Goal: Task Accomplishment & Management: Use online tool/utility

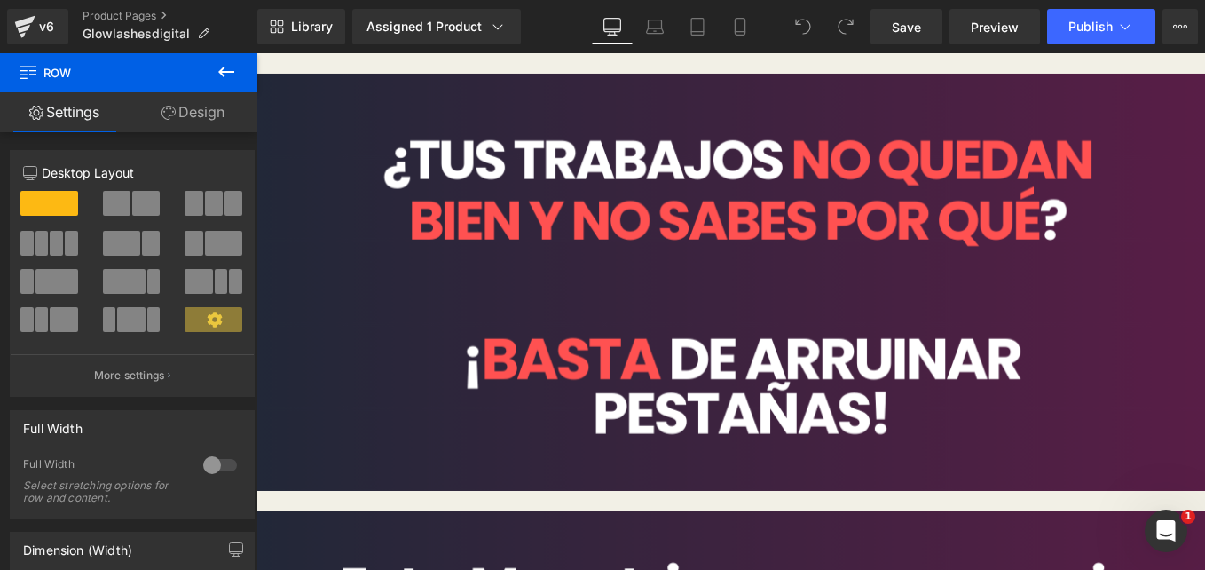
drag, startPoint x: 681, startPoint y: 177, endPoint x: 680, endPoint y: 151, distance: 25.8
drag, startPoint x: 654, startPoint y: 146, endPoint x: 656, endPoint y: 123, distance: 23.1
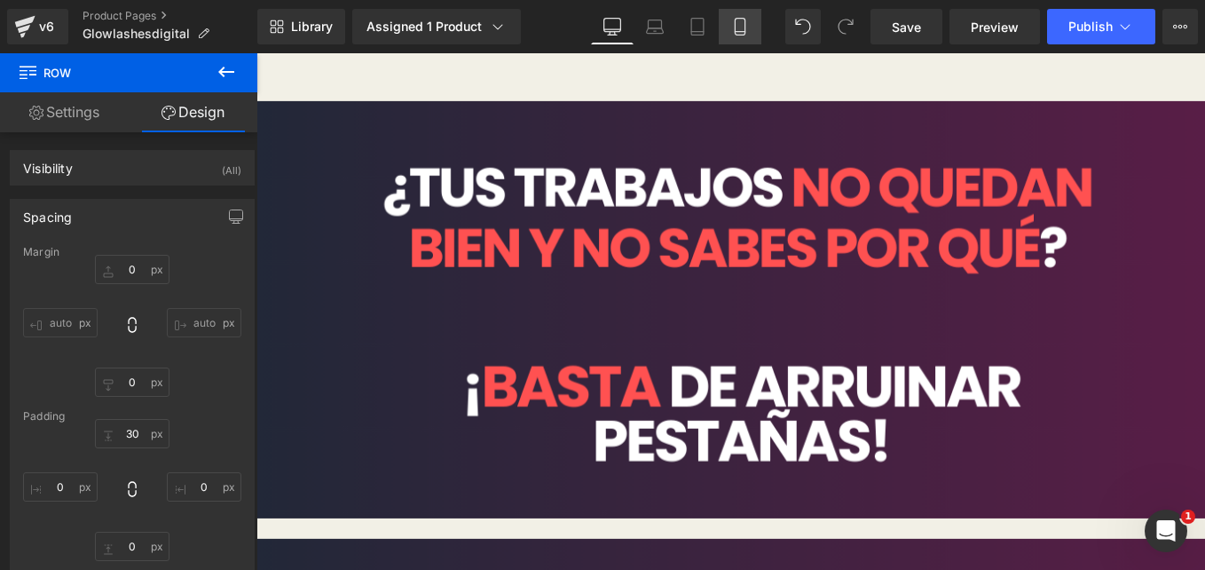
click at [745, 37] on link "Mobile" at bounding box center [740, 26] width 43 height 35
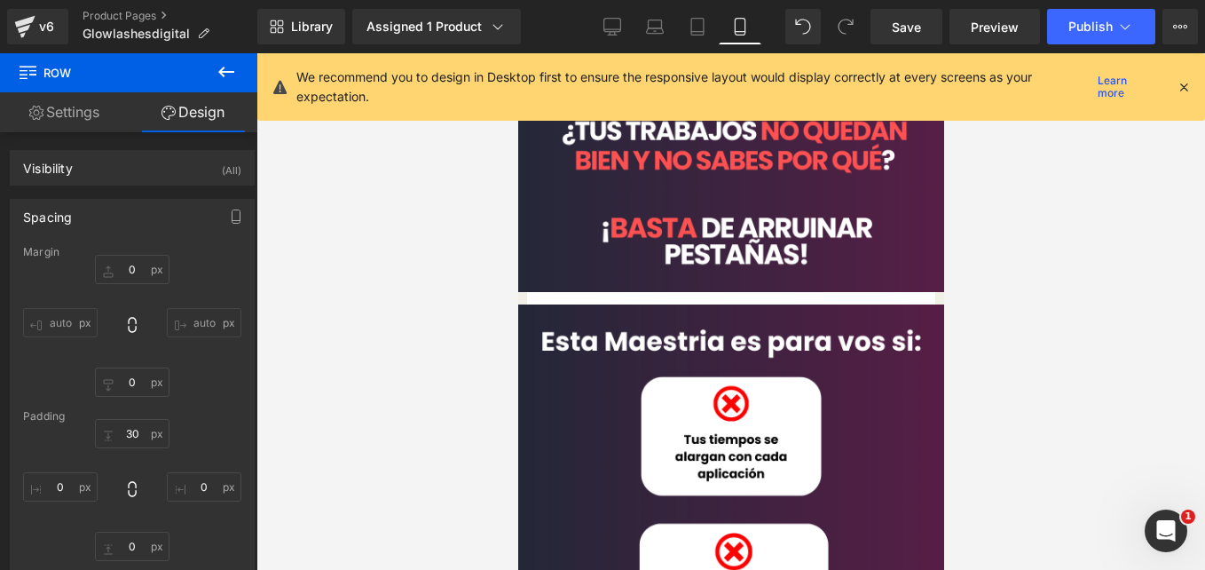
type input "0"
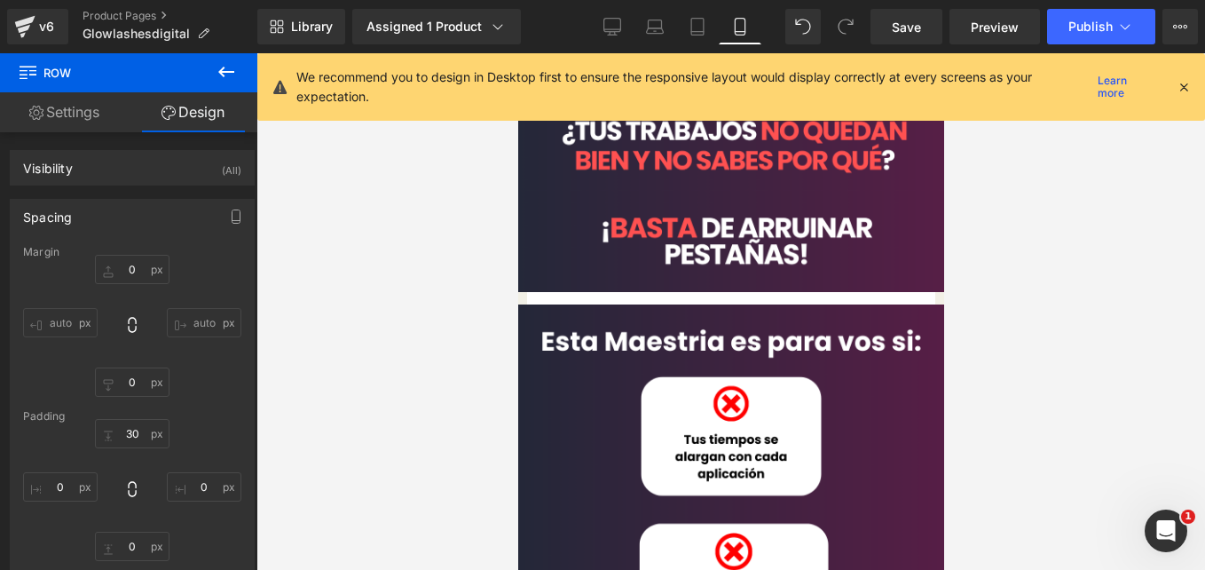
type input "0"
click at [1189, 85] on icon at bounding box center [1184, 87] width 16 height 16
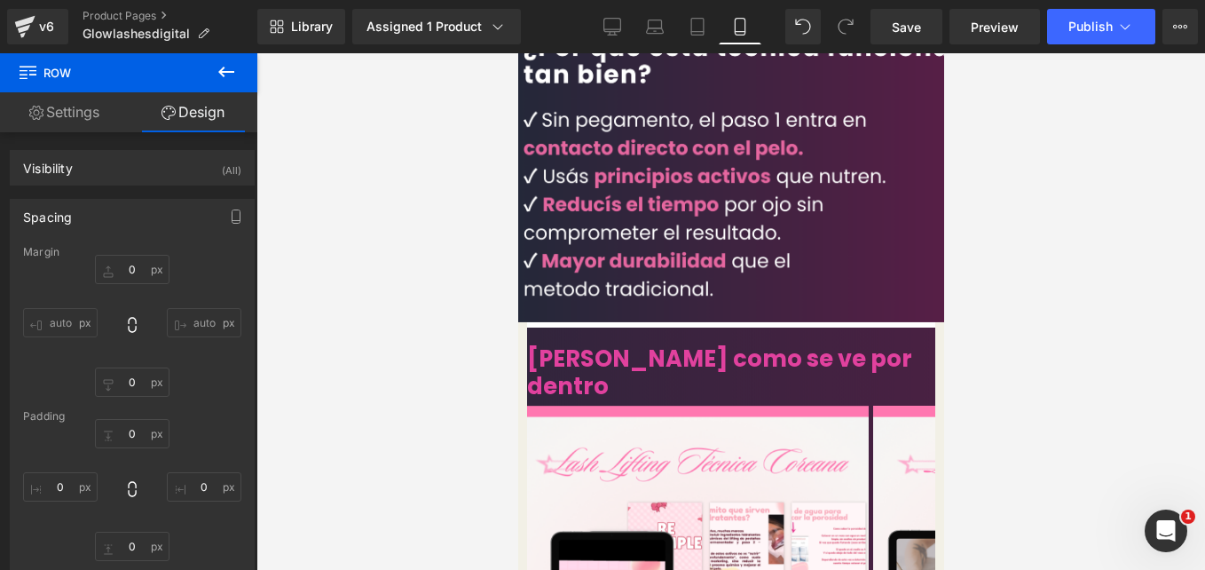
scroll to position [1400, 0]
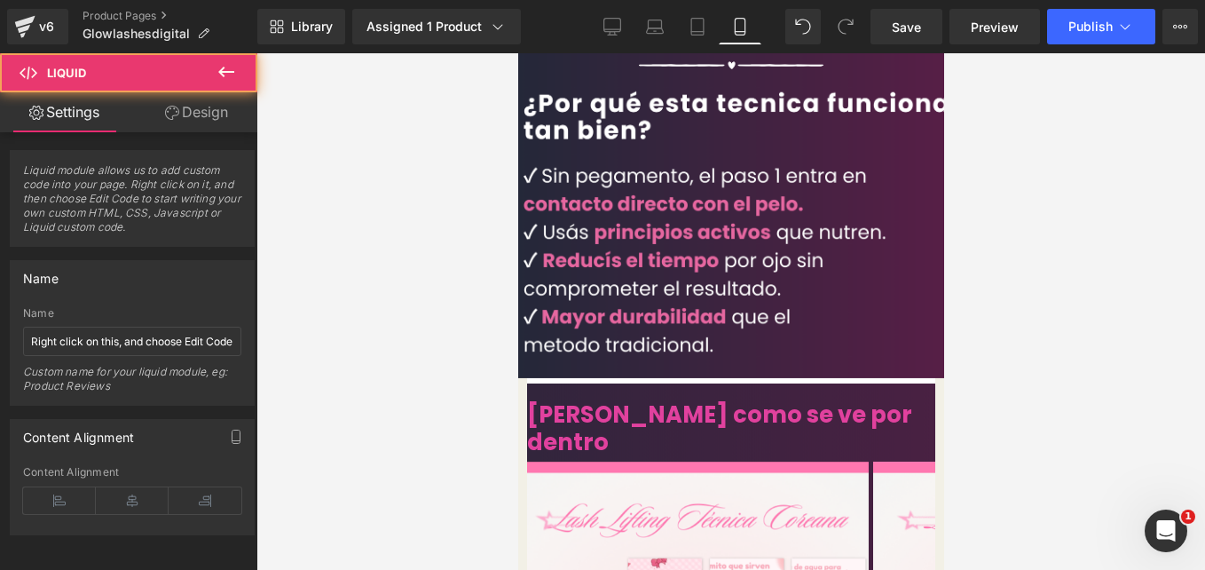
click at [872, 386] on div "Liquid" at bounding box center [730, 386] width 408 height 0
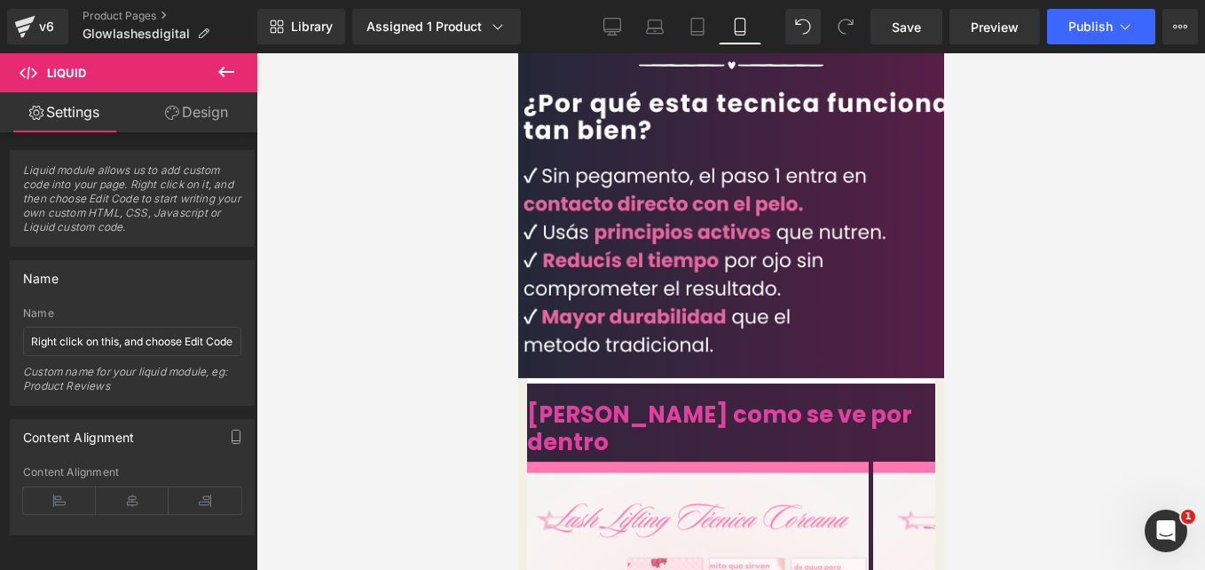
click at [196, 110] on link "Design" at bounding box center [196, 112] width 129 height 40
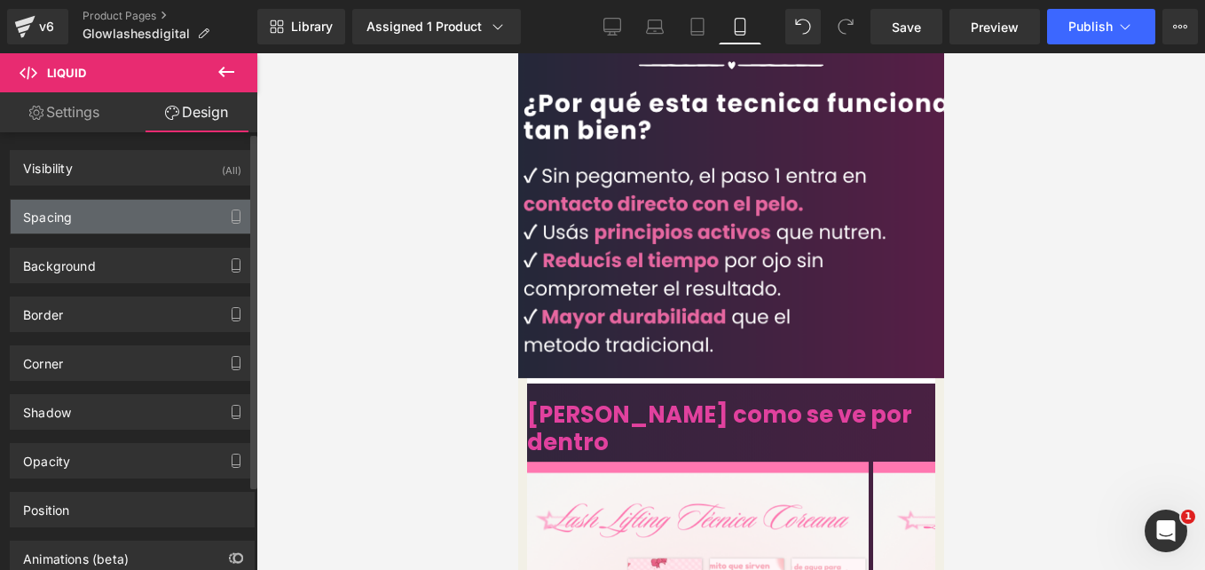
type input "0"
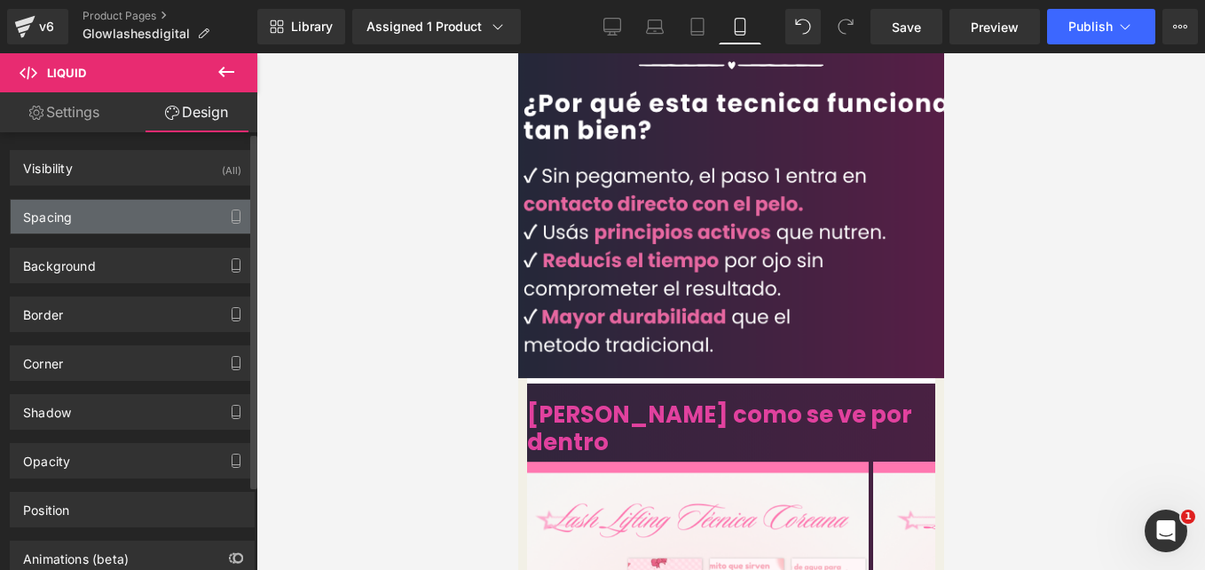
type input "0"
click at [123, 218] on div "Spacing" at bounding box center [132, 217] width 243 height 34
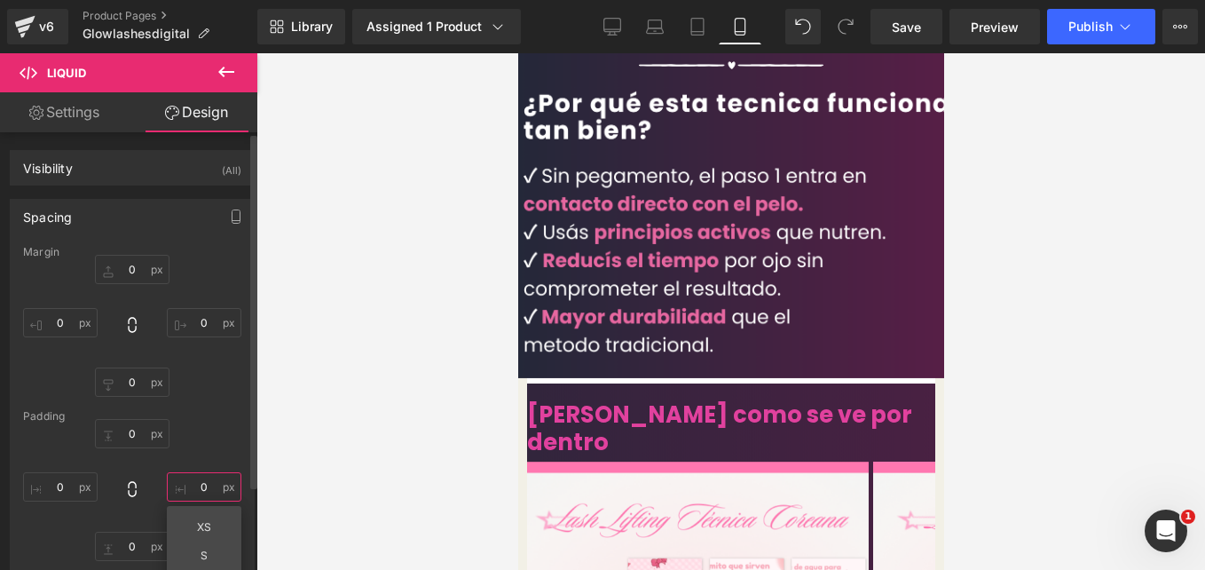
click at [199, 493] on input "0" at bounding box center [204, 486] width 75 height 29
type input "1"
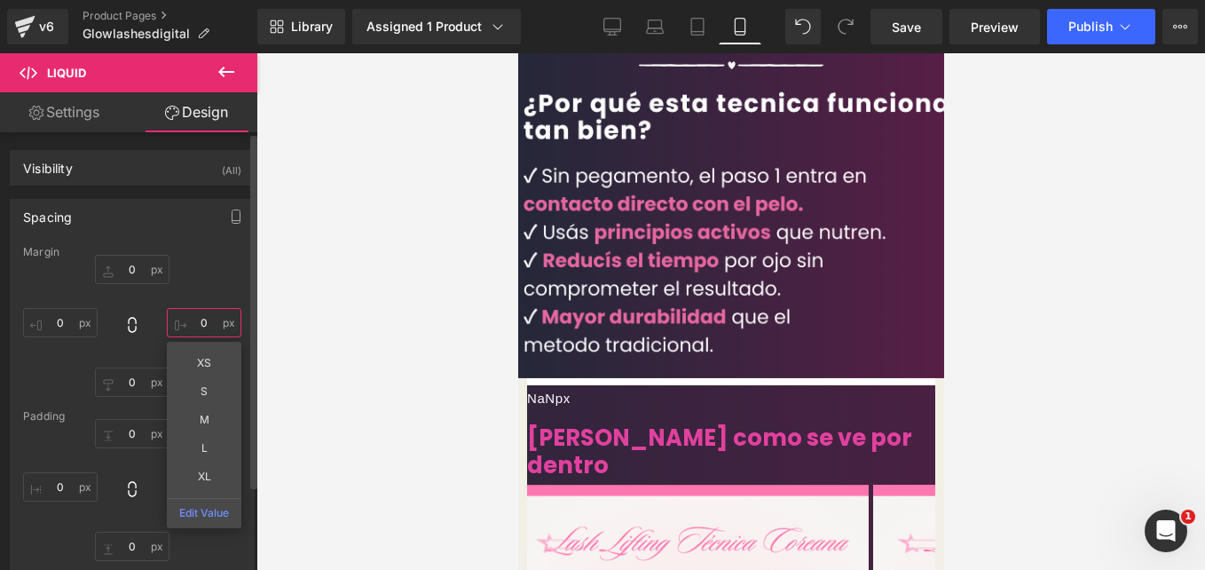
click at [202, 309] on input "0" at bounding box center [204, 322] width 75 height 29
type input "1"
type input "-30"
click at [65, 320] on input "0" at bounding box center [60, 322] width 75 height 29
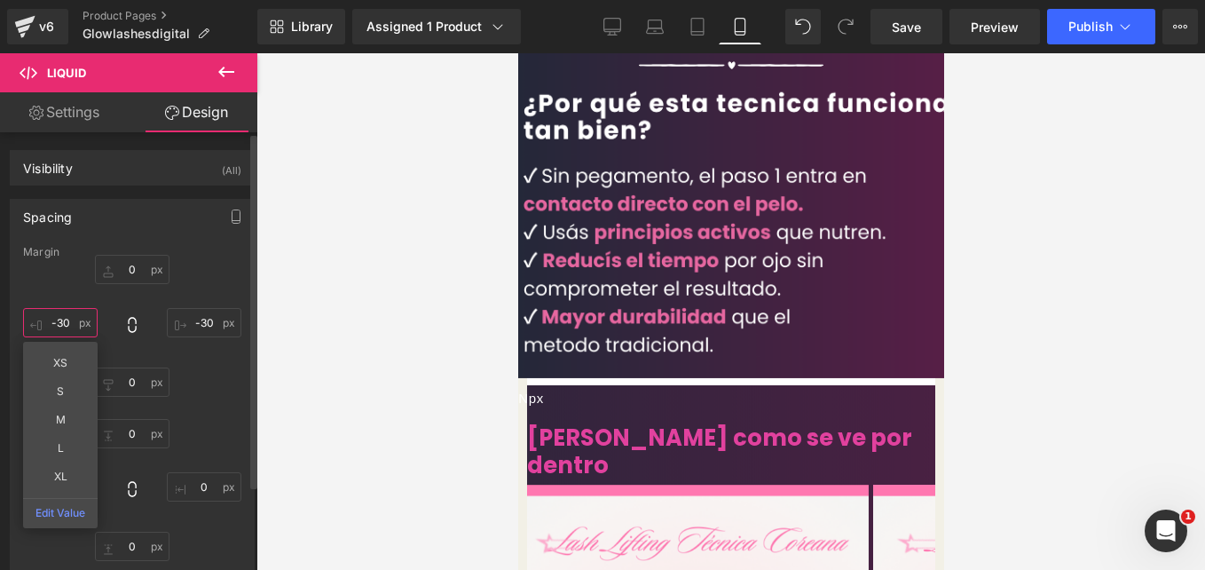
type input "-30"
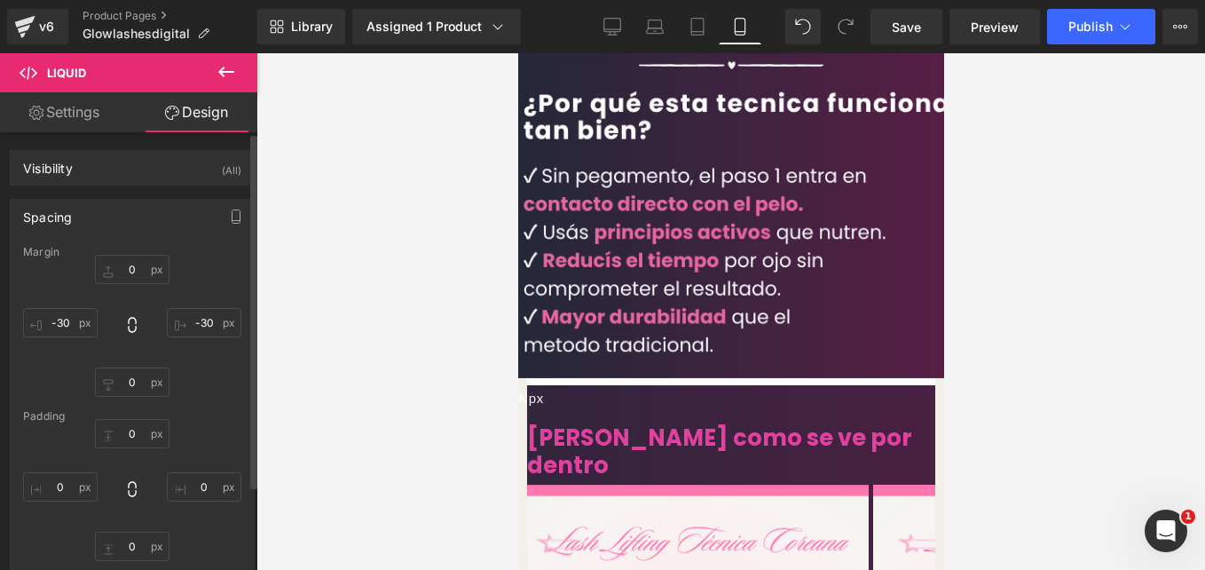
click at [217, 254] on div "Margin" at bounding box center [132, 252] width 218 height 12
drag, startPoint x: 929, startPoint y: 21, endPoint x: 89, endPoint y: 300, distance: 885.4
click at [929, 21] on link "Save" at bounding box center [907, 26] width 72 height 35
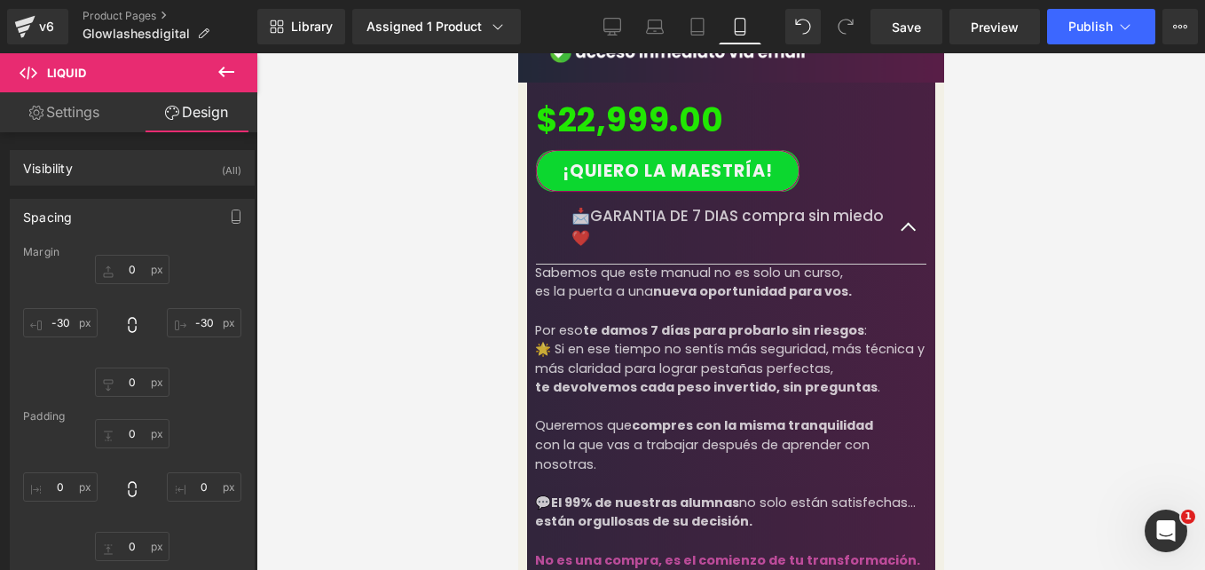
scroll to position [3911, 0]
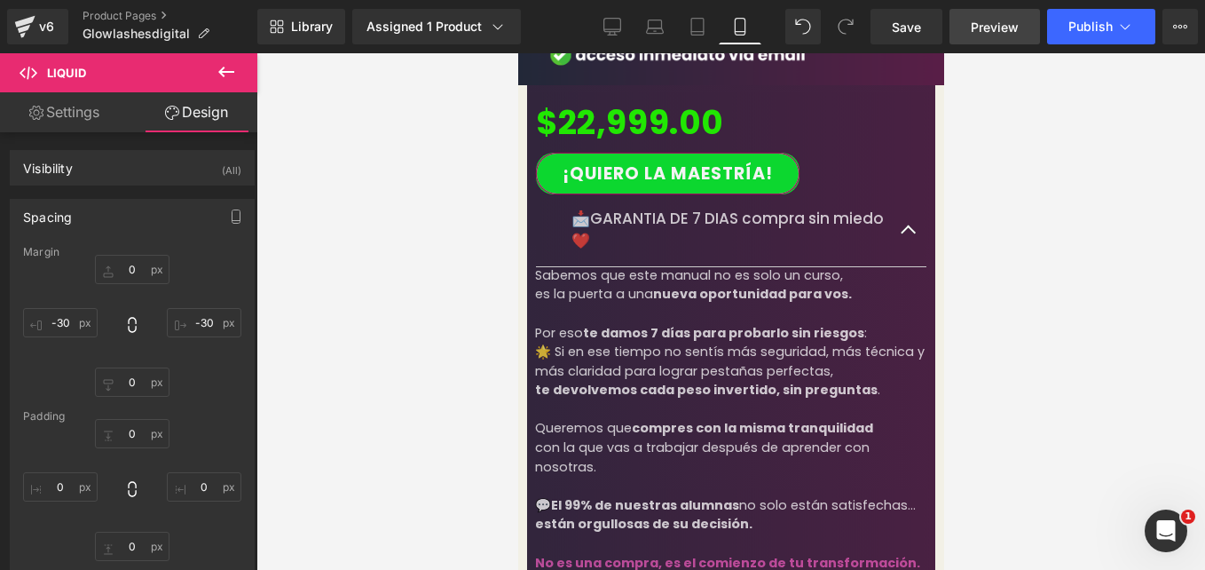
click at [990, 20] on span "Preview" at bounding box center [995, 27] width 48 height 19
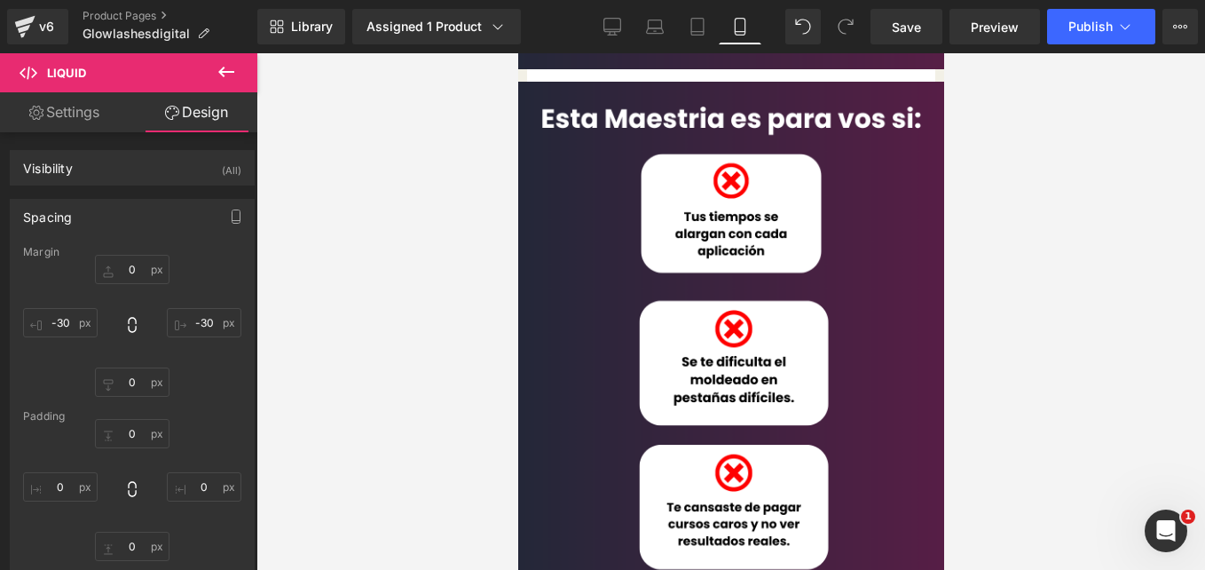
scroll to position [0, 0]
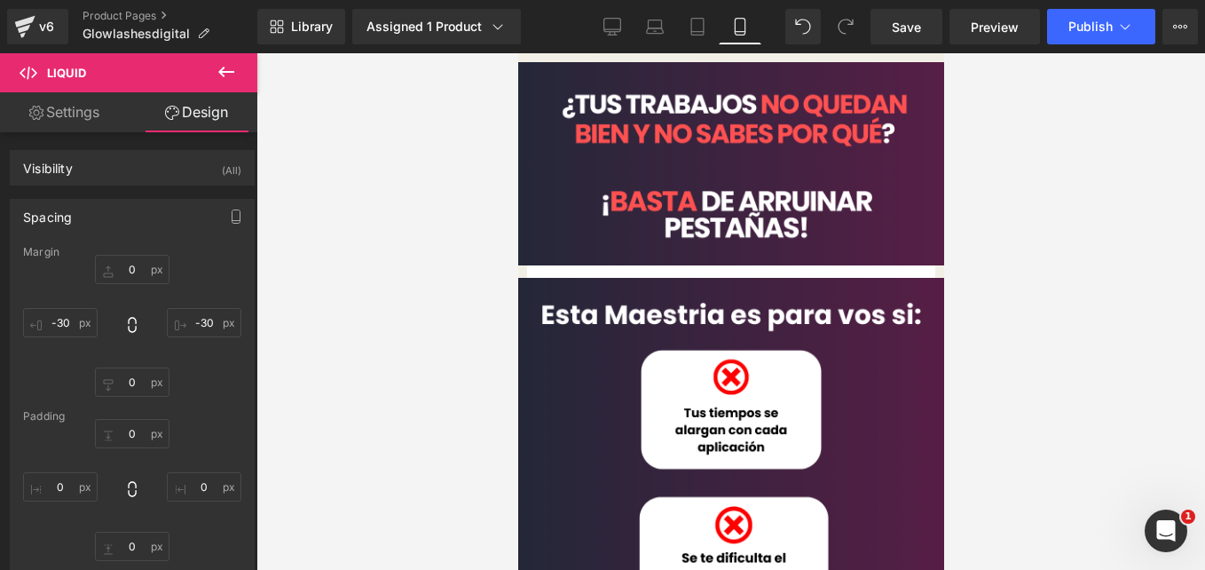
click at [532, 243] on img at bounding box center [730, 163] width 461 height 203
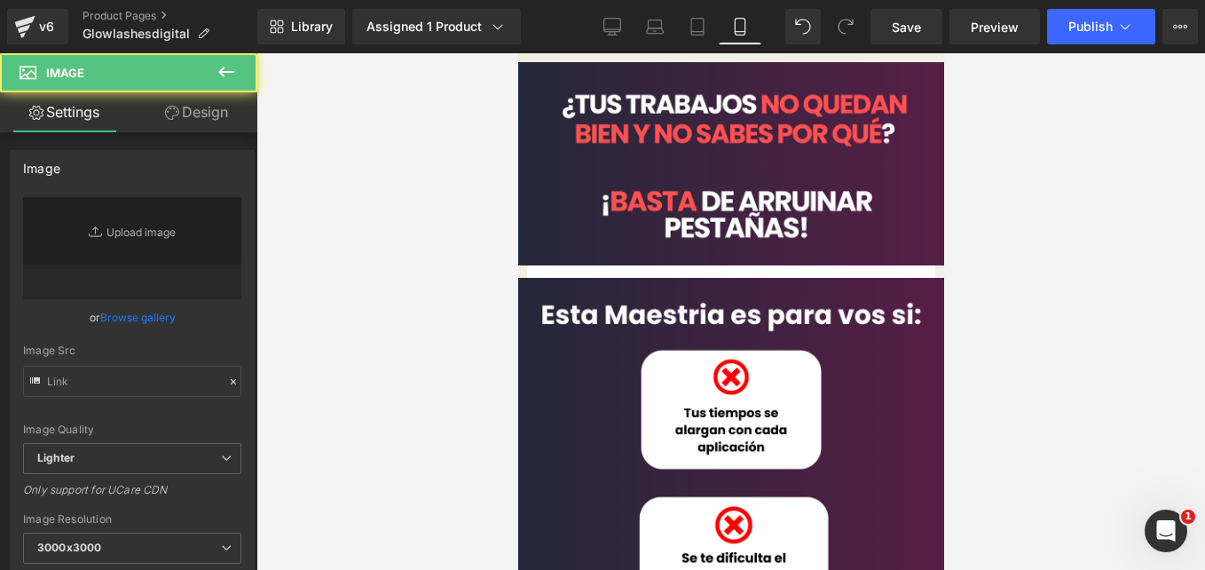
type input "https://cdn.shopify.com/s/files/1/0663/2269/4232/files/1_36a11e90-b044-48e8-9f4…"
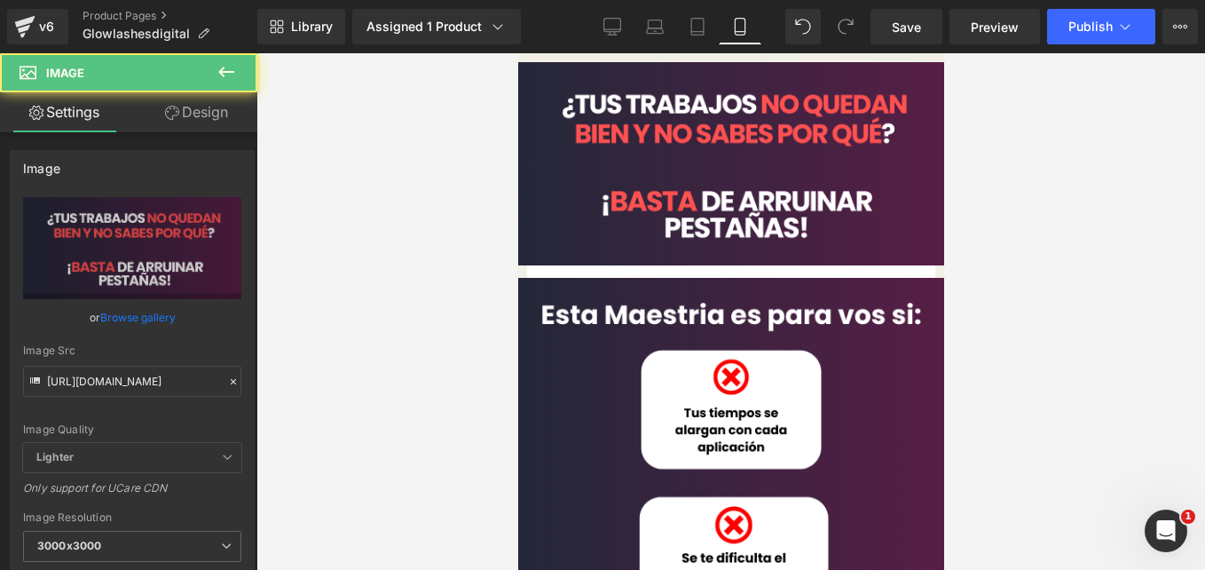
click at [590, 225] on img at bounding box center [730, 163] width 461 height 203
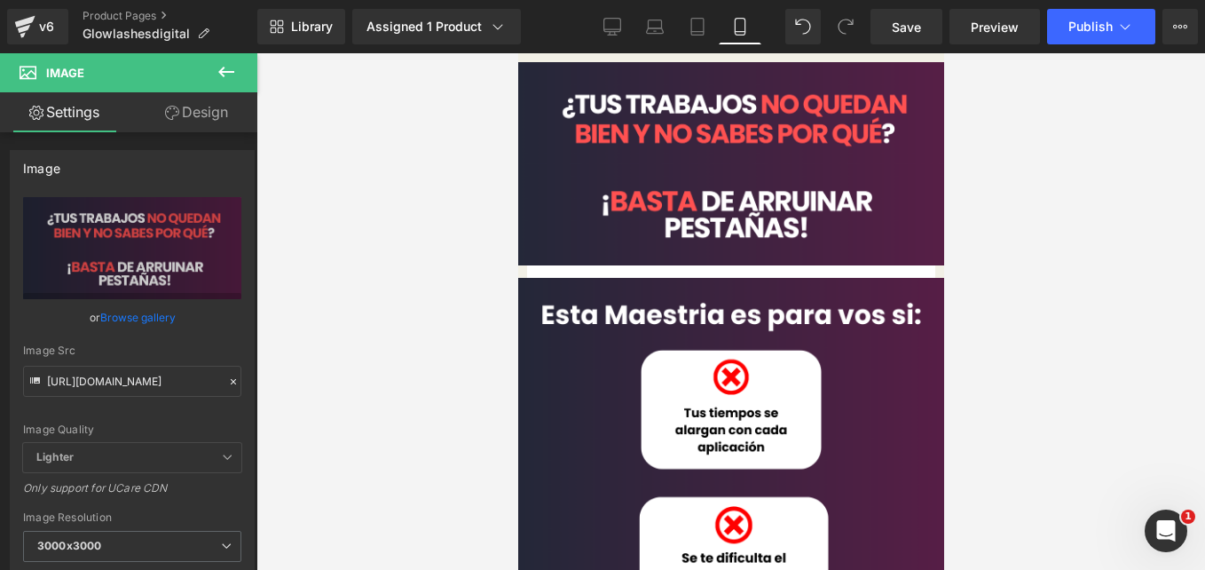
click at [201, 117] on link "Design" at bounding box center [196, 112] width 129 height 40
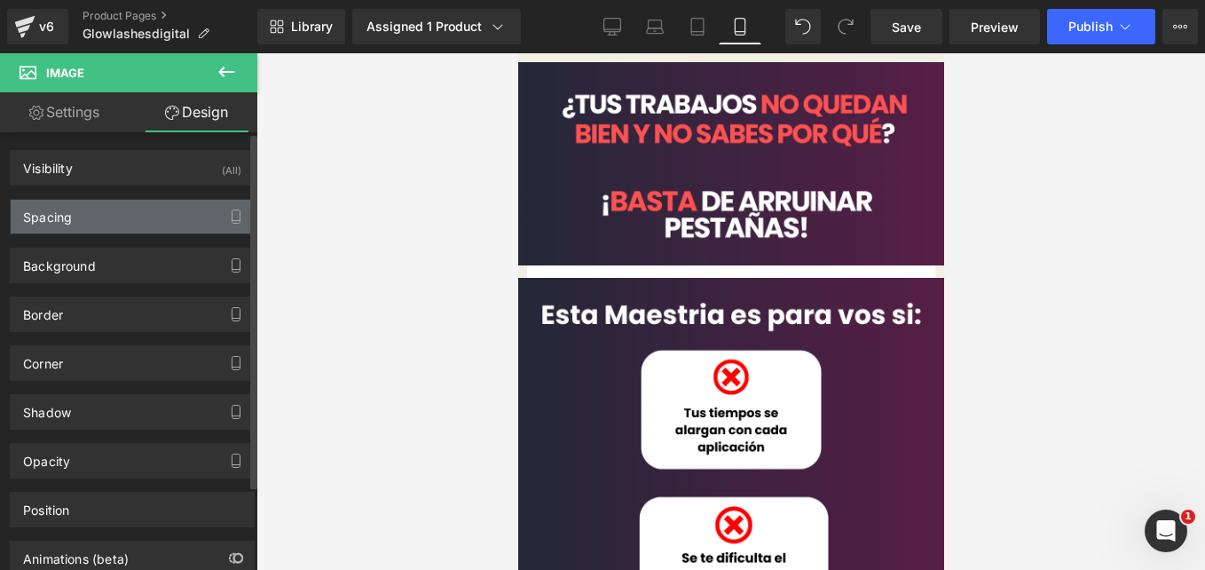
click at [125, 232] on div "Spacing" at bounding box center [132, 217] width 243 height 34
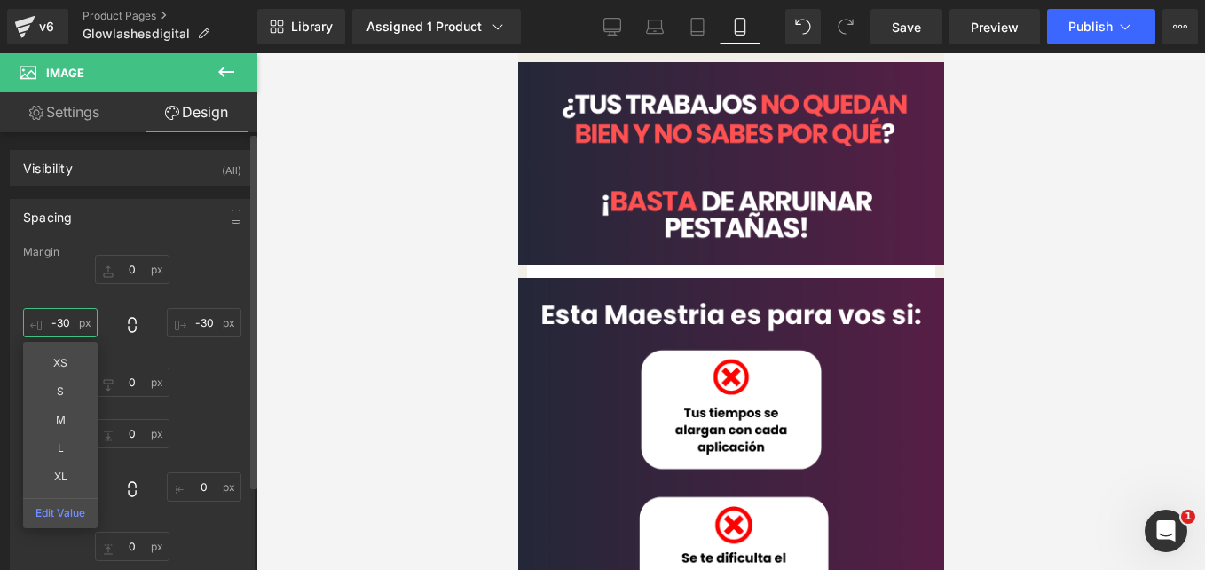
click at [67, 325] on input "-30" at bounding box center [60, 322] width 75 height 29
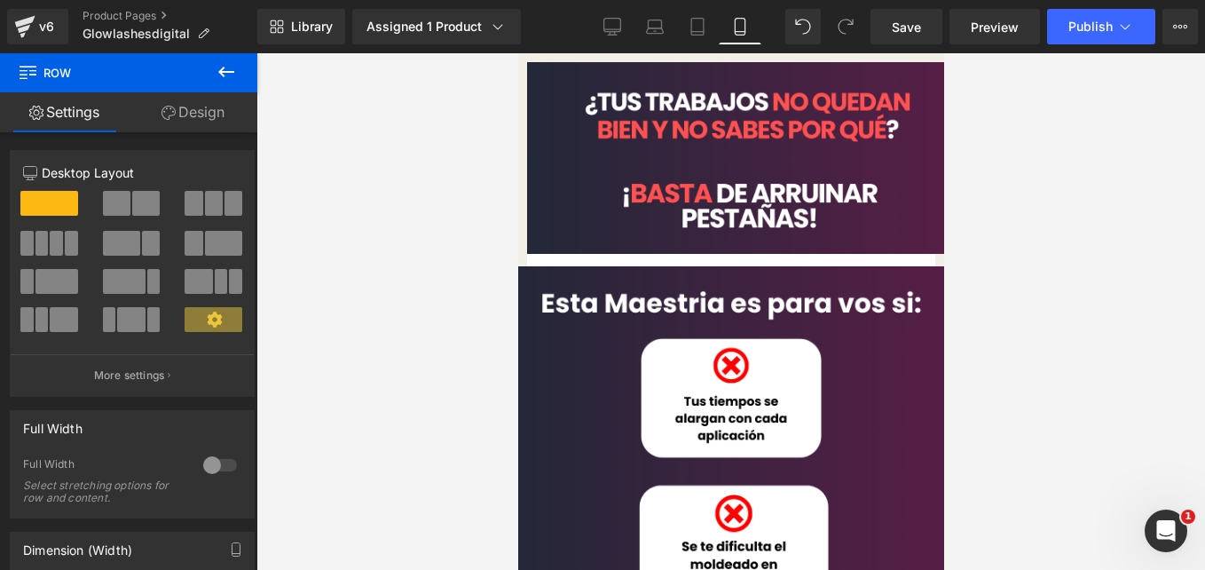
click at [180, 115] on link "Design" at bounding box center [193, 112] width 129 height 40
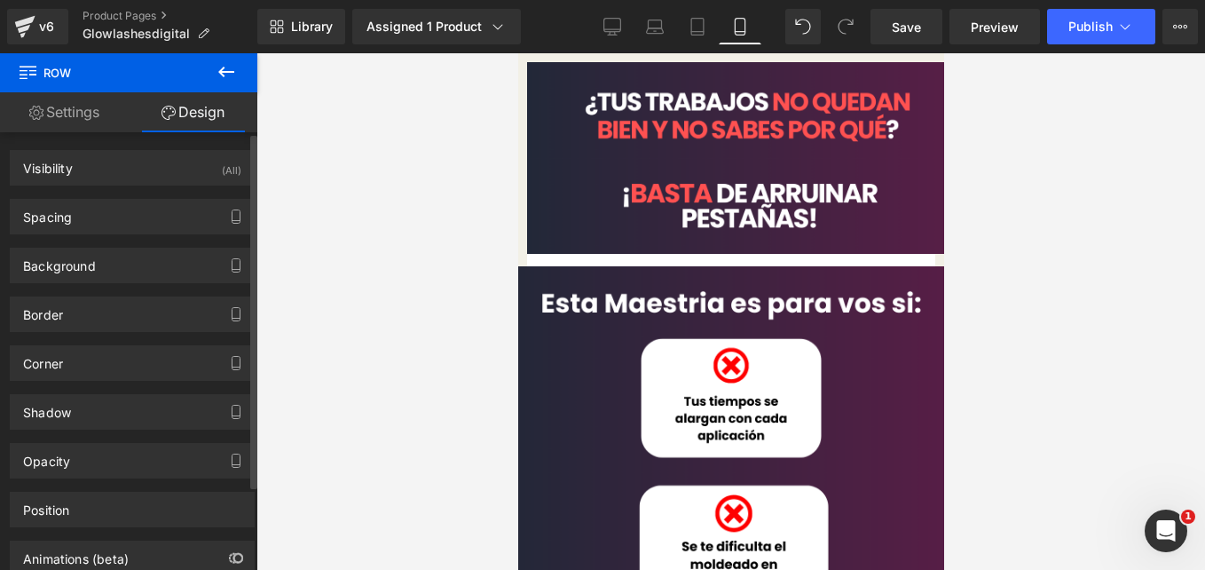
type input "0"
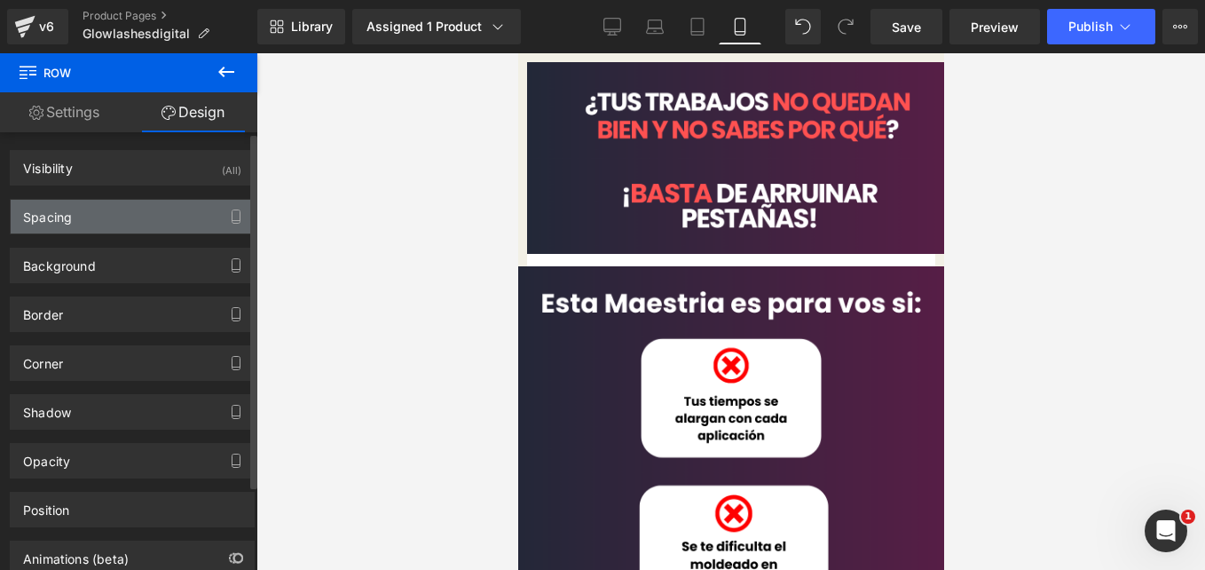
click at [99, 219] on div "Spacing" at bounding box center [132, 217] width 243 height 34
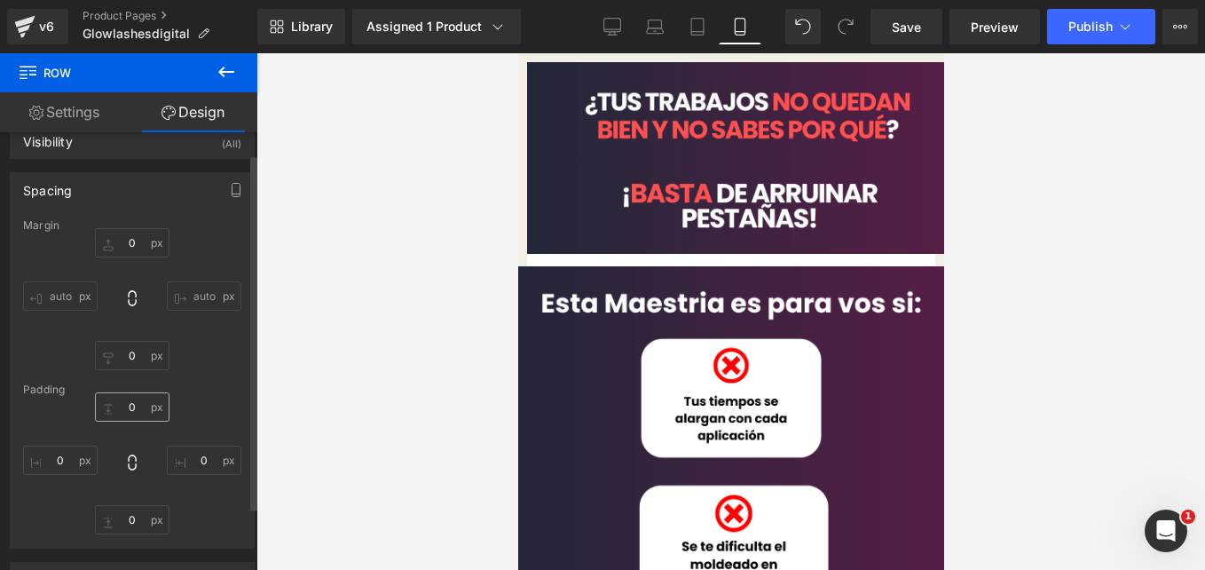
scroll to position [28, 0]
click at [63, 459] on input "0" at bounding box center [60, 459] width 75 height 29
type input "-"
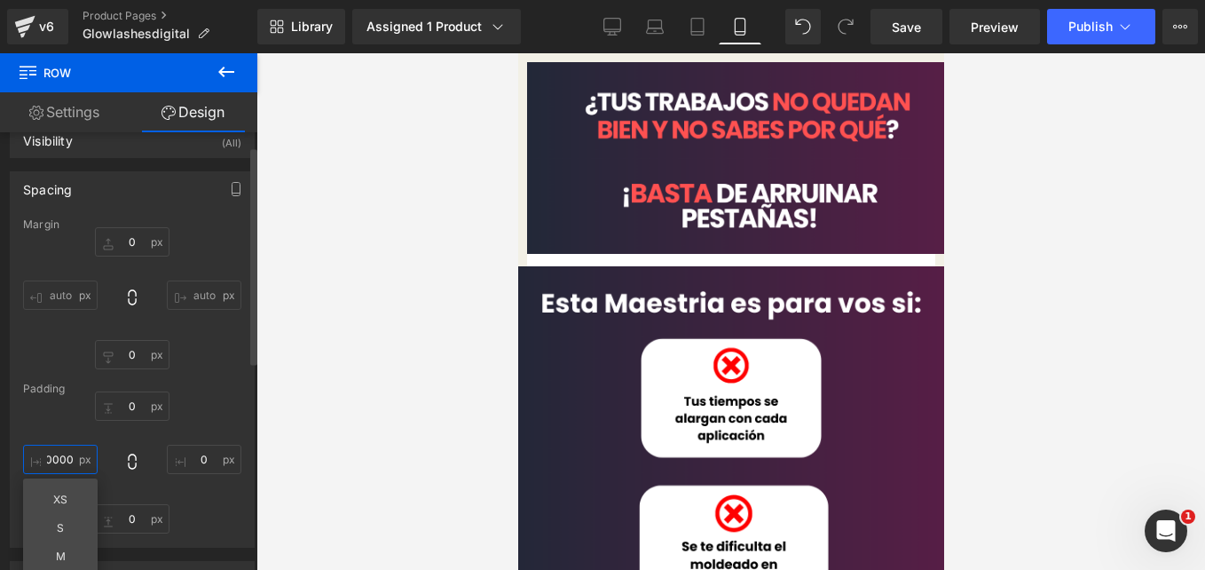
scroll to position [0, 4]
type input "1"
click at [170, 389] on div "Padding" at bounding box center [132, 389] width 218 height 12
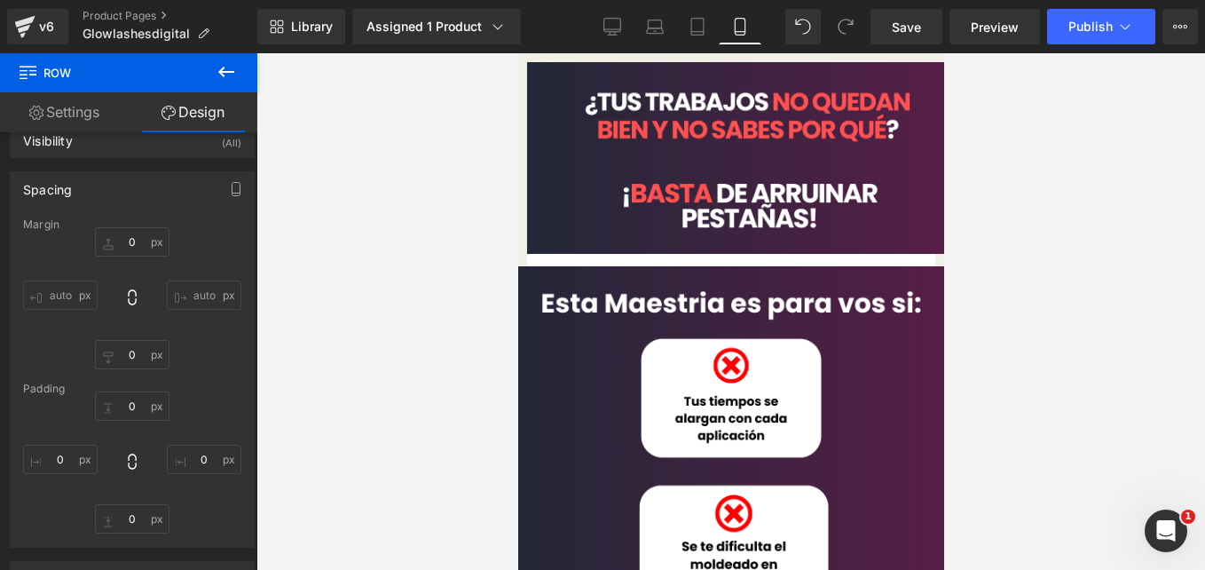
click at [531, 265] on div at bounding box center [528, 265] width 4 height 0
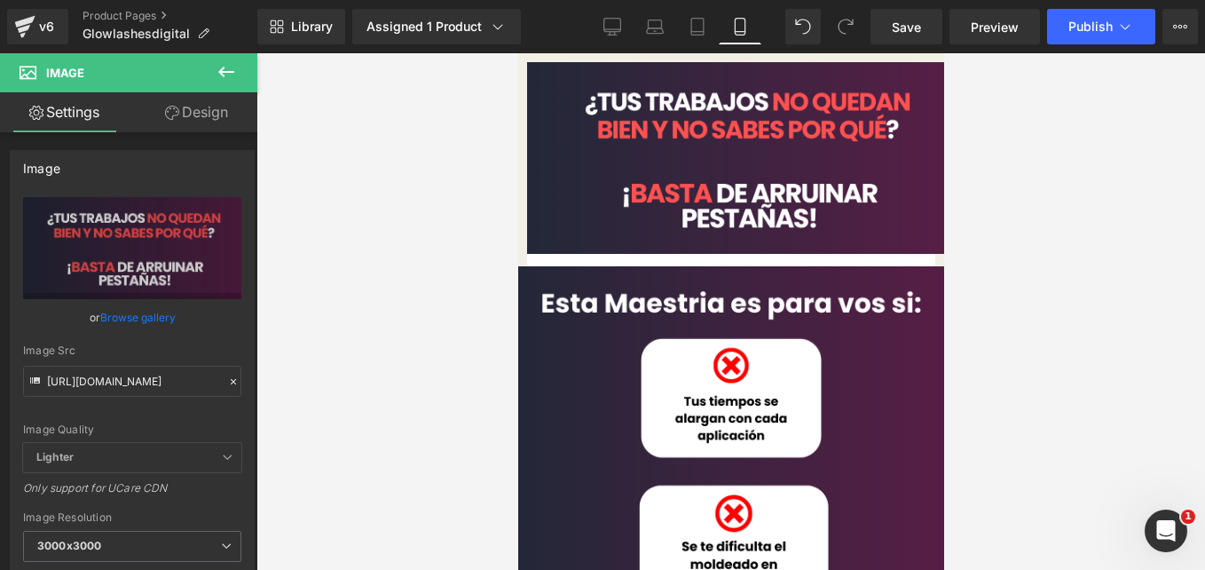
click at [206, 114] on link "Design" at bounding box center [196, 112] width 129 height 40
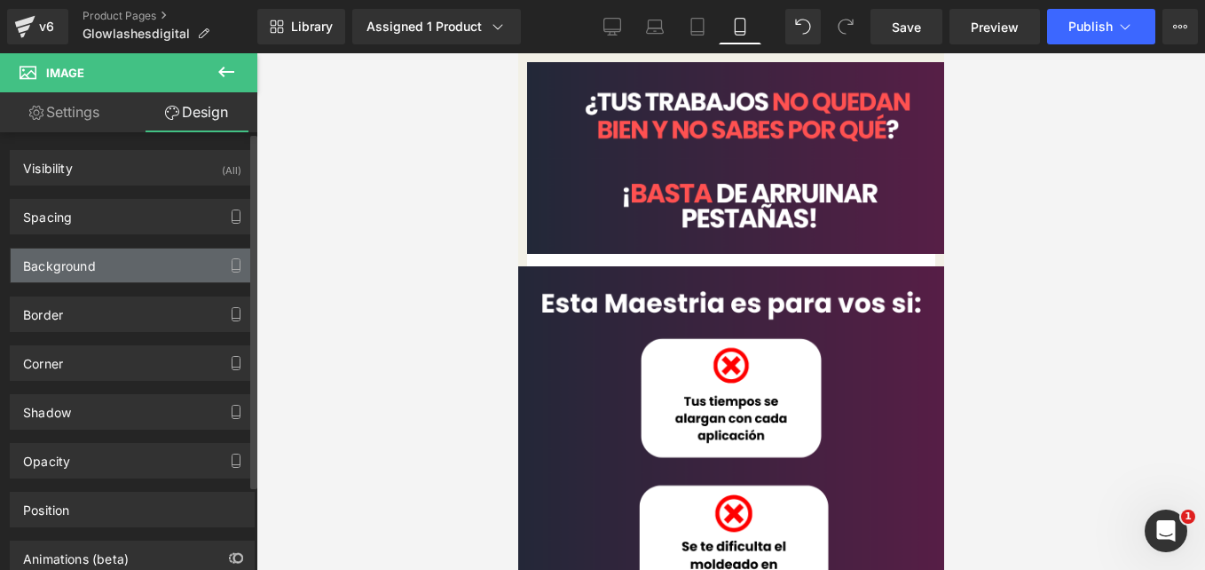
type input "0"
type input "-30"
type input "0"
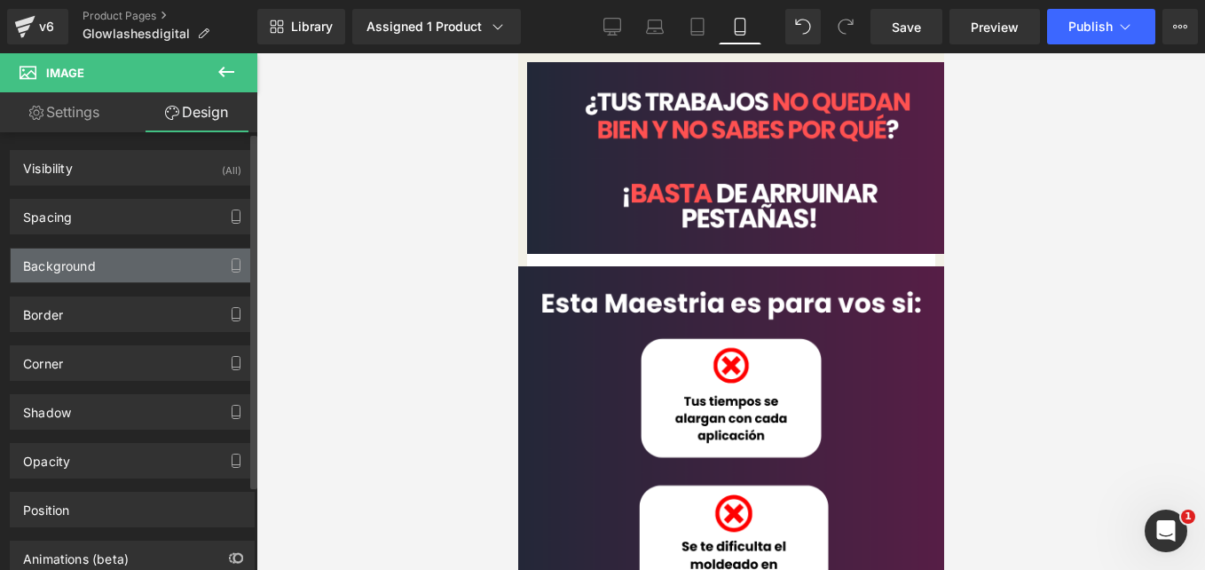
type input "0"
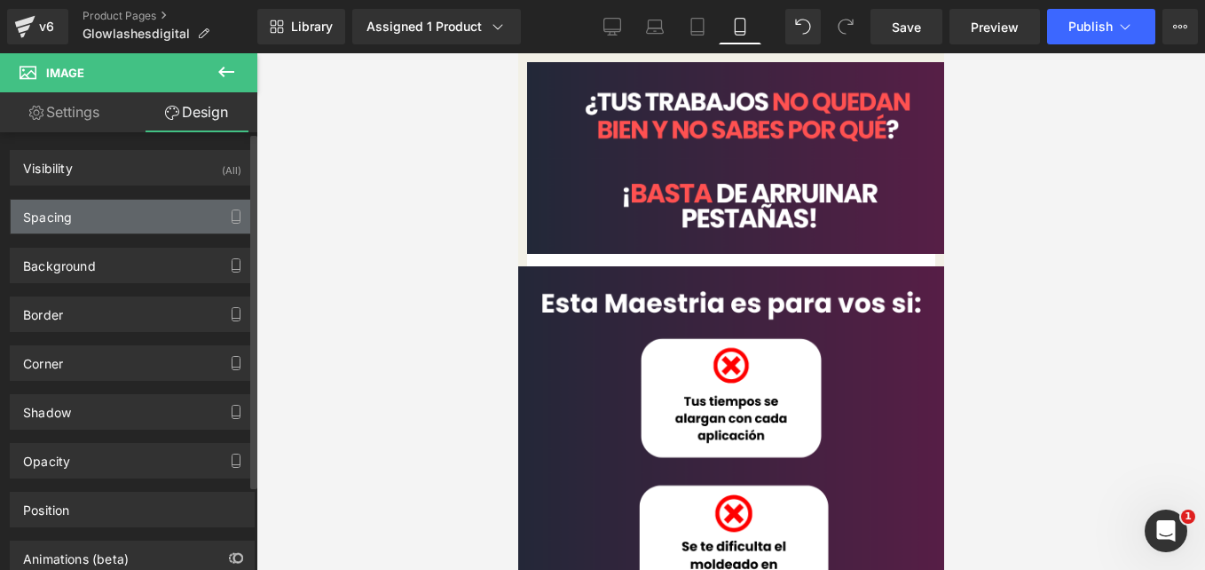
click at [125, 208] on div "Spacing" at bounding box center [132, 217] width 243 height 34
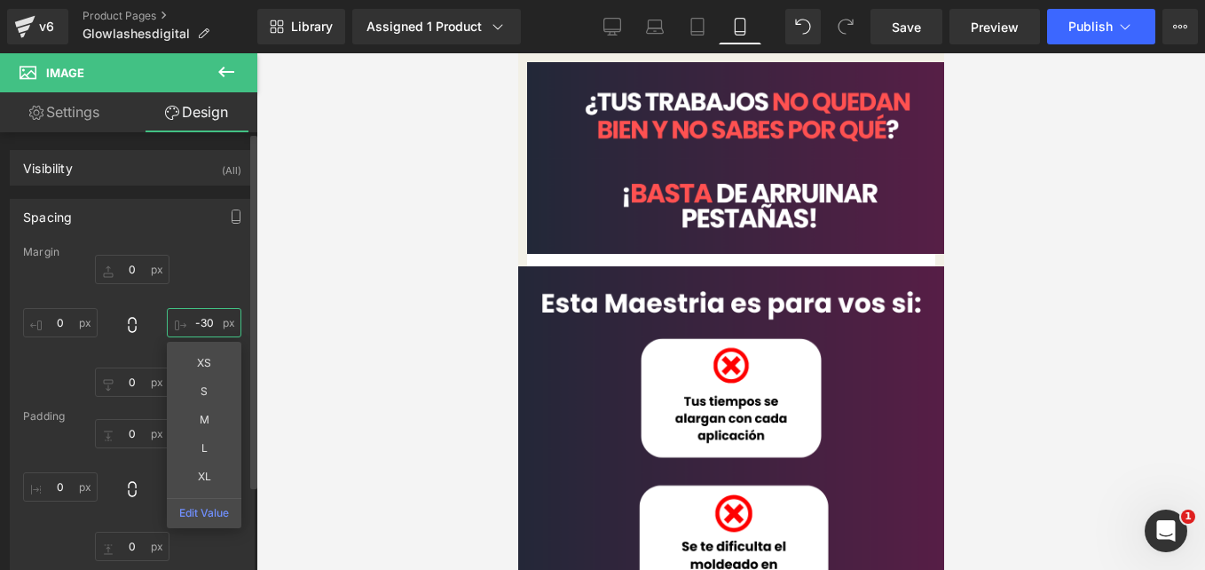
click at [208, 323] on input "-30" at bounding box center [204, 322] width 75 height 29
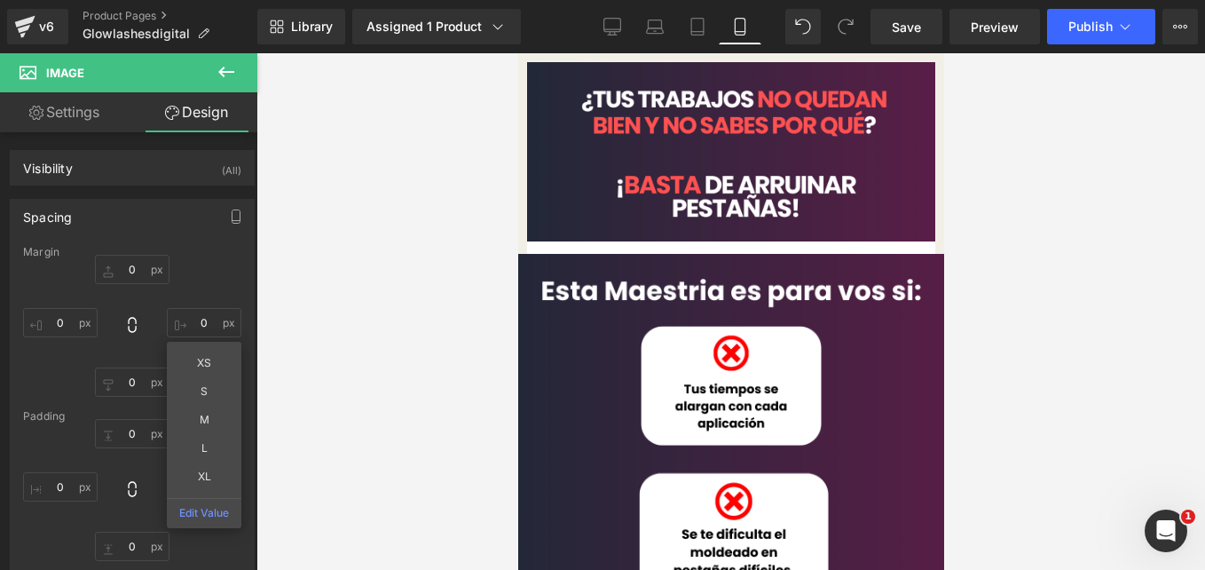
click at [517, 53] on span "Image" at bounding box center [517, 53] width 0 height 0
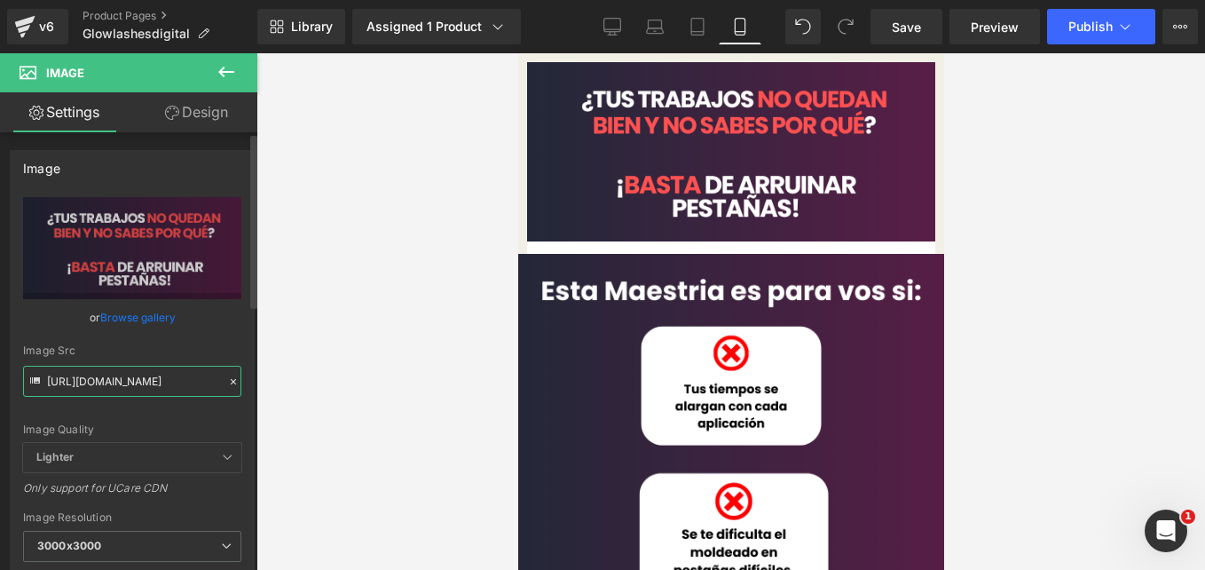
click at [156, 386] on input "https://cdn.shopify.com/s/files/1/0663/2269/4232/files/1_36a11e90-b044-48e8-9f4…" at bounding box center [132, 381] width 218 height 31
click at [517, 53] on link at bounding box center [517, 53] width 0 height 0
click at [517, 53] on icon at bounding box center [517, 53] width 0 height 0
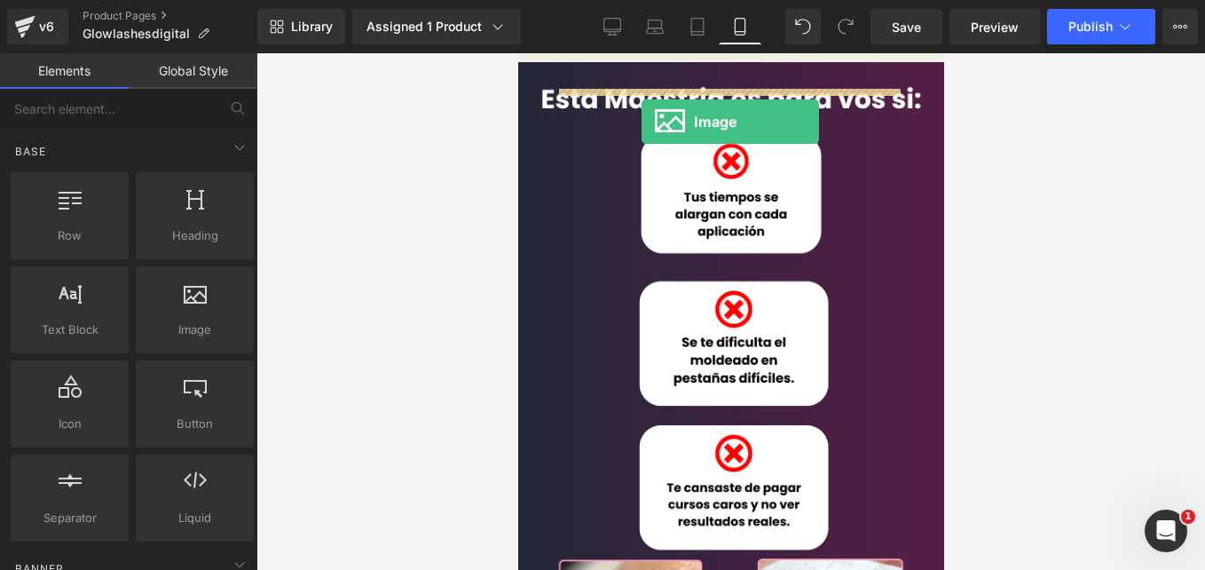
drag, startPoint x: 679, startPoint y: 378, endPoint x: 641, endPoint y: 122, distance: 259.3
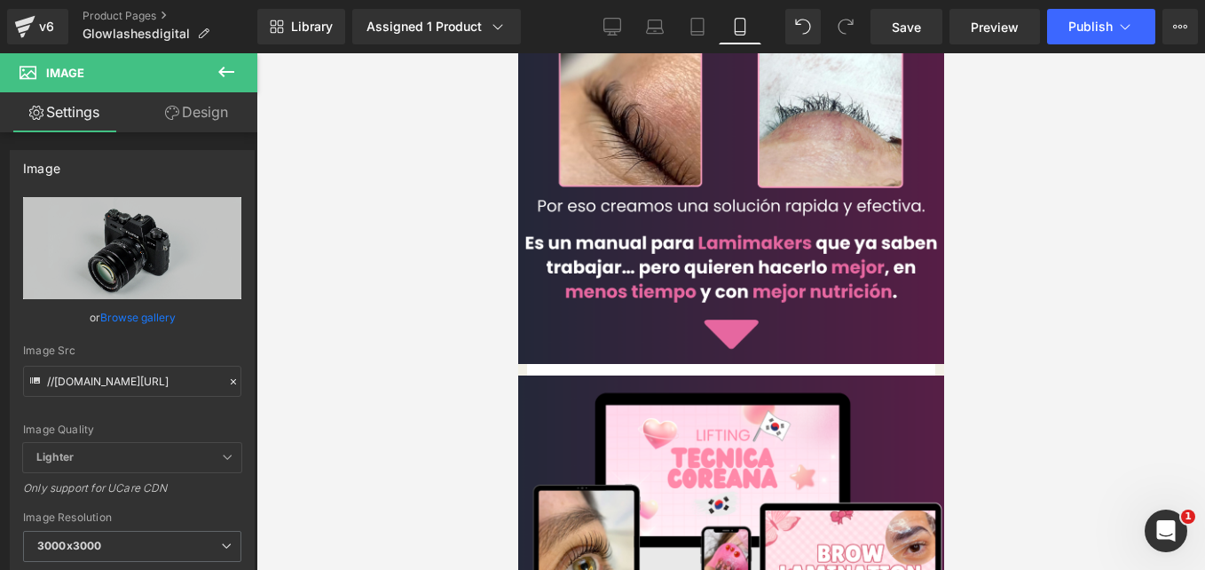
scroll to position [798, 0]
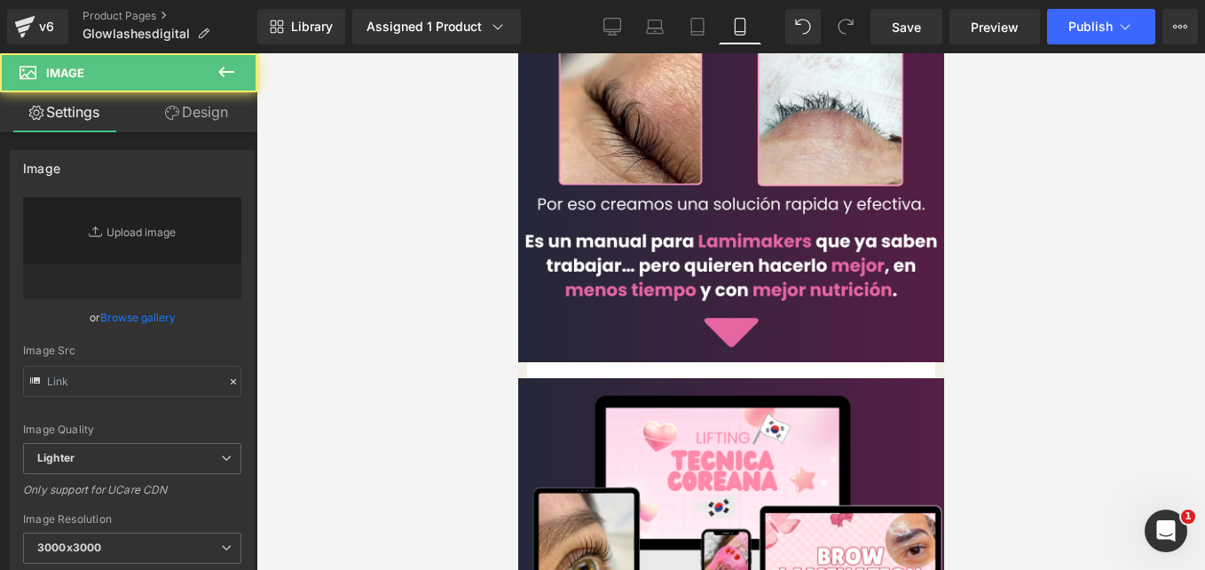
type input "https://cdn.shopify.com/s/files/1/0663/2269/4232/files/6_39436775-32e6-4c81-bea…"
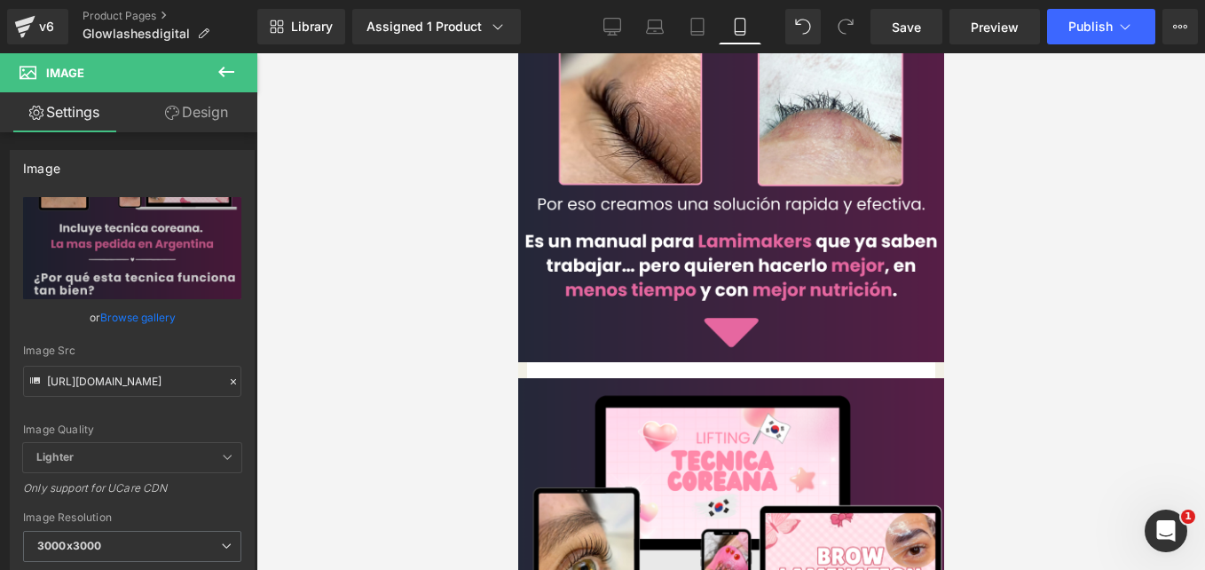
click at [204, 99] on link "Design" at bounding box center [196, 112] width 129 height 40
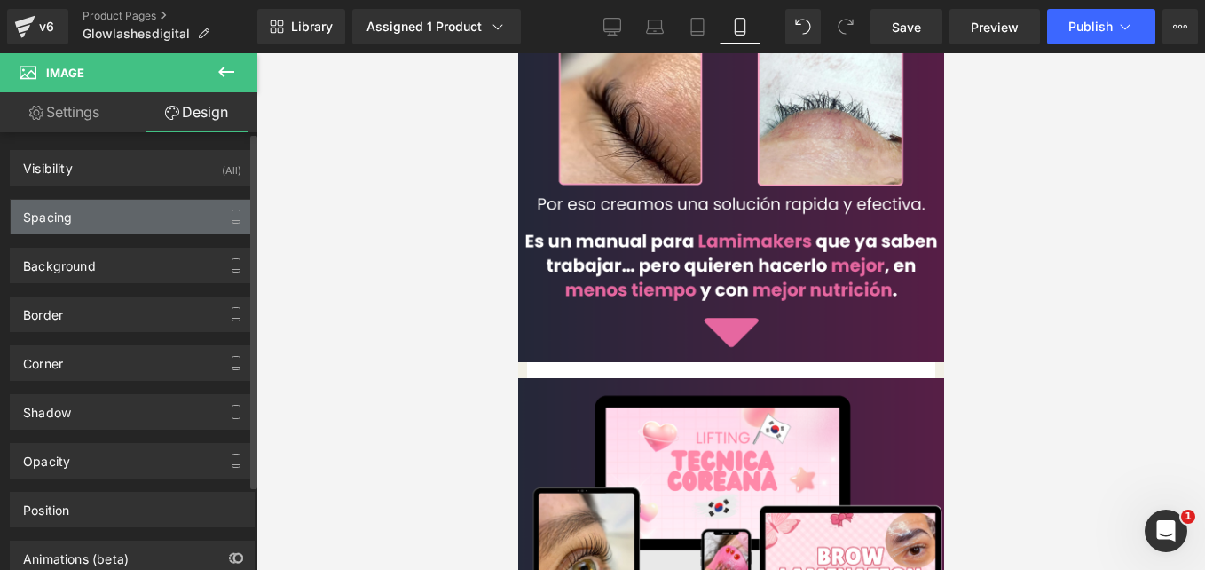
click at [121, 230] on div "Spacing" at bounding box center [132, 217] width 243 height 34
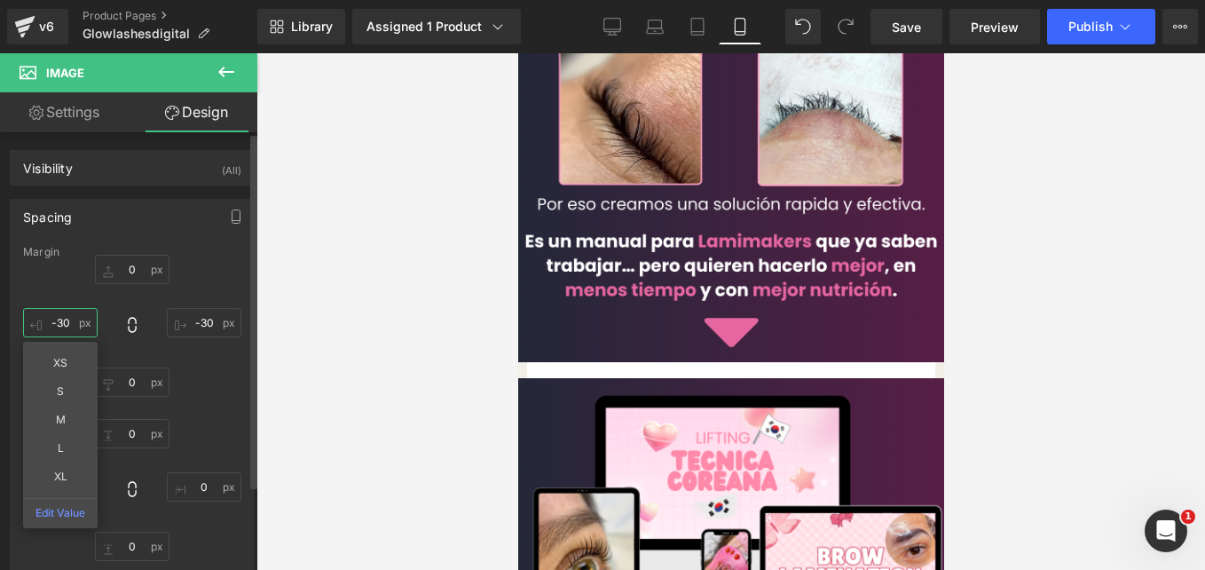
click at [67, 326] on input "-30" at bounding box center [60, 322] width 75 height 29
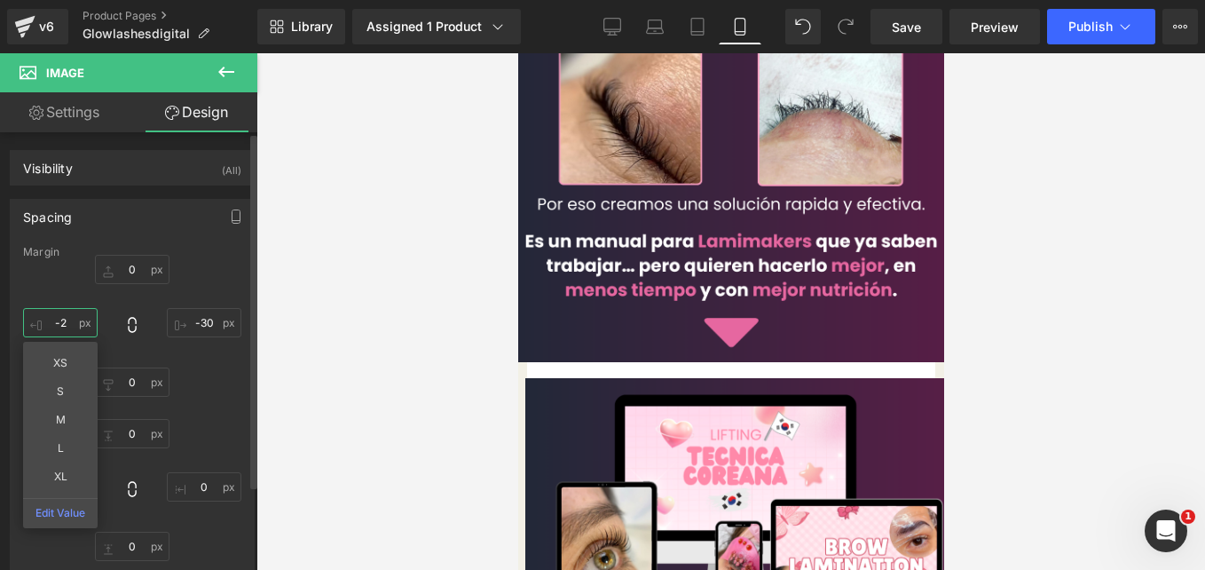
type input "-"
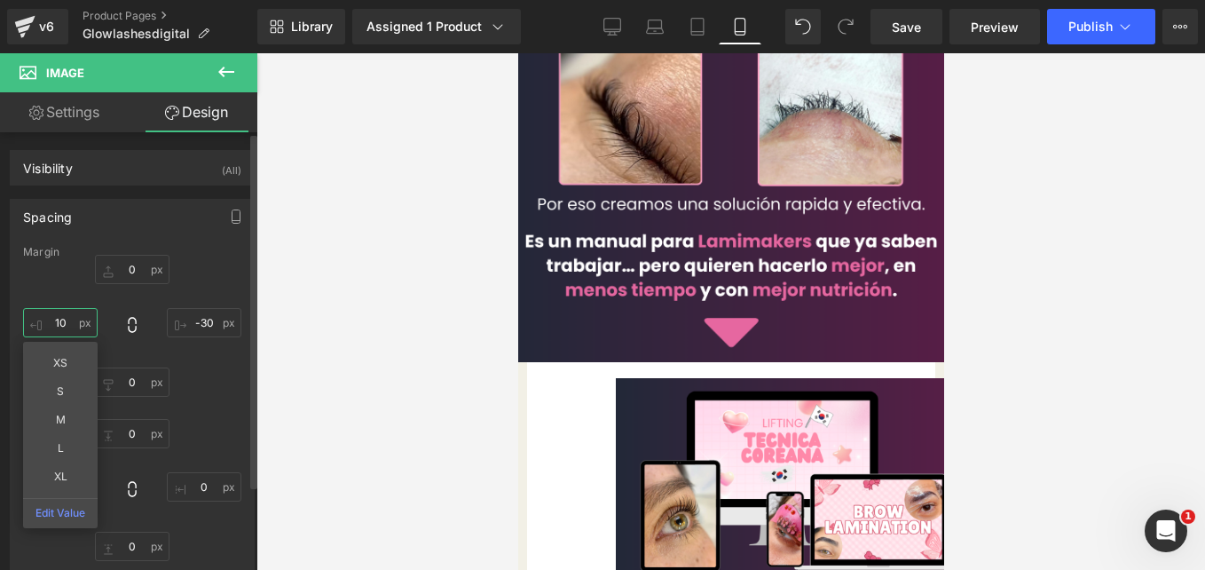
type input "1"
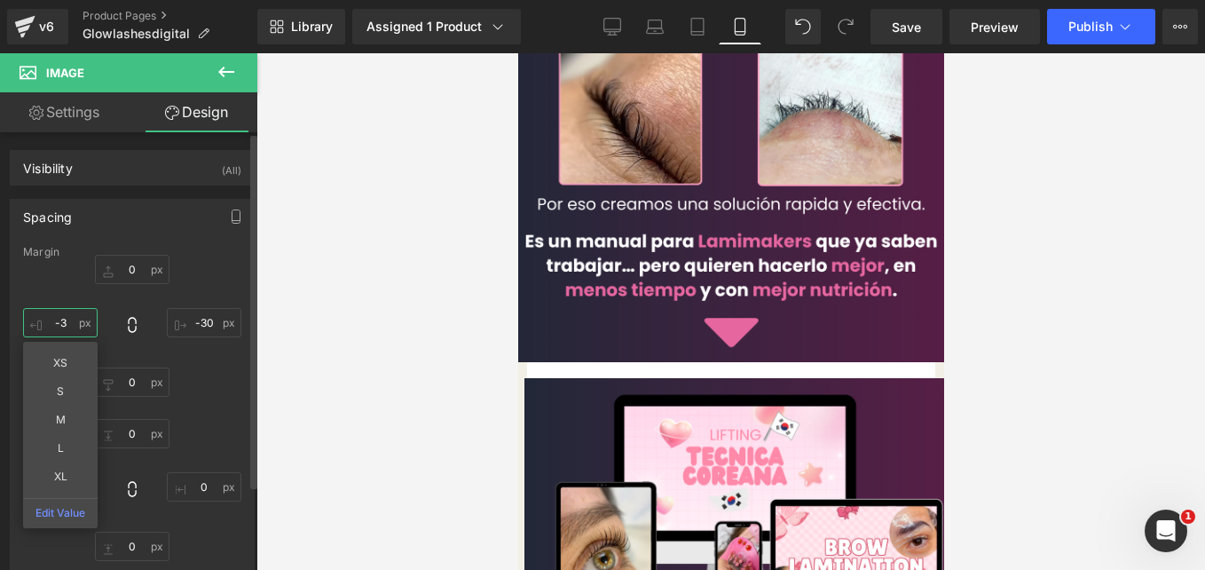
type input "-30"
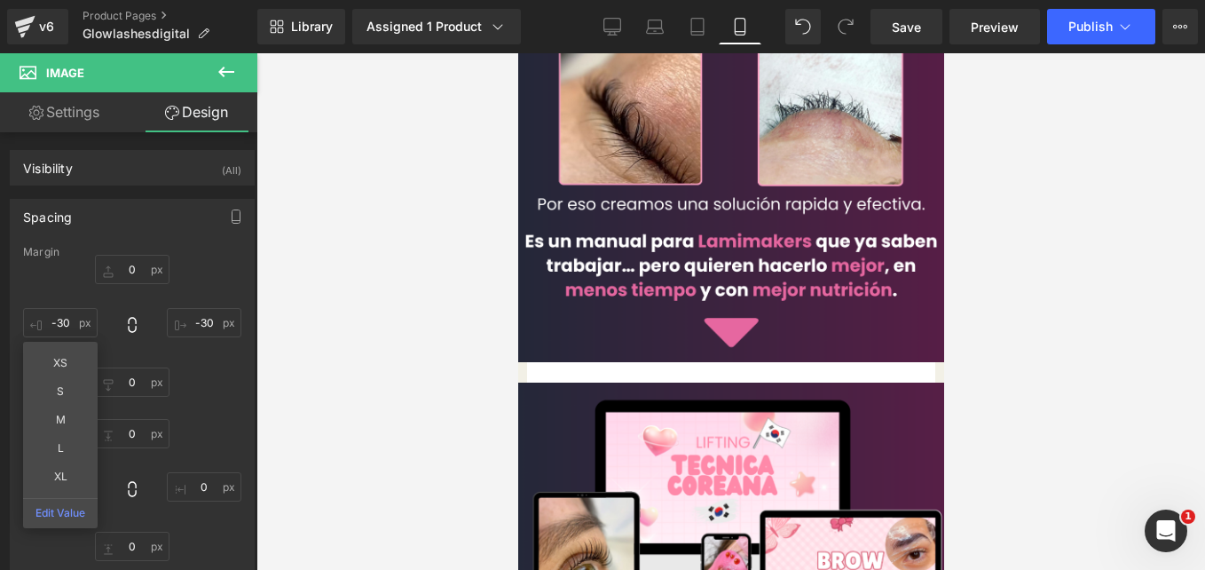
click at [517, 53] on span "Row" at bounding box center [517, 53] width 0 height 0
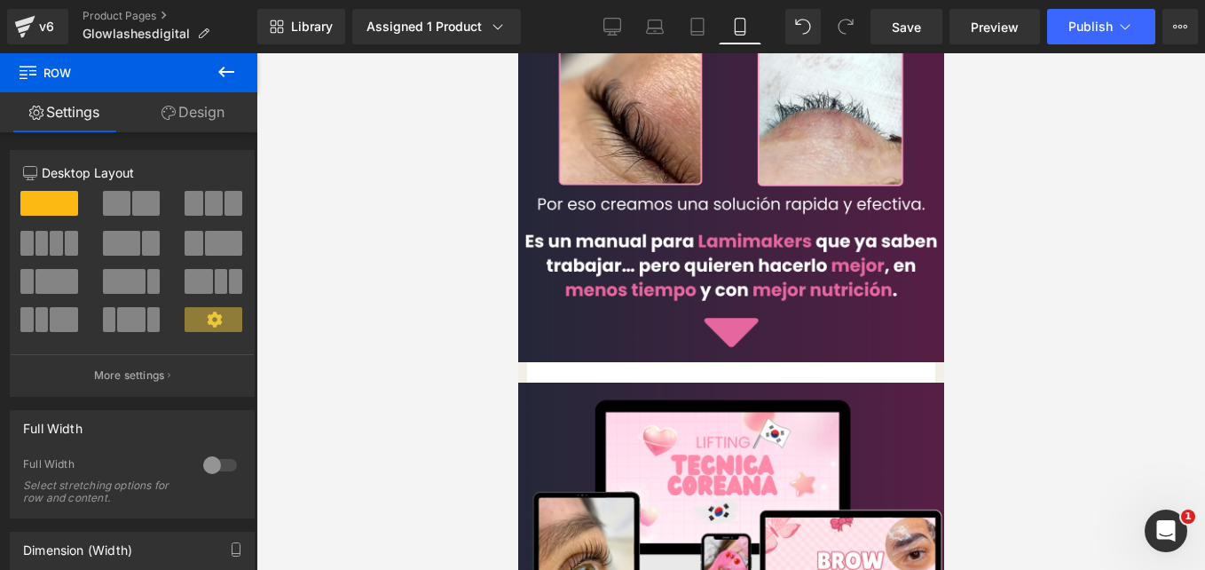
click at [194, 121] on link "Design" at bounding box center [193, 112] width 129 height 40
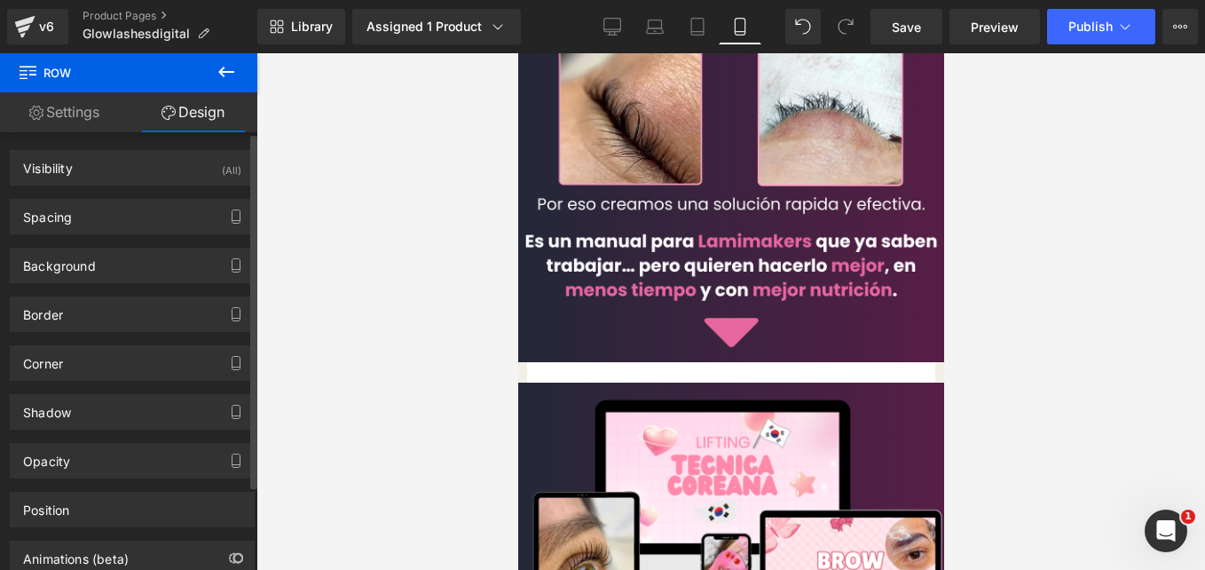
type input "0"
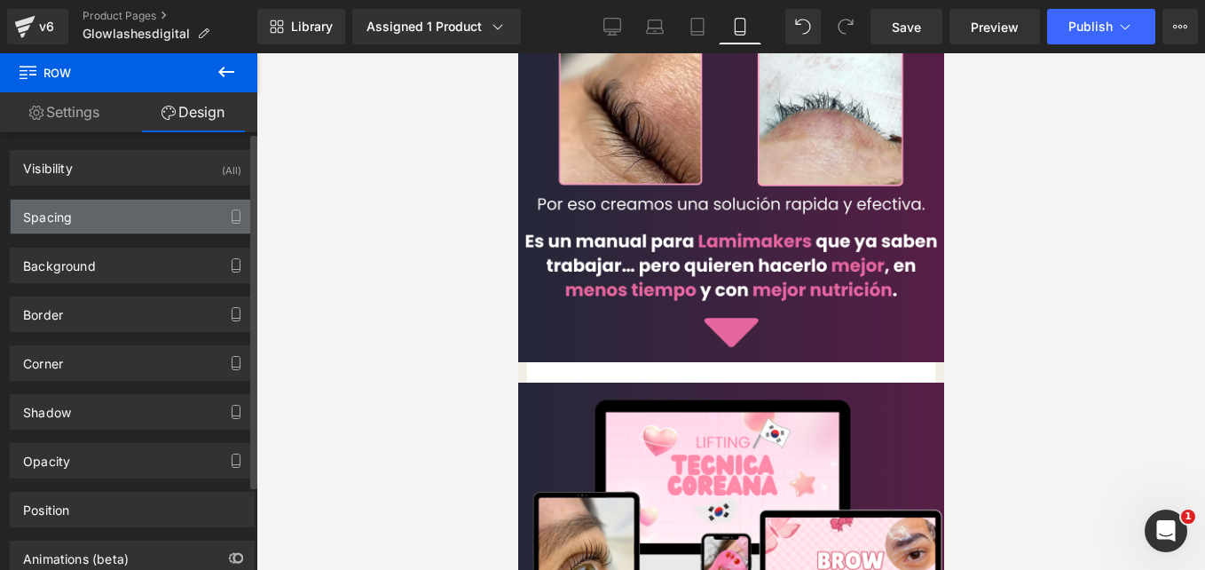
click at [87, 212] on div "Spacing" at bounding box center [132, 217] width 243 height 34
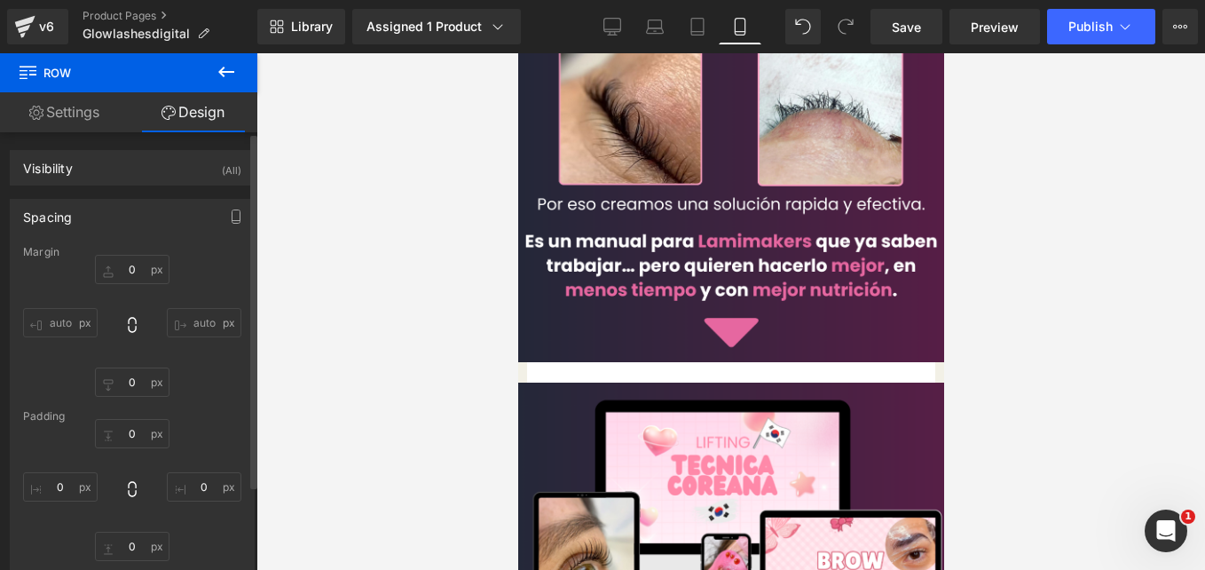
click at [63, 322] on input "auto" at bounding box center [60, 322] width 75 height 29
click at [51, 481] on input "0" at bounding box center [60, 486] width 75 height 29
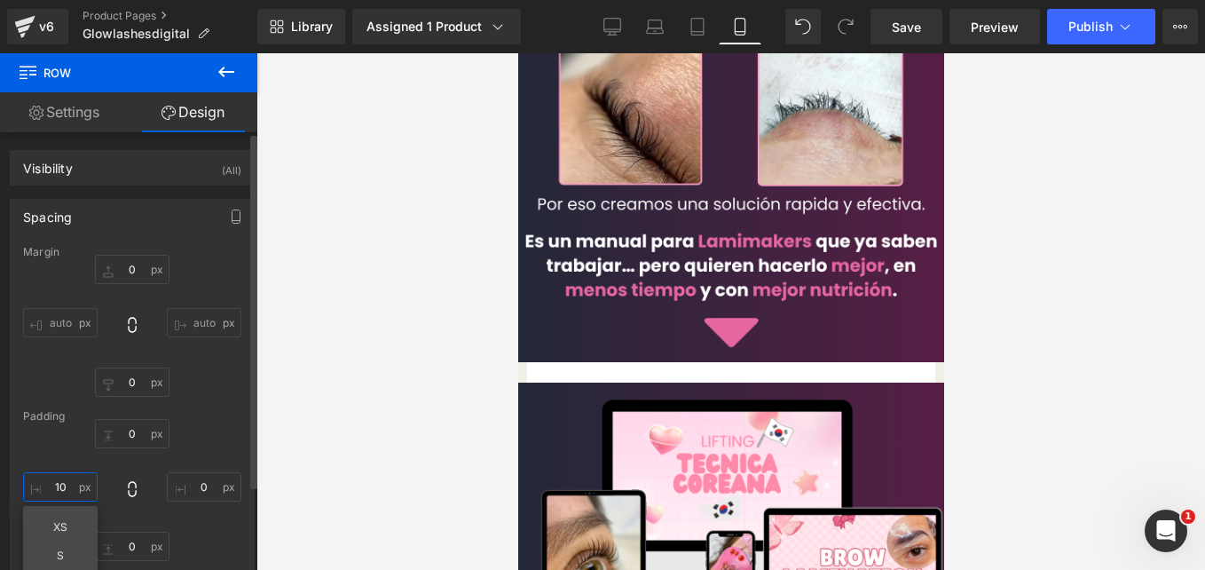
type input "1"
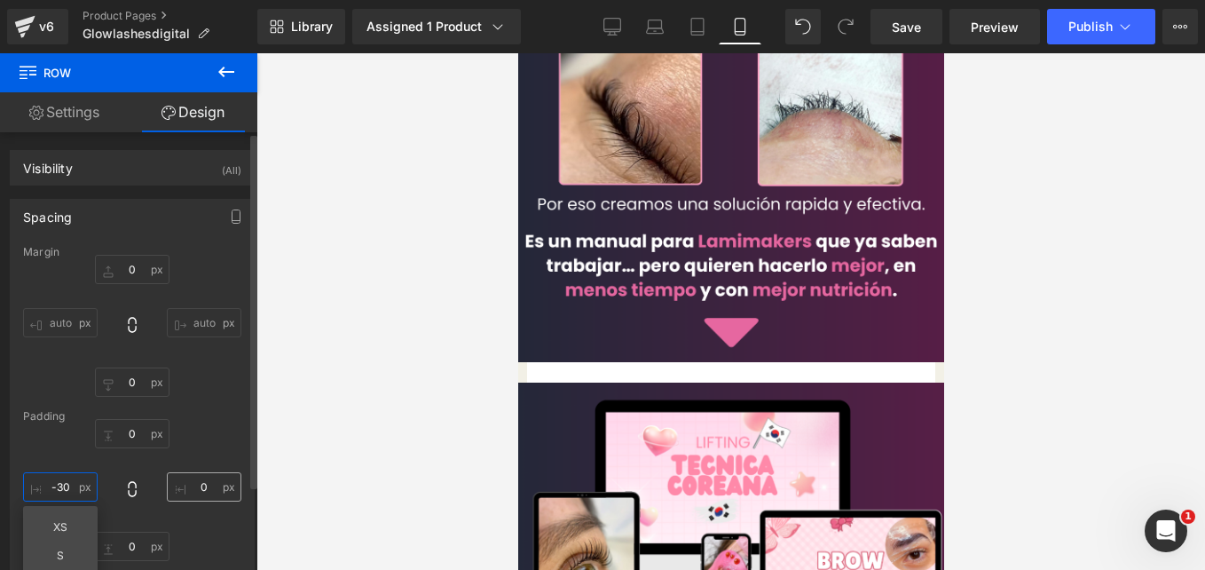
type input "-30"
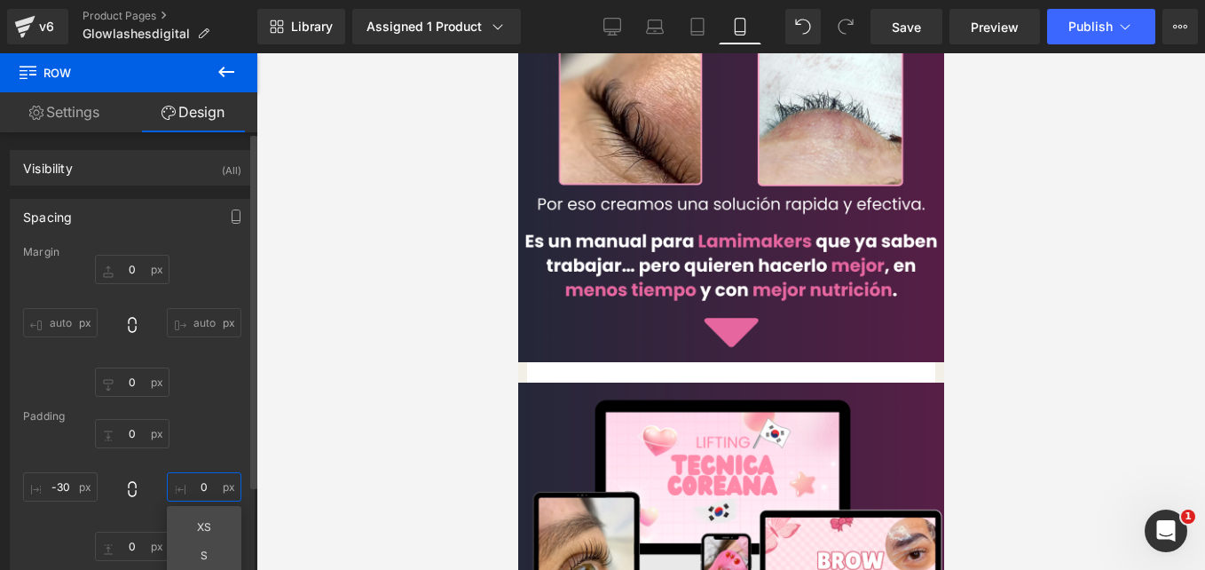
click at [203, 484] on input "0" at bounding box center [204, 486] width 75 height 29
click at [225, 422] on div "Margin 0px 0 auto auto 0px 0 auto auto Padding 0px 0 -30 -30 0px 0 -30 -30" at bounding box center [132, 410] width 243 height 328
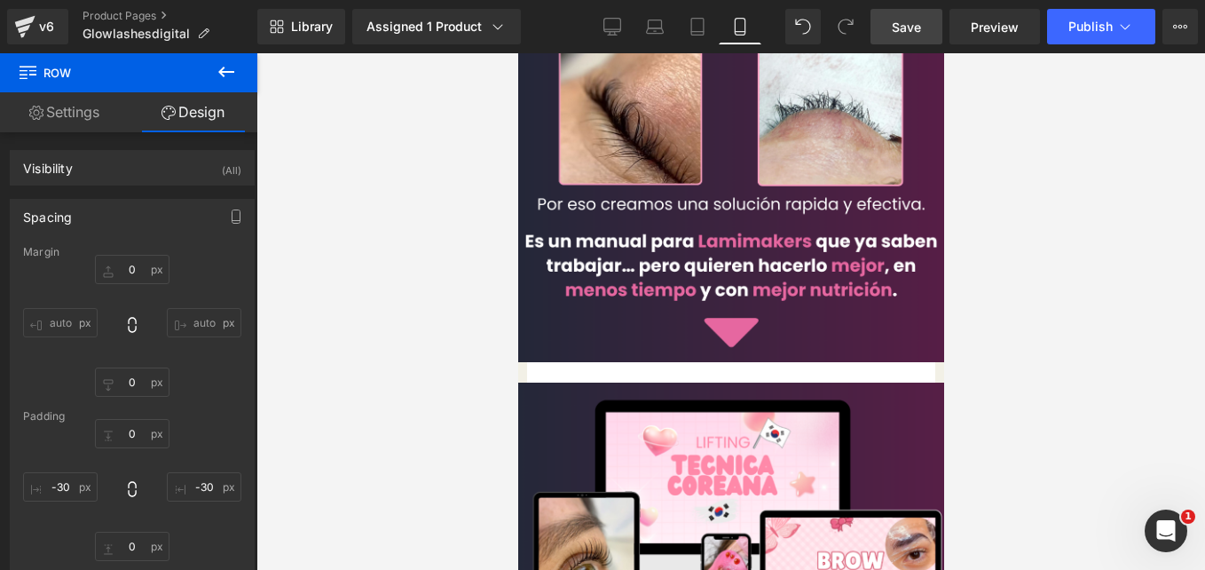
drag, startPoint x: 896, startPoint y: 17, endPoint x: 185, endPoint y: 292, distance: 763.1
click at [896, 18] on span "Save" at bounding box center [906, 27] width 29 height 19
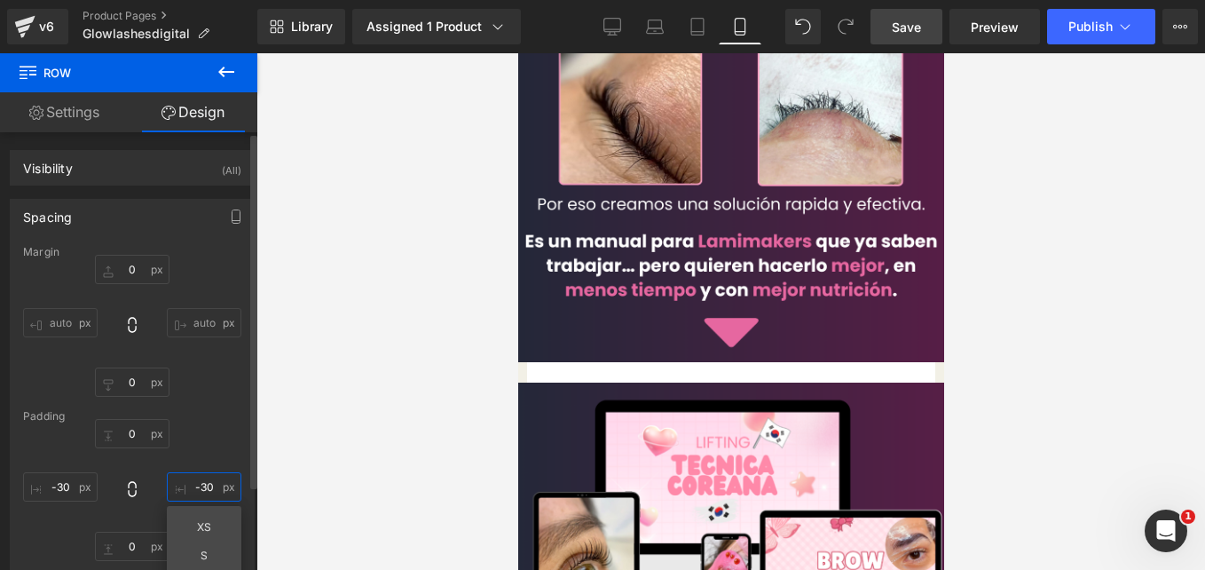
click at [212, 485] on input "-30" at bounding box center [204, 486] width 75 height 29
type input "0"
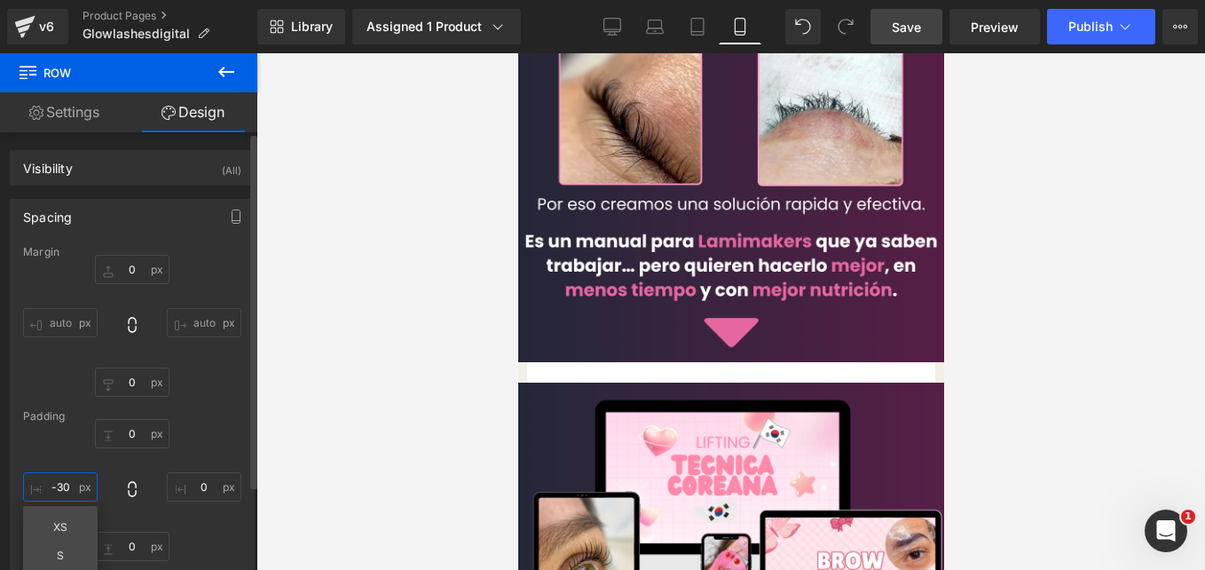
click at [71, 488] on input "-30" at bounding box center [60, 486] width 75 height 29
type input "0"
click at [188, 467] on div "0px 0 0 0 0px 0 0 0 XS S M L XL Edit Value" at bounding box center [132, 490] width 218 height 142
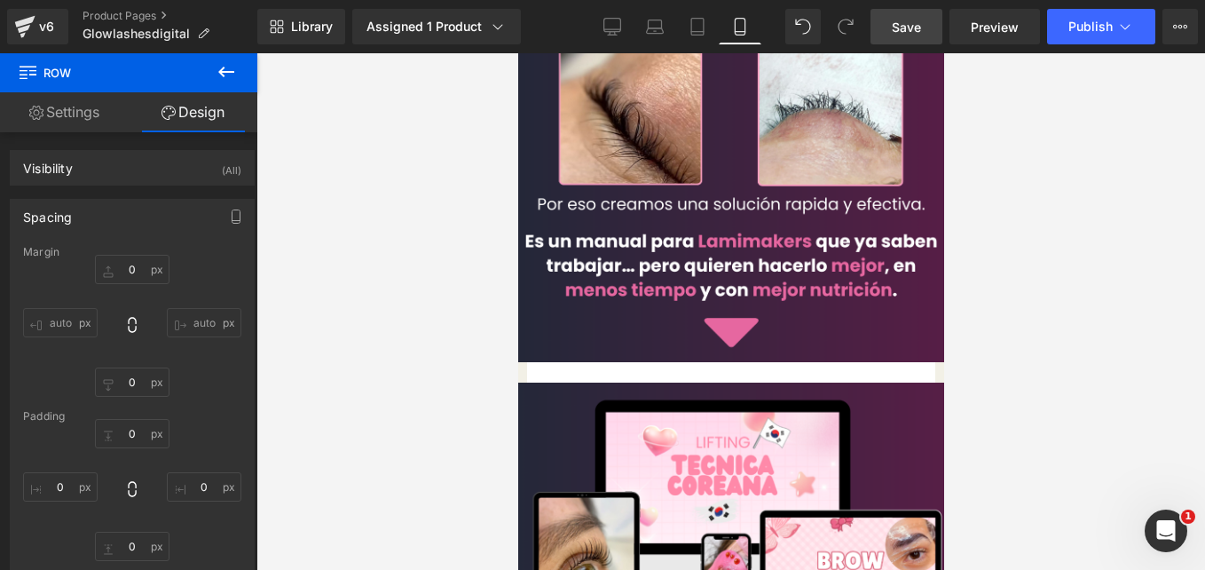
click at [918, 30] on span "Save" at bounding box center [906, 27] width 29 height 19
click at [517, 53] on span at bounding box center [517, 53] width 0 height 0
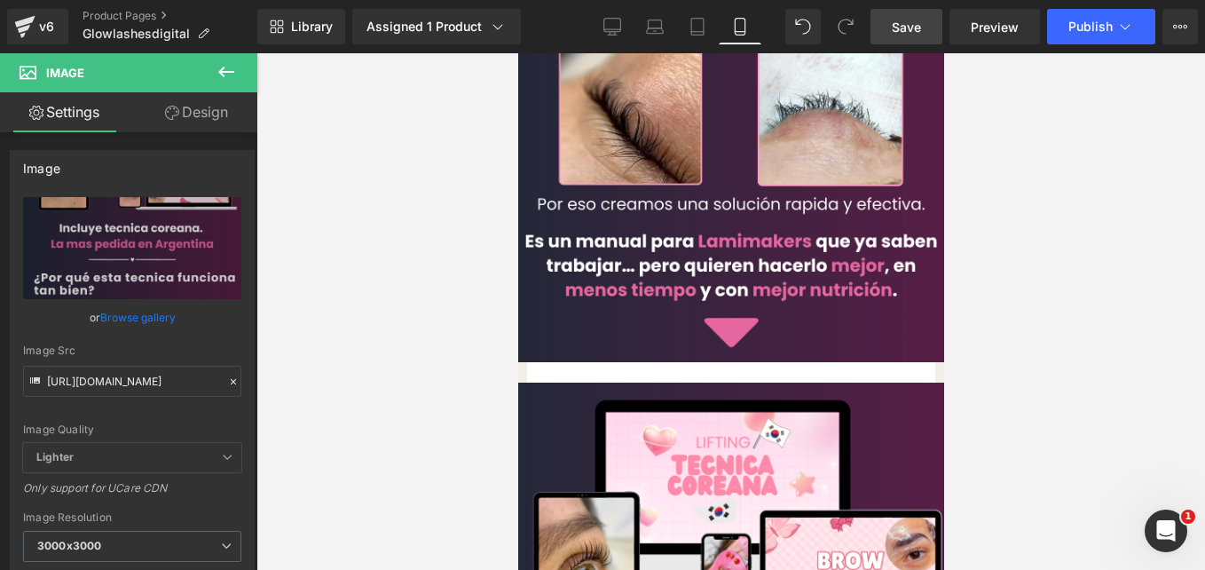
click at [517, 53] on span "Row" at bounding box center [517, 53] width 0 height 0
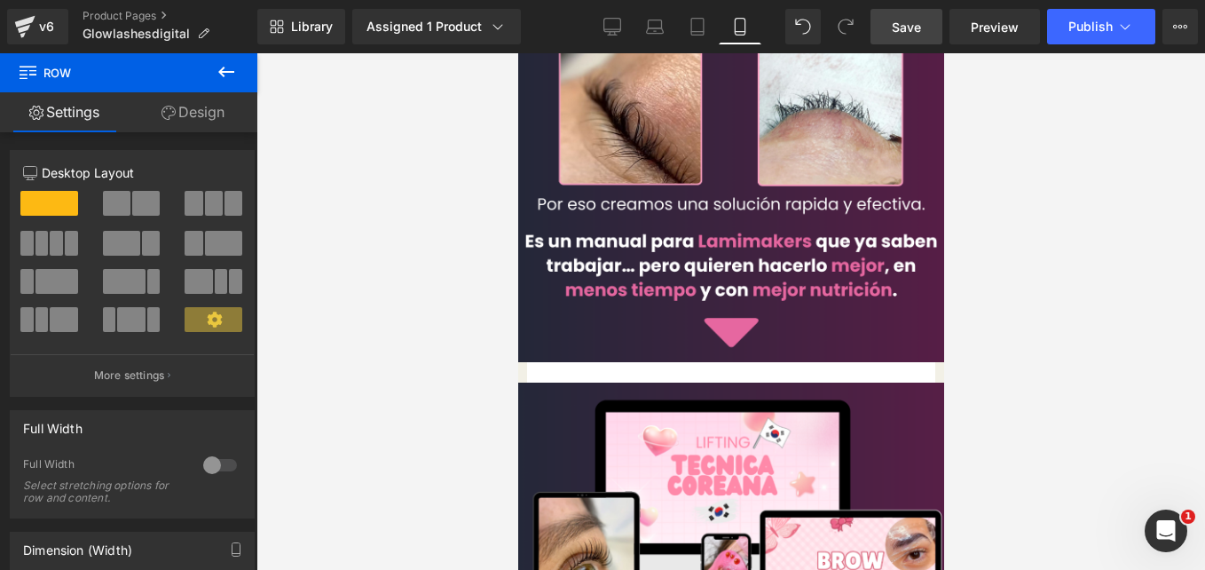
click at [206, 108] on link "Design" at bounding box center [193, 112] width 129 height 40
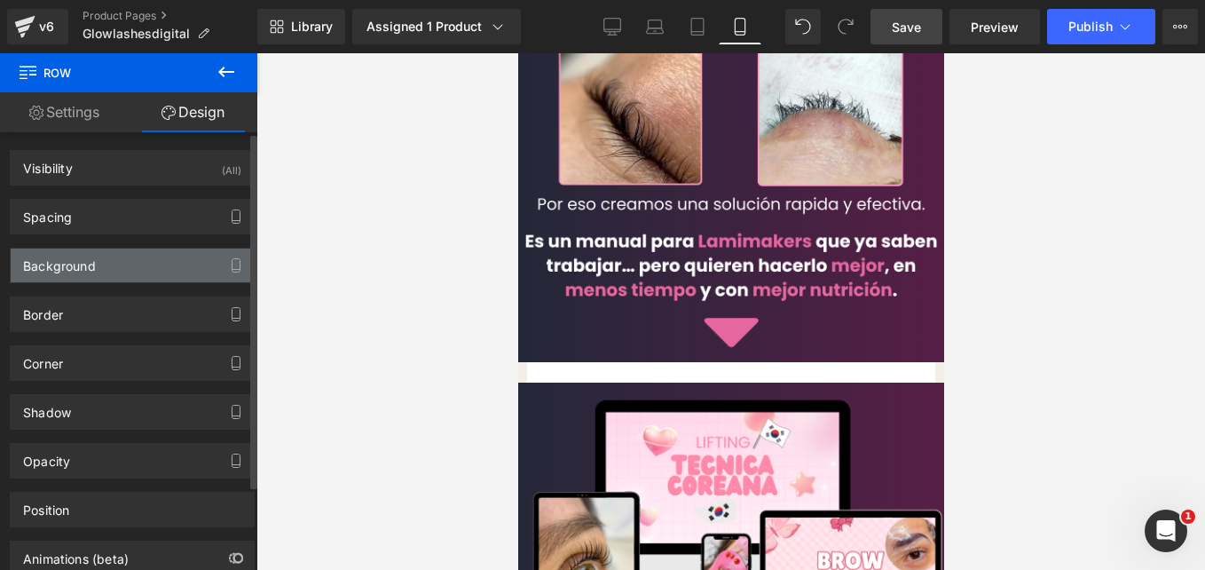
click at [134, 255] on div "Background" at bounding box center [132, 265] width 243 height 34
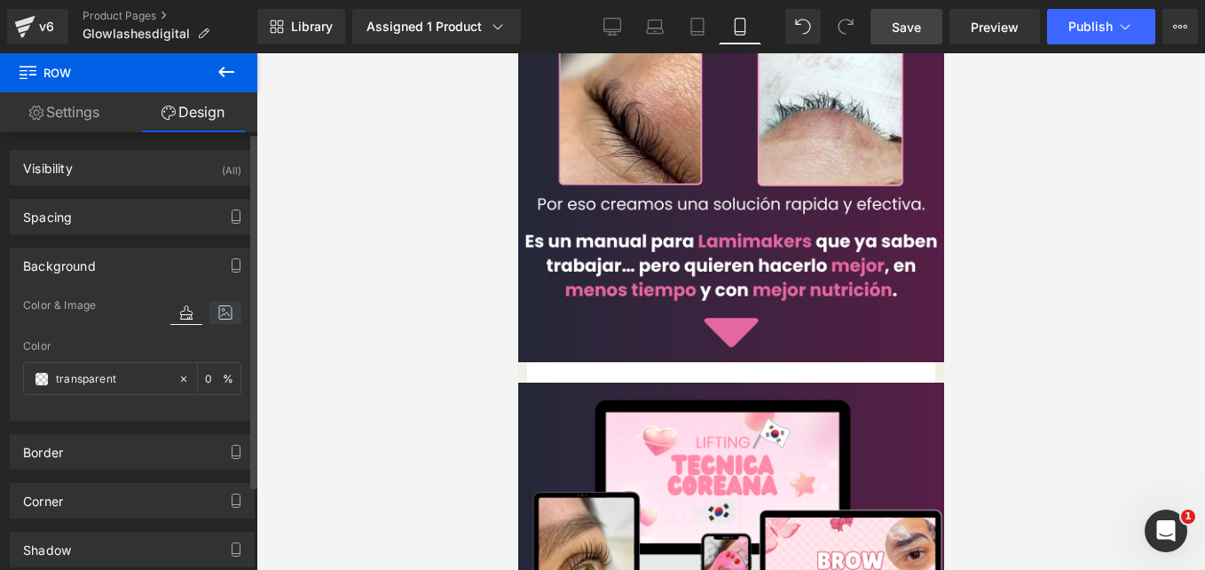
click at [218, 315] on icon at bounding box center [225, 312] width 32 height 23
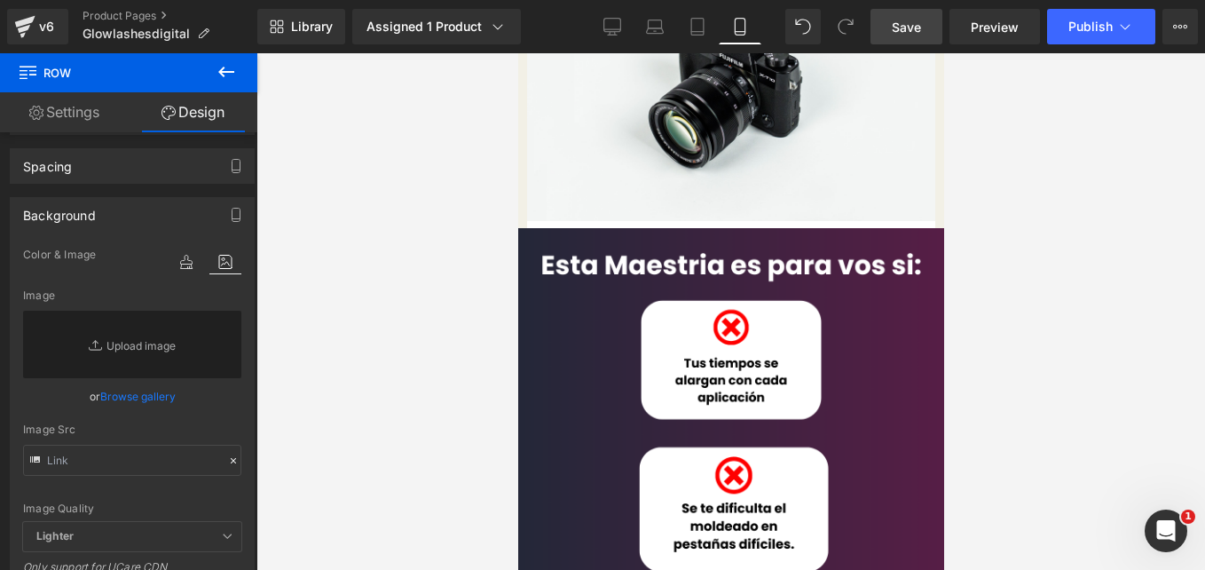
scroll to position [0, 0]
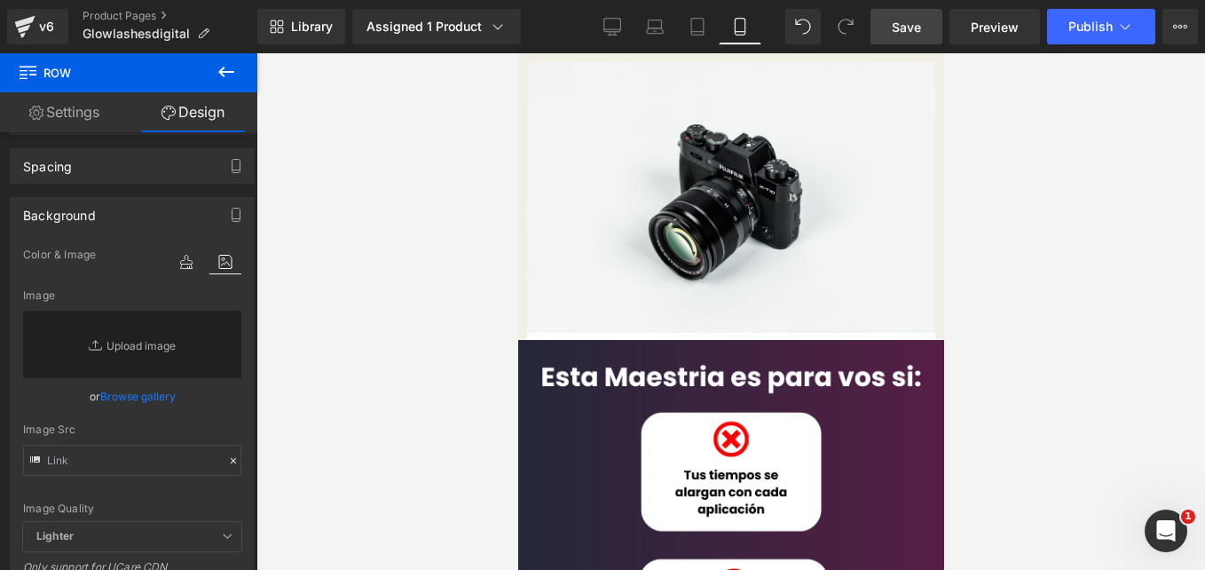
click at [517, 53] on span at bounding box center [517, 53] width 0 height 0
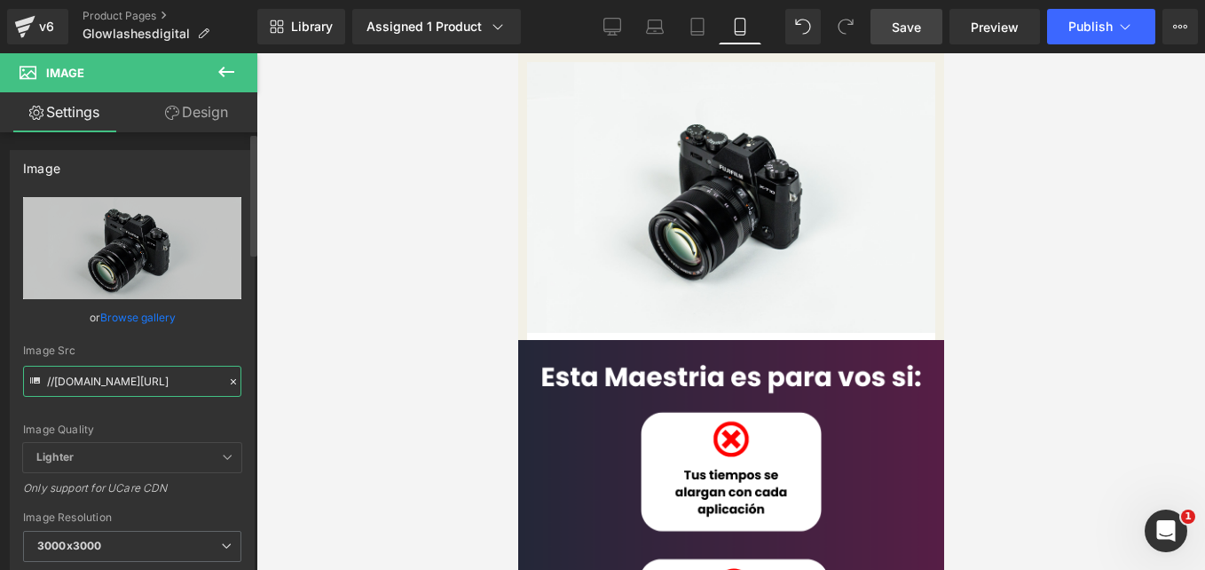
click at [133, 390] on input "//d1um8515vdn9kb.cloudfront.net/images/parallax.jpg" at bounding box center [132, 381] width 218 height 31
paste input "https://cdn.shopify.com/s/files/1/0663/2269/4232/files/1_36a11e90-b044-48e8-9f4…"
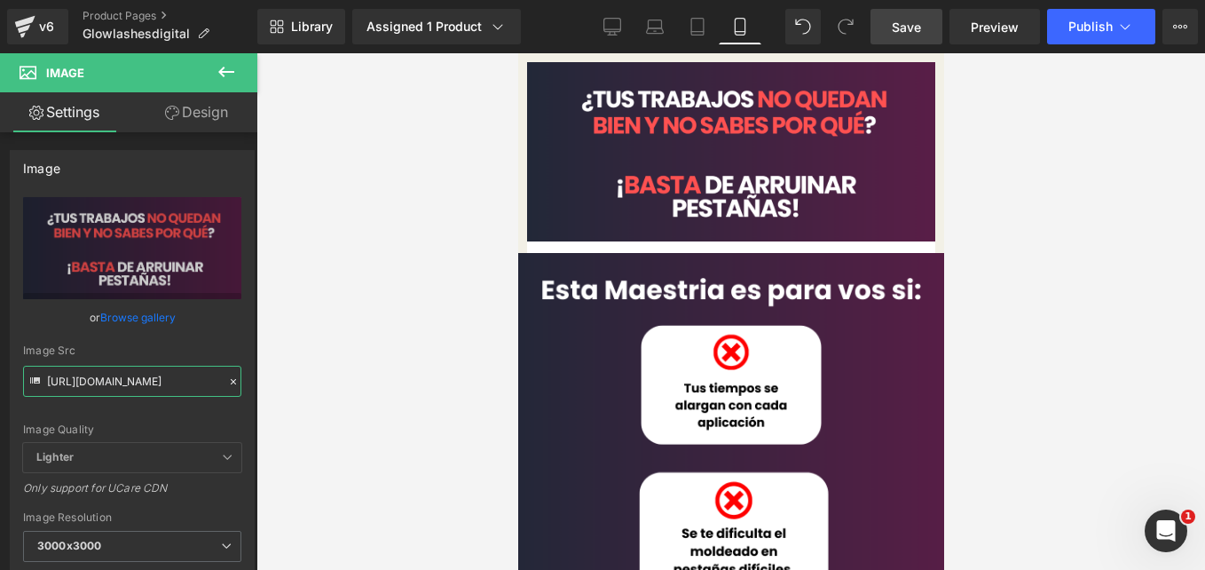
type input "https://cdn.shopify.com/s/files/1/0663/2269/4232/files/1_36a11e90-b044-48e8-9f4…"
click at [196, 122] on link "Design" at bounding box center [196, 112] width 129 height 40
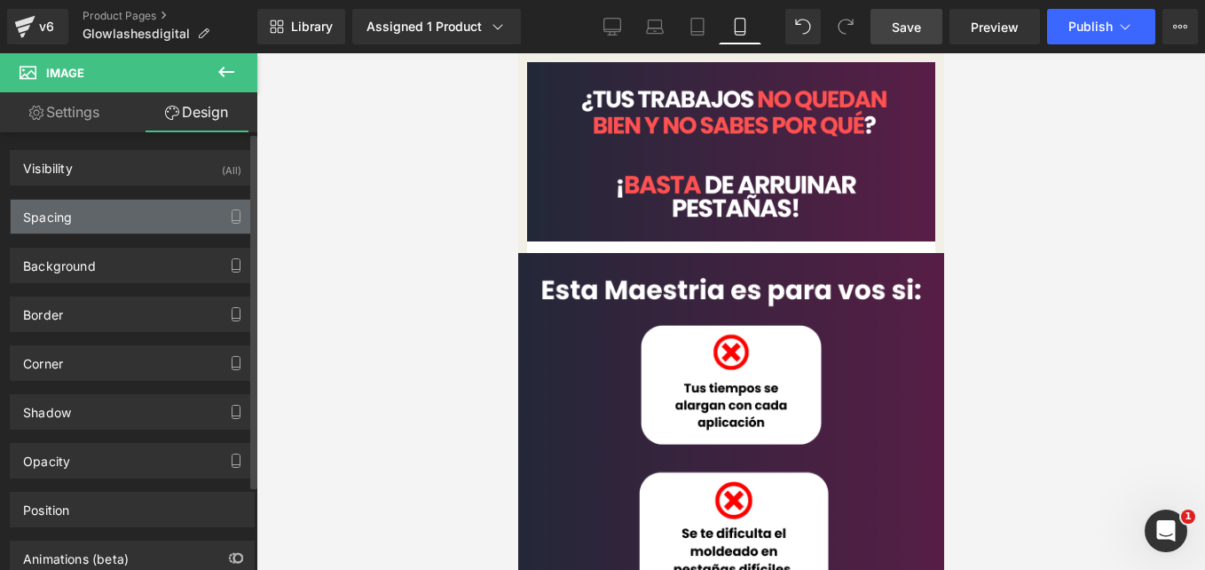
click at [154, 220] on div "Spacing" at bounding box center [132, 217] width 243 height 34
type input "0"
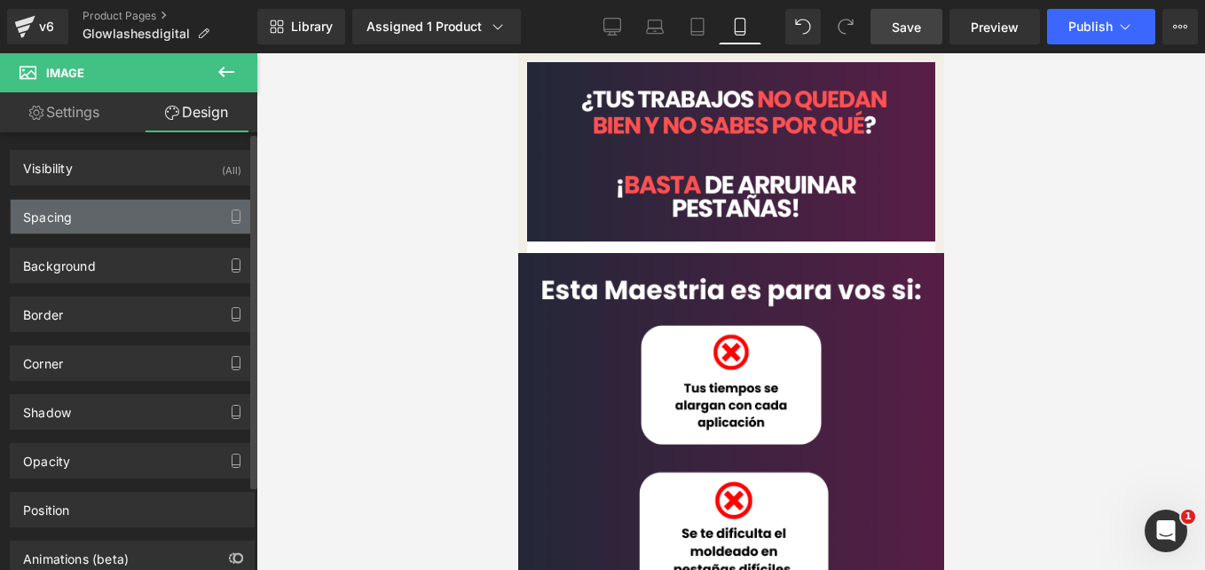
type input "0"
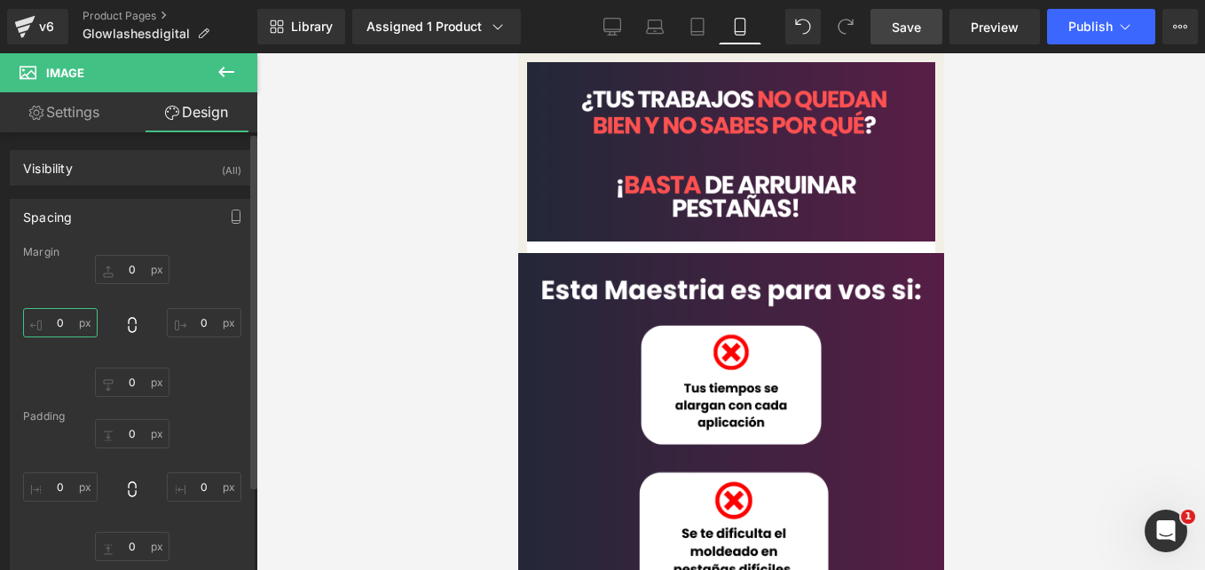
click at [67, 326] on input "0" at bounding box center [60, 322] width 75 height 29
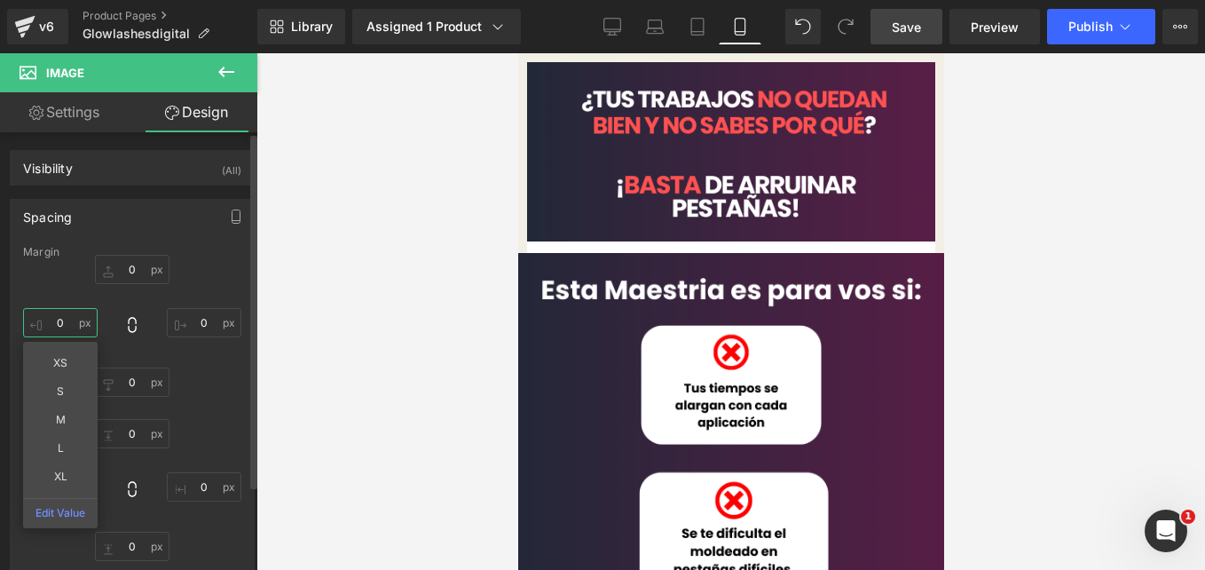
type input "+"
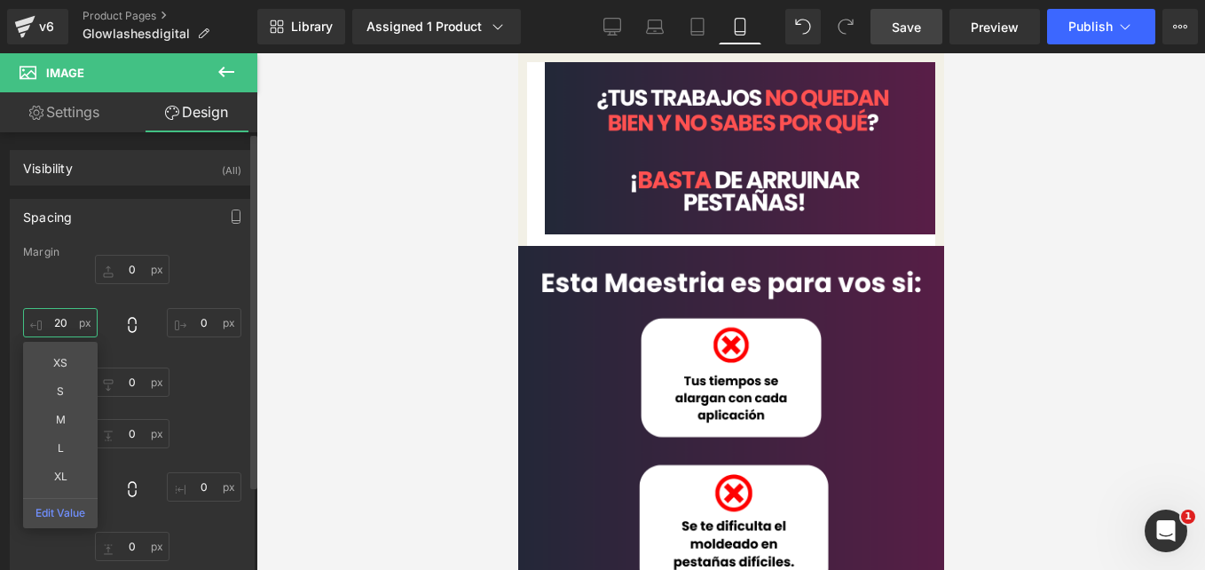
type input "2"
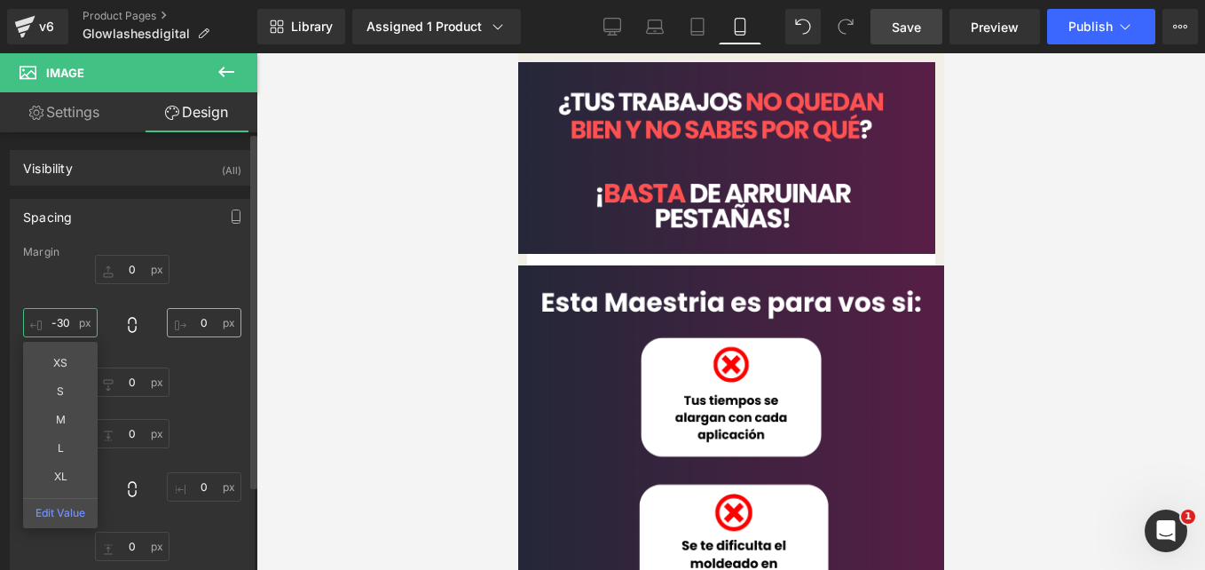
type input "-30"
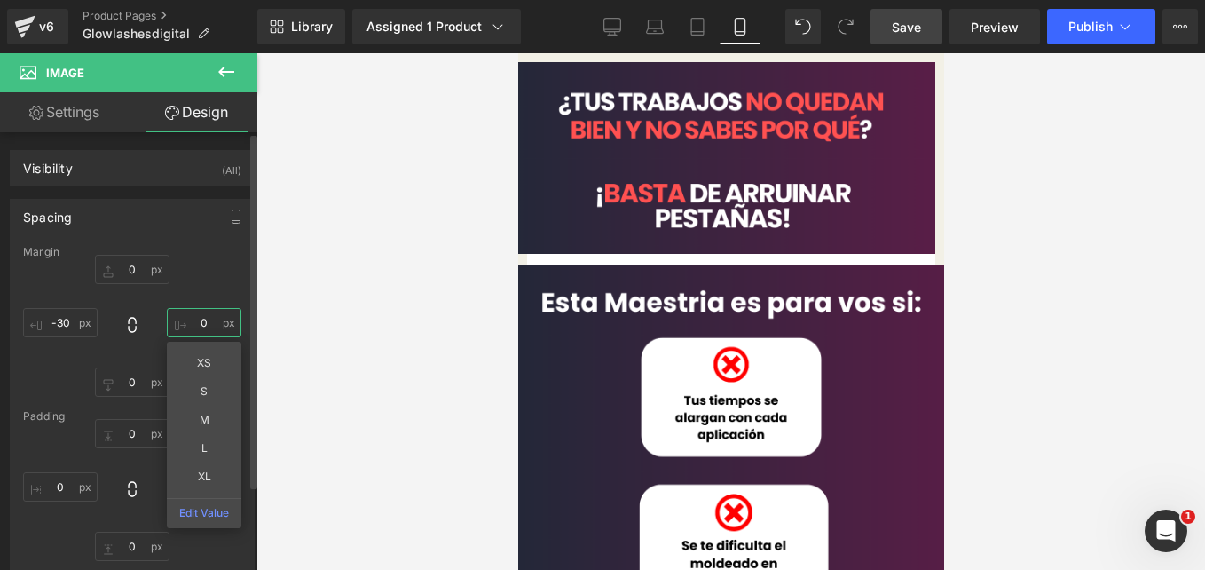
click at [201, 321] on input "0" at bounding box center [204, 322] width 75 height 29
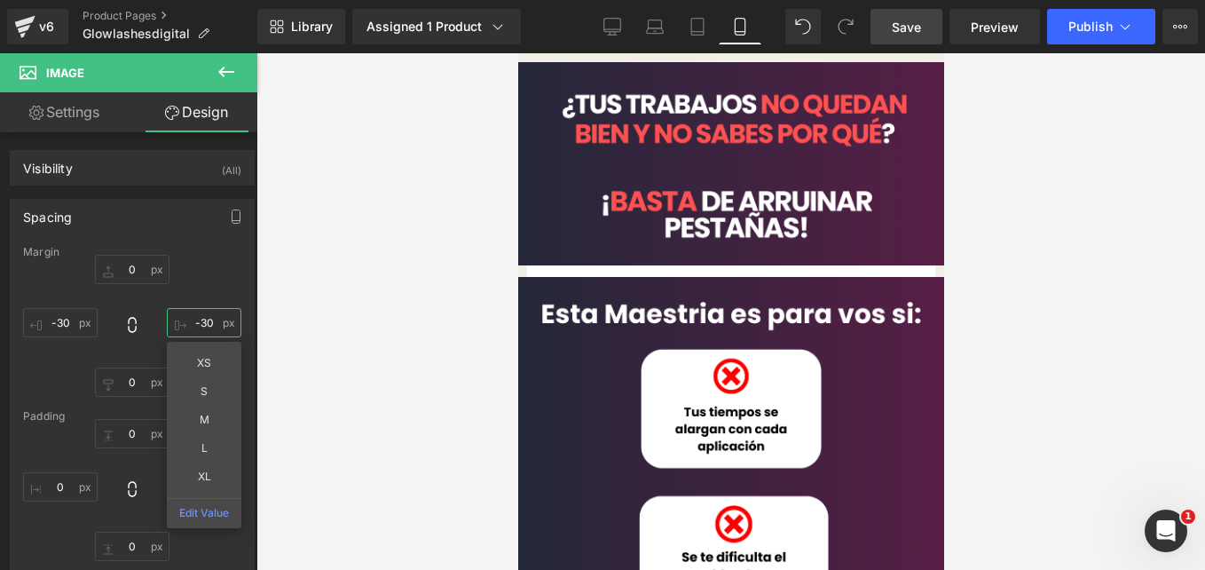
type input "-30"
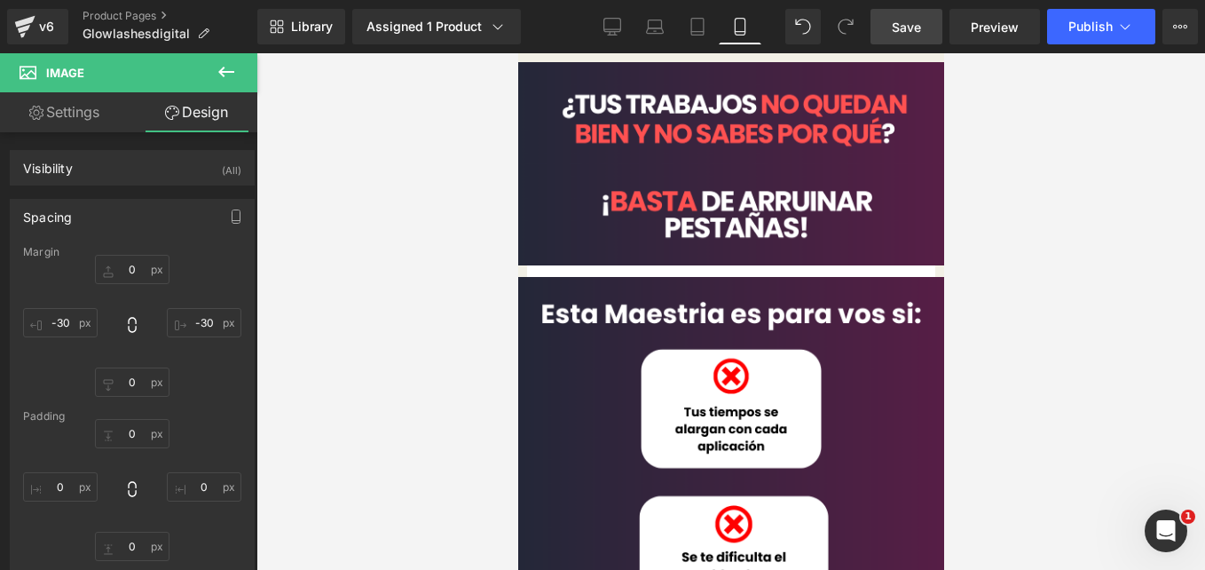
drag, startPoint x: 912, startPoint y: 20, endPoint x: 193, endPoint y: 188, distance: 739.2
click at [912, 20] on span "Save" at bounding box center [906, 27] width 29 height 19
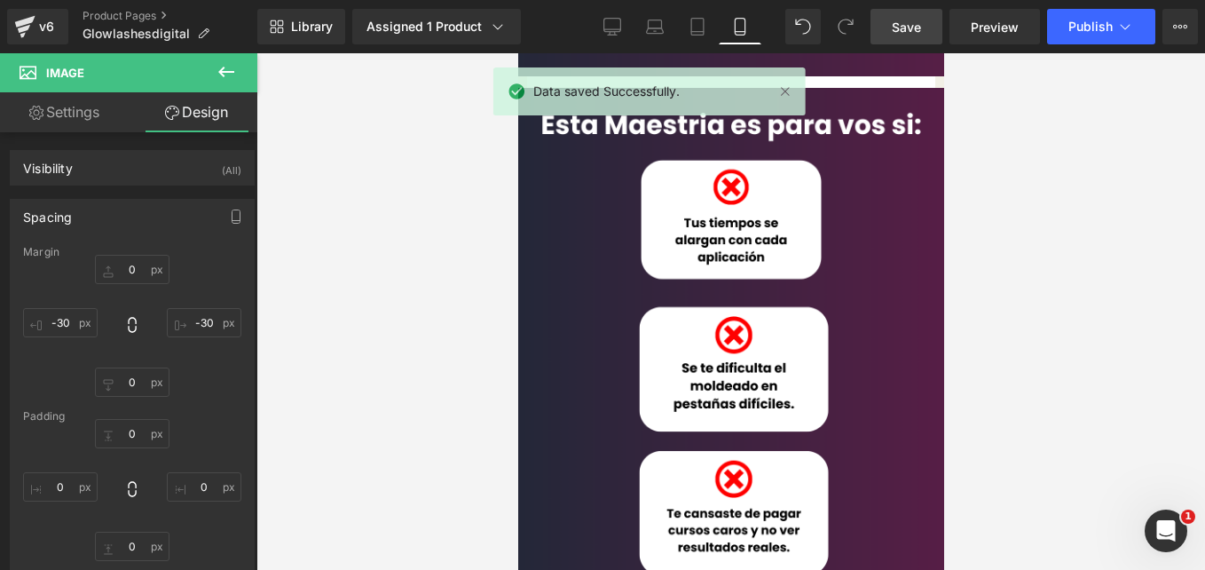
scroll to position [188, 0]
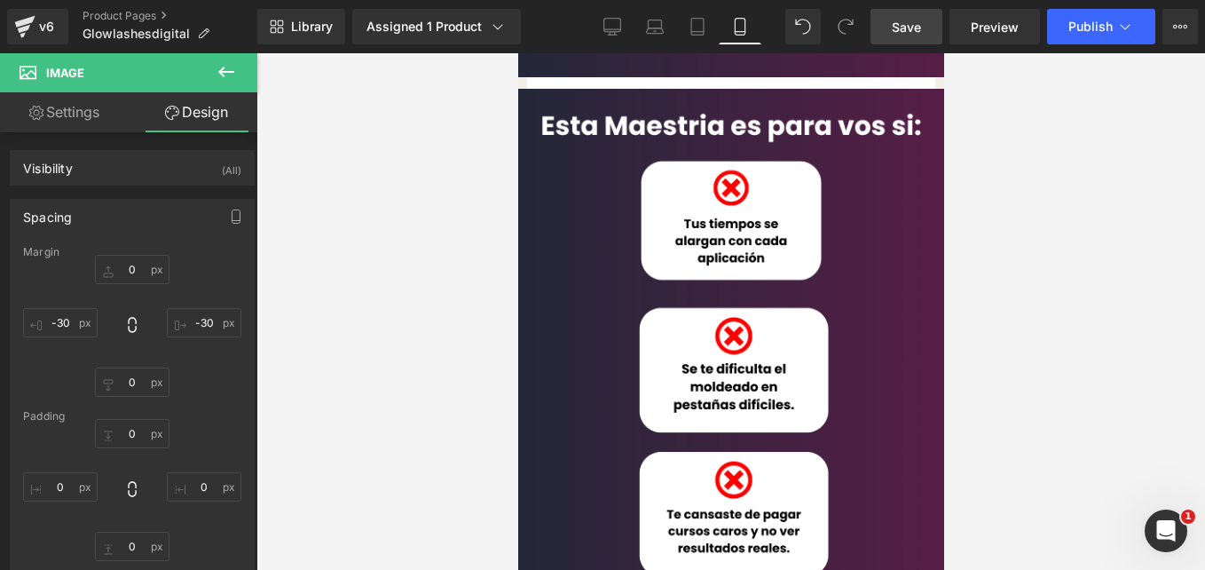
click at [857, 279] on img at bounding box center [730, 499] width 461 height 820
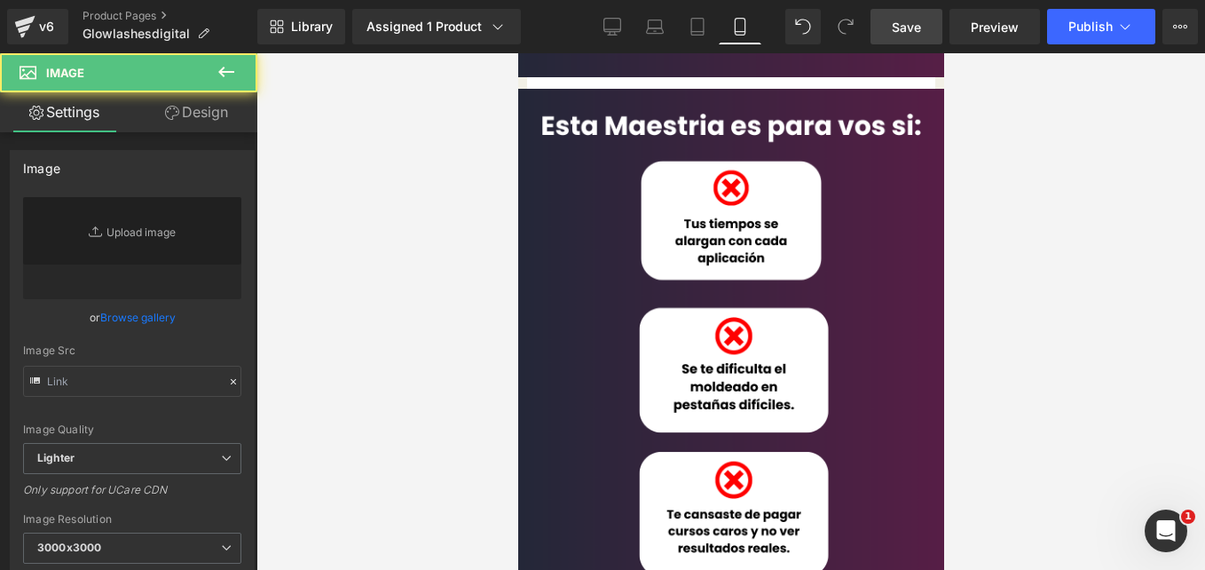
type input "[URL][DOMAIN_NAME]"
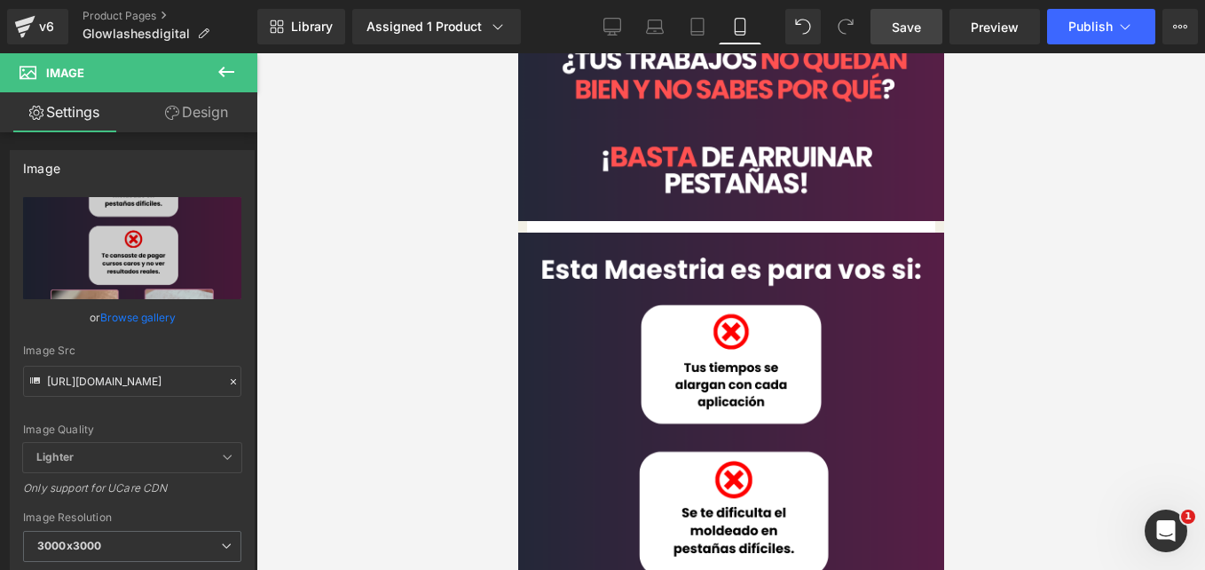
scroll to position [0, 0]
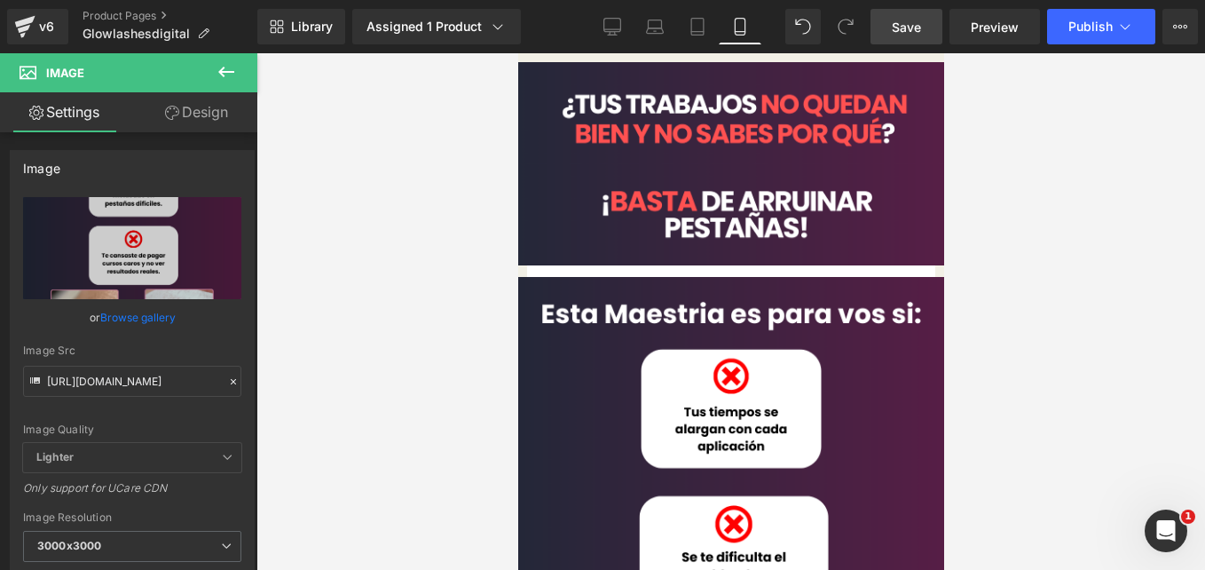
drag, startPoint x: 565, startPoint y: 100, endPoint x: 850, endPoint y: 172, distance: 293.8
click at [517, 53] on span "Row" at bounding box center [517, 53] width 0 height 0
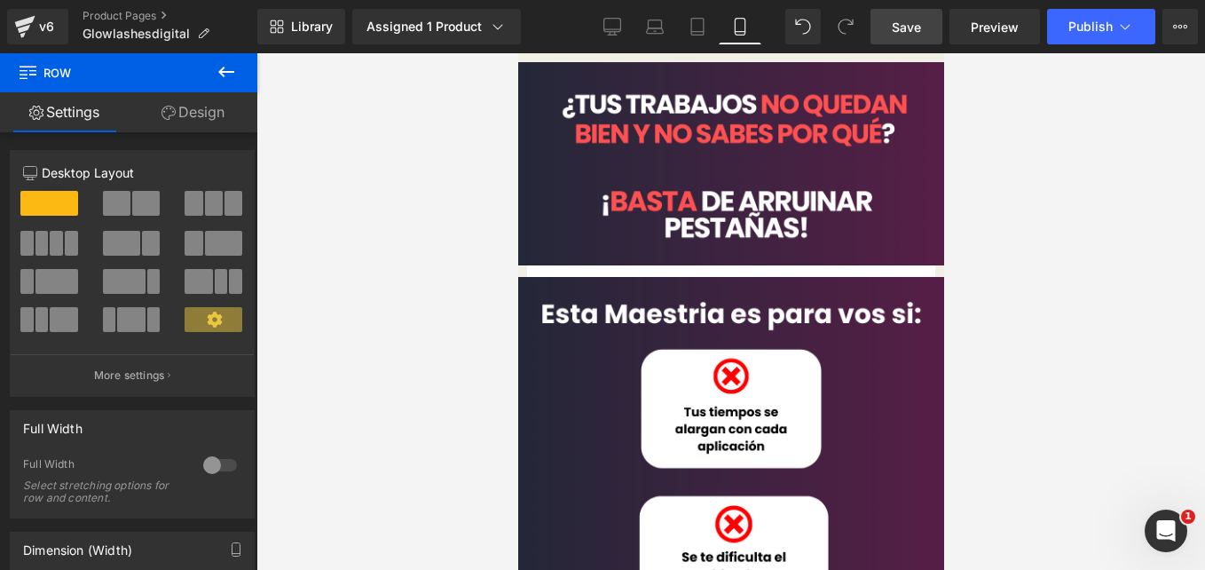
click at [209, 117] on link "Design" at bounding box center [193, 112] width 129 height 40
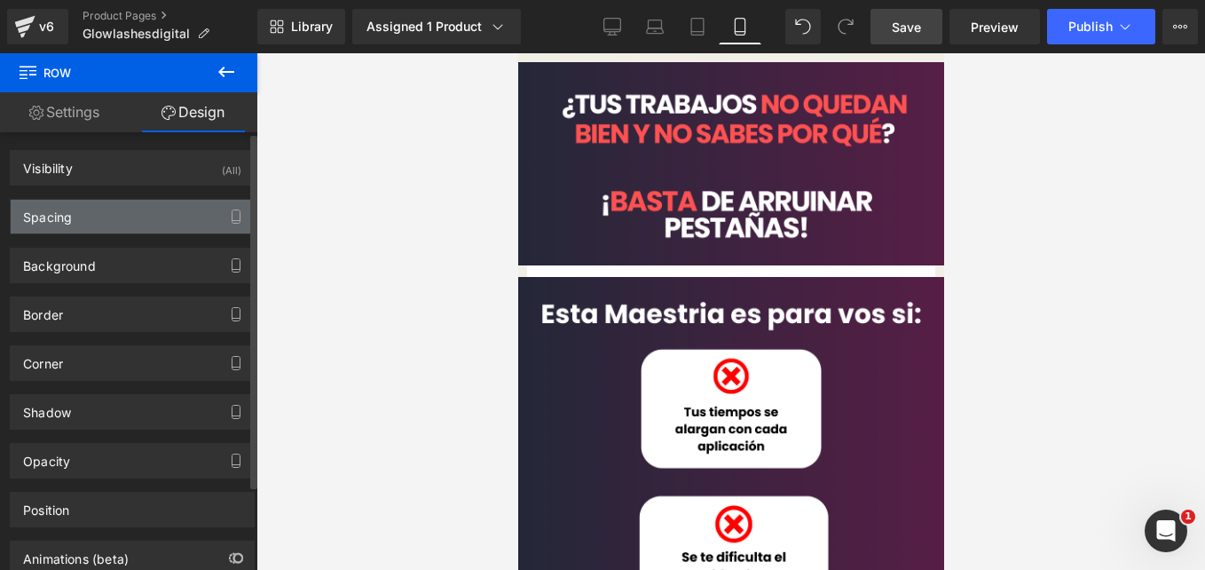
click at [154, 221] on div "Spacing" at bounding box center [132, 217] width 243 height 34
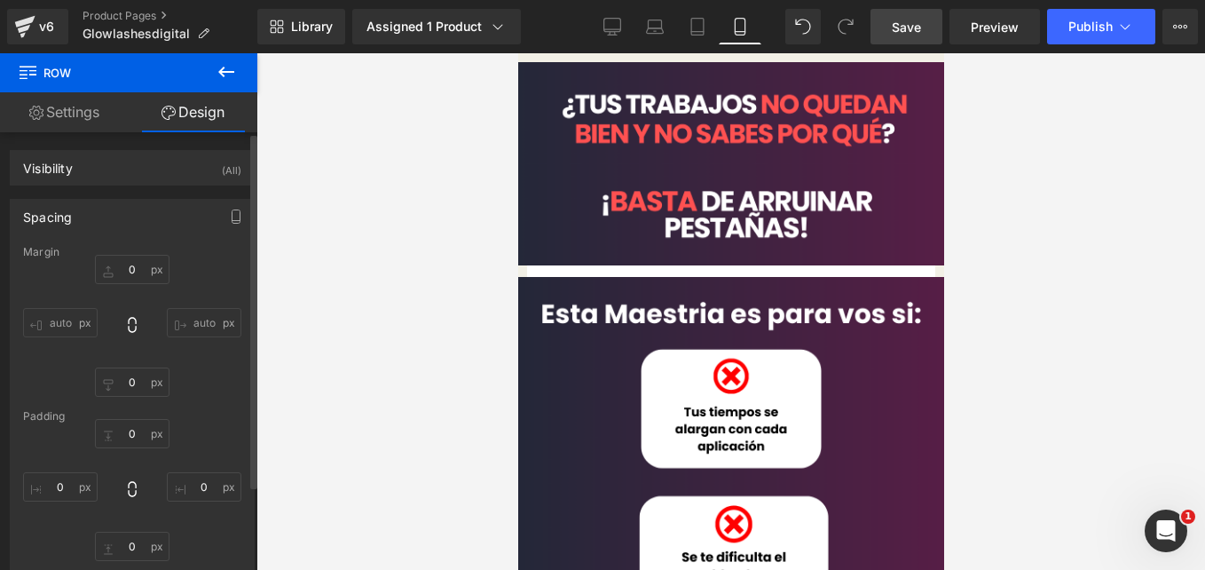
click at [131, 216] on div "Spacing" at bounding box center [132, 217] width 243 height 34
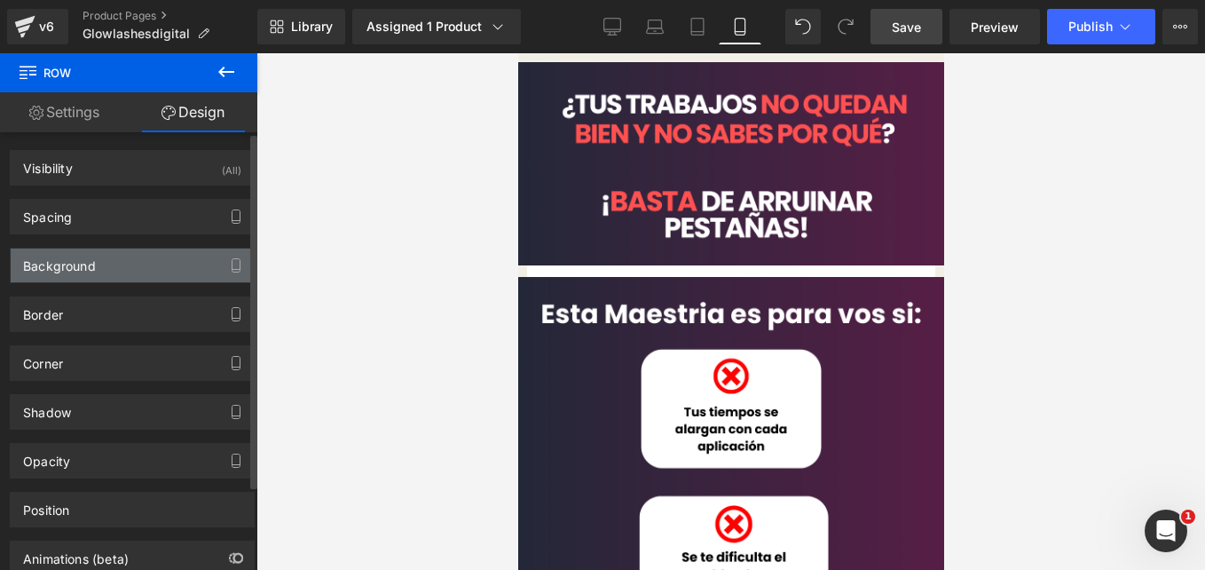
click at [125, 257] on div "Background" at bounding box center [132, 265] width 243 height 34
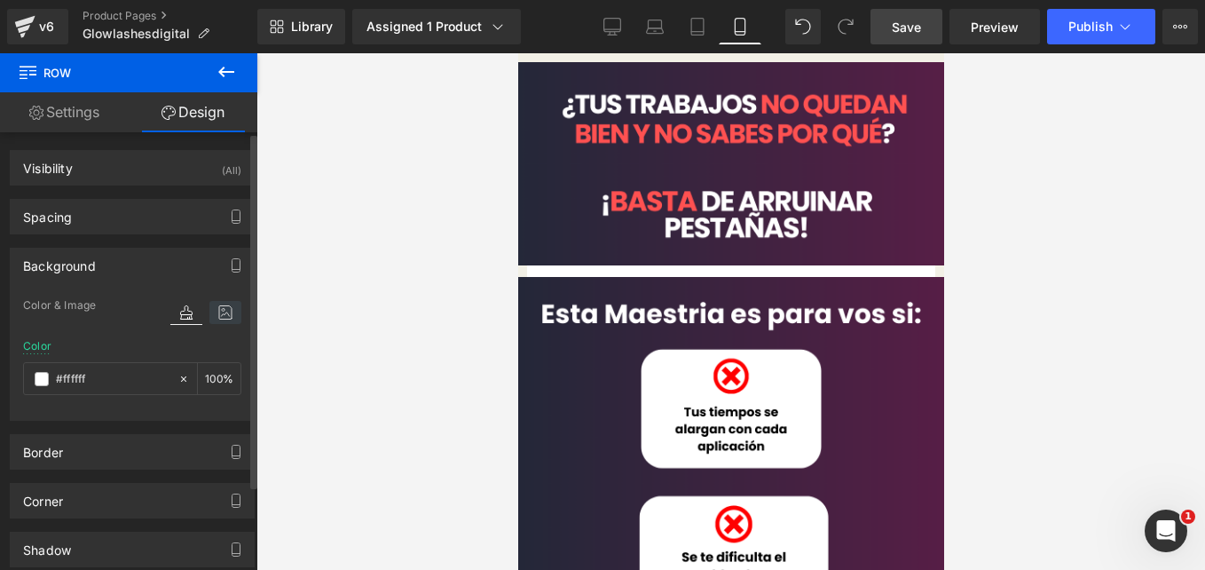
click at [226, 307] on icon at bounding box center [225, 312] width 32 height 23
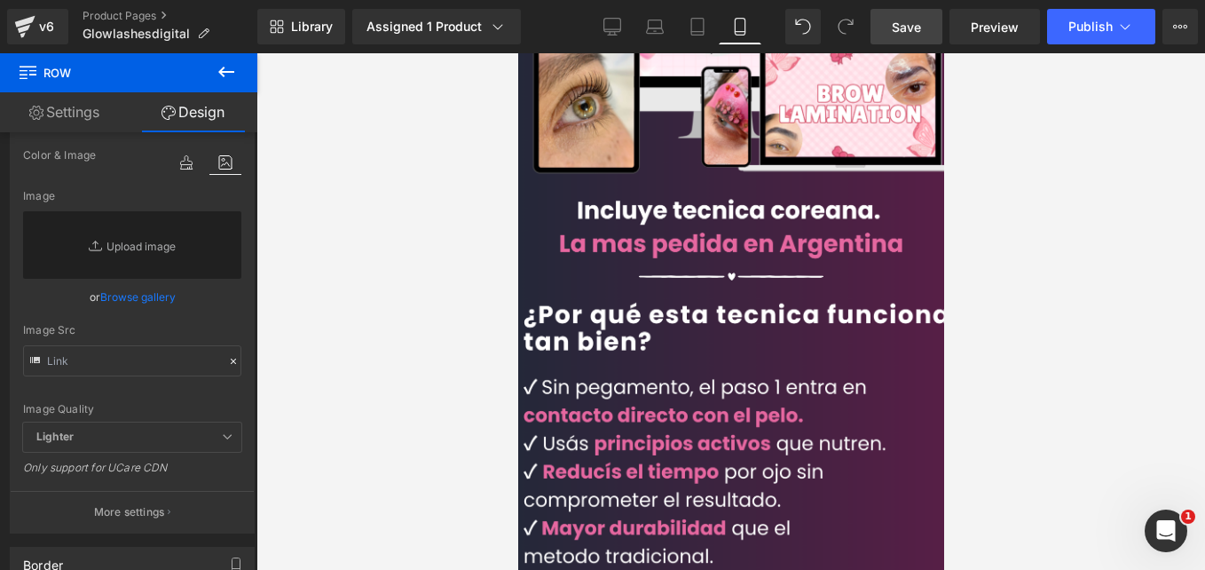
scroll to position [1297, 0]
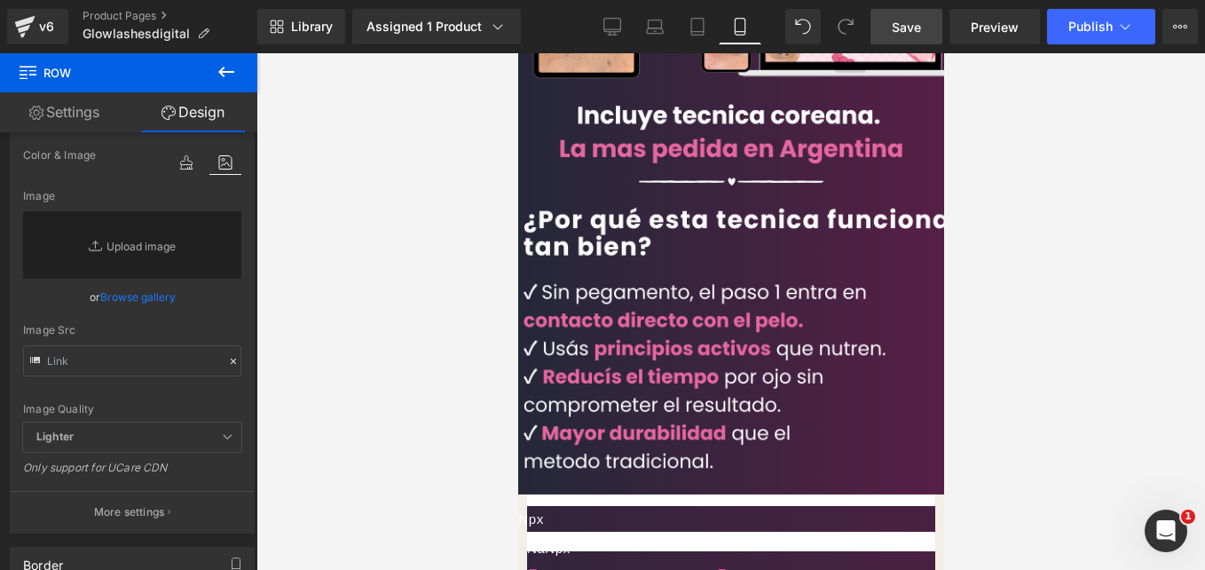
click at [517, 53] on span "Row" at bounding box center [517, 53] width 0 height 0
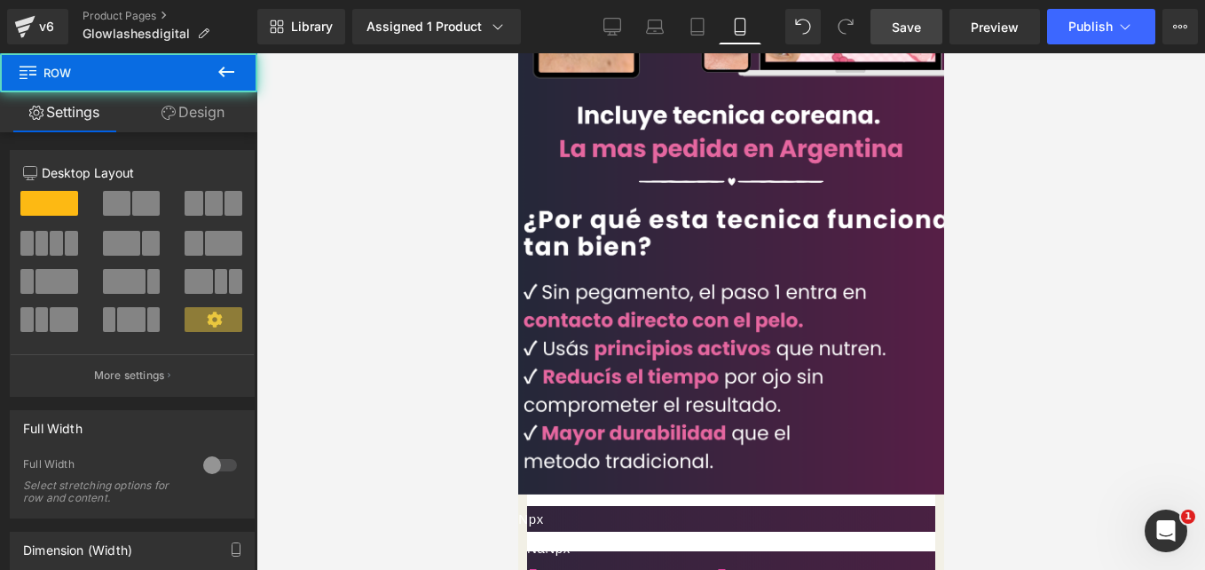
click at [185, 119] on link "Design" at bounding box center [193, 112] width 129 height 40
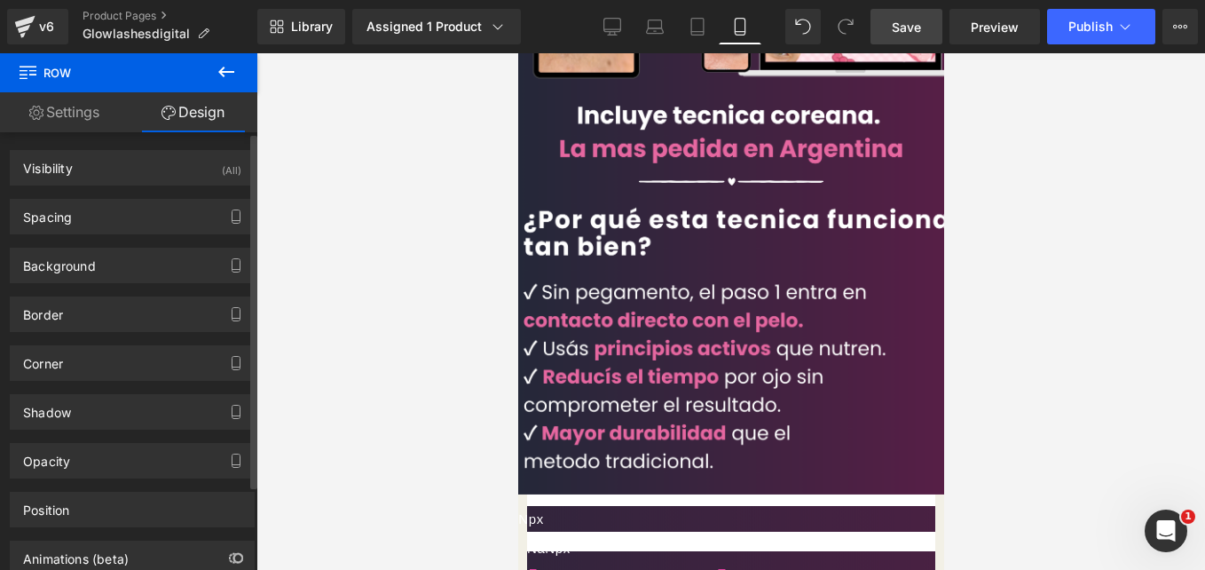
type input "transparent"
type input "0"
click at [100, 282] on div "Background Color & Image color transparent Color transparent 0 % https://cdn.sh…" at bounding box center [132, 265] width 245 height 35
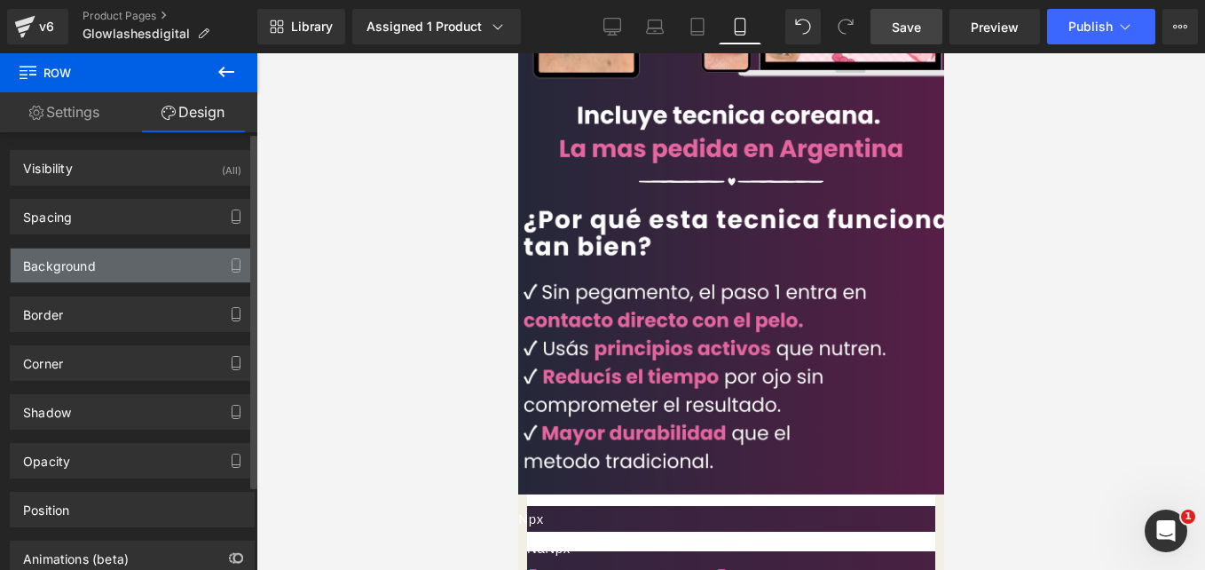
click at [107, 269] on div "Background" at bounding box center [132, 265] width 243 height 34
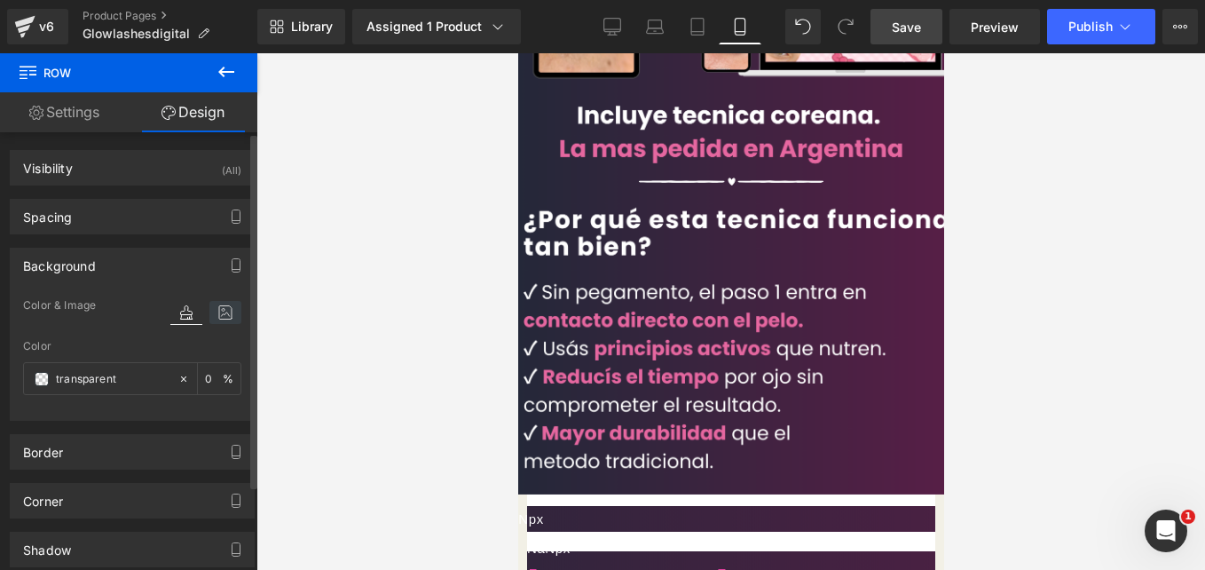
click at [216, 308] on icon at bounding box center [225, 312] width 32 height 23
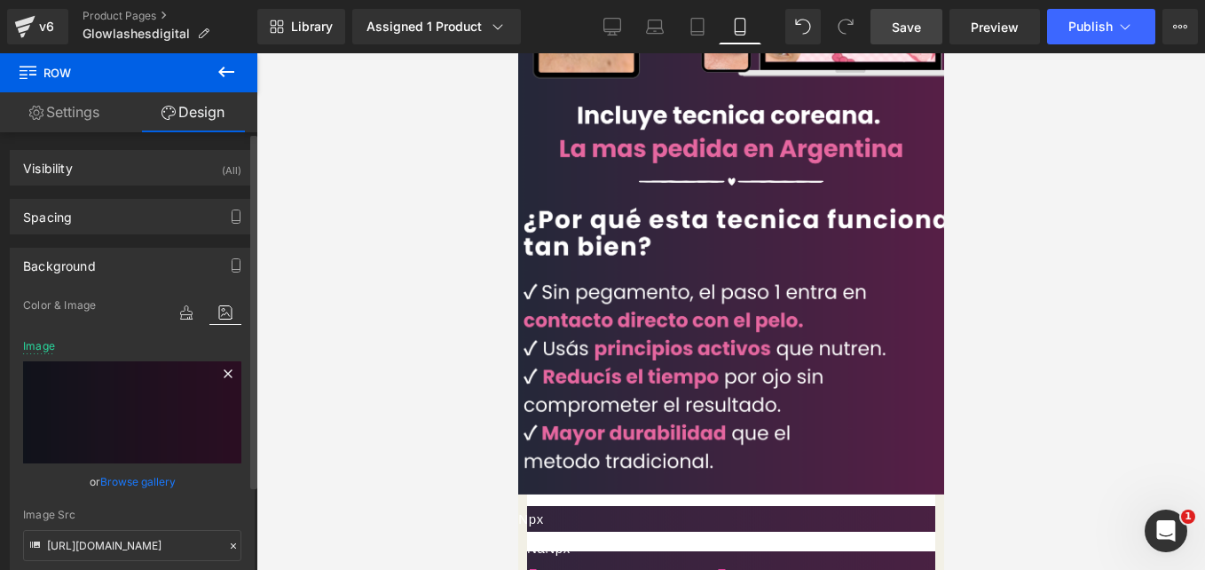
click at [224, 371] on icon at bounding box center [228, 373] width 8 height 8
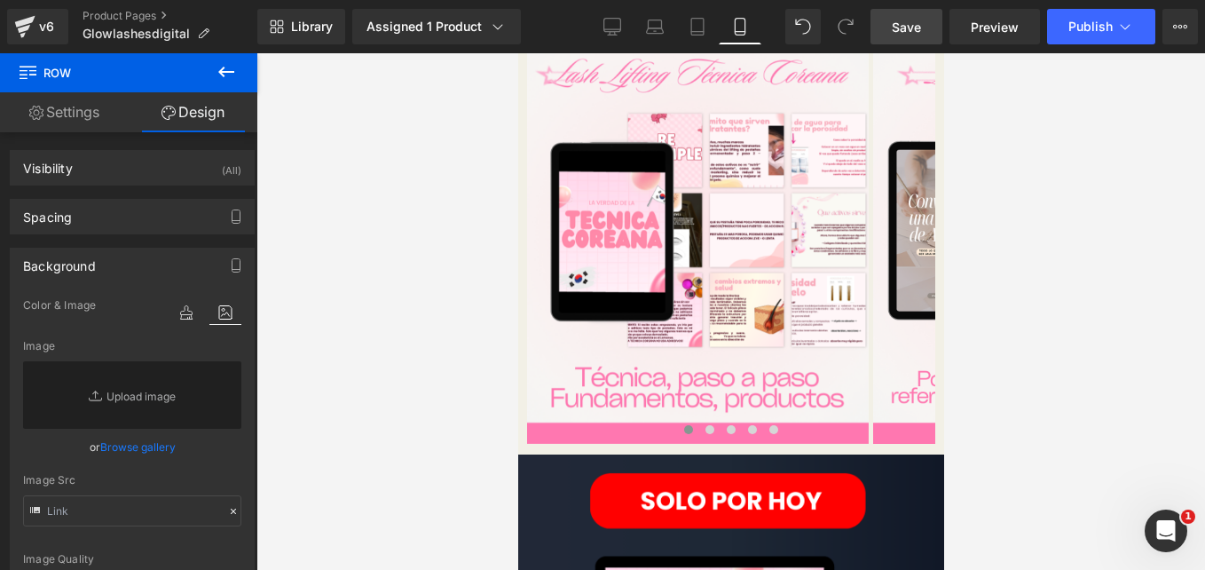
scroll to position [1925, 0]
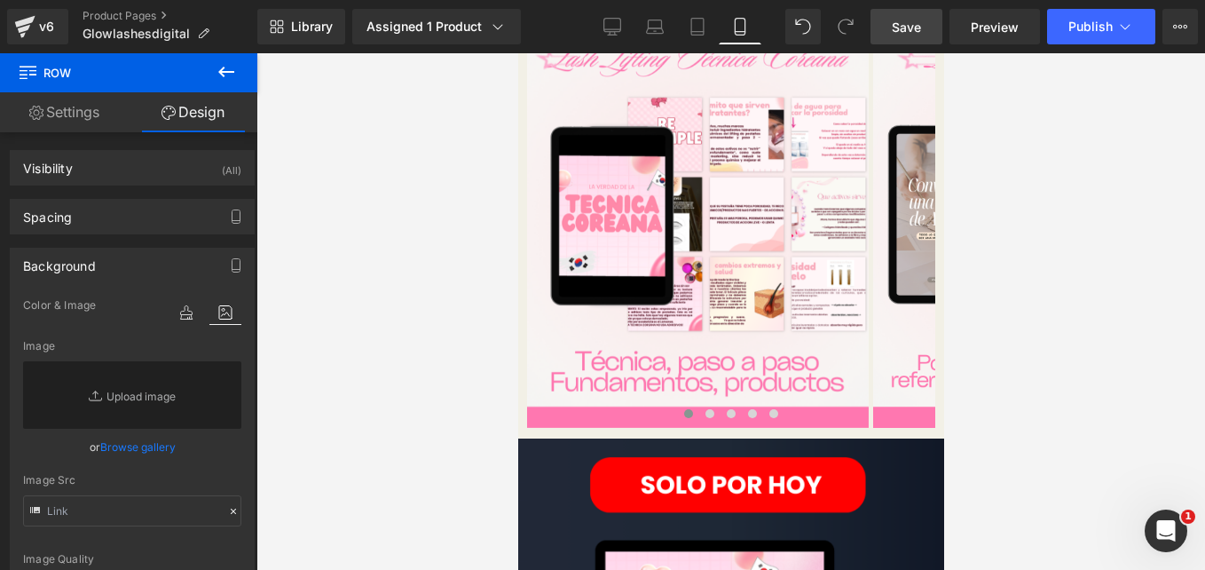
click at [517, 53] on span "Row" at bounding box center [517, 53] width 0 height 0
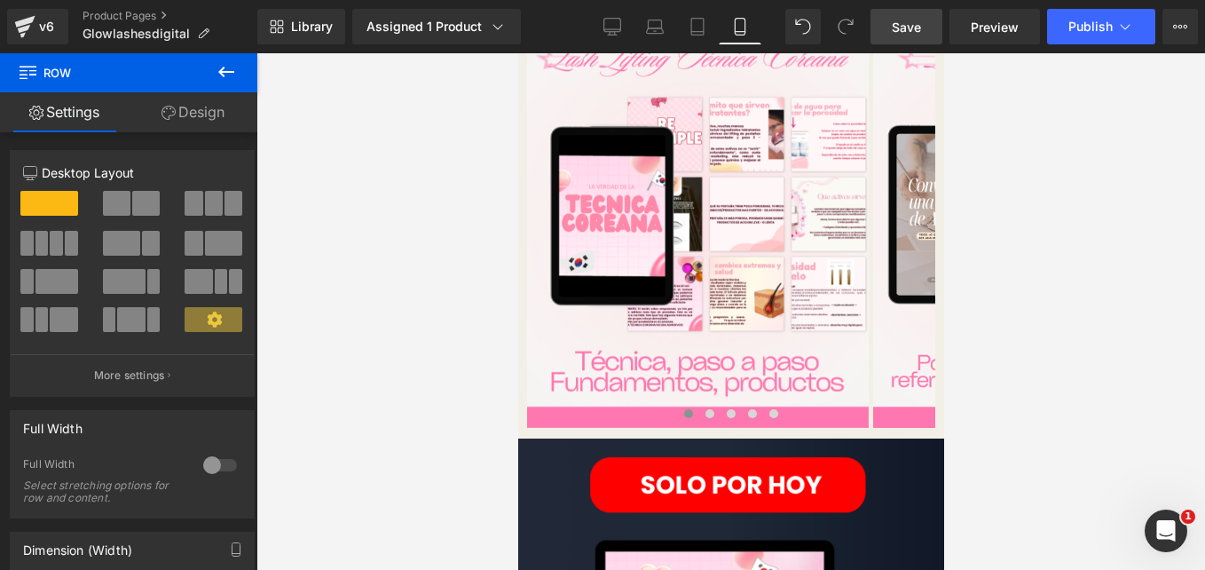
click at [197, 119] on link "Design" at bounding box center [193, 112] width 129 height 40
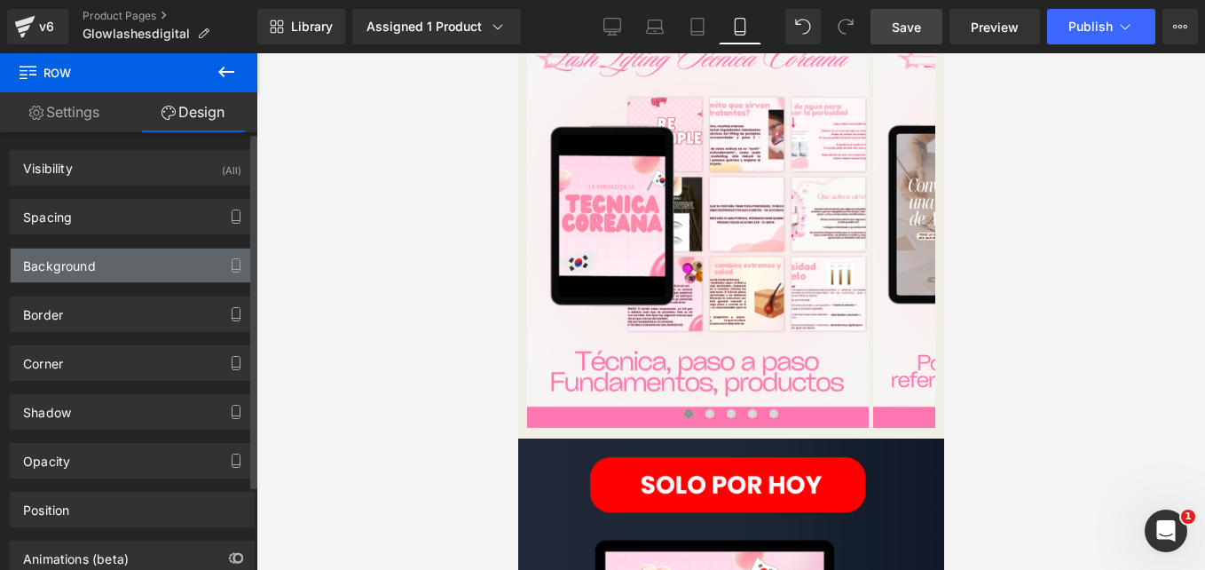
click at [98, 264] on div "Background" at bounding box center [132, 265] width 243 height 34
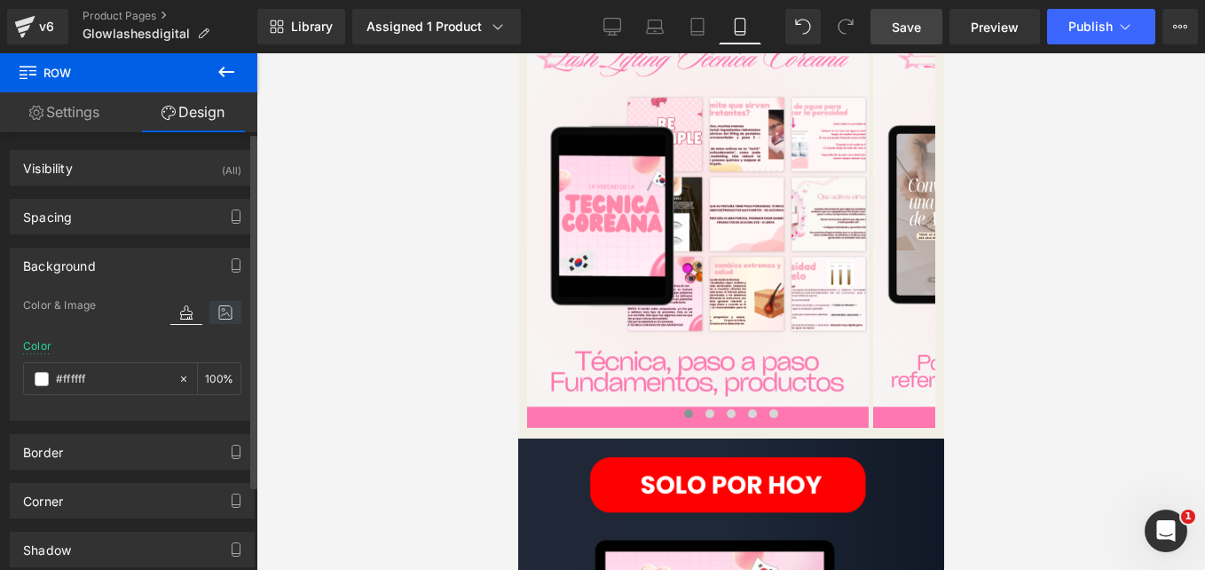
click at [212, 312] on icon at bounding box center [225, 312] width 32 height 23
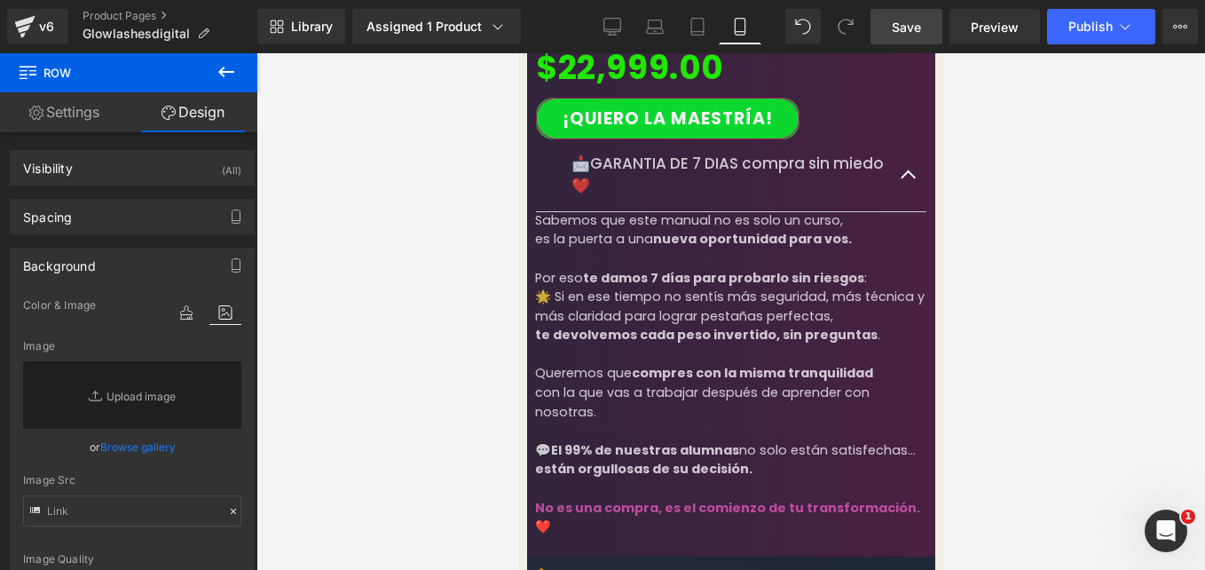
scroll to position [4017, 0]
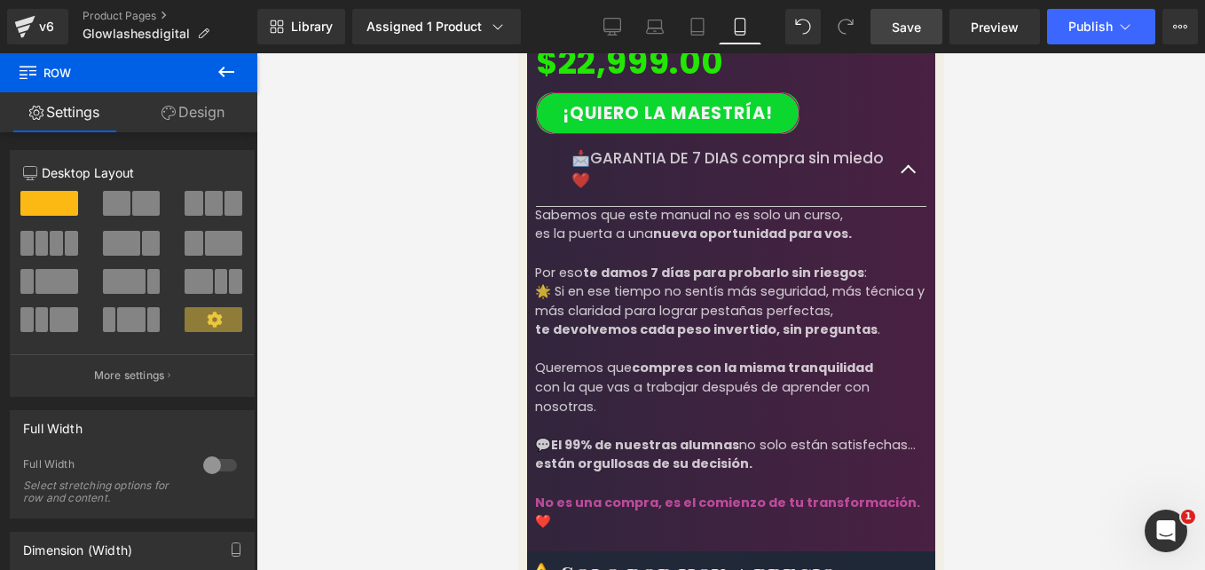
click at [517, 53] on span "Row" at bounding box center [517, 53] width 0 height 0
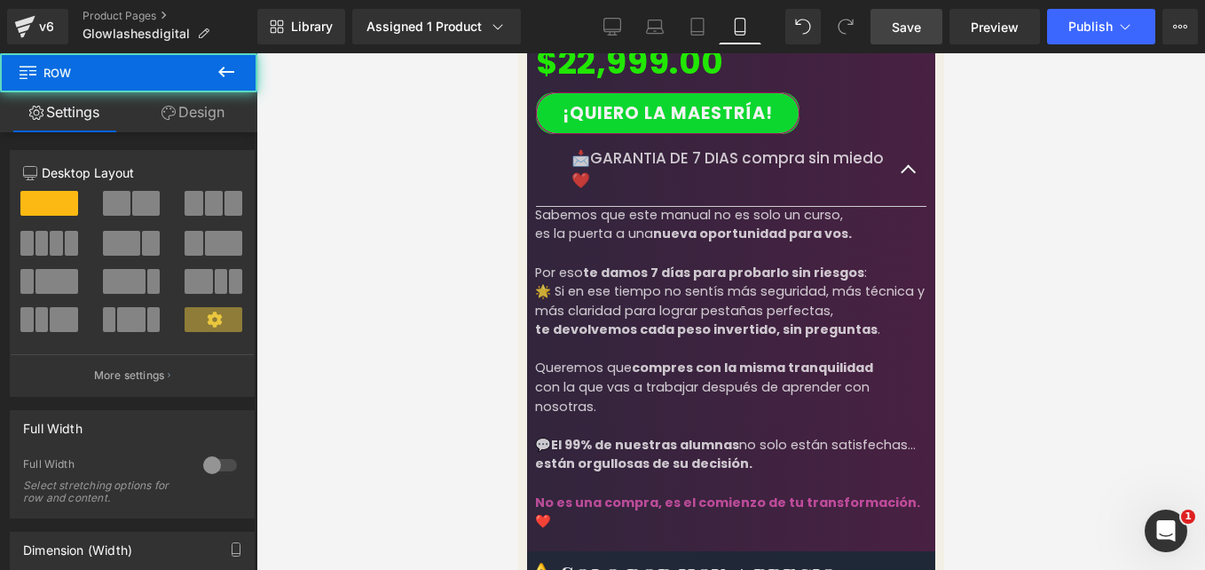
click at [201, 122] on link "Design" at bounding box center [193, 112] width 129 height 40
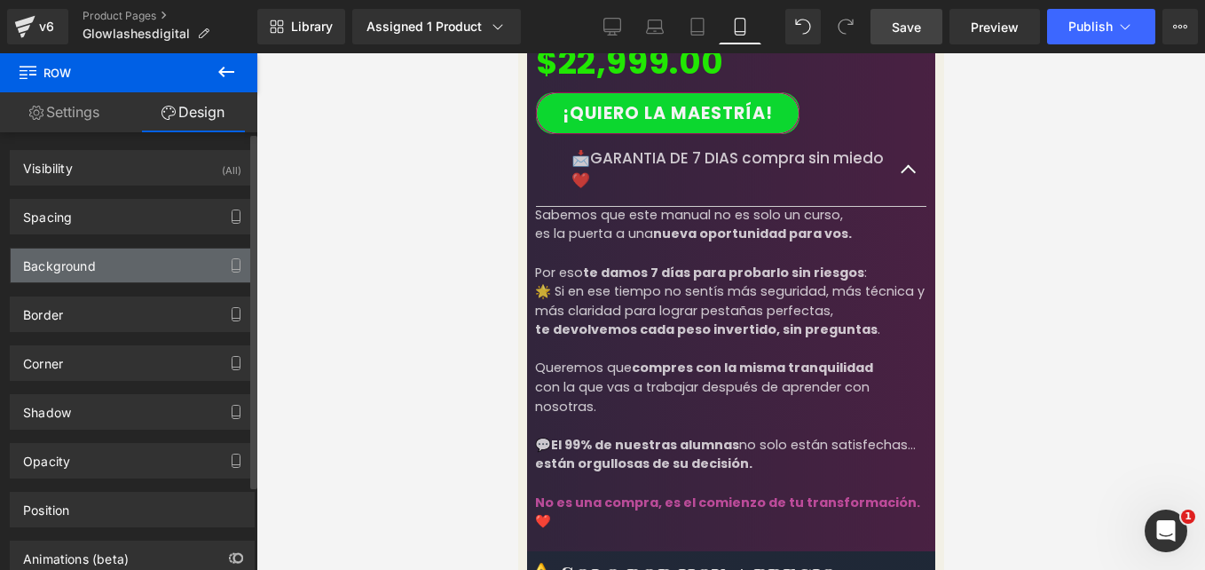
click at [157, 270] on div "Background" at bounding box center [132, 265] width 243 height 34
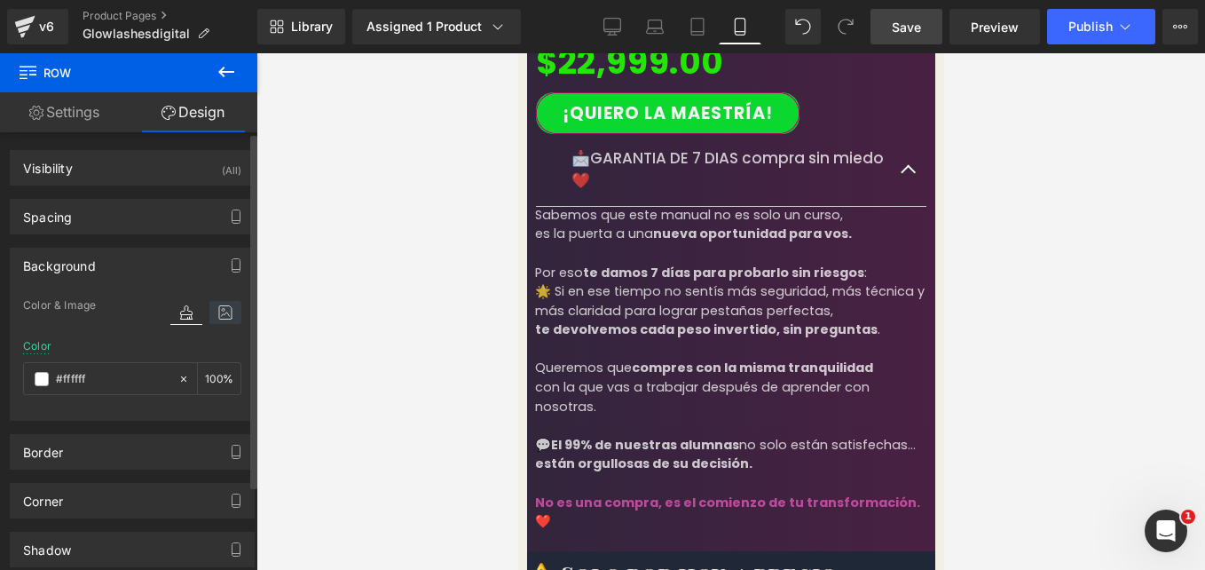
click at [209, 315] on icon at bounding box center [225, 312] width 32 height 23
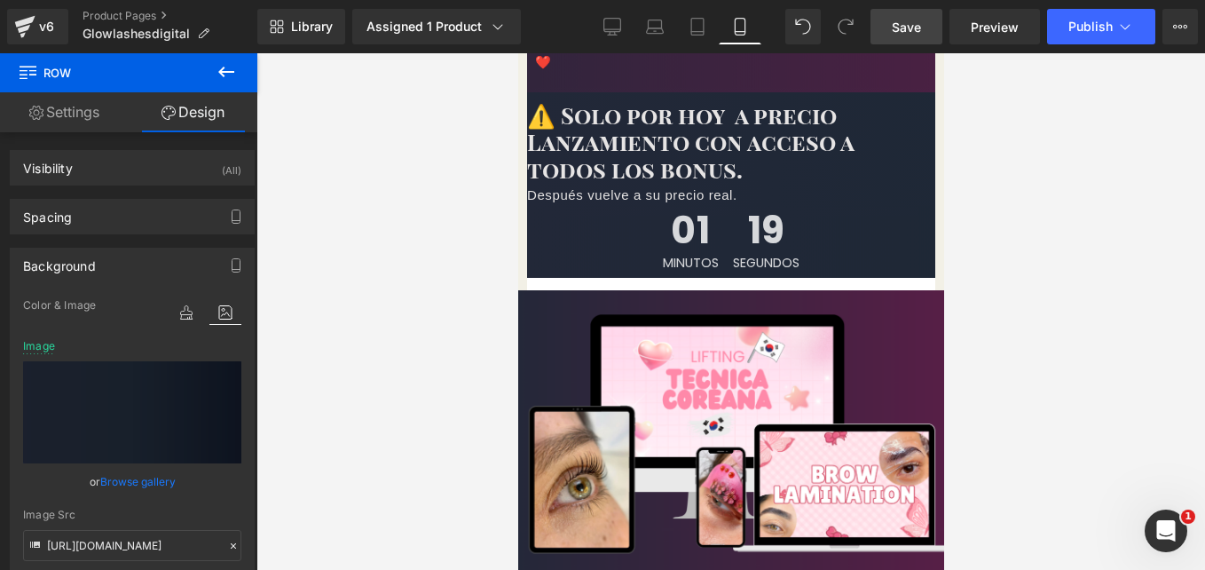
scroll to position [4334, 0]
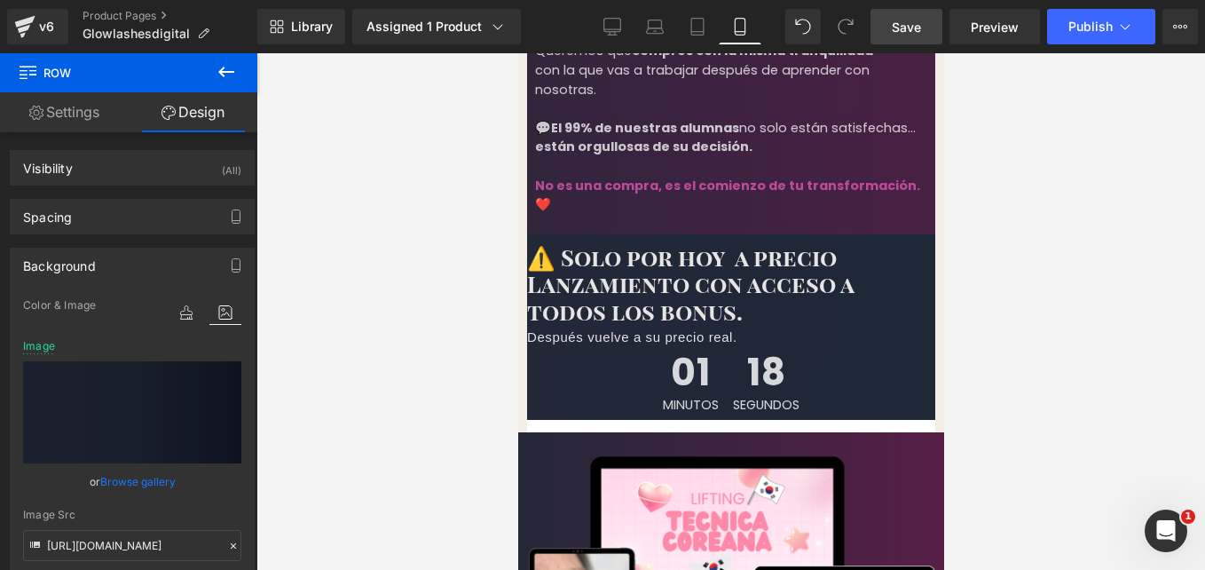
click at [911, 20] on span "Save" at bounding box center [906, 27] width 29 height 19
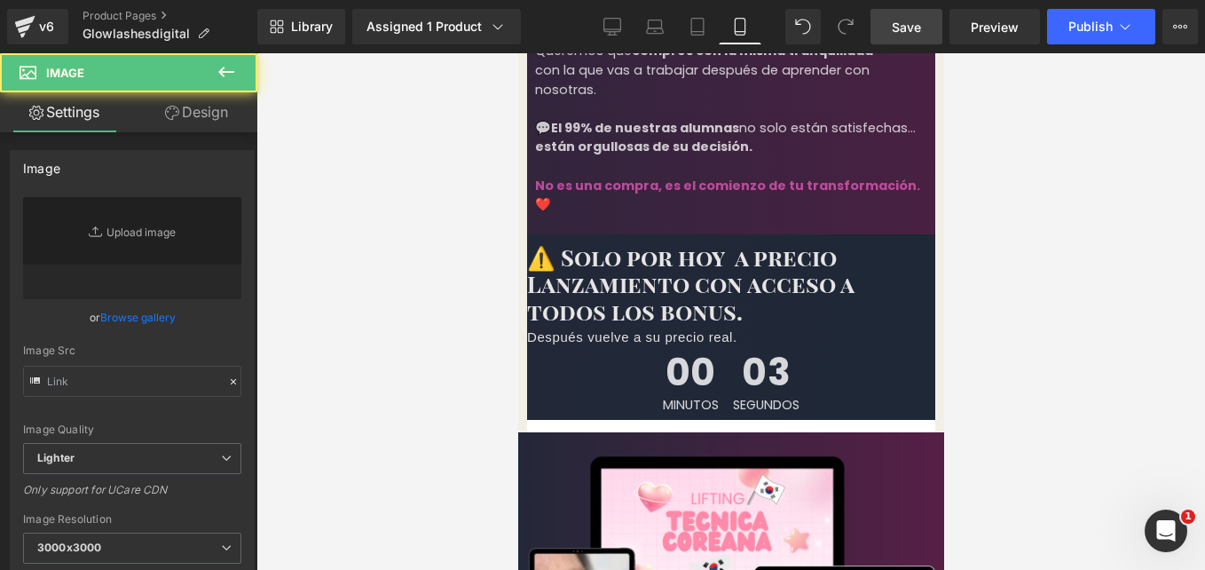
type input "[URL][DOMAIN_NAME]"
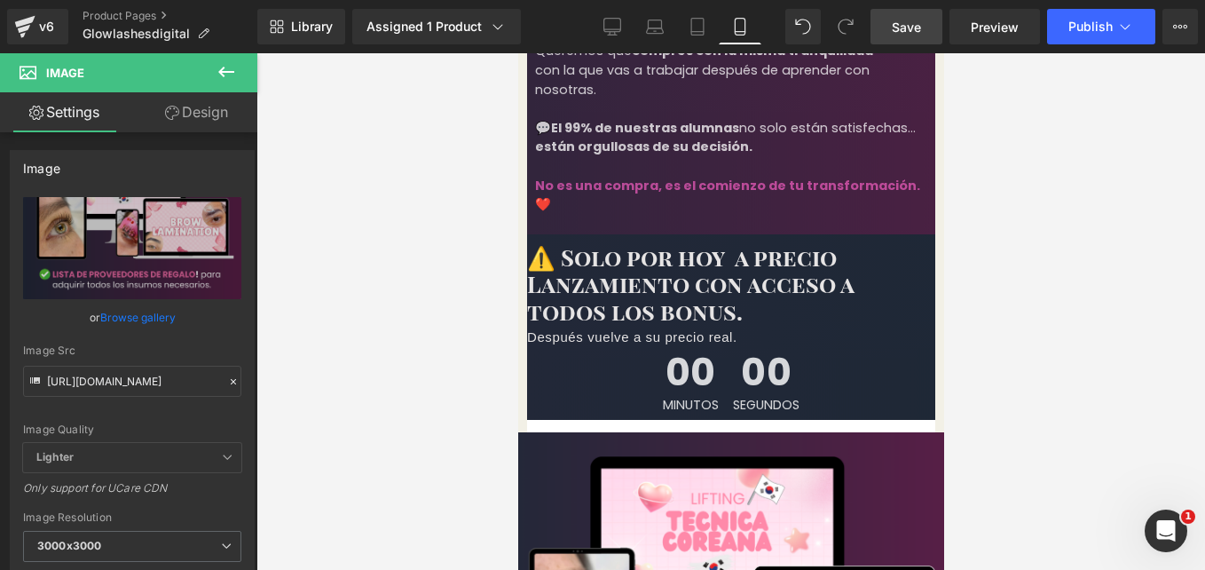
click at [204, 125] on link "Design" at bounding box center [196, 112] width 129 height 40
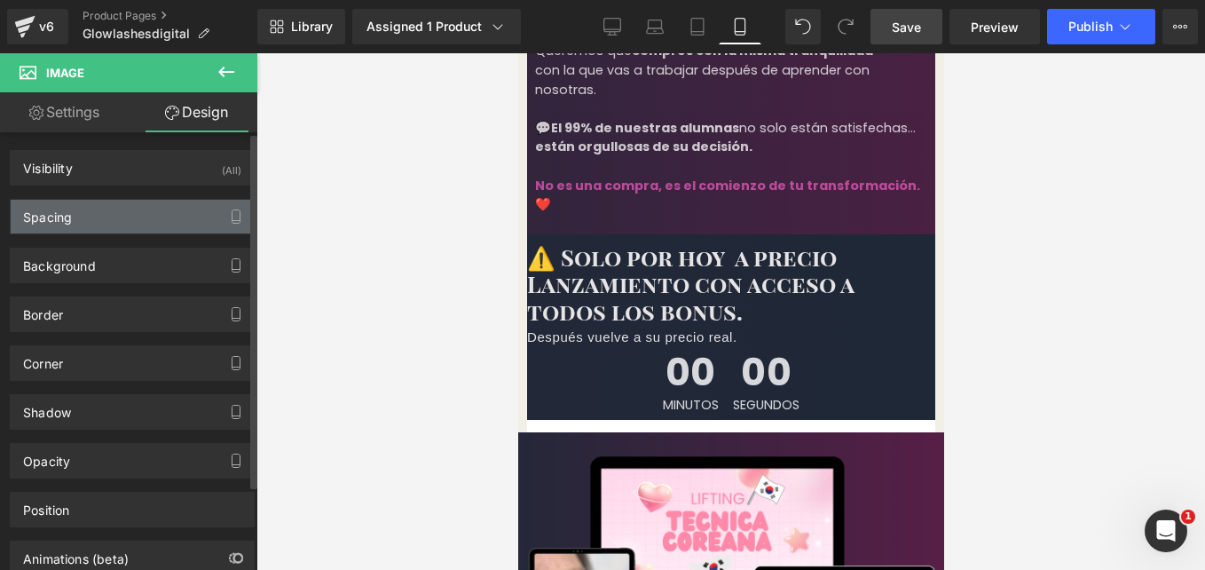
type input "-15"
type input "-30"
type input "0"
type input "-30"
type input "14"
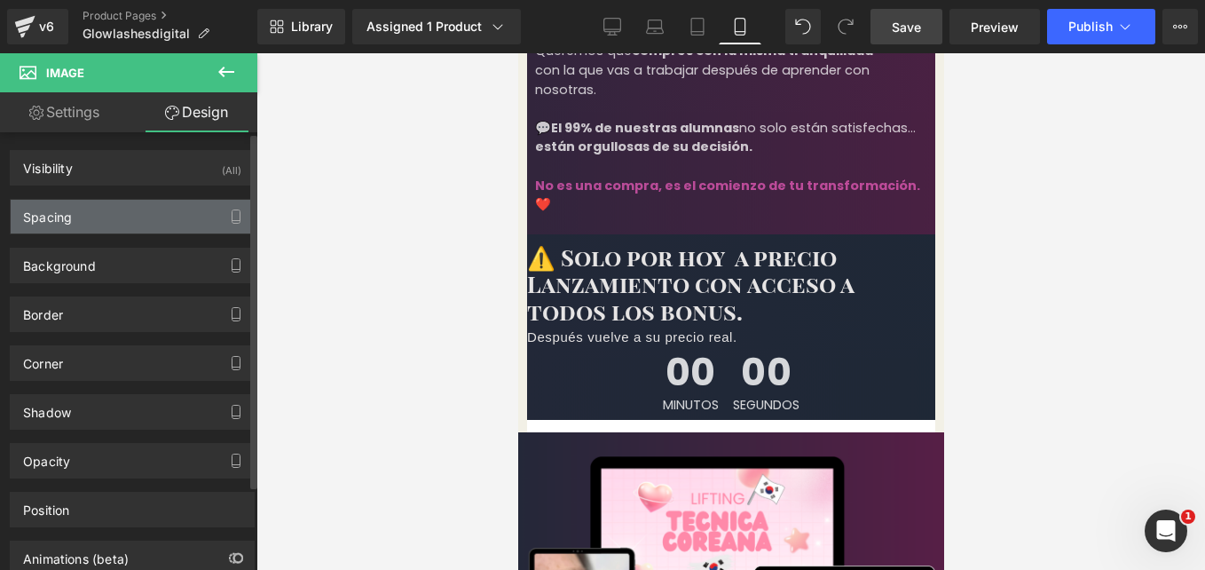
type input "0"
click at [146, 209] on div "Spacing" at bounding box center [132, 217] width 243 height 34
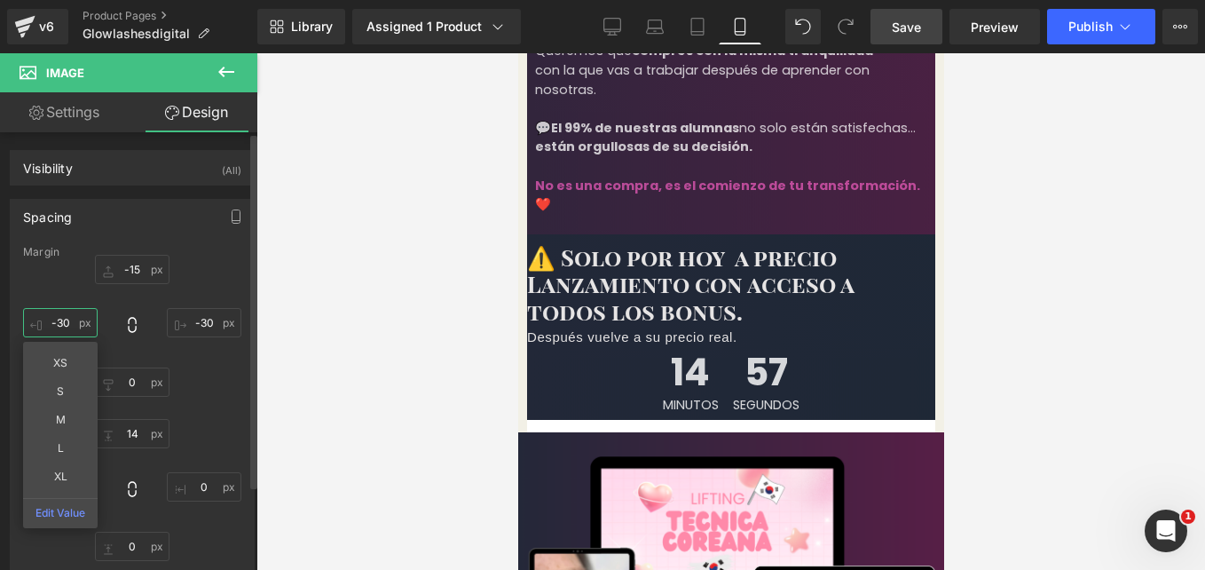
click at [69, 320] on input "-30" at bounding box center [60, 322] width 75 height 29
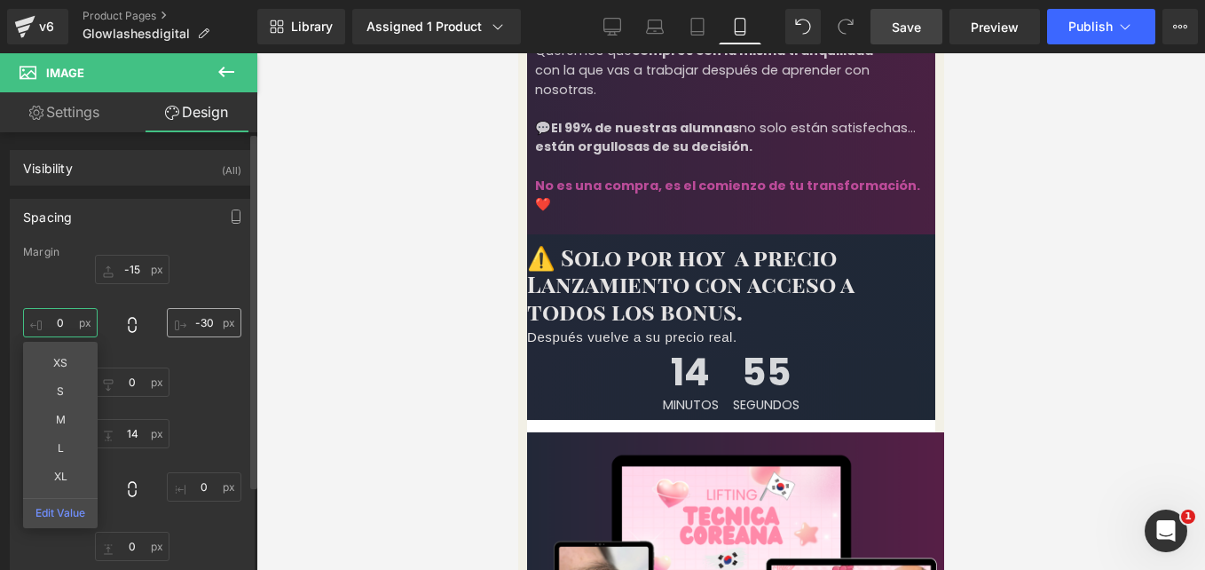
type input "0"
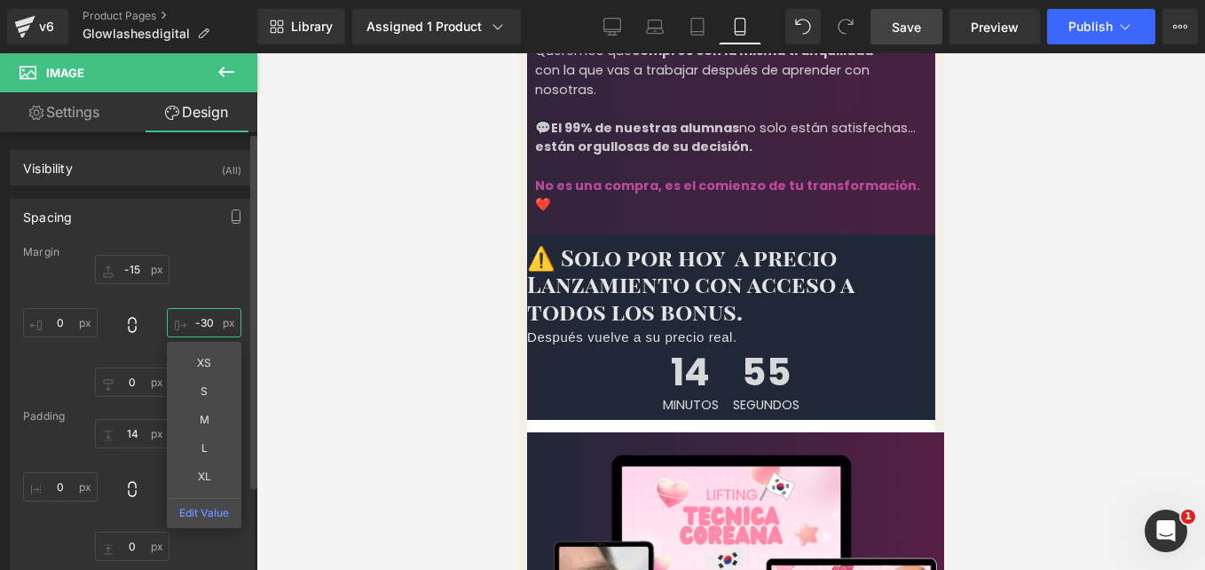
click at [206, 323] on input "-30" at bounding box center [204, 322] width 75 height 29
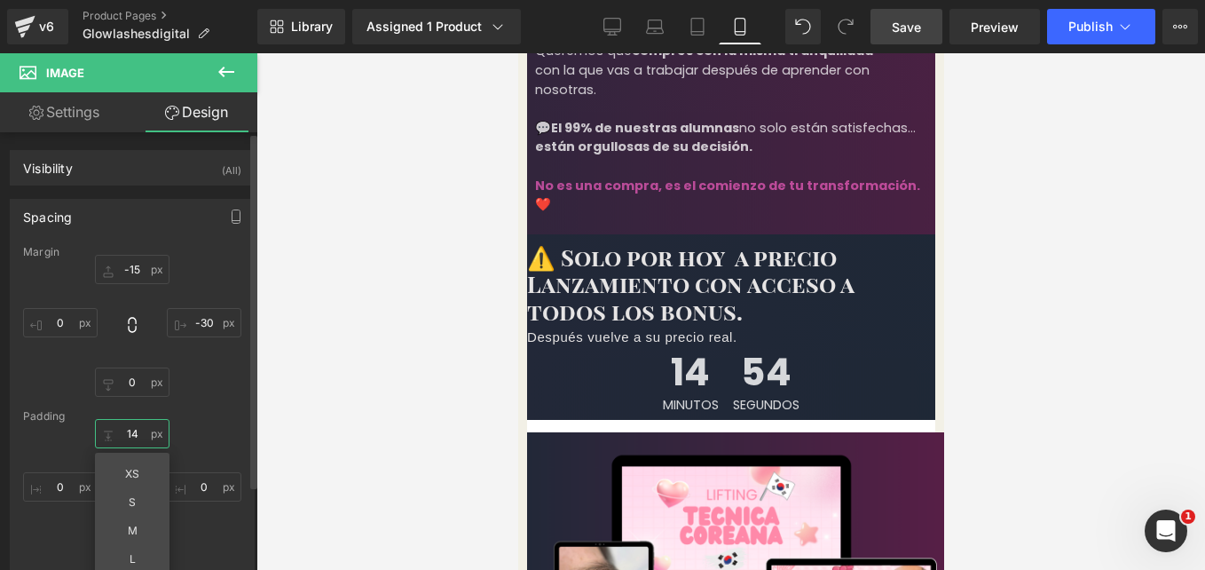
click at [131, 429] on input "14" at bounding box center [132, 433] width 75 height 29
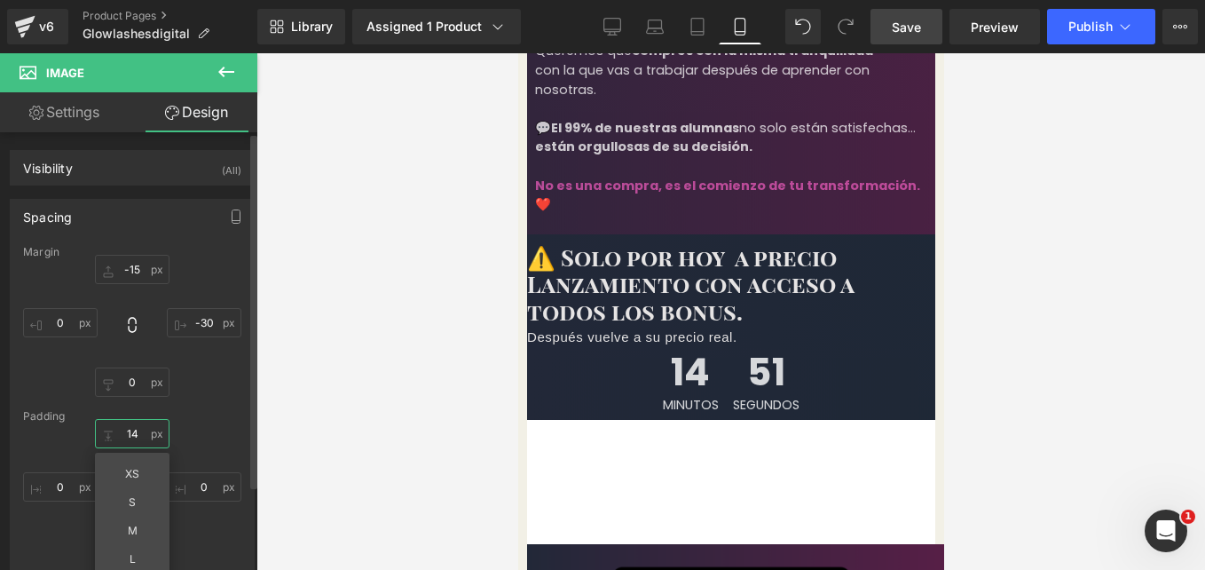
type input "1"
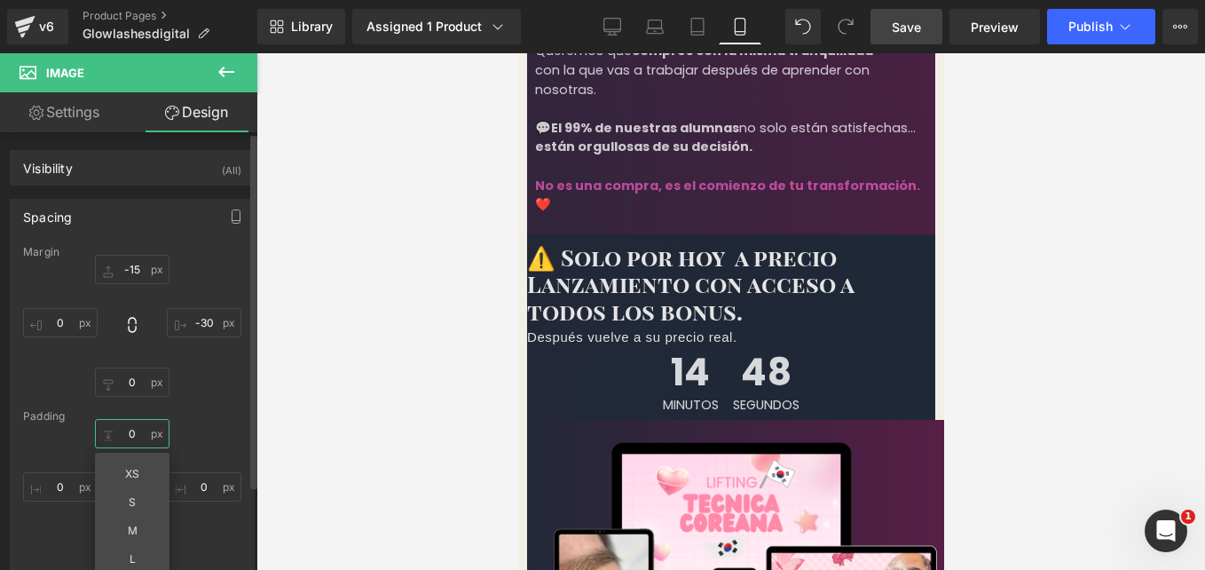
type input "0"
click at [166, 424] on div "0 0 0px 0 0px 0 0px 0" at bounding box center [132, 490] width 218 height 142
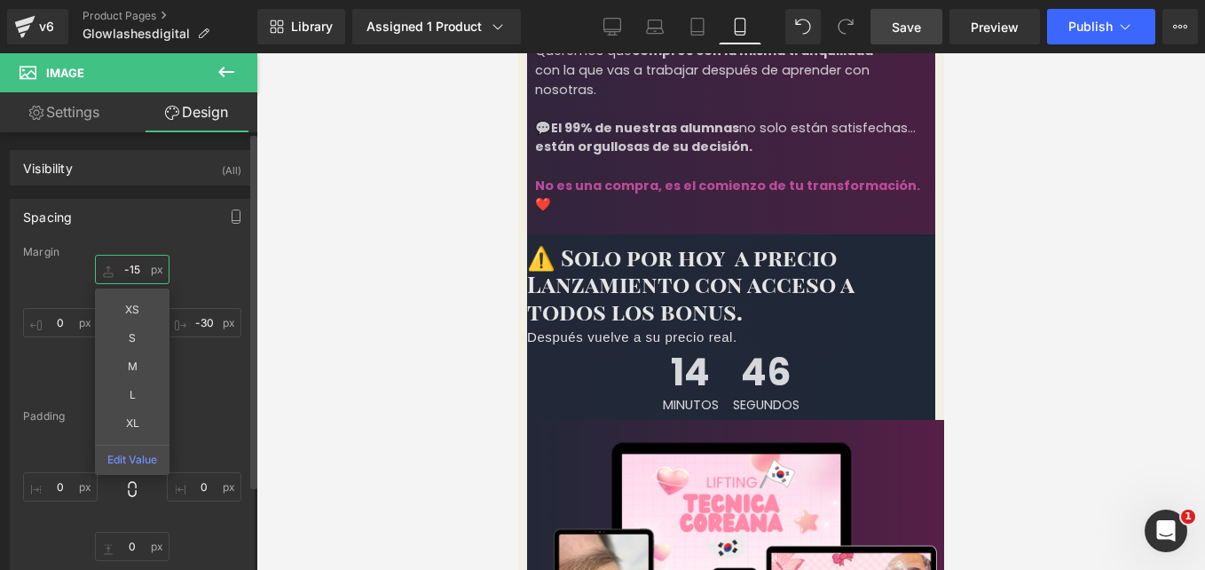
click at [138, 279] on input "-15" at bounding box center [132, 269] width 75 height 29
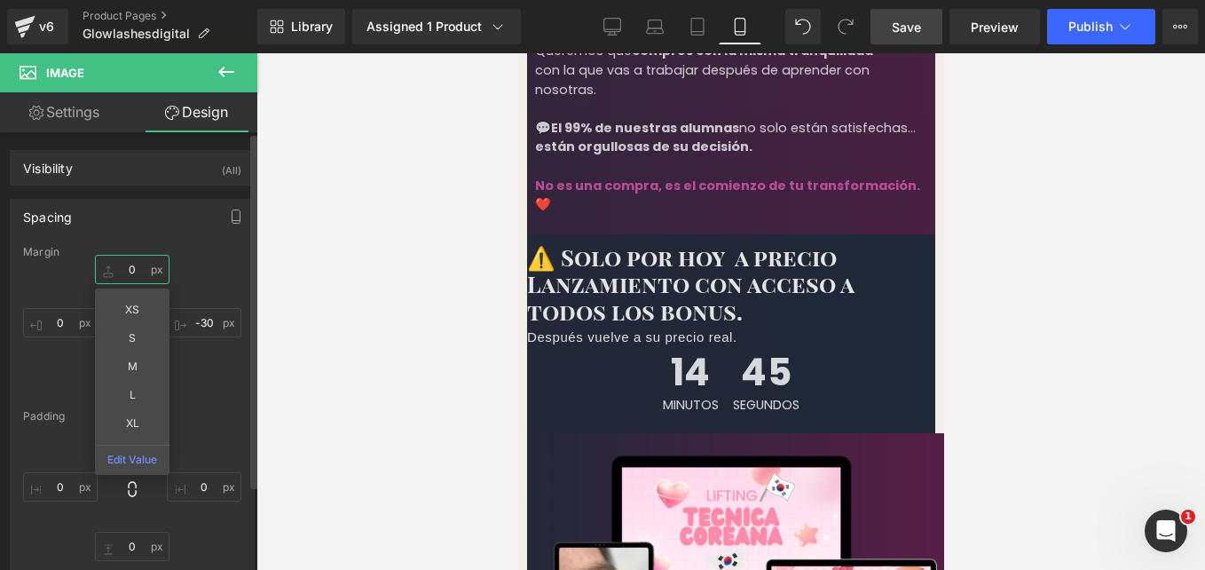
type input "0"
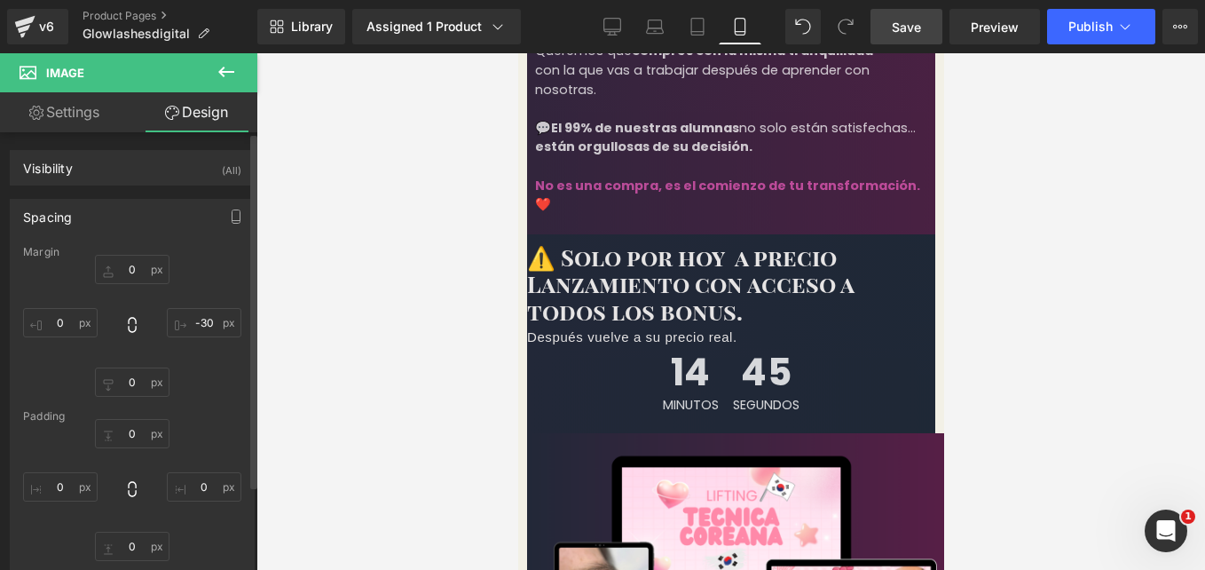
click at [179, 275] on div "0 0 -30 -30 0px 0 0 0" at bounding box center [132, 326] width 218 height 142
click at [193, 319] on input "-30" at bounding box center [204, 322] width 75 height 29
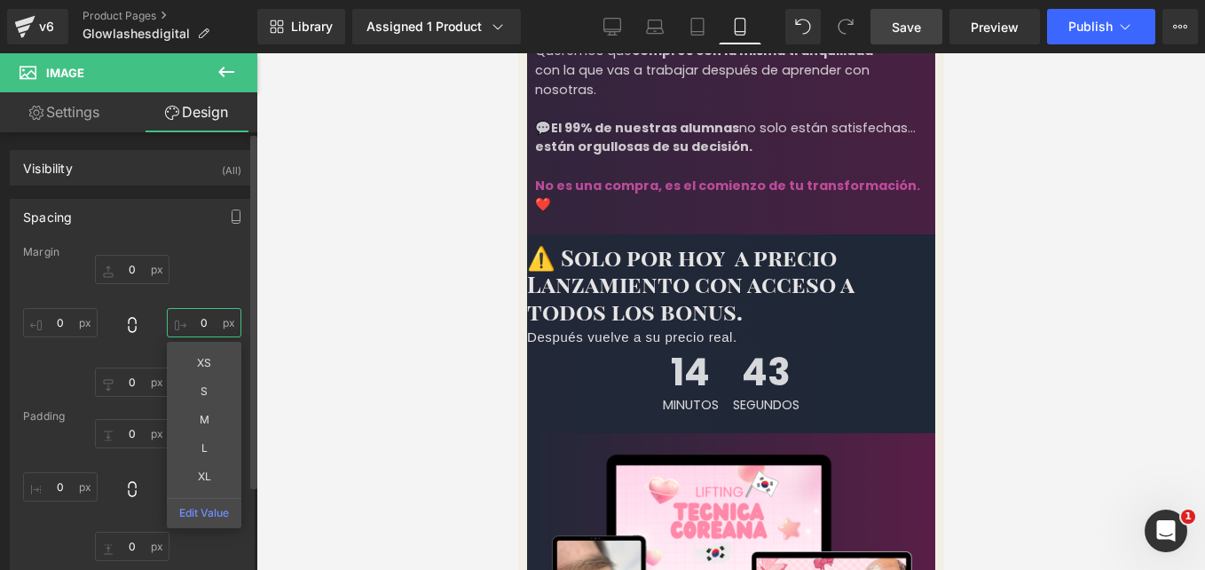
type input "0"
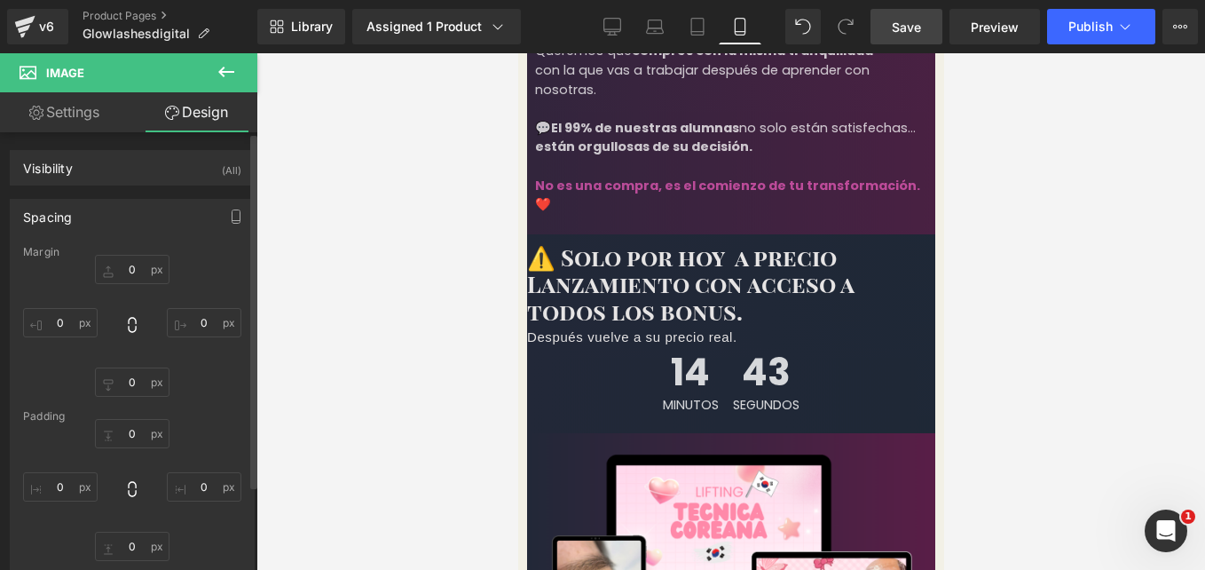
click at [203, 289] on div "0 0 0 0 0px 0 0 0" at bounding box center [132, 326] width 218 height 142
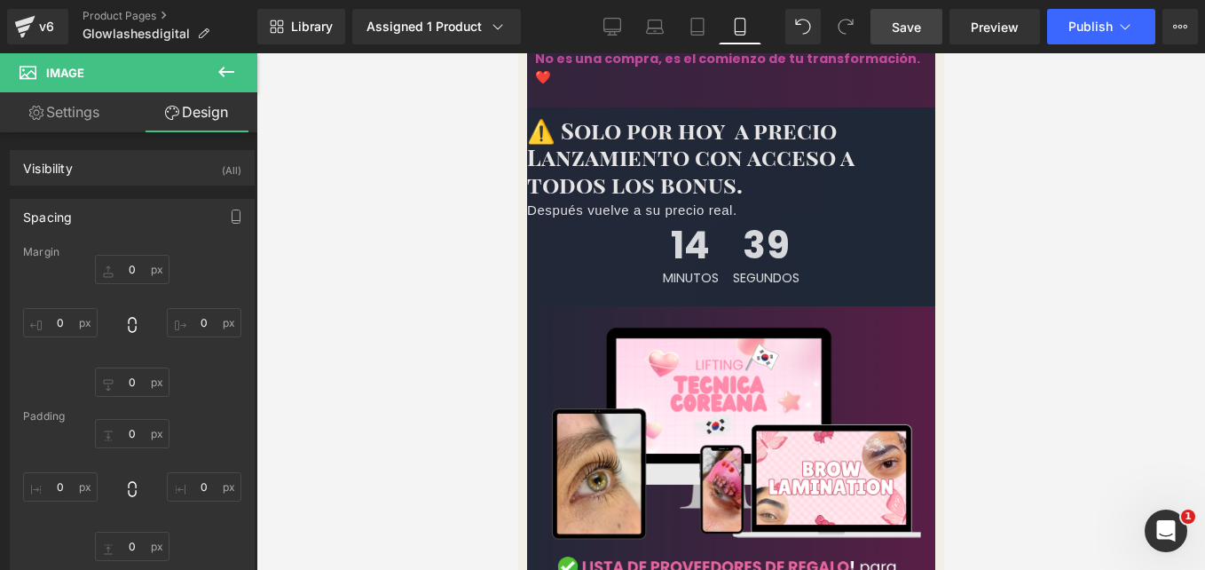
scroll to position [4461, 0]
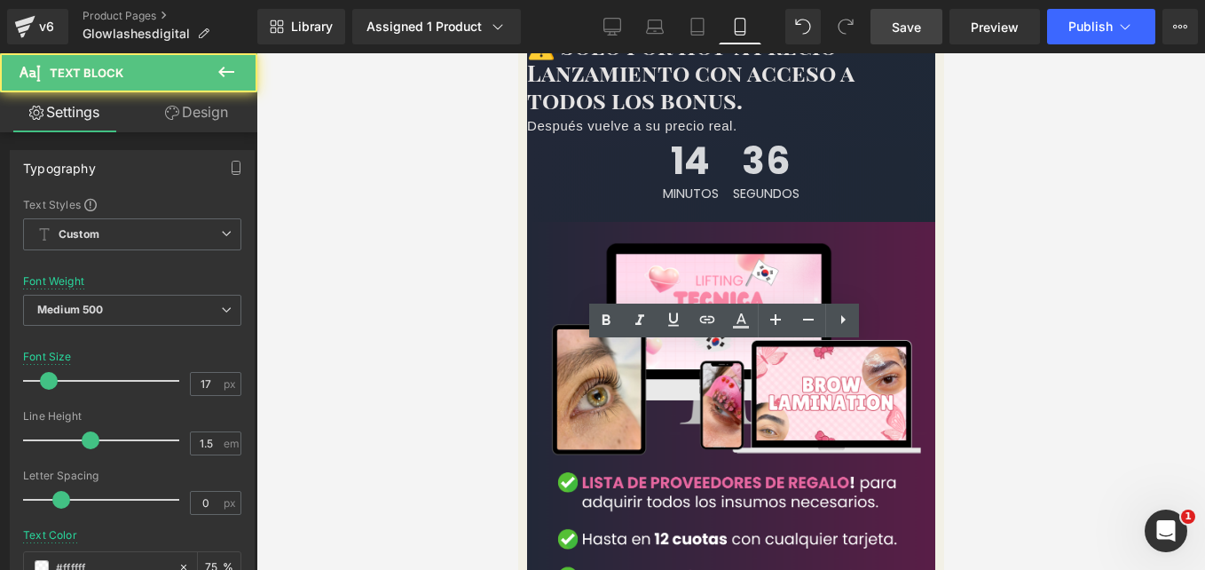
scroll to position [4547, 0]
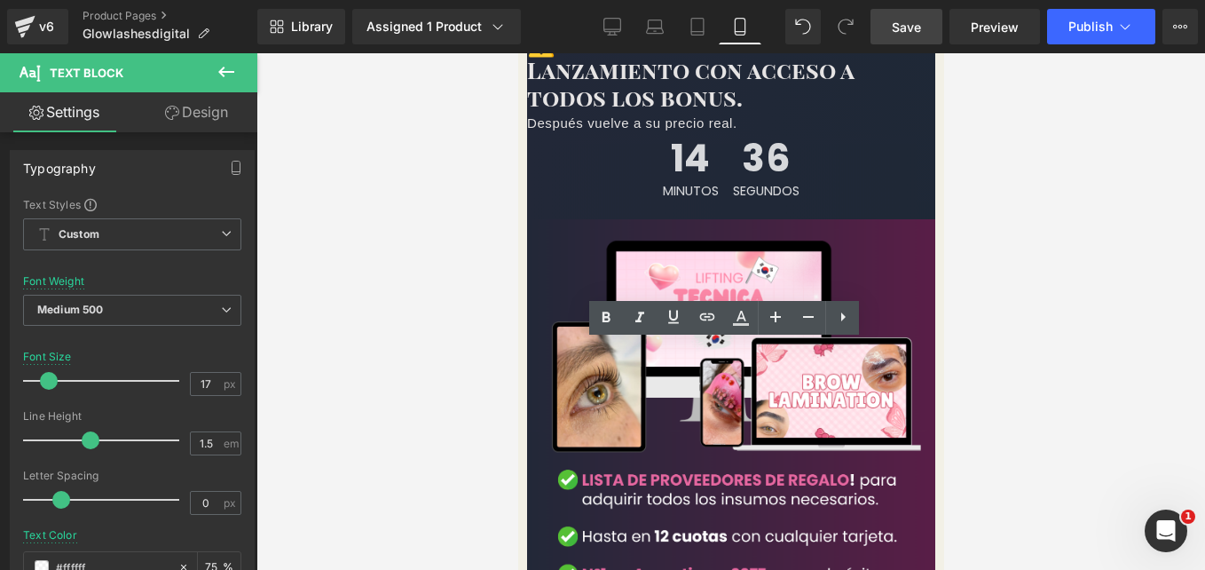
click at [517, 53] on span at bounding box center [517, 53] width 0 height 0
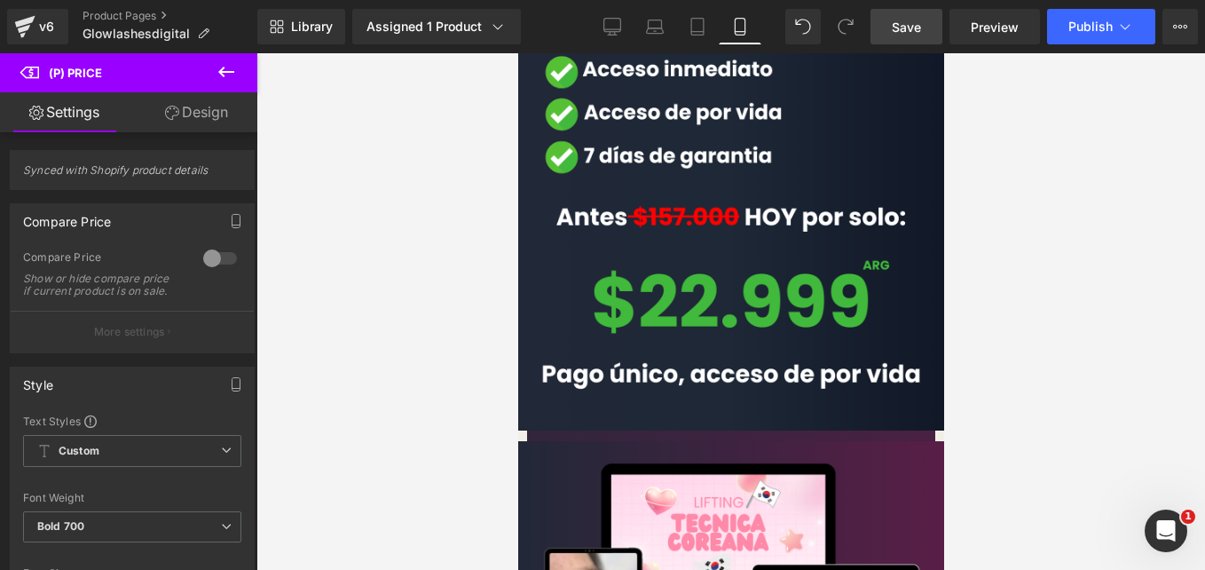
scroll to position [3147, 0]
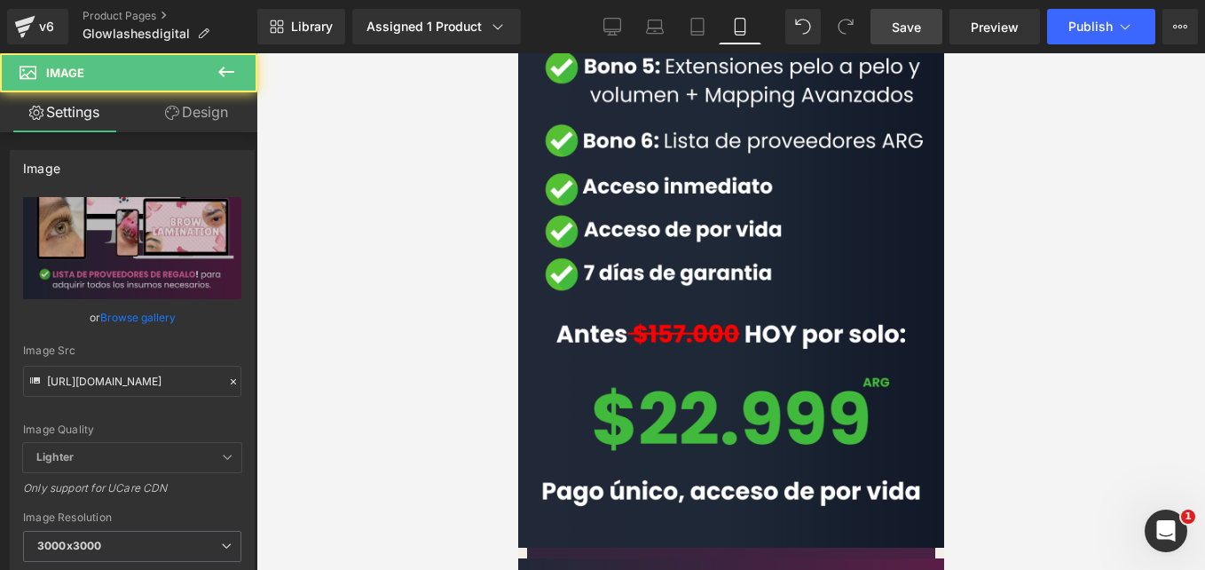
scroll to position [3041, 0]
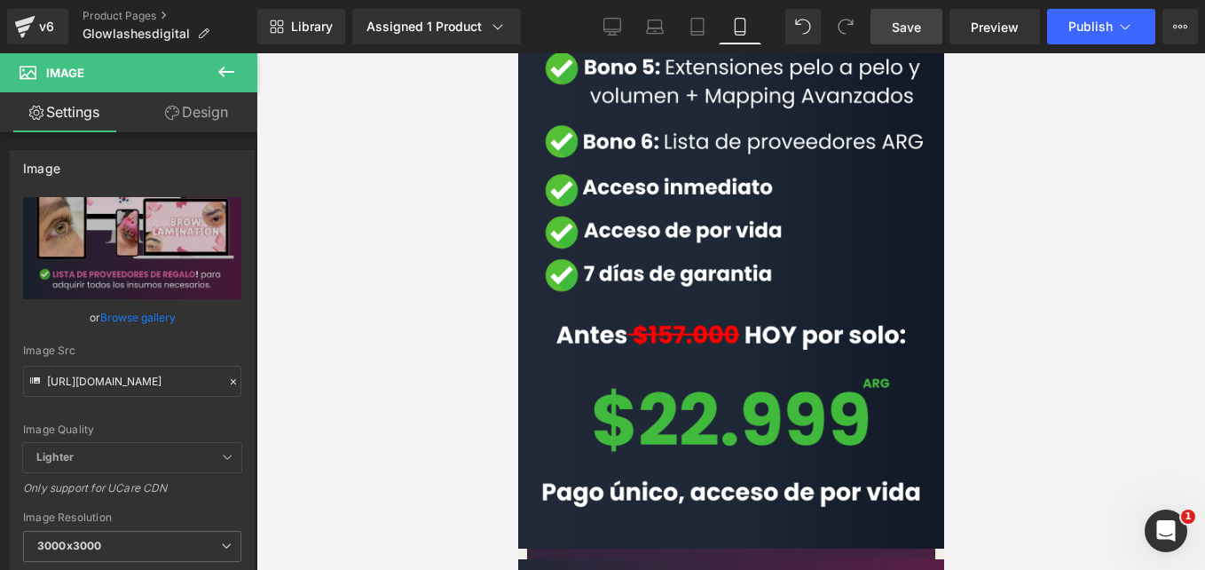
click at [191, 126] on link "Design" at bounding box center [196, 112] width 129 height 40
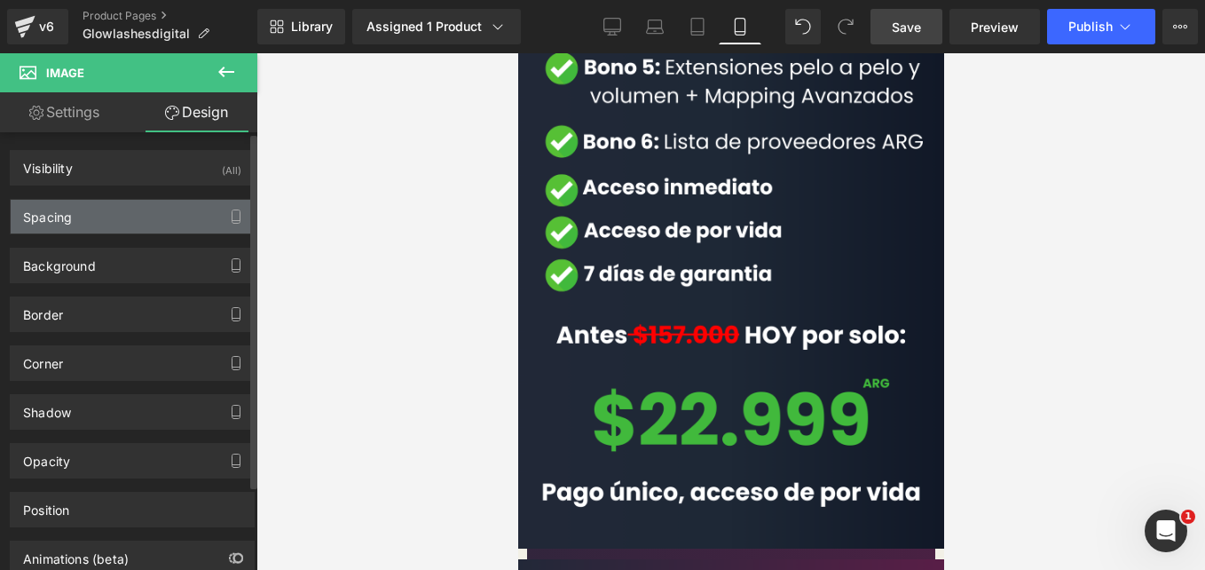
type input "-15"
type input "-10"
type input "0"
type input "-10"
type input "14"
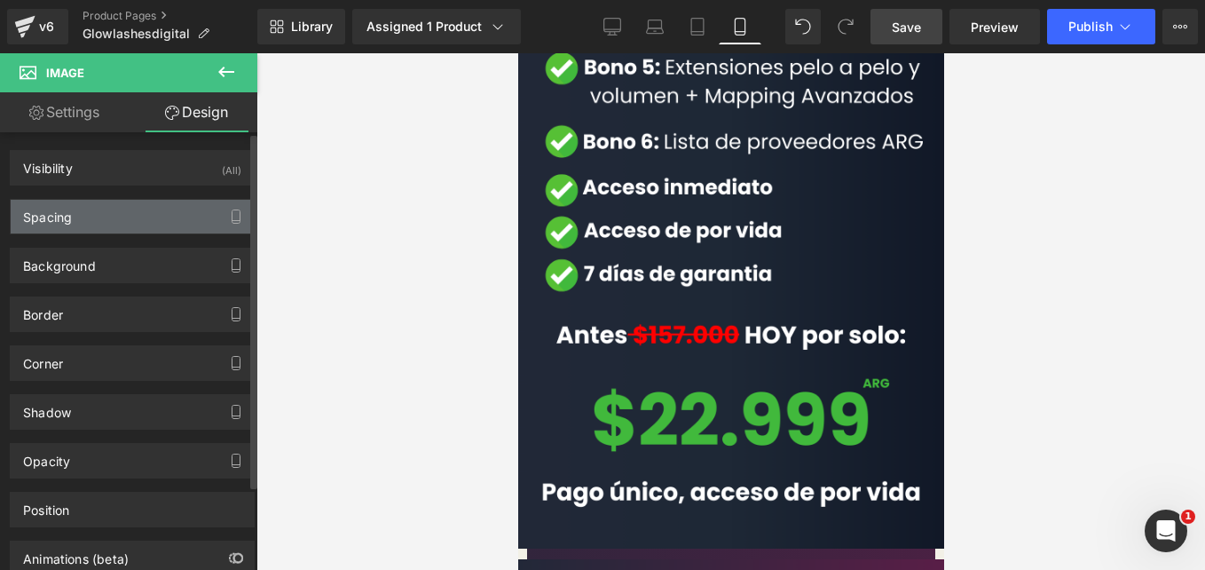
type input "0"
click at [138, 220] on div "Spacing" at bounding box center [132, 217] width 243 height 34
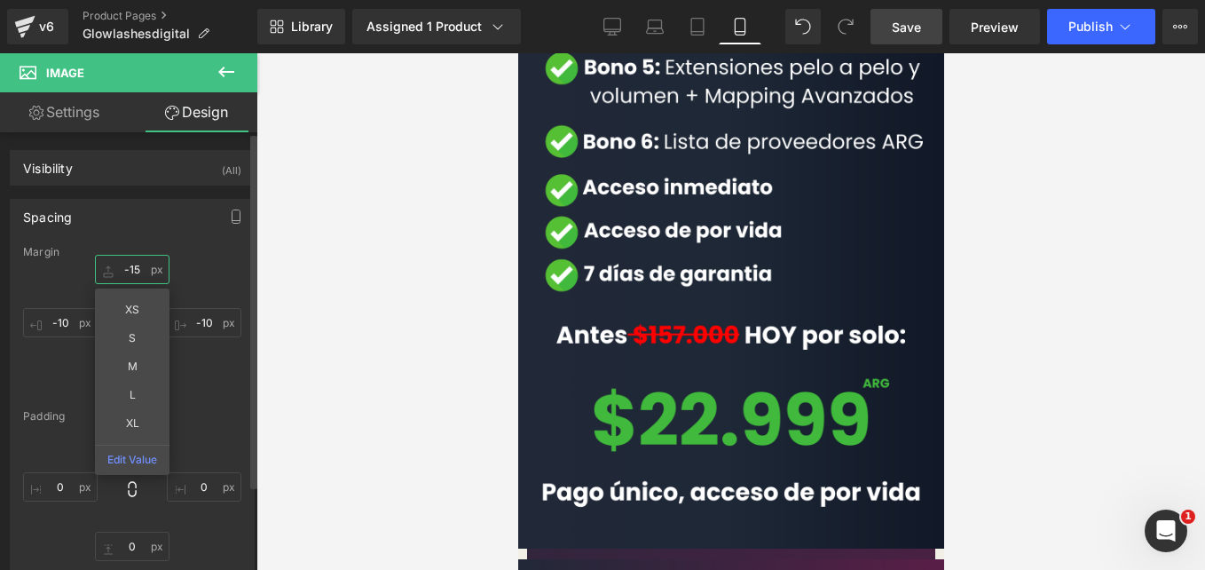
click at [138, 269] on input "-15" at bounding box center [132, 269] width 75 height 29
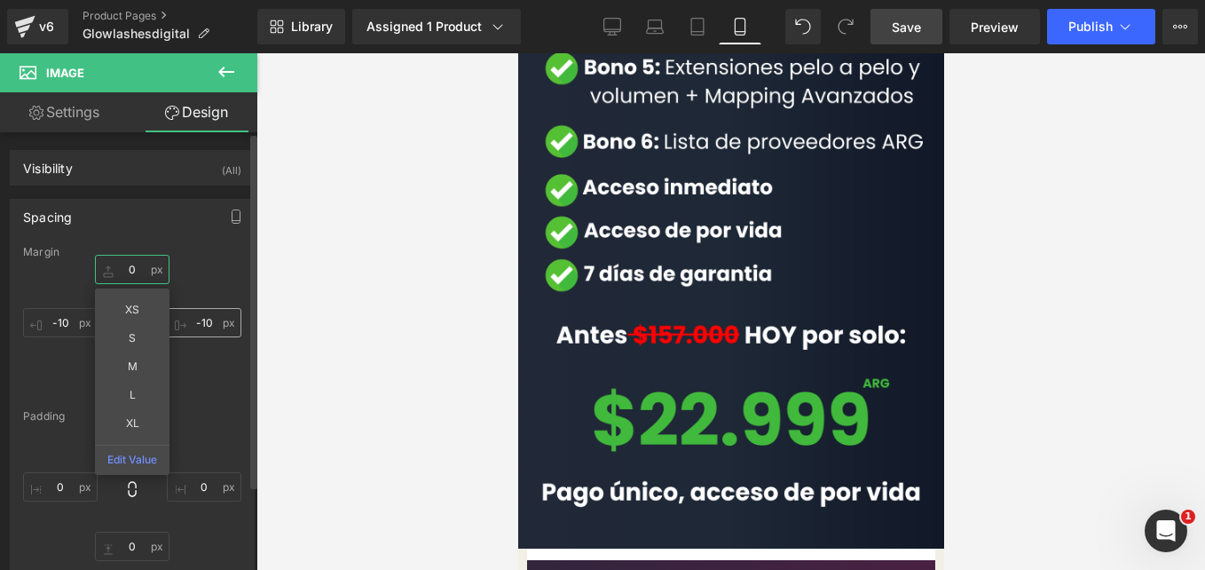
type input "0"
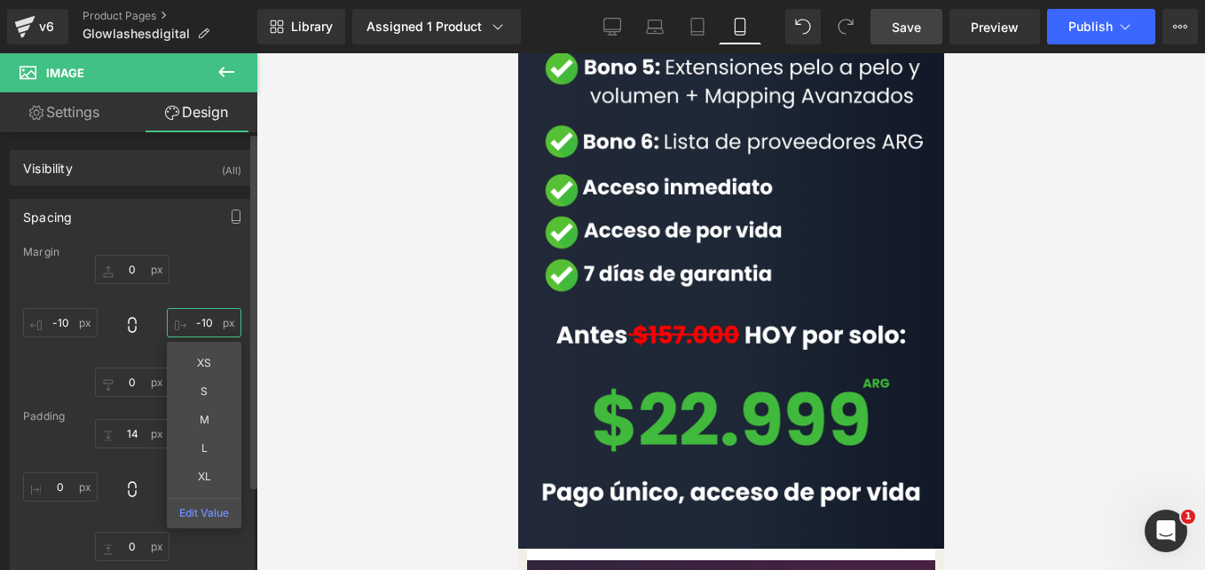
click at [197, 325] on input "-10" at bounding box center [204, 322] width 75 height 29
type input "-"
type input "0"
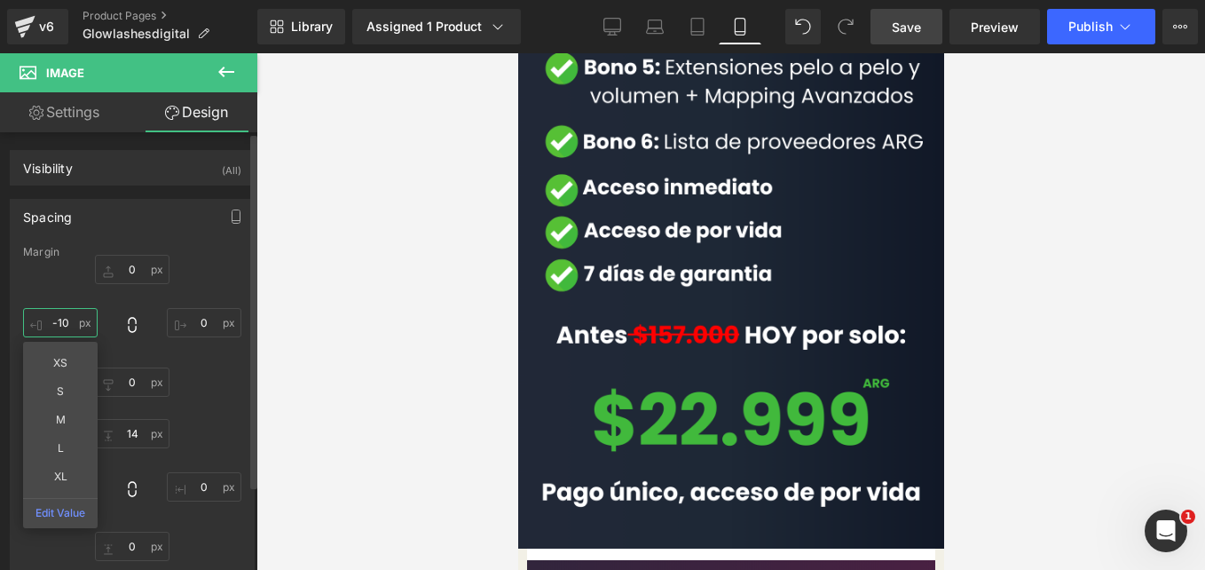
click at [59, 324] on input "-10" at bounding box center [60, 322] width 75 height 29
type input "0"
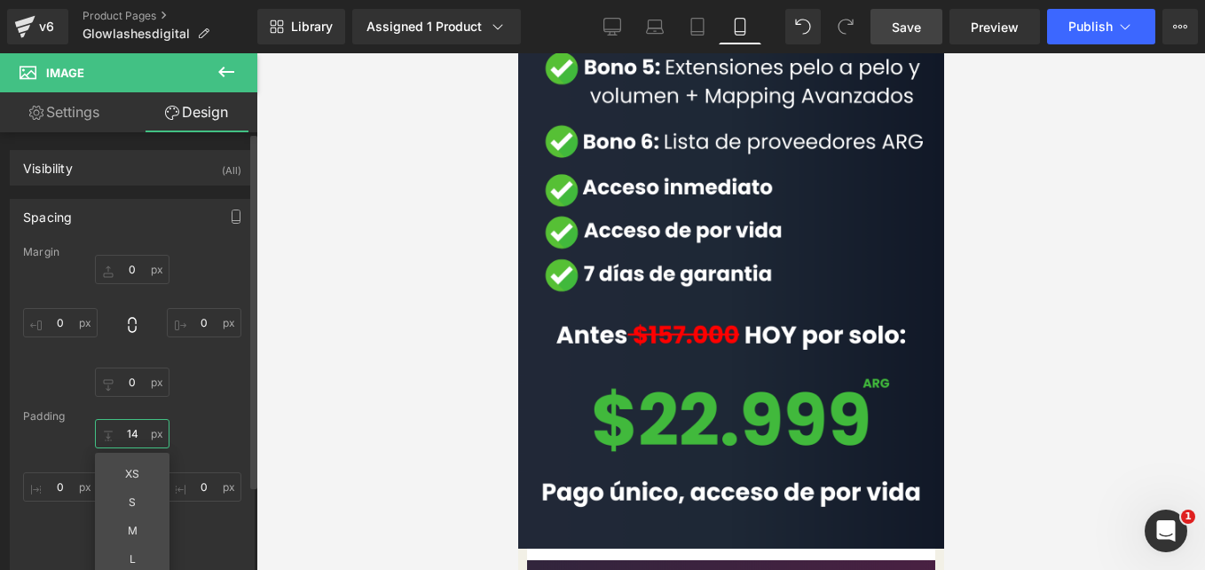
click at [134, 433] on input "14" at bounding box center [132, 433] width 75 height 29
type input "0"
click at [168, 424] on div "0 0 0px 0 0px 0 0px 0" at bounding box center [132, 490] width 218 height 142
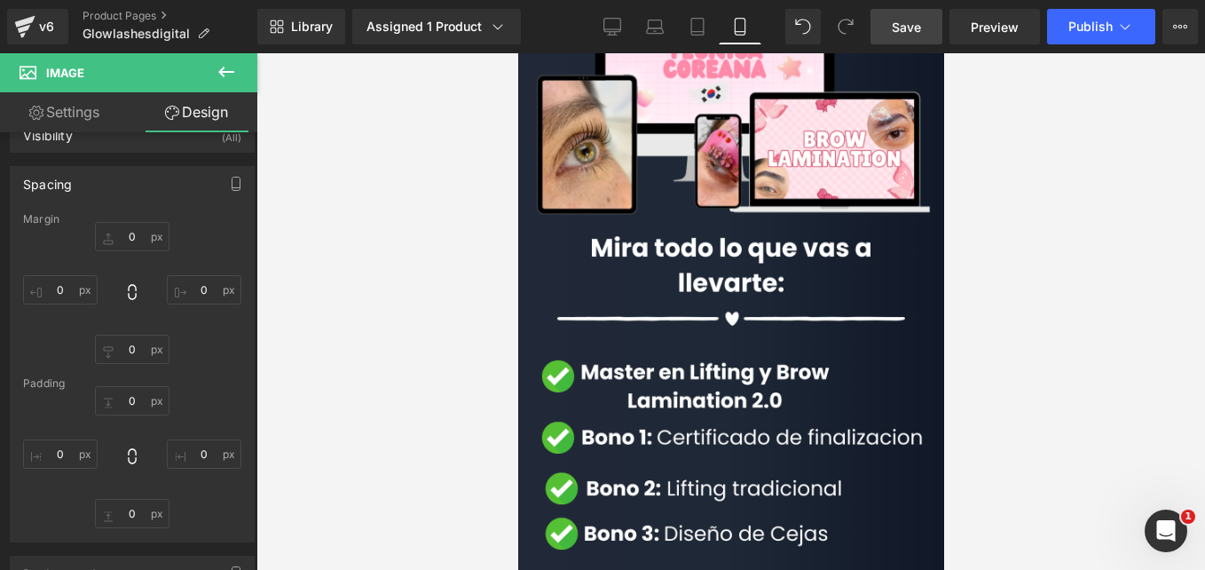
scroll to position [2470, 0]
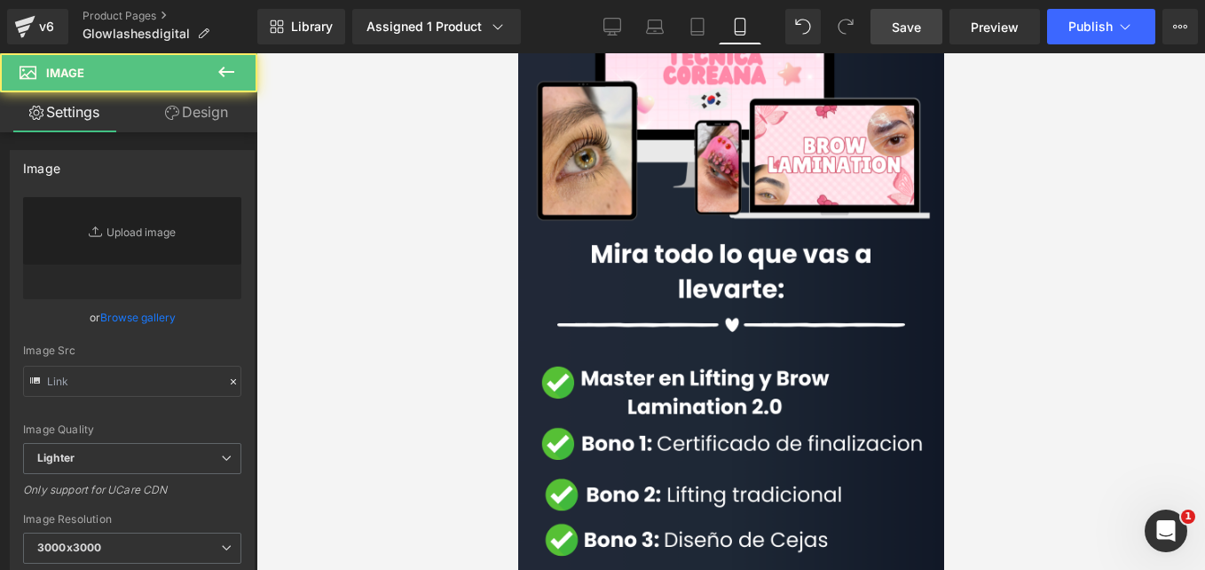
type input "https://cdn.shopify.com/s/files/1/0663/2269/4232/files/5_d2820ccf-b609-4435-935…"
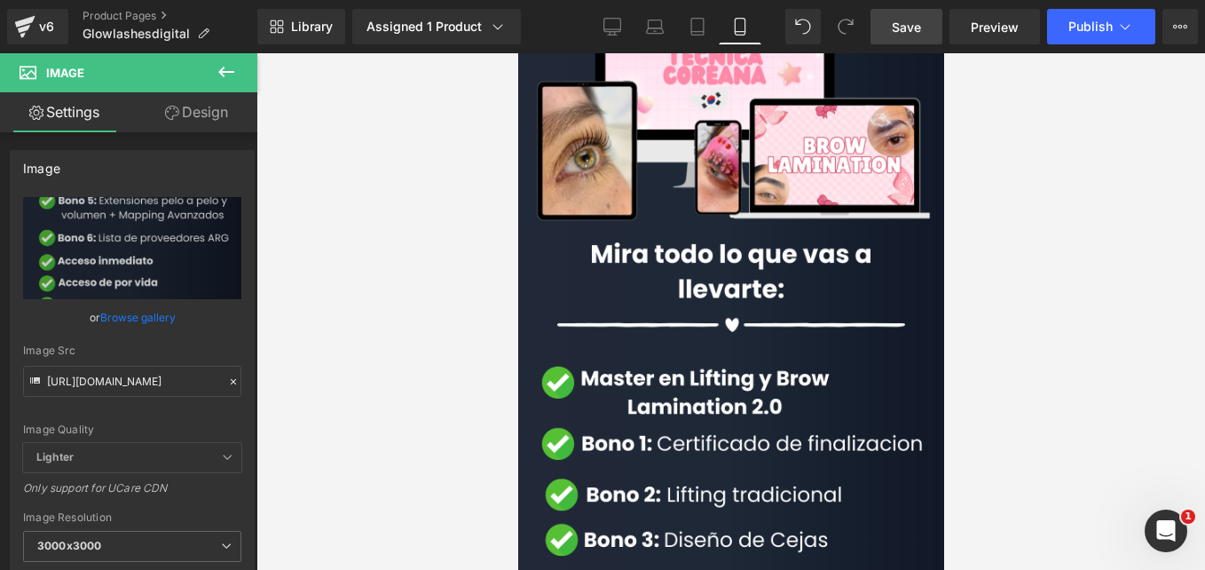
click at [182, 125] on link "Design" at bounding box center [196, 112] width 129 height 40
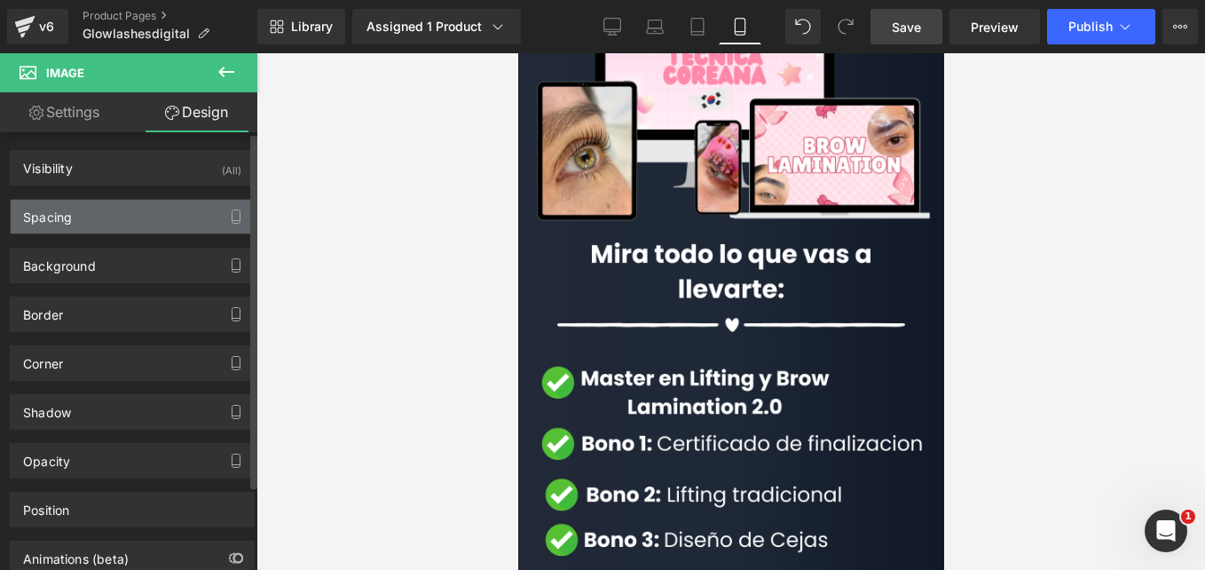
type input "-10"
type input "-15"
type input "0"
type input "-15"
type input "0"
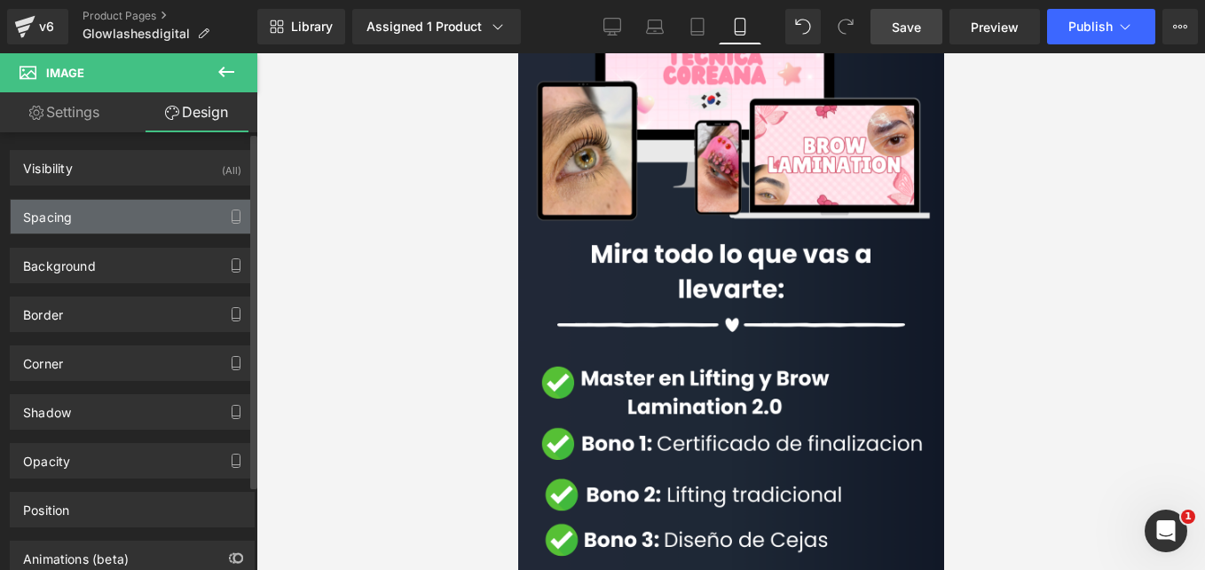
type input "0"
click at [146, 209] on div "Spacing" at bounding box center [132, 217] width 243 height 34
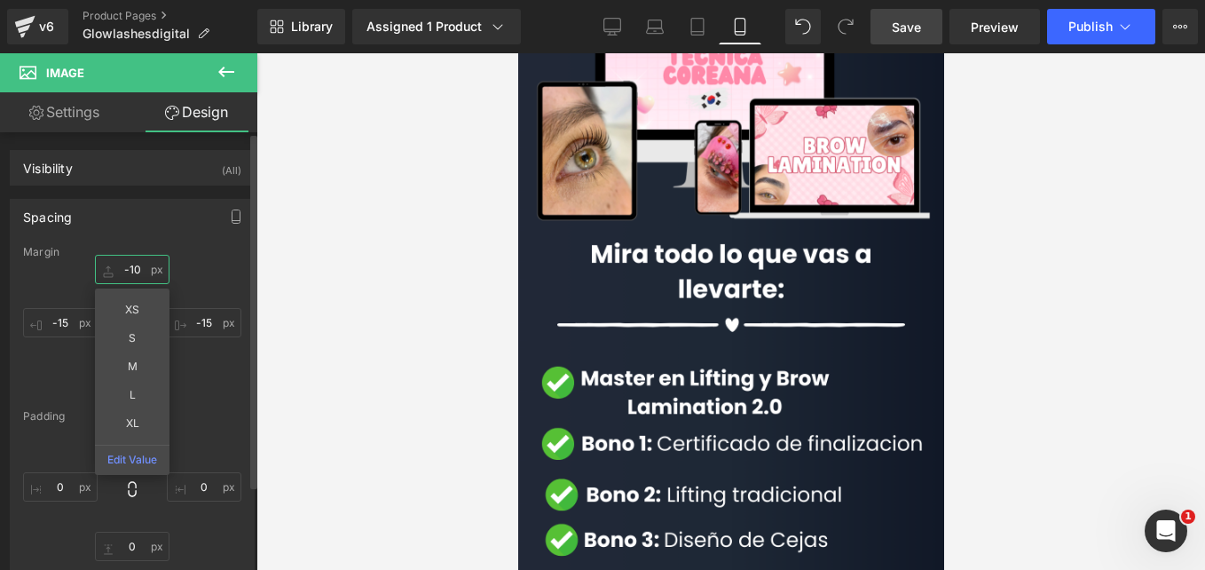
click at [136, 265] on input "-10" at bounding box center [132, 269] width 75 height 29
click at [178, 277] on div "-10 -10 XS S M L XL Edit Value -15px -15 0px 0 -15px -15" at bounding box center [132, 326] width 218 height 142
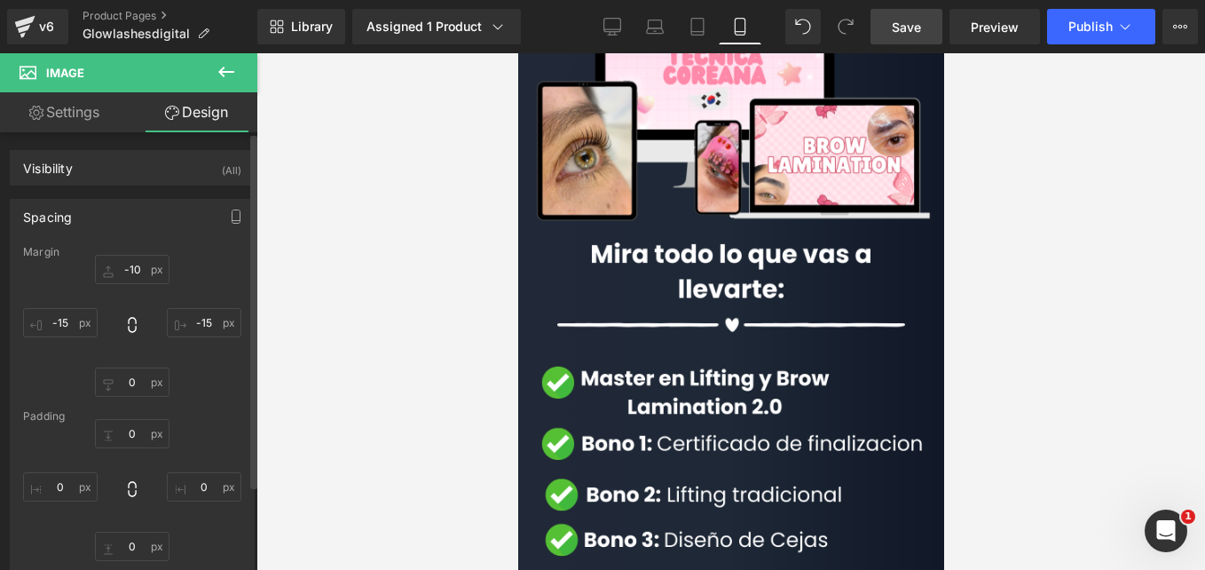
click at [178, 277] on div "-10 -10 -15px -15 0px 0 -15px -15" at bounding box center [132, 326] width 218 height 142
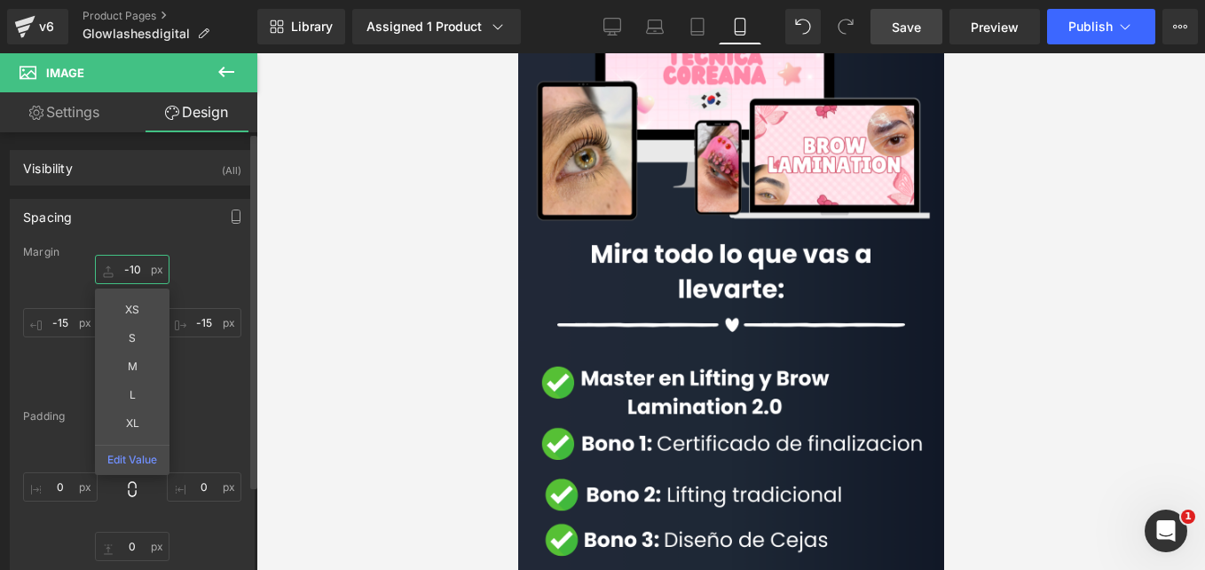
click at [150, 273] on input "-10" at bounding box center [132, 269] width 75 height 29
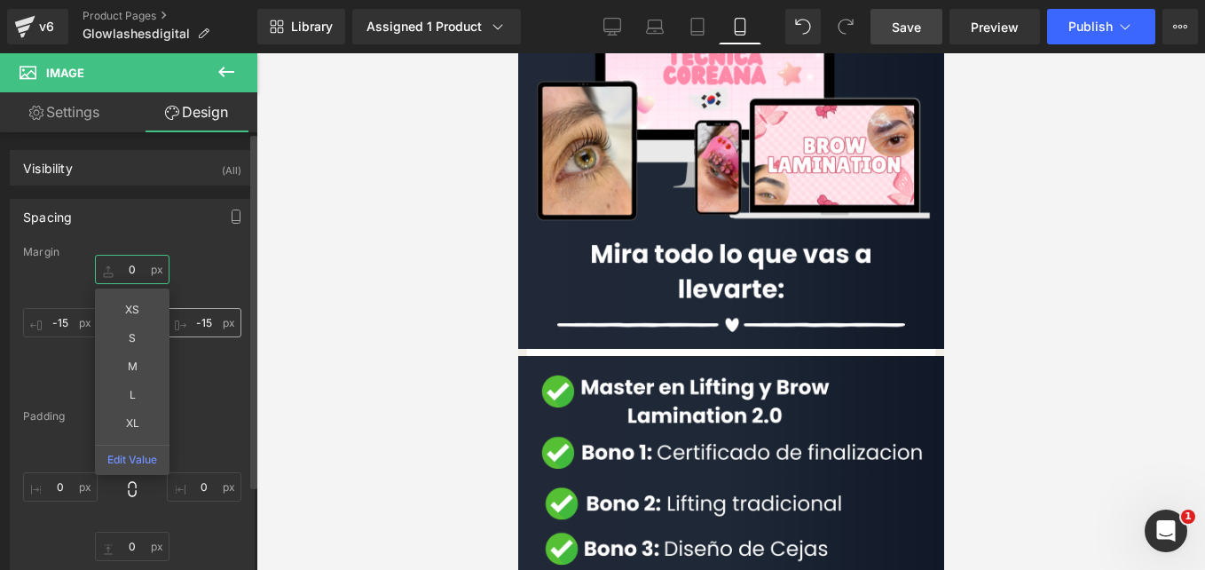
type input "0"
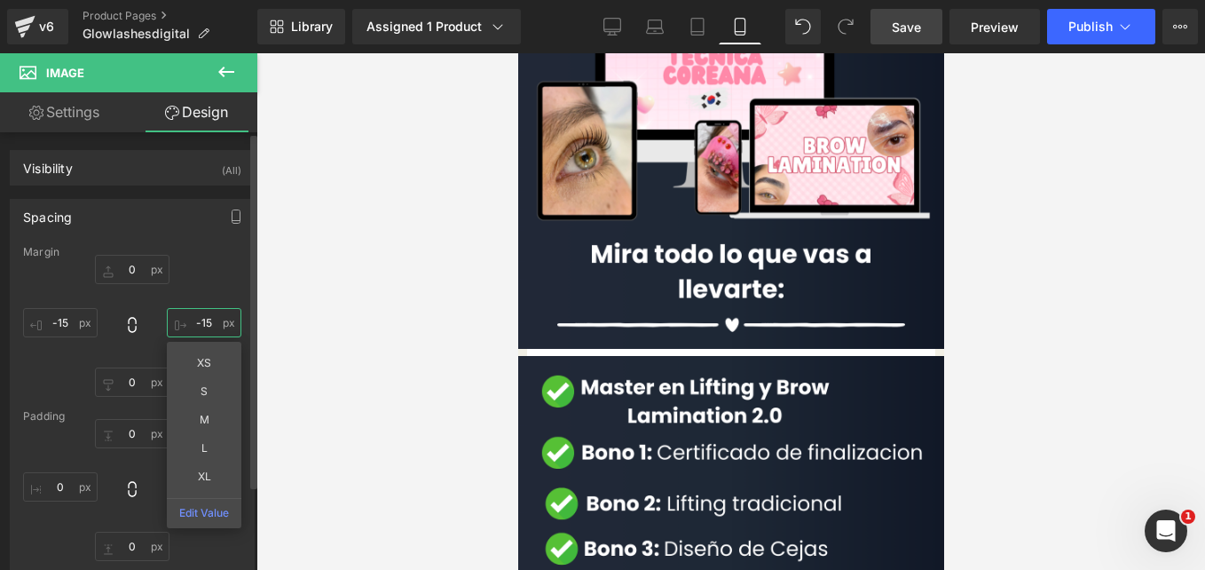
click at [210, 316] on input "-15" at bounding box center [204, 322] width 75 height 29
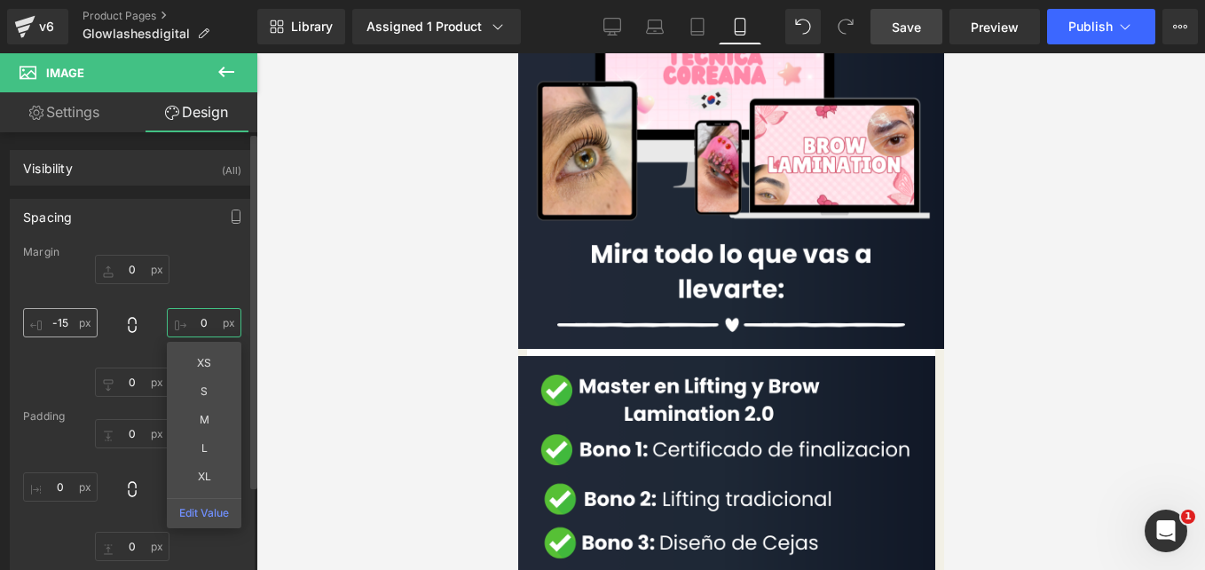
type input "0"
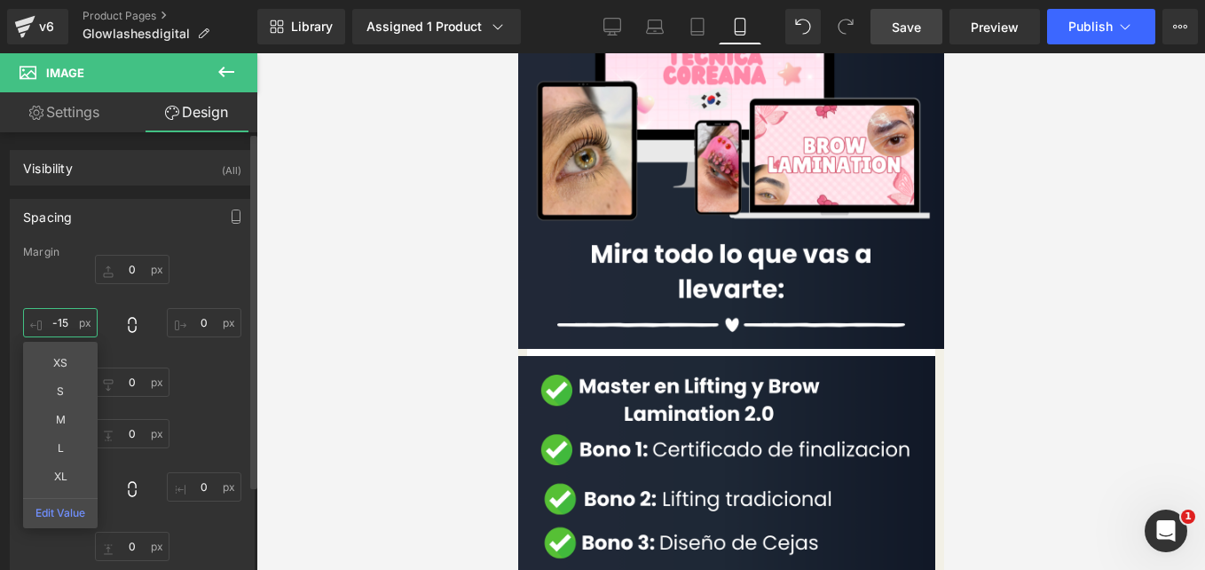
click at [70, 321] on input "-15" at bounding box center [60, 322] width 75 height 29
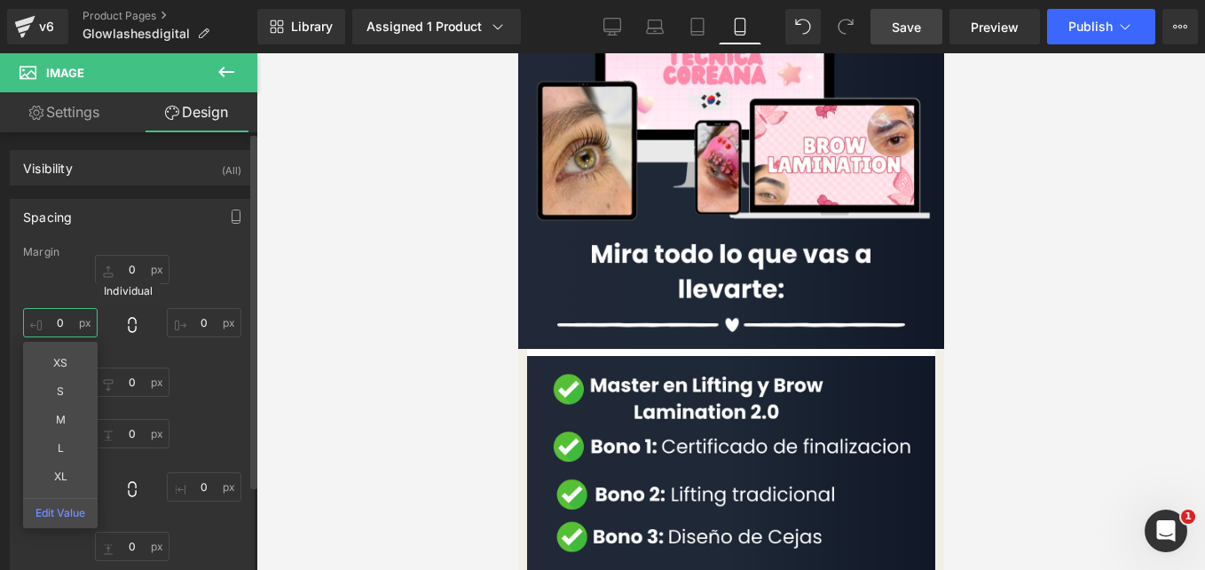
type input "0"
click at [128, 319] on icon at bounding box center [132, 325] width 8 height 16
type input "0"
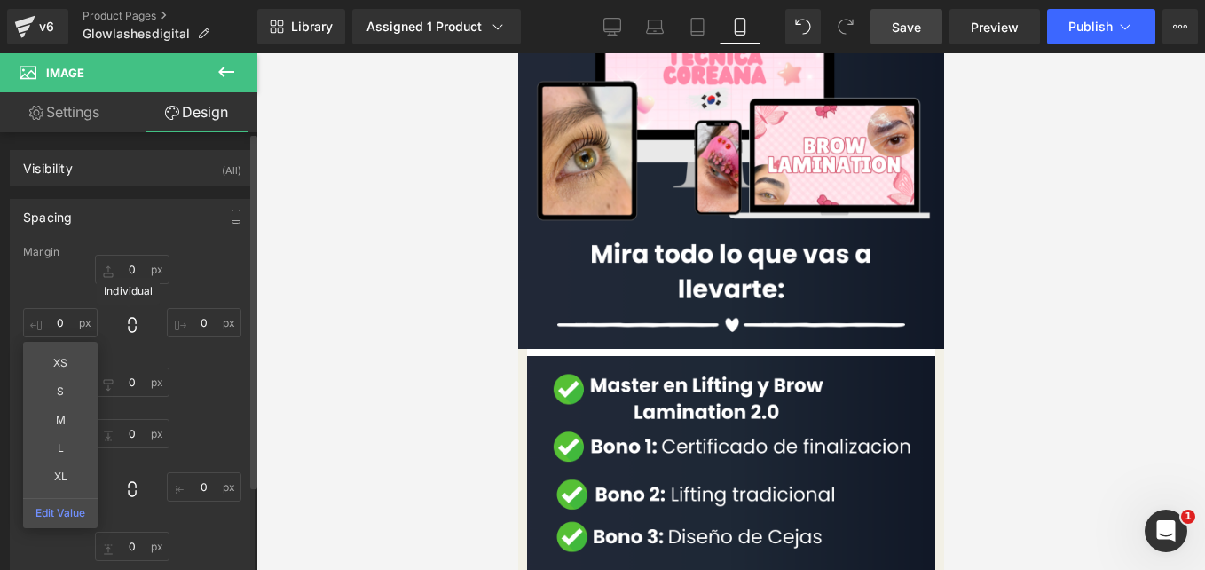
type input "0"
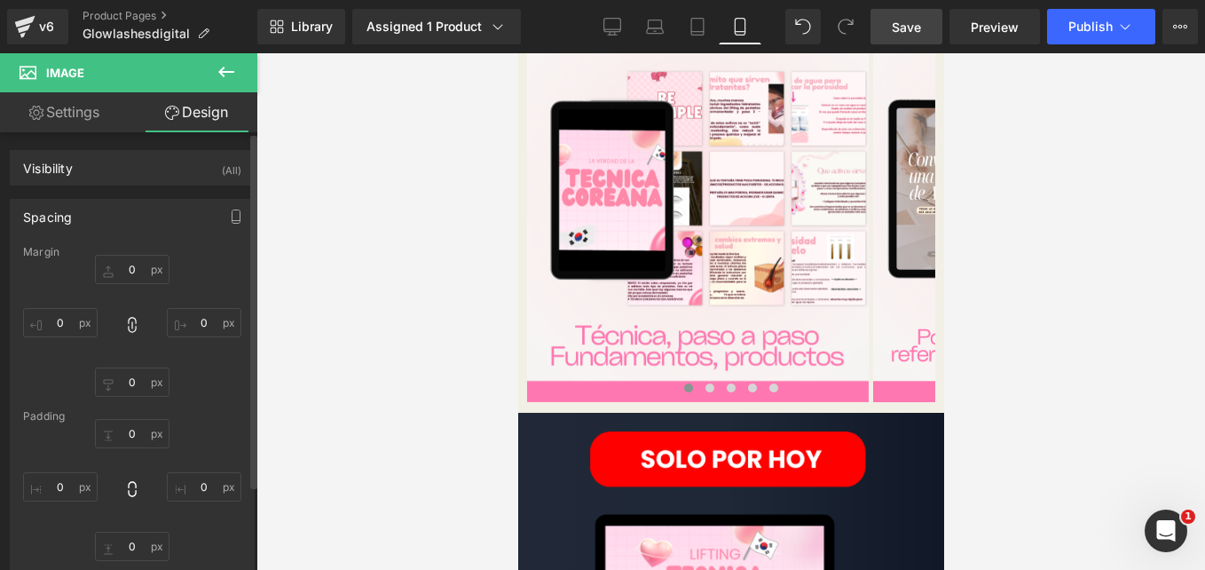
scroll to position [1950, 0]
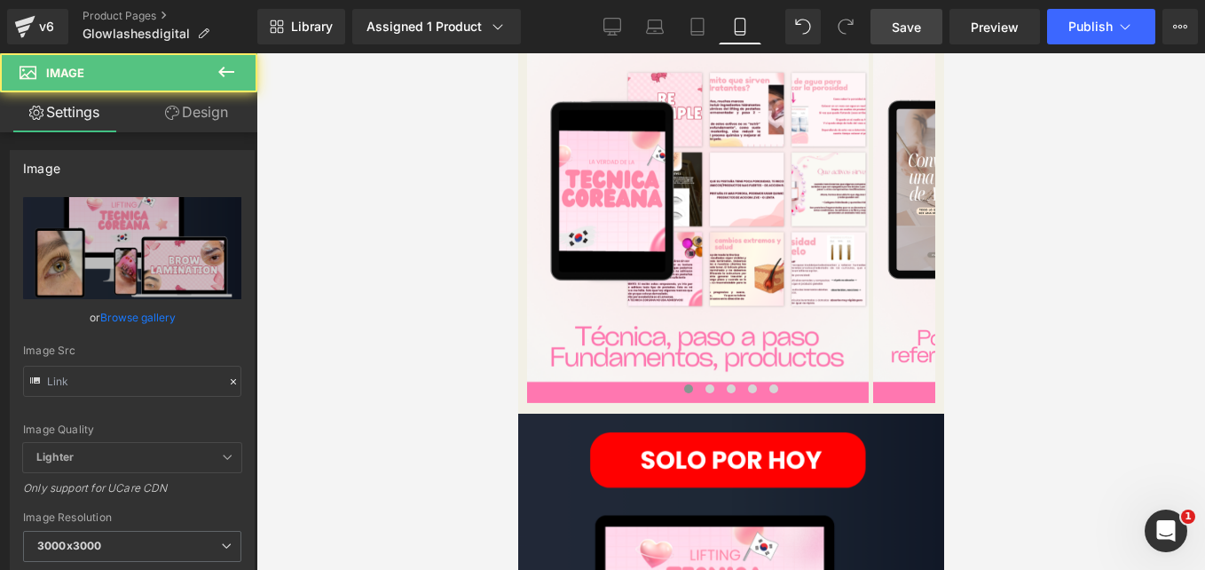
type input "https://cdn.shopify.com/s/files/1/0663/2269/4232/files/4_8f6b0c23-a267-47ca-8b3…"
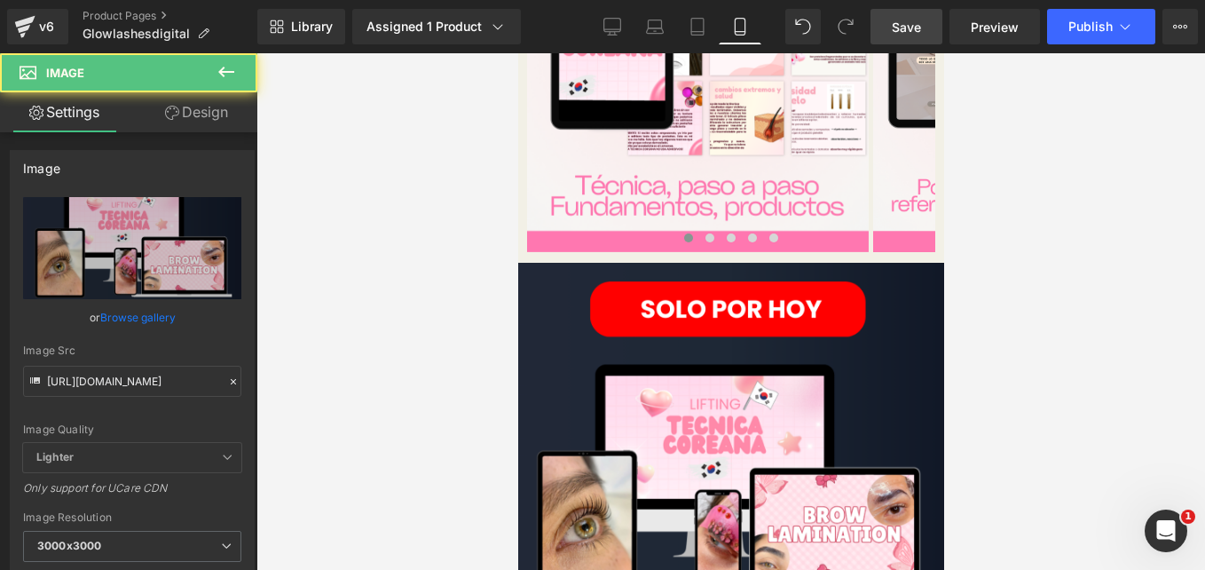
scroll to position [2102, 0]
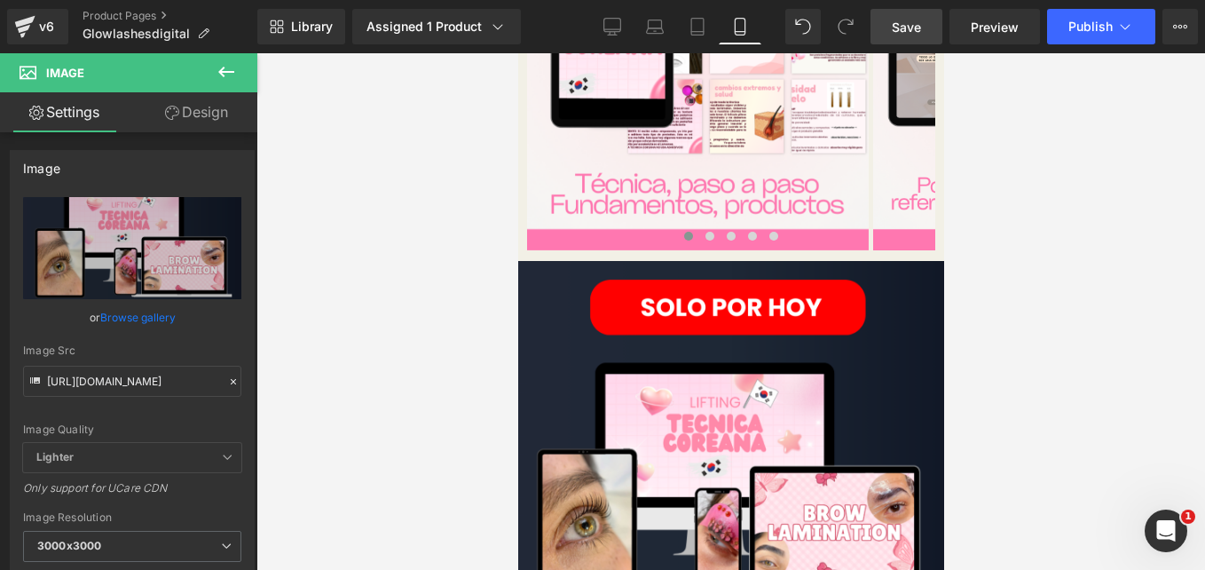
click at [193, 111] on link "Design" at bounding box center [196, 112] width 129 height 40
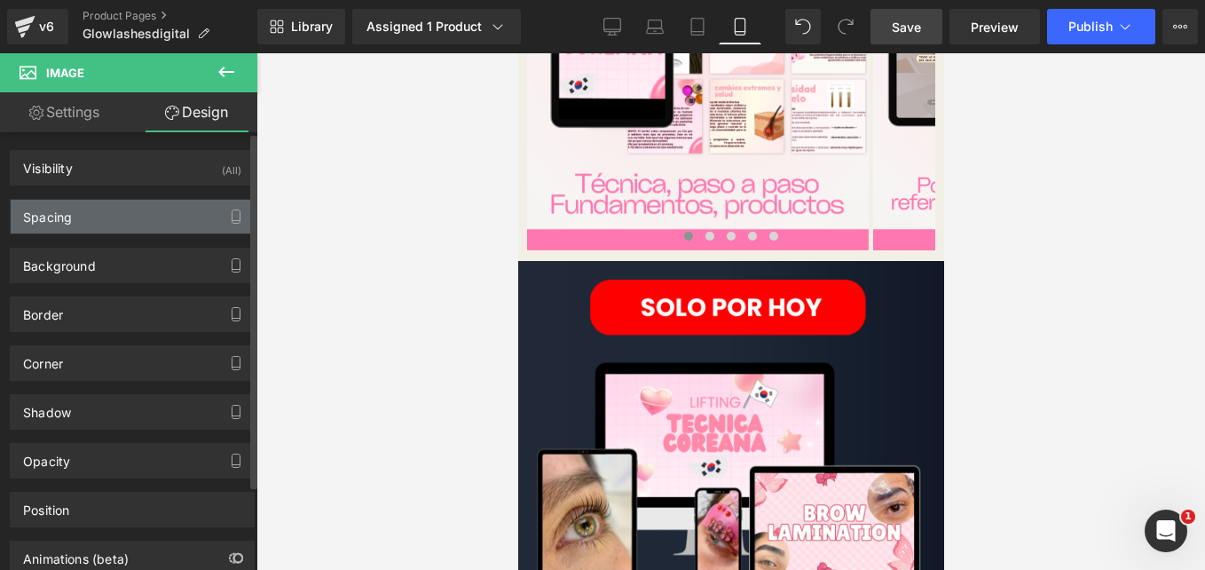
click at [136, 208] on div "Spacing" at bounding box center [132, 217] width 243 height 34
type input "-10"
type input "-15"
type input "0"
type input "-15"
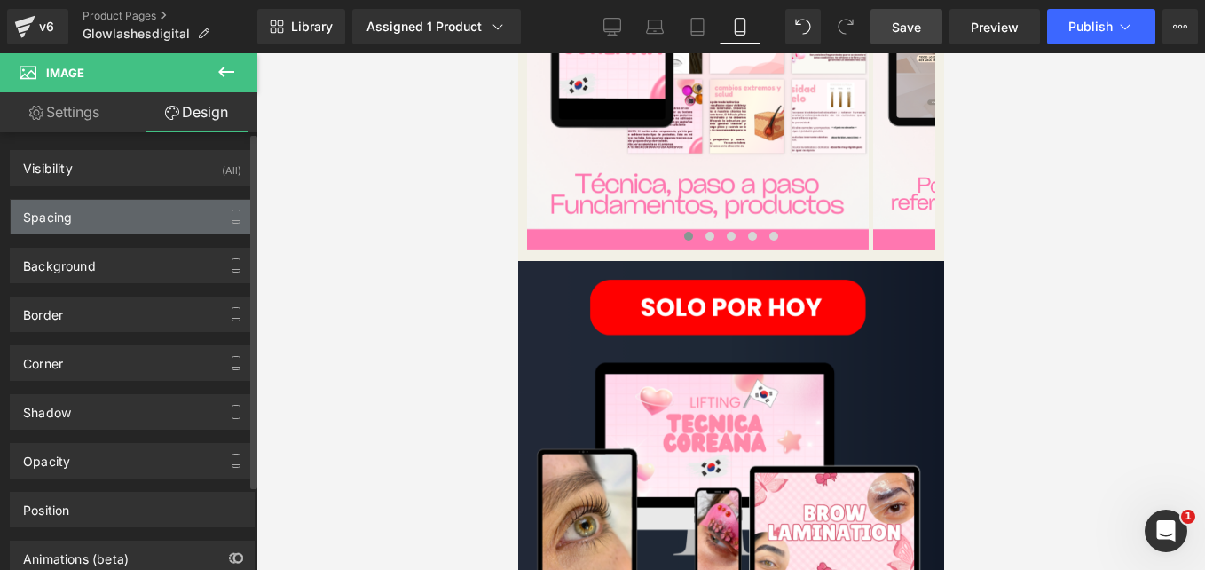
type input "0"
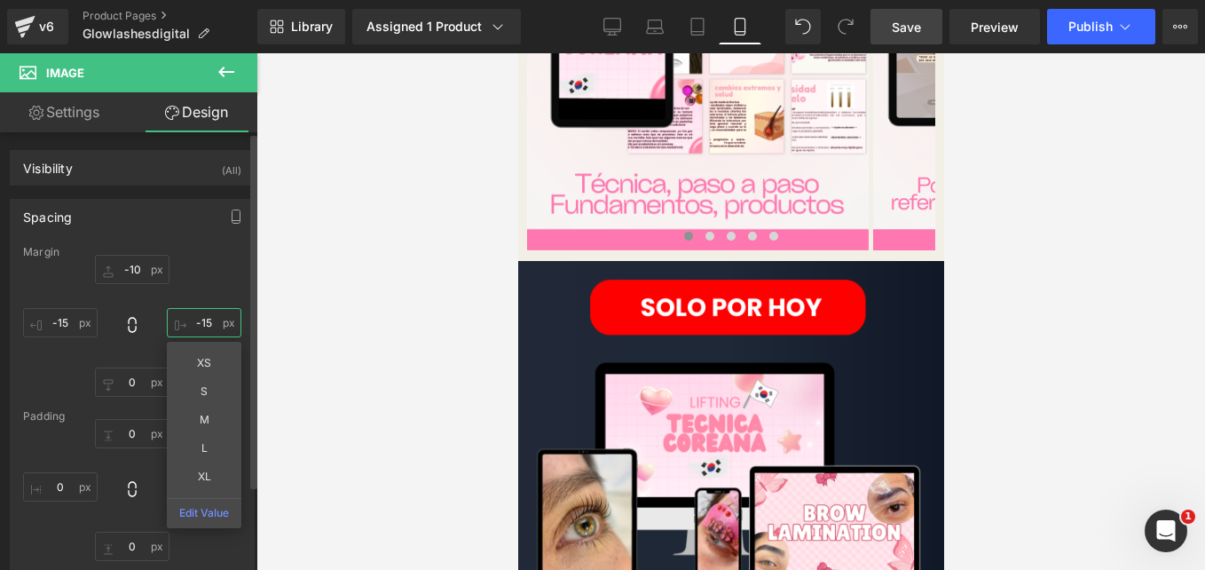
click at [202, 323] on input "-15" at bounding box center [204, 322] width 75 height 29
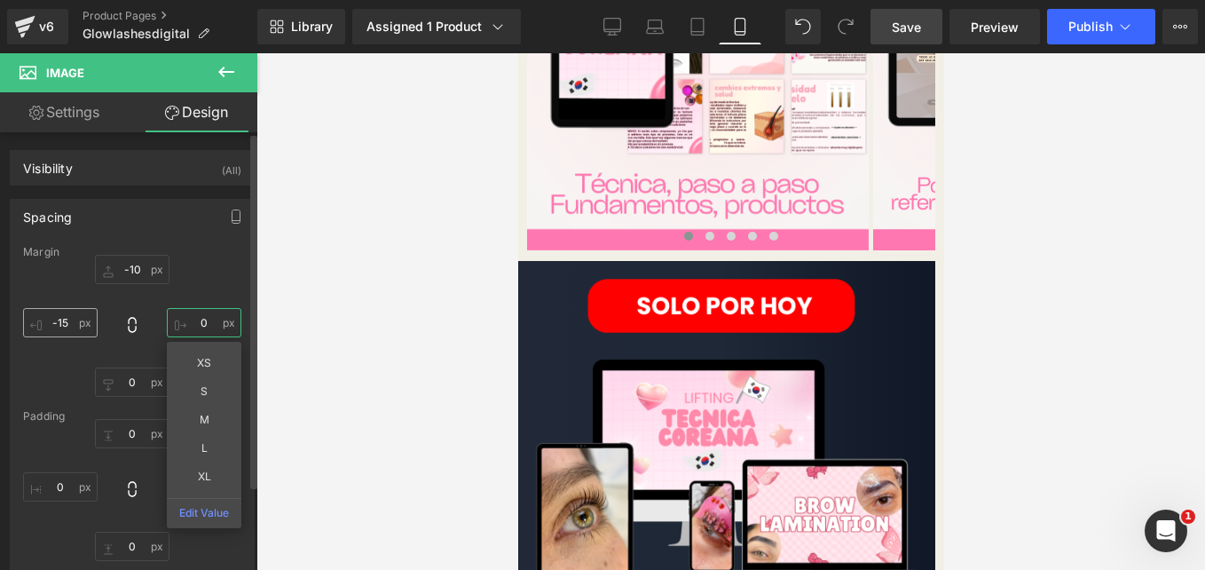
type input "0"
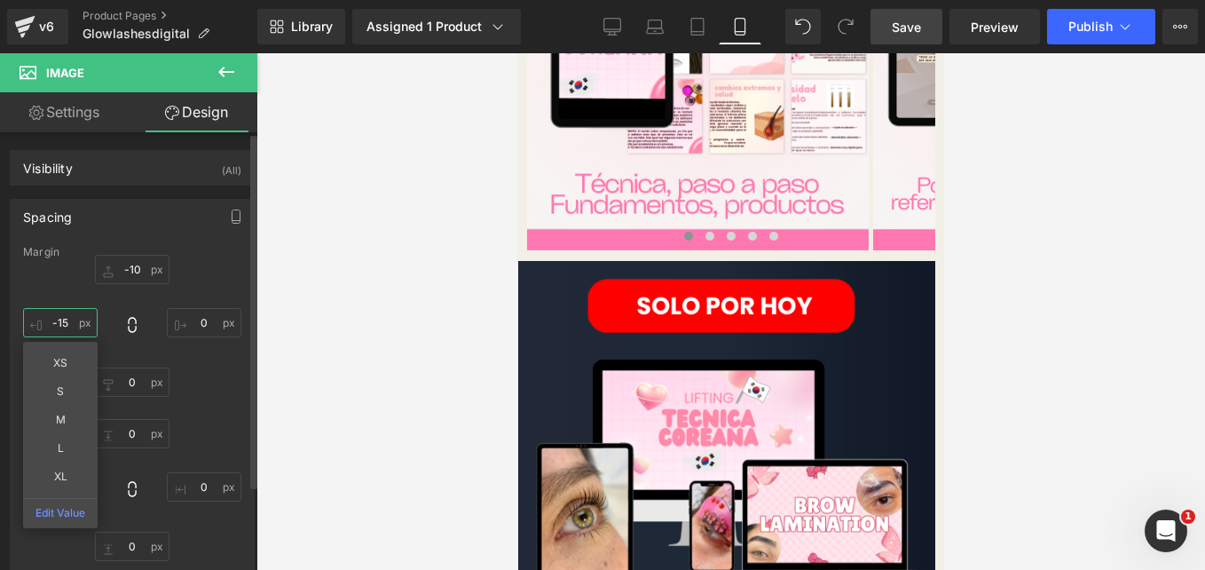
click at [62, 321] on input "-15" at bounding box center [60, 322] width 75 height 29
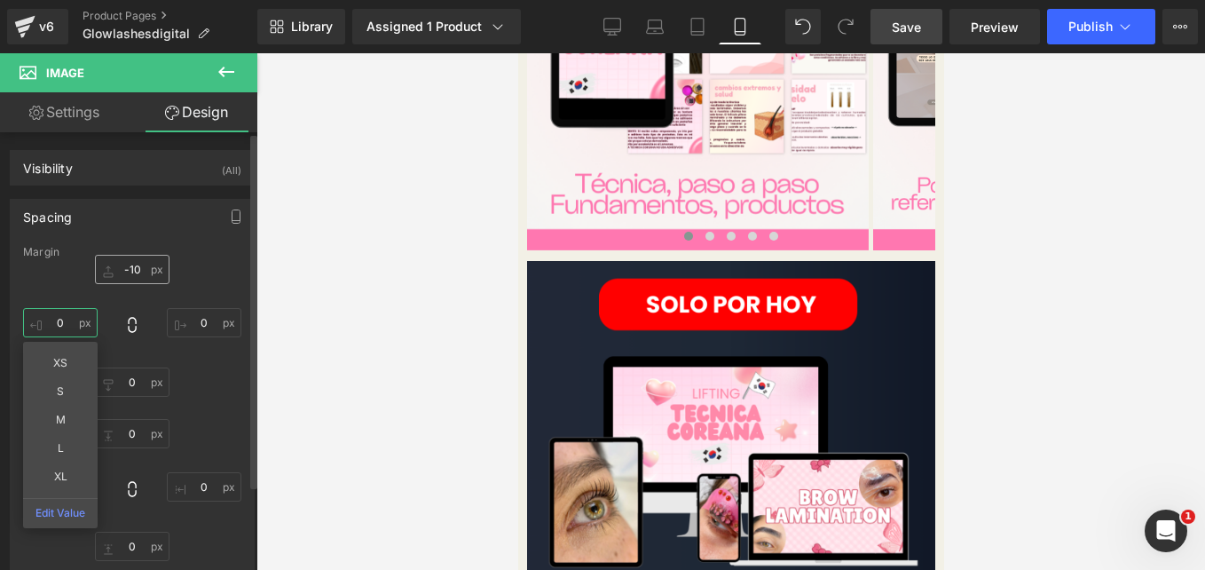
type input "0"
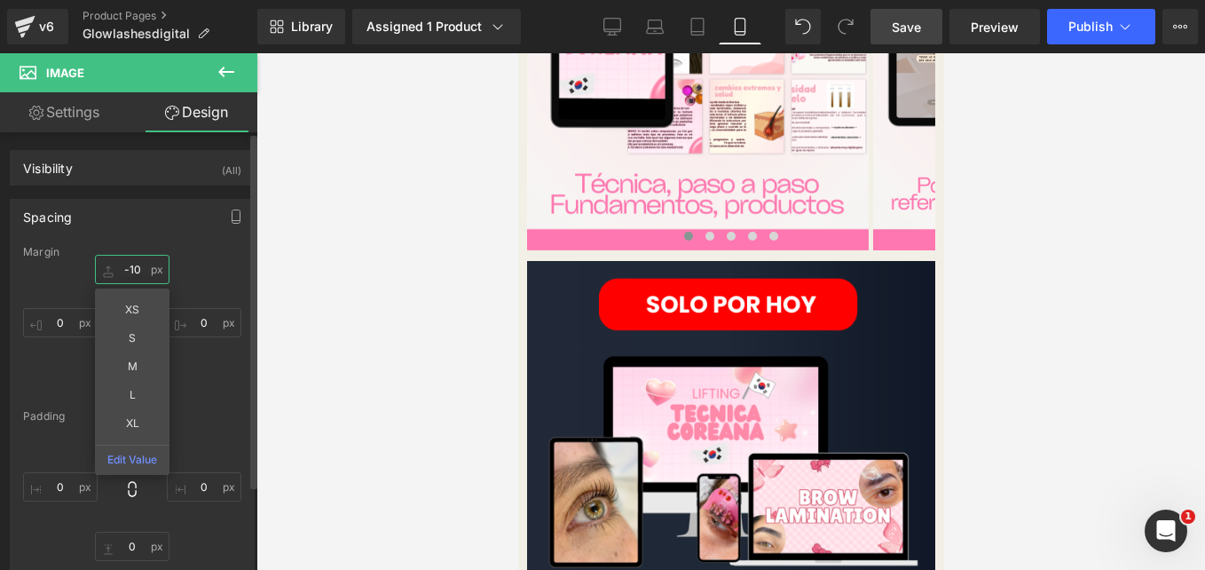
click at [130, 272] on input "-10" at bounding box center [132, 269] width 75 height 29
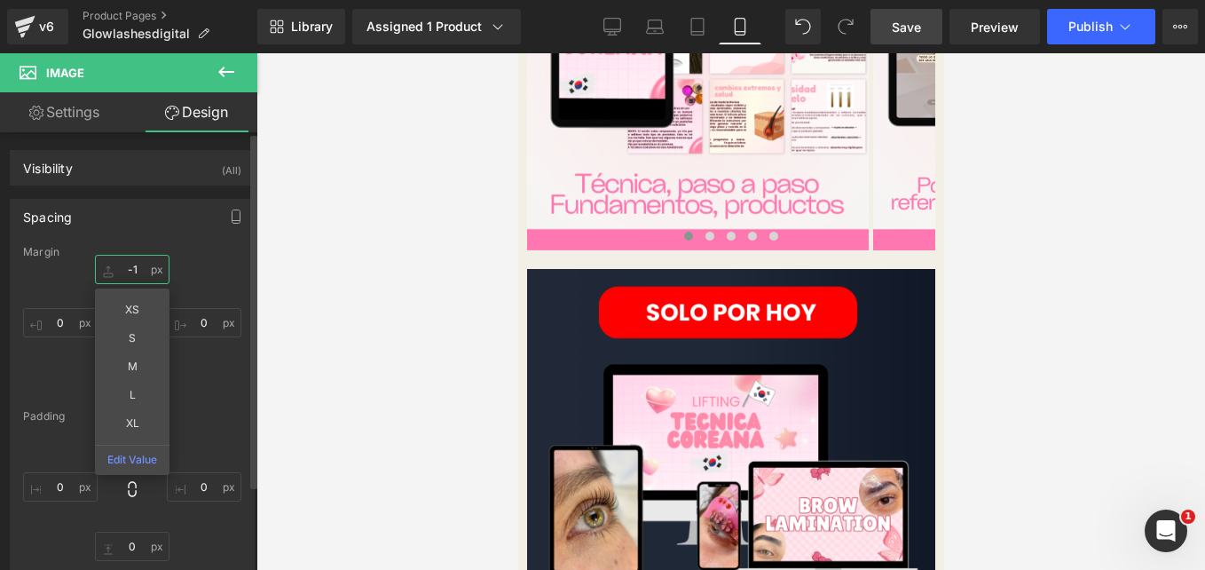
type input "-"
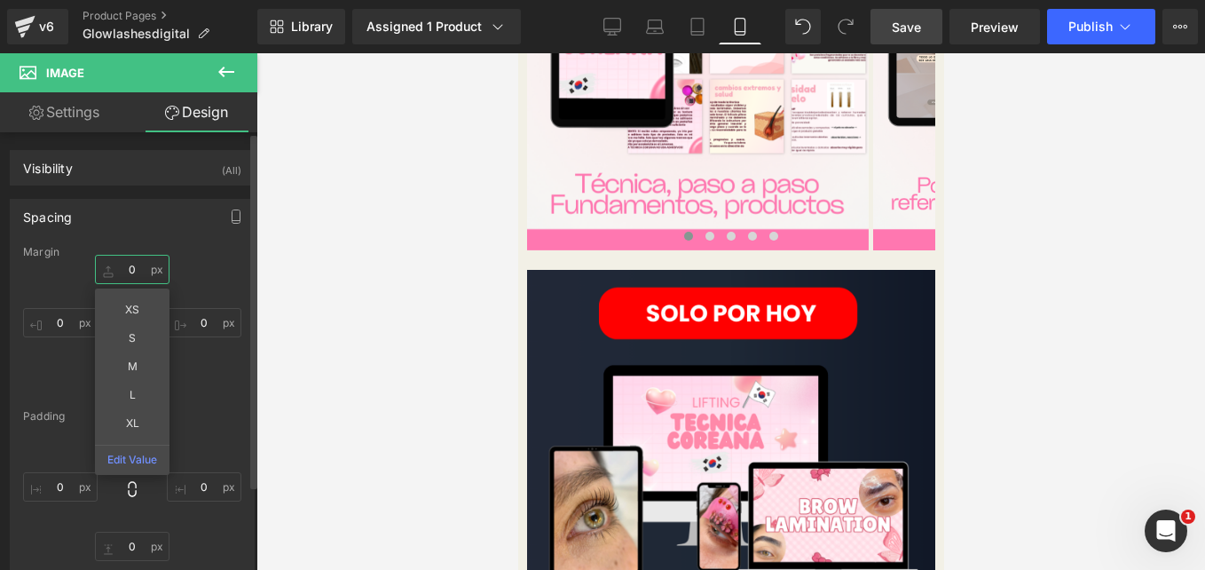
type input "0"
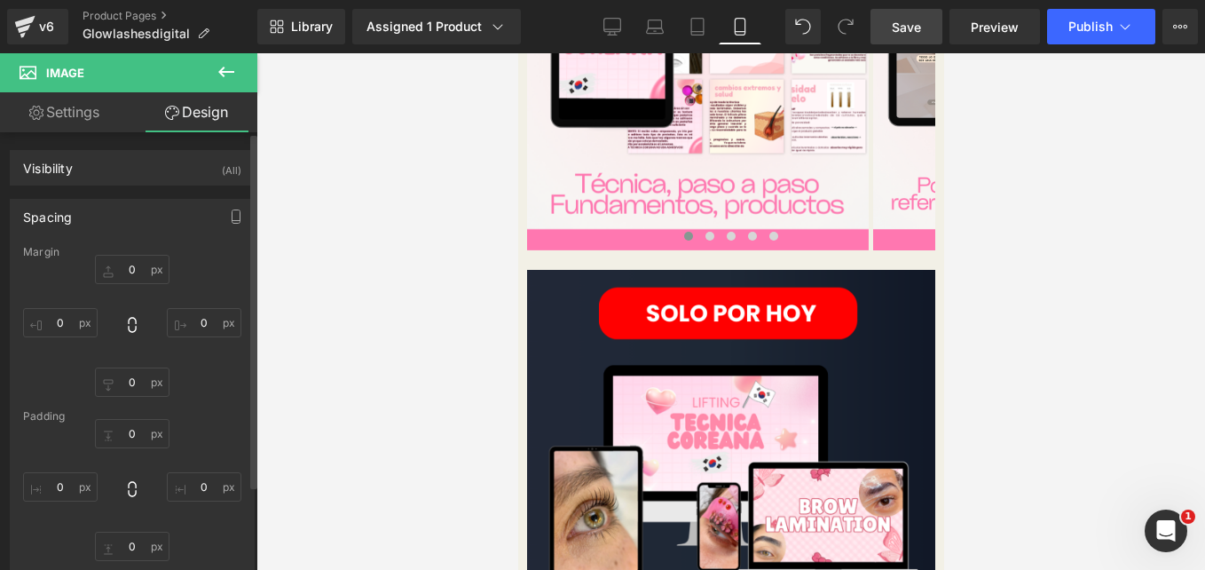
click at [204, 270] on div "0 0 0 0 0px 0 0 0" at bounding box center [132, 326] width 218 height 142
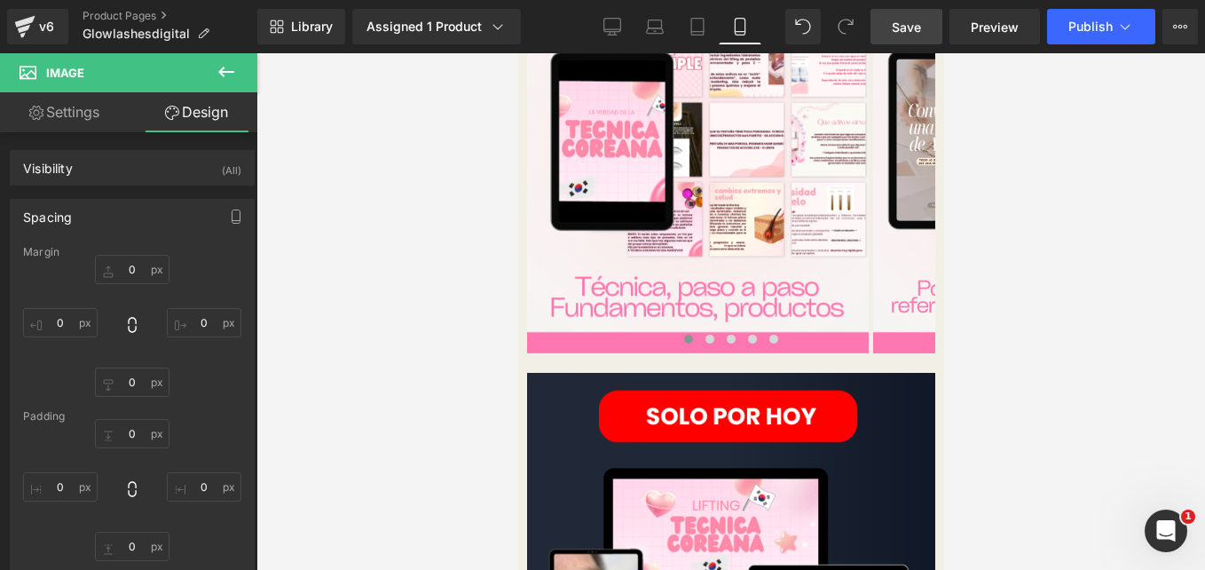
scroll to position [1998, 0]
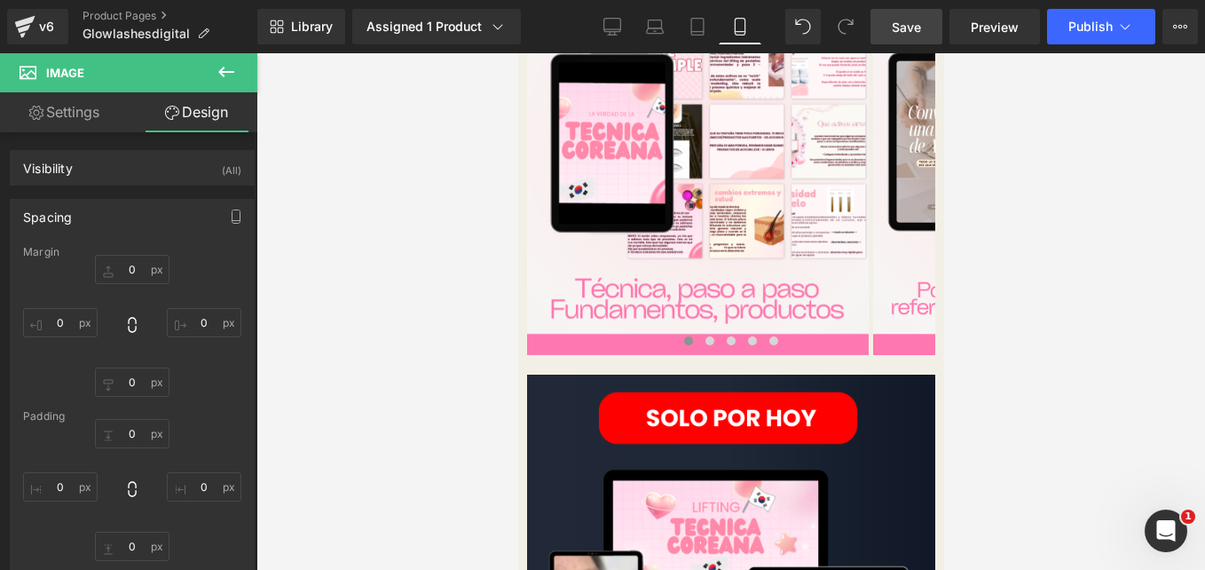
drag, startPoint x: 874, startPoint y: 29, endPoint x: 270, endPoint y: 298, distance: 661.5
click at [874, 29] on link "Save" at bounding box center [907, 26] width 72 height 35
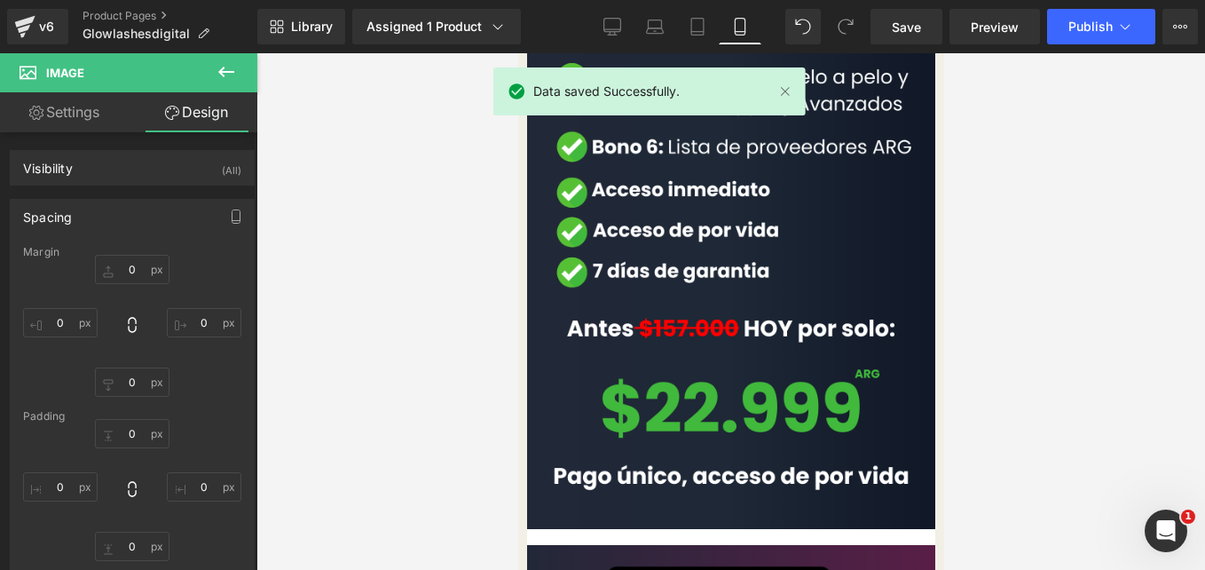
scroll to position [3033, 0]
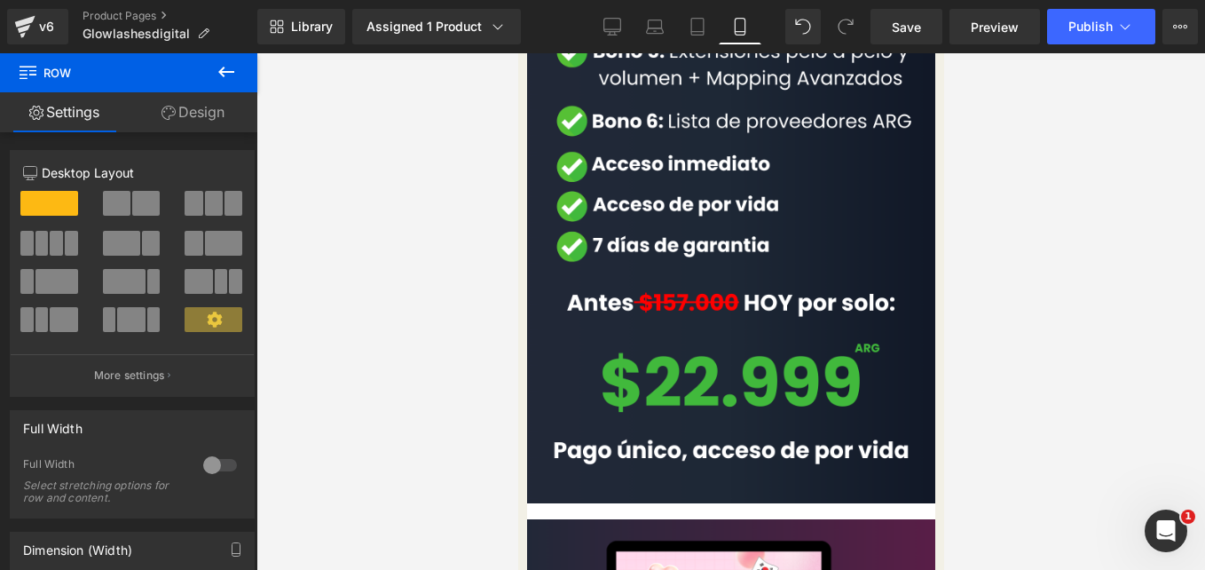
click at [201, 115] on link "Design" at bounding box center [193, 112] width 129 height 40
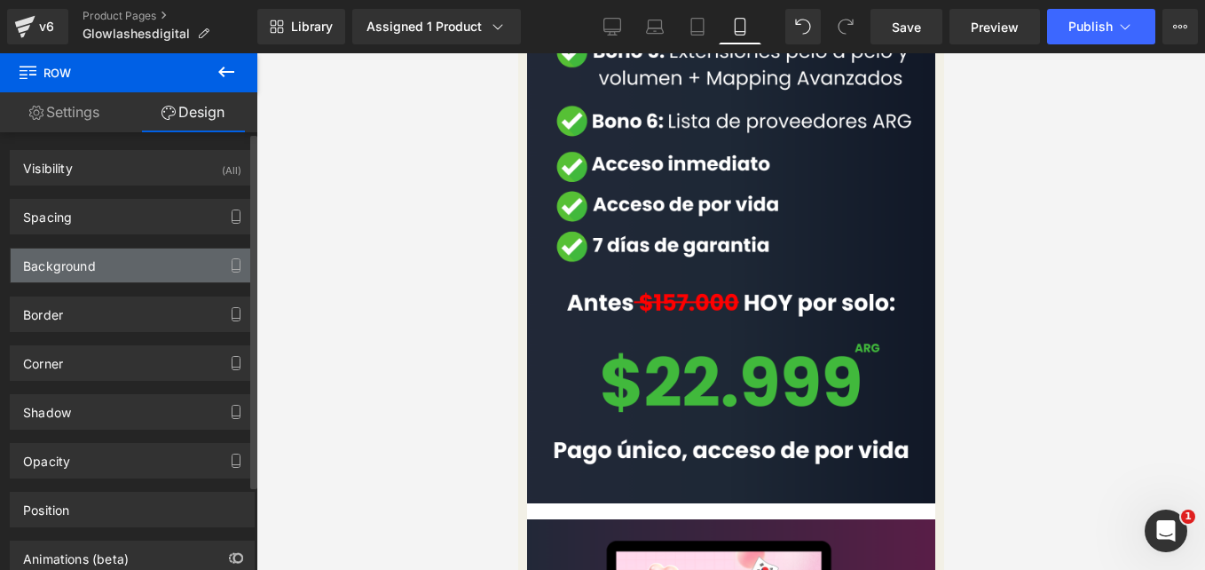
type input "https://cdn.shopify.com/s/files/1/0663/2269/4232/files/7.png?v=1757805321"
click at [130, 269] on div "Background" at bounding box center [132, 265] width 243 height 34
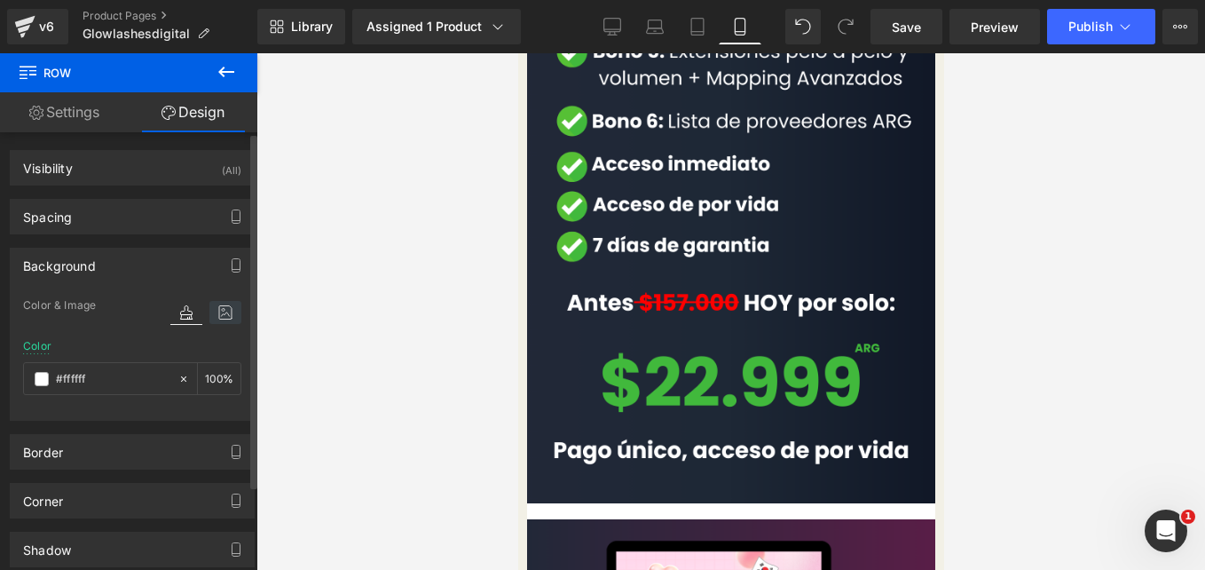
click at [217, 302] on icon at bounding box center [225, 312] width 32 height 23
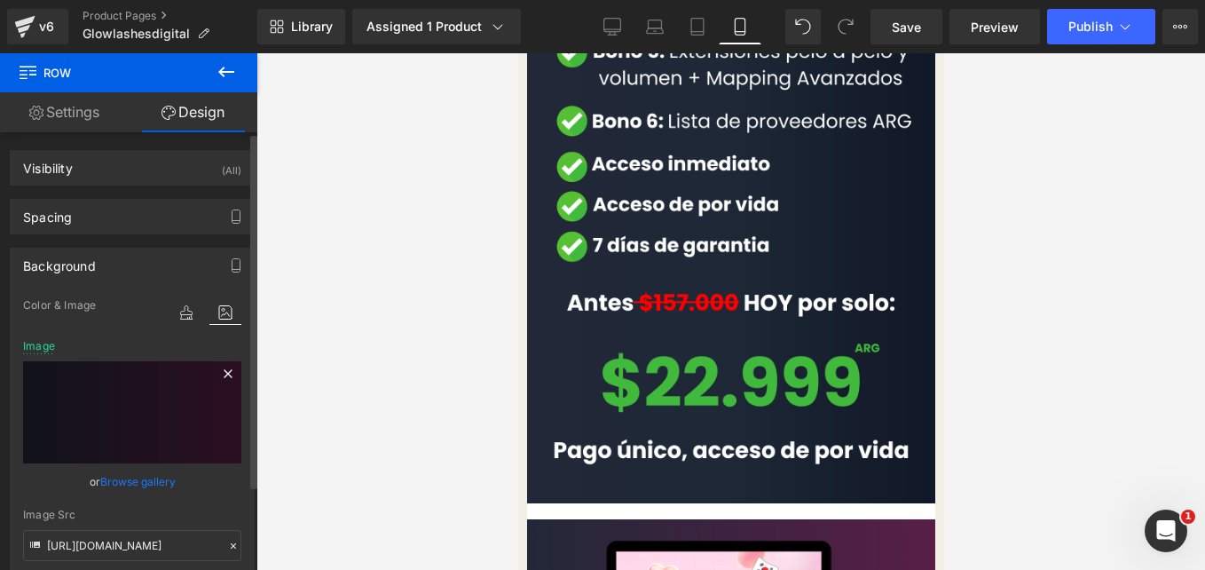
click at [217, 372] on icon at bounding box center [227, 373] width 21 height 21
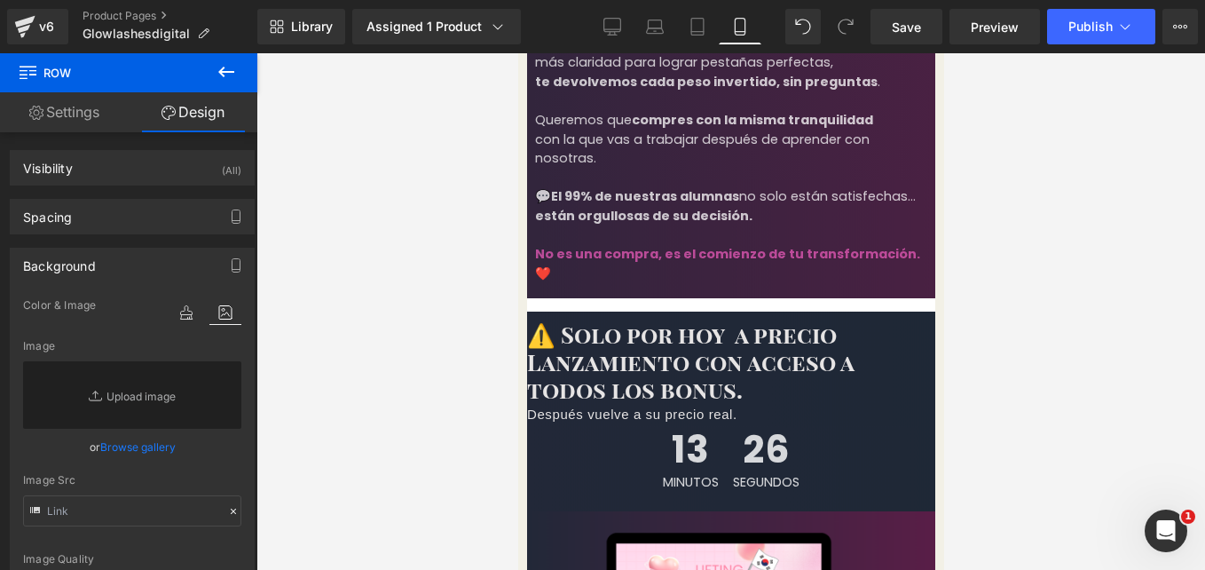
scroll to position [4208, 0]
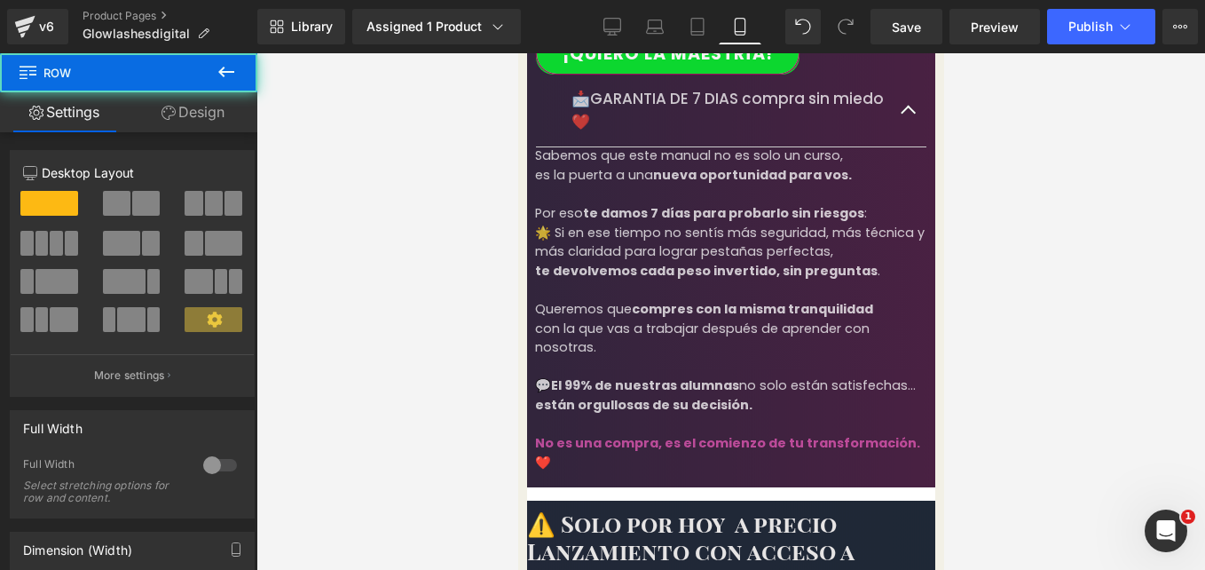
scroll to position [4002, 0]
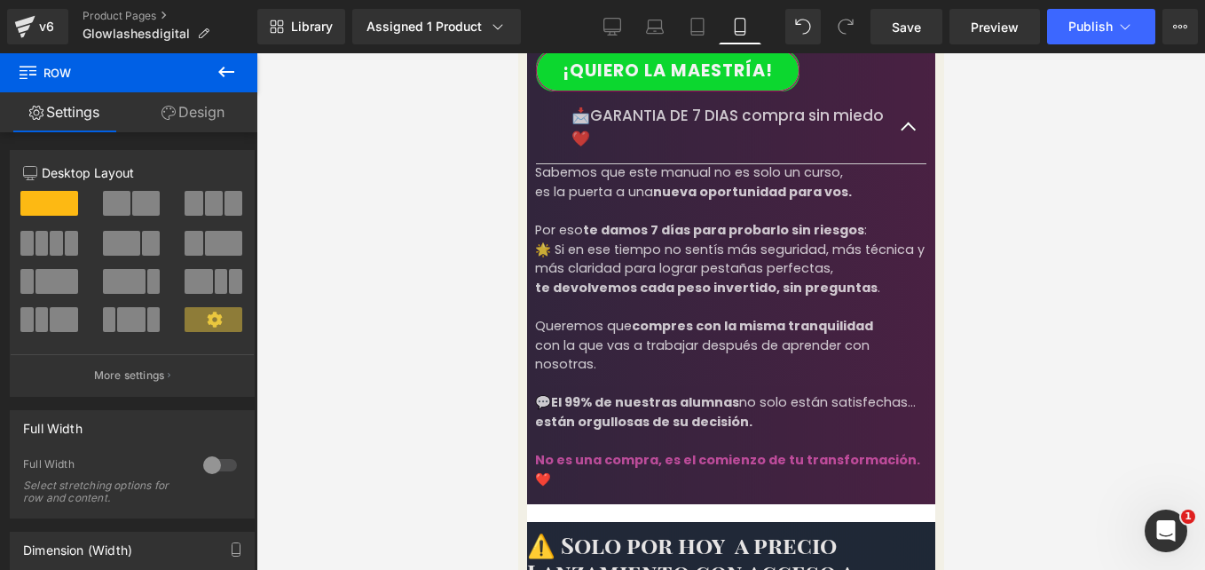
click at [517, 53] on span "Row" at bounding box center [517, 53] width 0 height 0
click at [184, 114] on link "Design" at bounding box center [193, 112] width 129 height 40
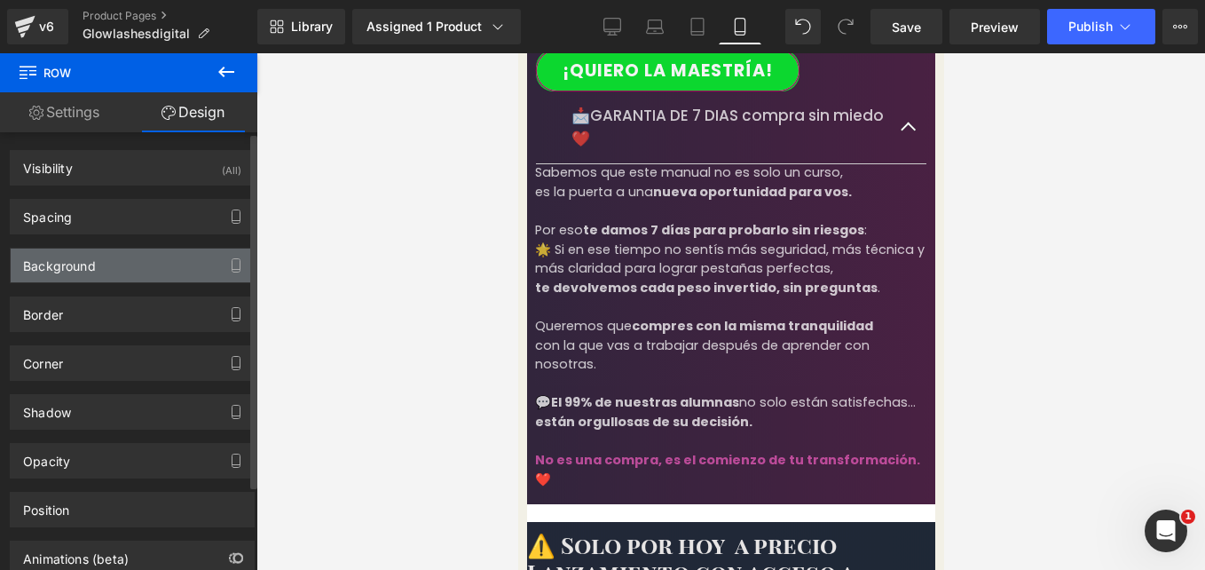
type input "https://cdn.shopify.com/s/files/1/0663/2269/4232/files/Heading_6.png?v=17578073…"
click at [189, 257] on div "Background" at bounding box center [132, 265] width 243 height 34
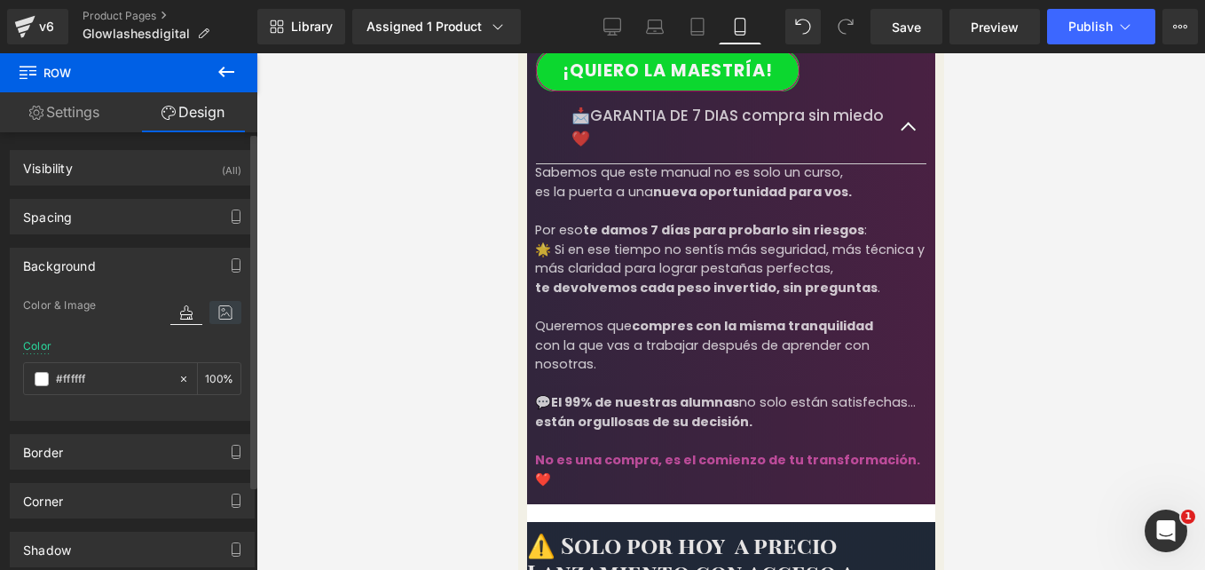
click at [209, 312] on icon at bounding box center [225, 312] width 32 height 23
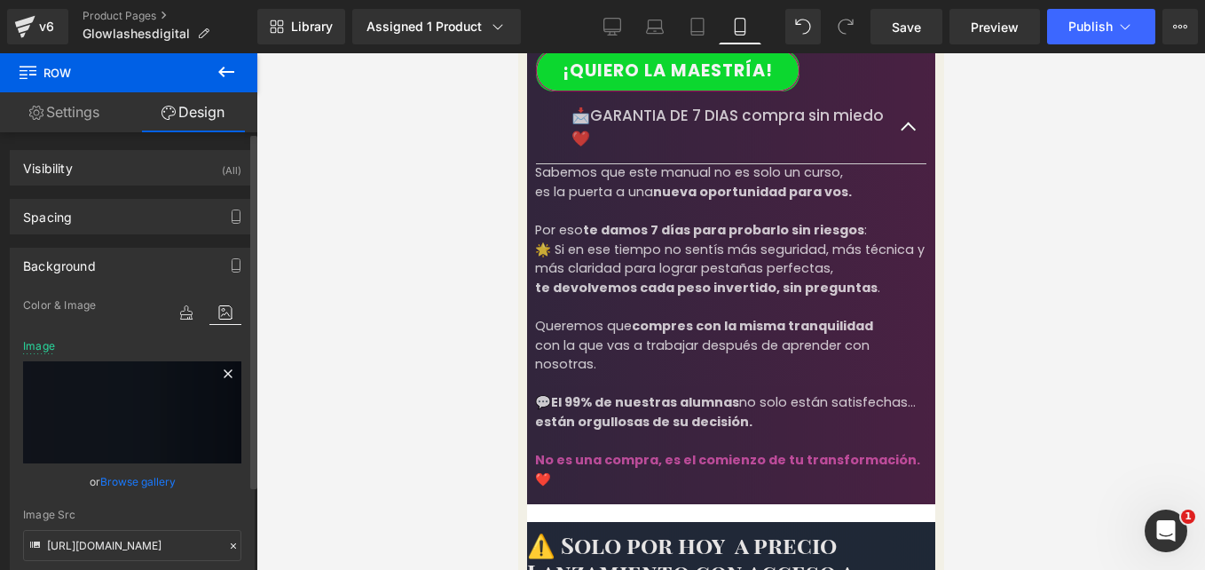
click at [224, 373] on icon at bounding box center [228, 373] width 8 height 8
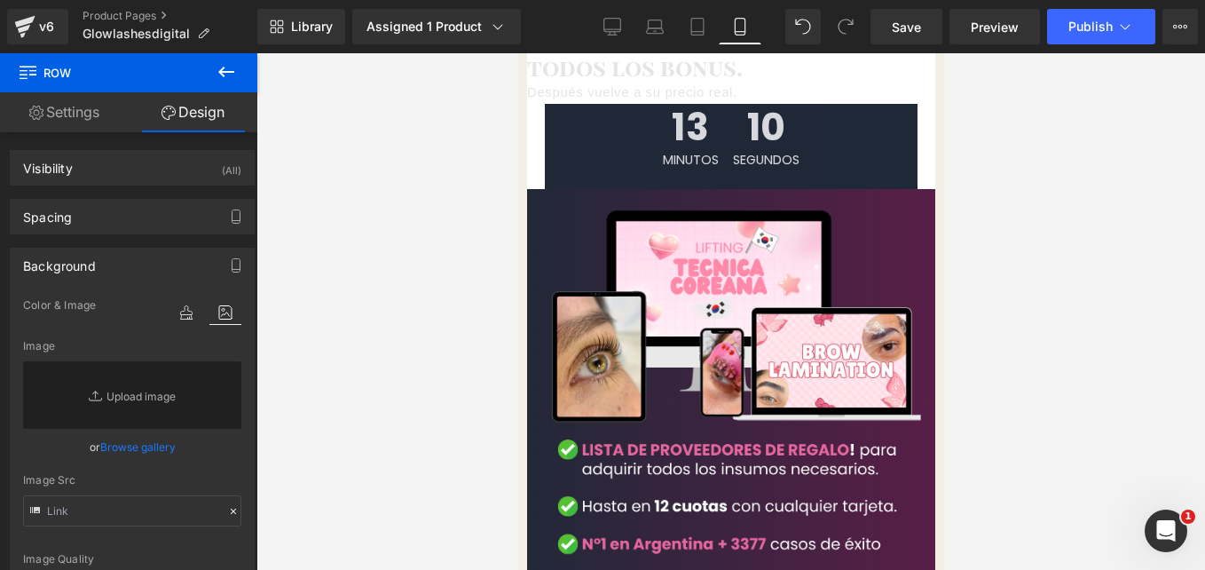
scroll to position [4493, 0]
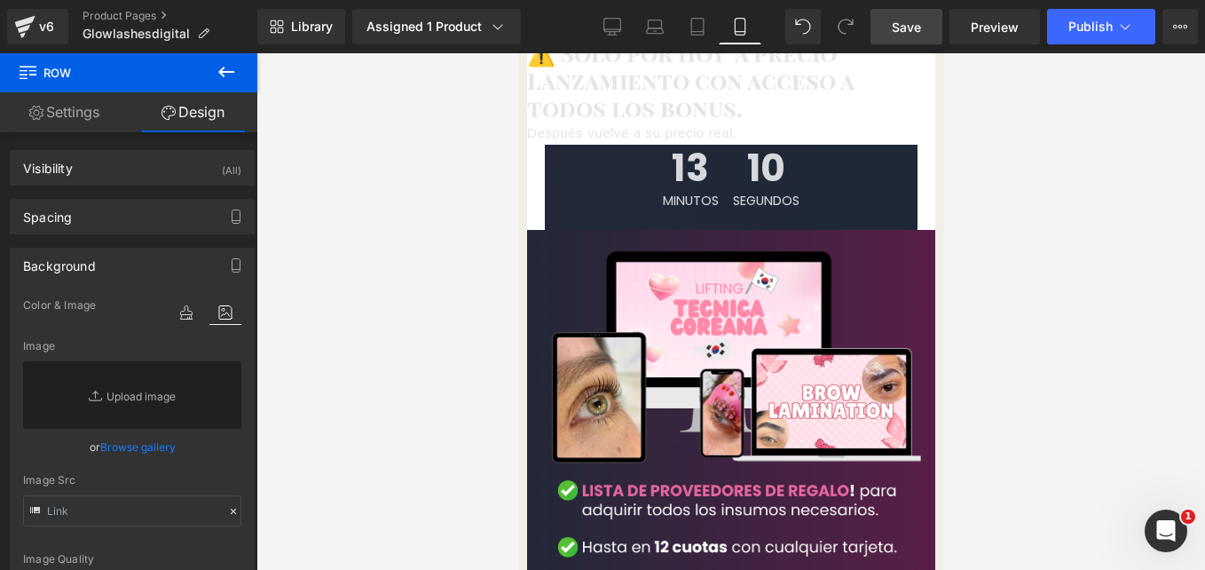
click at [901, 20] on span "Save" at bounding box center [906, 27] width 29 height 19
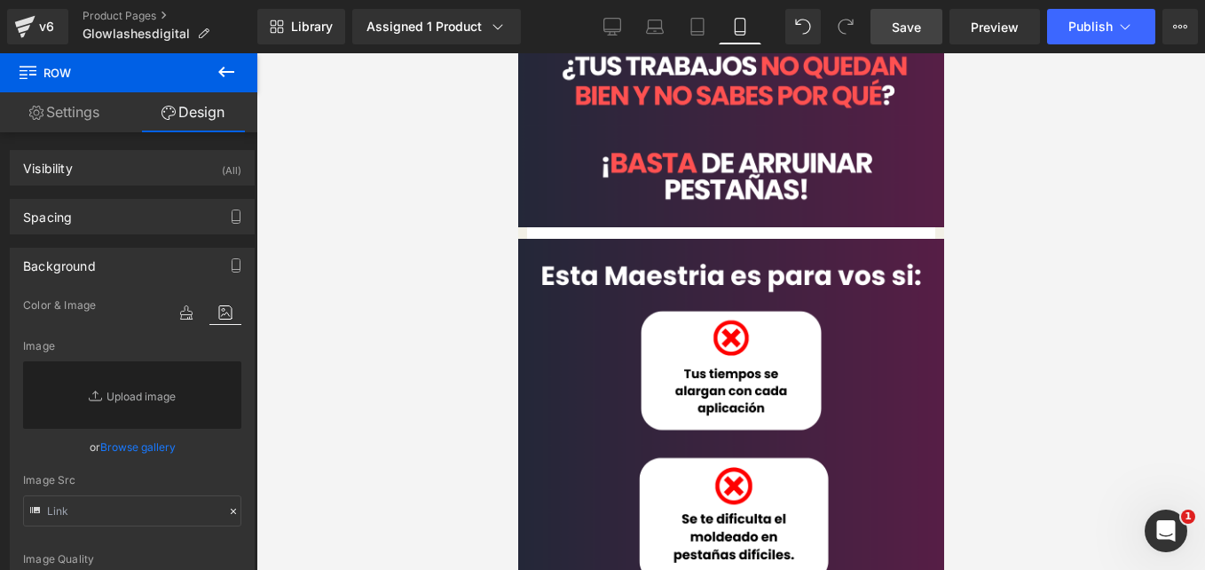
scroll to position [0, 0]
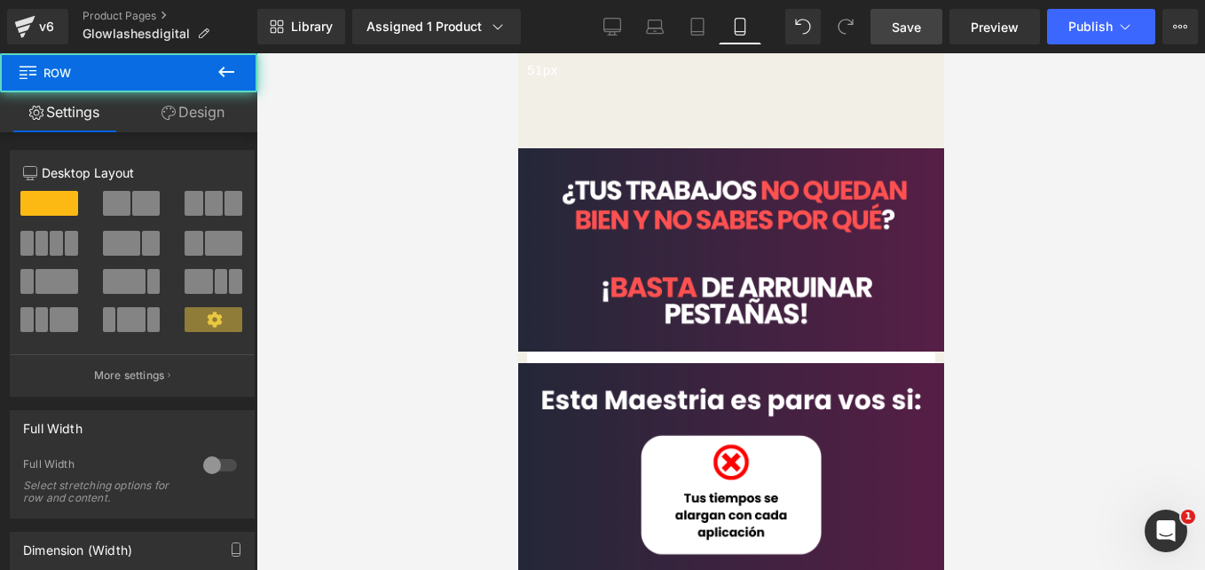
drag, startPoint x: 634, startPoint y: 85, endPoint x: 627, endPoint y: 130, distance: 45.8
click at [627, 103] on div "51px" at bounding box center [730, 80] width 408 height 45
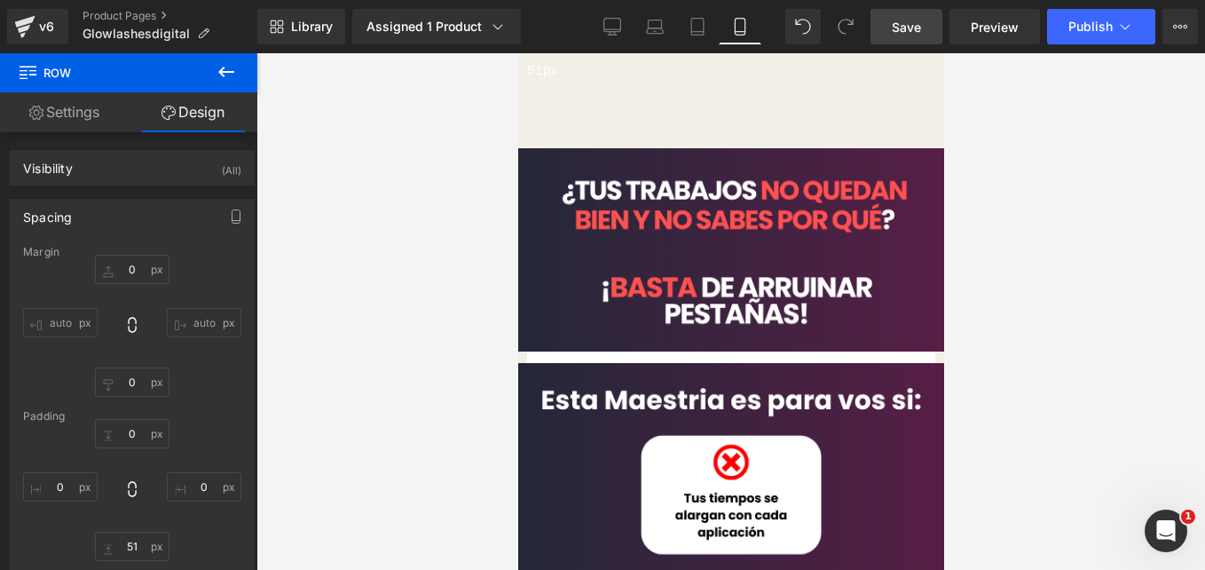
click at [623, 53] on div "Liquid" at bounding box center [730, 48] width 461 height 9
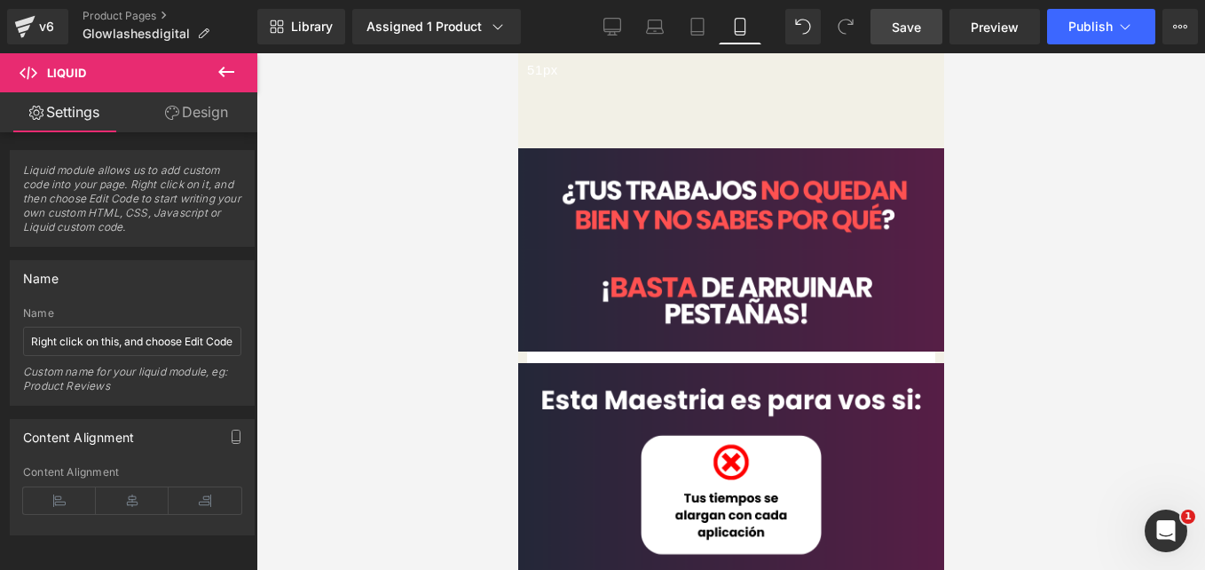
click at [207, 110] on link "Design" at bounding box center [196, 112] width 129 height 40
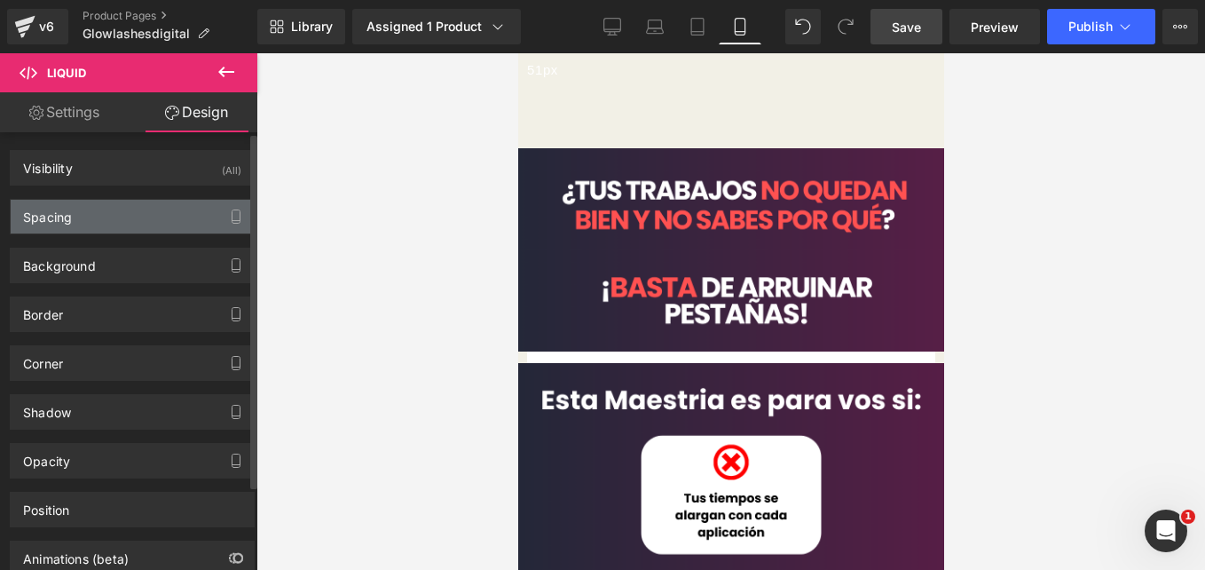
click at [130, 212] on div "Spacing" at bounding box center [132, 217] width 243 height 34
type input "-30"
type input "0"
type input "-30"
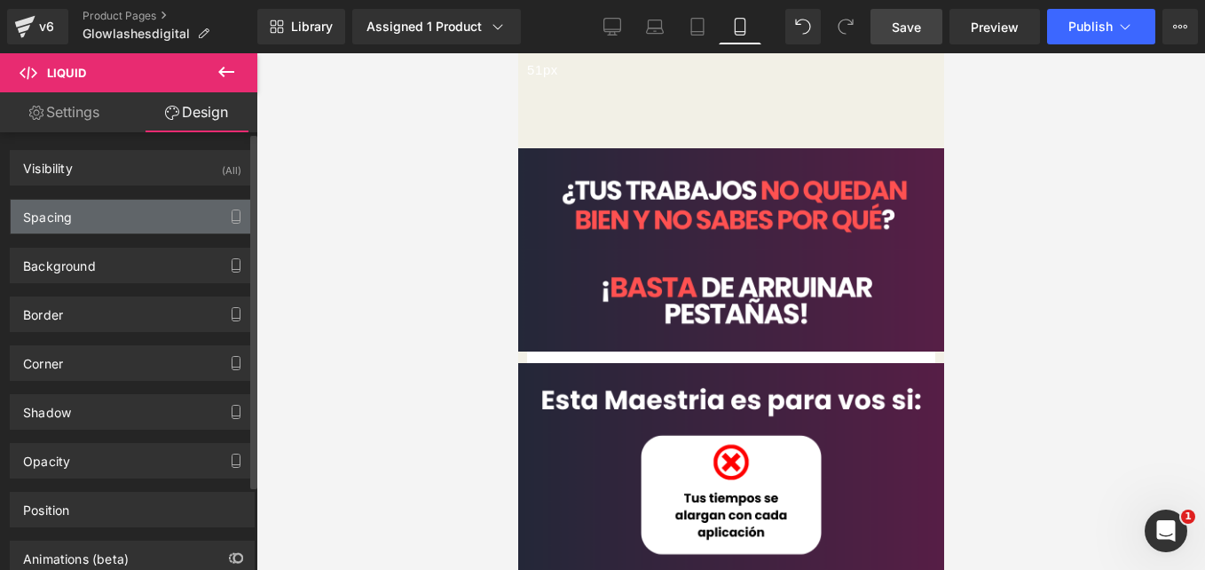
type input "0"
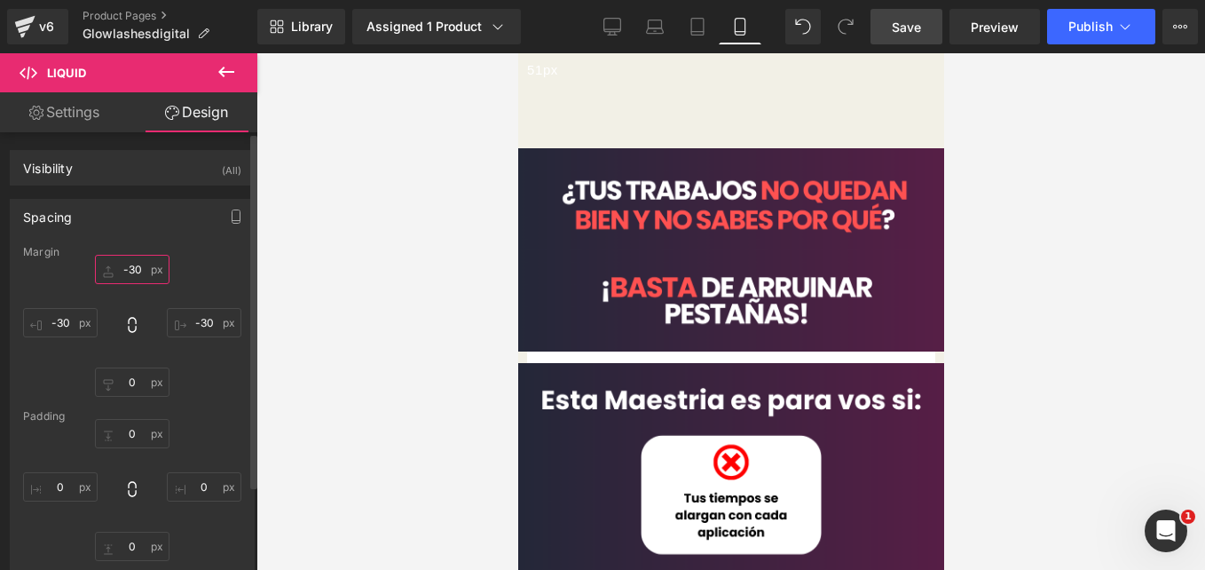
click at [138, 272] on input "-30" at bounding box center [132, 269] width 75 height 29
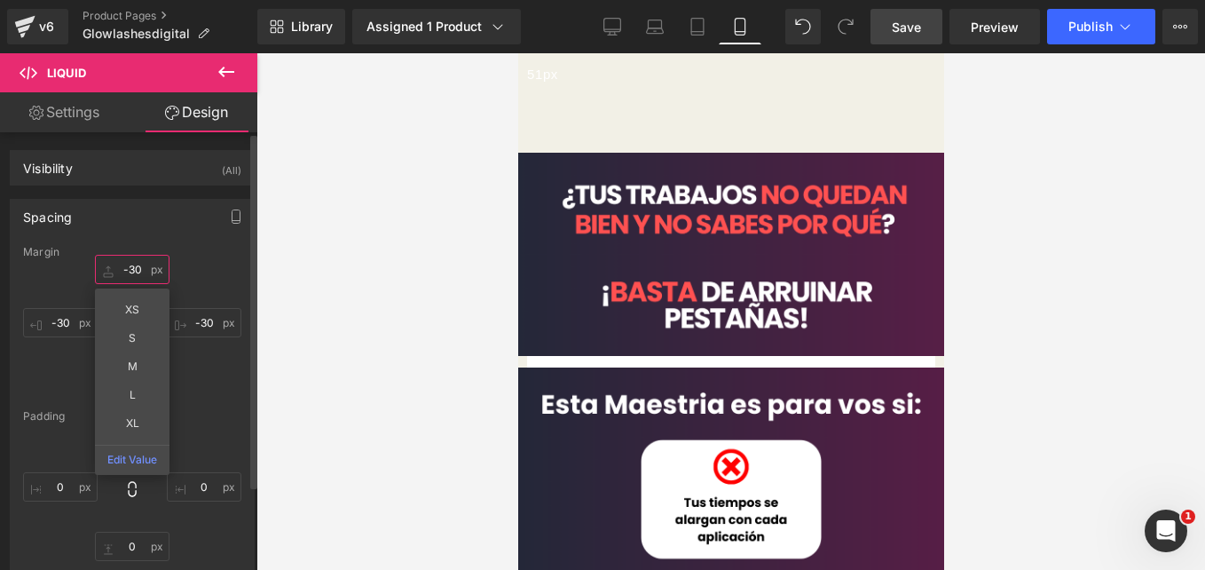
click at [138, 272] on input "-30" at bounding box center [132, 269] width 75 height 29
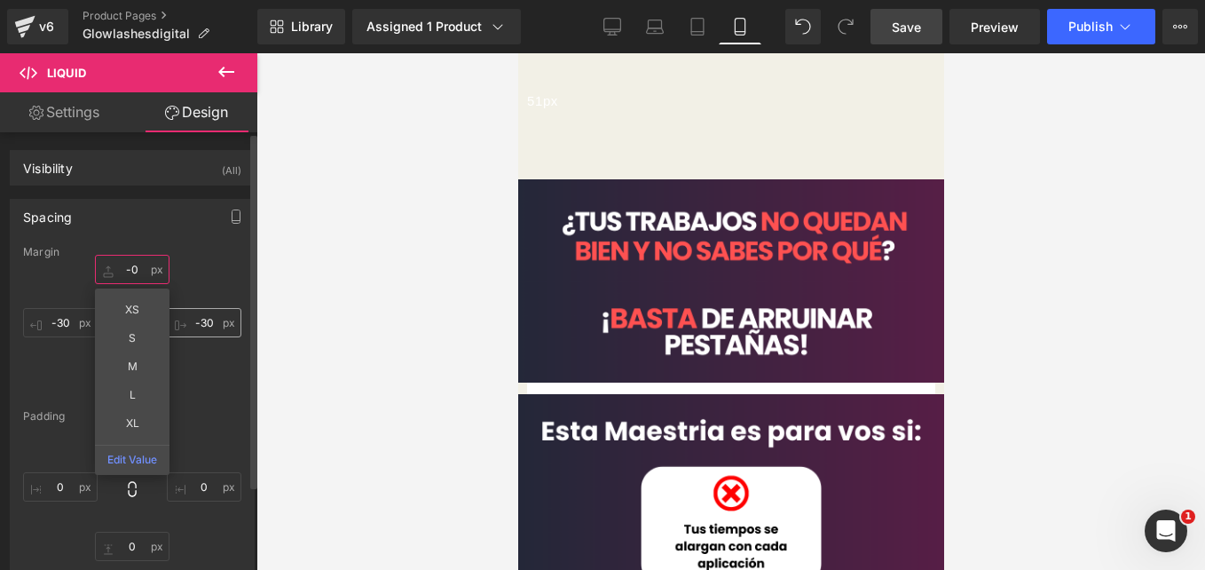
type input "-0"
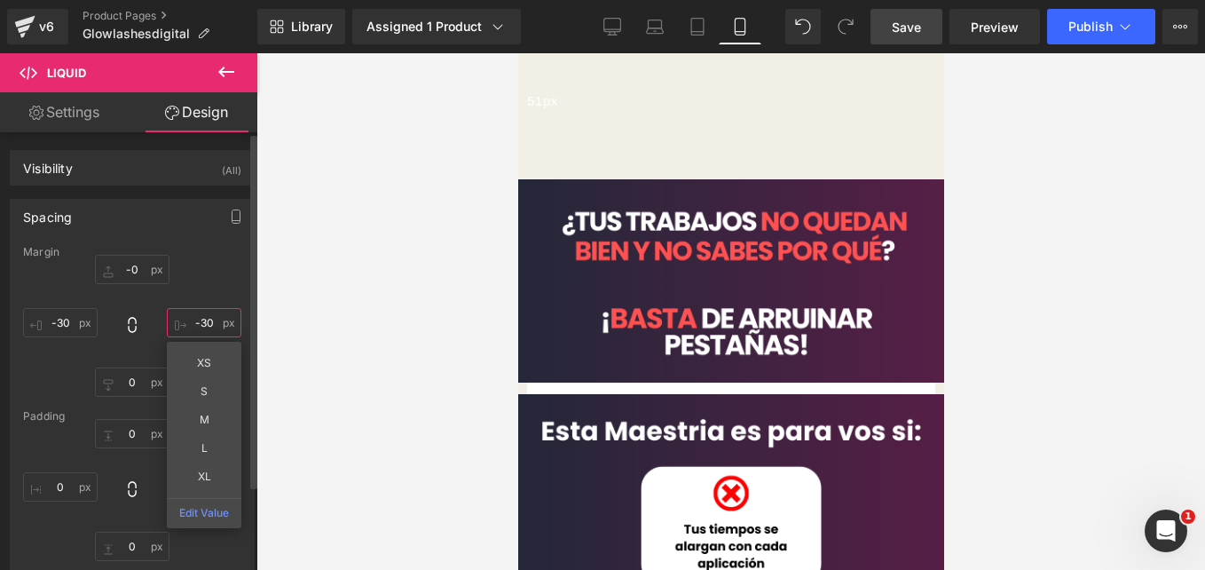
click at [201, 316] on input "-30" at bounding box center [204, 322] width 75 height 29
type input "-"
type input "0"
click at [67, 329] on input "-30" at bounding box center [60, 322] width 75 height 29
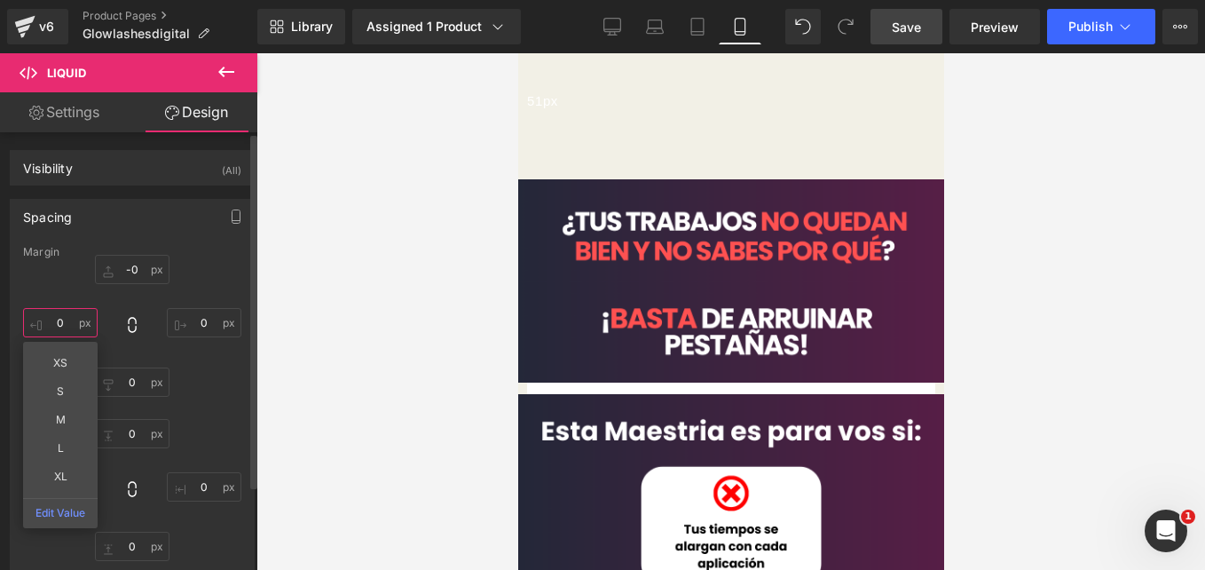
type input "0"
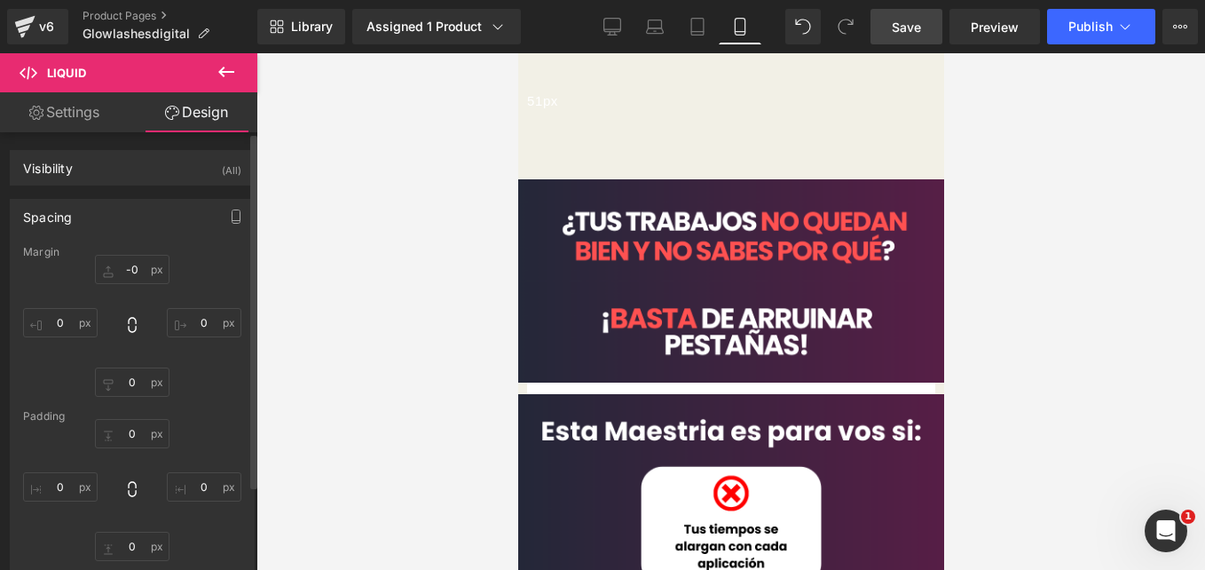
click at [199, 262] on div "-0 -0 0 0 0px 0 0 0" at bounding box center [132, 326] width 218 height 142
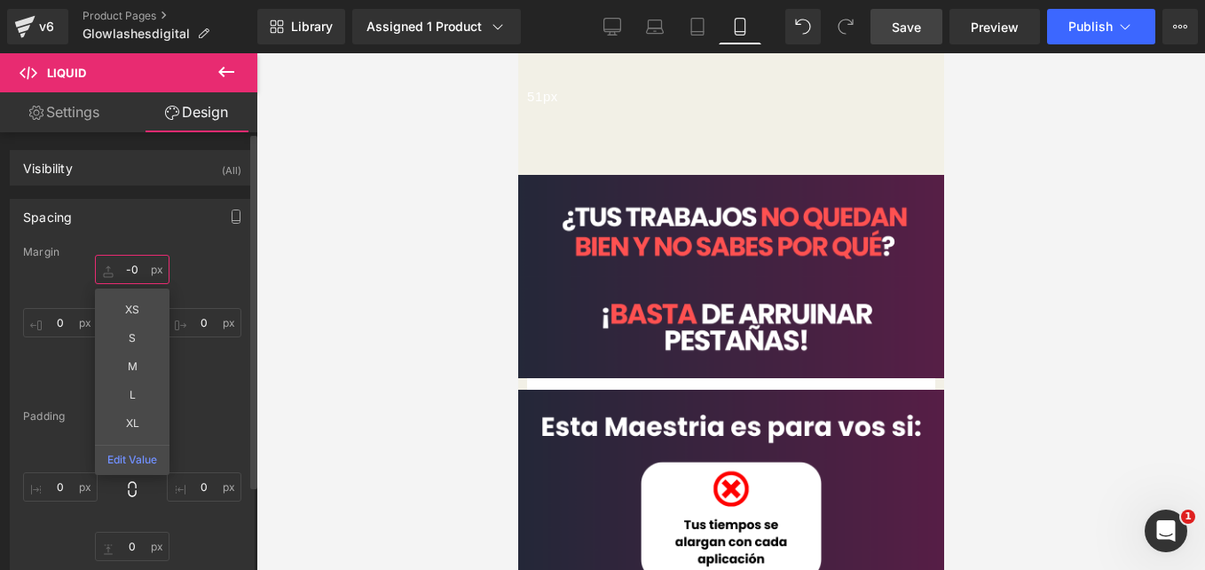
click at [136, 267] on input "-0" at bounding box center [132, 269] width 75 height 29
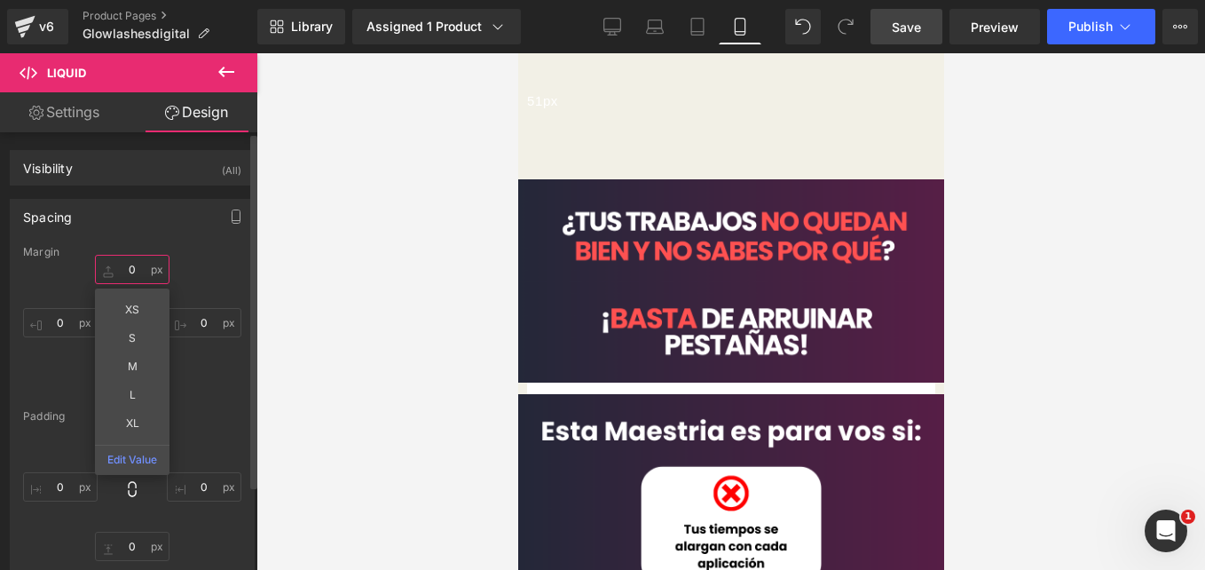
type input "0"
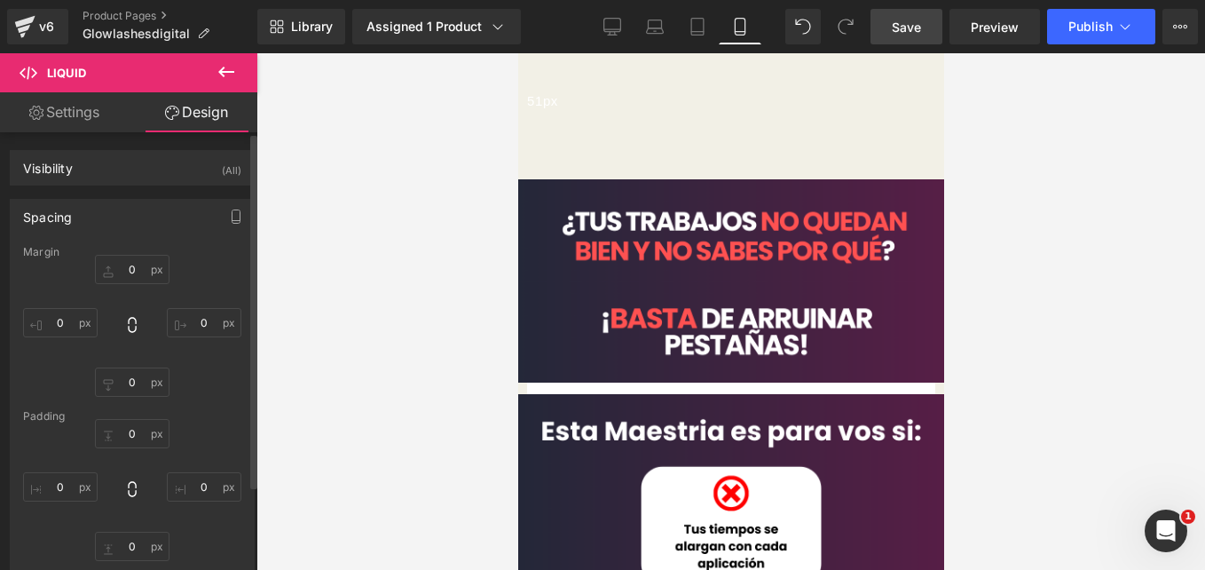
click at [190, 256] on div "Margin 0 0 0 0 0px 0 0 0 Padding 0px 0 0px 0 0px 0 0px 0" at bounding box center [132, 410] width 243 height 328
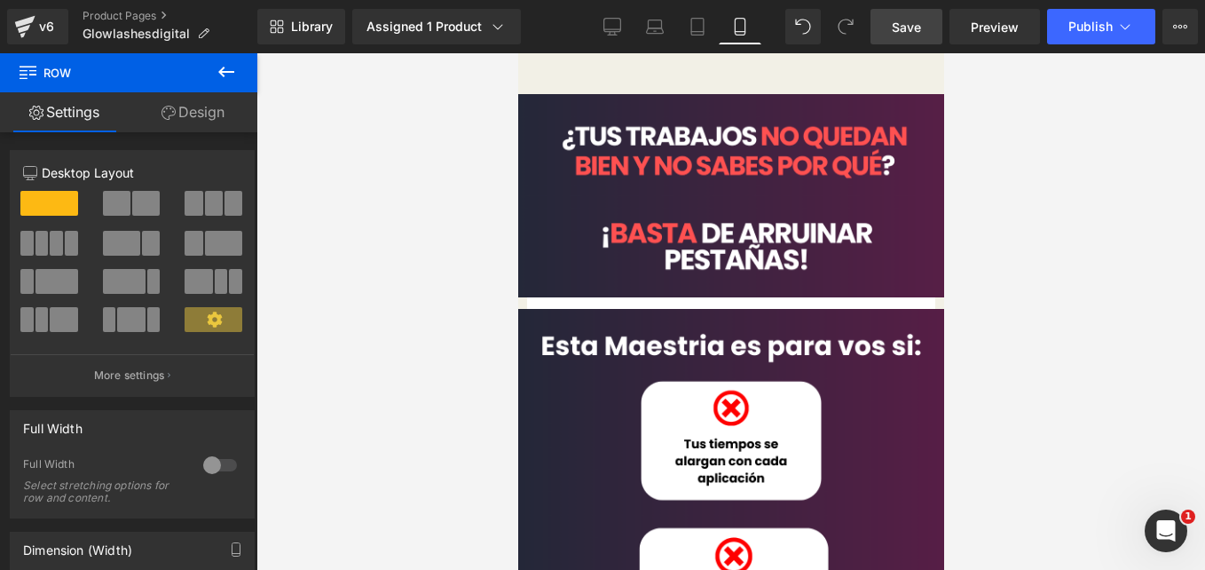
drag, startPoint x: 661, startPoint y: 147, endPoint x: 1433, endPoint y: 76, distance: 775.4
click at [665, 94] on div "Liquid Row" at bounding box center [730, 82] width 408 height 23
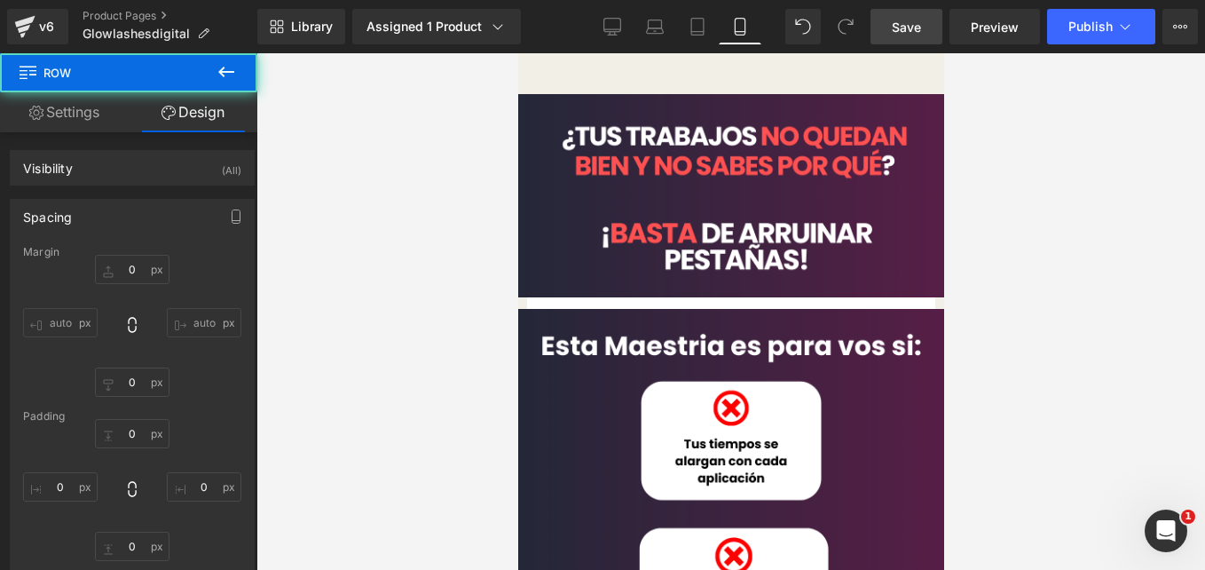
click at [916, 23] on span "Save" at bounding box center [906, 27] width 29 height 19
type input "0"
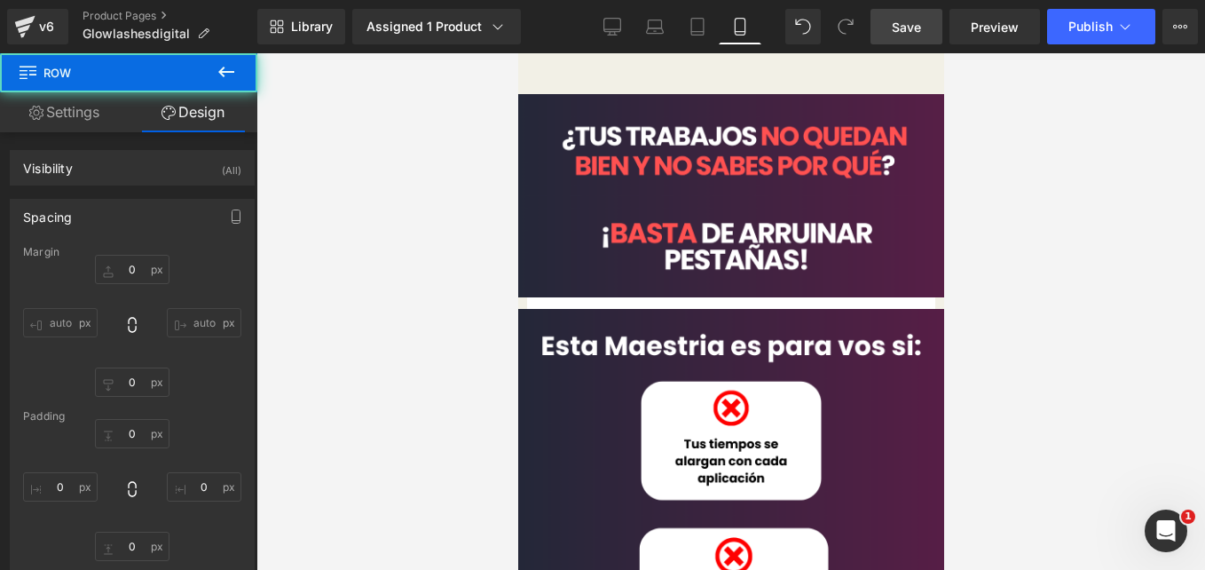
type input "3"
type input "0"
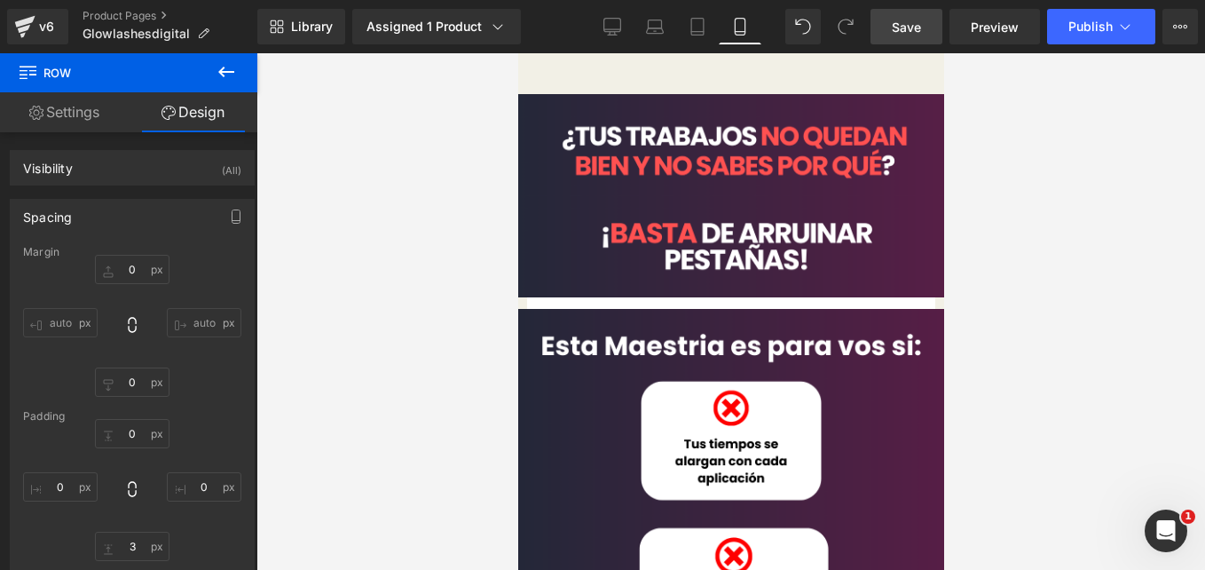
click at [517, 53] on link at bounding box center [517, 53] width 0 height 0
click at [517, 53] on icon at bounding box center [517, 53] width 0 height 0
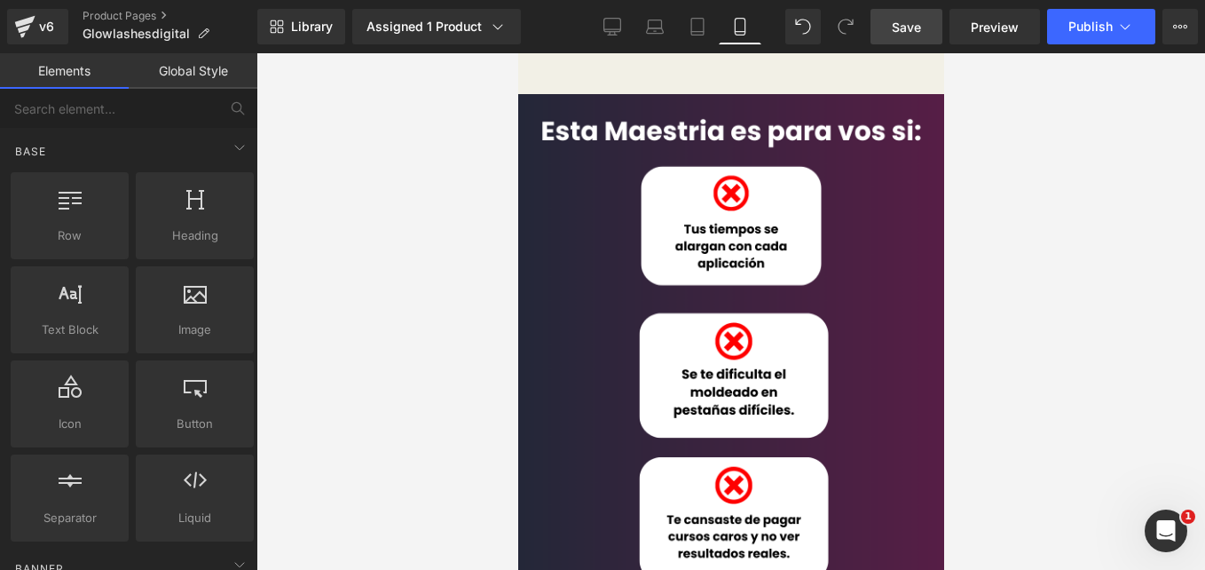
click at [517, 53] on icon at bounding box center [517, 53] width 0 height 0
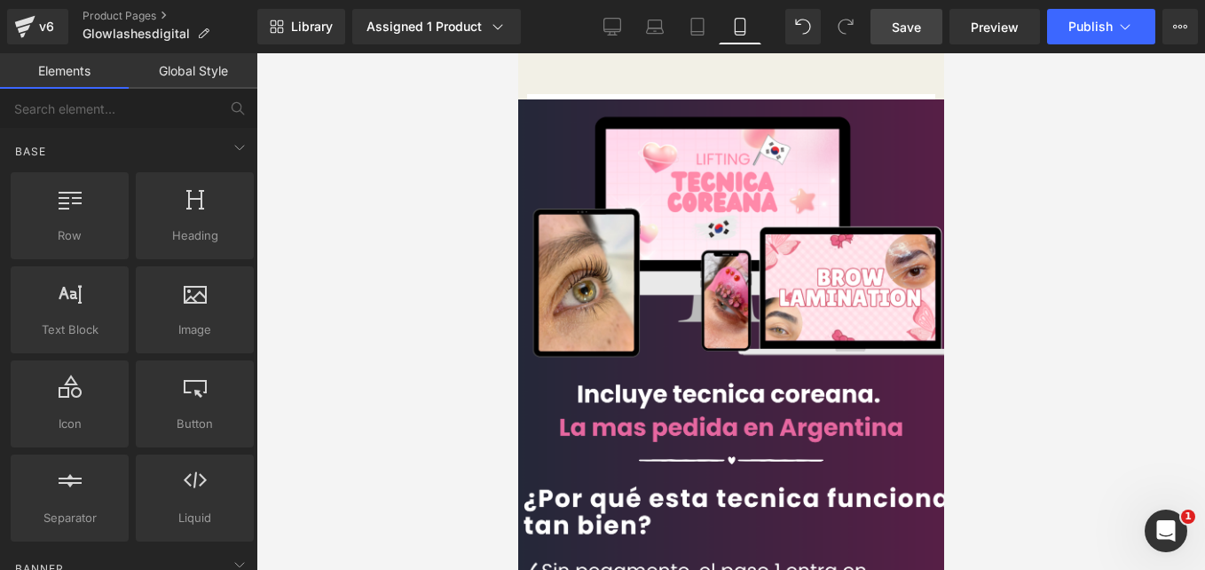
click at [526, 94] on span at bounding box center [526, 94] width 0 height 0
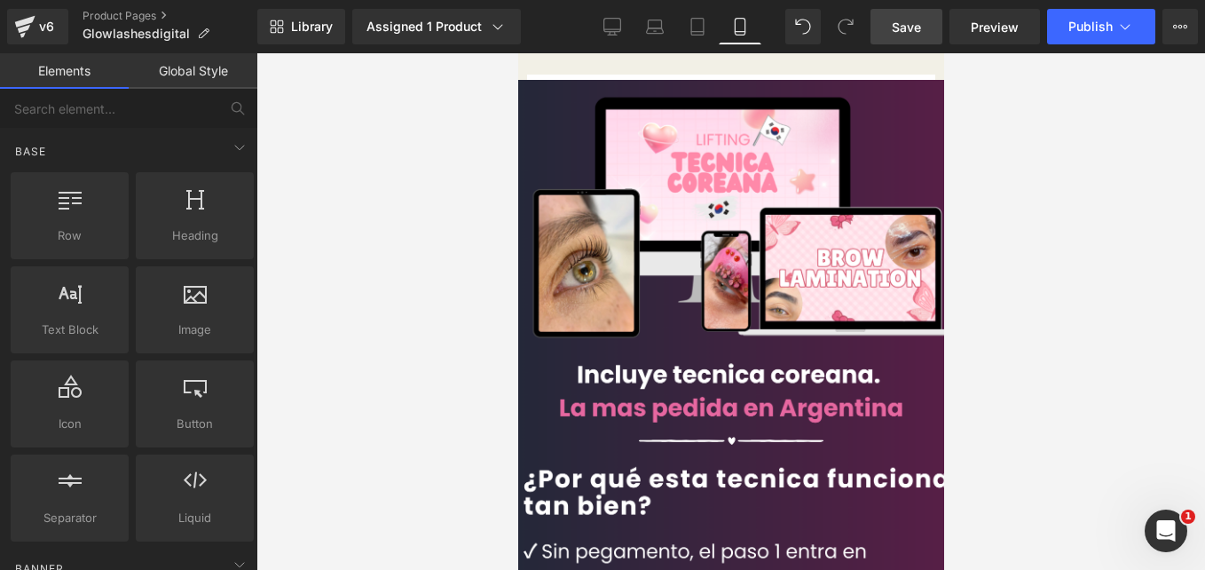
scroll to position [19, 0]
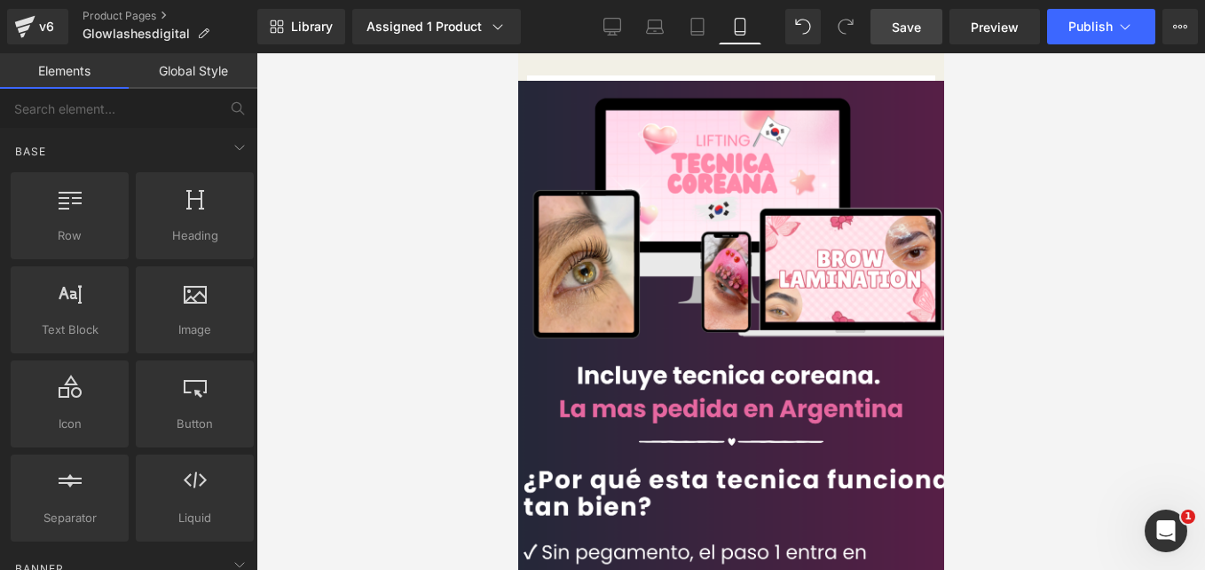
click at [721, 288] on img at bounding box center [730, 418] width 461 height 674
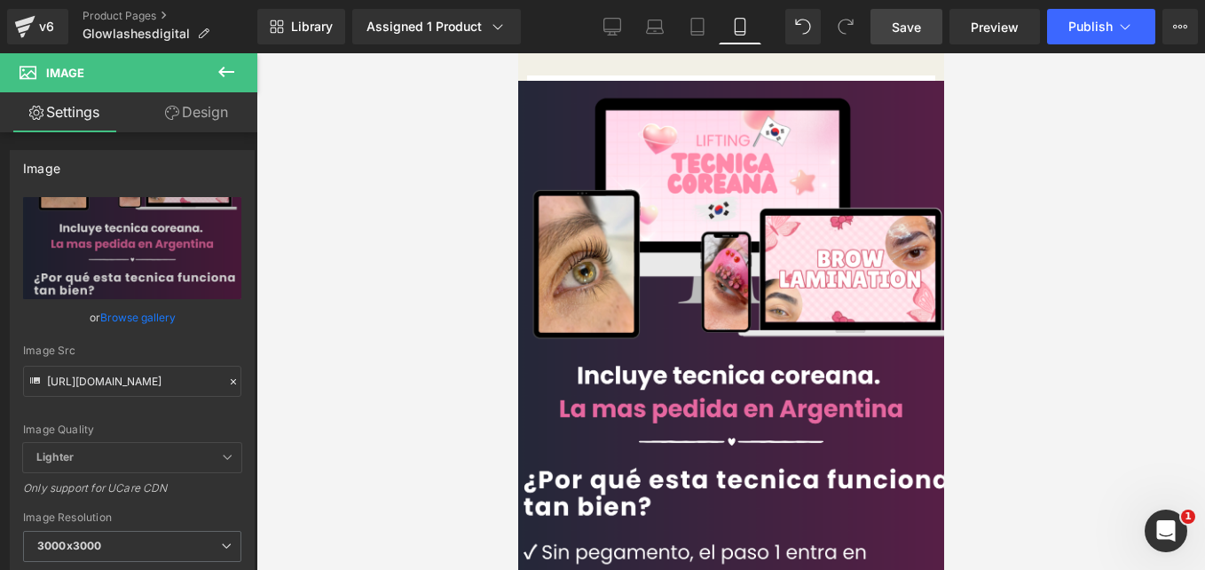
click at [517, 53] on icon at bounding box center [517, 53] width 0 height 0
click at [517, 53] on link at bounding box center [517, 53] width 0 height 0
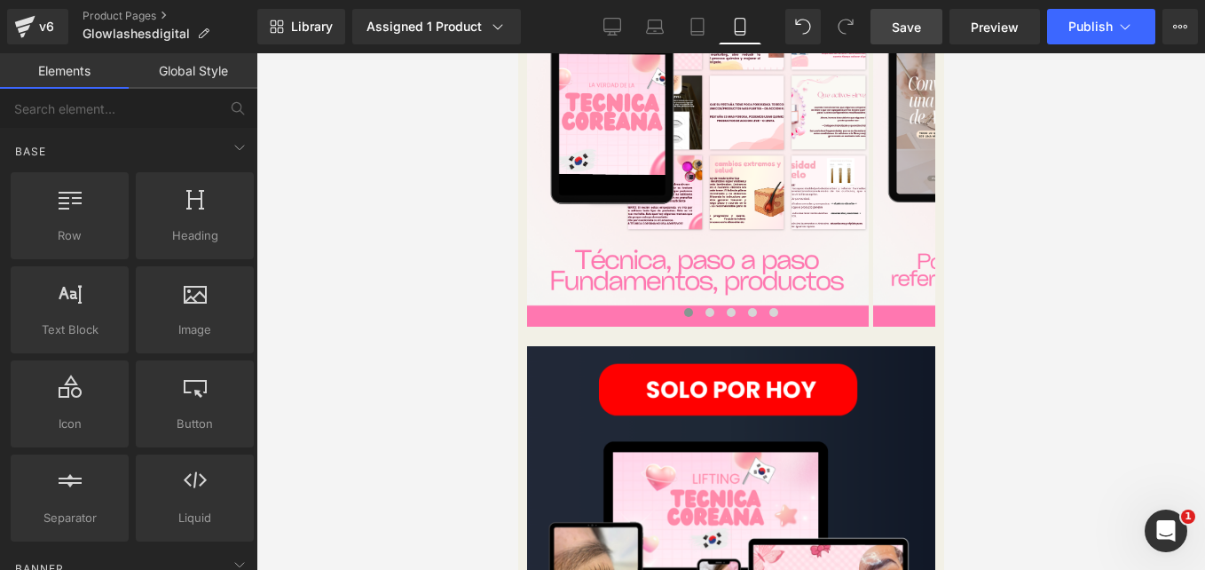
scroll to position [0, 0]
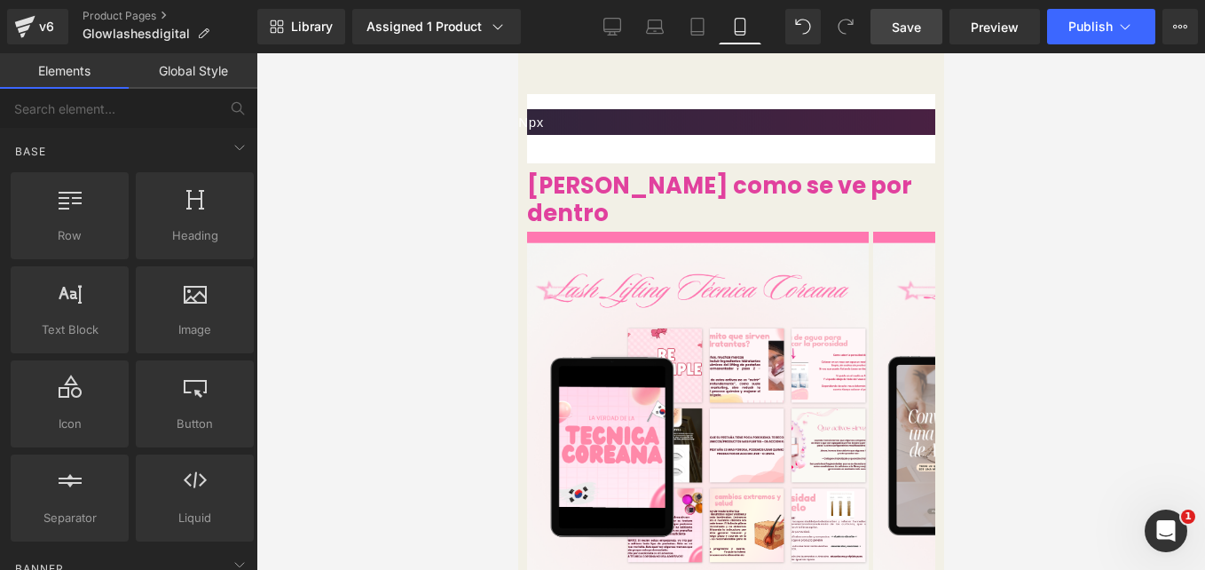
click at [517, 53] on icon at bounding box center [517, 53] width 0 height 0
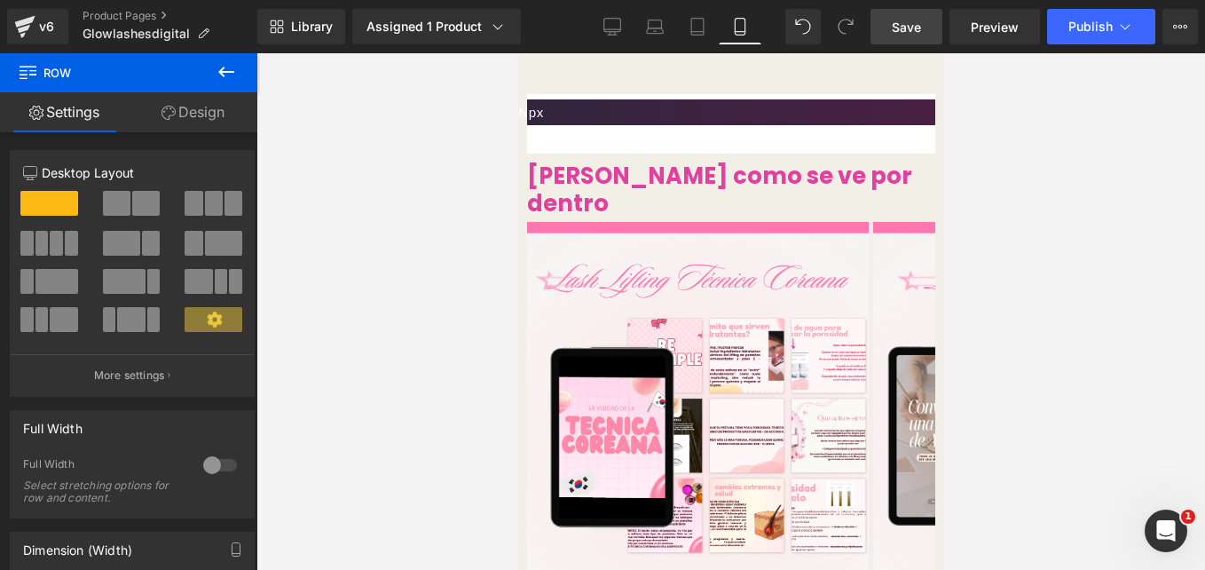
drag, startPoint x: 542, startPoint y: 157, endPoint x: 611, endPoint y: 153, distance: 68.5
click at [611, 153] on div "Row Liquid NaNpx Row Row 77px" at bounding box center [730, 123] width 408 height 59
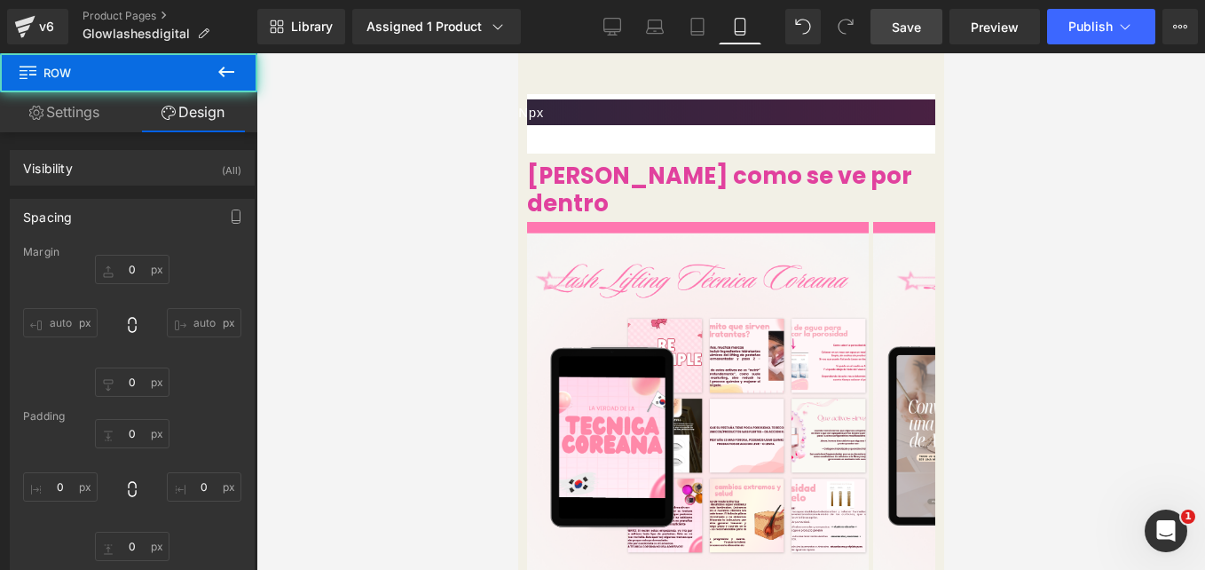
type input "0"
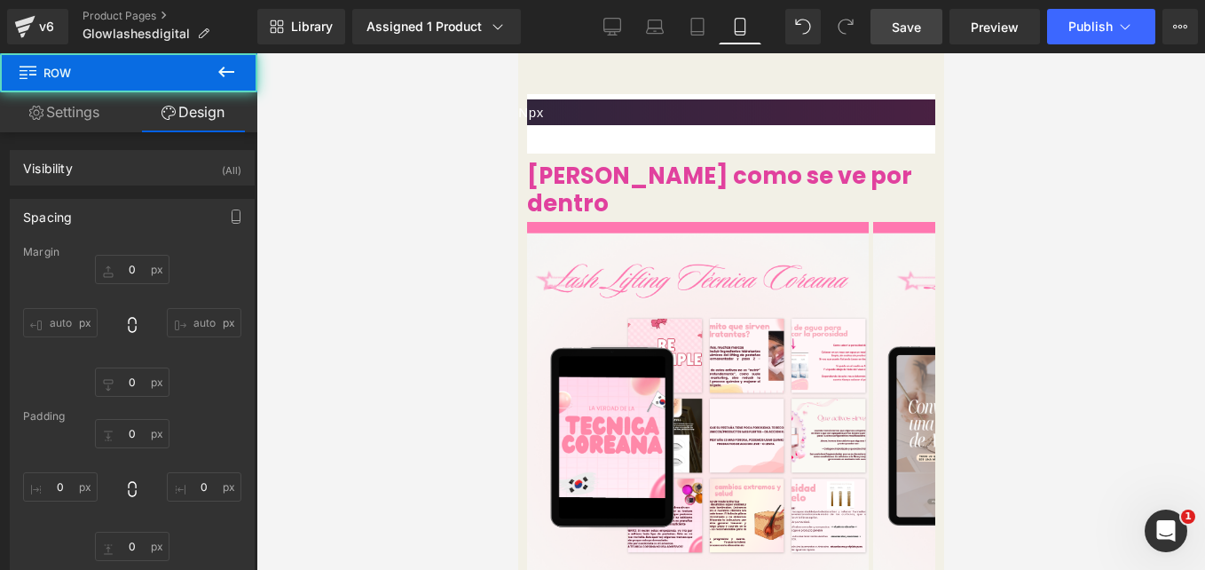
type input "0"
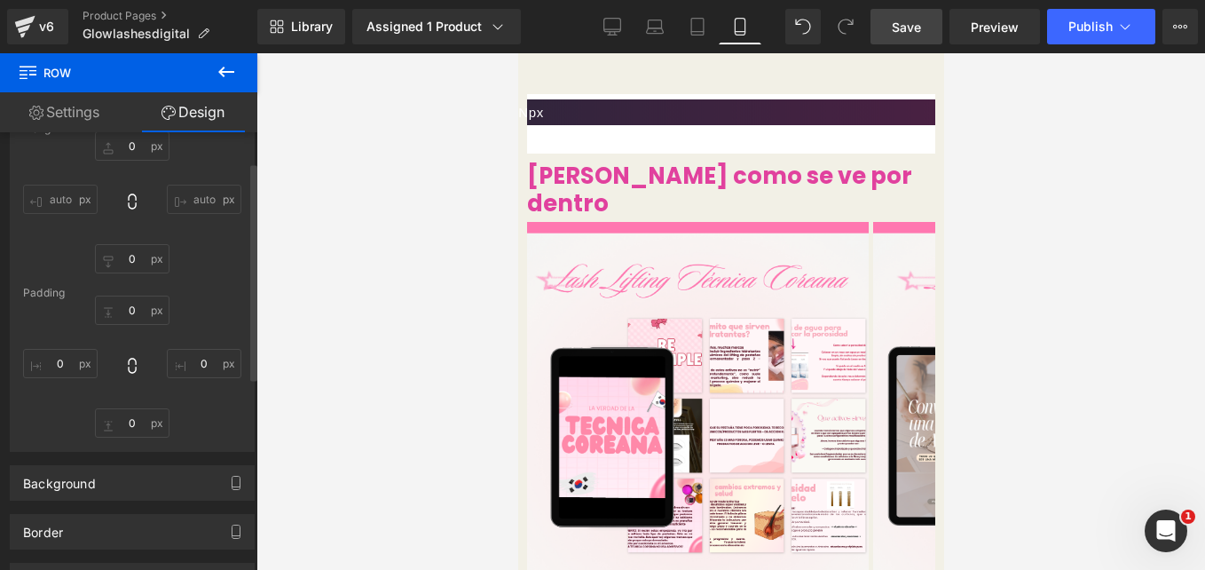
scroll to position [26, 0]
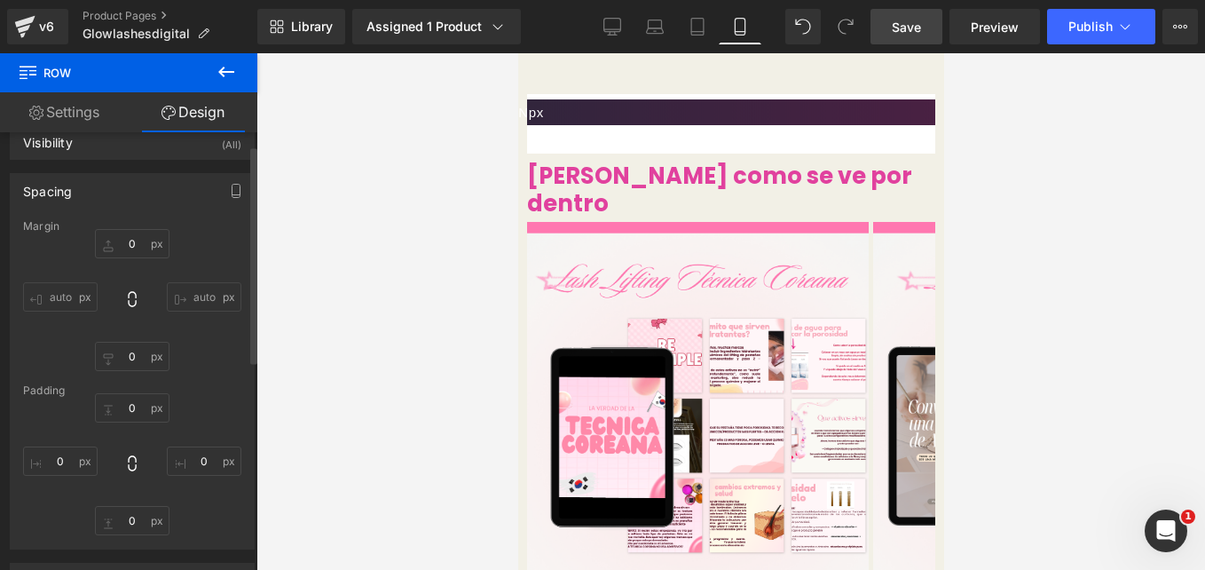
click at [198, 300] on input "auto" at bounding box center [204, 296] width 75 height 29
click at [526, 94] on span at bounding box center [526, 94] width 0 height 0
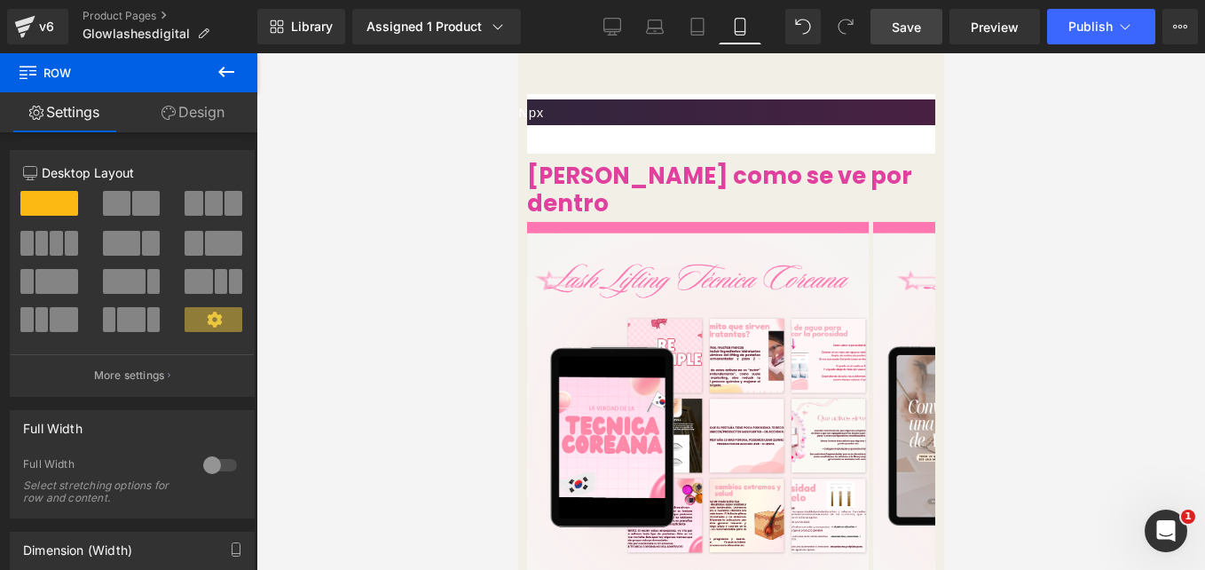
click at [183, 107] on link "Design" at bounding box center [193, 112] width 129 height 40
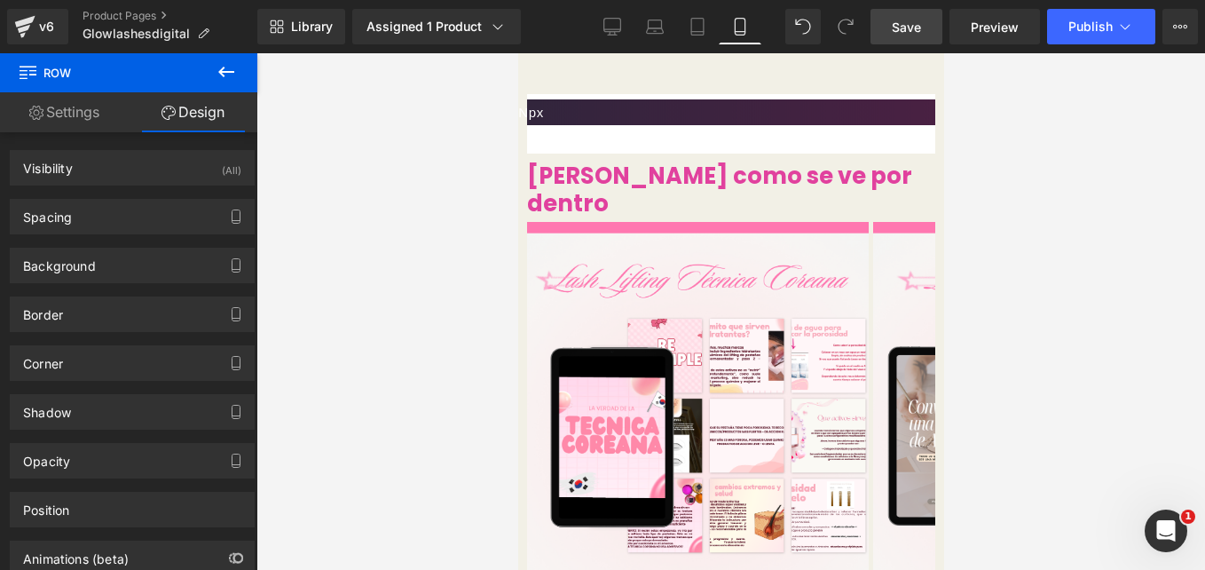
click at [237, 69] on button at bounding box center [226, 72] width 62 height 39
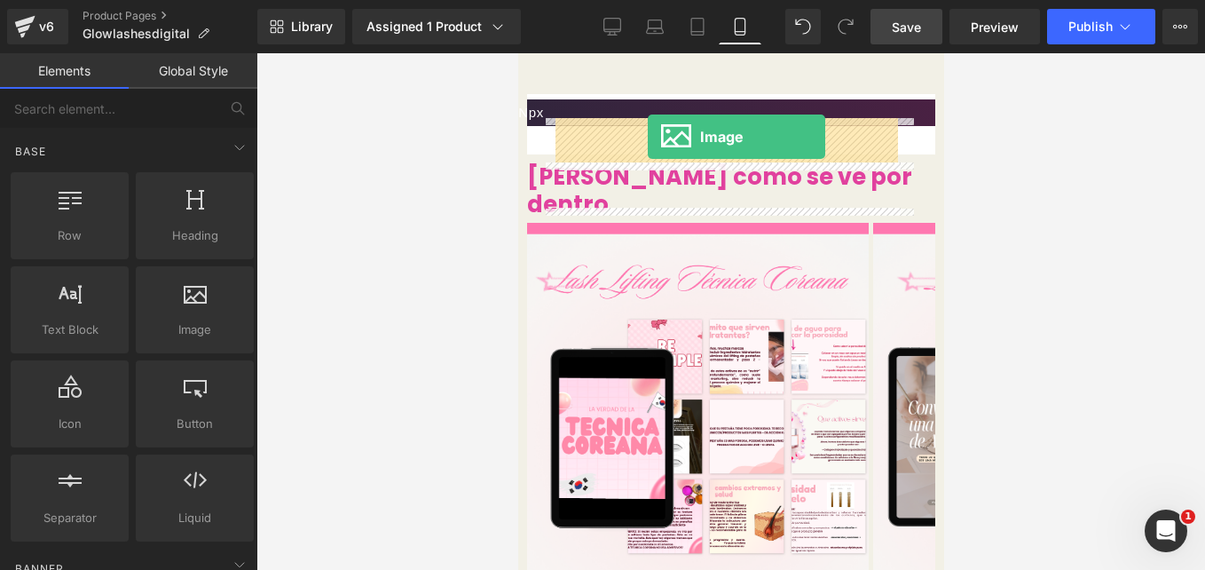
drag, startPoint x: 711, startPoint y: 375, endPoint x: 647, endPoint y: 138, distance: 245.4
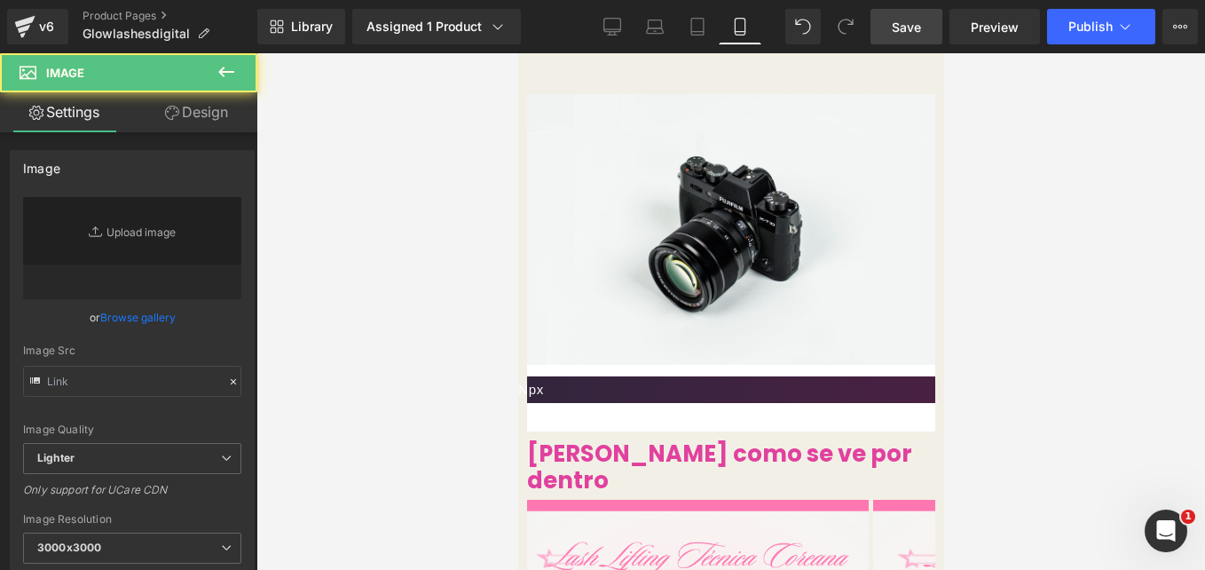
type input "//d1um8515vdn9kb.cloudfront.net/images/parallax.jpg"
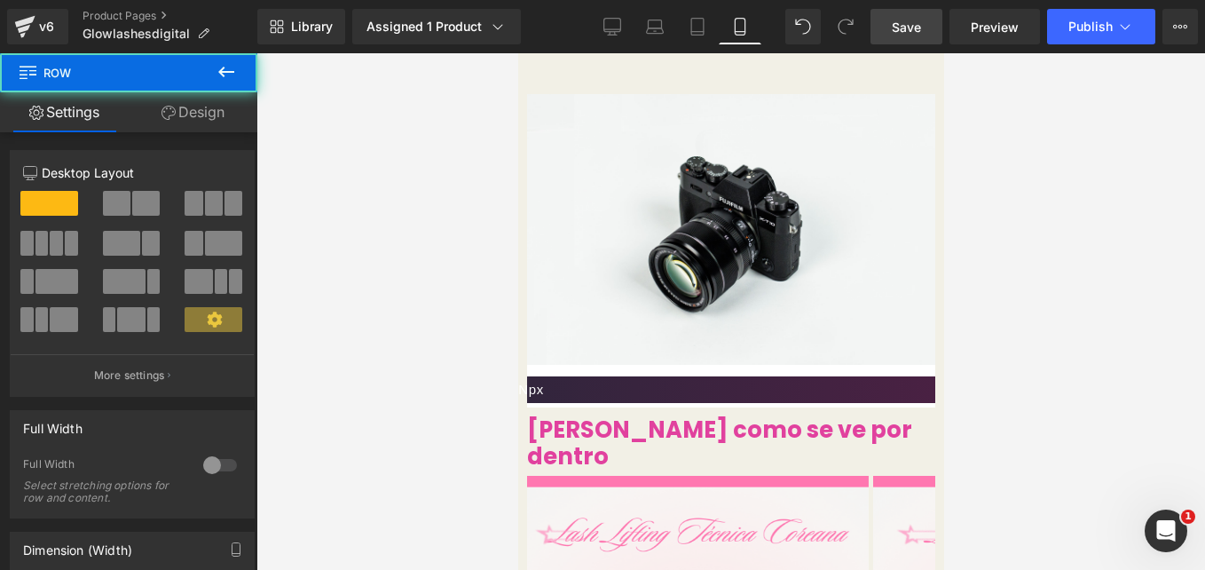
drag, startPoint x: 542, startPoint y: 263, endPoint x: 505, endPoint y: 265, distance: 37.4
click at [517, 265] on html "Liquid Row Image Row Liquid NaNpx Row Row Liquid Mira como se ve por dentro Hea…" at bounding box center [730, 311] width 426 height 517
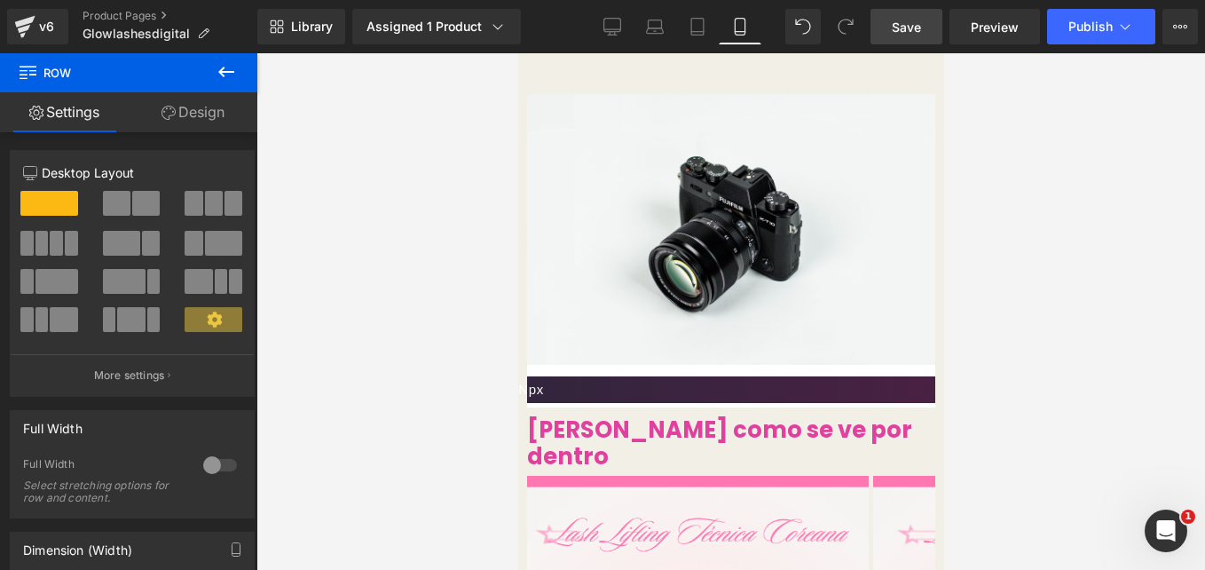
drag, startPoint x: 526, startPoint y: 273, endPoint x: 919, endPoint y: 379, distance: 406.2
click at [526, 407] on div at bounding box center [528, 407] width 4 height 0
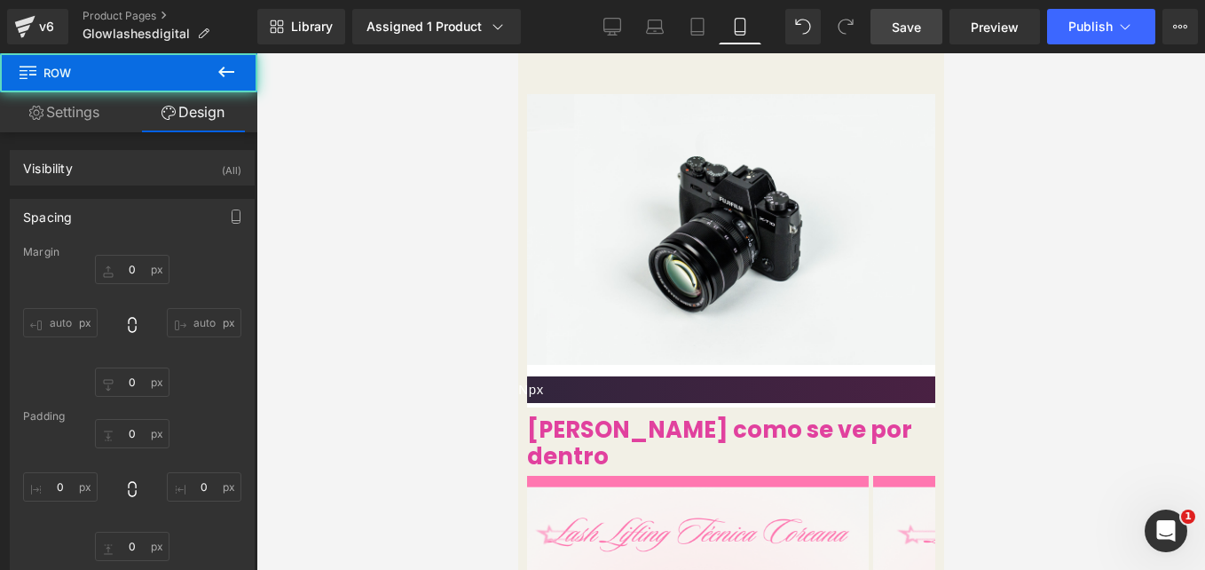
type input "0"
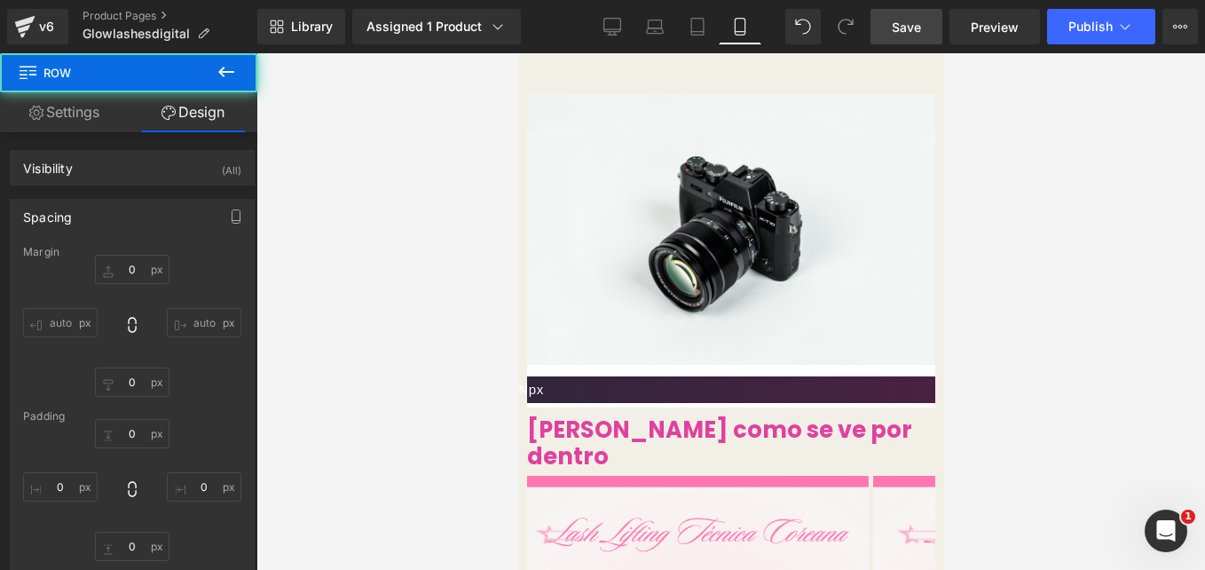
type input "0"
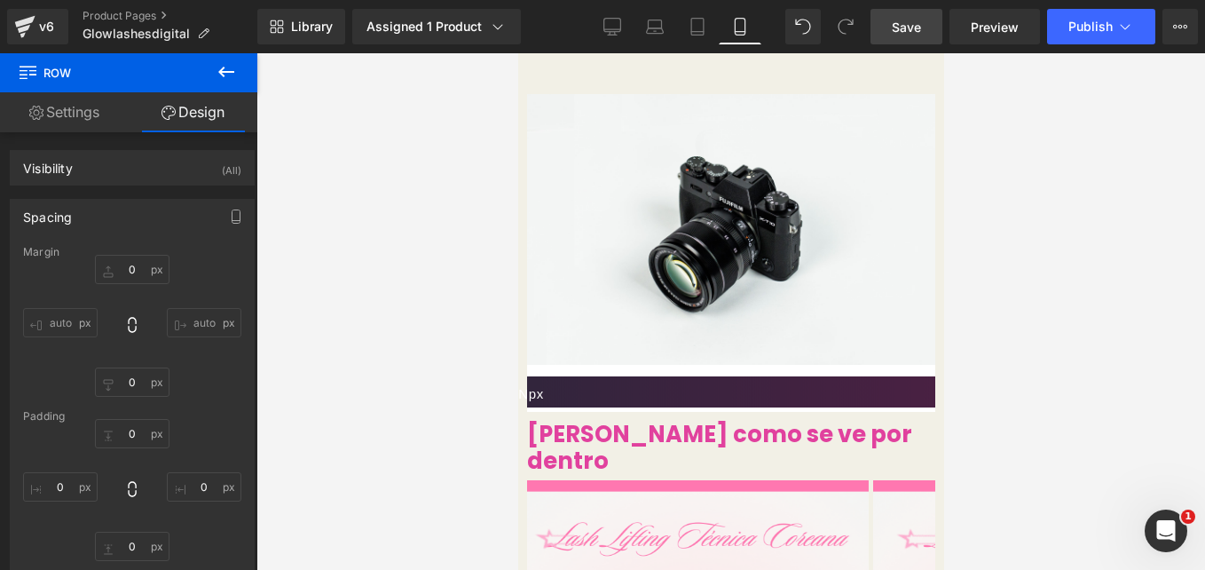
click at [517, 53] on icon at bounding box center [517, 53] width 0 height 0
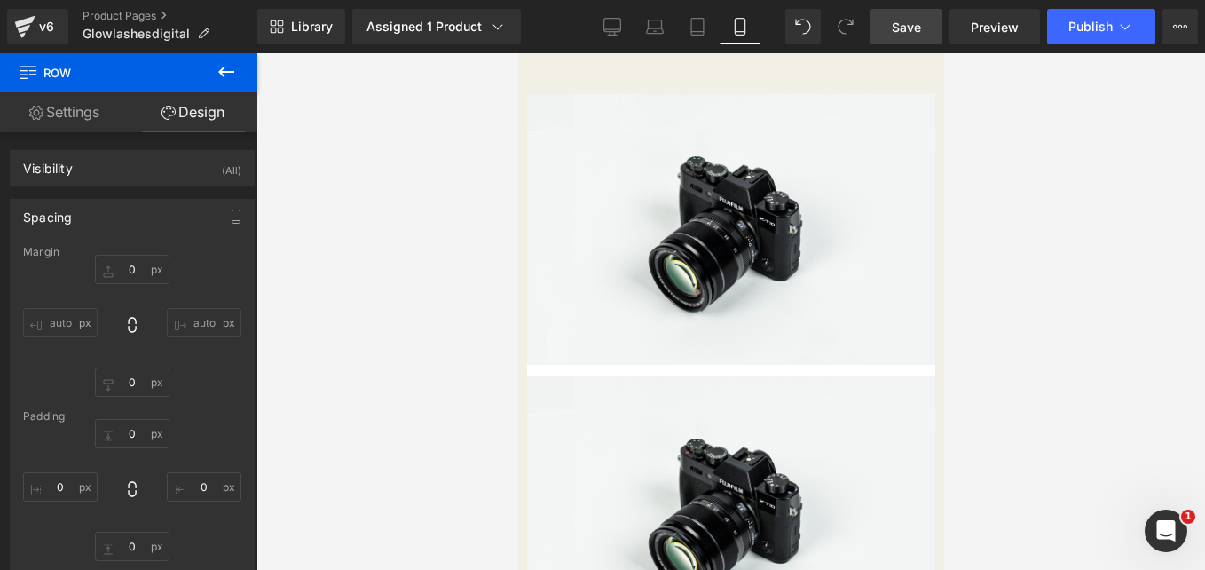
click at [674, 192] on img at bounding box center [730, 229] width 408 height 271
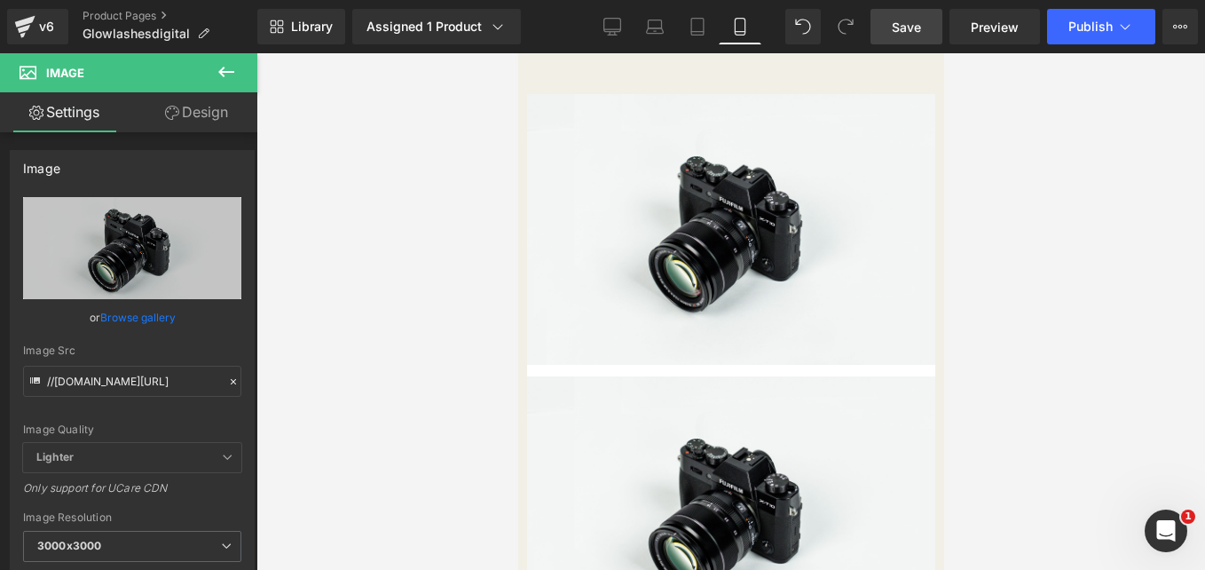
drag, startPoint x: 739, startPoint y: 228, endPoint x: 702, endPoint y: 231, distance: 37.4
click at [517, 53] on ul "Image" at bounding box center [517, 53] width 0 height 0
click at [517, 53] on link "Image" at bounding box center [517, 53] width 0 height 0
click at [228, 375] on icon at bounding box center [233, 381] width 12 height 12
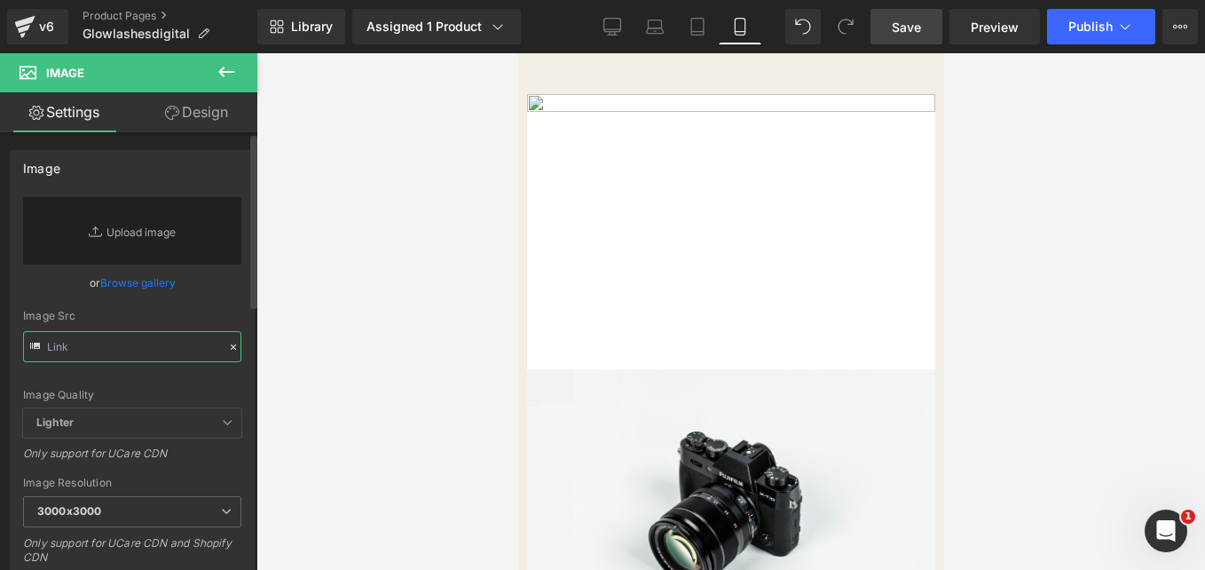
click at [131, 348] on input "text" at bounding box center [132, 346] width 218 height 31
paste input "https://cdn.shopify.com/s/files/1/0663/2269/4232/files/1_36a11e90-b044-48e8-9f4…"
type input "https://cdn.shopify.com/s/files/1/0663/2269/4232/files/1_36a11e90-b044-48e8-9f4…"
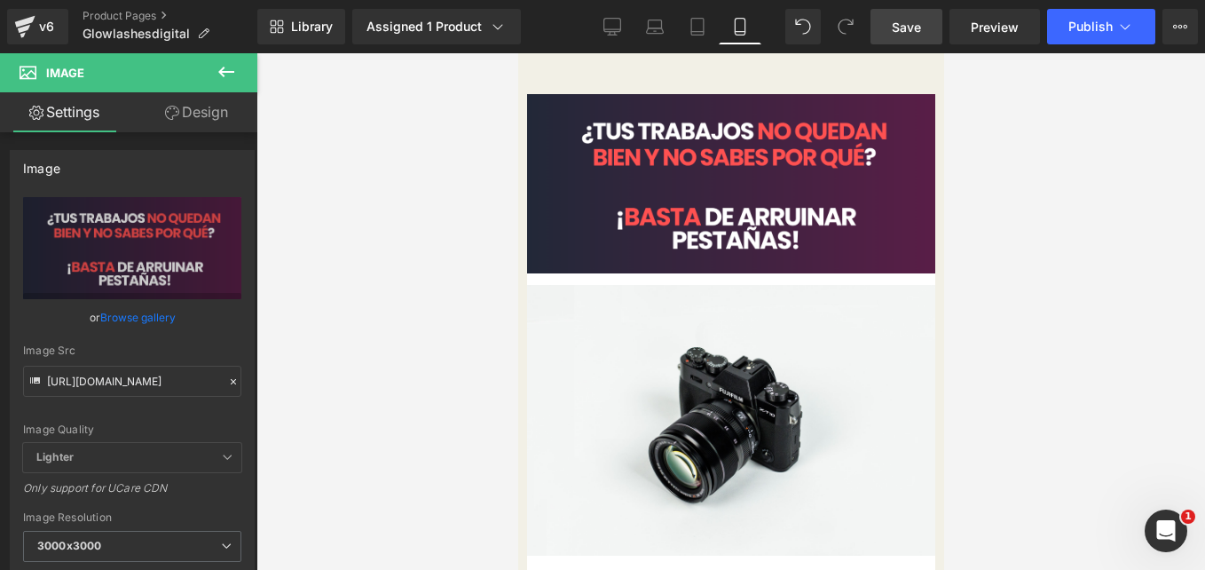
click at [683, 432] on img at bounding box center [730, 420] width 408 height 271
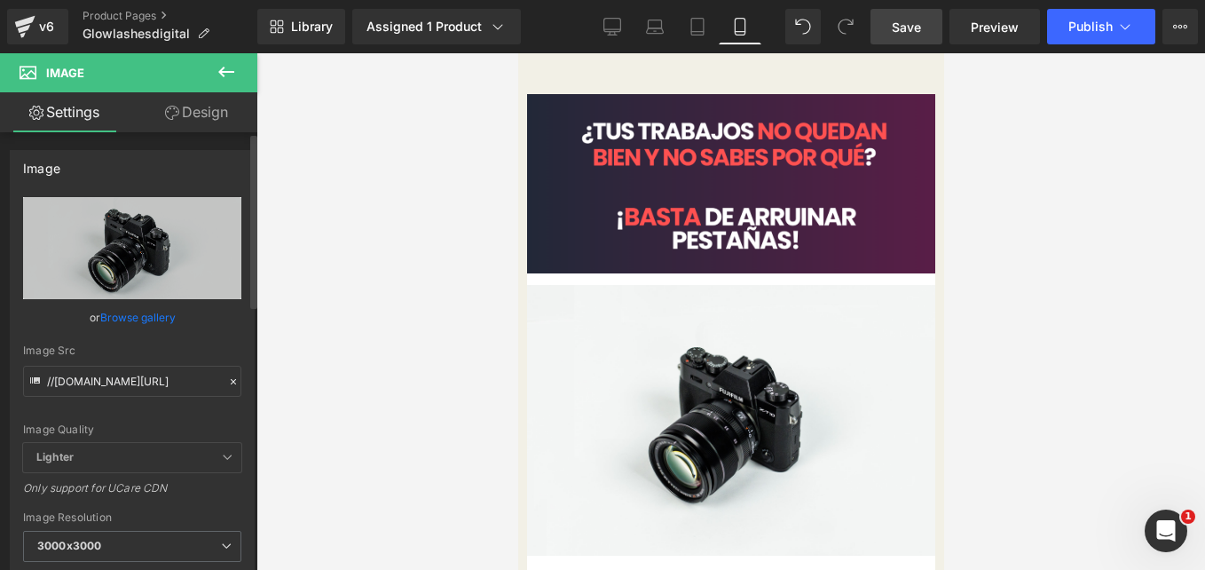
click at [227, 379] on icon at bounding box center [233, 381] width 12 height 12
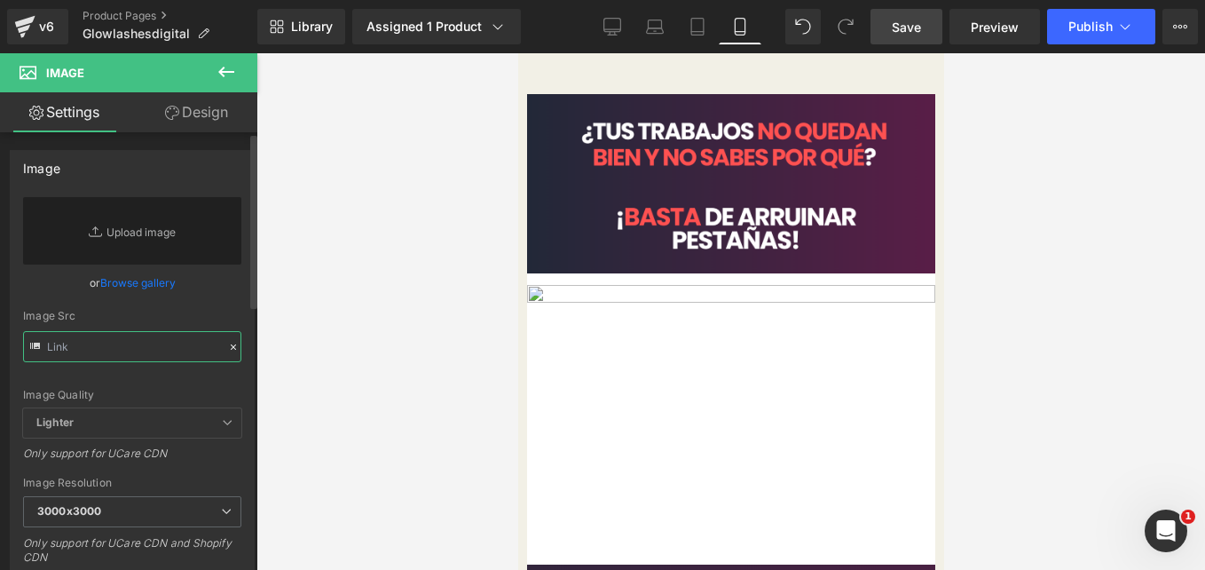
click at [129, 351] on input "text" at bounding box center [132, 346] width 218 height 31
paste input "https://cdn.shopify.com/s/files/1/0663/2269/4232/files/2_426810d7-d0b8-4ba0-a5b…"
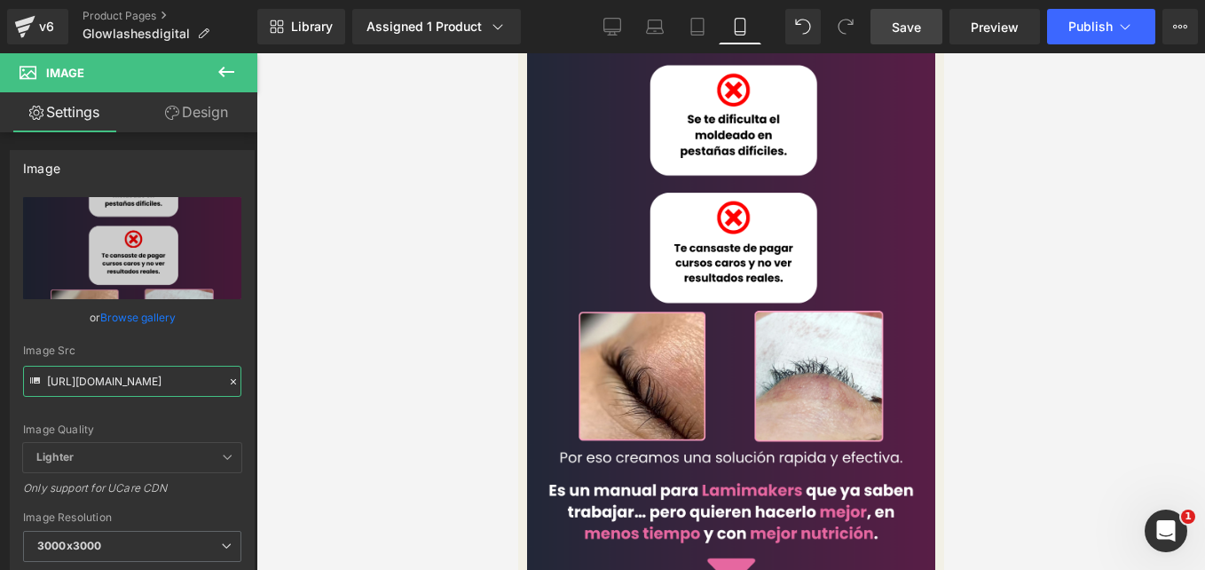
scroll to position [414, 0]
type input "[URL][DOMAIN_NAME]"
click at [917, 12] on link "Save" at bounding box center [907, 26] width 72 height 35
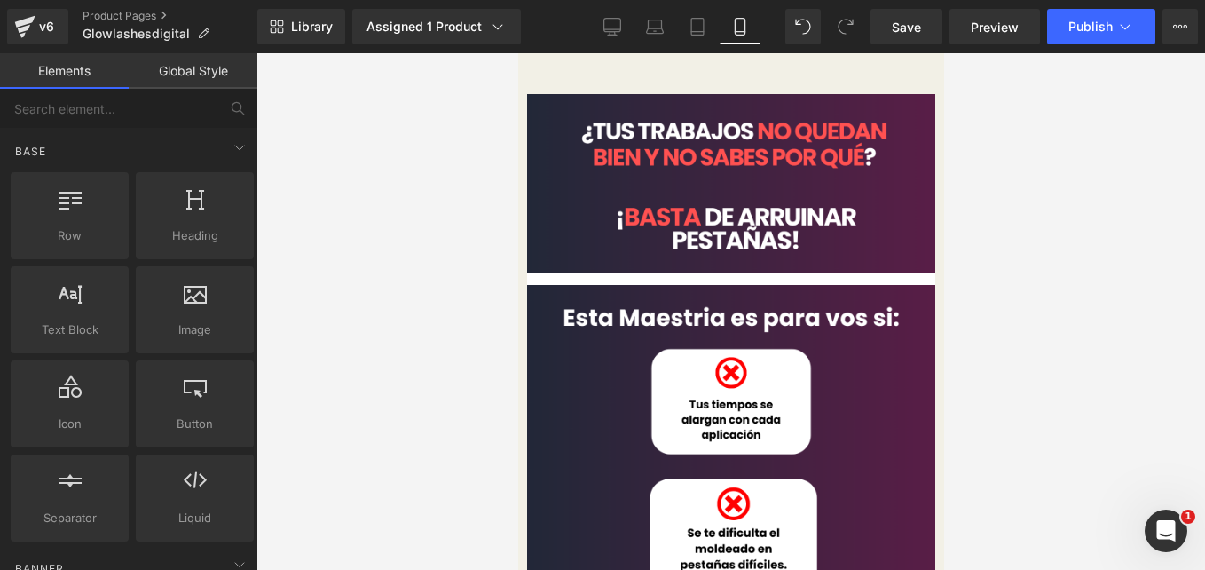
click at [538, 146] on div "Image Image Row Liquid NaNpx Row" at bounding box center [730, 576] width 408 height 964
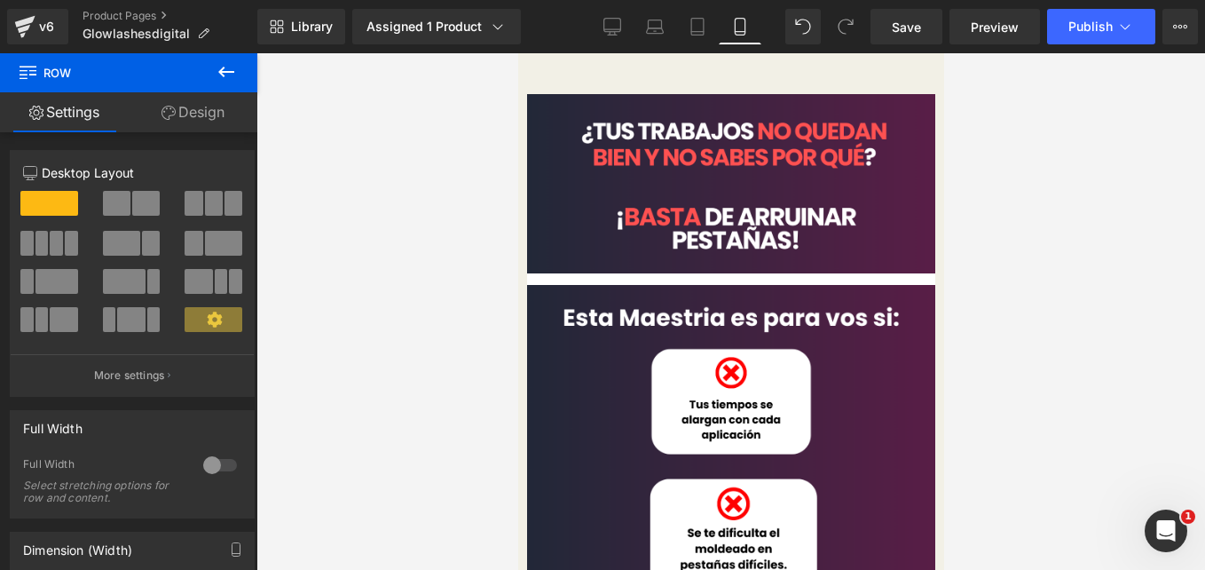
click at [186, 125] on link "Design" at bounding box center [193, 112] width 129 height 40
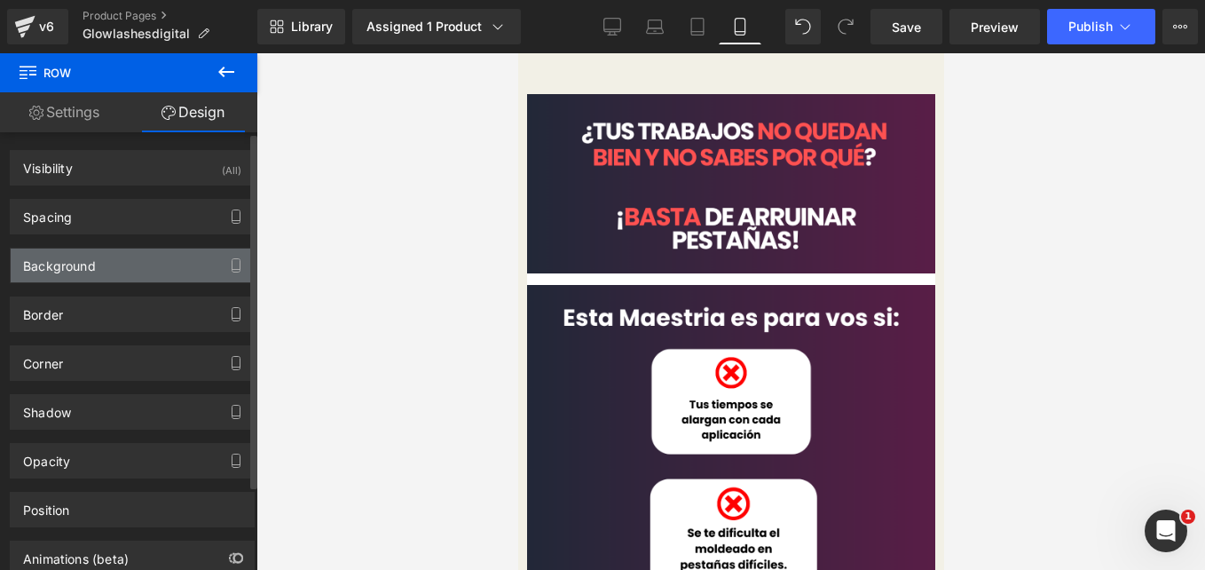
type input "#ffffff"
type input "100"
click at [182, 261] on div "Background" at bounding box center [132, 265] width 243 height 34
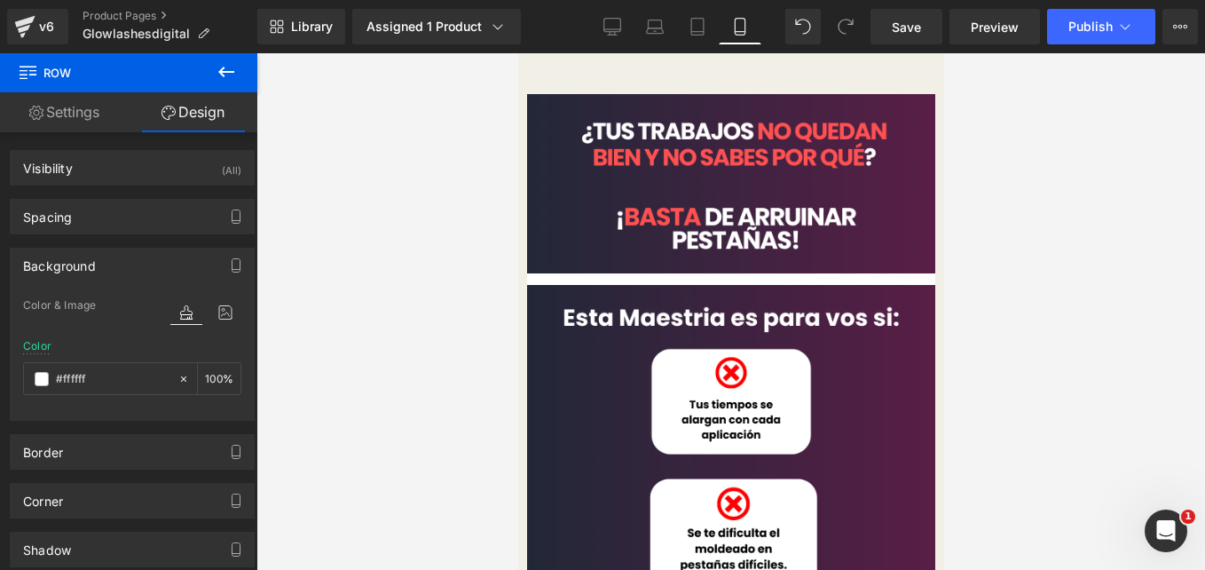
click at [517, 53] on span at bounding box center [517, 53] width 0 height 0
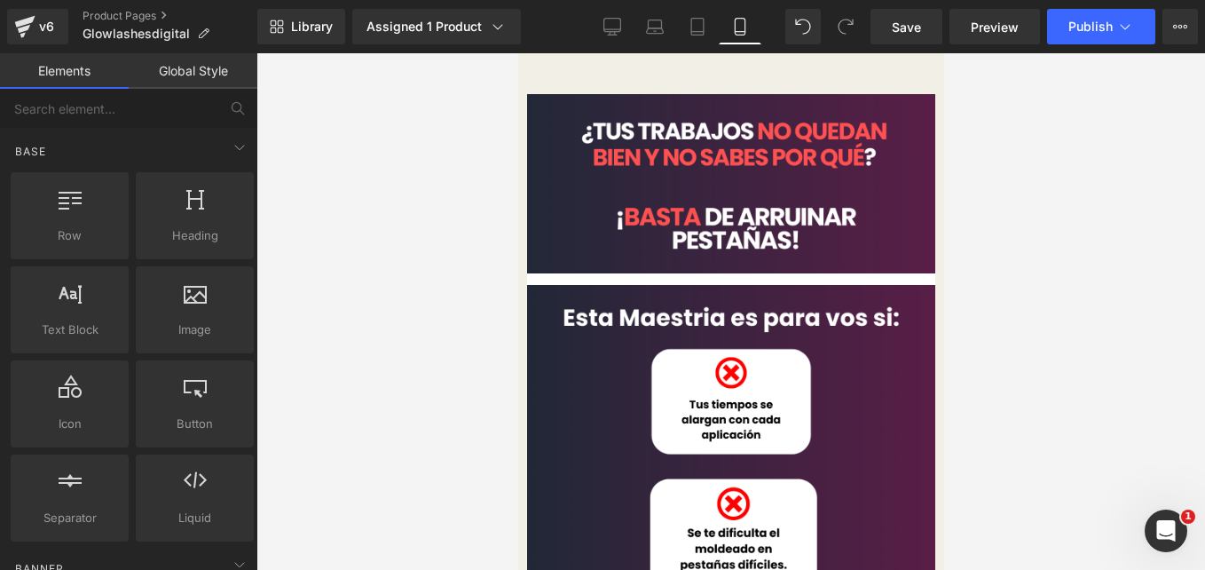
click at [206, 83] on link "Global Style" at bounding box center [193, 70] width 129 height 35
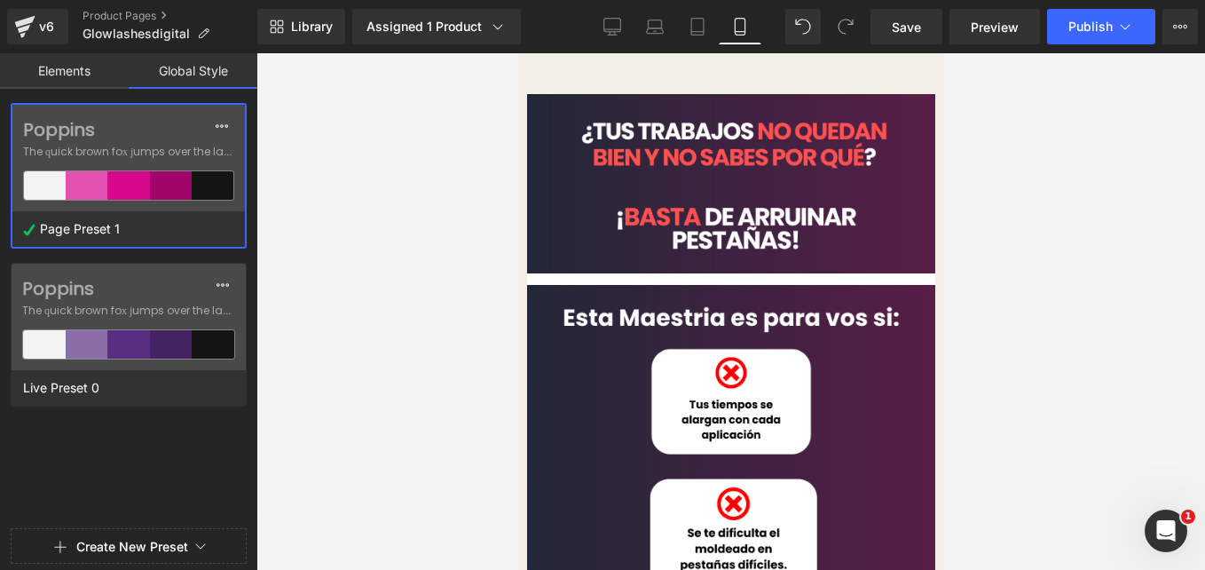
click at [79, 81] on link "Elements" at bounding box center [64, 70] width 129 height 35
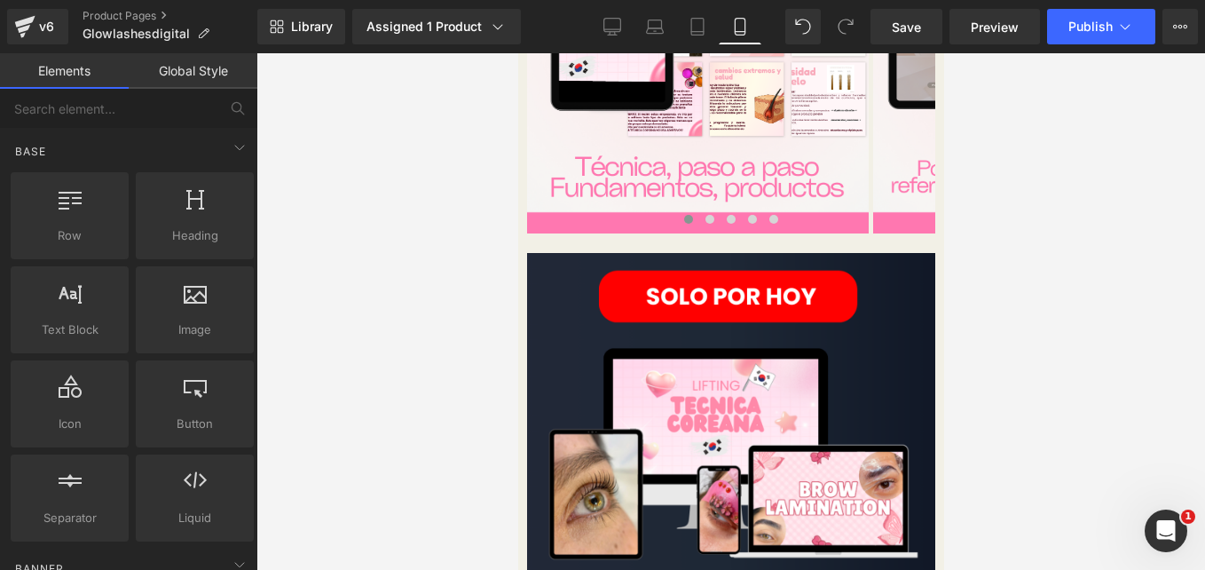
scroll to position [1424, 0]
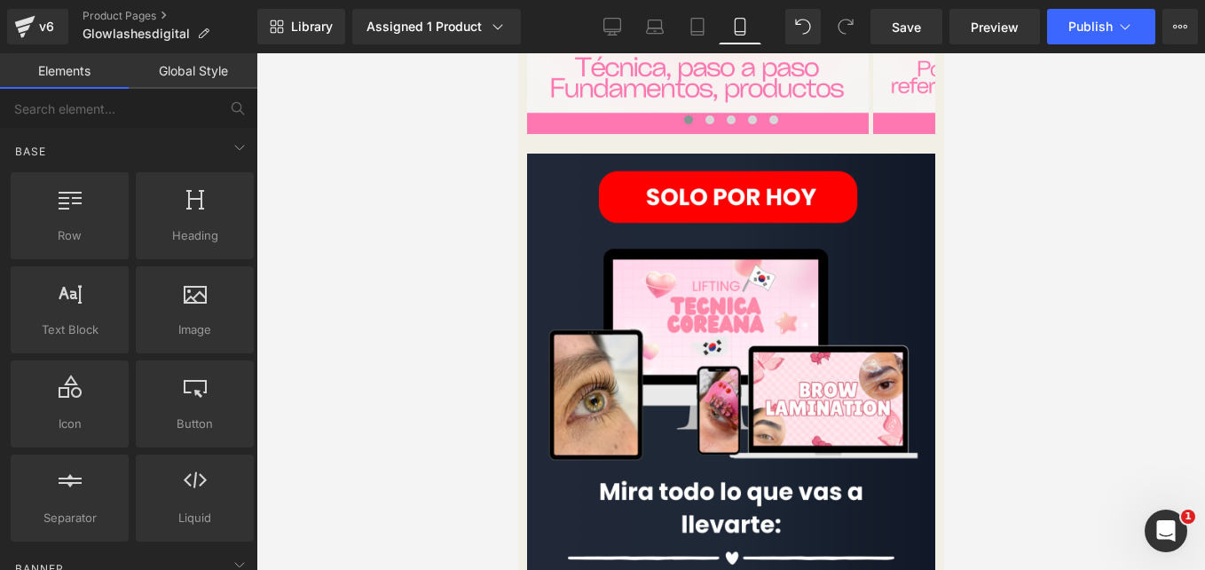
click at [579, 338] on img at bounding box center [730, 367] width 408 height 427
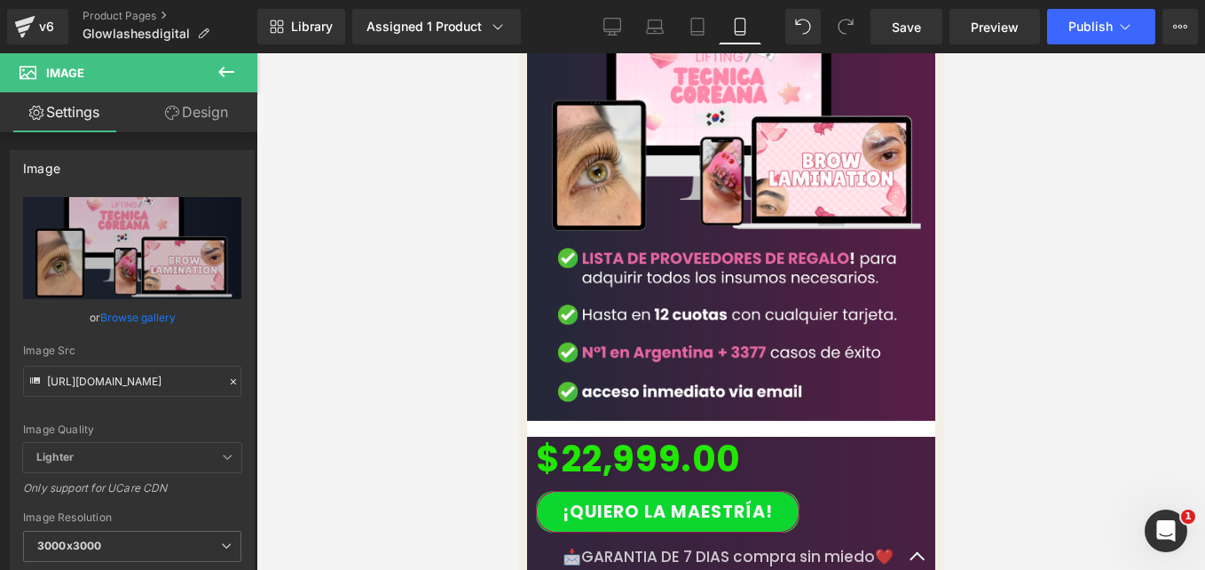
scroll to position [3940, 0]
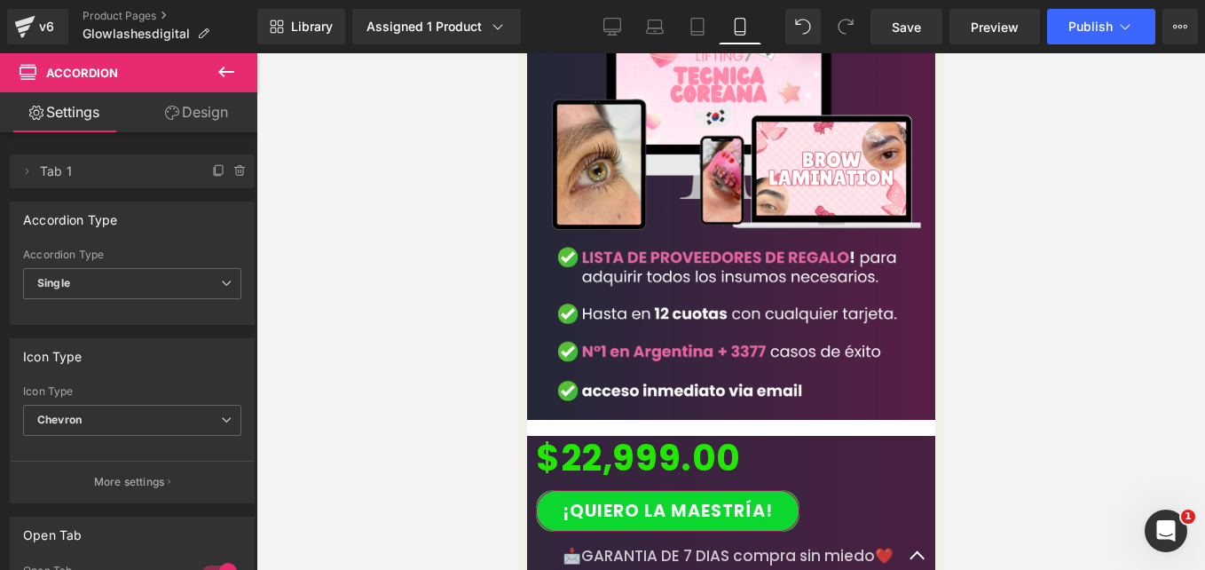
click at [199, 113] on link "Design" at bounding box center [196, 112] width 129 height 40
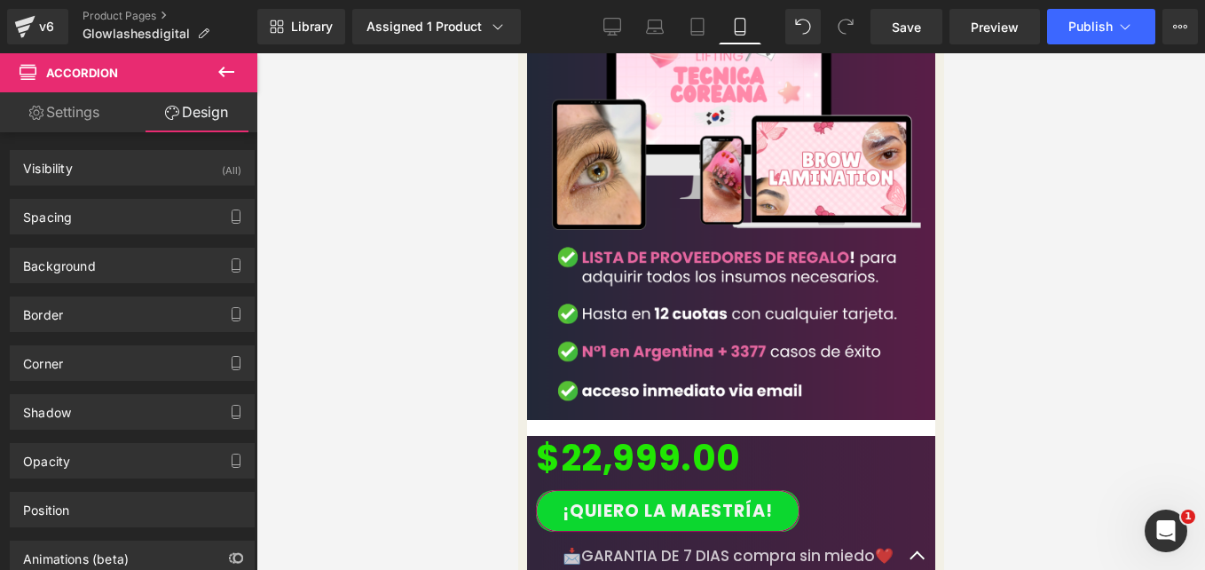
click at [543, 425] on div "$22,999.00 (P) Price ¡Quiero la Maestría! (P) Cart Button Product" at bounding box center [730, 478] width 408 height 106
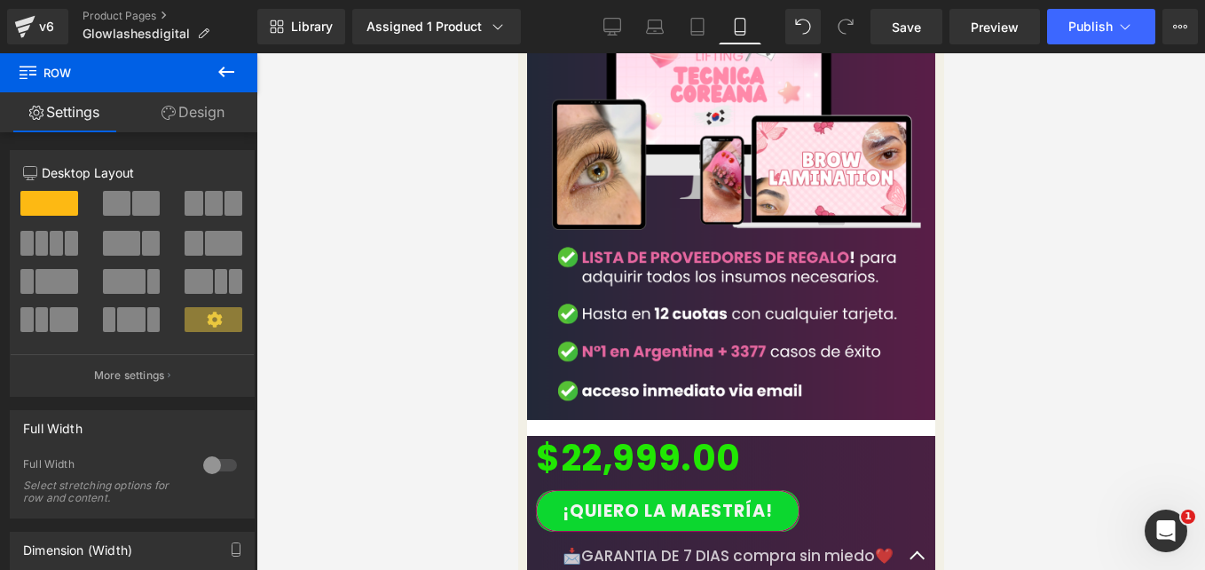
click at [213, 113] on link "Design" at bounding box center [193, 112] width 129 height 40
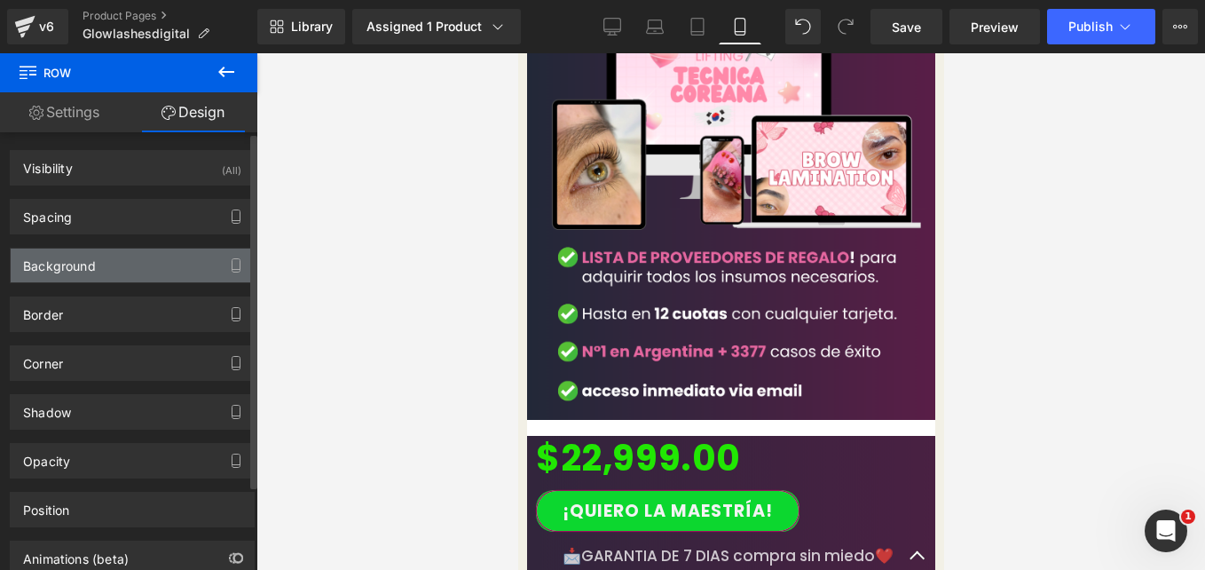
type input "#ffffff"
type input "100"
click at [111, 253] on div "Background" at bounding box center [132, 265] width 243 height 34
type input "https://cdn.shopify.com/s/files/1/0663/2269/4232/files/7.png?v=1757805321"
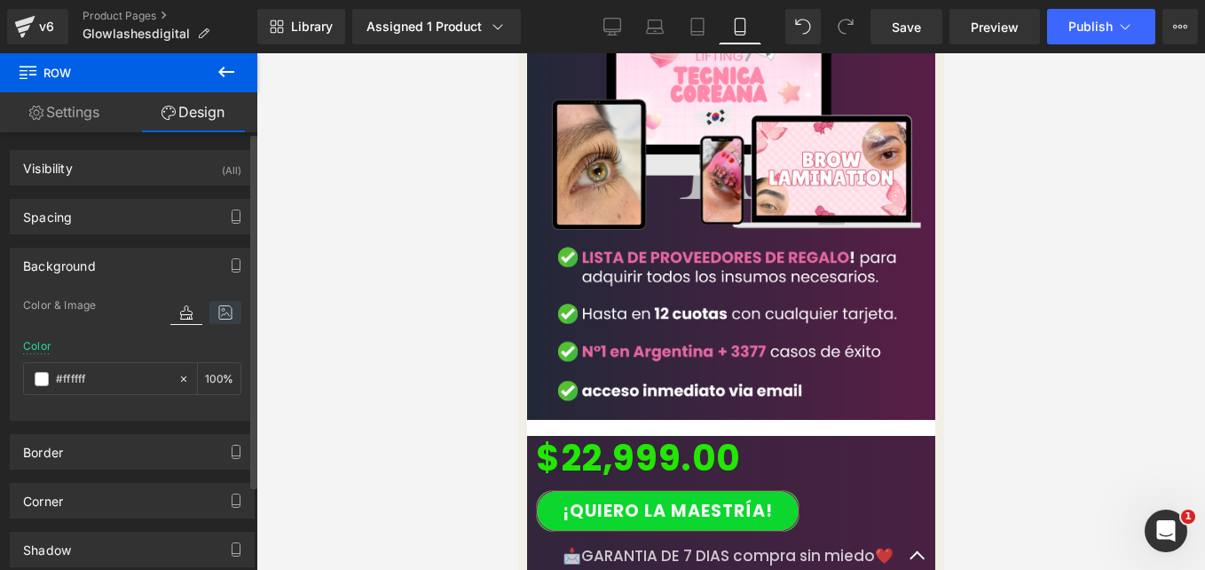
click at [222, 317] on icon at bounding box center [225, 312] width 32 height 23
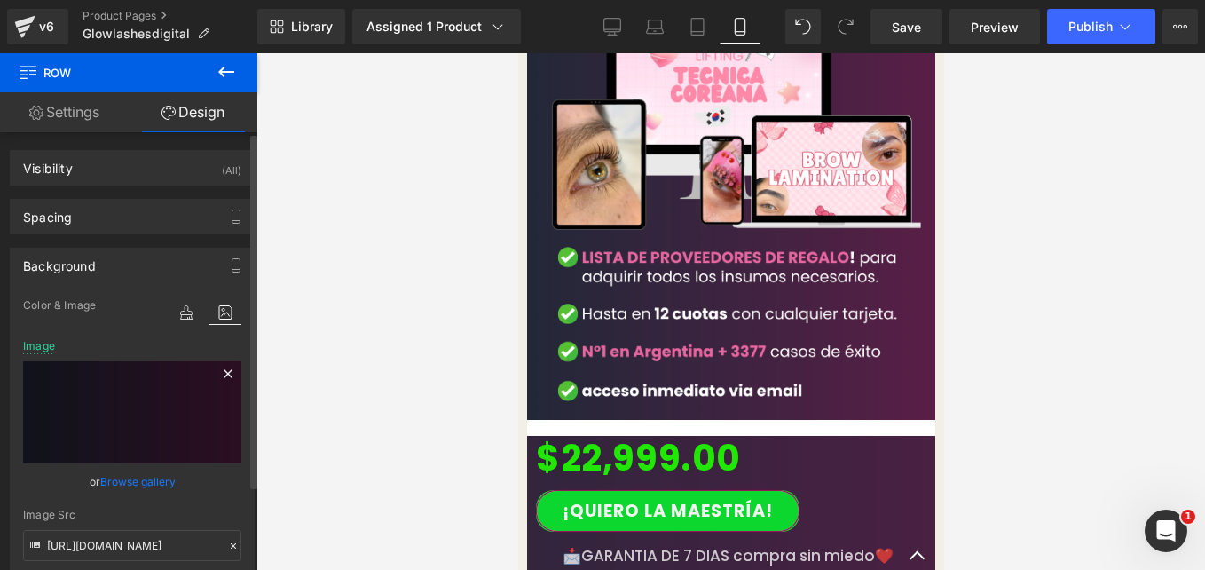
click at [222, 378] on icon at bounding box center [227, 373] width 21 height 21
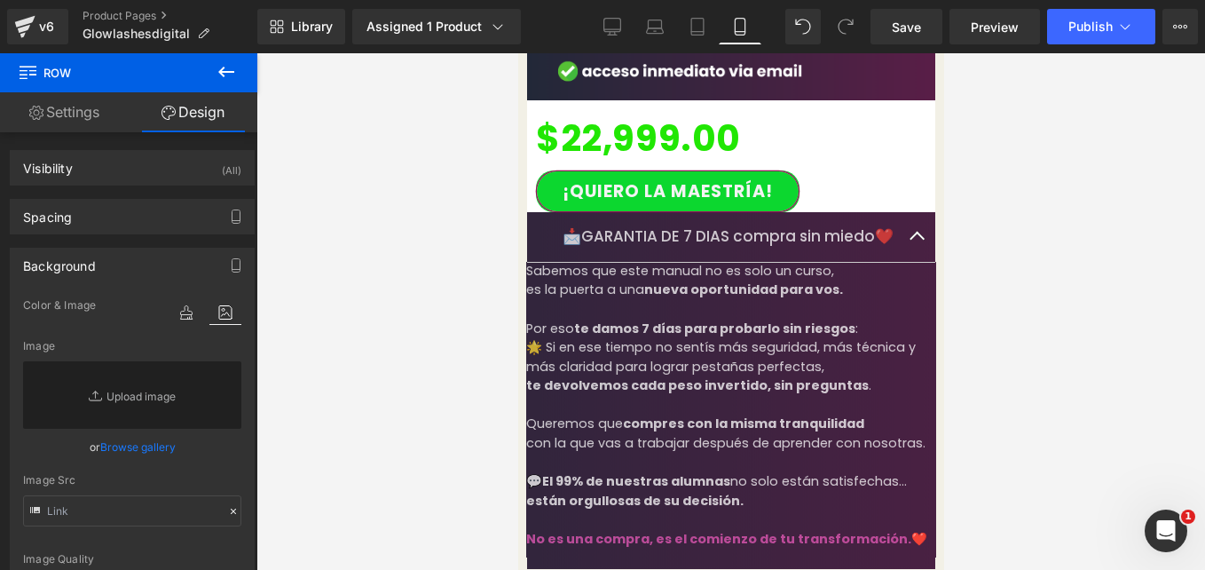
scroll to position [4261, 0]
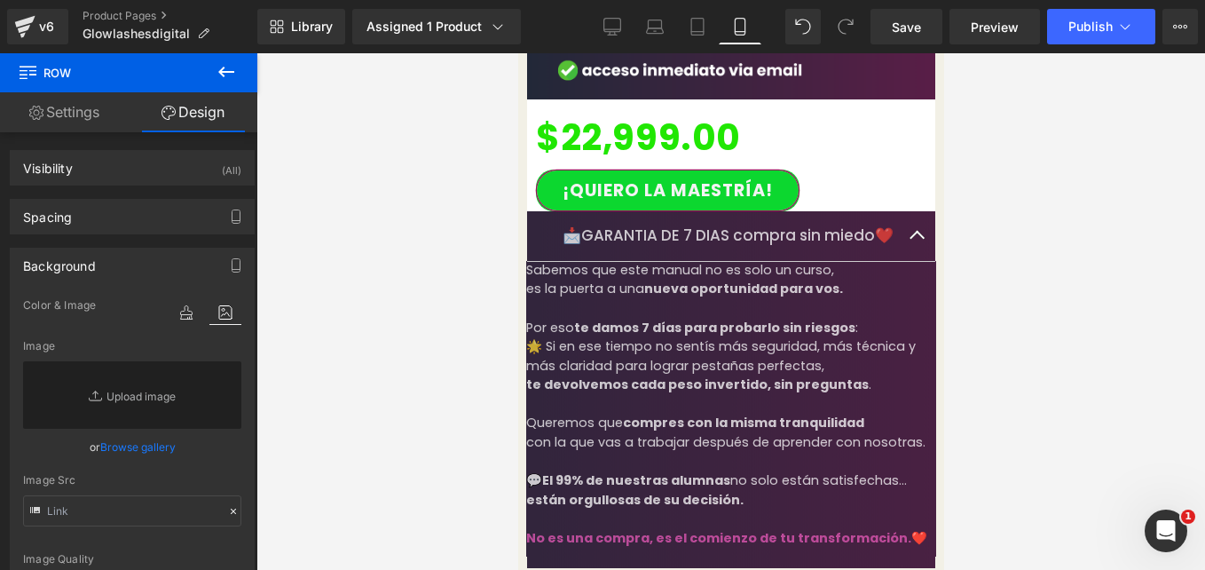
click at [532, 564] on div "Liquid Row" at bounding box center [730, 566] width 408 height 4
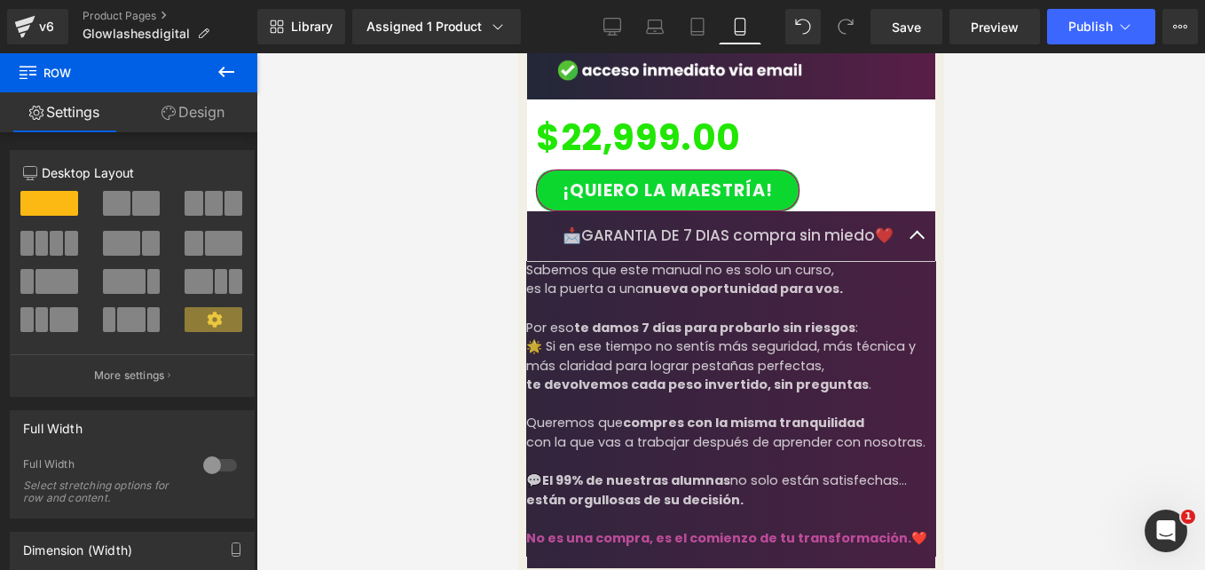
click at [186, 114] on link "Design" at bounding box center [193, 112] width 129 height 40
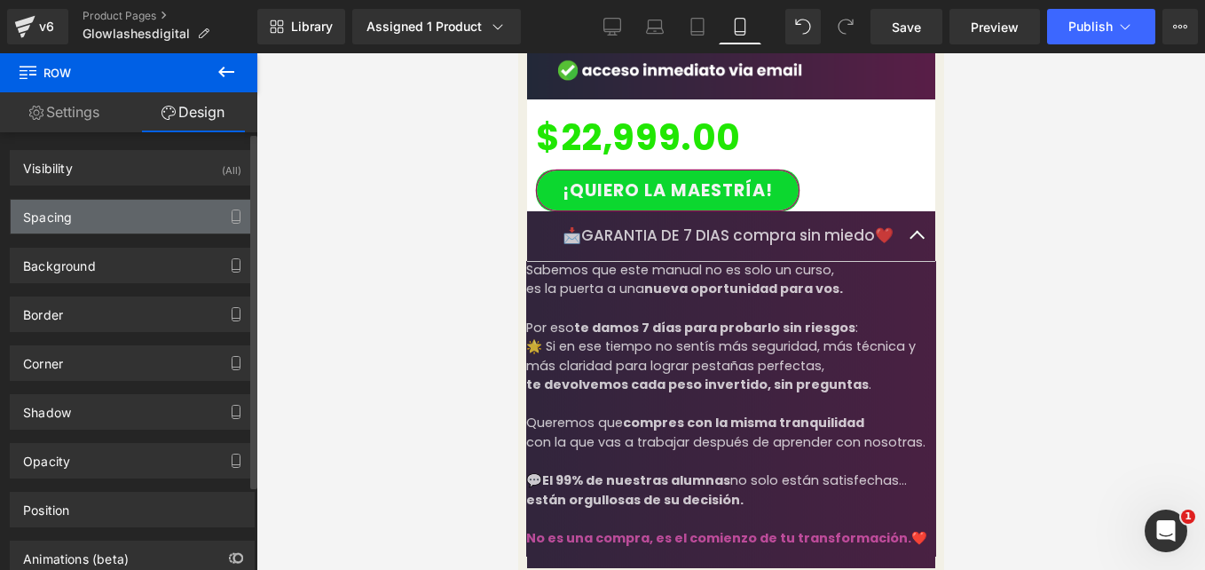
type input "#fff7fb"
type input "100"
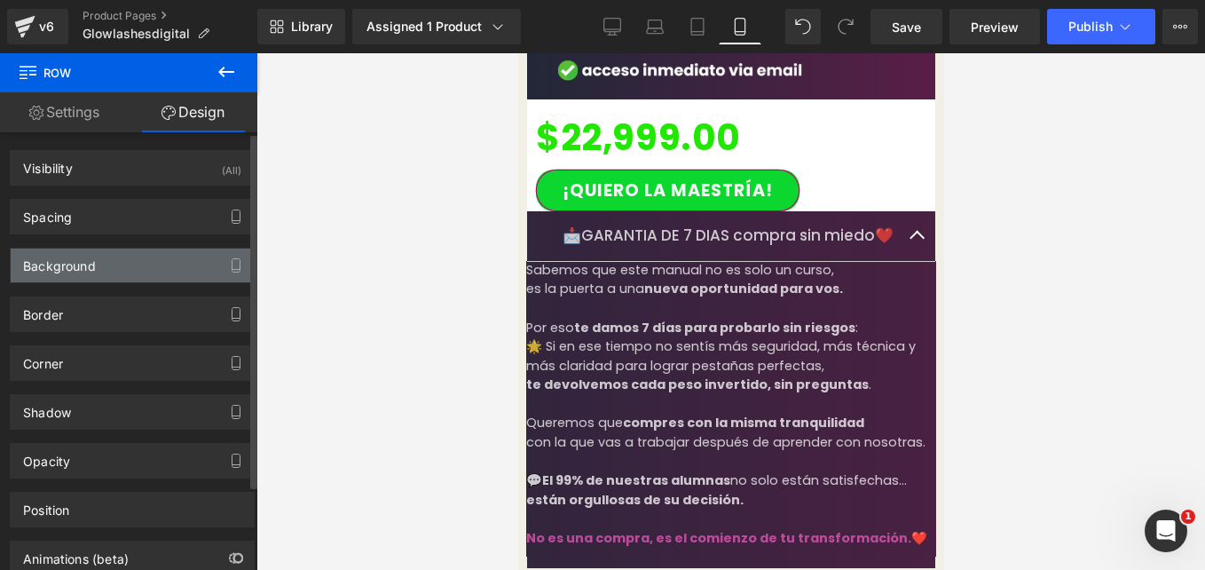
click at [154, 257] on div "Background" at bounding box center [132, 265] width 243 height 34
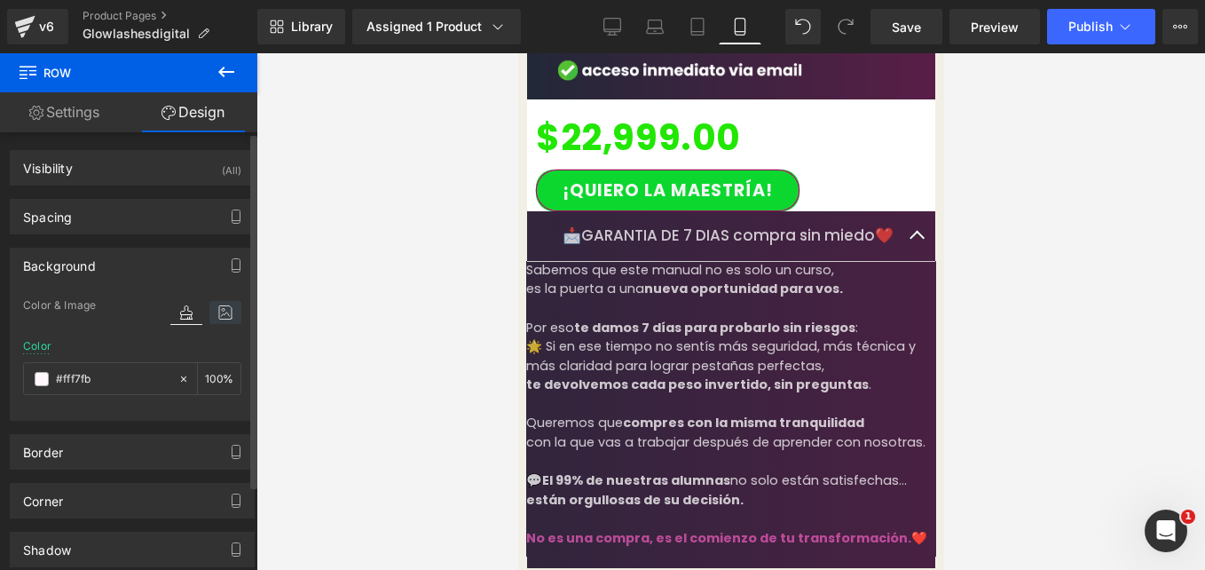
click at [225, 312] on icon at bounding box center [225, 312] width 32 height 23
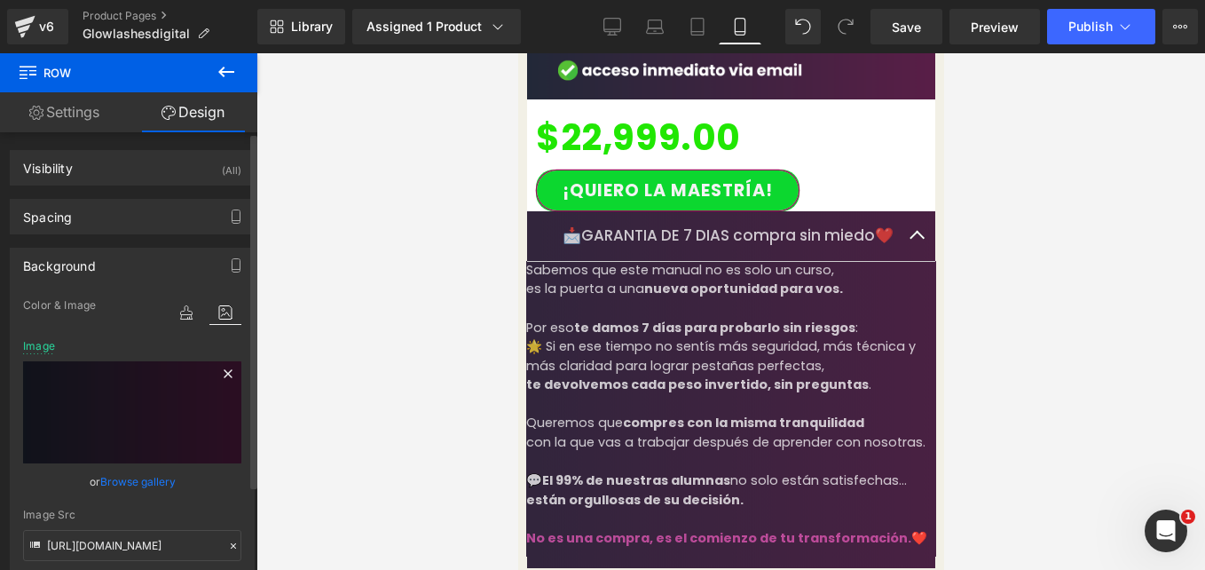
click at [224, 373] on icon at bounding box center [228, 373] width 8 height 8
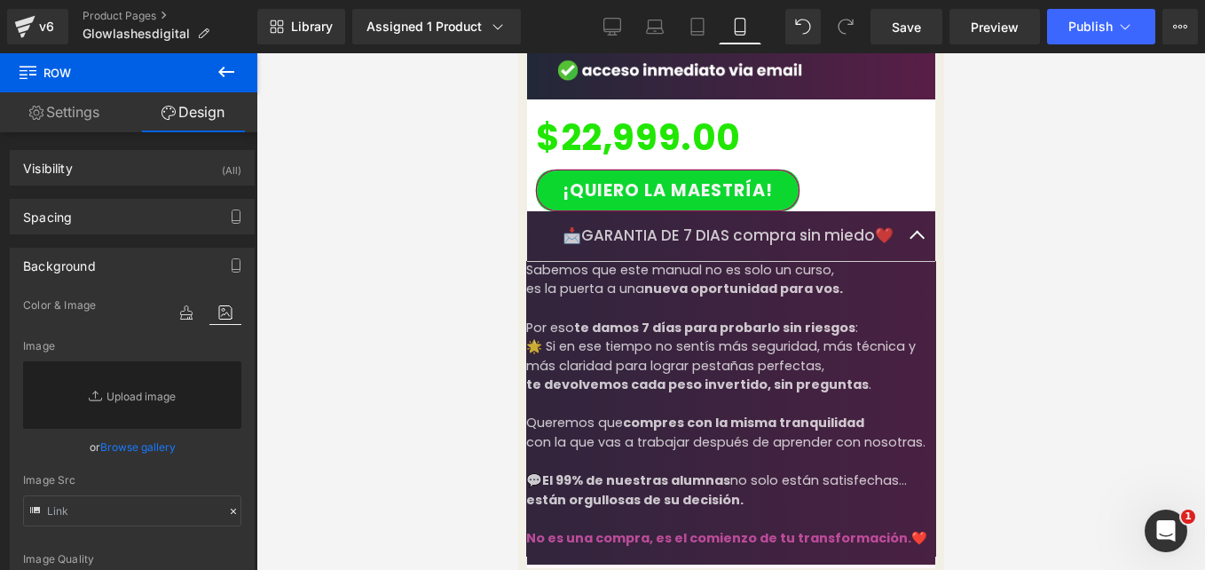
click at [536, 563] on div "Liquid" at bounding box center [730, 563] width 408 height 1
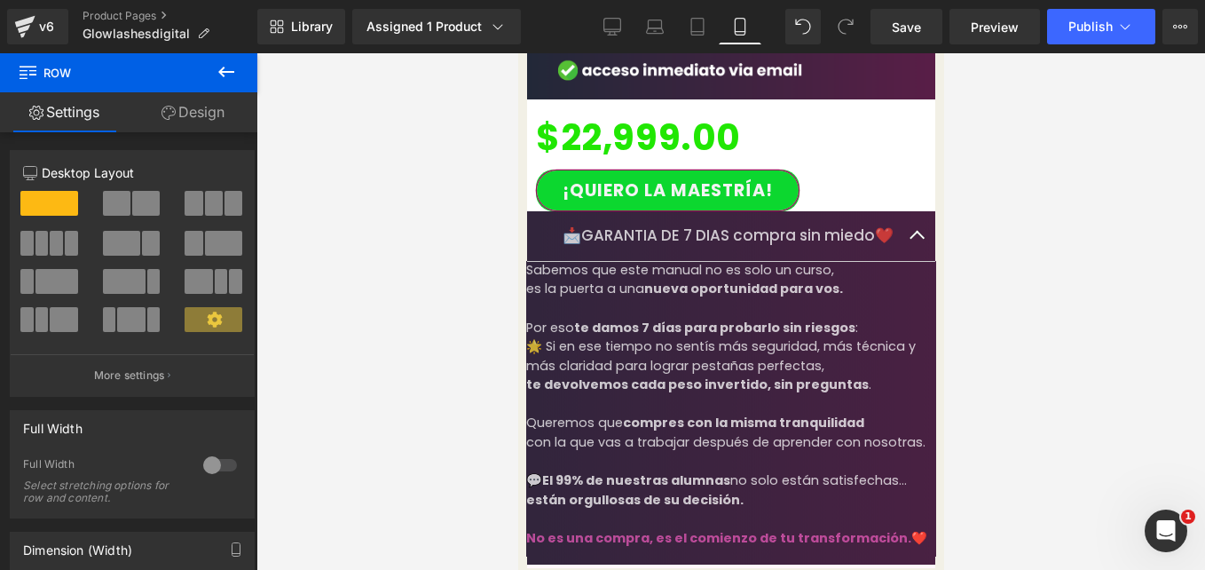
click at [229, 128] on link "Design" at bounding box center [193, 112] width 129 height 40
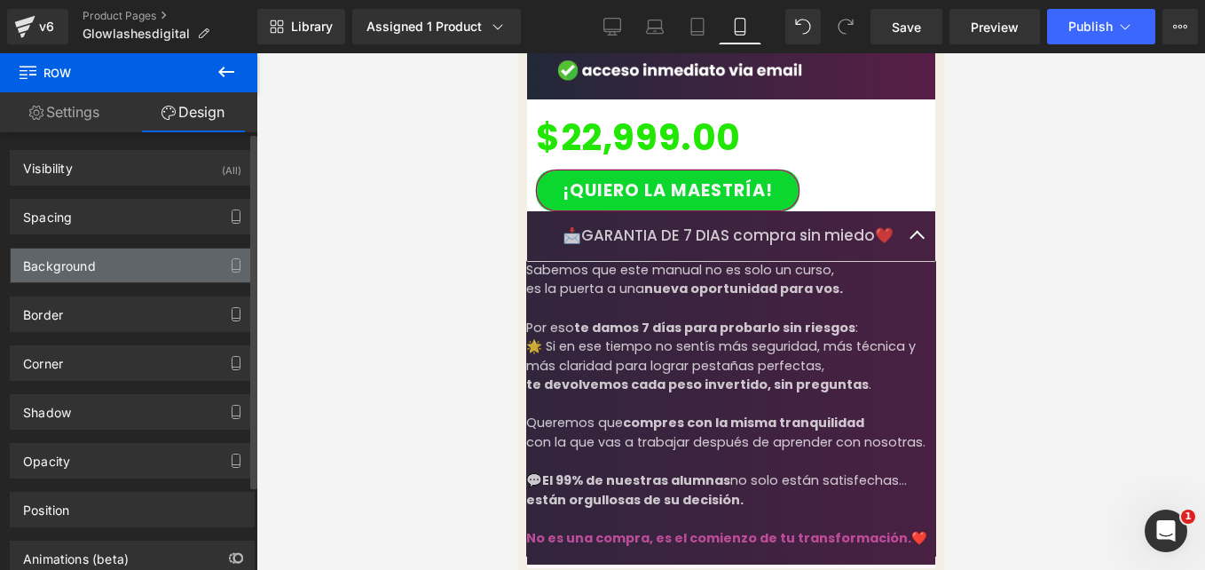
click at [150, 269] on div "Background" at bounding box center [132, 265] width 243 height 34
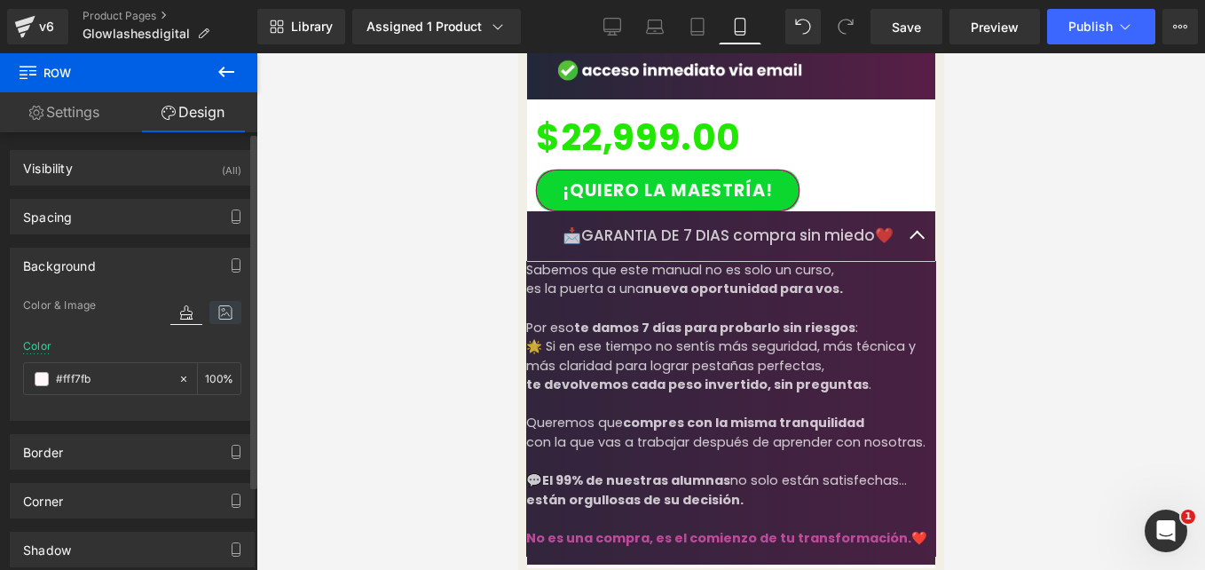
click at [219, 314] on icon at bounding box center [225, 312] width 32 height 23
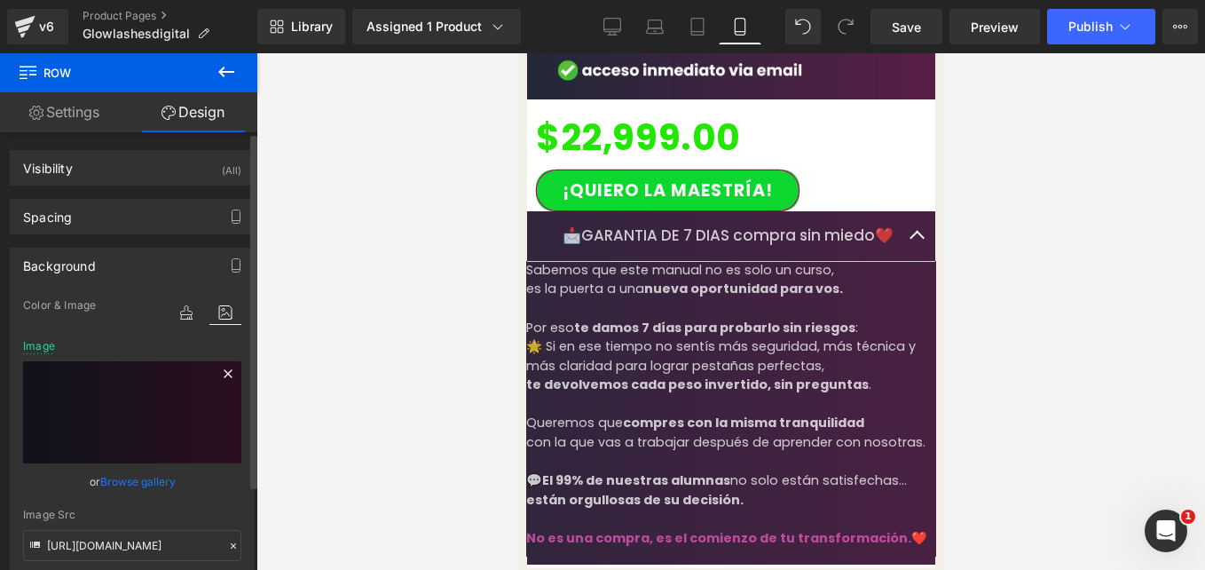
click at [224, 373] on icon at bounding box center [228, 373] width 8 height 8
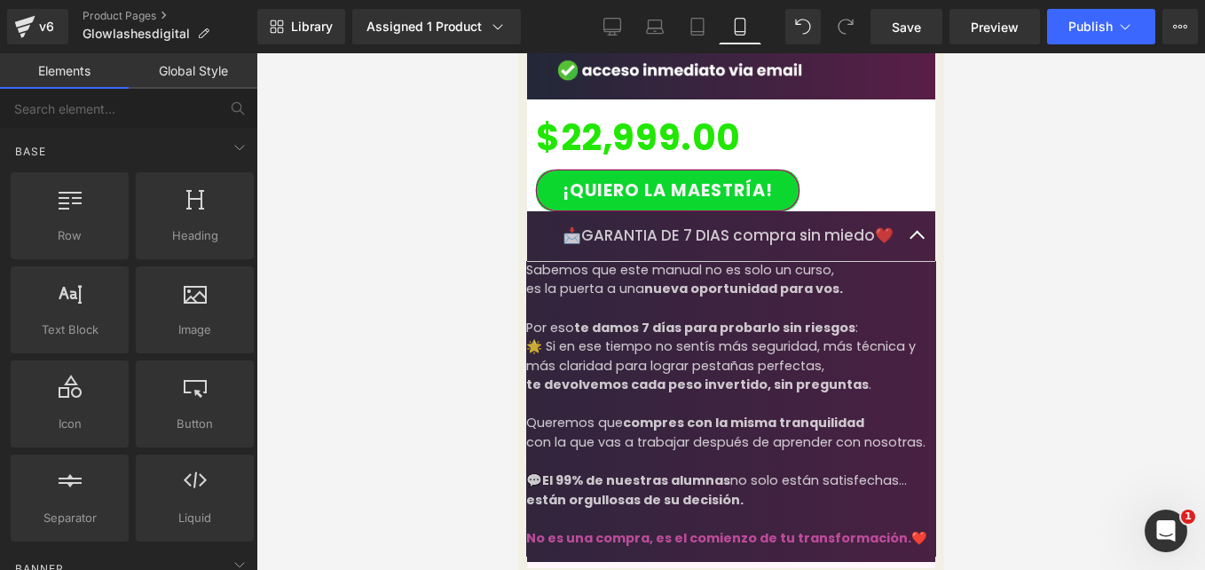
click at [438, 312] on div at bounding box center [730, 311] width 949 height 517
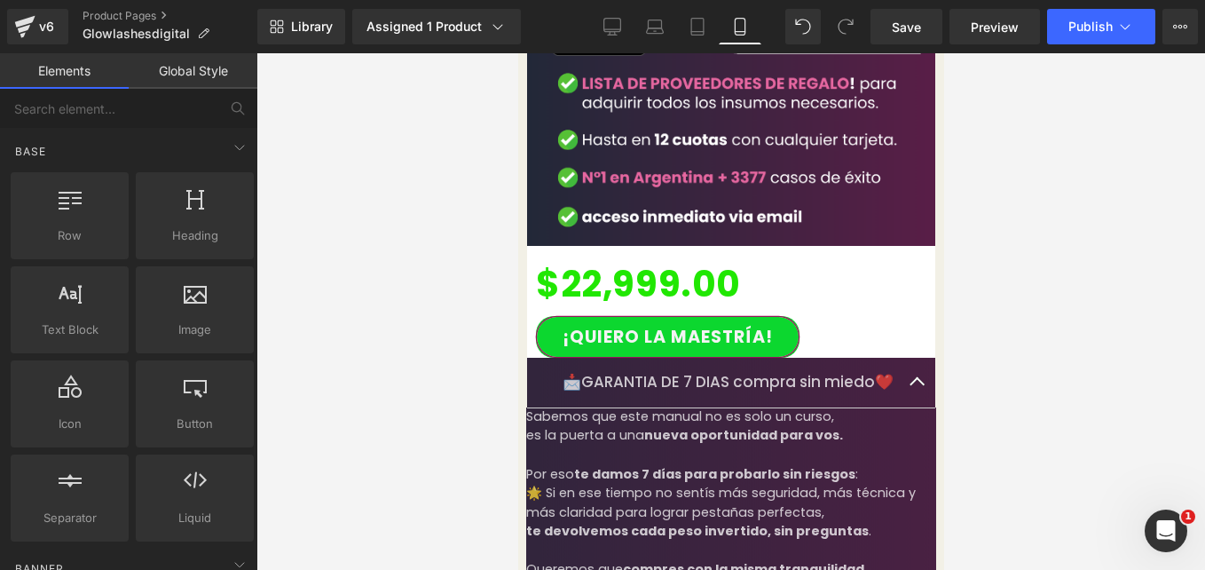
scroll to position [4102, 0]
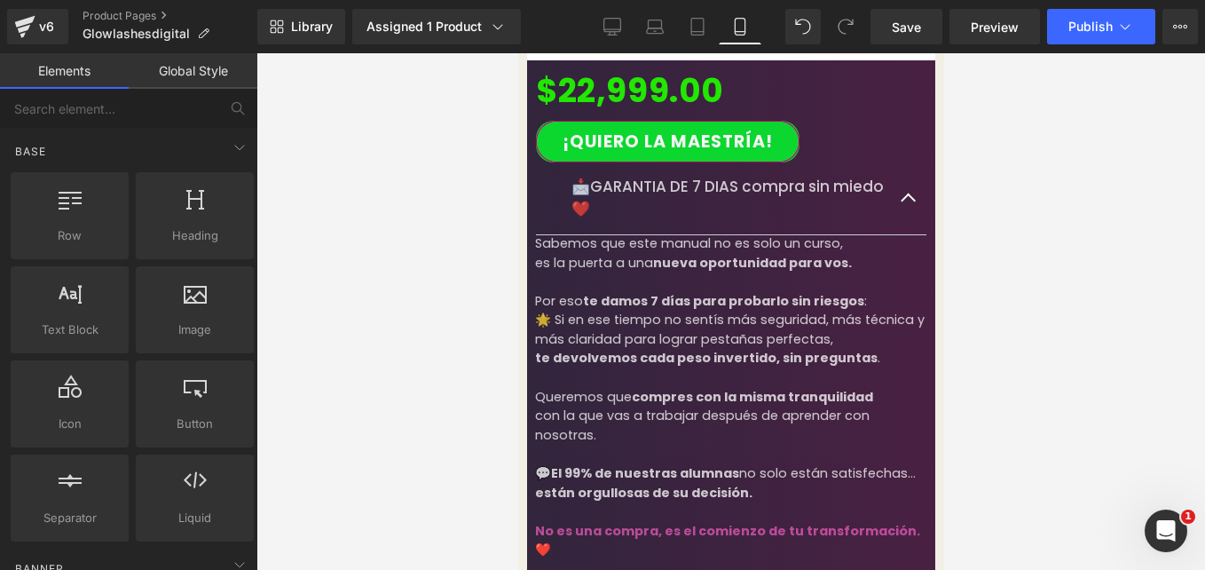
scroll to position [3135, 0]
click at [517, 53] on icon at bounding box center [517, 53] width 0 height 0
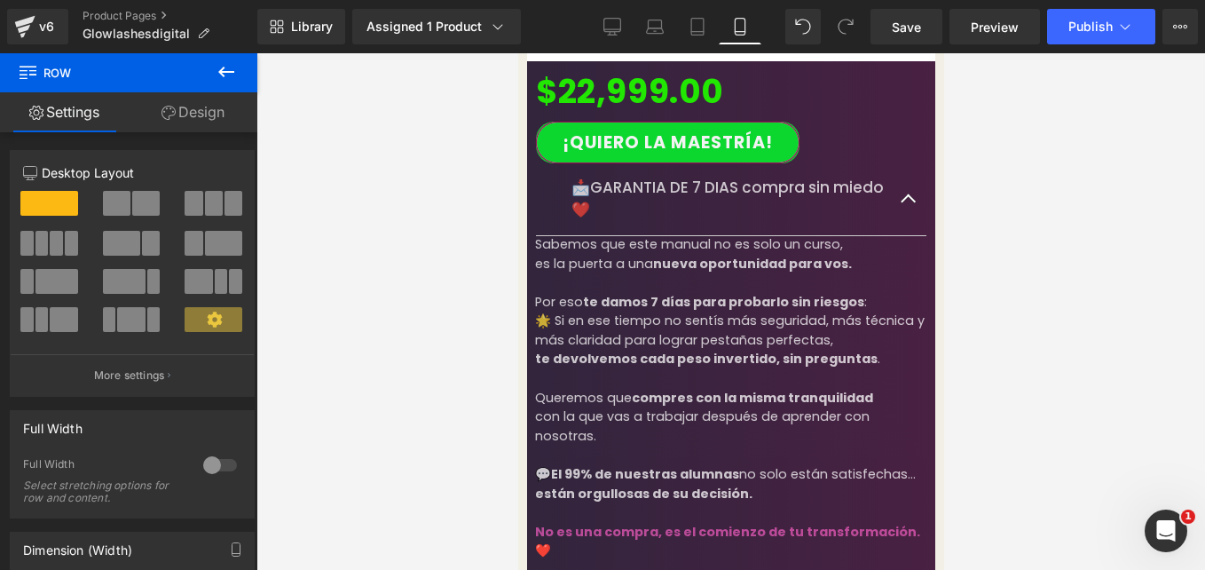
click at [176, 115] on link "Design" at bounding box center [193, 112] width 129 height 40
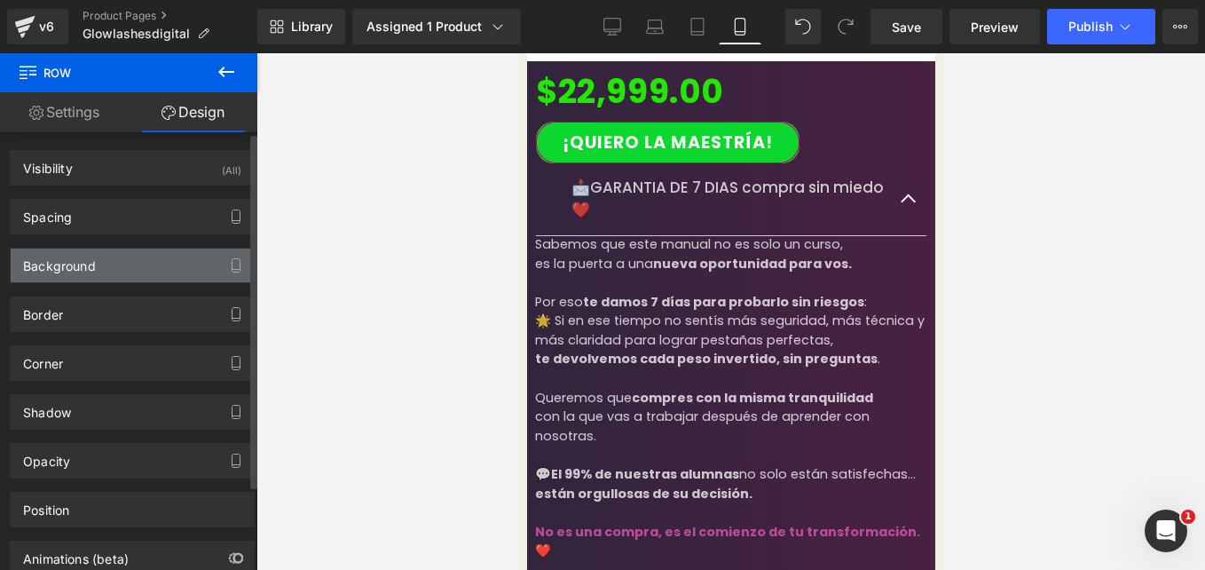
type input "https://cdn.shopify.com/s/files/1/0663/2269/4232/files/7.png?v=1757805321"
click at [186, 260] on div "Background" at bounding box center [132, 265] width 243 height 34
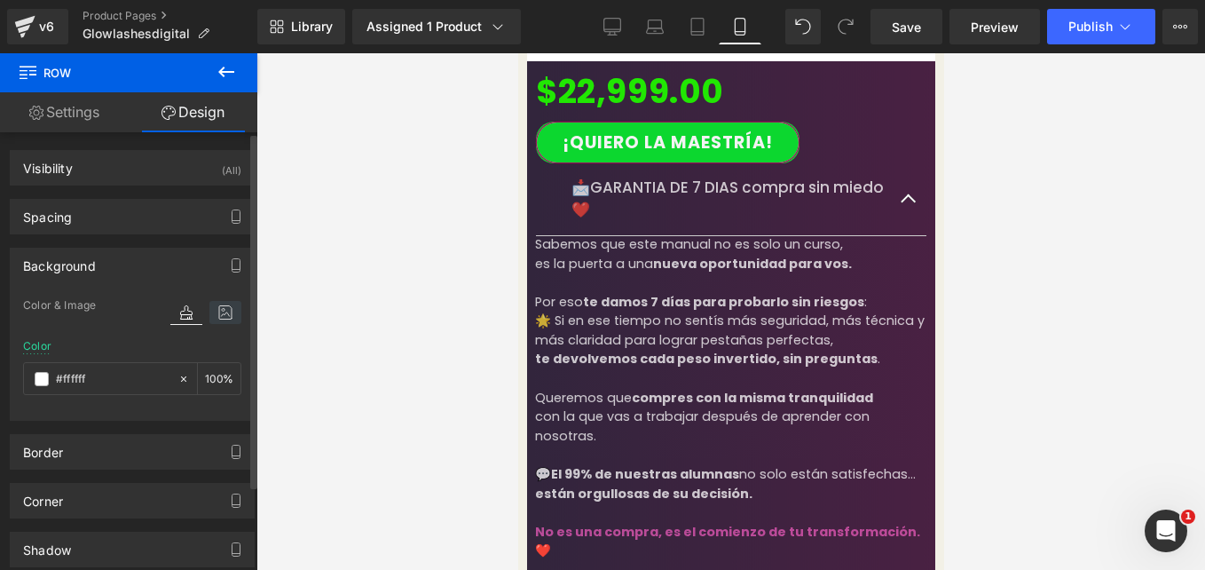
click at [217, 321] on icon at bounding box center [225, 312] width 32 height 23
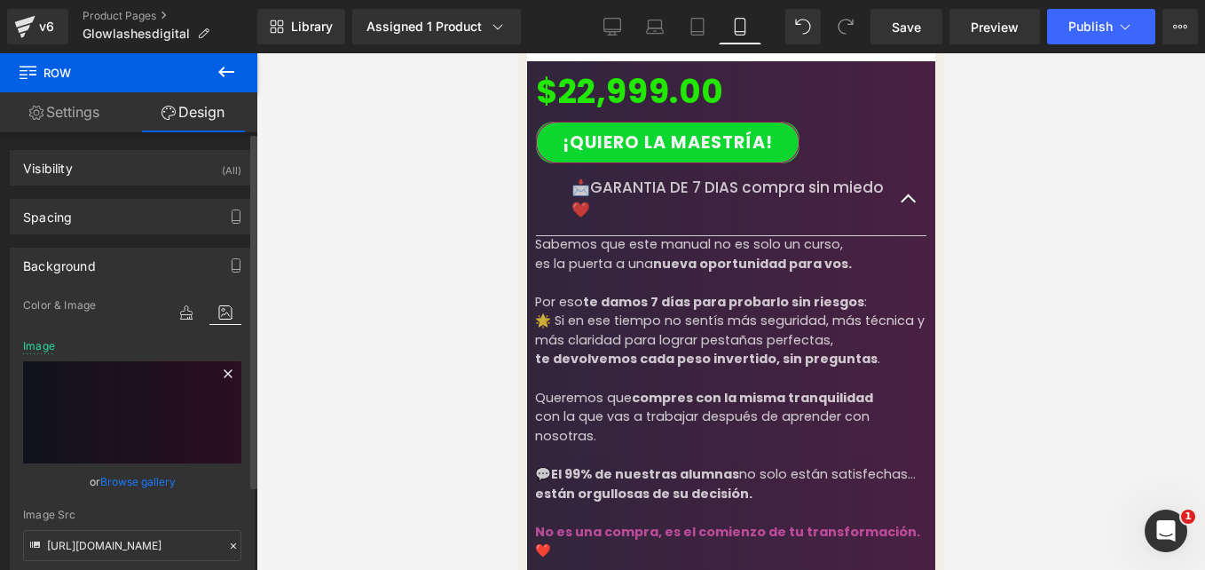
click at [218, 373] on icon at bounding box center [227, 373] width 21 height 21
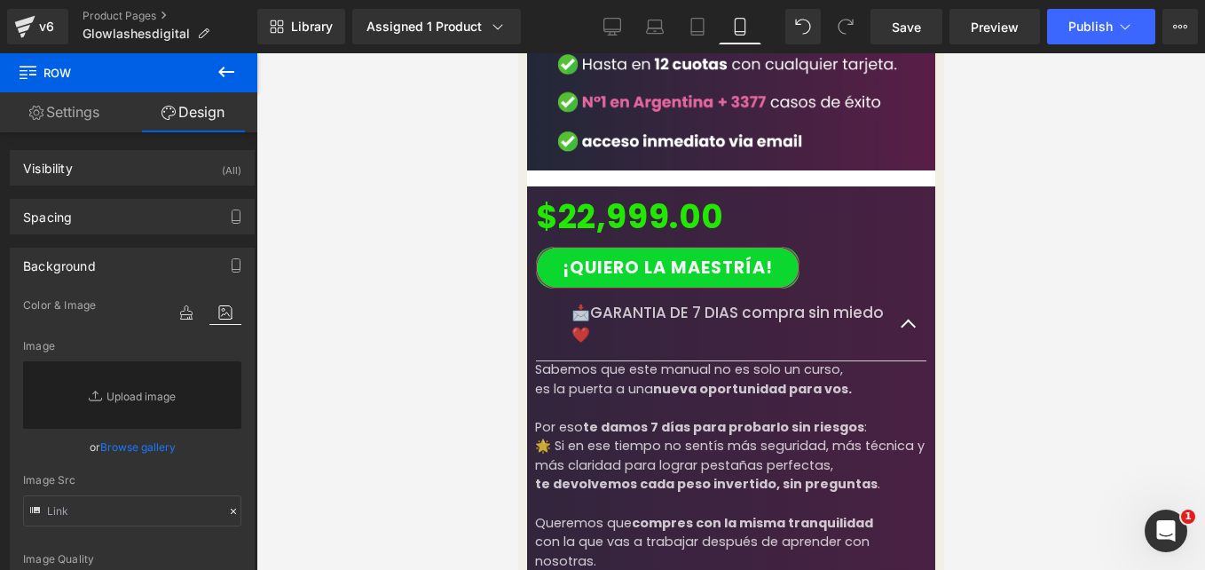
scroll to position [3009, 0]
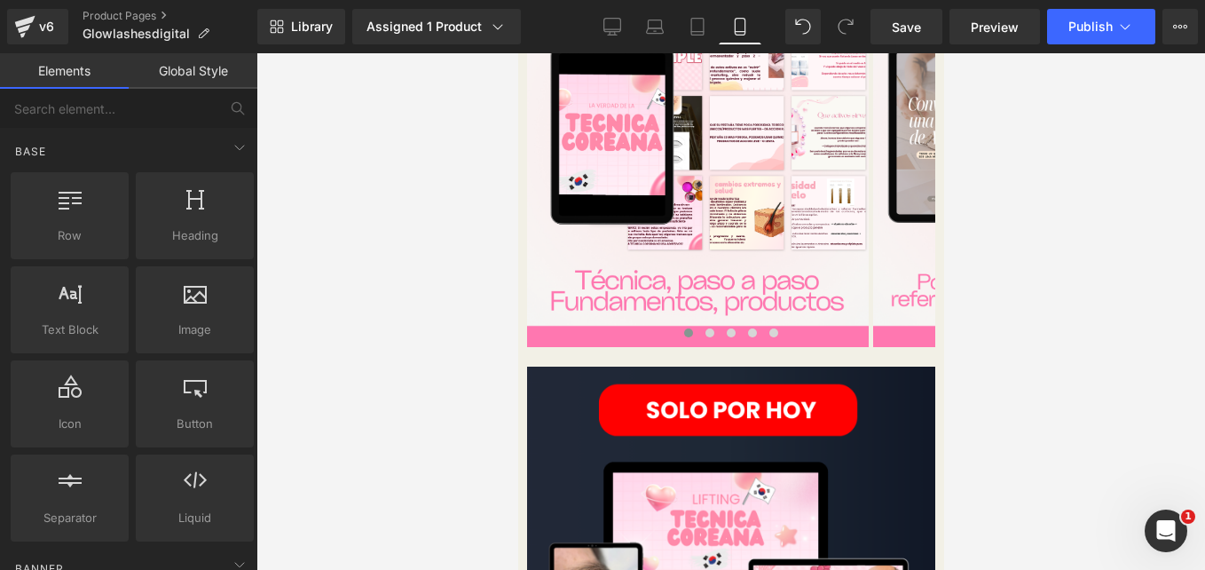
scroll to position [1211, 0]
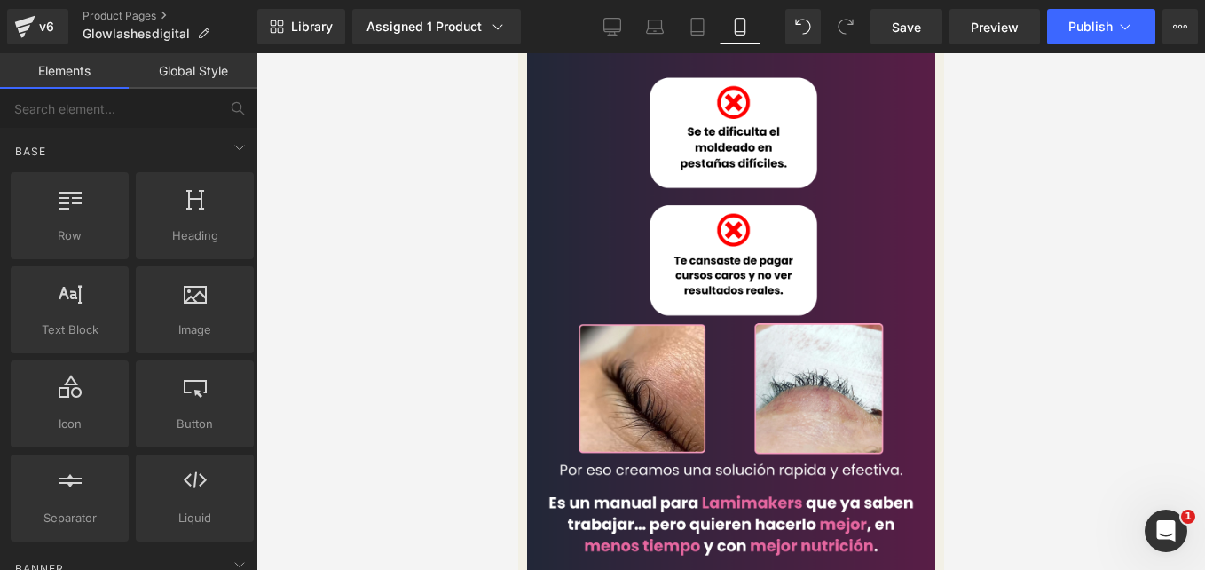
scroll to position [399, 0]
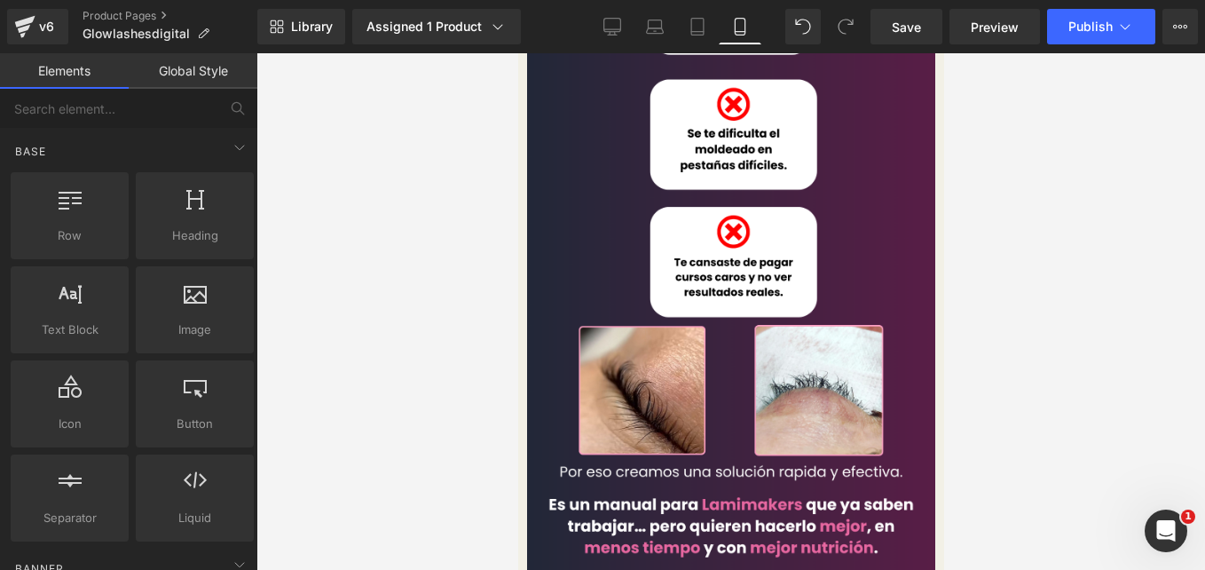
click at [517, 53] on span at bounding box center [517, 53] width 0 height 0
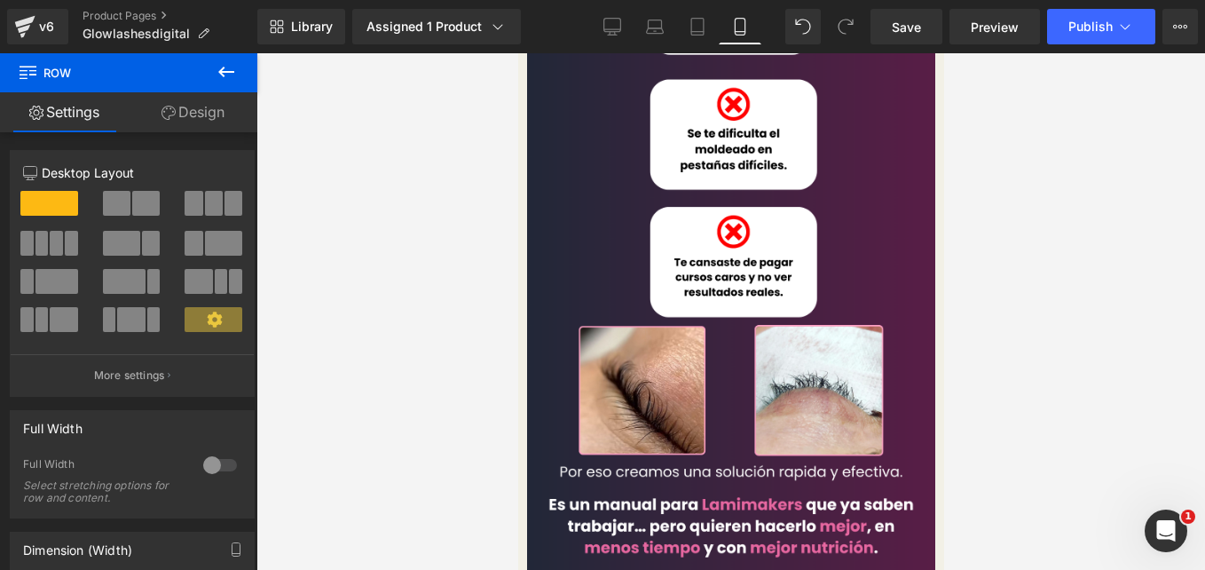
click at [185, 116] on link "Design" at bounding box center [193, 112] width 129 height 40
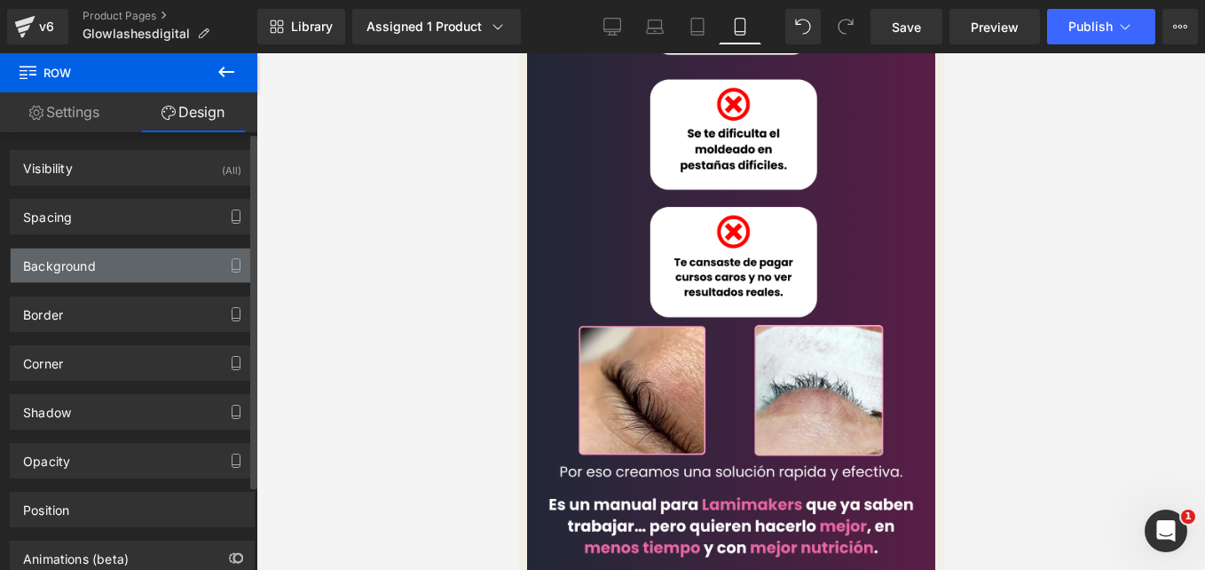
click at [162, 257] on div "Background" at bounding box center [132, 265] width 243 height 34
type input "#ffe6f0"
type input "100"
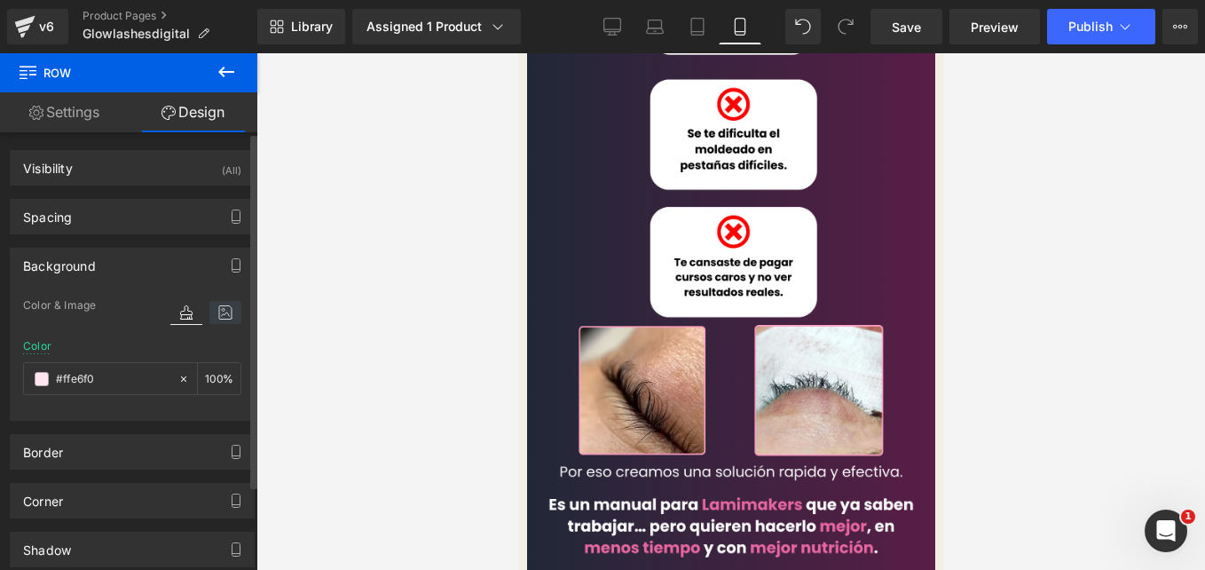
type input "https://cdn.shopify.com/s/files/1/0663/2269/4232/files/7.png?v=1757805321"
click at [224, 313] on icon at bounding box center [225, 312] width 32 height 23
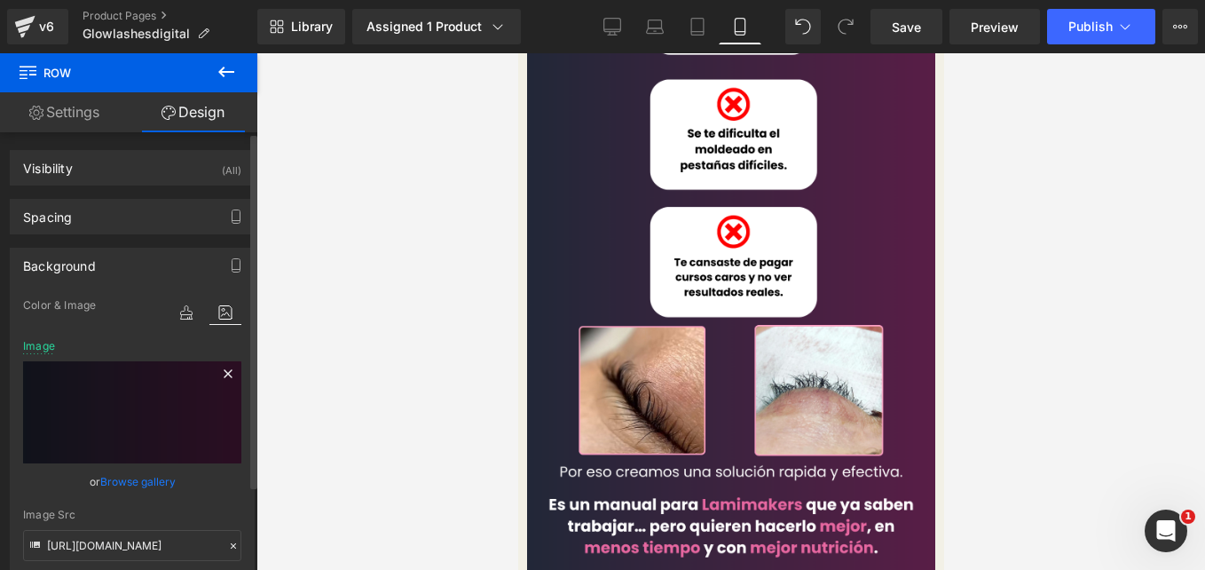
click at [224, 375] on icon at bounding box center [228, 373] width 8 height 8
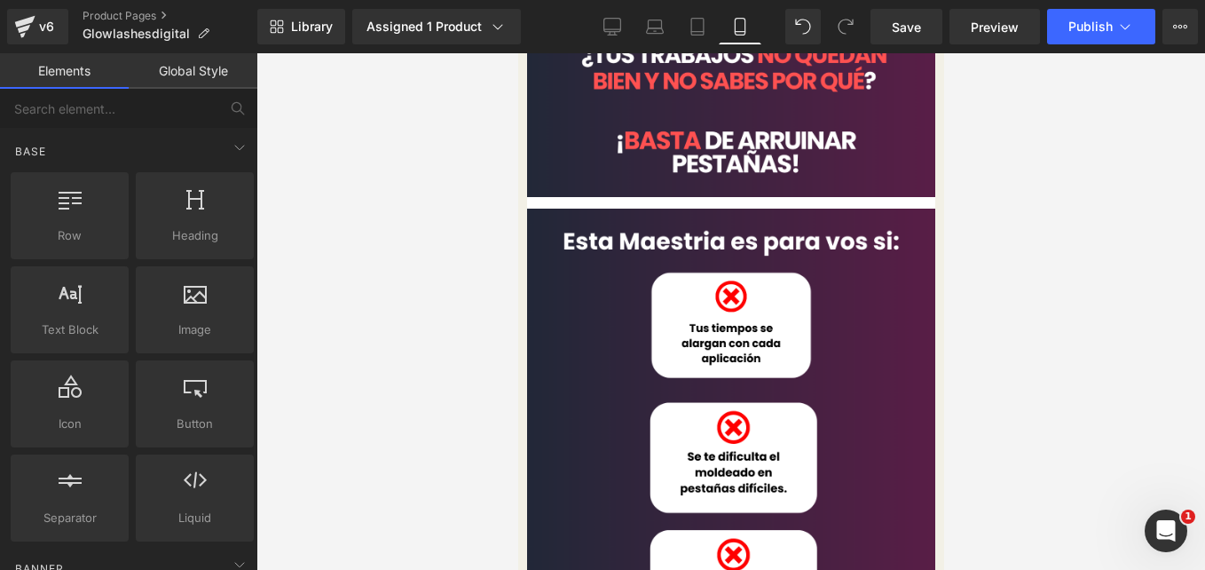
scroll to position [0, 0]
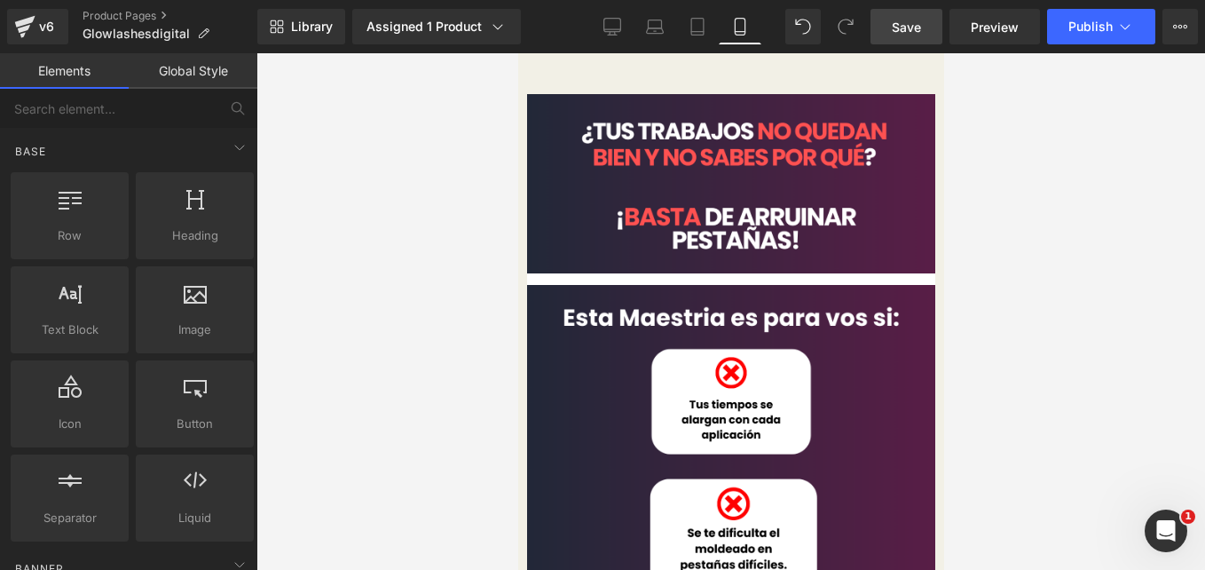
click at [895, 29] on span "Save" at bounding box center [906, 27] width 29 height 19
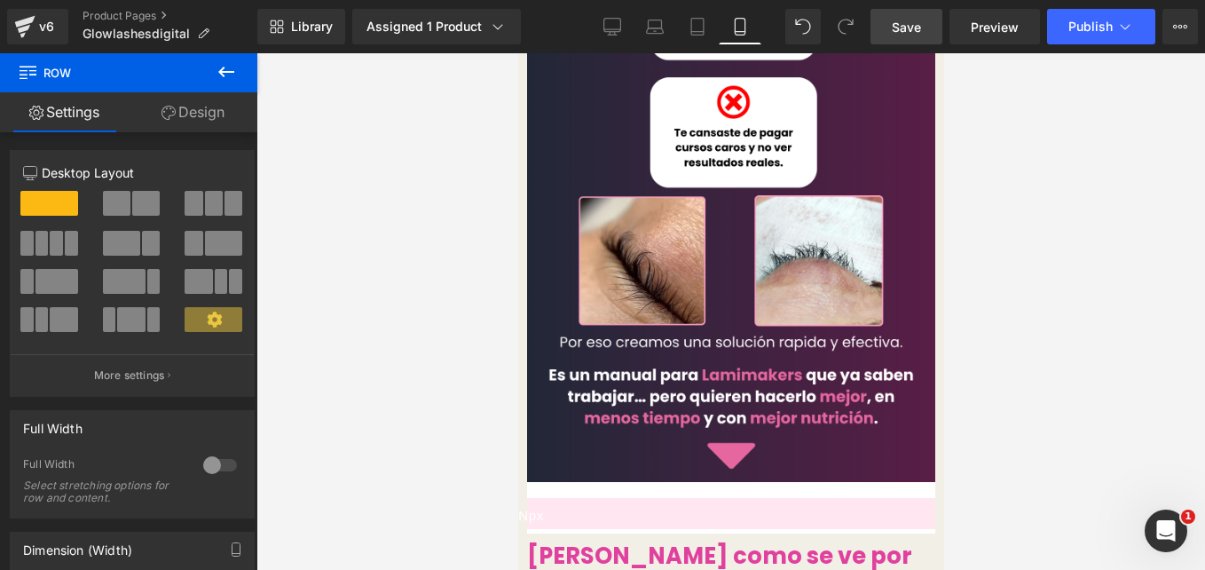
scroll to position [575, 0]
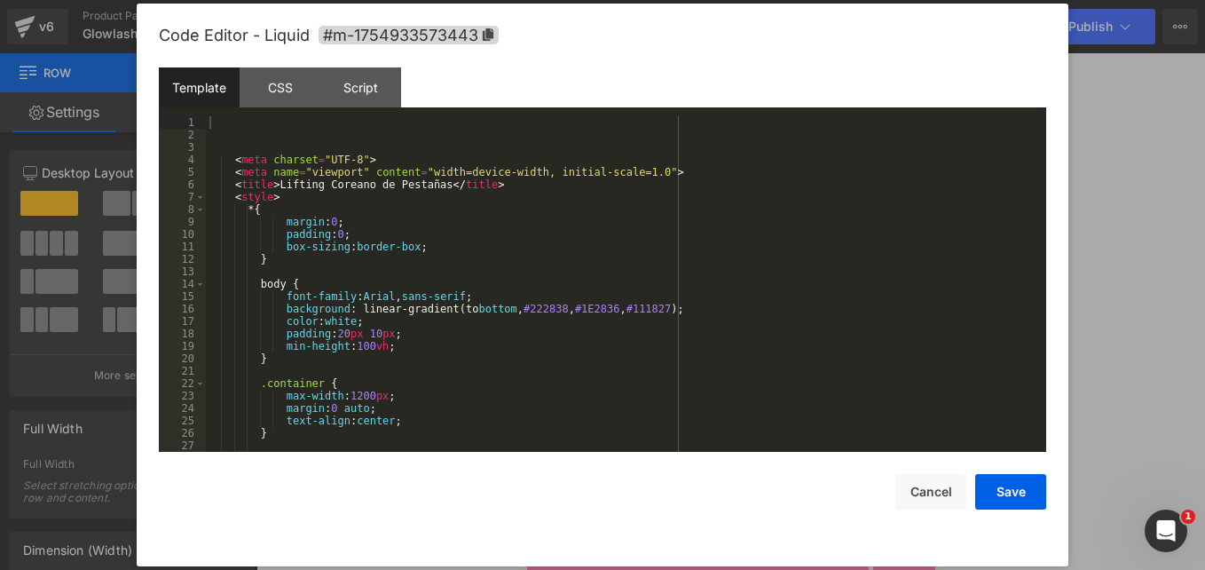
click at [517, 53] on icon at bounding box center [517, 53] width 0 height 0
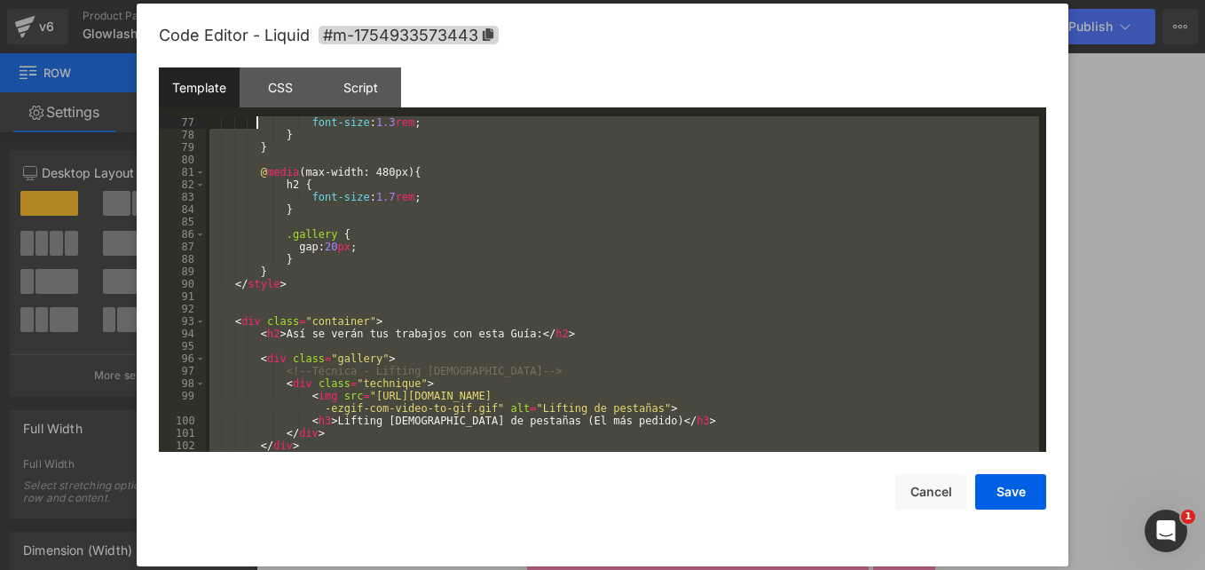
scroll to position [0, 0]
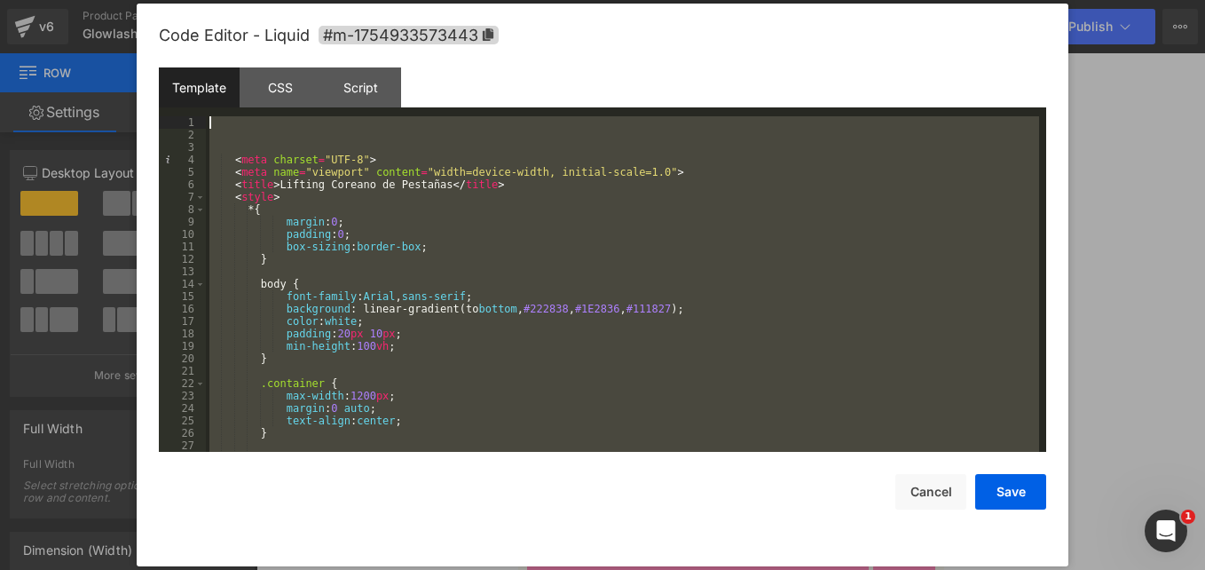
drag, startPoint x: 340, startPoint y: 439, endPoint x: 147, endPoint y: -66, distance: 540.5
click at [147, 0] on html "Row You are previewing how the will restyle your page. You can not edit Element…" at bounding box center [602, 285] width 1205 height 570
click at [254, 133] on div "< meta charset = "UTF-8" > < meta name = "viewport" content = "width=device-wid…" at bounding box center [622, 283] width 833 height 335
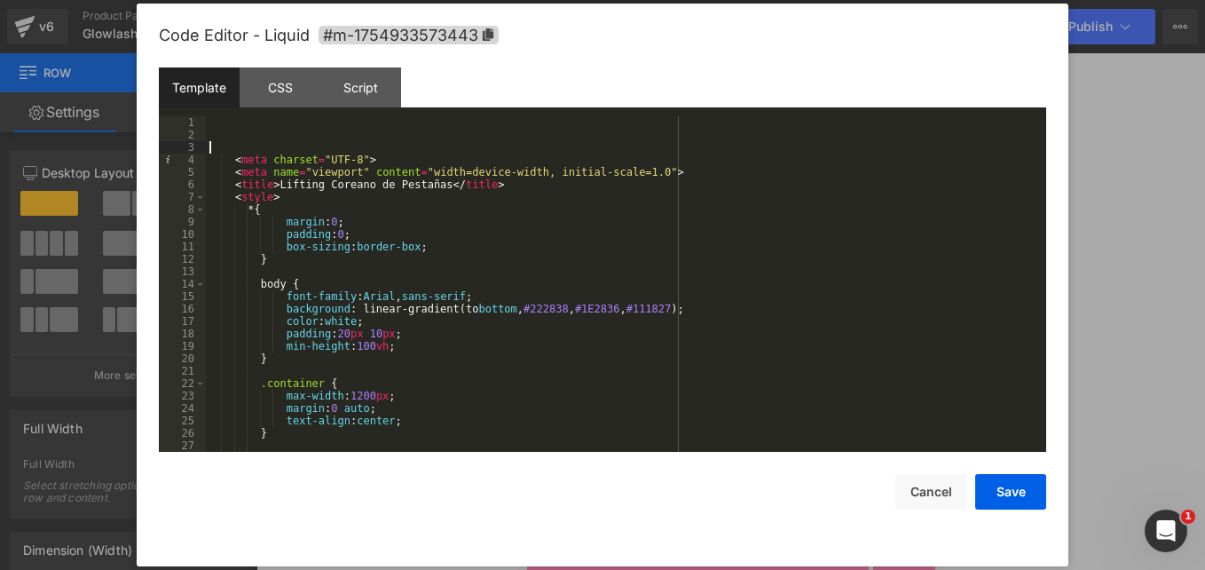
click at [241, 144] on div "< meta charset = "UTF-8" > < meta name = "viewport" content = "width=device-wid…" at bounding box center [622, 296] width 833 height 360
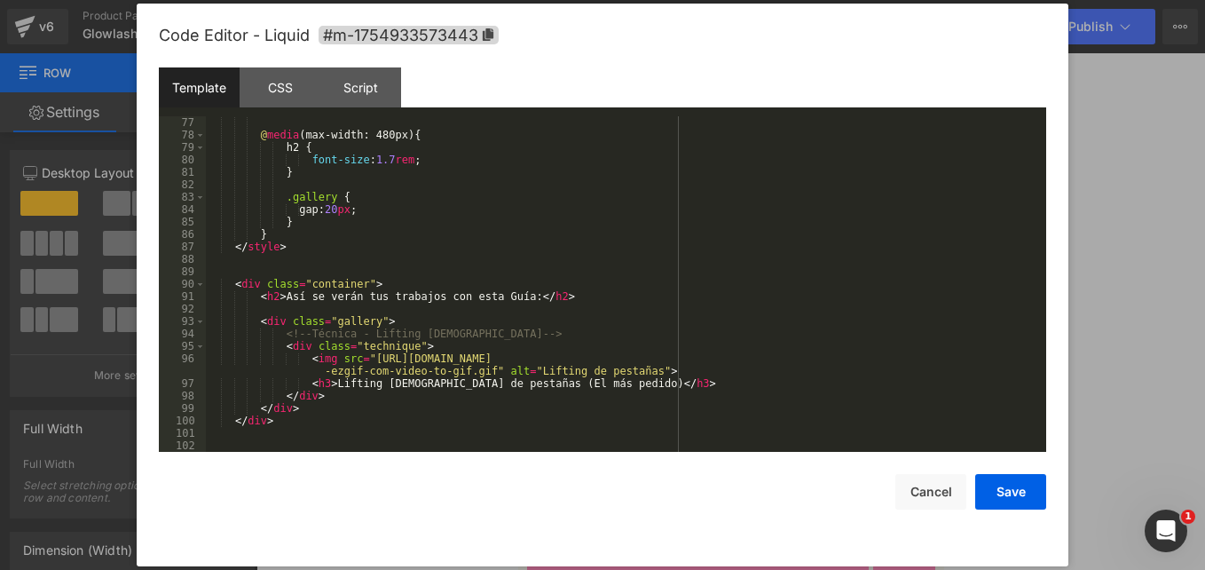
scroll to position [944, 0]
click at [383, 444] on div "@ media (max-width: 480px) { h2 { font-size : 1.7 rem ; } .gallery { gap: 20 px…" at bounding box center [622, 296] width 833 height 360
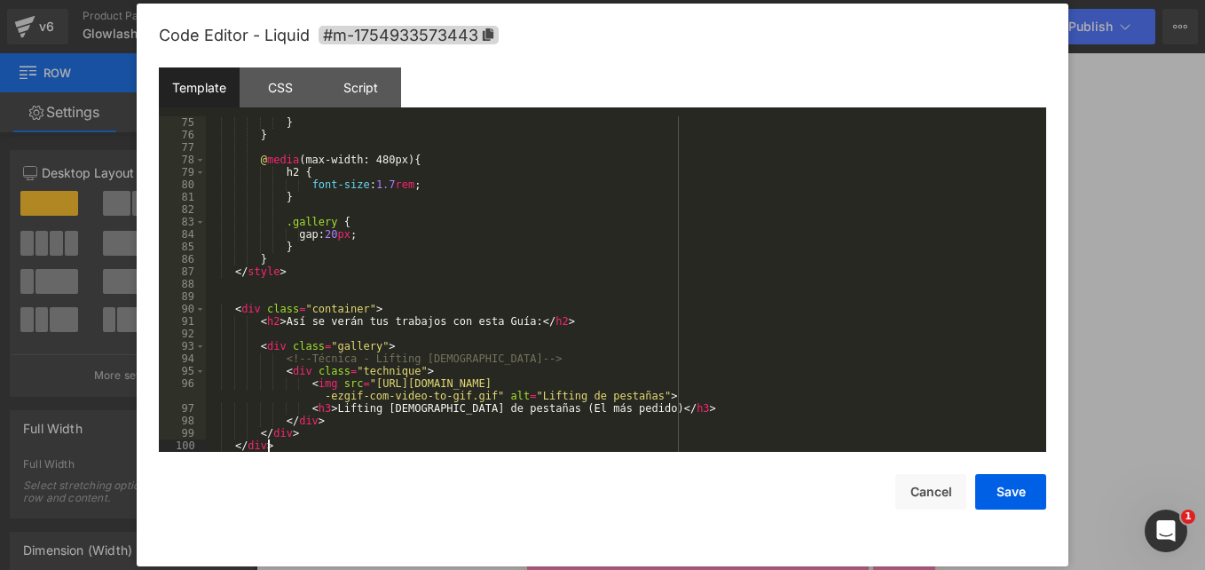
scroll to position [919, 0]
click at [1020, 496] on button "Save" at bounding box center [1010, 491] width 71 height 35
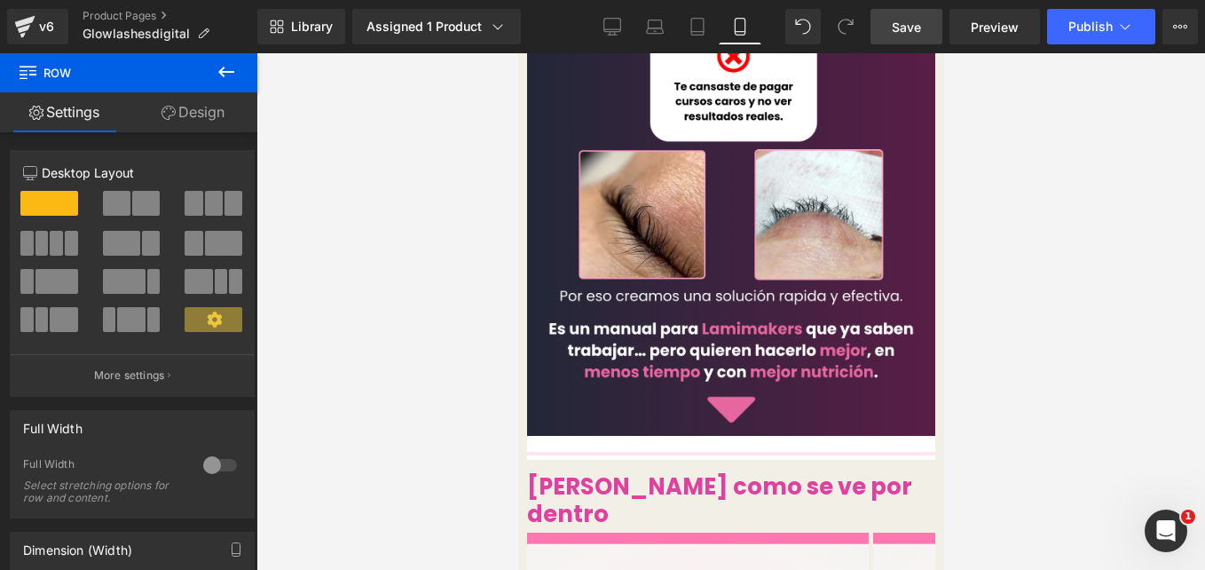
click at [927, 29] on link "Save" at bounding box center [907, 26] width 72 height 35
click at [517, 53] on icon at bounding box center [517, 53] width 0 height 0
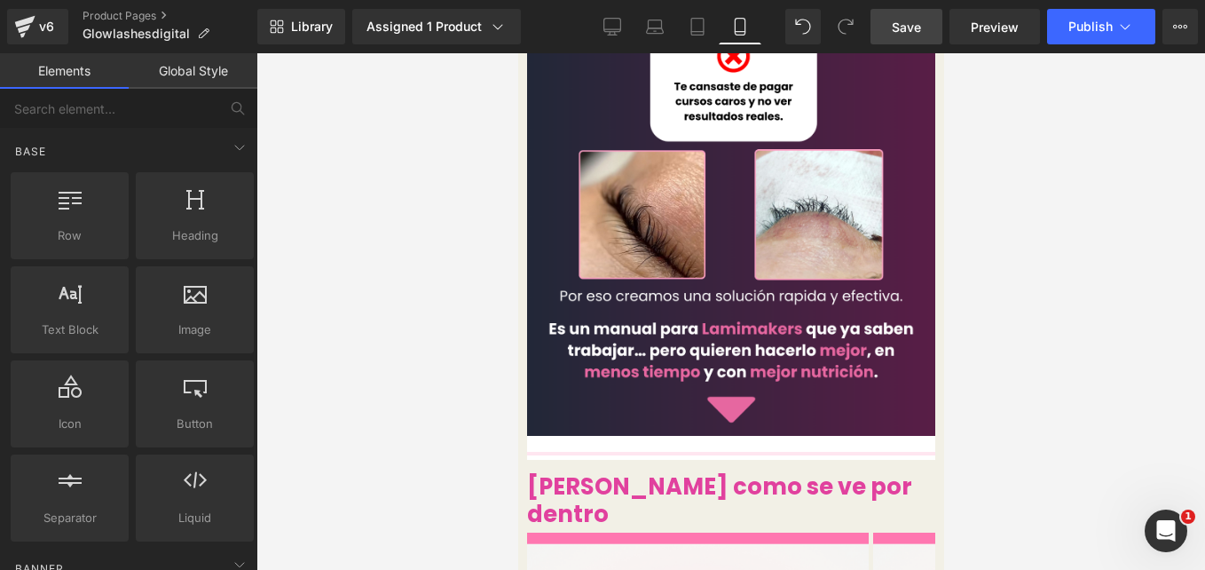
click at [906, 11] on link "Save" at bounding box center [907, 26] width 72 height 35
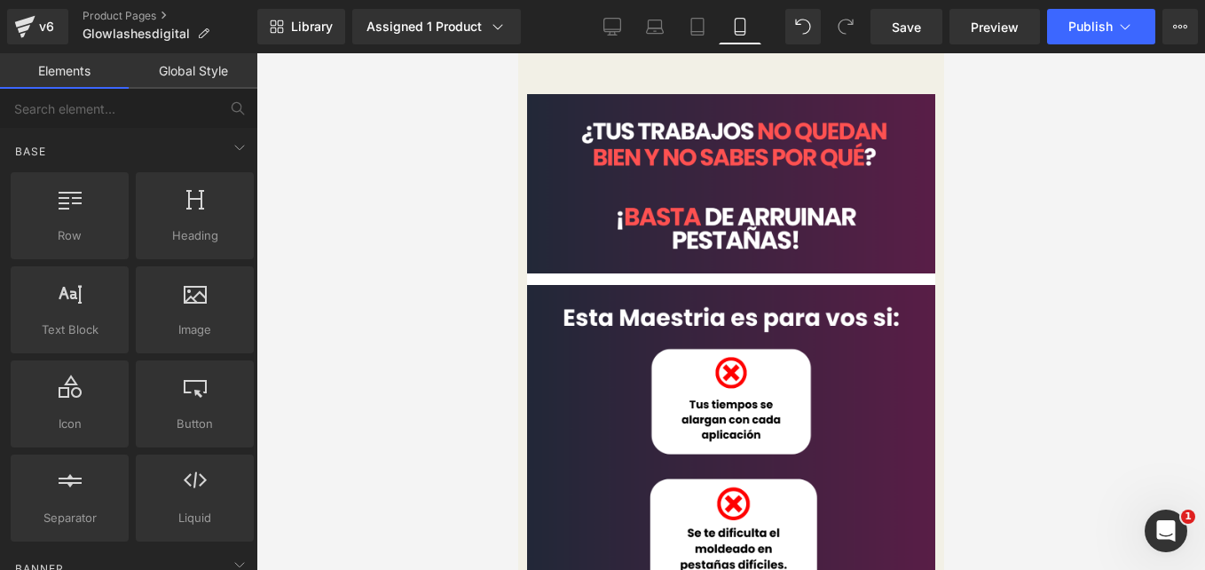
click at [517, 53] on icon at bounding box center [517, 53] width 0 height 0
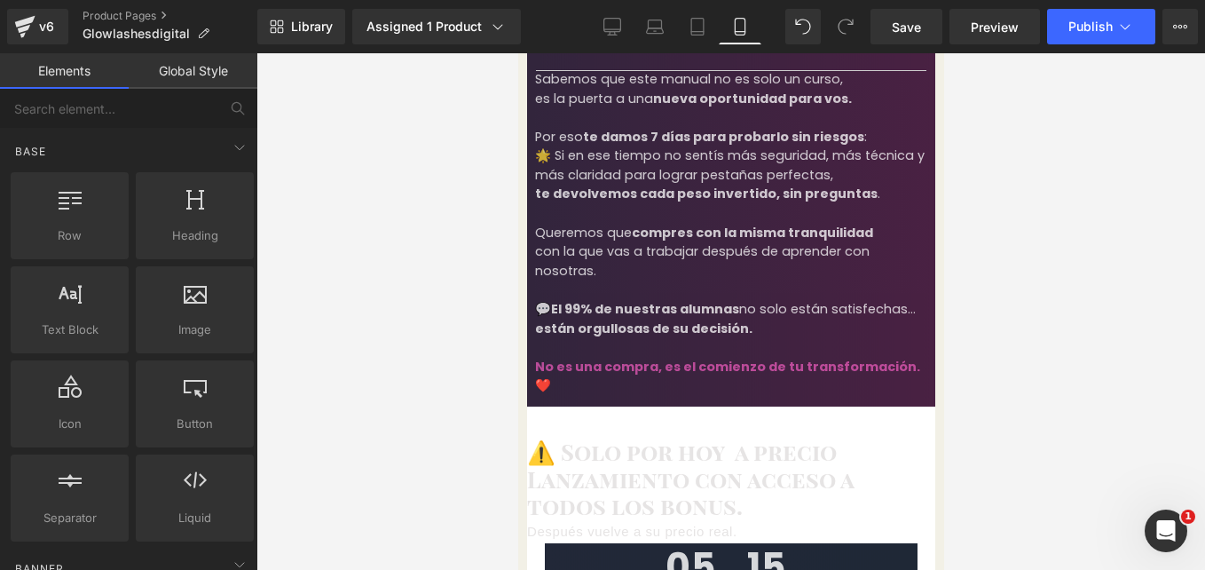
scroll to position [3238, 0]
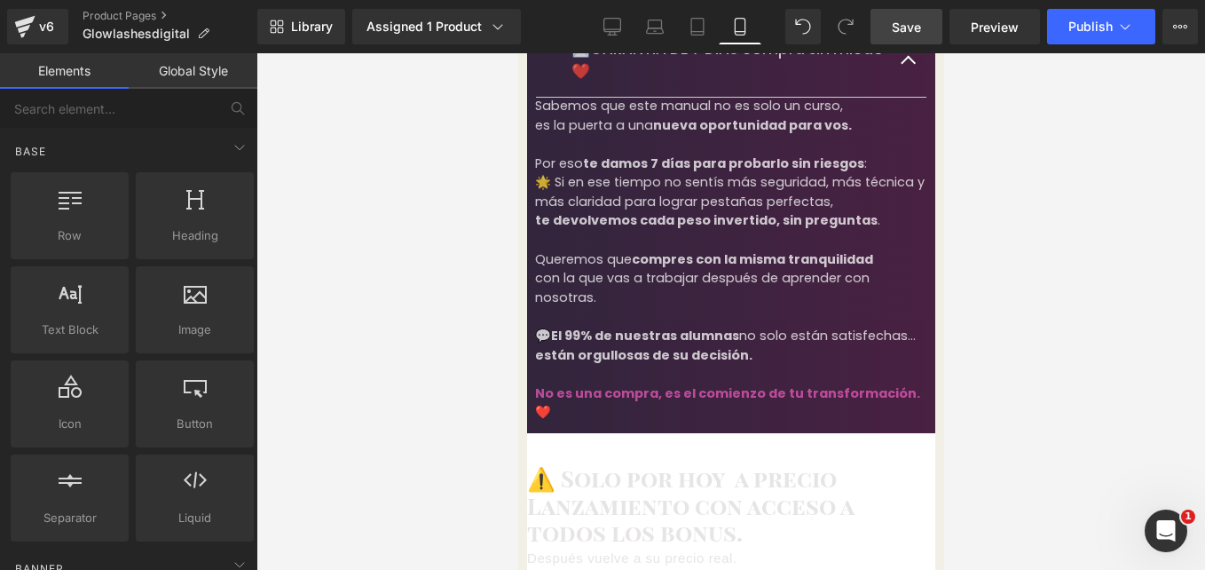
click at [895, 39] on link "Save" at bounding box center [907, 26] width 72 height 35
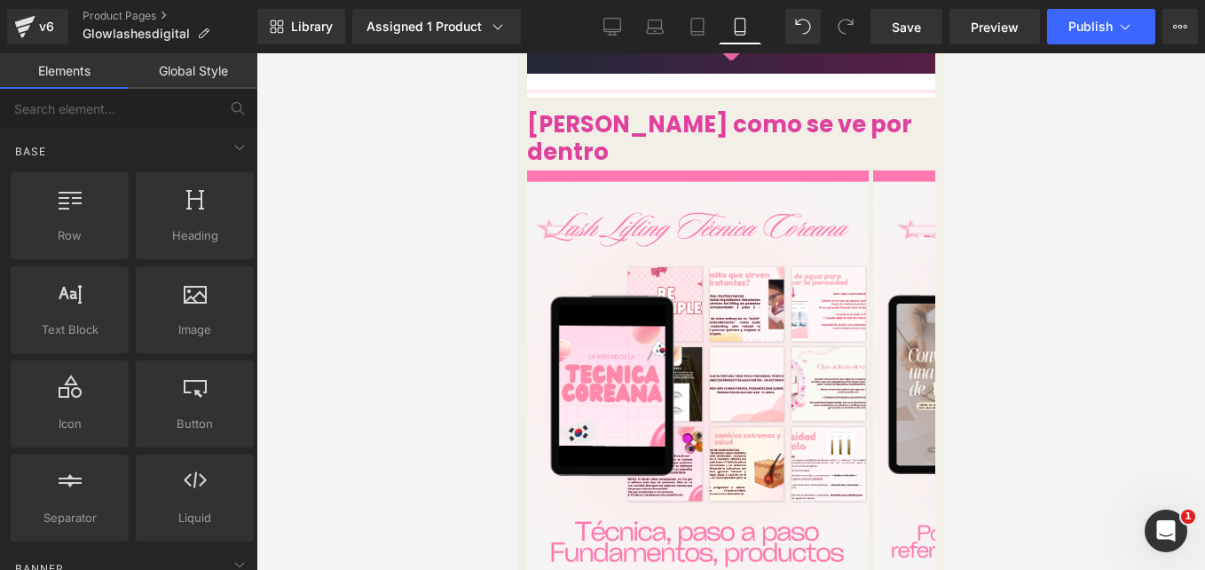
scroll to position [926, 0]
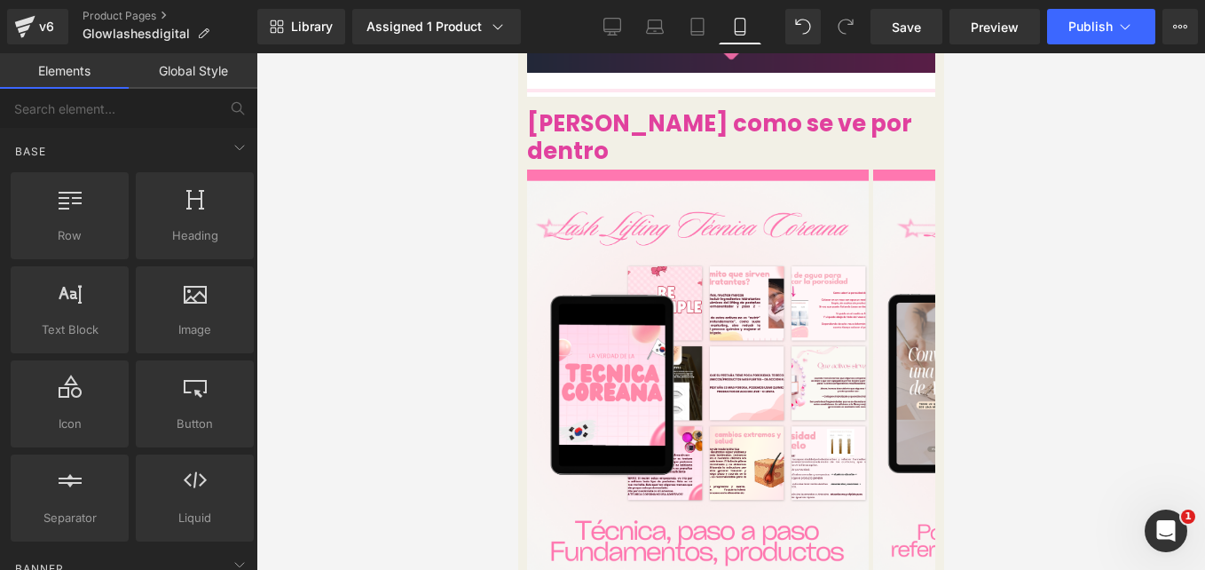
click at [912, 322] on div "Liquid Mira como se ve por dentro Heading Image Image Image Image Image ‹ › Car…" at bounding box center [730, 348] width 408 height 518
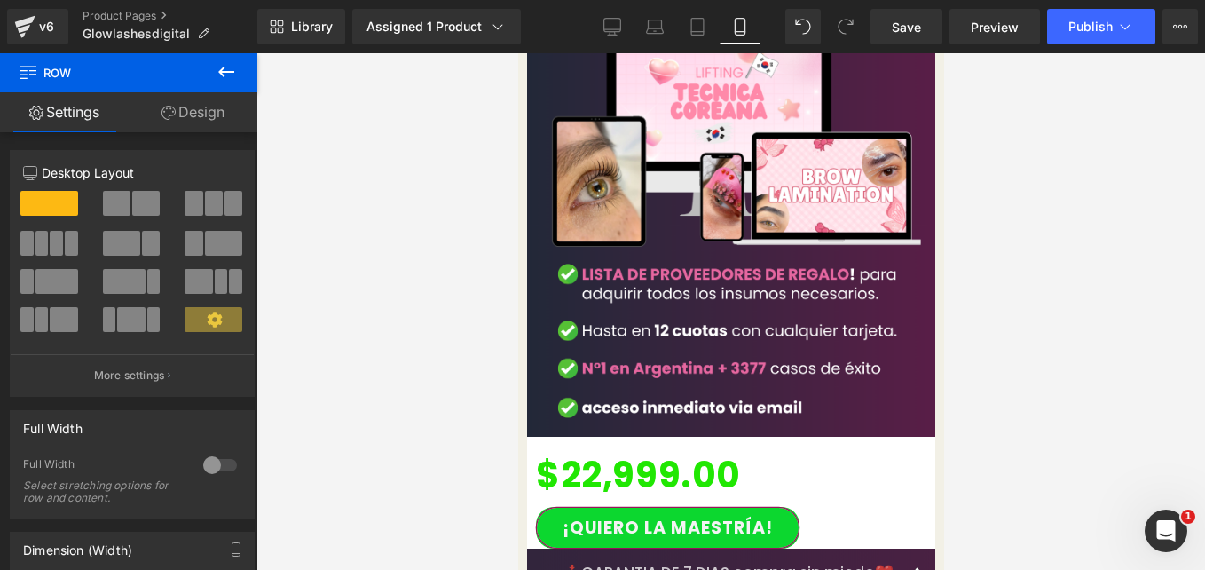
scroll to position [3892, 0]
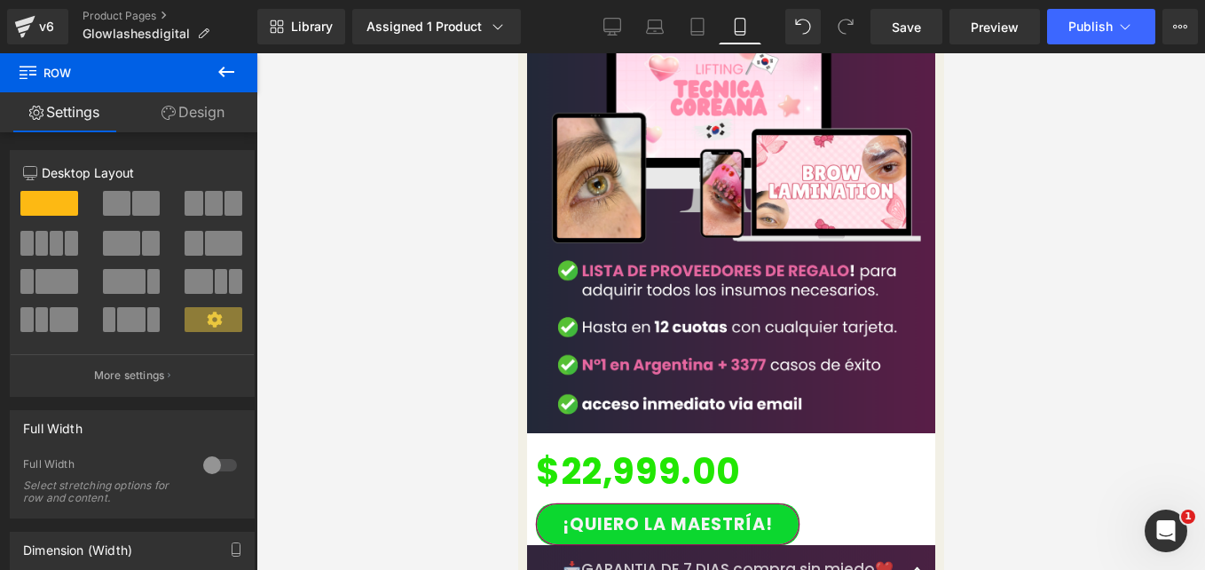
drag, startPoint x: 709, startPoint y: 260, endPoint x: 827, endPoint y: 249, distance: 118.5
click at [517, 53] on span "Accordion" at bounding box center [517, 53] width 0 height 0
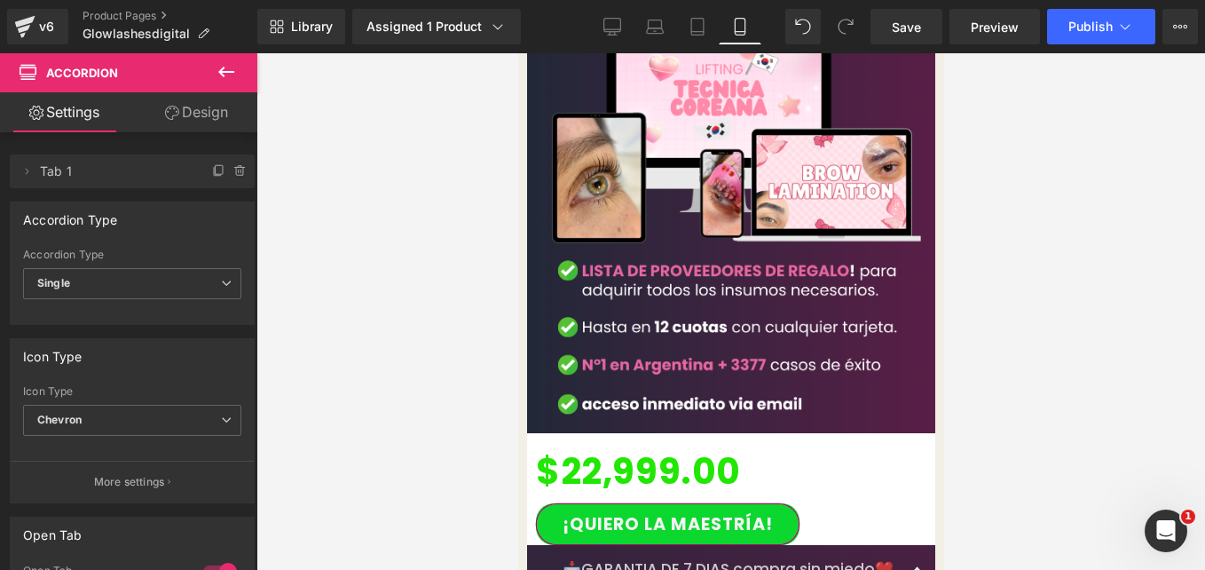
click at [197, 114] on link "Design" at bounding box center [196, 112] width 129 height 40
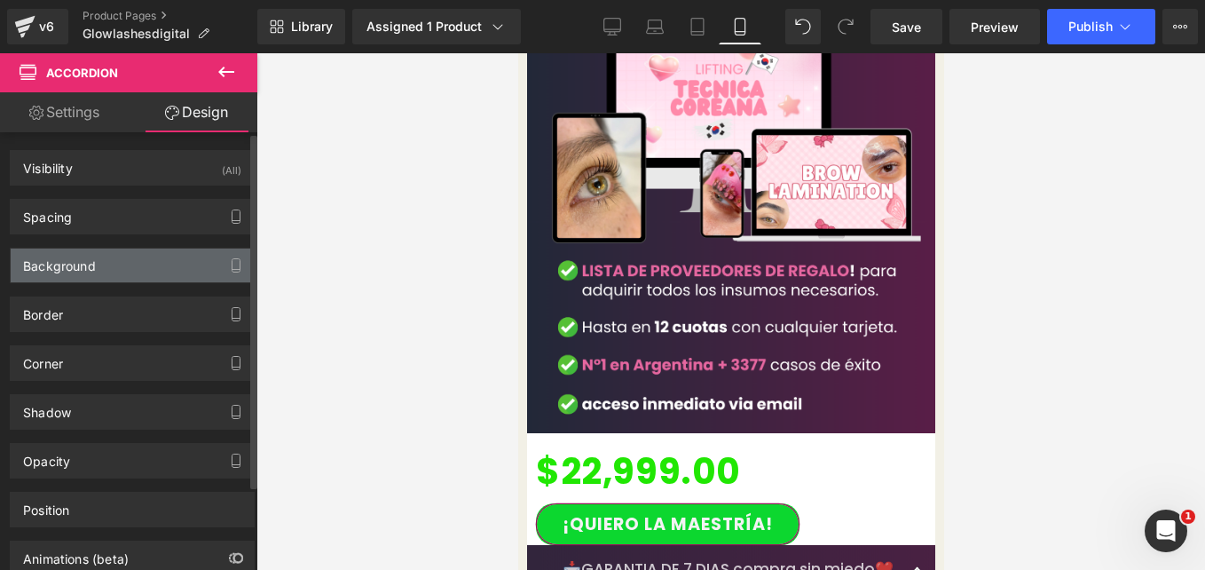
click at [159, 277] on div "Background" at bounding box center [132, 265] width 243 height 34
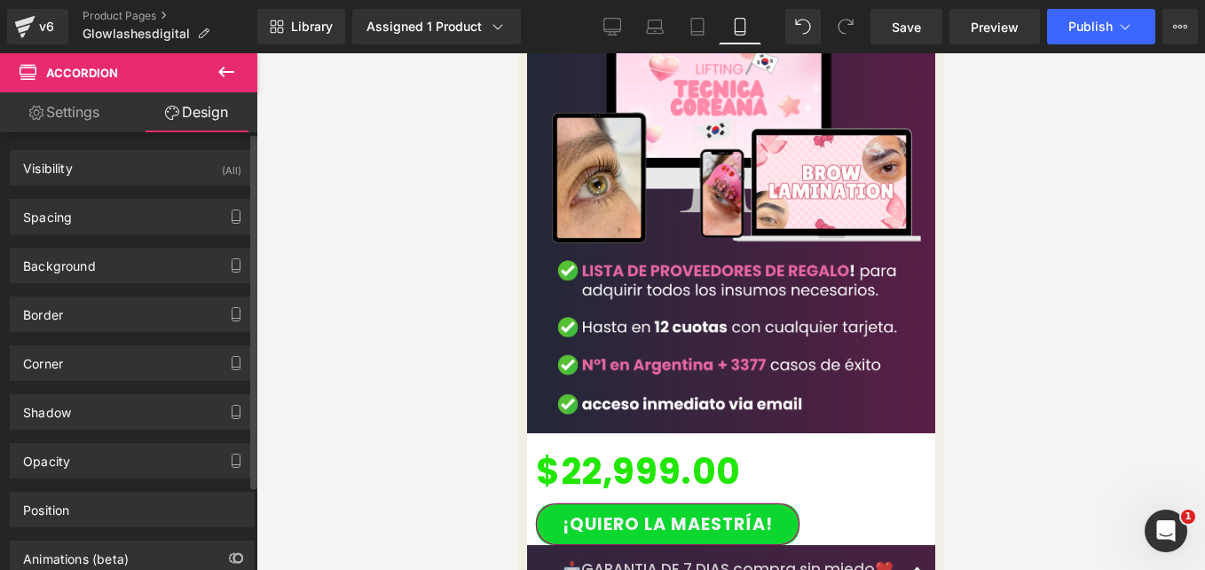
type input "transparent"
type input "0"
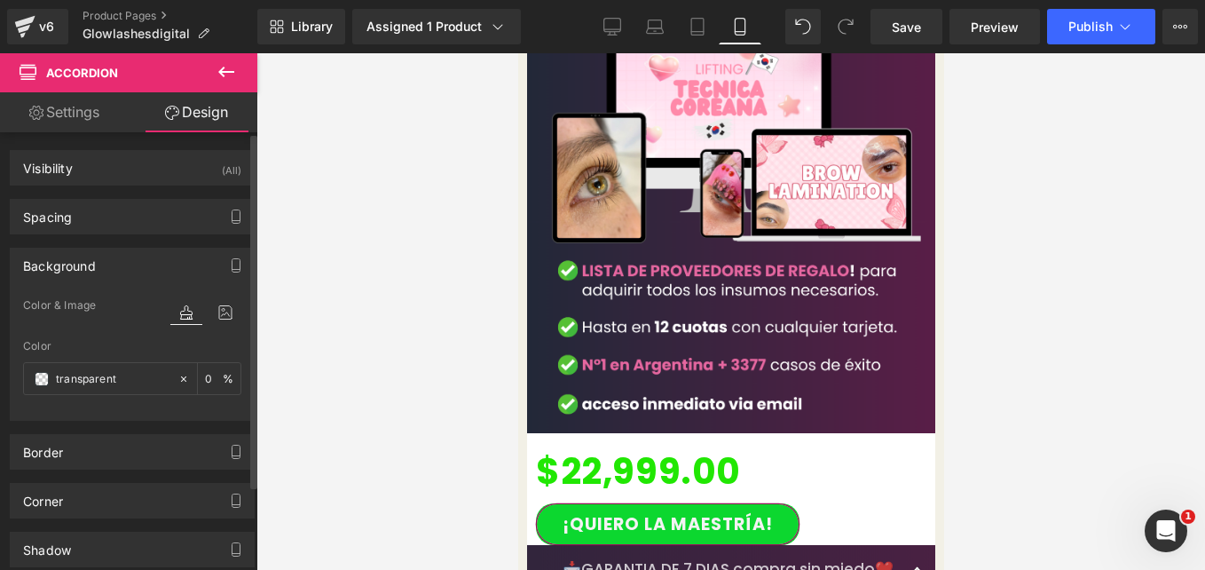
type input "https://cdn.shopify.com/s/files/1/0663/2269/4232/files/7.png?v=1757805321"
click at [222, 306] on icon at bounding box center [225, 312] width 32 height 23
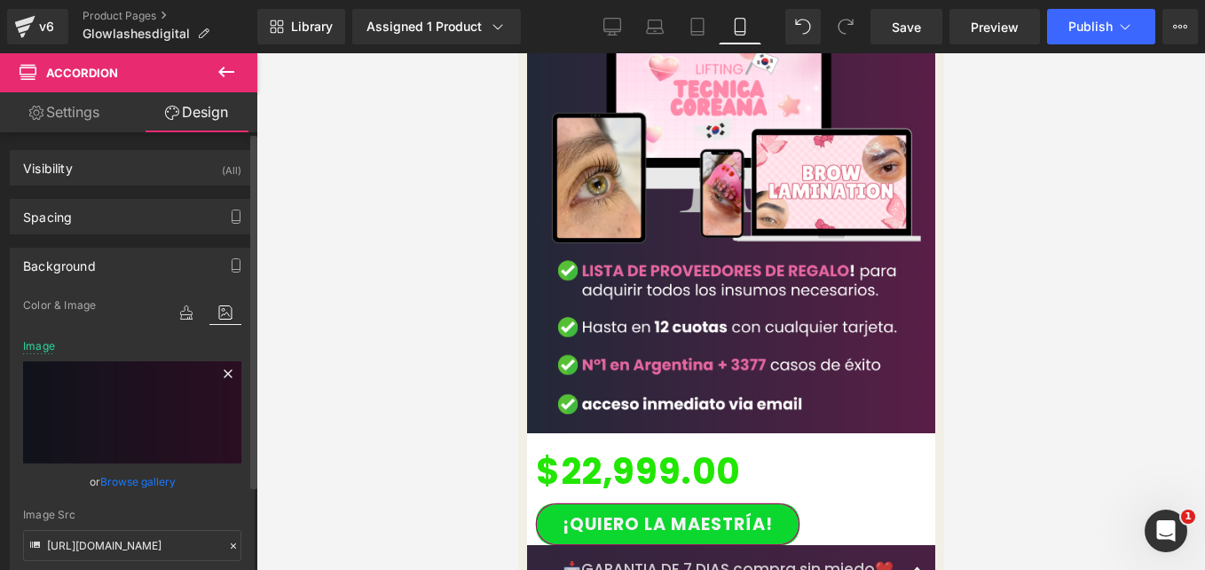
click at [224, 375] on icon at bounding box center [228, 373] width 8 height 8
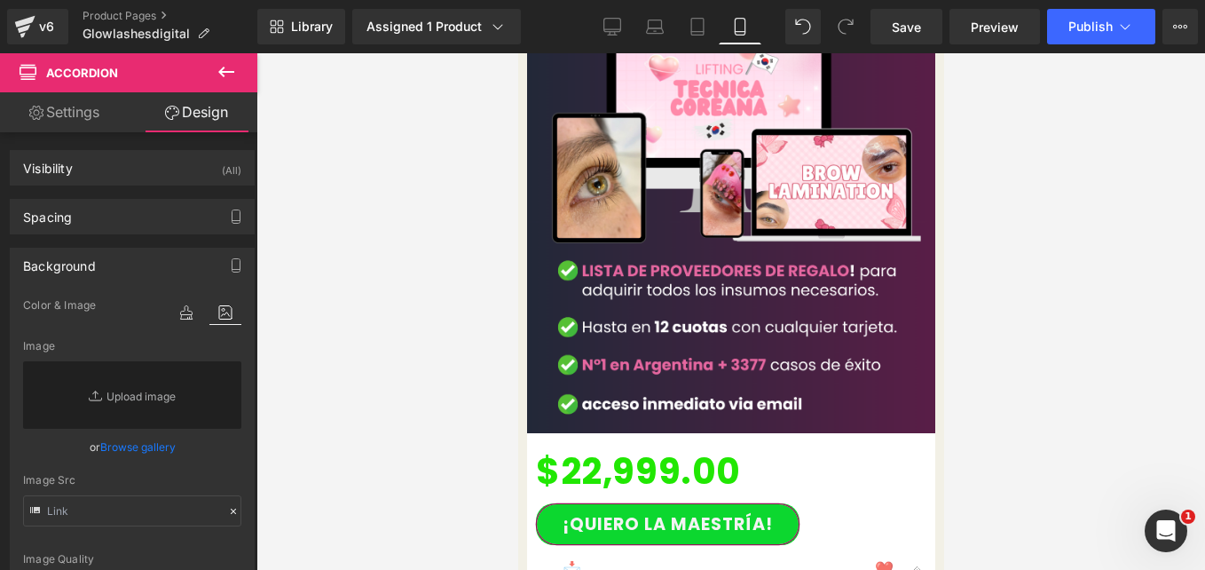
drag, startPoint x: 716, startPoint y: 483, endPoint x: 779, endPoint y: 305, distance: 188.4
click at [517, 53] on span "Text Block" at bounding box center [517, 53] width 0 height 0
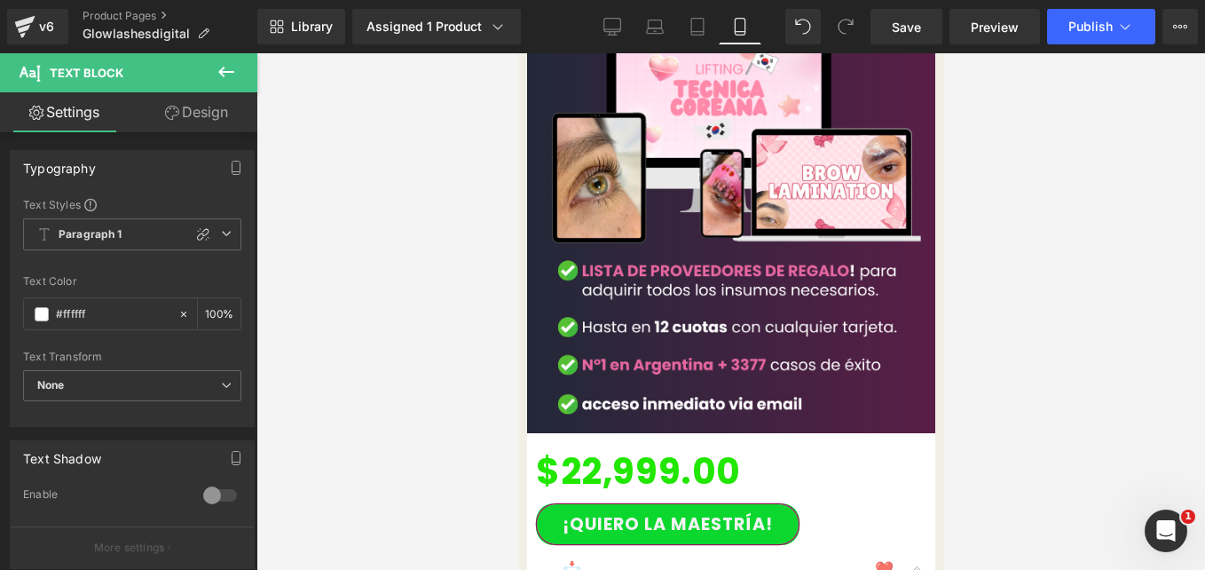
click at [187, 121] on link "Design" at bounding box center [196, 112] width 129 height 40
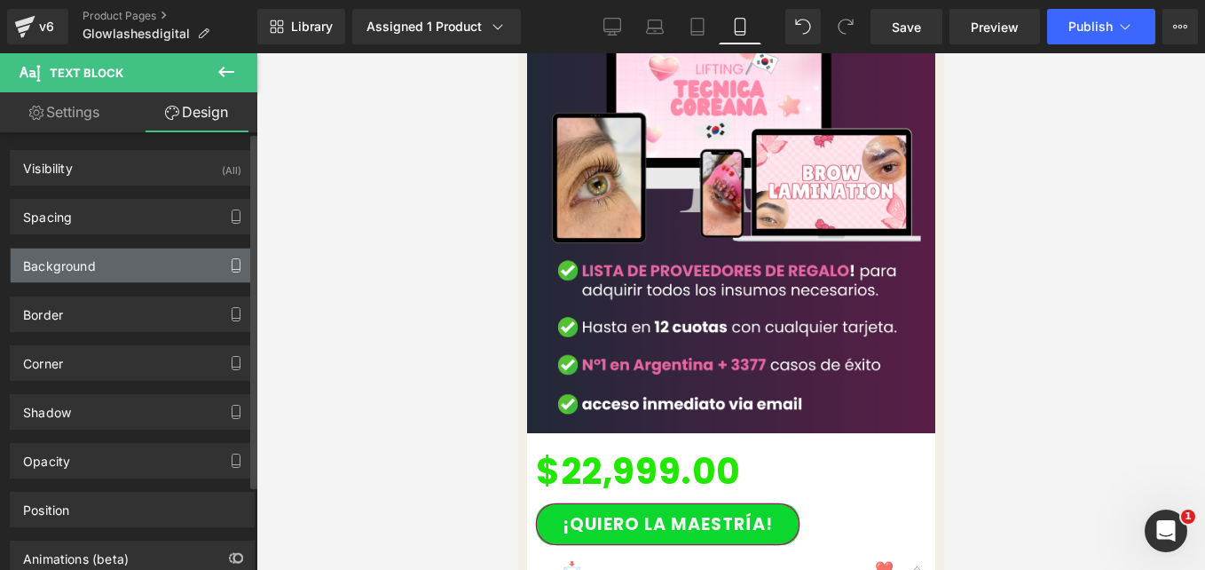
type input "https://cdn.shopify.com/s/files/1/0663/2269/4232/files/7.png?v=1757805321"
click at [222, 270] on button "button" at bounding box center [236, 265] width 28 height 34
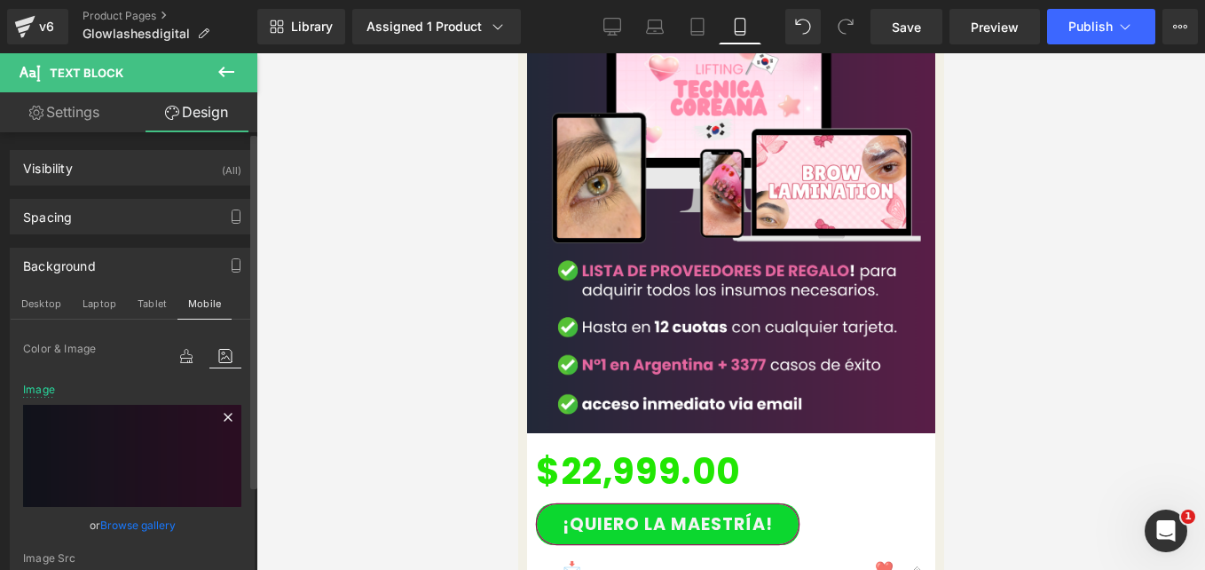
click at [220, 422] on icon at bounding box center [227, 416] width 21 height 21
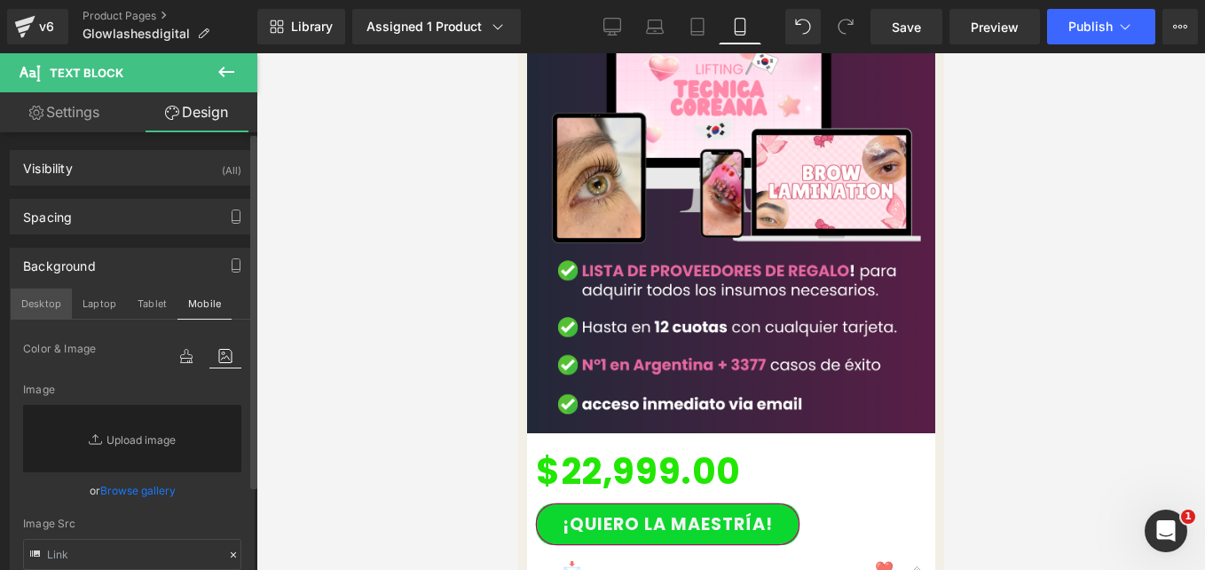
click at [35, 304] on button "Desktop" at bounding box center [41, 303] width 61 height 30
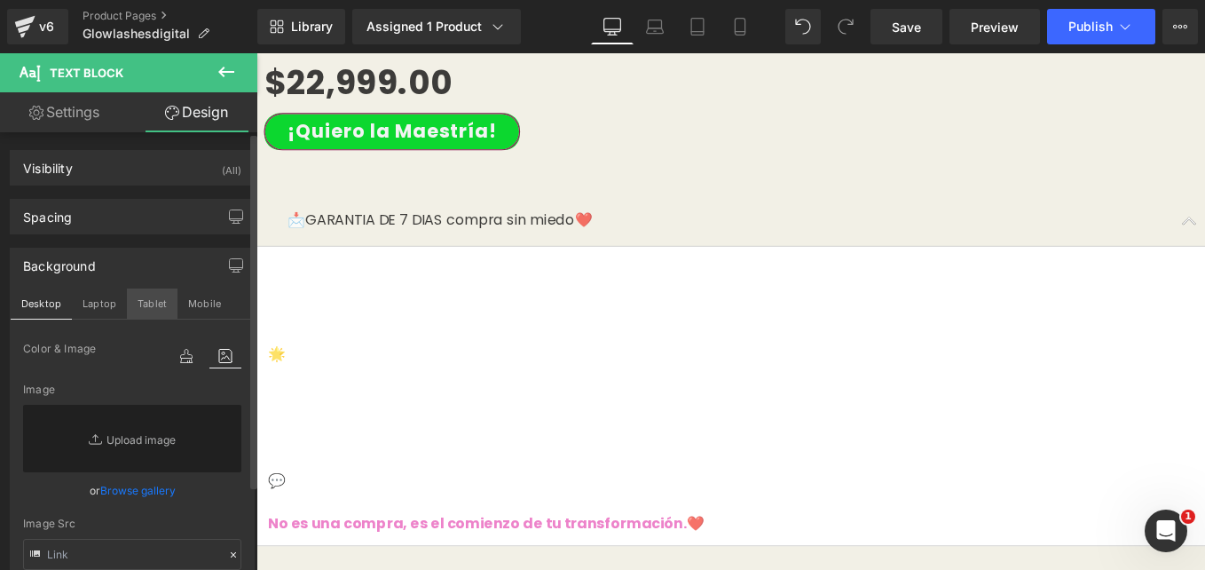
scroll to position [9170, 0]
click at [190, 308] on button "Mobile" at bounding box center [204, 303] width 54 height 30
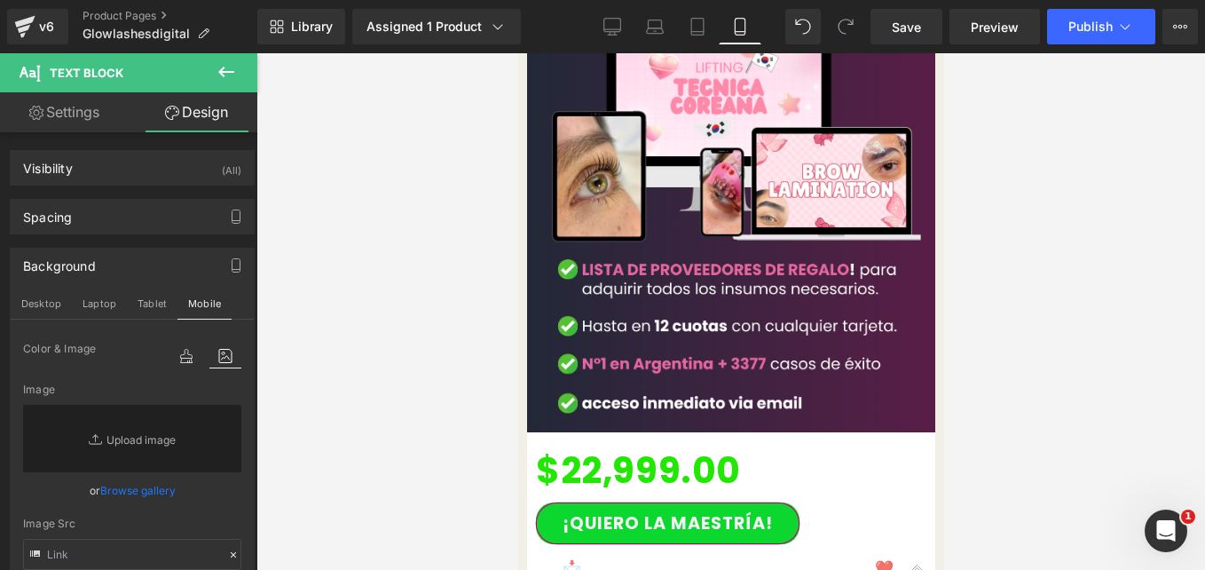
scroll to position [3892, 0]
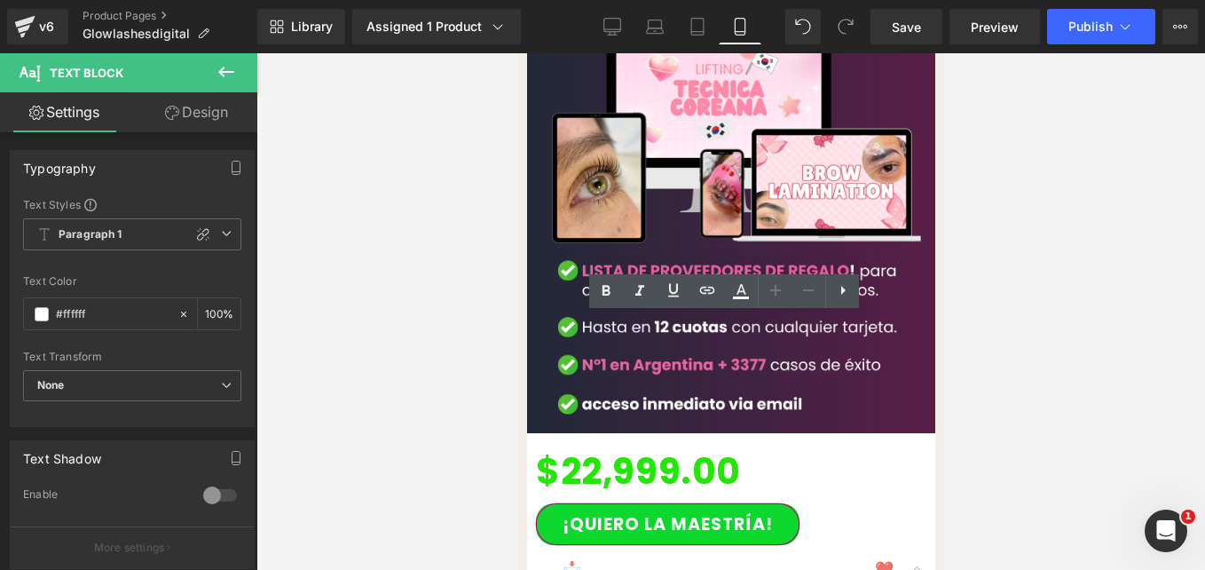
drag, startPoint x: 861, startPoint y: 398, endPoint x: 1027, endPoint y: 361, distance: 169.9
click at [748, 289] on icon at bounding box center [740, 290] width 21 height 21
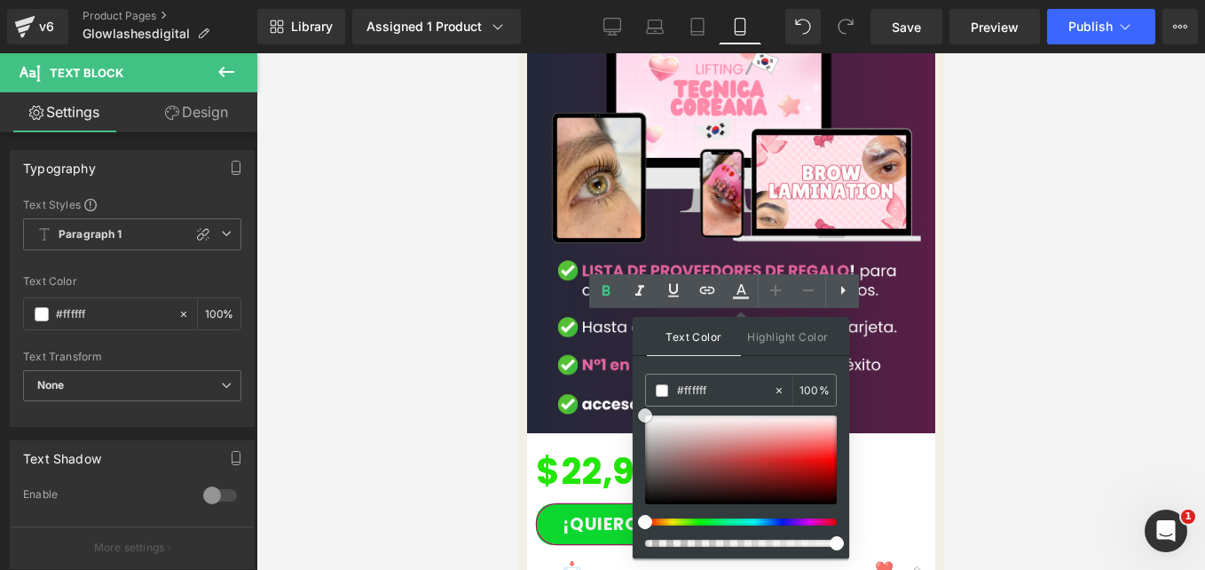
type input "#834343"
drag, startPoint x: 706, startPoint y: 469, endPoint x: 697, endPoint y: 519, distance: 50.6
click at [697, 519] on div at bounding box center [741, 480] width 192 height 131
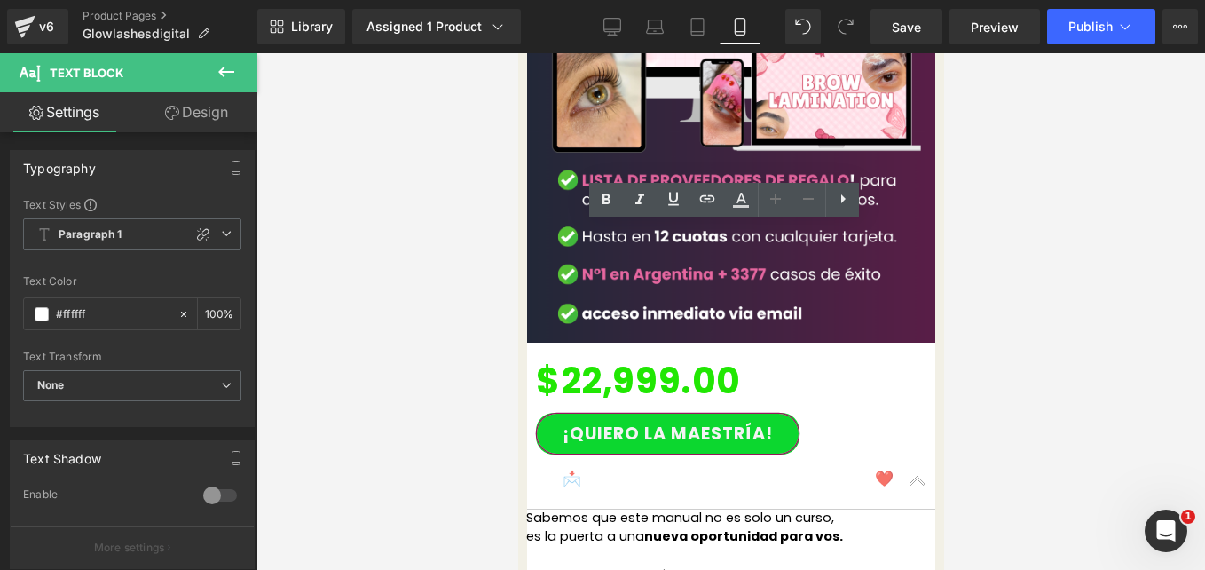
scroll to position [3983, 0]
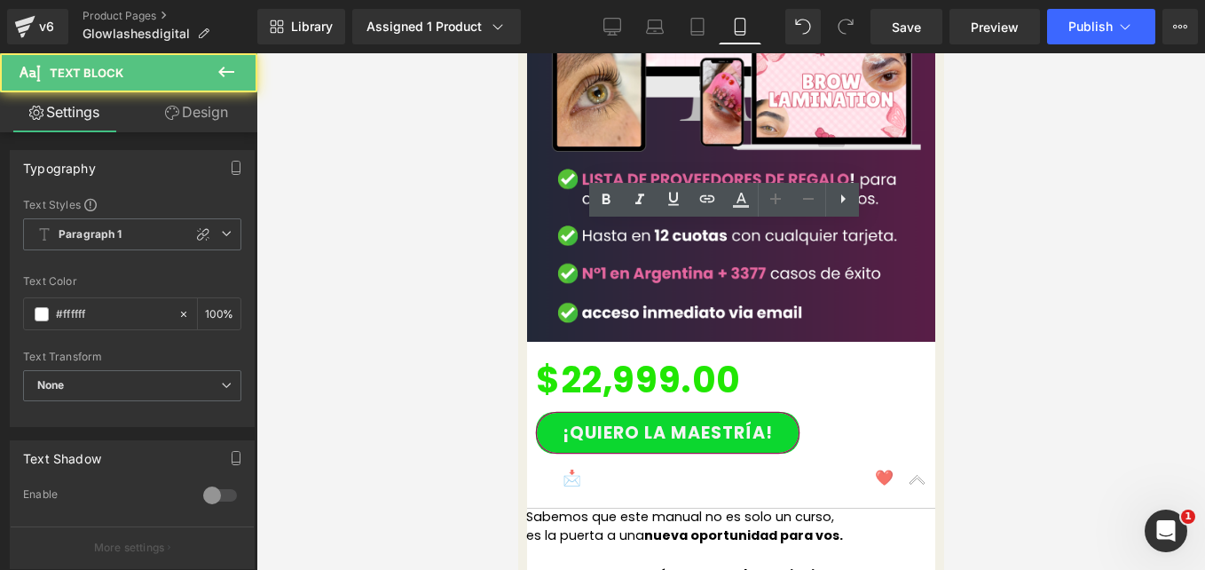
drag, startPoint x: 801, startPoint y: 497, endPoint x: 548, endPoint y: 311, distance: 313.5
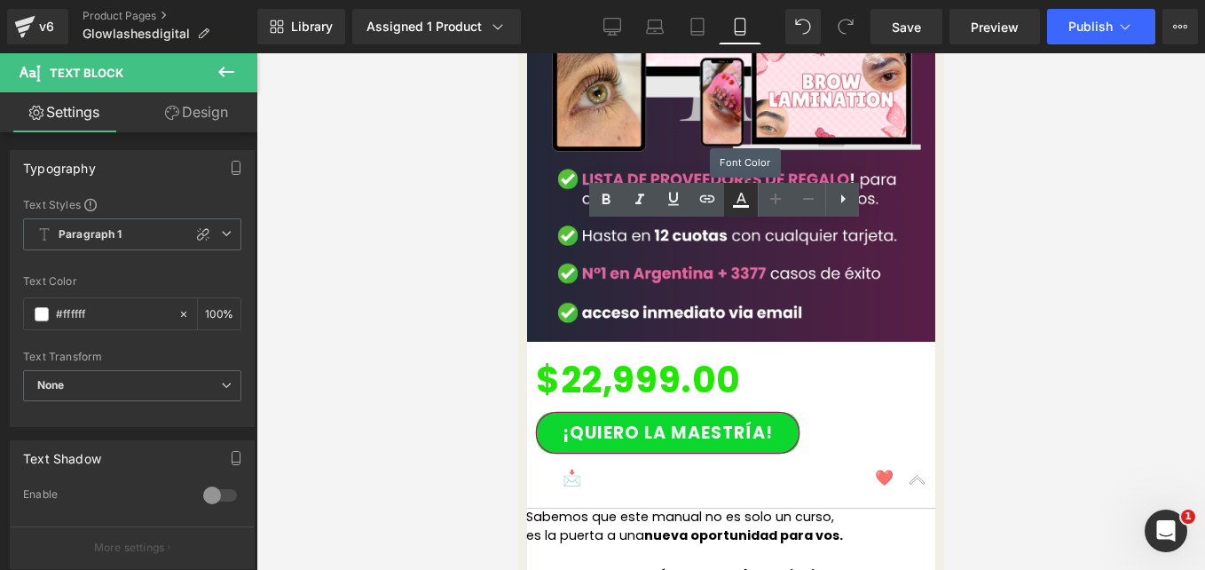
click at [745, 211] on link at bounding box center [741, 200] width 34 height 34
type input "#ffffff"
type input "100"
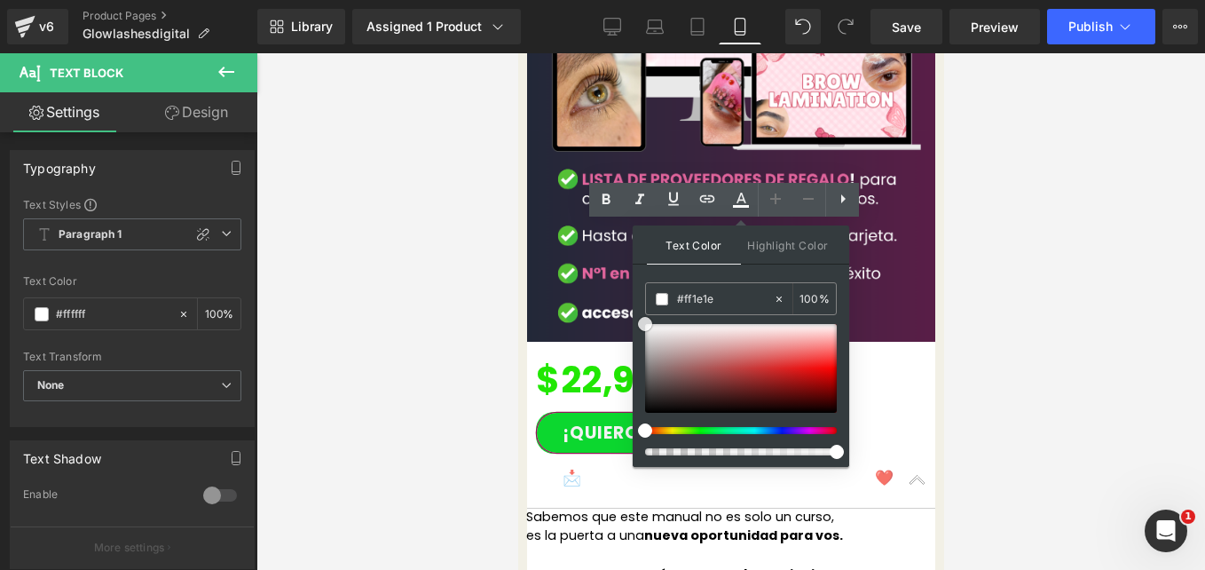
drag, startPoint x: 714, startPoint y: 363, endPoint x: 675, endPoint y: 467, distance: 110.9
click at [675, 467] on div "#ff1e1e 100 %" at bounding box center [741, 374] width 192 height 185
type input "#000000"
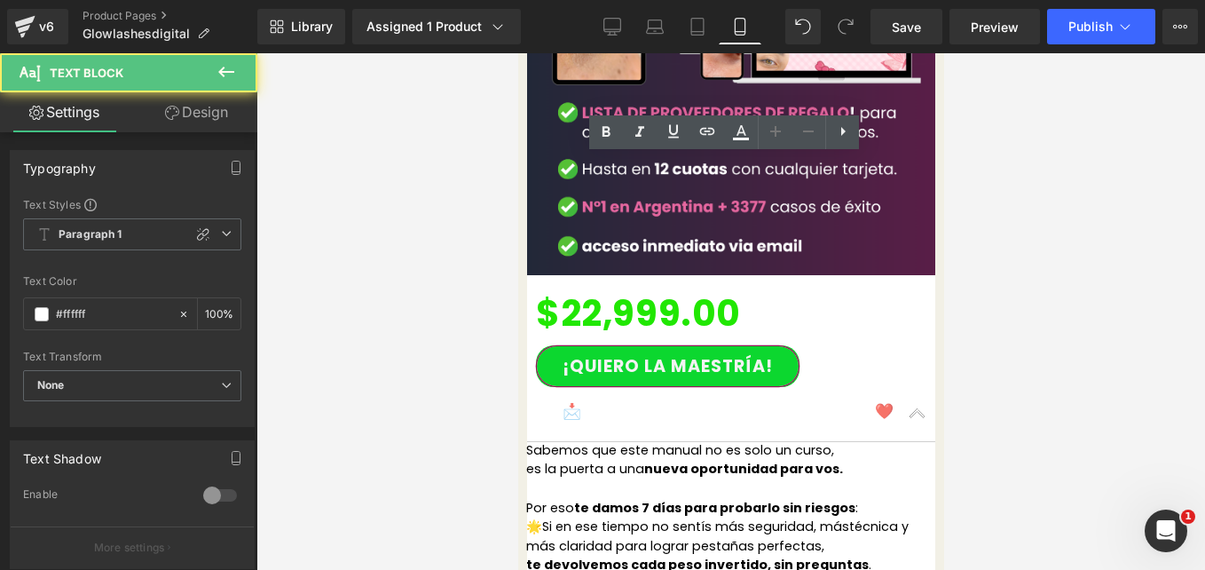
scroll to position [4051, 0]
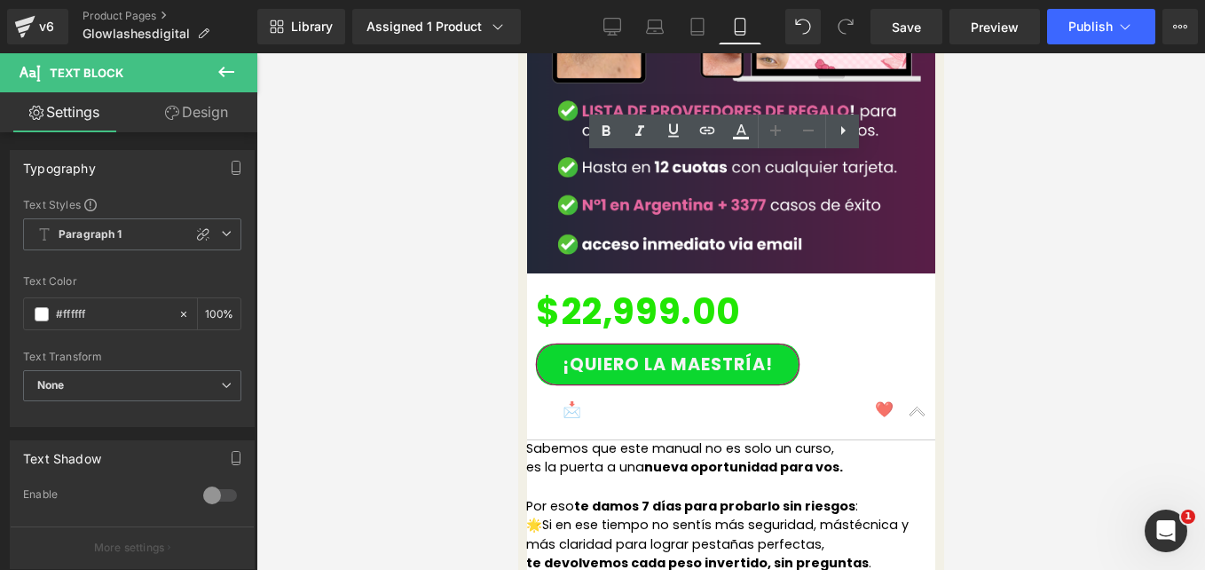
drag, startPoint x: 622, startPoint y: 446, endPoint x: 656, endPoint y: 427, distance: 38.5
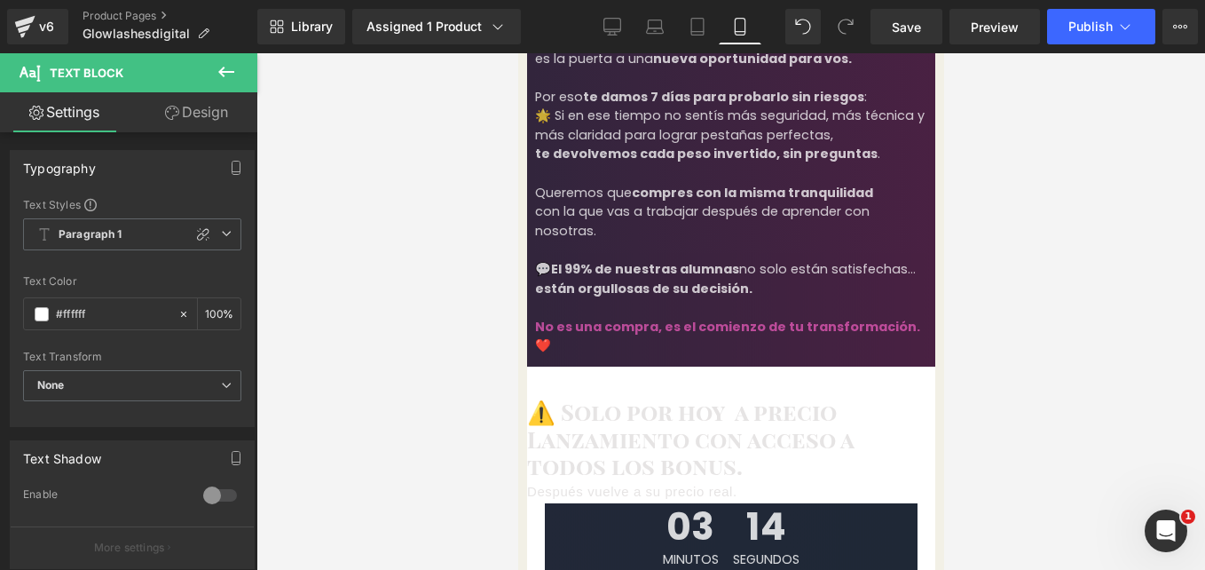
scroll to position [3304, 0]
drag, startPoint x: 688, startPoint y: 324, endPoint x: 911, endPoint y: 279, distance: 228.2
click at [517, 53] on span "Countdown Timer" at bounding box center [517, 53] width 0 height 0
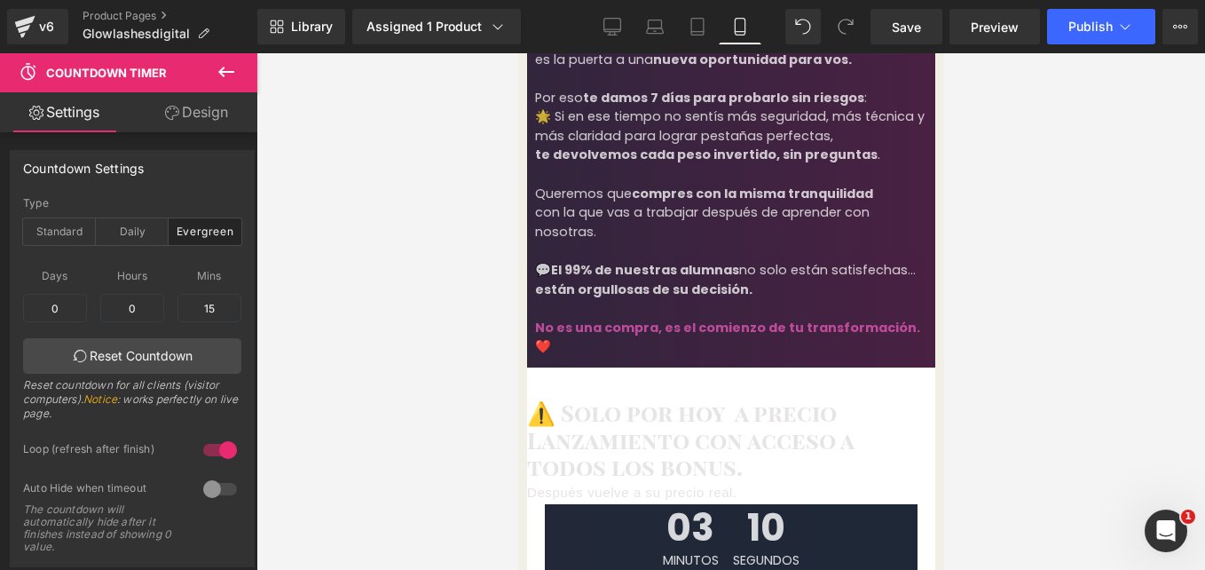
click at [223, 113] on link "Design" at bounding box center [196, 112] width 129 height 40
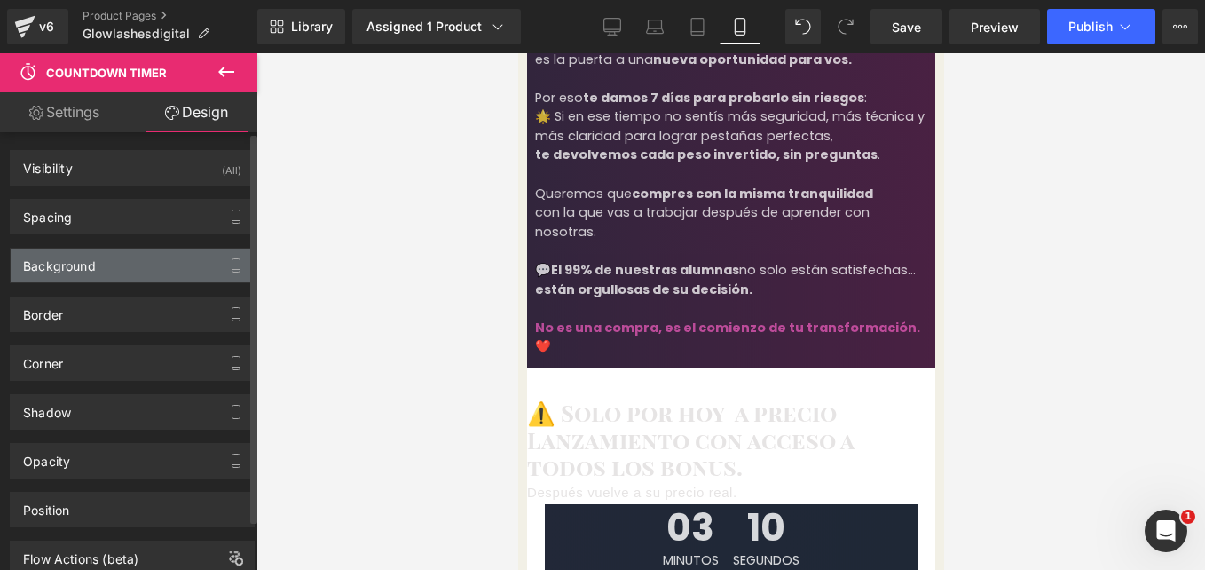
click at [152, 280] on div "Background" at bounding box center [132, 265] width 243 height 34
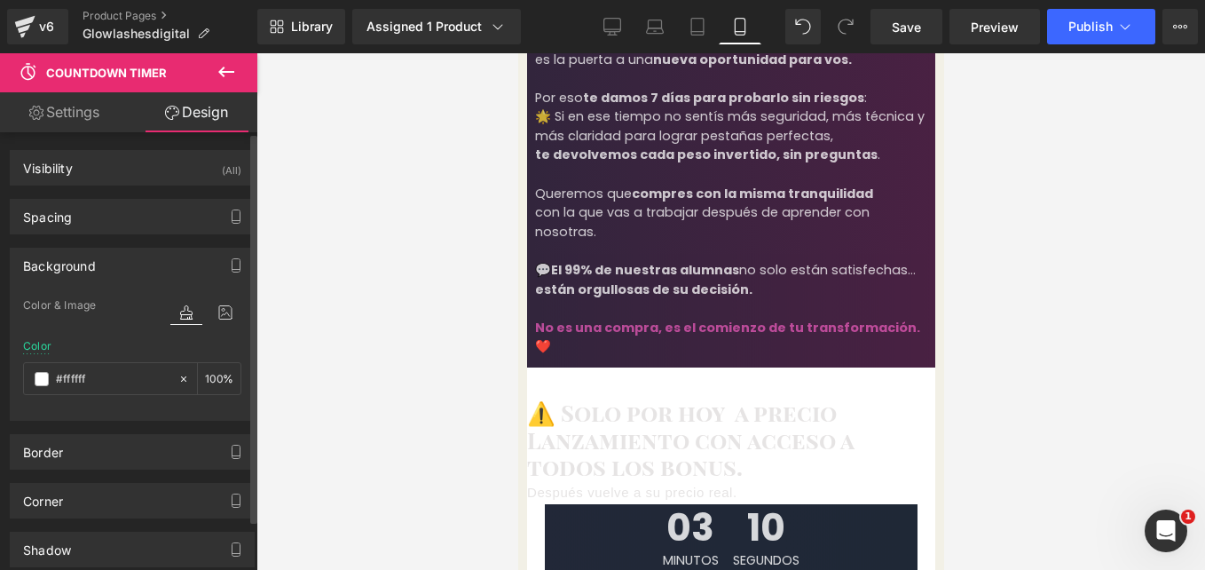
type input "#ffffff"
type input "100"
type input "https://cdn.shopify.com/s/files/1/0663/2269/4232/files/Heading_6.png?v=17578073…"
click at [225, 313] on icon at bounding box center [225, 312] width 32 height 23
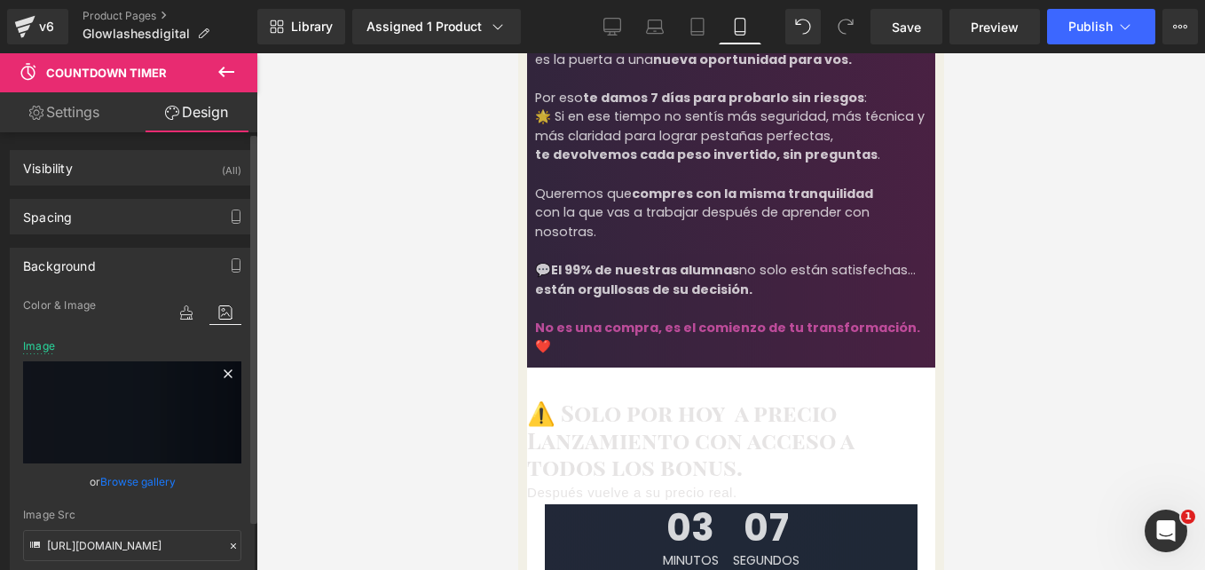
click at [221, 367] on icon at bounding box center [227, 373] width 21 height 21
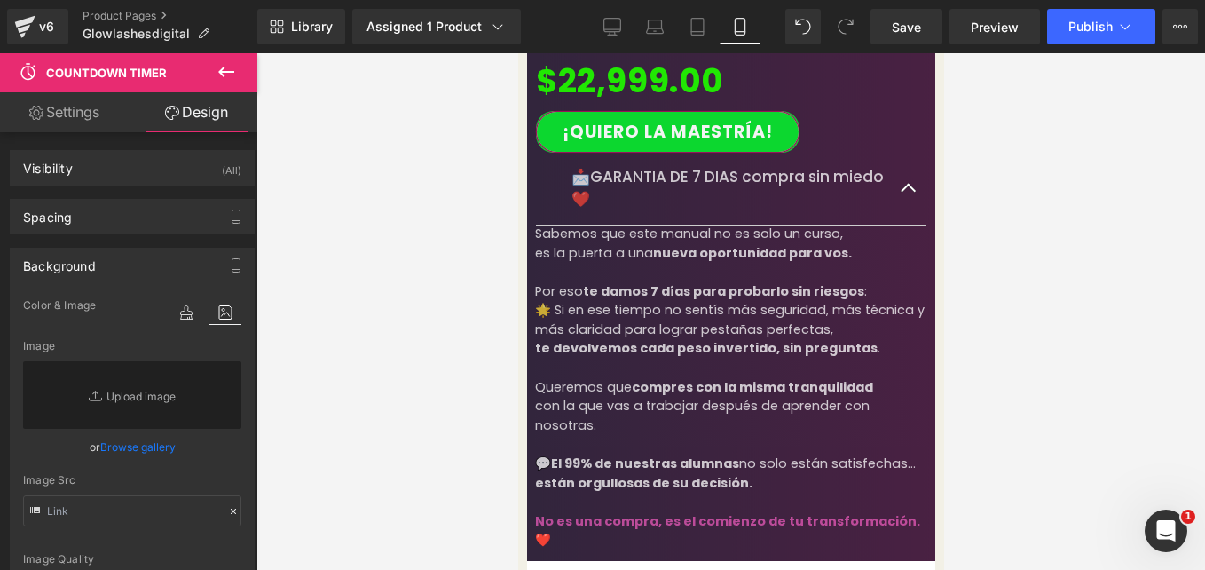
scroll to position [3176, 0]
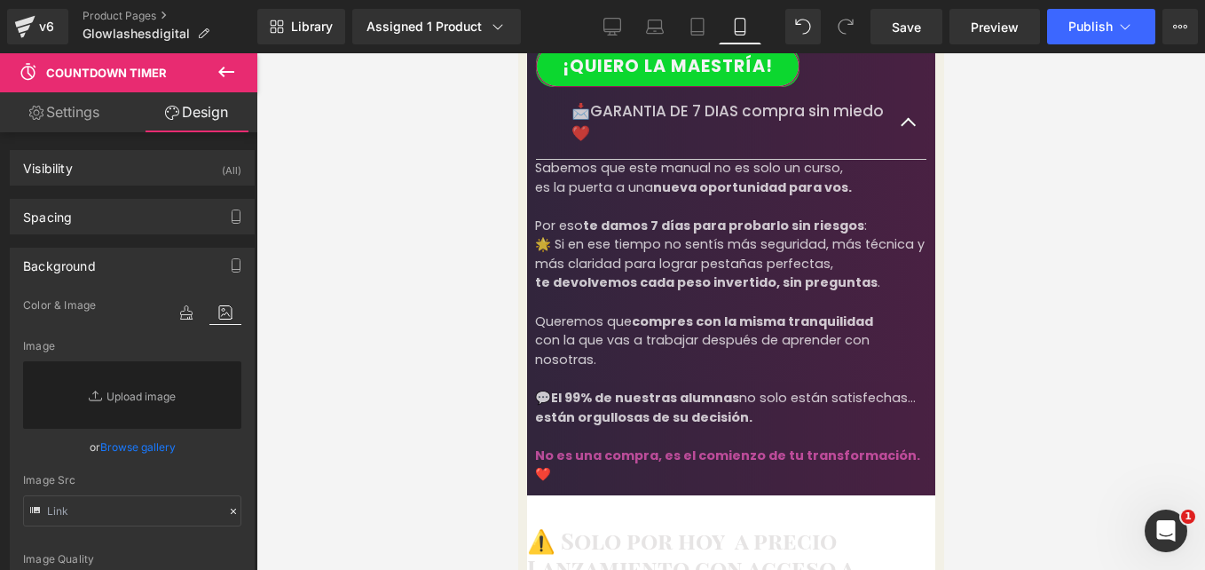
click at [517, 53] on span "Countdown Timer" at bounding box center [517, 53] width 0 height 0
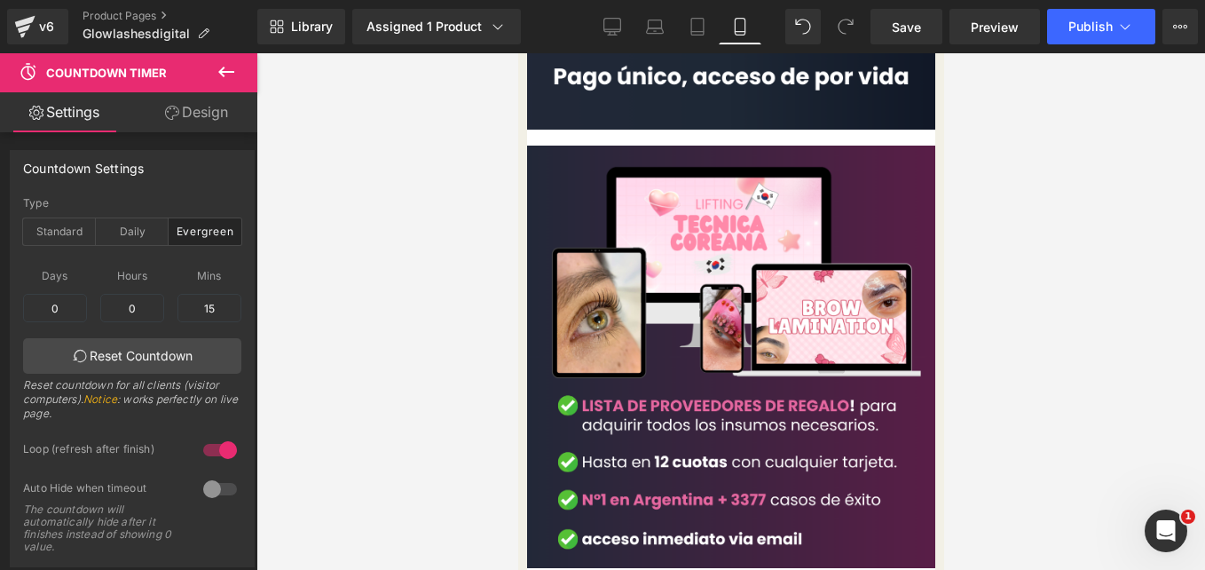
scroll to position [2576, 0]
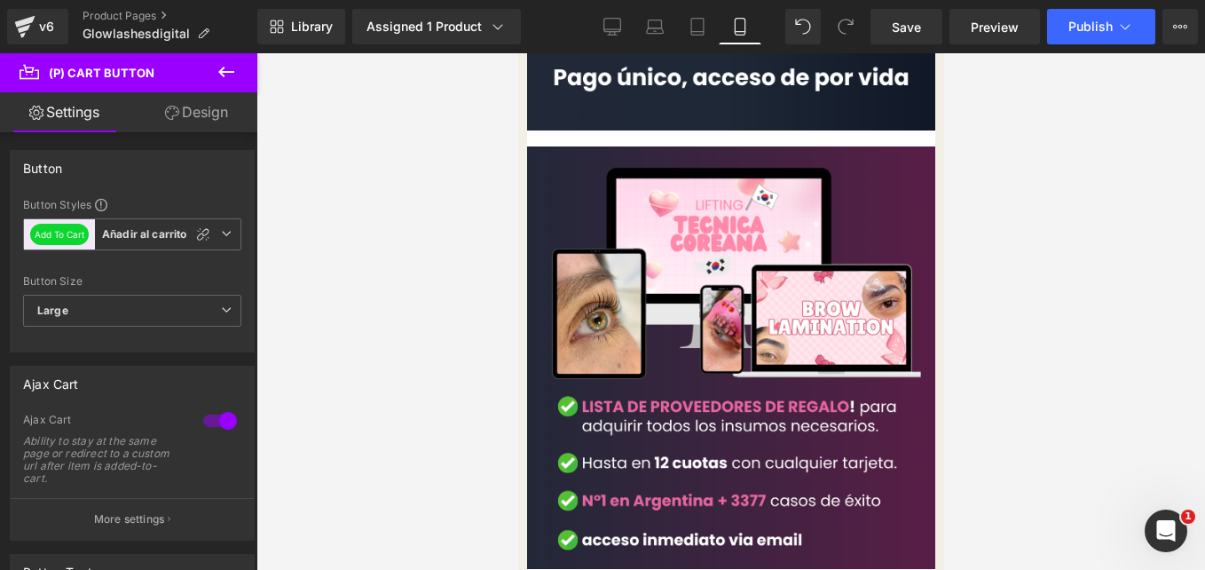
click at [209, 117] on link "Design" at bounding box center [196, 112] width 129 height 40
click at [0, 0] on div "Background" at bounding box center [0, 0] width 0 height 0
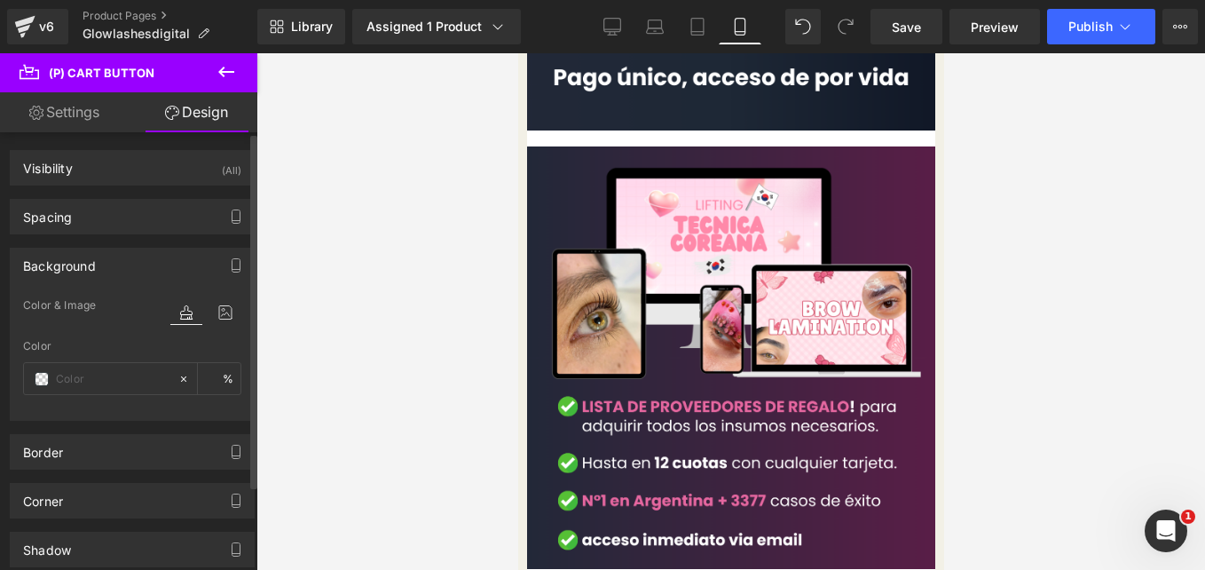
type input "#0cd72f"
type input "100"
click at [225, 319] on icon at bounding box center [225, 312] width 32 height 23
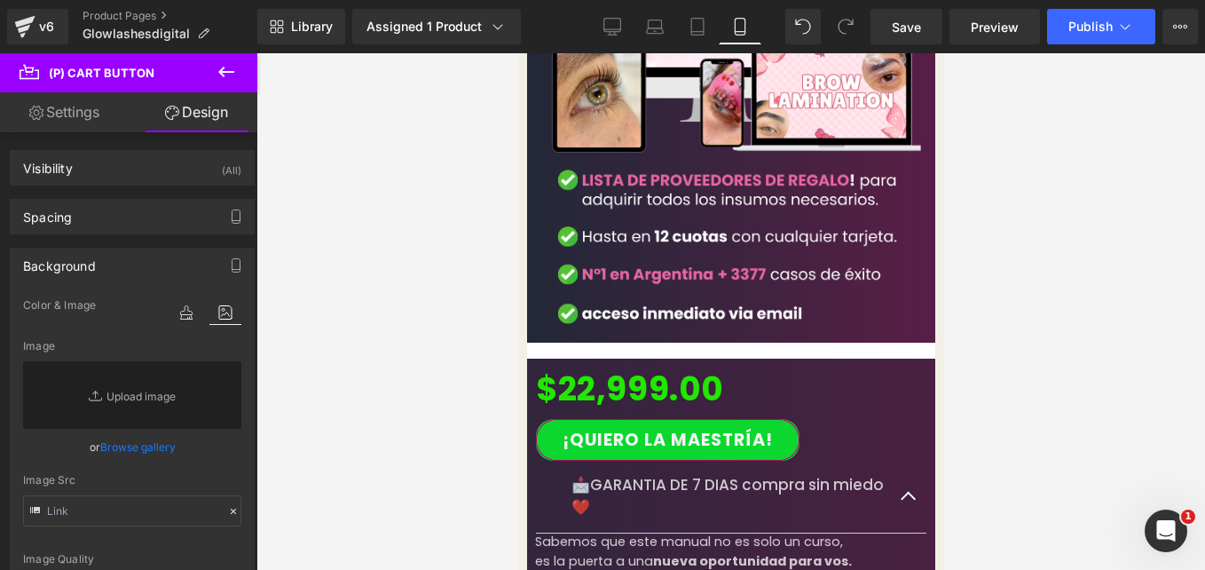
scroll to position [2804, 0]
drag, startPoint x: 720, startPoint y: 184, endPoint x: 939, endPoint y: 139, distance: 223.7
click at [517, 53] on span "Accordion" at bounding box center [517, 53] width 0 height 0
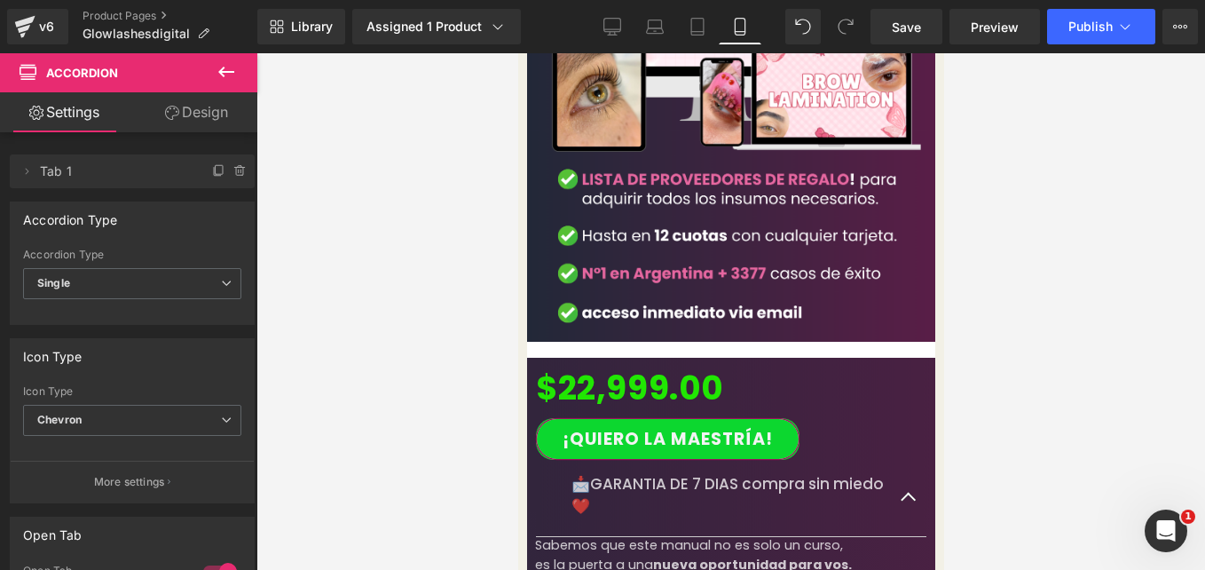
click at [213, 112] on link "Design" at bounding box center [196, 112] width 129 height 40
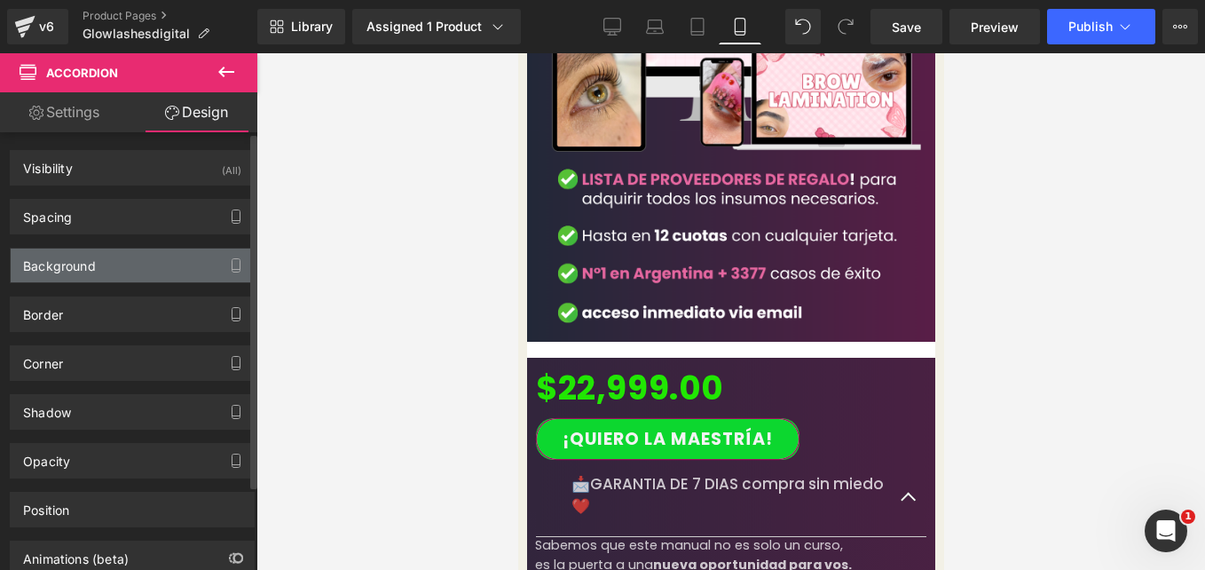
click at [198, 261] on div "Background" at bounding box center [132, 265] width 243 height 34
type input "transparent"
type input "0"
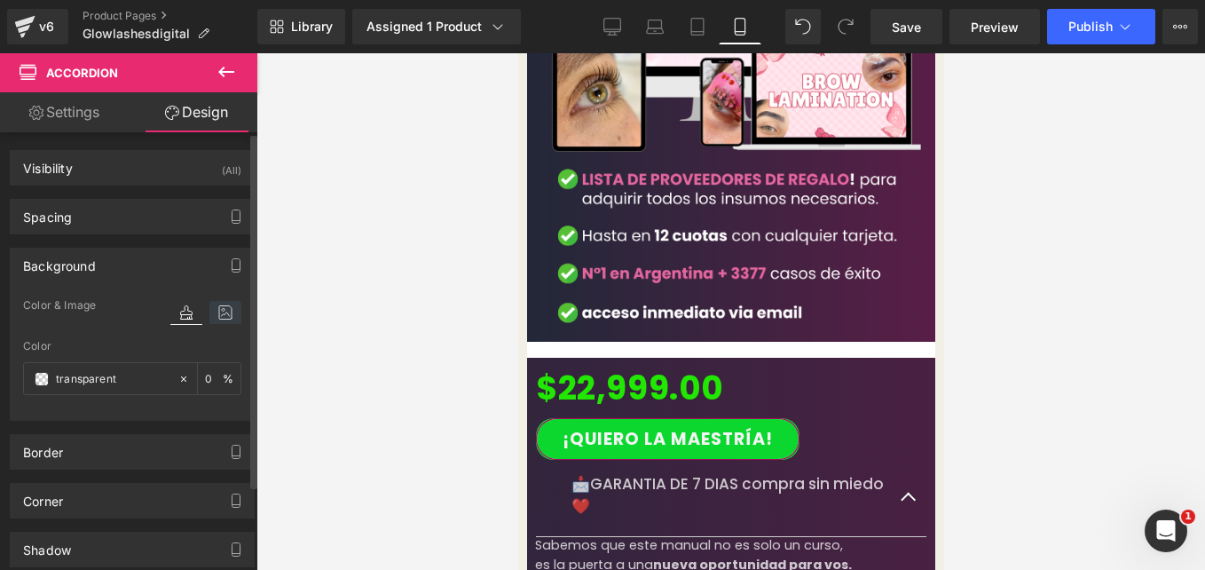
type input "https://cdn.shopify.com/s/files/1/0663/2269/4232/files/7.png?v=1757805321"
click at [224, 319] on icon at bounding box center [225, 312] width 32 height 23
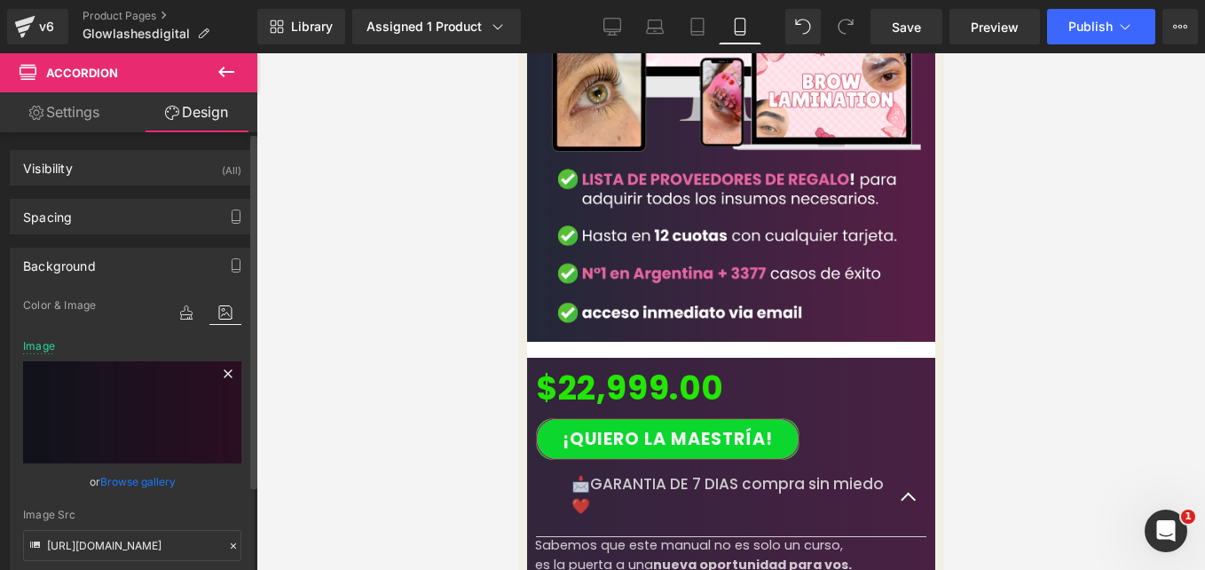
click at [222, 366] on icon at bounding box center [227, 373] width 21 height 21
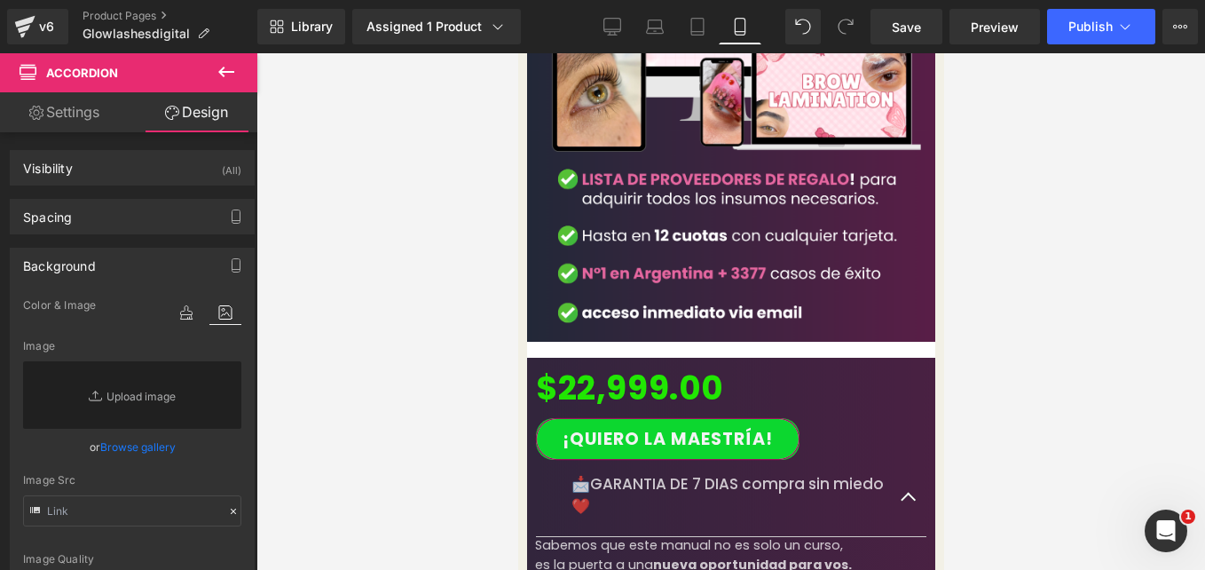
click at [517, 53] on span "Accordion" at bounding box center [517, 53] width 0 height 0
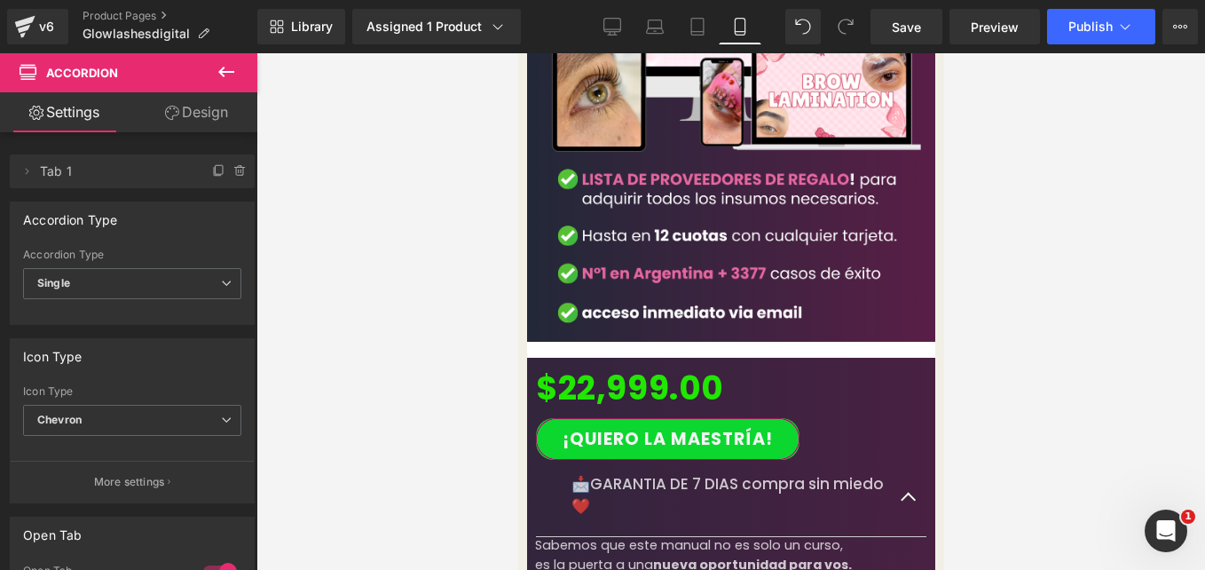
click at [195, 117] on link "Design" at bounding box center [196, 112] width 129 height 40
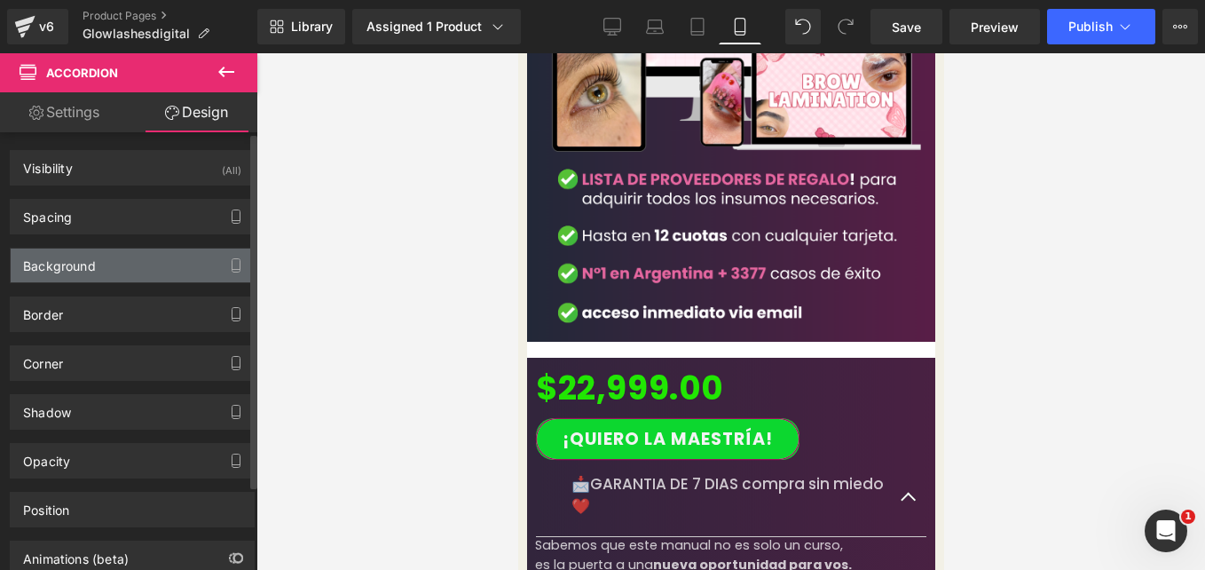
click at [145, 256] on div "Background" at bounding box center [132, 265] width 243 height 34
type input "transparent"
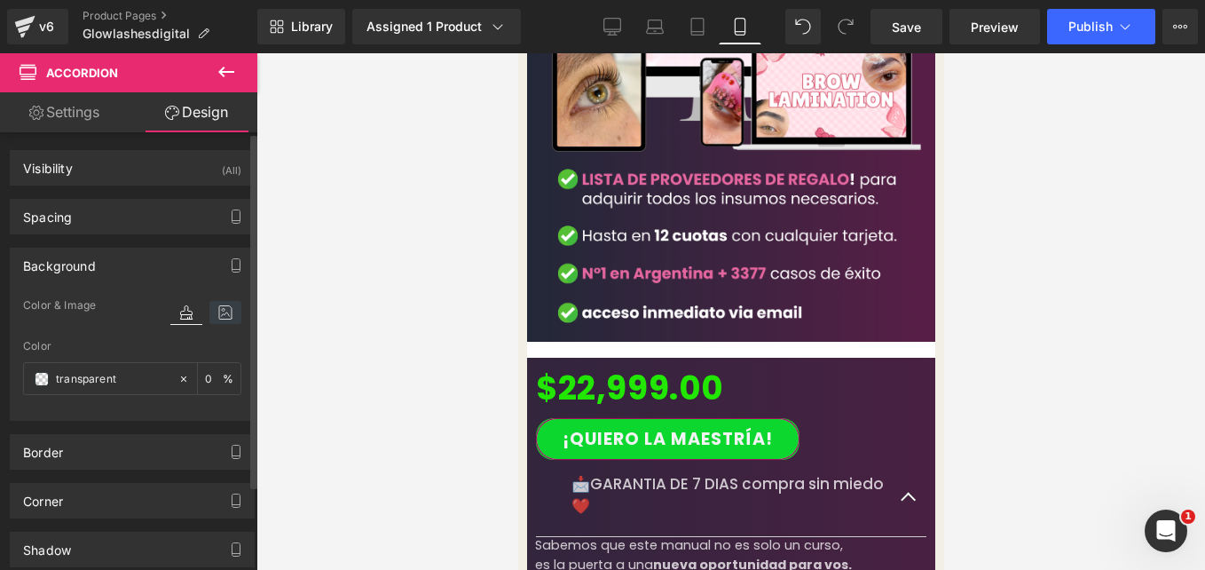
click at [225, 320] on icon at bounding box center [225, 312] width 32 height 23
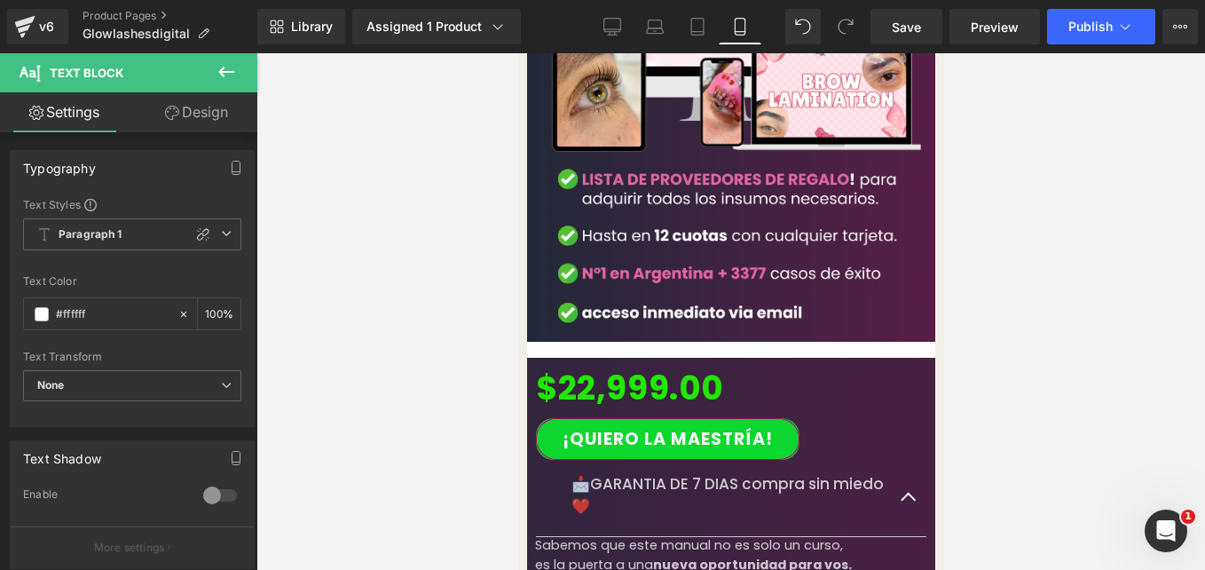
click at [217, 111] on link "Design" at bounding box center [196, 112] width 129 height 40
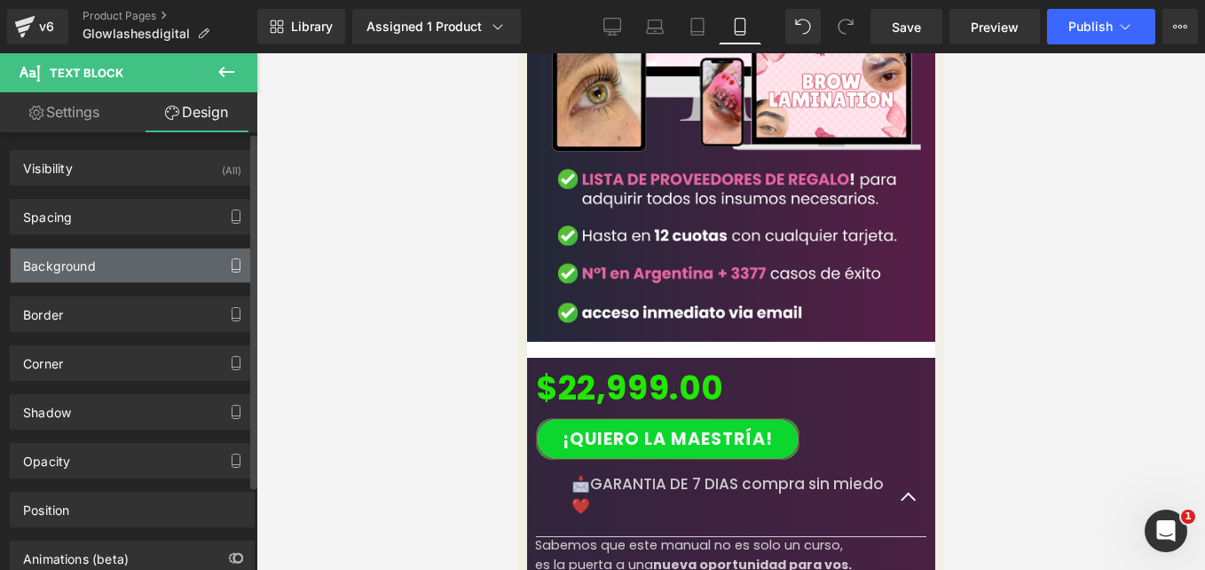
click at [229, 268] on icon "button" at bounding box center [236, 265] width 14 height 14
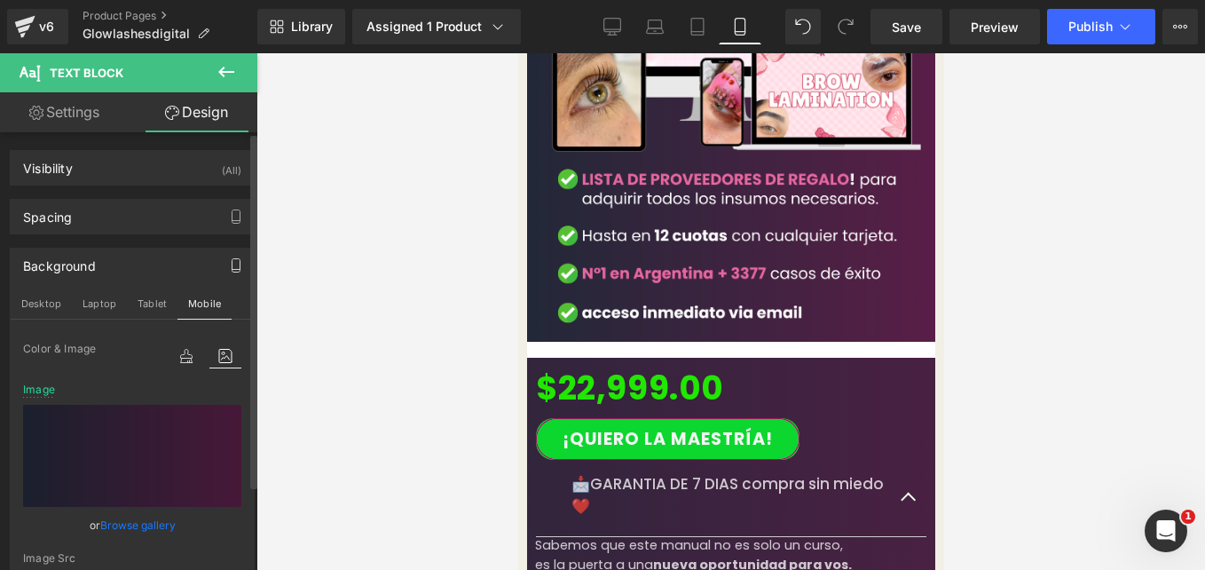
click at [209, 359] on icon at bounding box center [225, 355] width 32 height 23
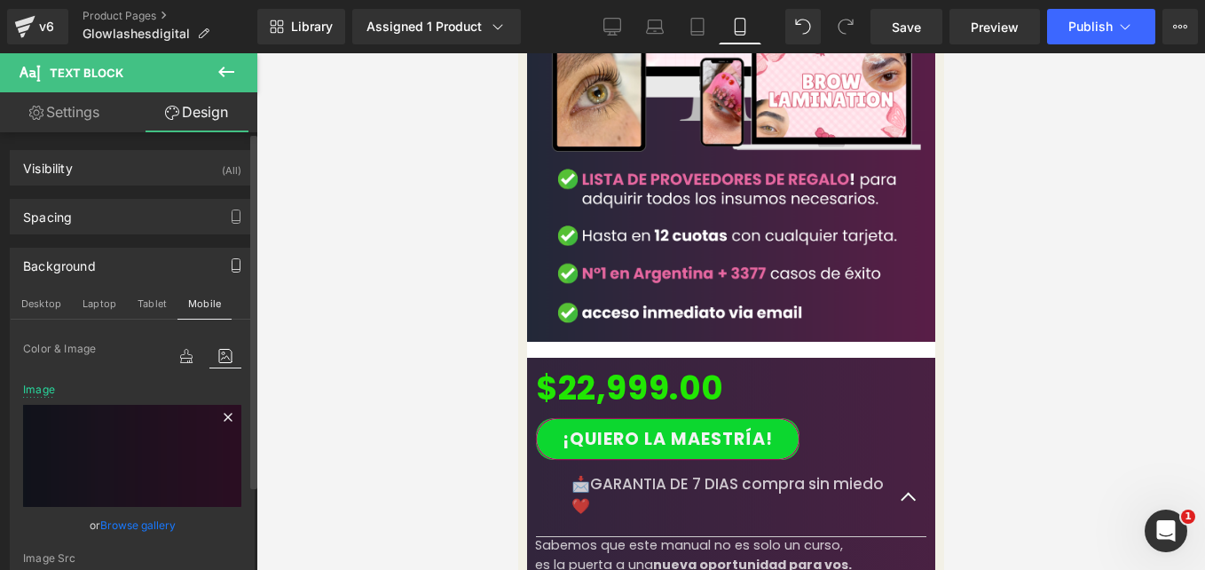
click at [217, 414] on icon at bounding box center [227, 416] width 21 height 21
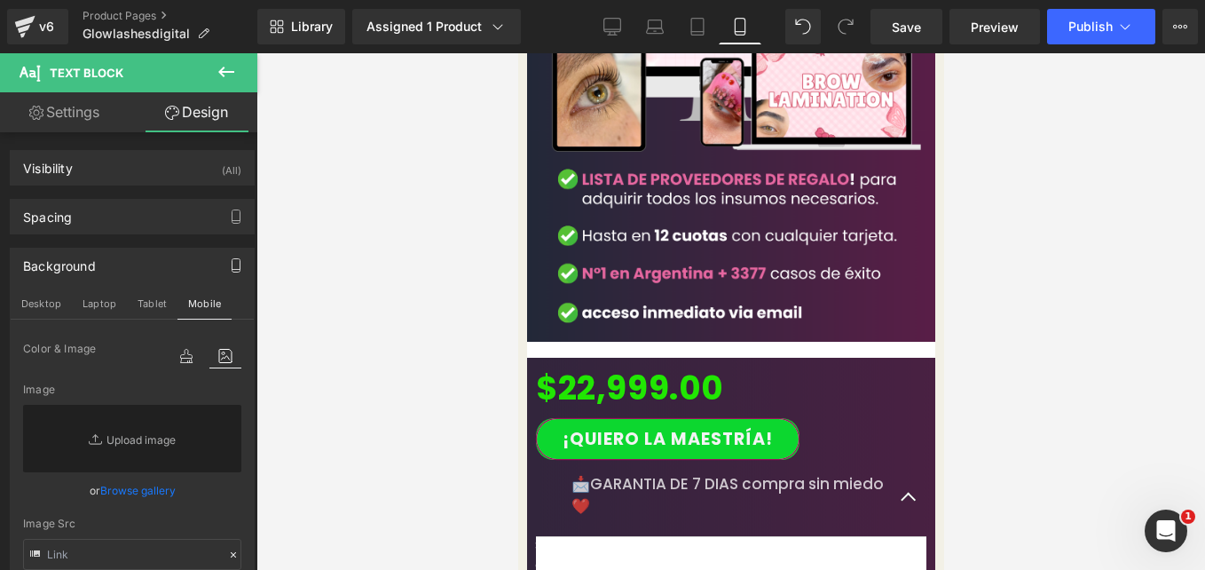
click at [651, 473] on p "📩GARANTIA DE 7 DIAS compra sin miedo❤️" at bounding box center [730, 495] width 319 height 45
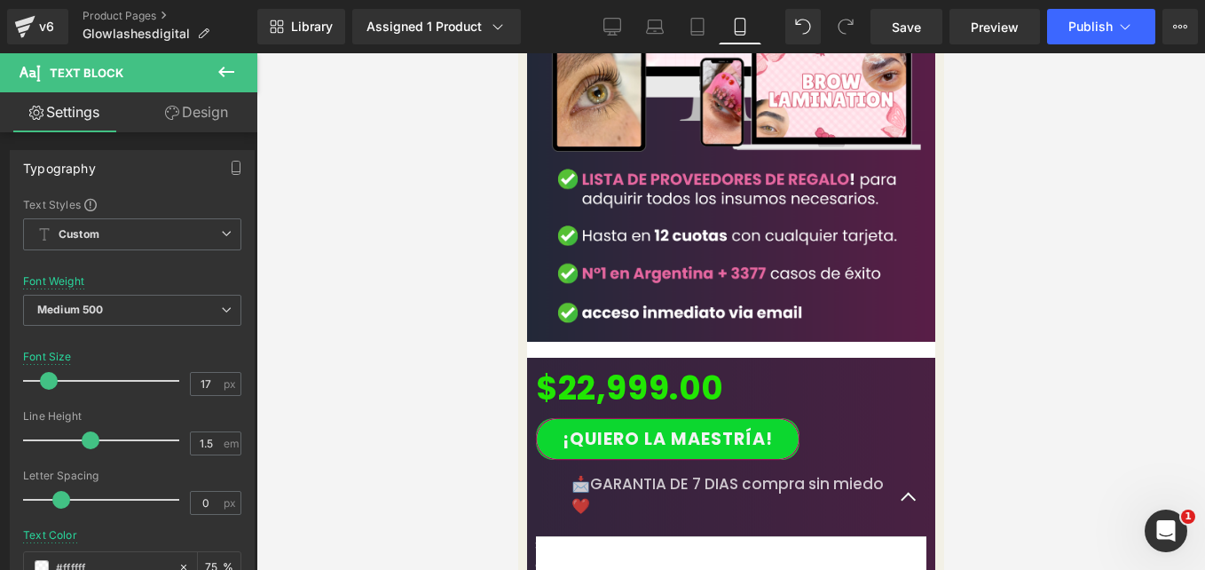
click at [234, 121] on link "Design" at bounding box center [196, 112] width 129 height 40
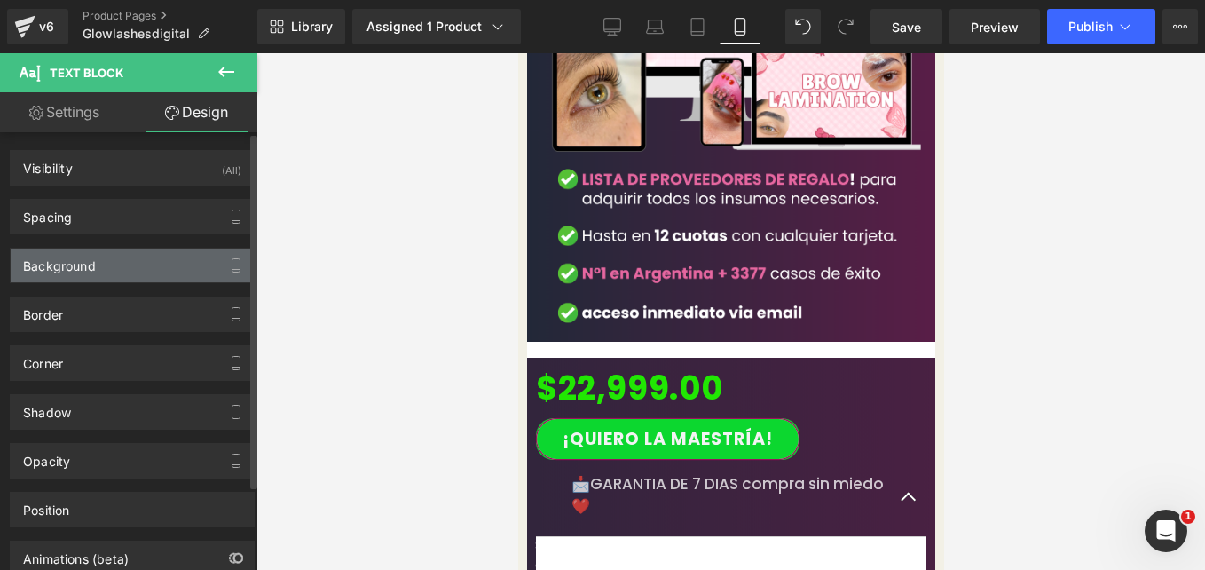
click at [182, 260] on div "Background" at bounding box center [132, 265] width 243 height 34
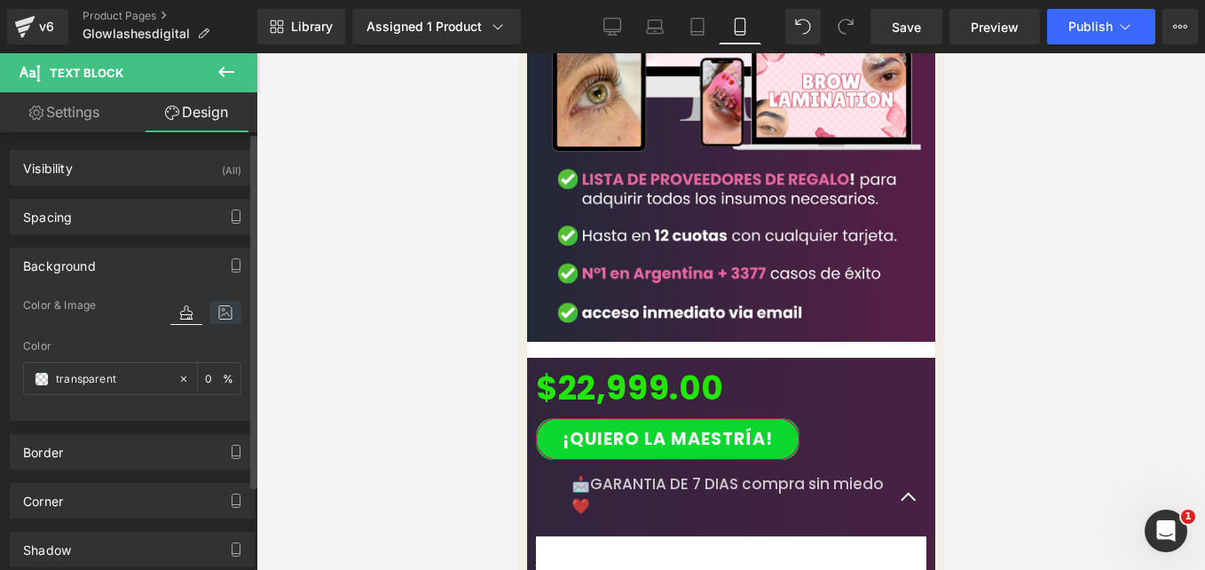
click at [218, 315] on icon at bounding box center [225, 312] width 32 height 23
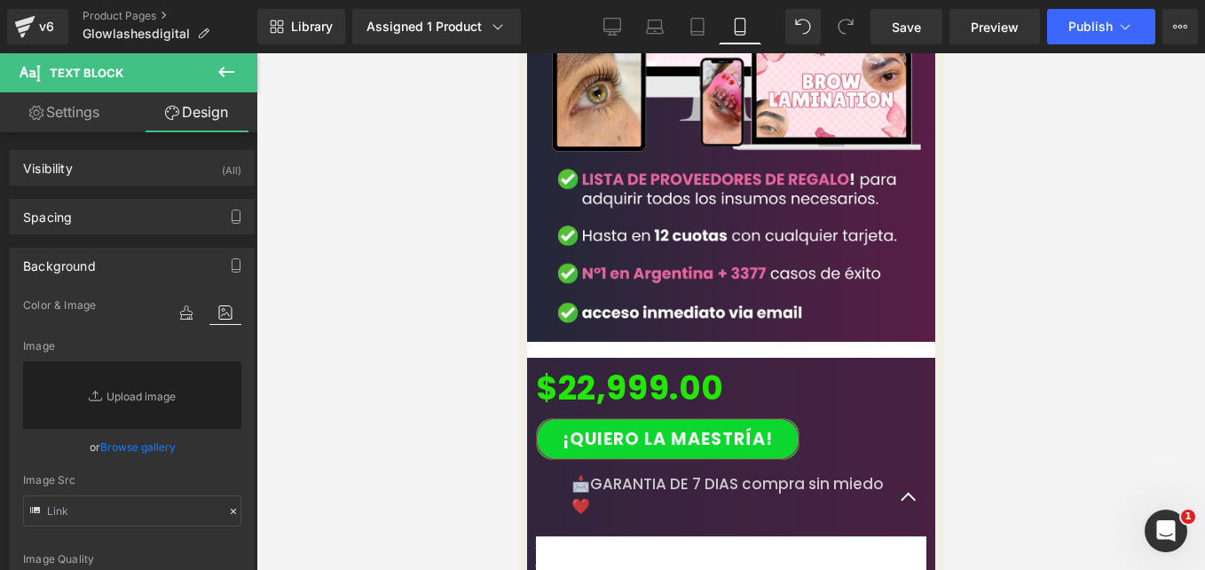
click at [564, 460] on div "📩GARANTIA DE 7 DIAS compra sin miedo❤️ Text Block" at bounding box center [730, 498] width 390 height 77
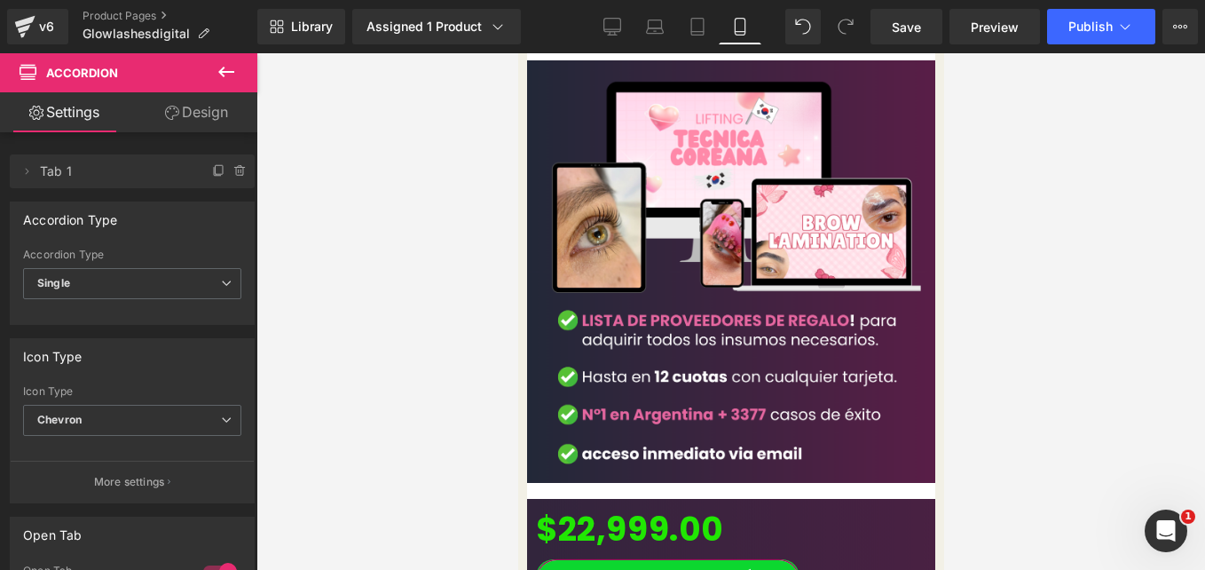
scroll to position [2660, 0]
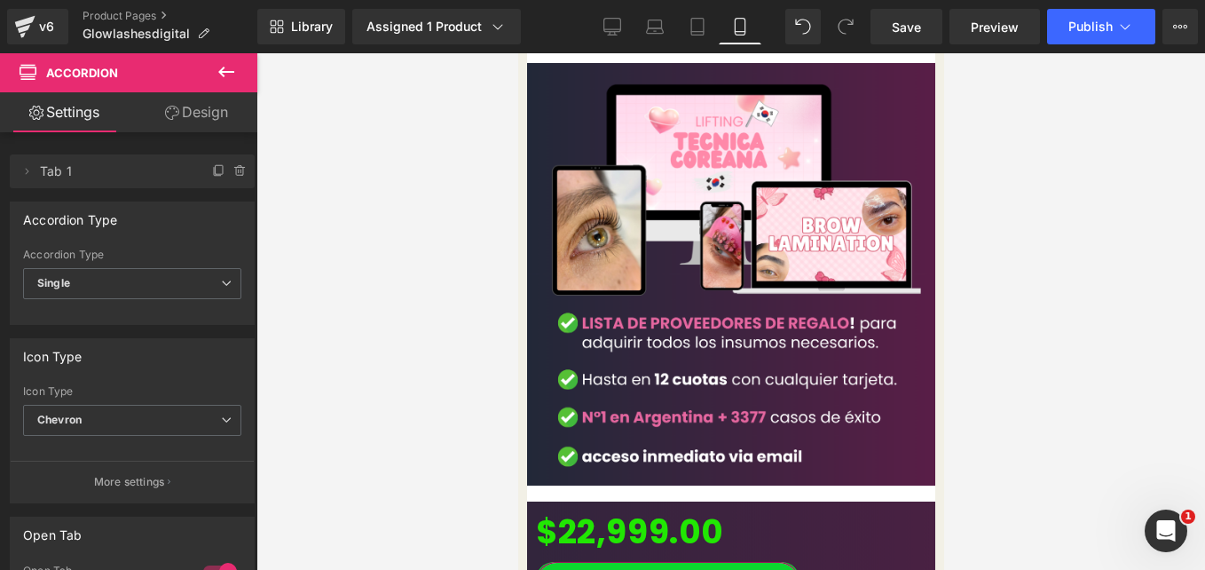
click at [556, 502] on div "$22,999.00" at bounding box center [730, 531] width 390 height 59
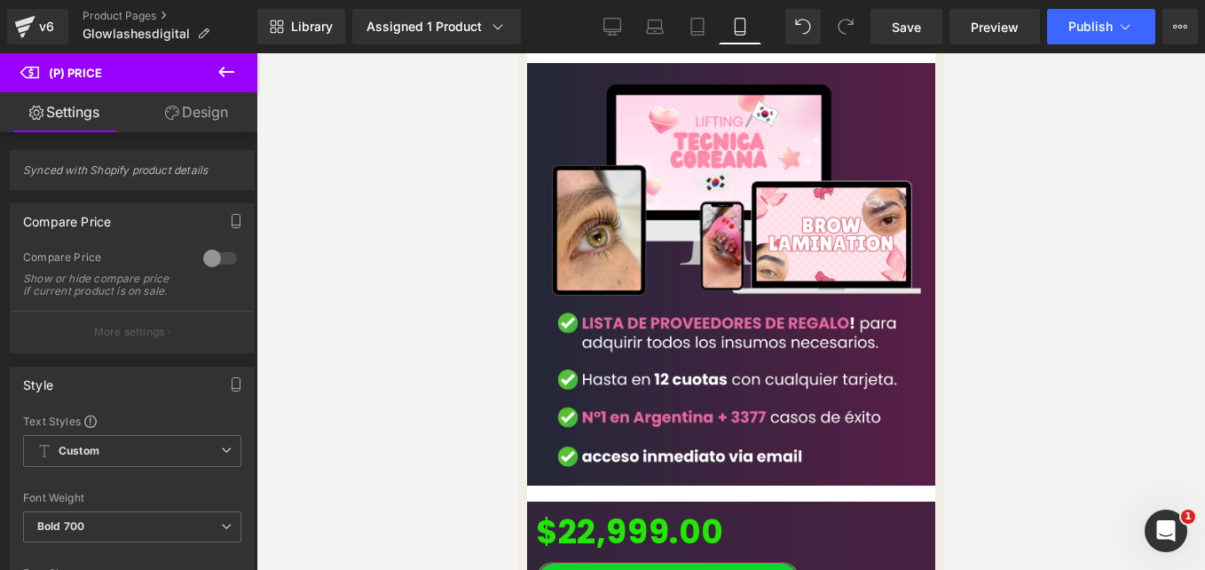
click at [197, 112] on link "Design" at bounding box center [196, 112] width 129 height 40
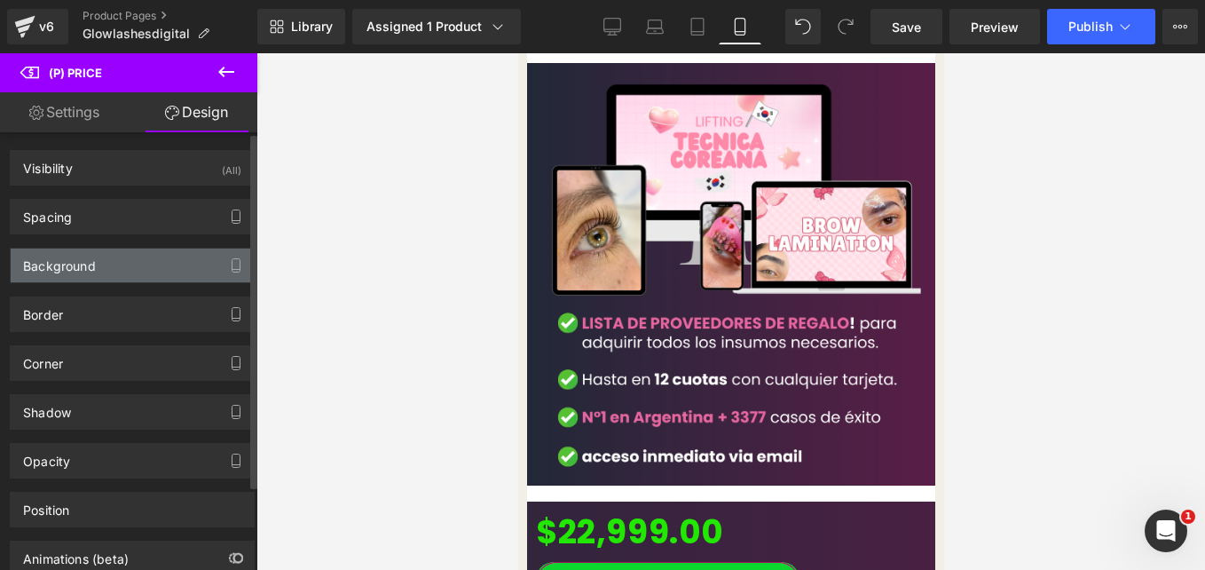
click at [130, 262] on div "Background" at bounding box center [132, 265] width 243 height 34
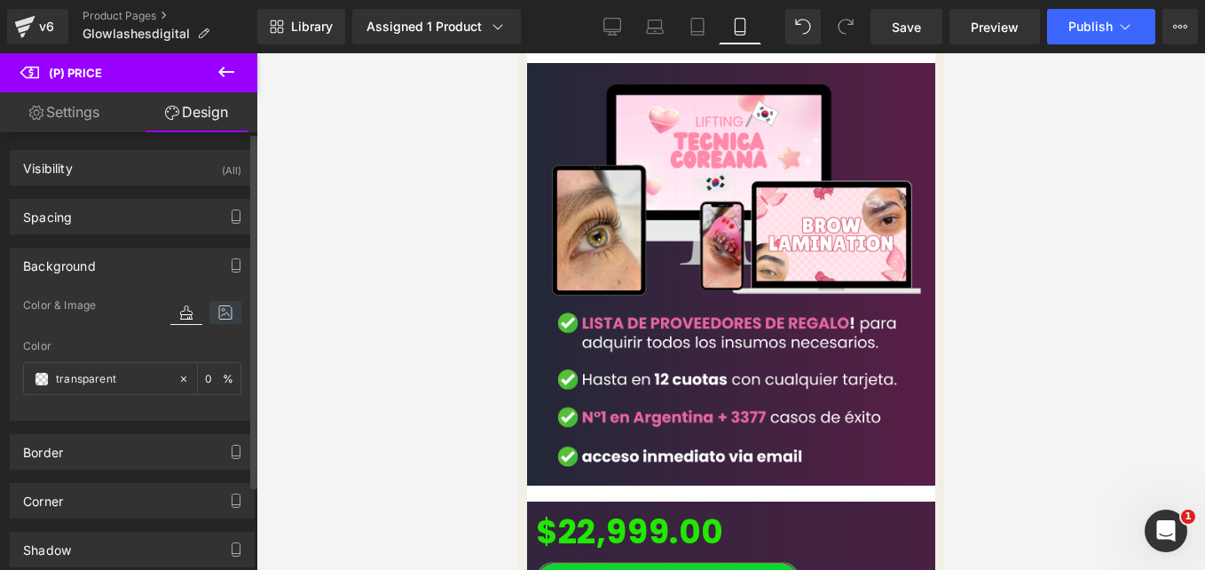
click at [217, 307] on icon at bounding box center [225, 312] width 32 height 23
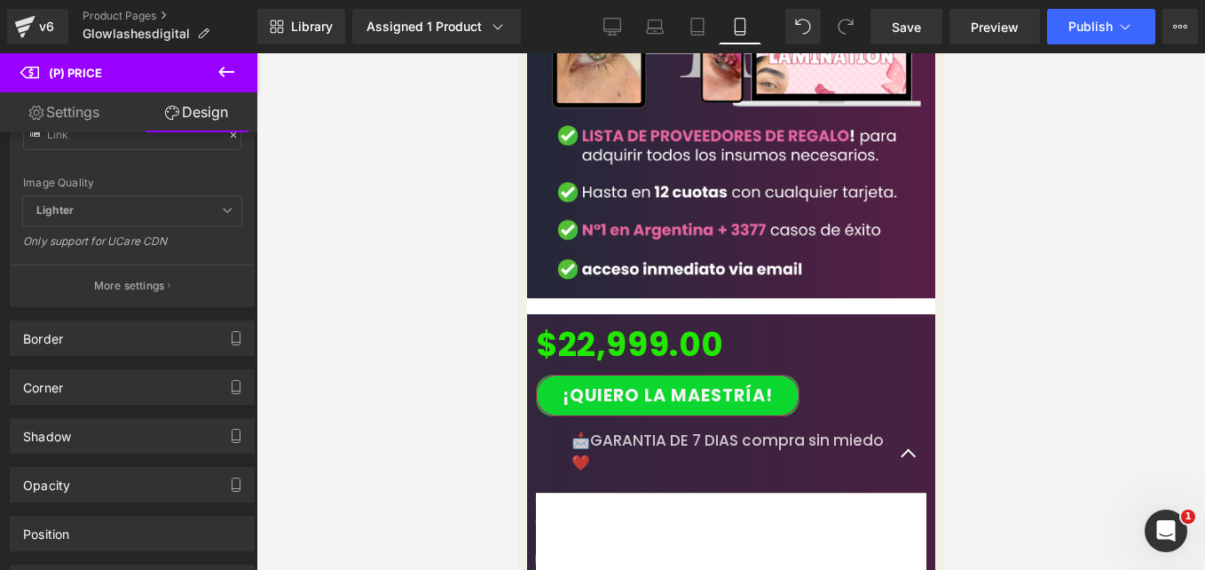
scroll to position [2846, 0]
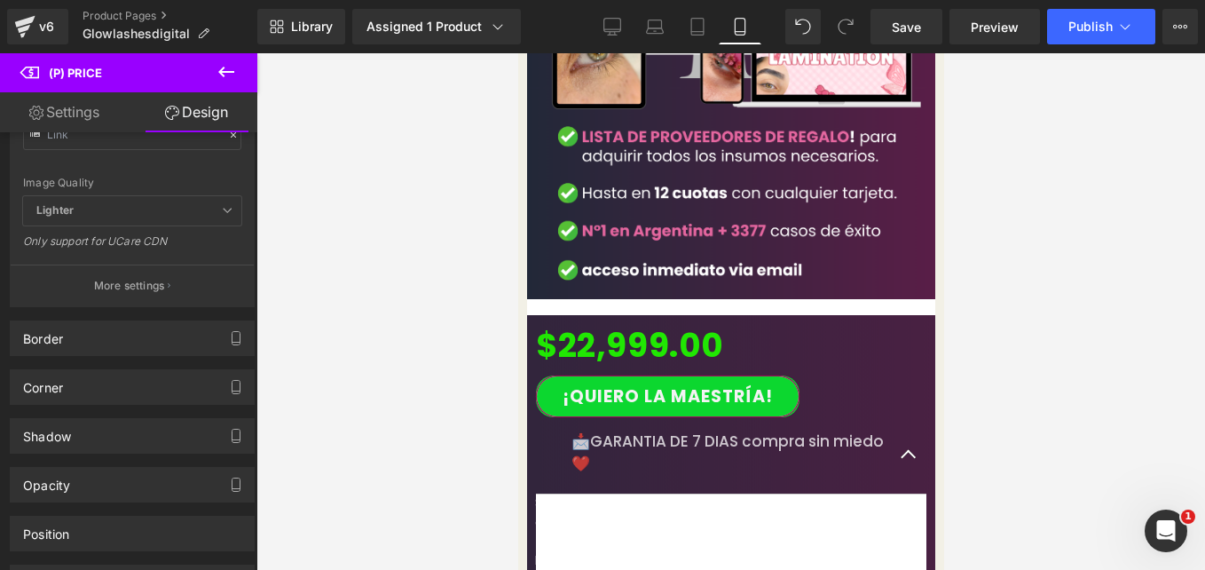
drag, startPoint x: 560, startPoint y: 206, endPoint x: 805, endPoint y: 441, distance: 339.6
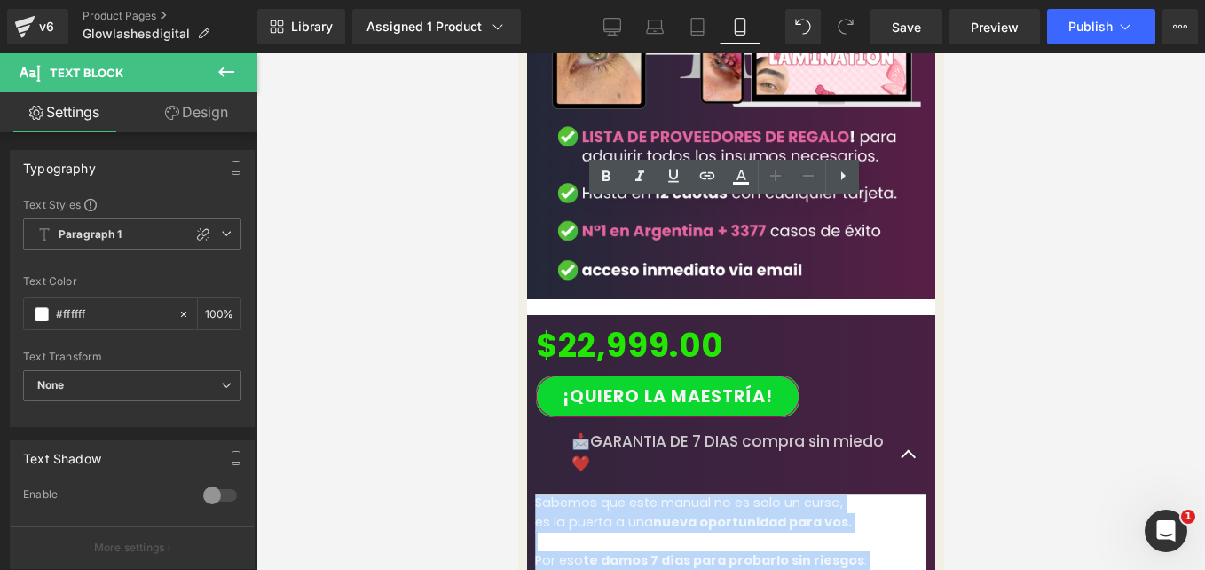
drag, startPoint x: 765, startPoint y: 482, endPoint x: 537, endPoint y: 205, distance: 358.7
click at [537, 205] on div "Image $22,999.00 (P) Price ¡Quiero la Maestría! (P) Cart Button 📩GARANTIA DE 7 …" at bounding box center [730, 362] width 408 height 971
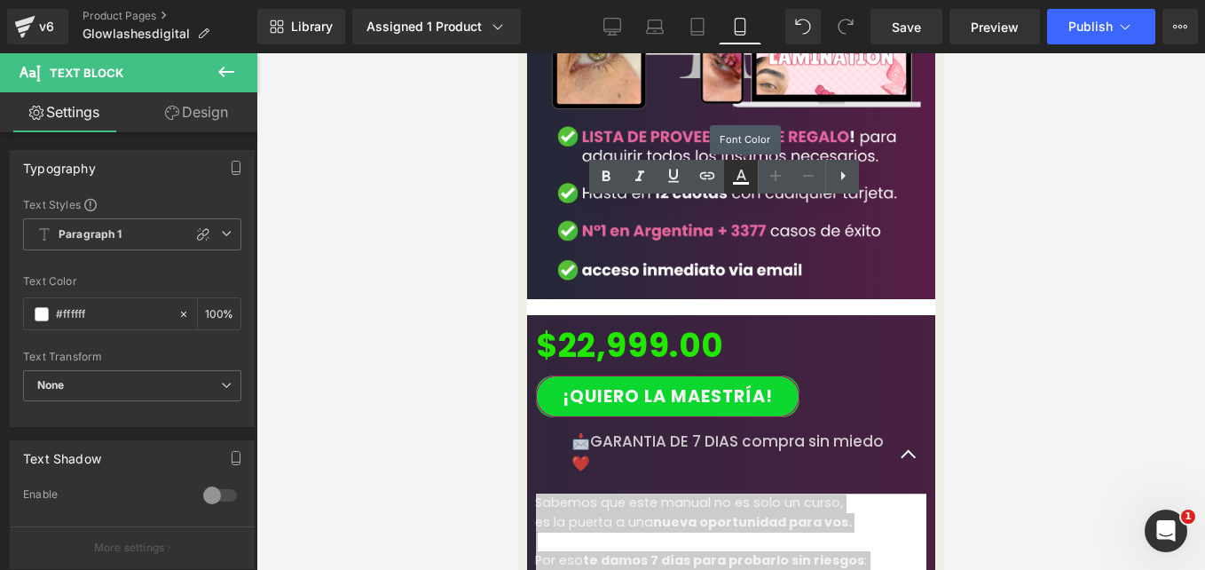
click at [736, 185] on icon at bounding box center [741, 183] width 16 height 3
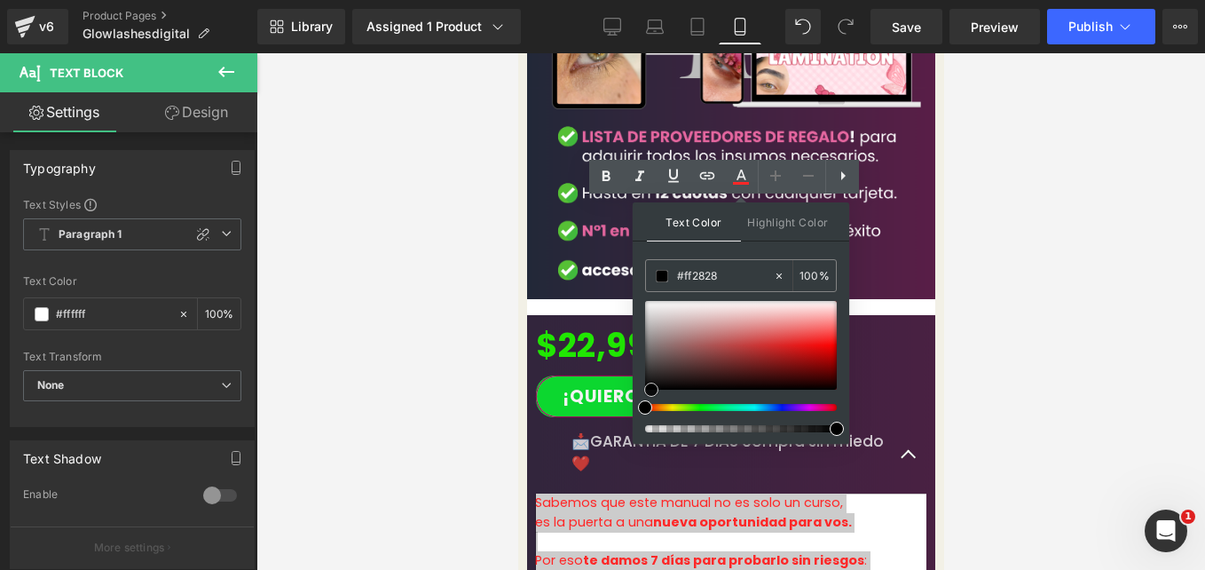
drag, startPoint x: 676, startPoint y: 338, endPoint x: 647, endPoint y: 420, distance: 86.7
click at [647, 420] on div at bounding box center [741, 366] width 192 height 131
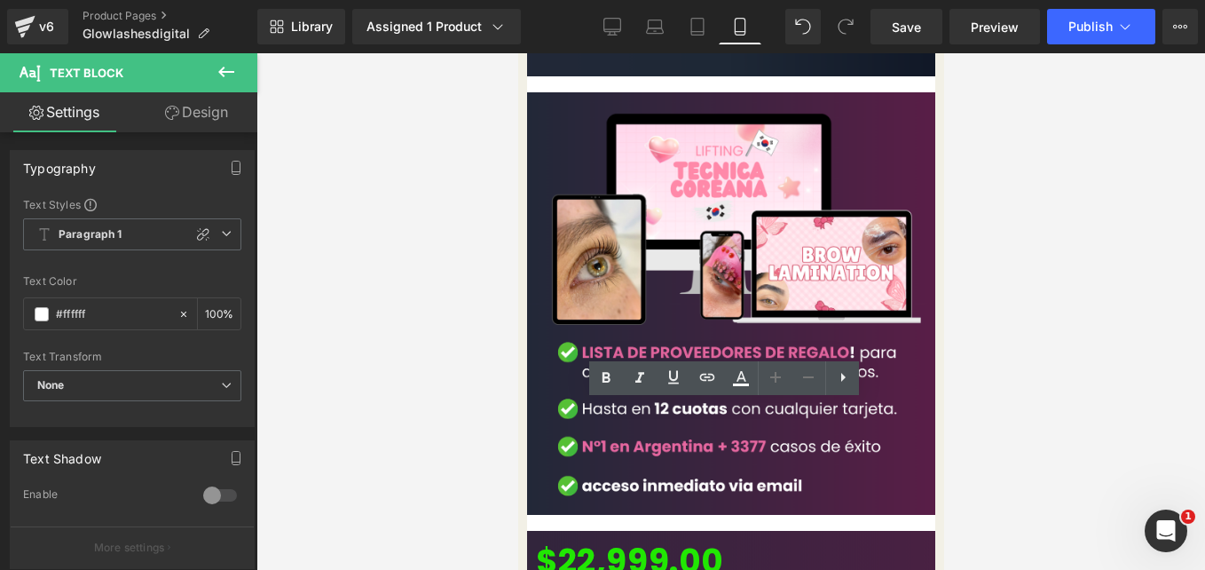
scroll to position [2626, 0]
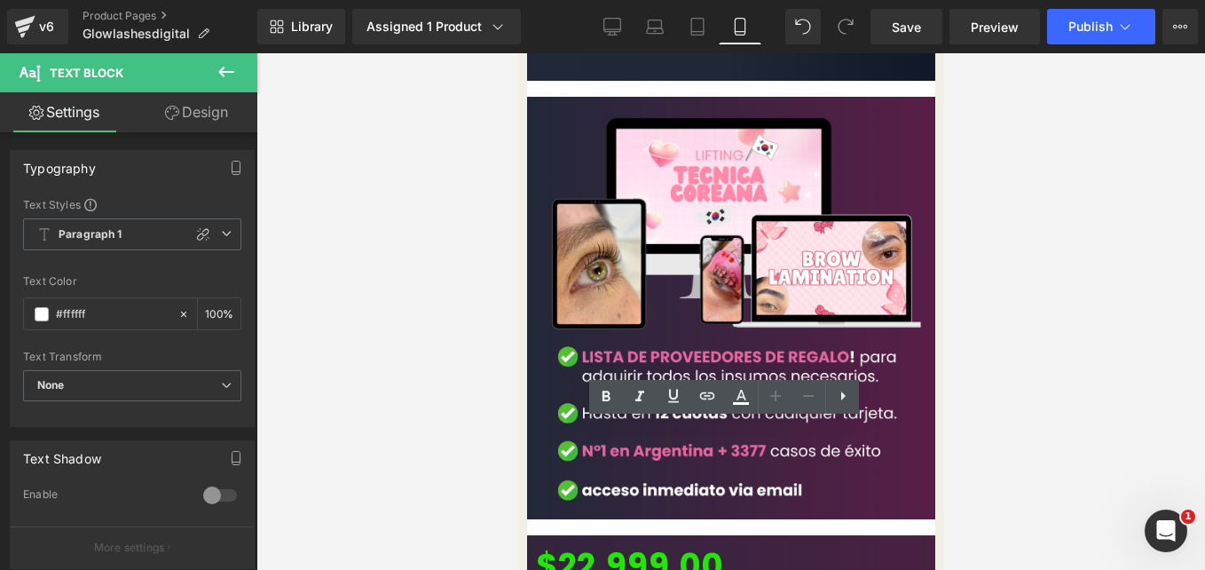
drag, startPoint x: 577, startPoint y: 337, endPoint x: 668, endPoint y: 387, distance: 104.0
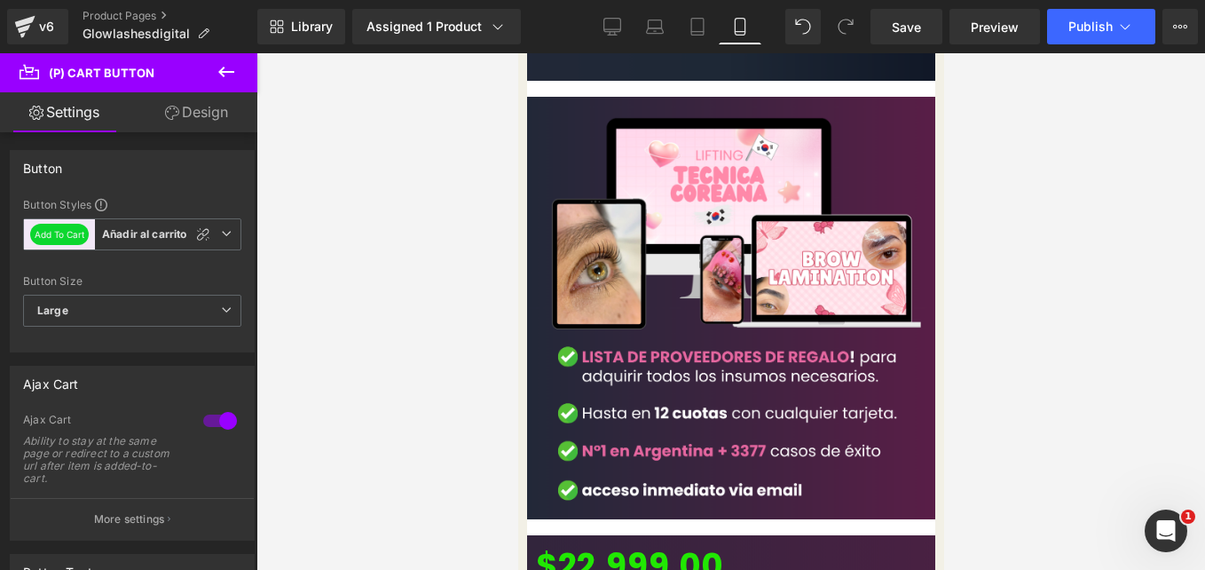
click at [181, 110] on link "Design" at bounding box center [196, 112] width 129 height 40
click at [0, 0] on div "Background" at bounding box center [0, 0] width 0 height 0
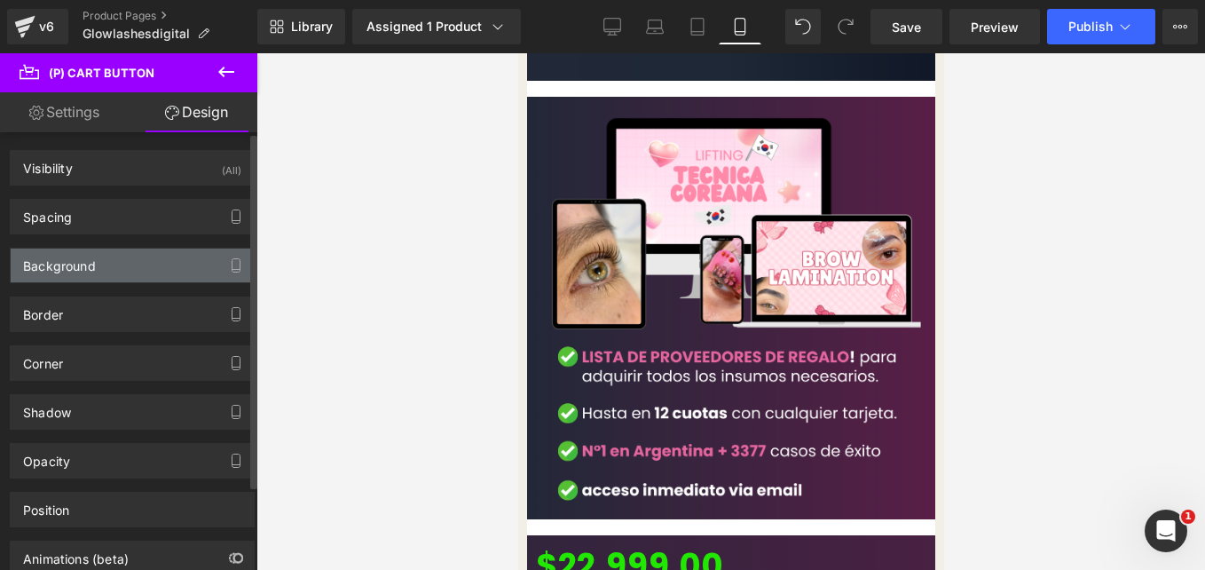
click at [121, 262] on div "Background" at bounding box center [132, 265] width 243 height 34
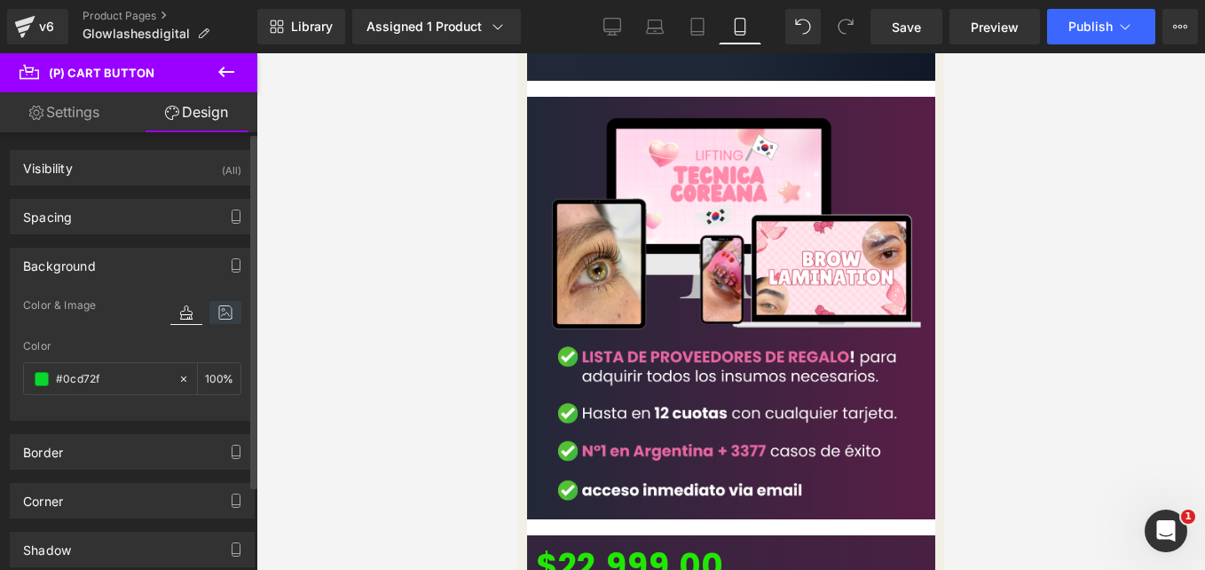
click at [217, 322] on icon at bounding box center [225, 312] width 32 height 23
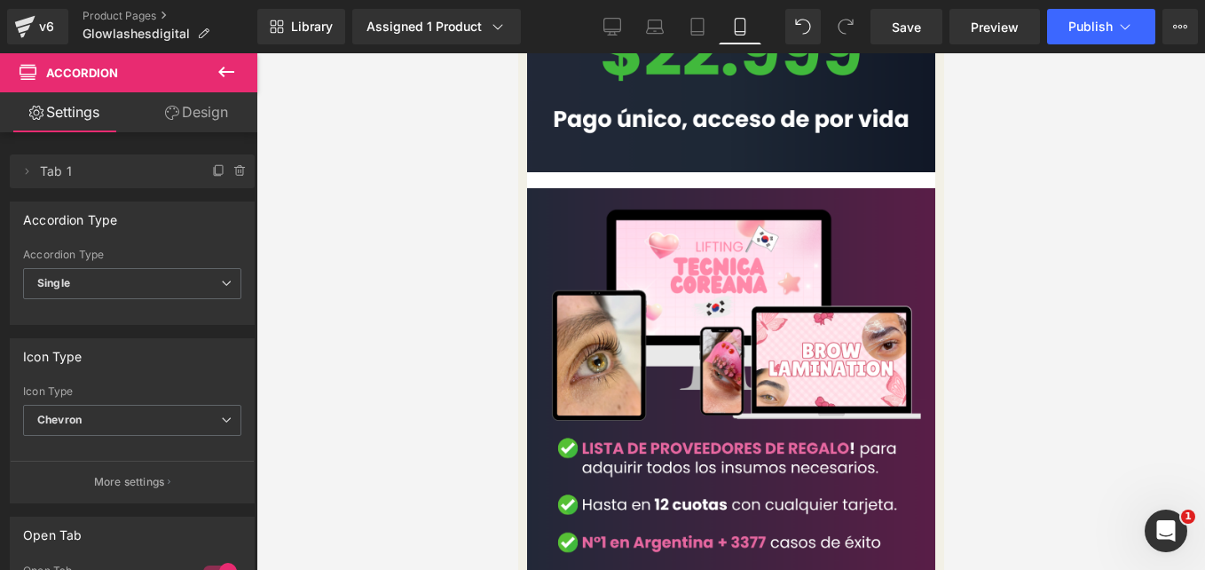
scroll to position [2534, 0]
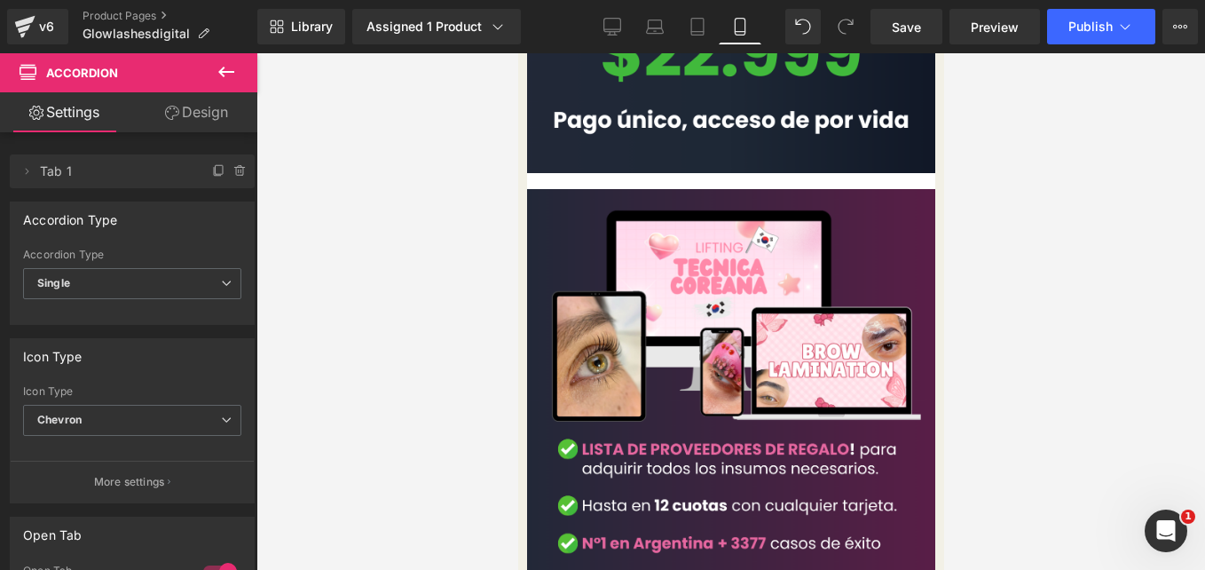
click at [229, 99] on link "Design" at bounding box center [196, 112] width 129 height 40
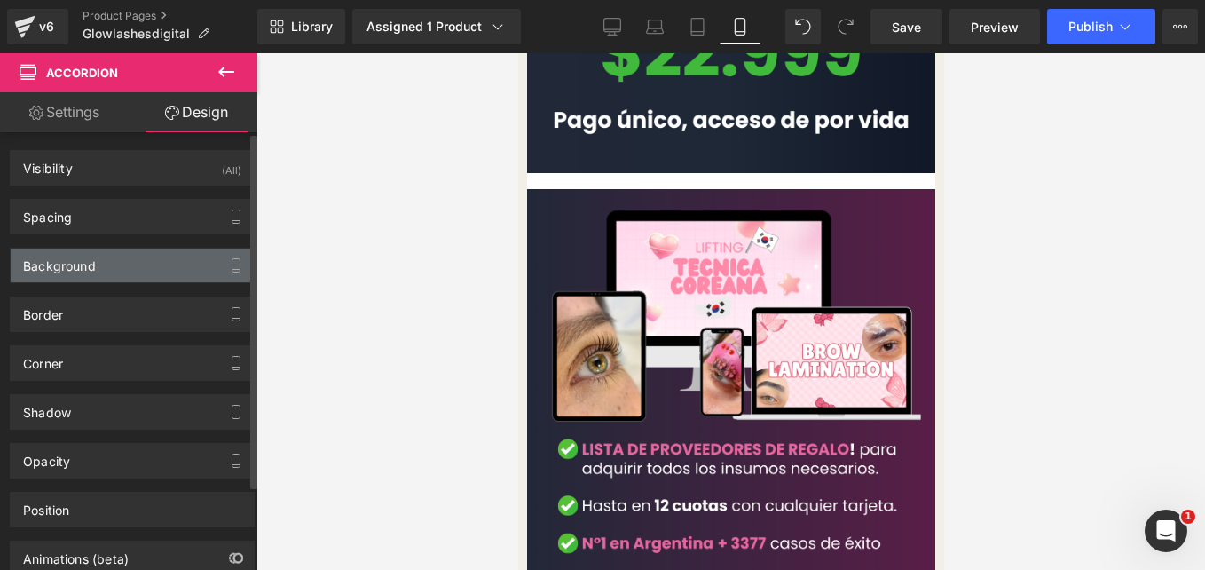
click at [160, 266] on div "Background" at bounding box center [132, 265] width 243 height 34
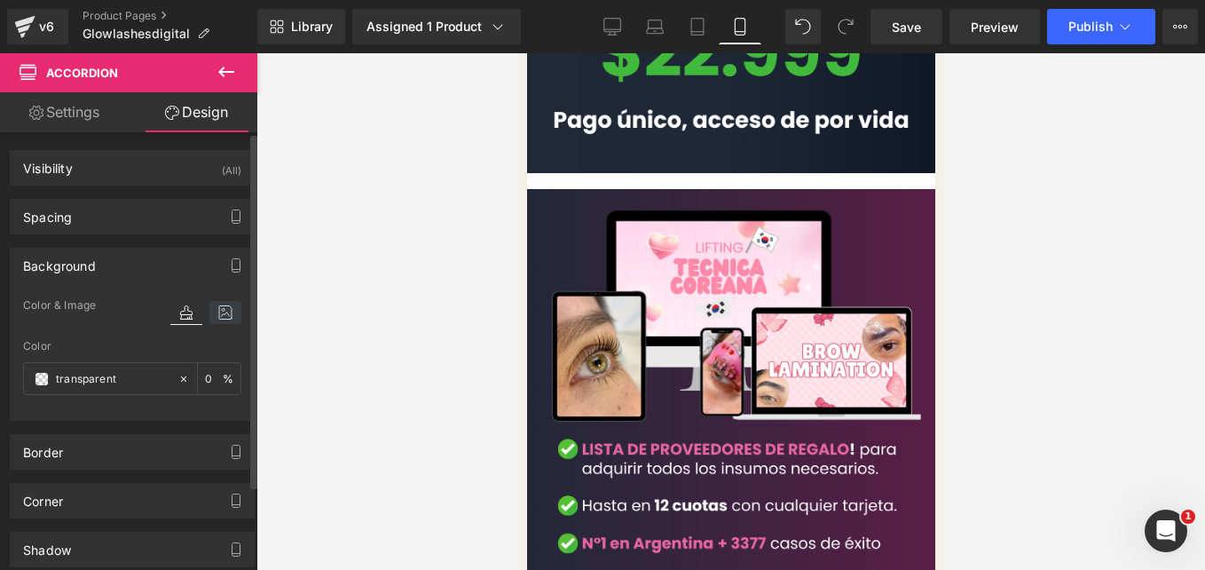
click at [209, 312] on icon at bounding box center [225, 312] width 32 height 23
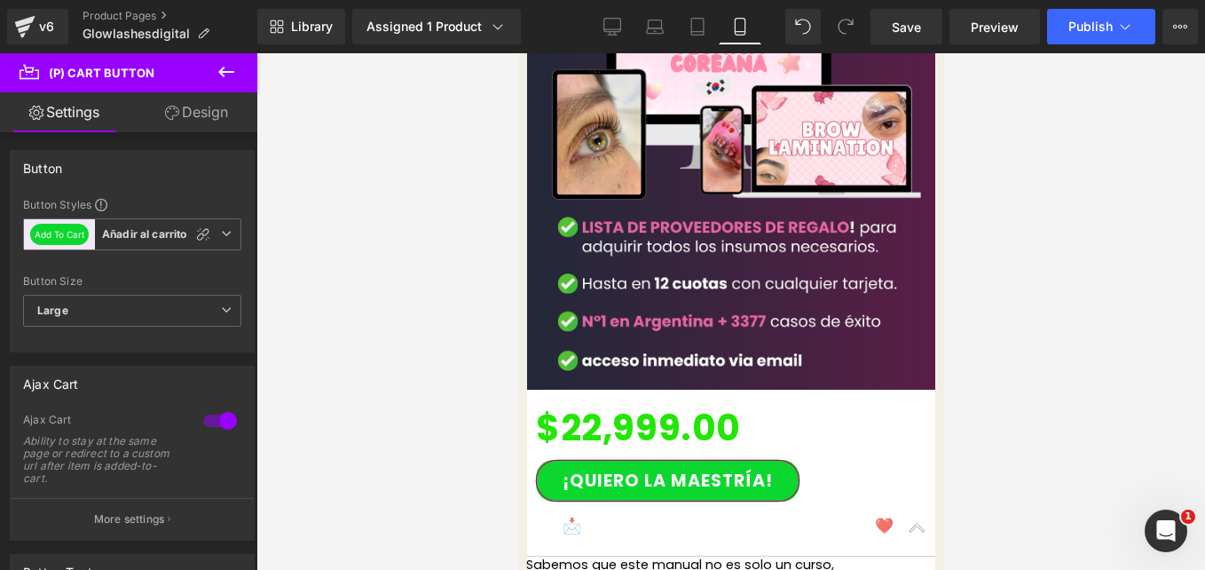
scroll to position [3925, 0]
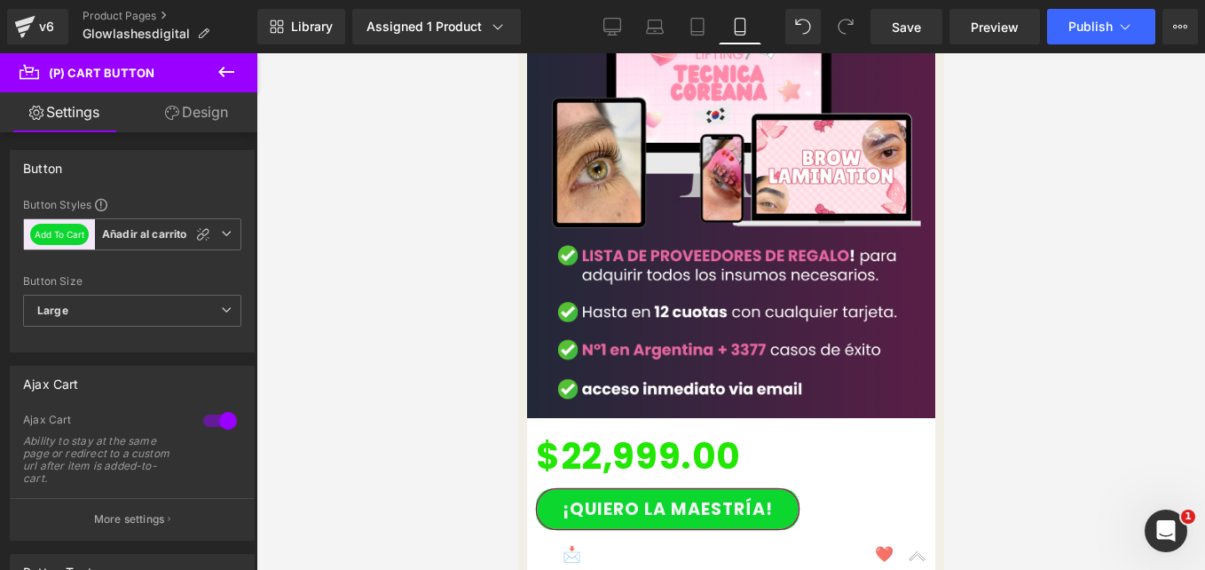
click at [658, 543] on p "📩GARANTIA DE 7 DIAS compra sin miedo❤️" at bounding box center [730, 554] width 337 height 23
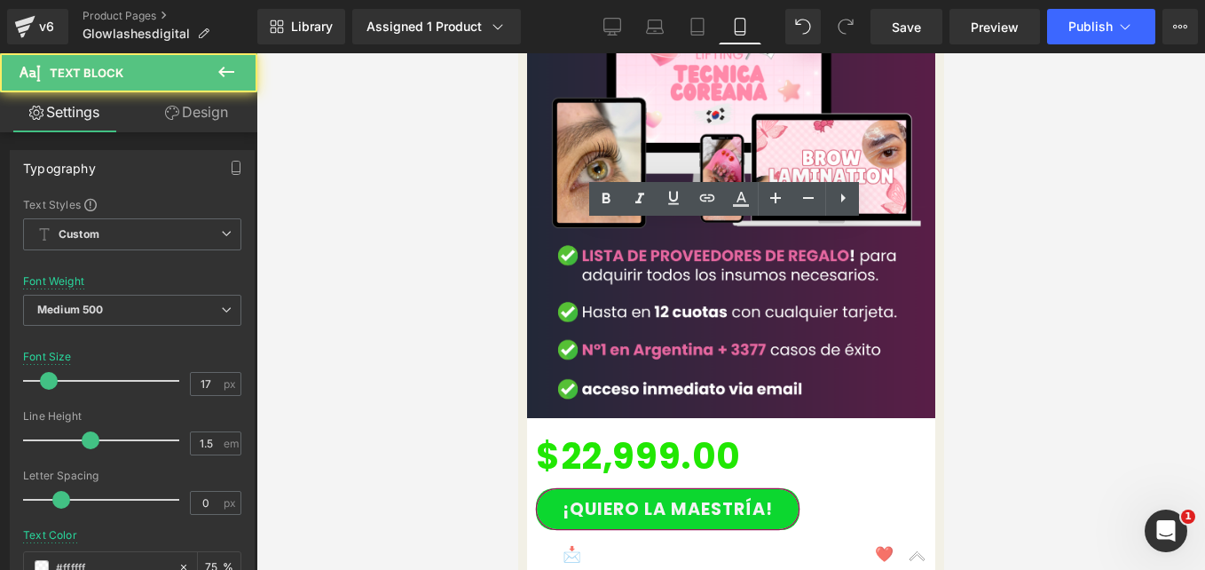
click at [658, 543] on p "📩GARANTIA DE 7 DIAS compra sin miedo❤️" at bounding box center [730, 554] width 337 height 23
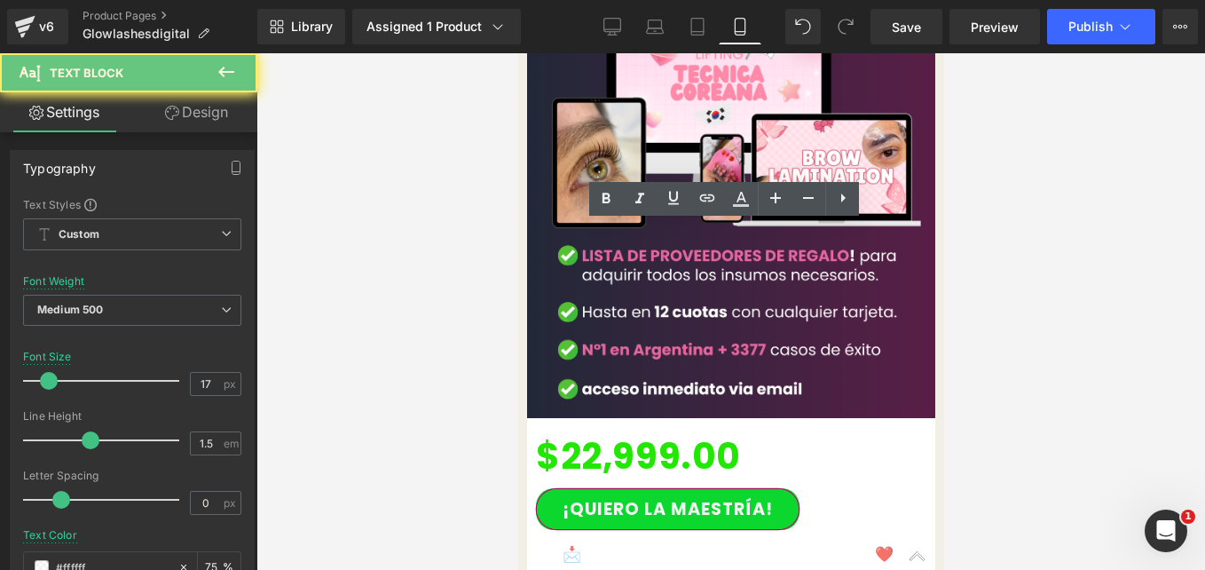
click at [658, 543] on p "📩GARANTIA DE 7 DIAS compra sin miedo❤️" at bounding box center [730, 554] width 337 height 23
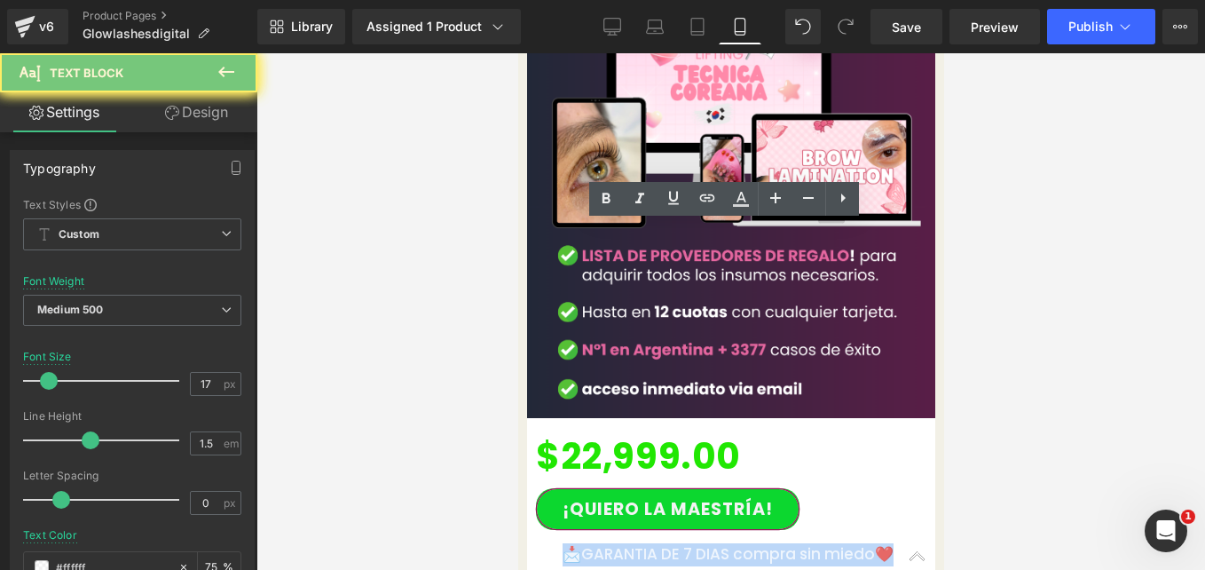
click at [658, 543] on p "📩GARANTIA DE 7 DIAS compra sin miedo❤️" at bounding box center [730, 554] width 337 height 23
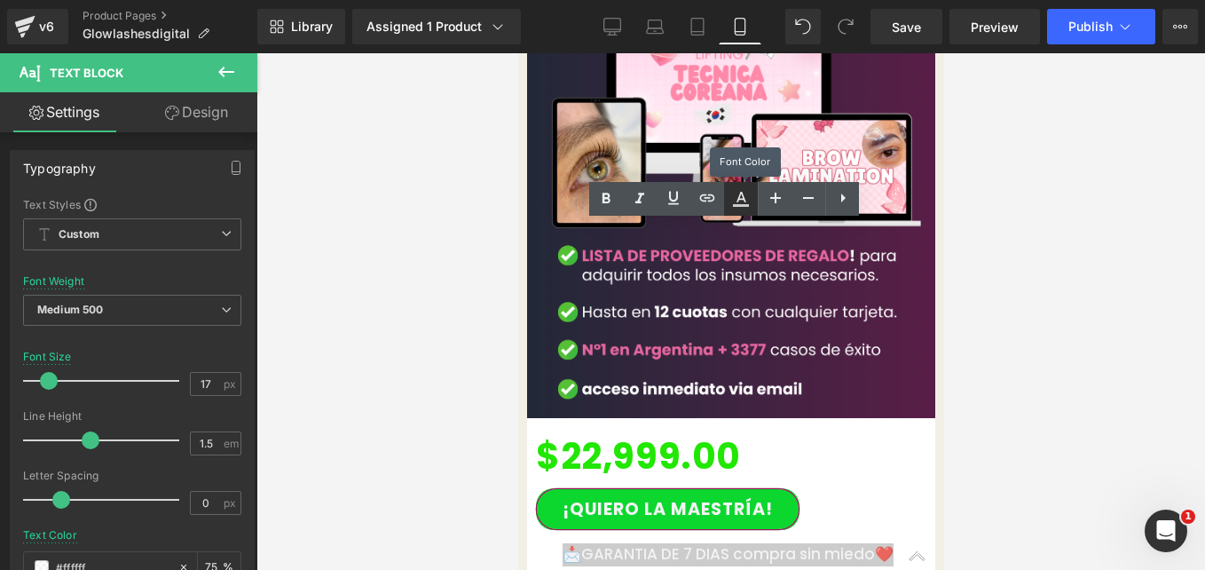
click at [747, 213] on link at bounding box center [741, 199] width 34 height 34
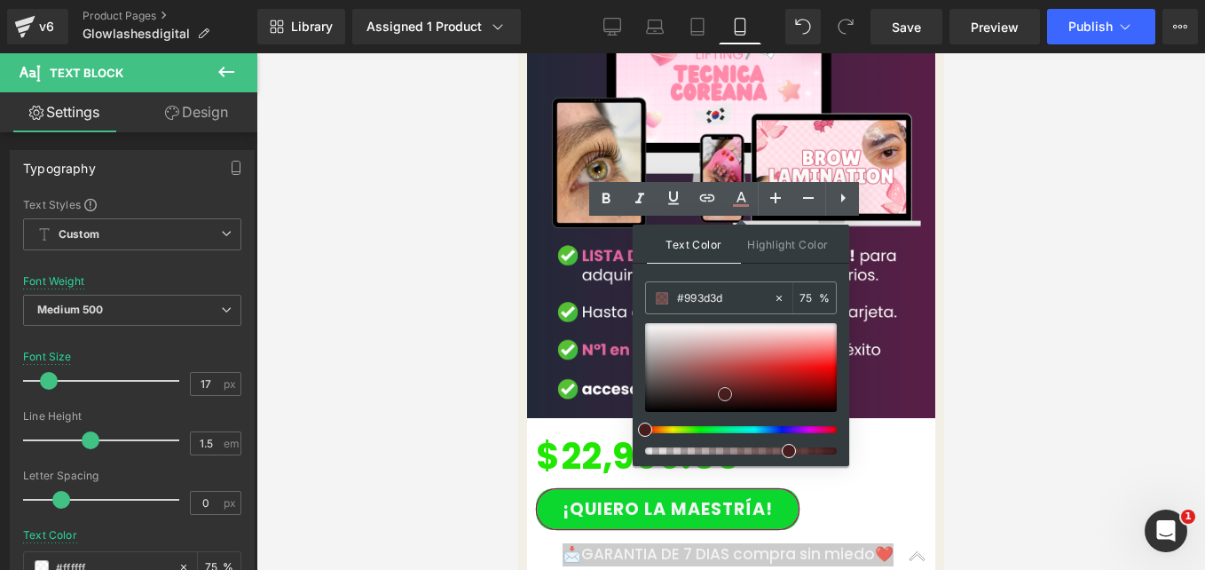
drag, startPoint x: 1248, startPoint y: 406, endPoint x: 704, endPoint y: 476, distance: 548.4
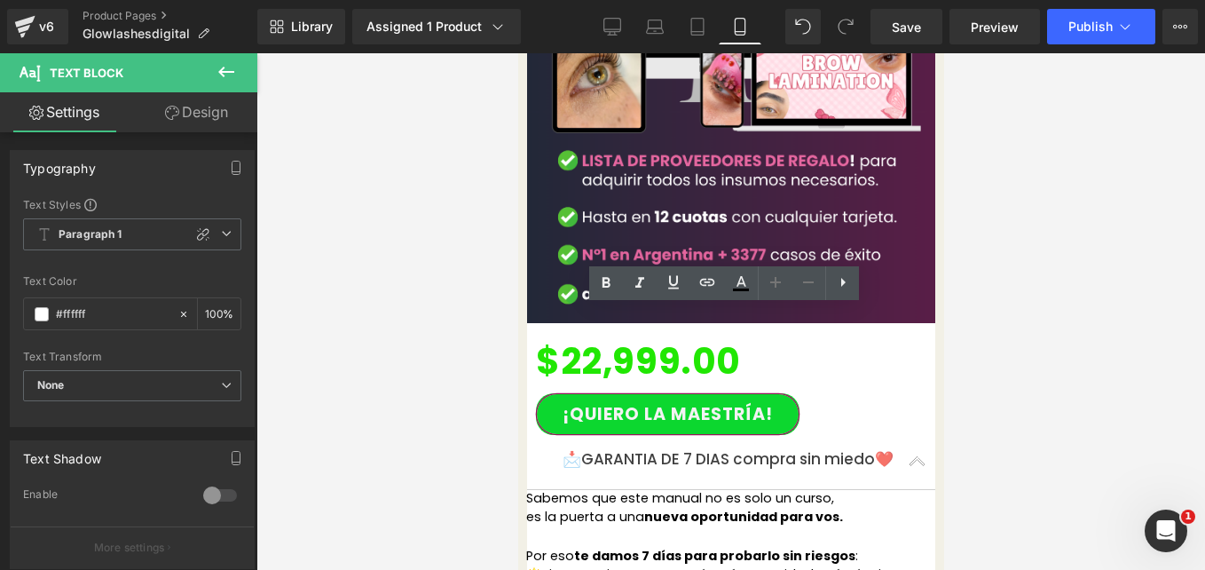
scroll to position [4081, 0]
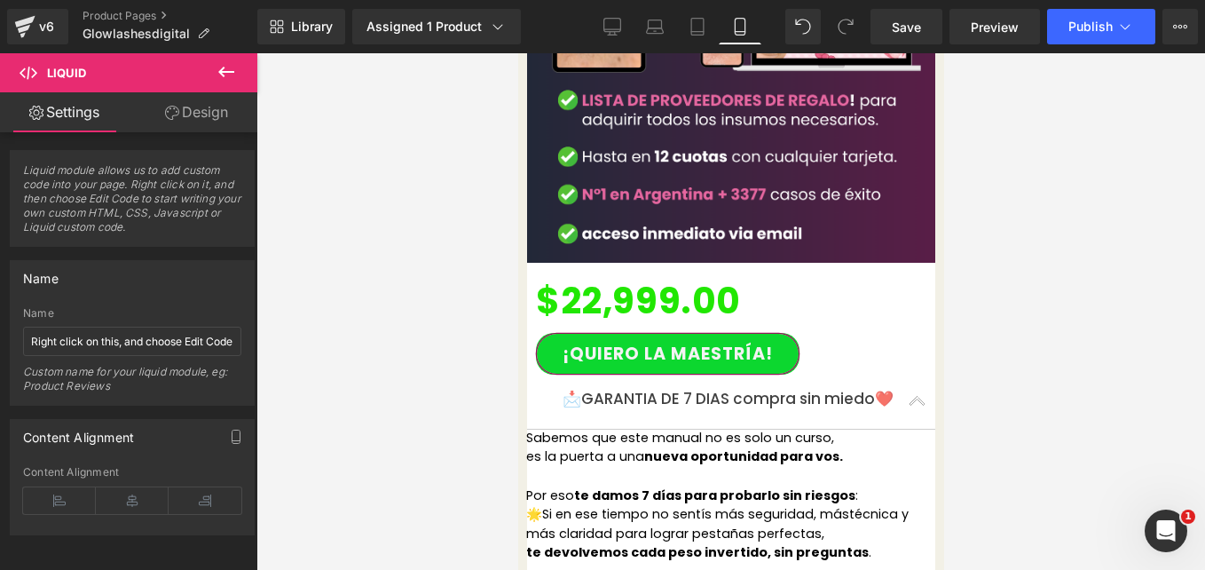
click at [186, 106] on link "Design" at bounding box center [196, 112] width 129 height 40
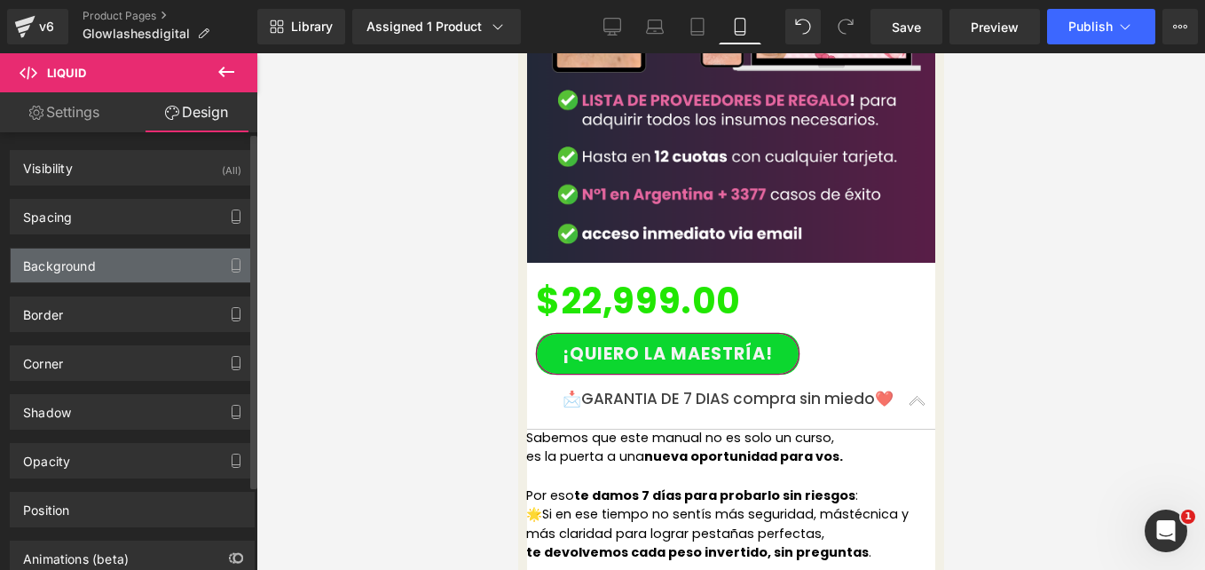
click at [166, 257] on div "Background" at bounding box center [132, 265] width 243 height 34
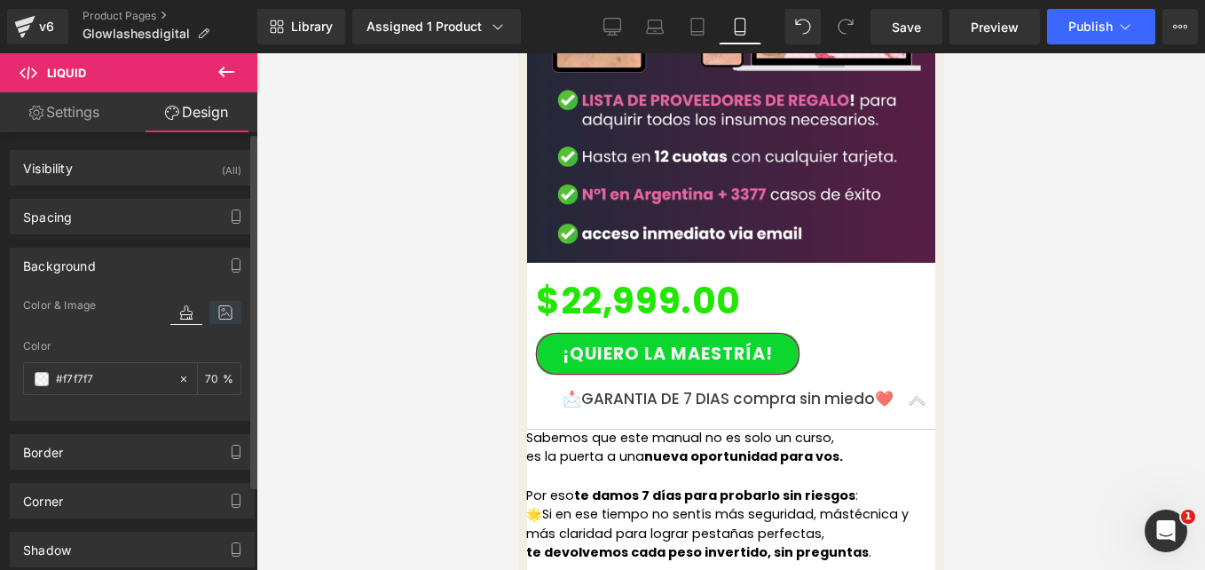
click at [221, 320] on icon at bounding box center [225, 312] width 32 height 23
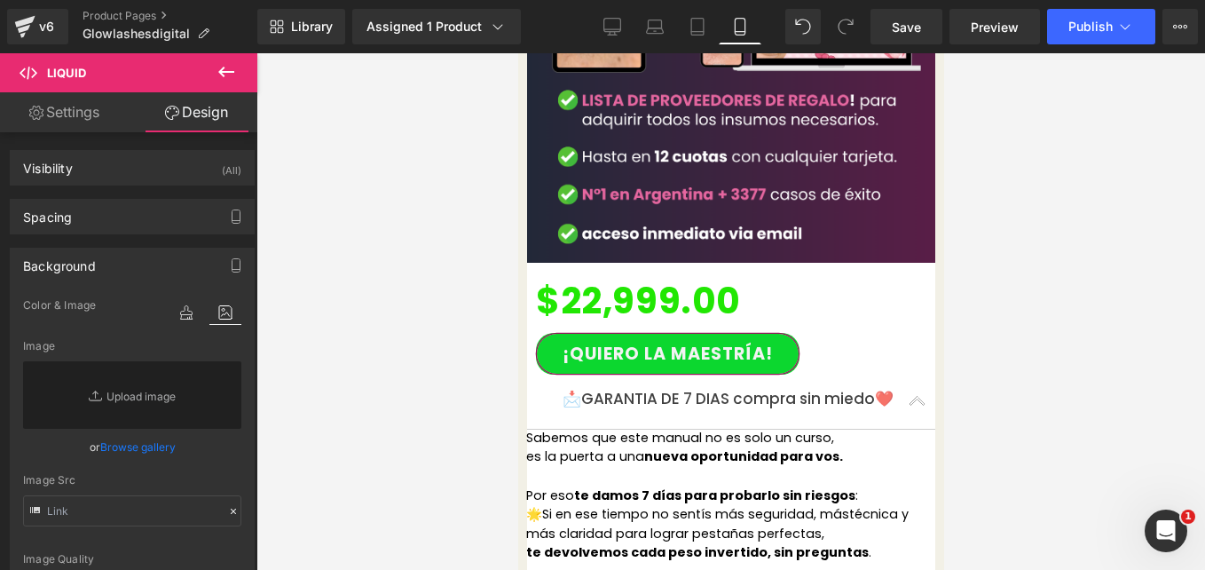
click at [517, 53] on span "Row" at bounding box center [517, 53] width 0 height 0
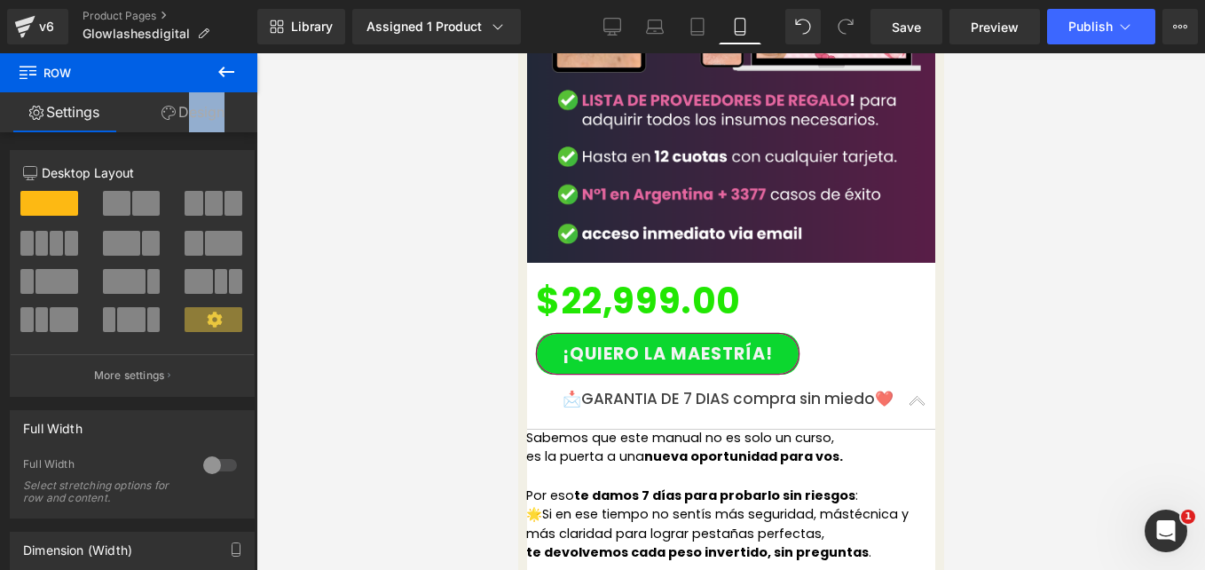
drag, startPoint x: 195, startPoint y: 135, endPoint x: 184, endPoint y: 129, distance: 13.1
click at [184, 129] on div "Settings Design 12 12 12 Column Size Customizer 12 Desktop Layout Laptop Layout…" at bounding box center [128, 354] width 257 height 525
click at [184, 129] on link "Design" at bounding box center [193, 112] width 129 height 40
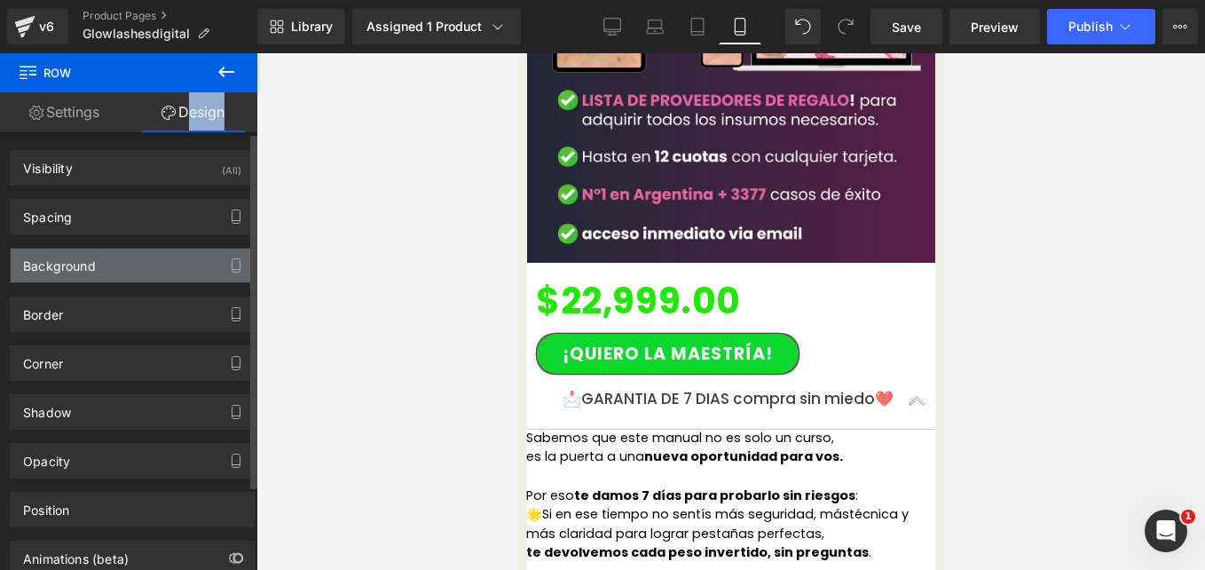
click at [130, 264] on div "Background" at bounding box center [132, 265] width 243 height 34
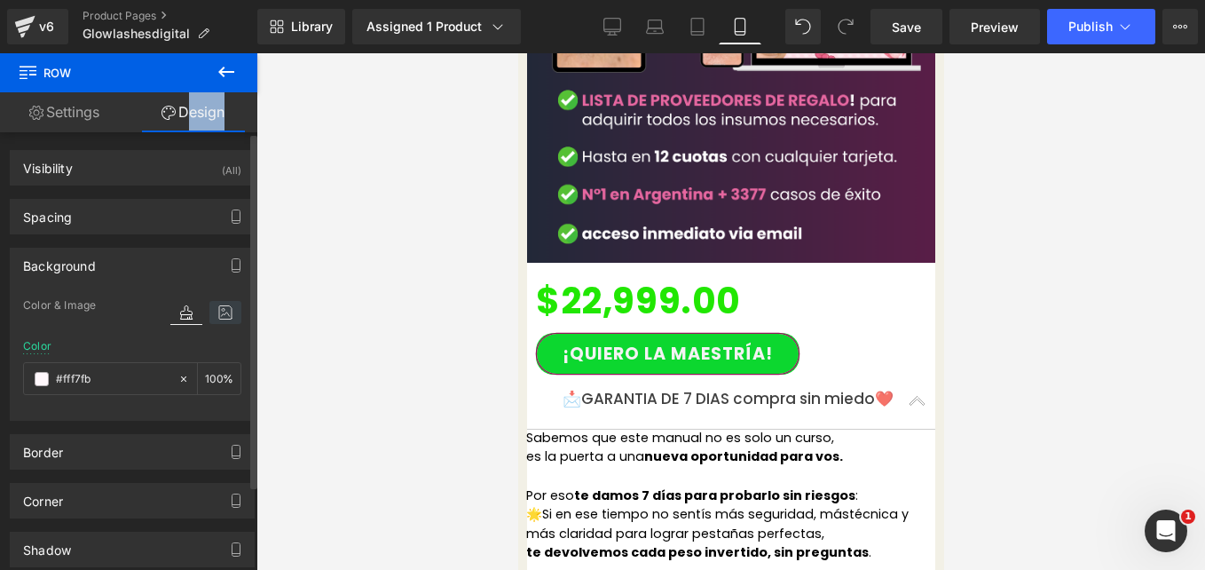
click at [216, 319] on icon at bounding box center [225, 312] width 32 height 23
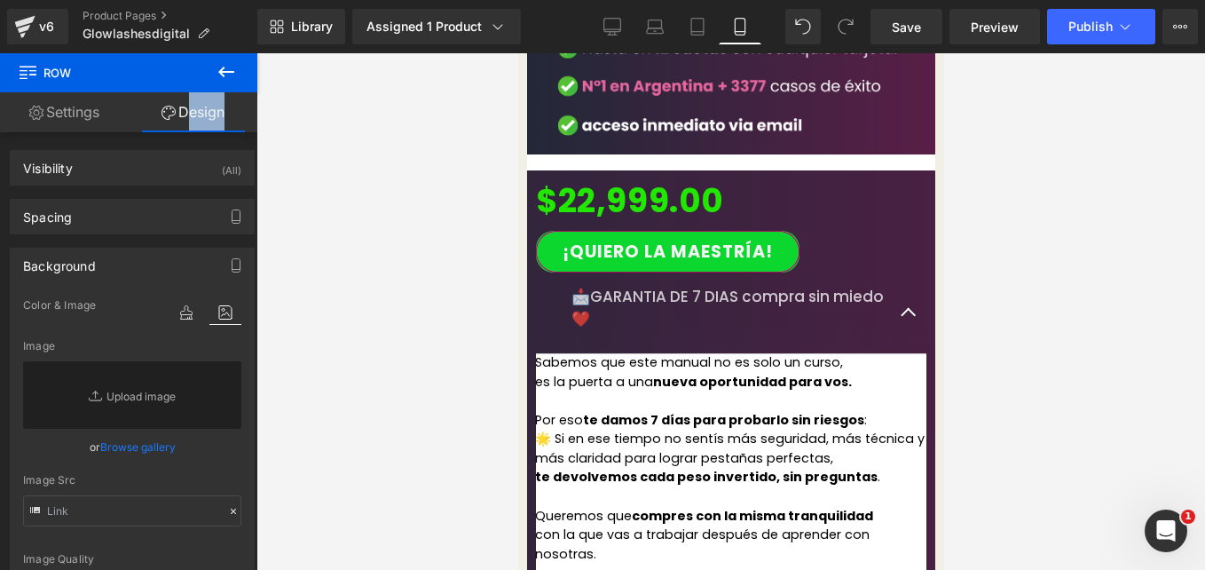
scroll to position [2990, 0]
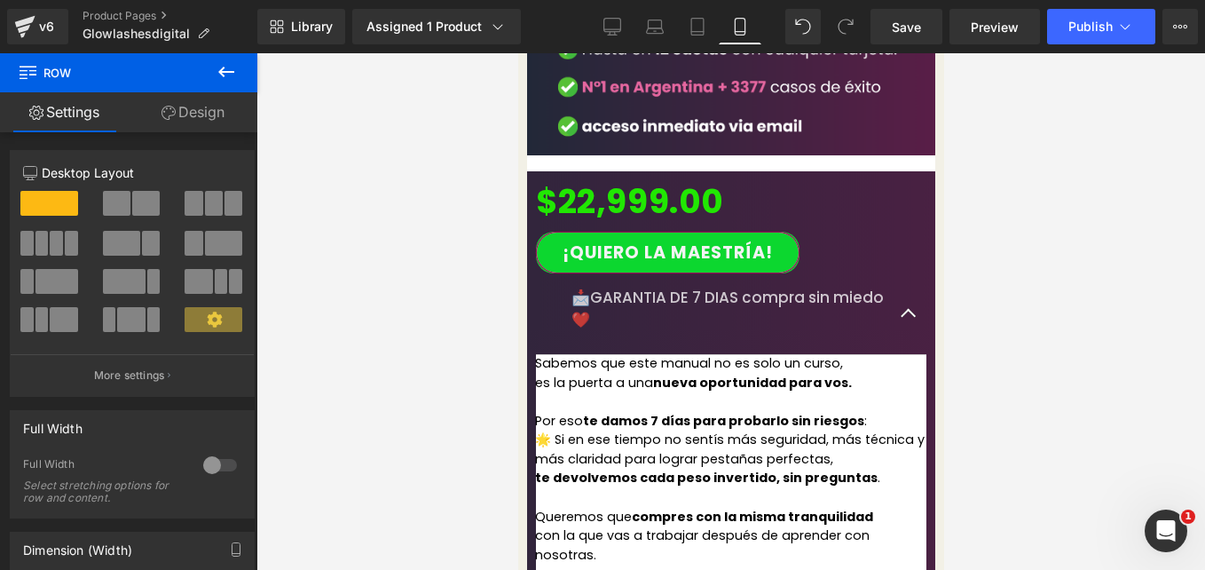
click at [532, 433] on div "Image $22,999.00 (P) Price ¡Quiero la Maestría! (P) Cart Button 📩GARANTIA DE 7 …" at bounding box center [730, 223] width 408 height 981
click at [203, 102] on link "Design" at bounding box center [193, 112] width 129 height 40
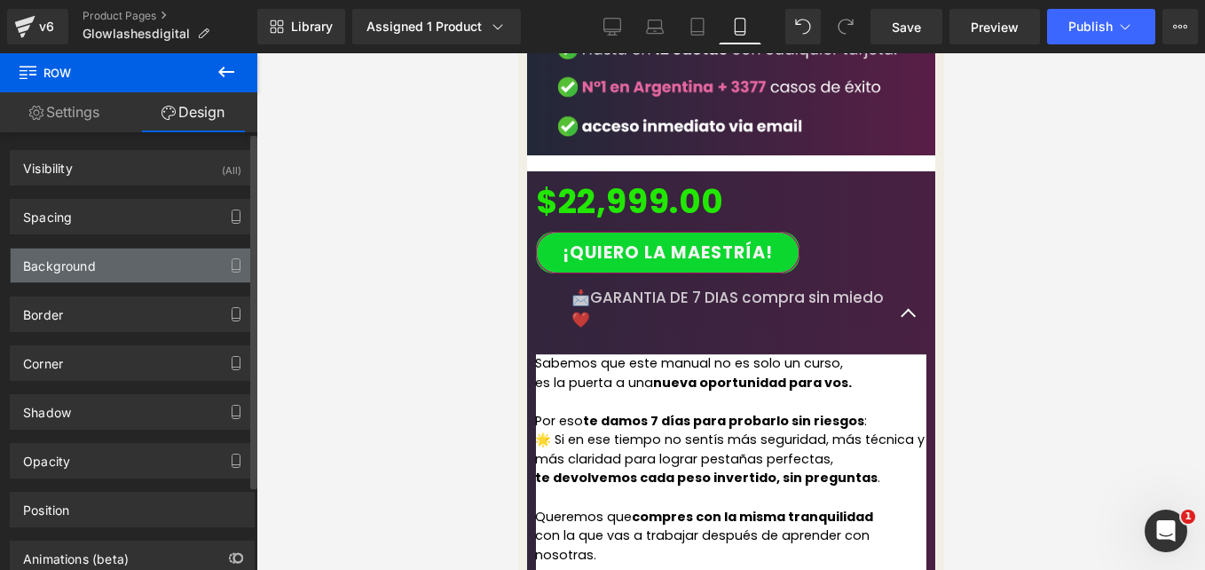
click at [176, 257] on div "Background" at bounding box center [132, 265] width 243 height 34
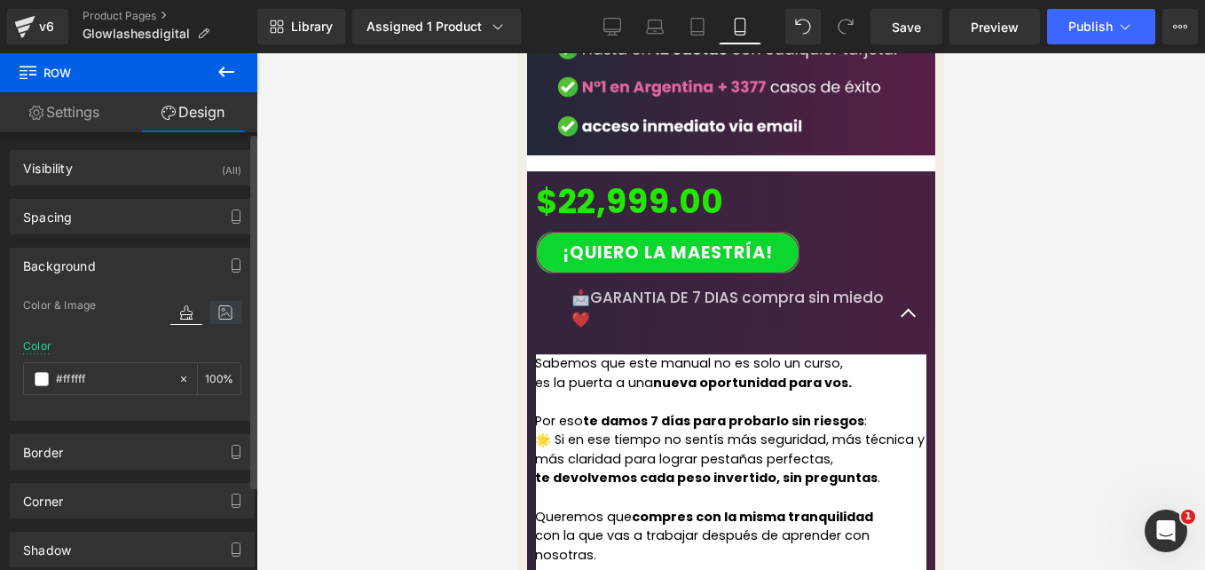
click at [226, 316] on icon at bounding box center [225, 312] width 32 height 23
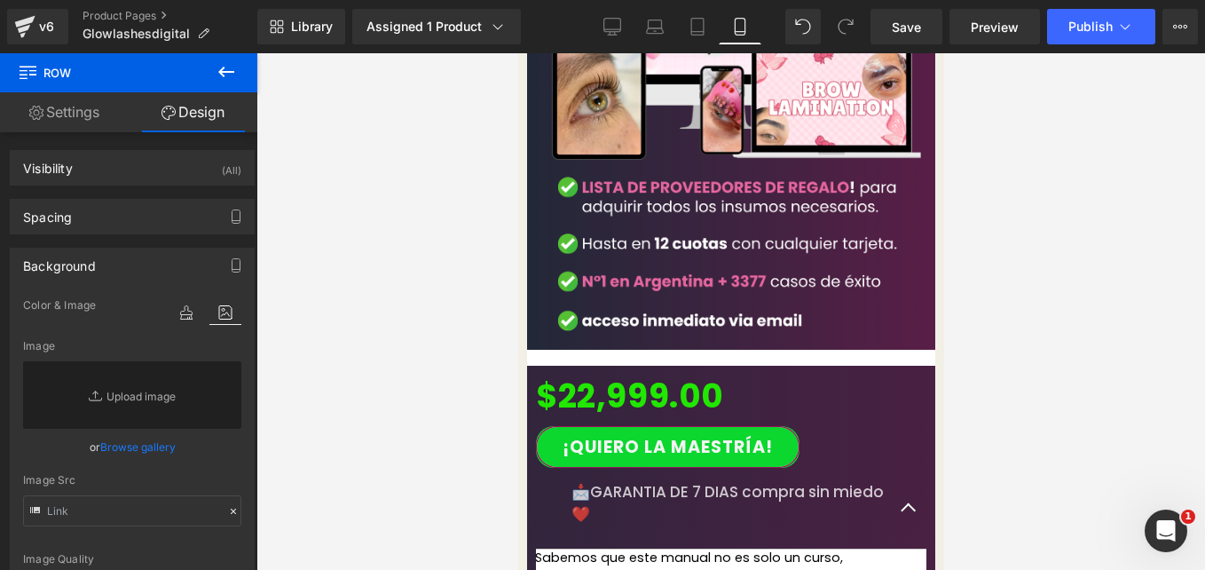
scroll to position [2795, 0]
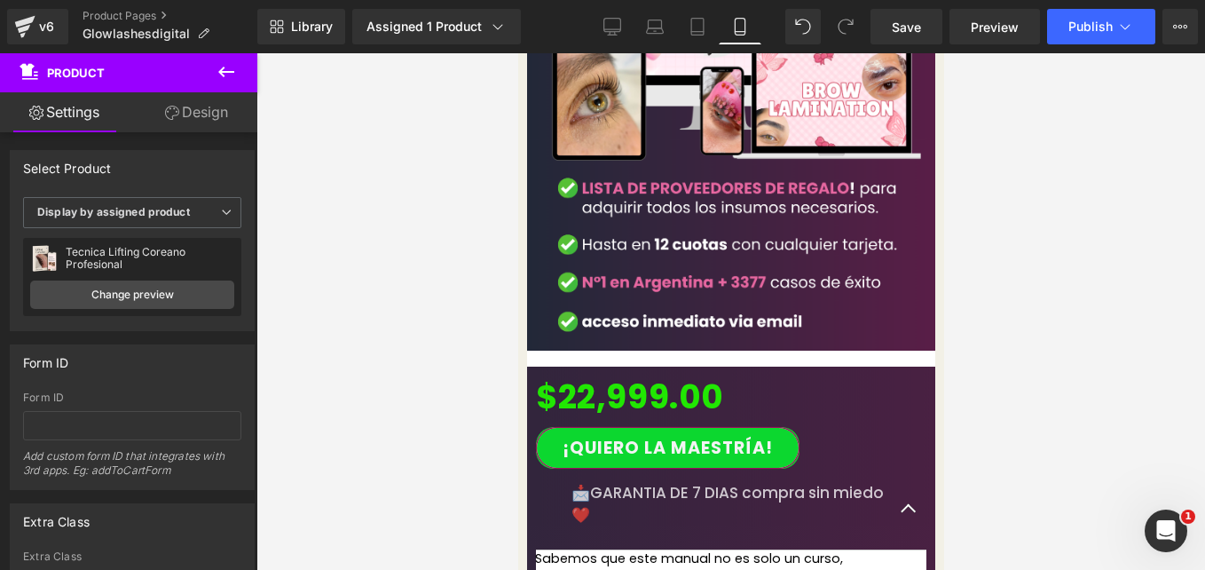
click at [206, 128] on link "Design" at bounding box center [196, 112] width 129 height 40
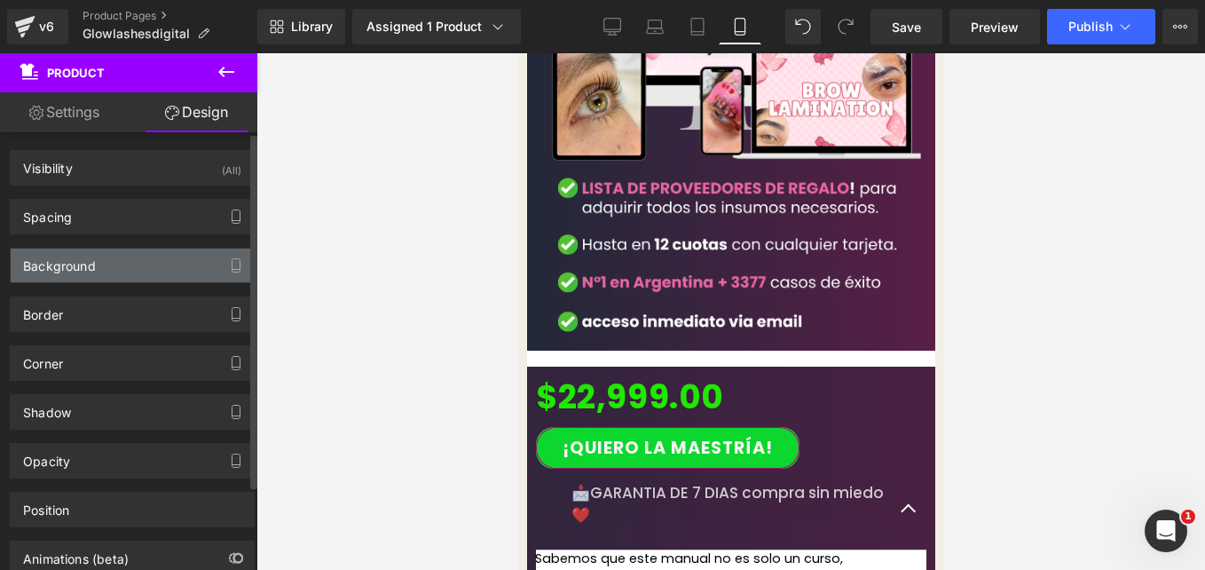
click at [147, 278] on div "Background" at bounding box center [132, 265] width 243 height 34
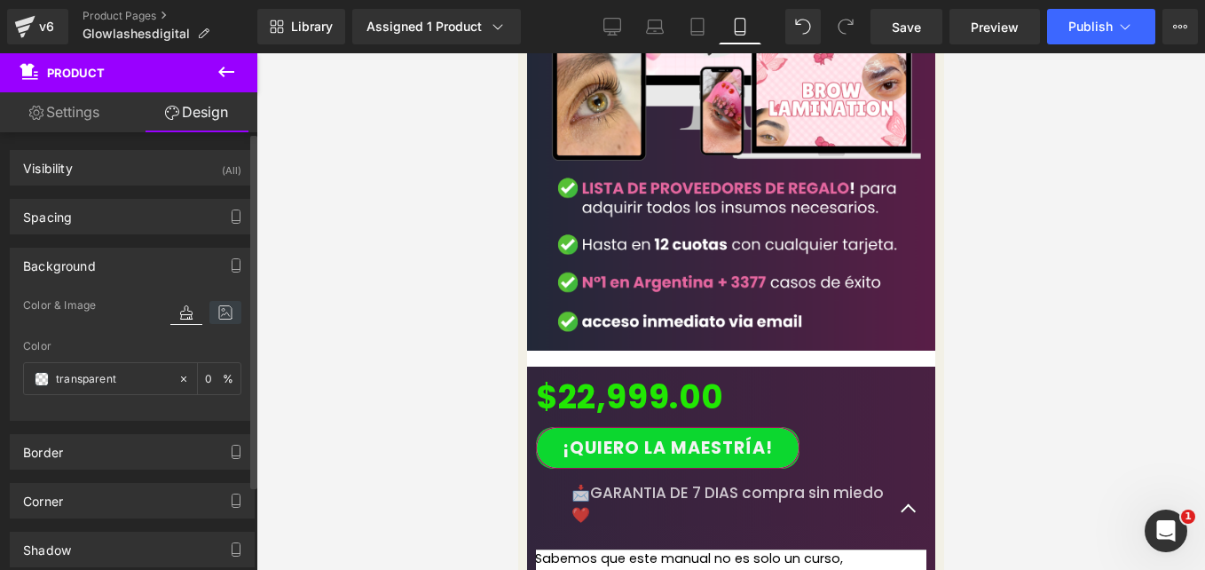
click at [223, 317] on icon at bounding box center [225, 312] width 32 height 23
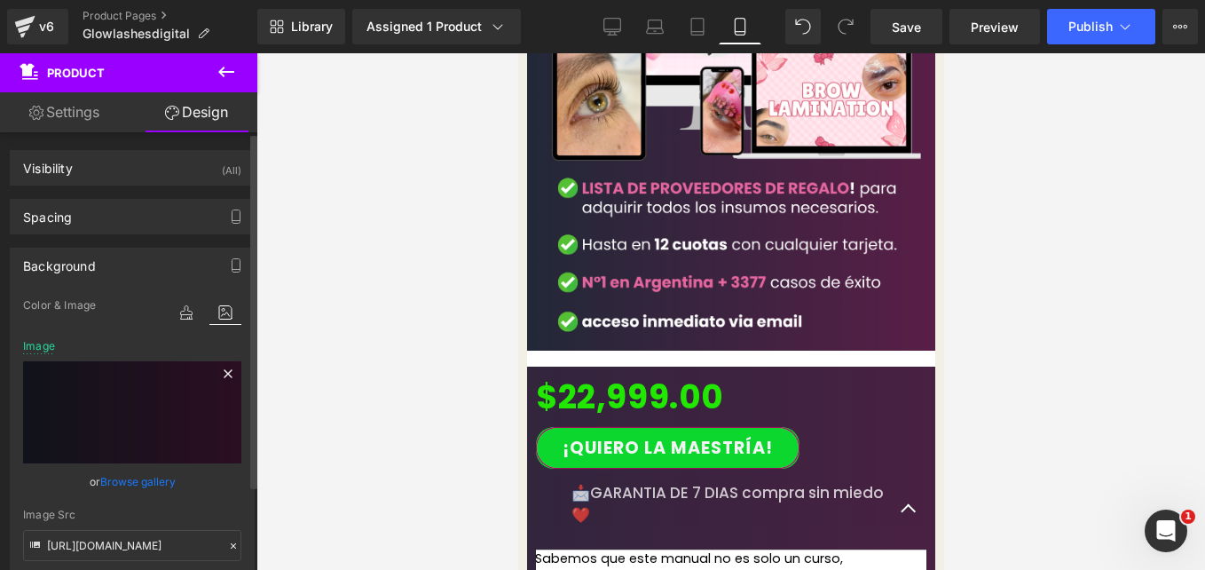
click at [224, 375] on icon at bounding box center [228, 373] width 8 height 8
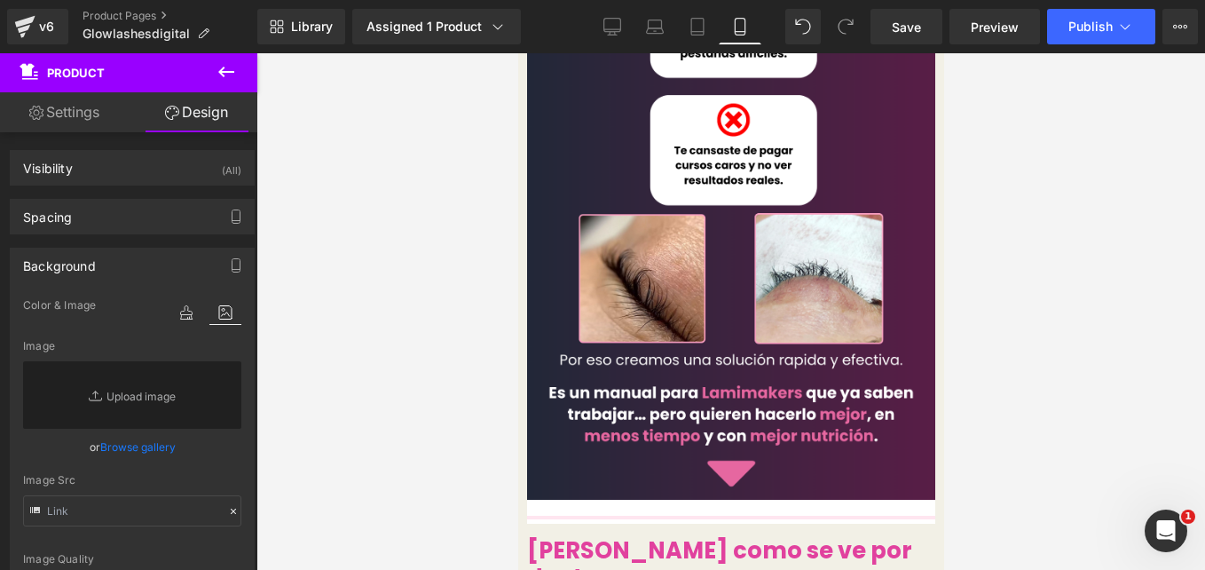
scroll to position [0, 0]
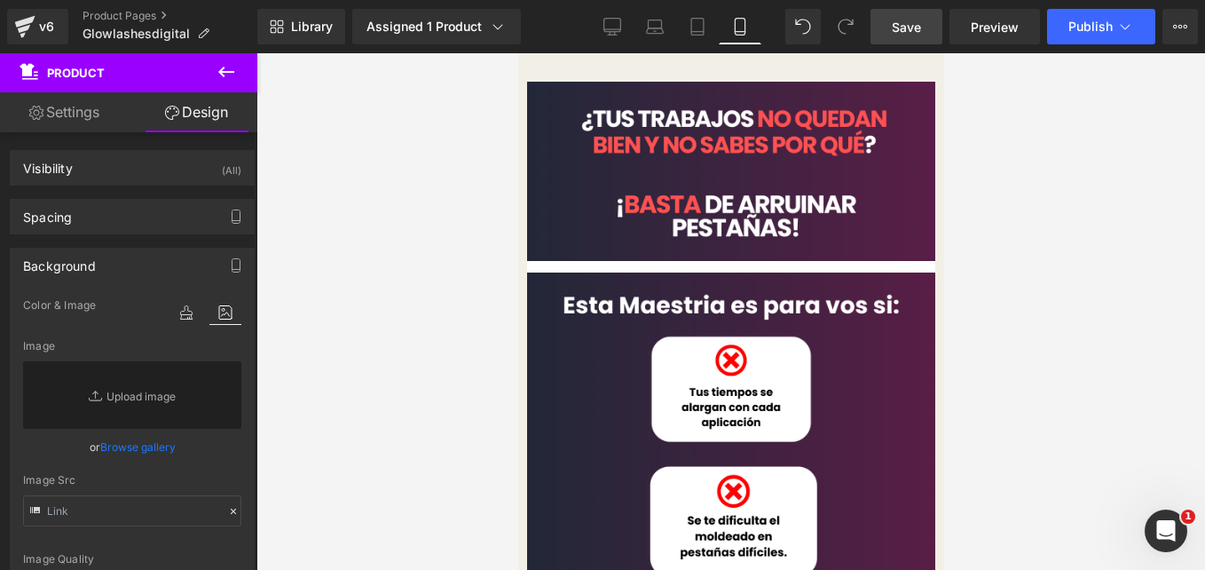
click at [903, 20] on span "Save" at bounding box center [906, 27] width 29 height 19
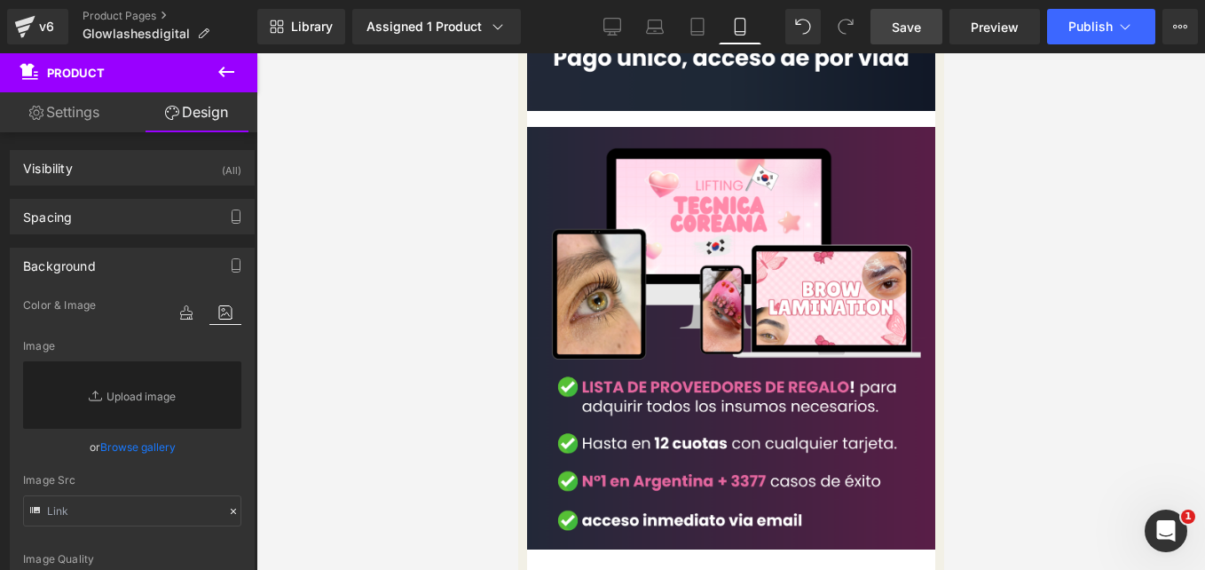
scroll to position [2597, 0]
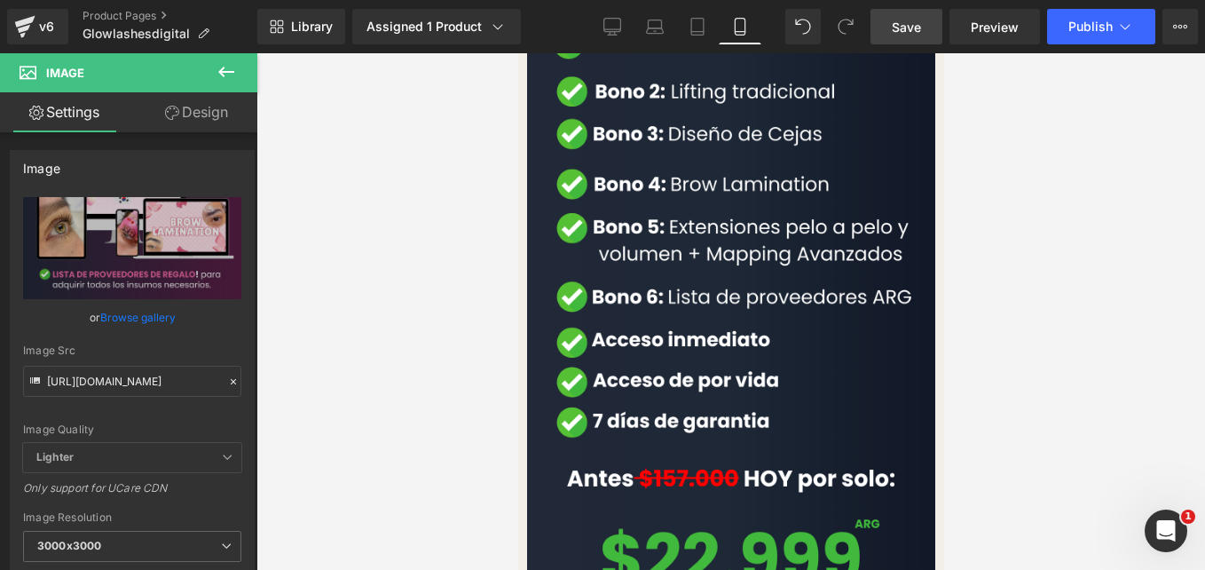
scroll to position [2021, 0]
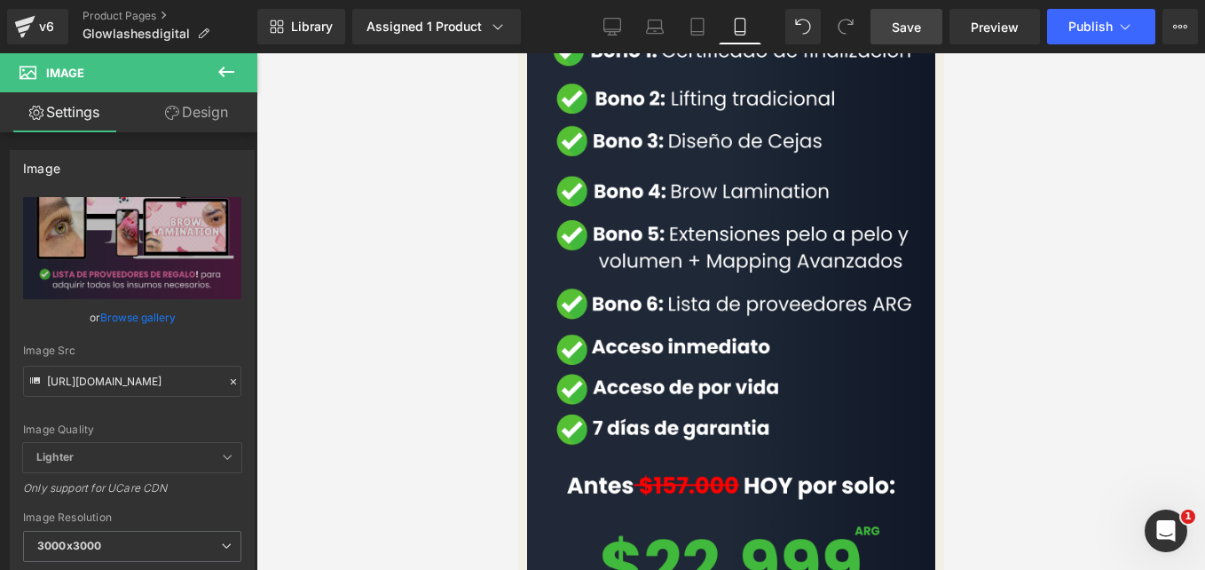
click at [728, 278] on img at bounding box center [730, 323] width 408 height 726
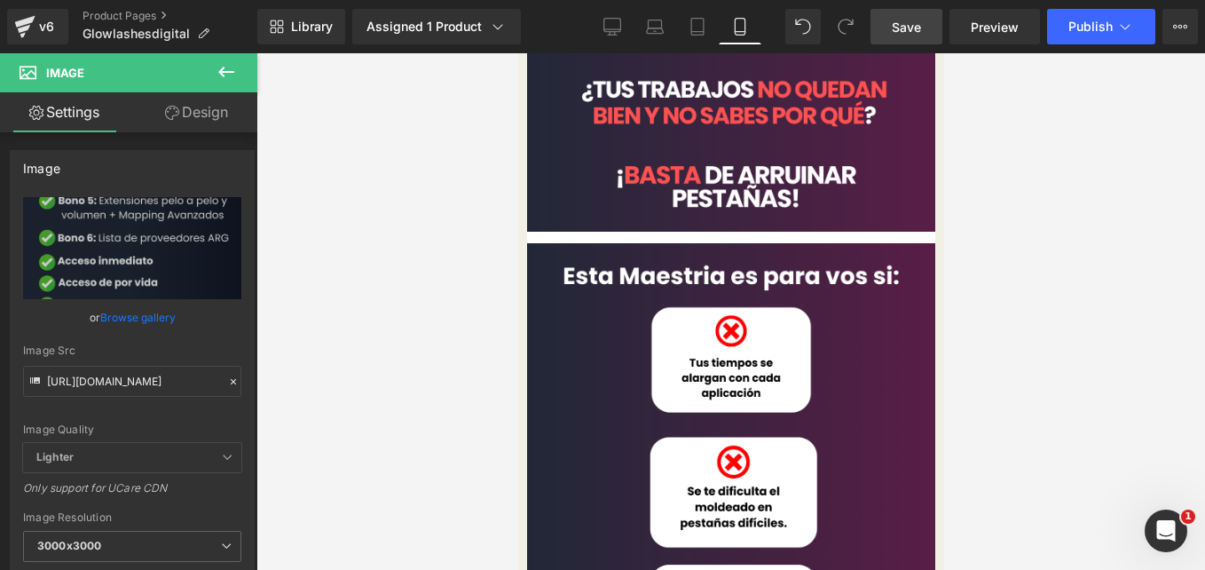
scroll to position [0, 0]
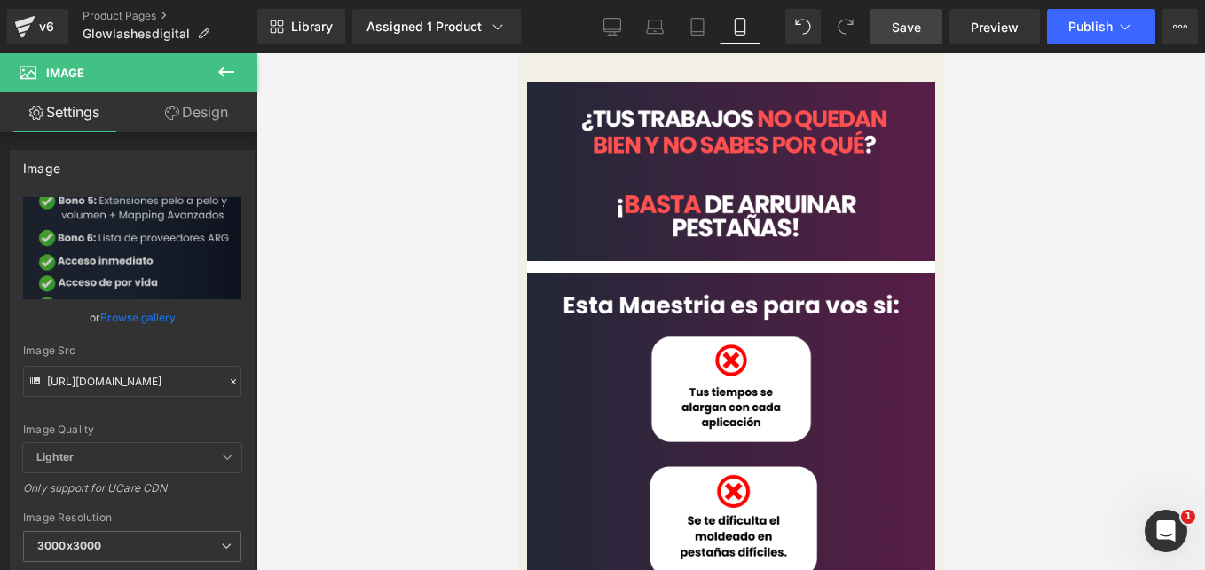
click at [517, 53] on link at bounding box center [517, 53] width 0 height 0
click at [517, 53] on icon at bounding box center [517, 53] width 0 height 0
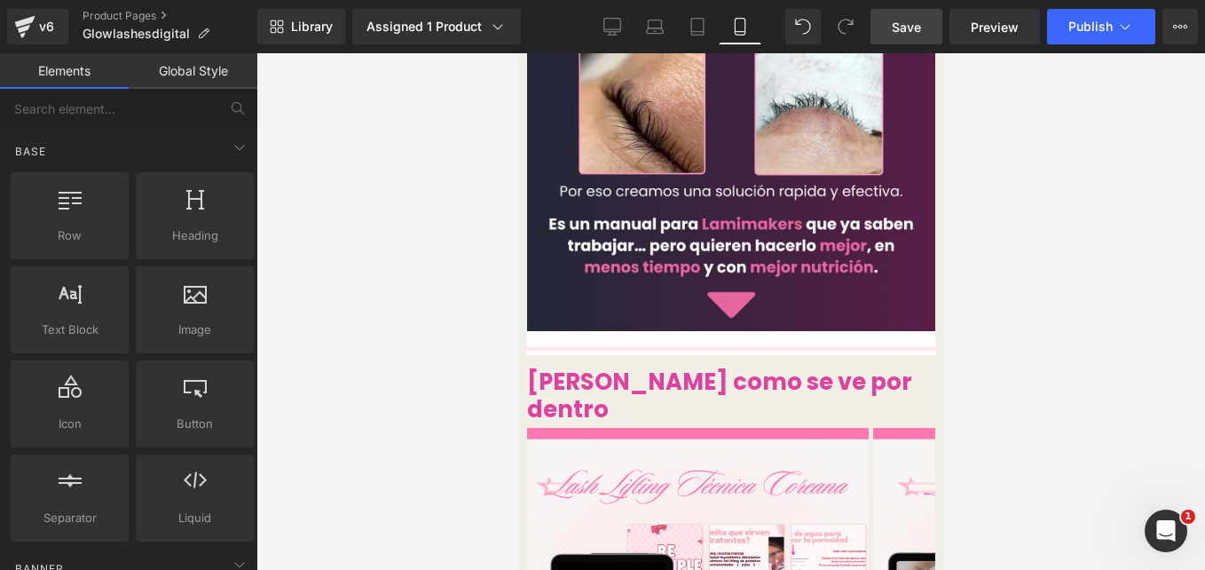
scroll to position [658, 0]
click at [124, 17] on link "Product Pages" at bounding box center [170, 16] width 175 height 14
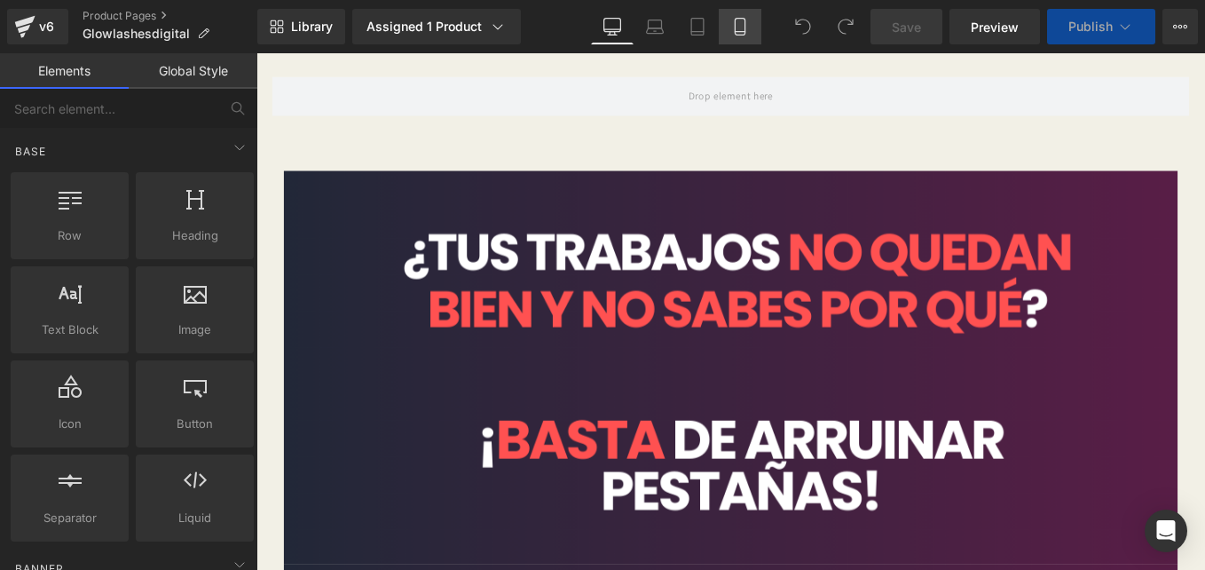
click at [751, 29] on link "Mobile" at bounding box center [740, 26] width 43 height 35
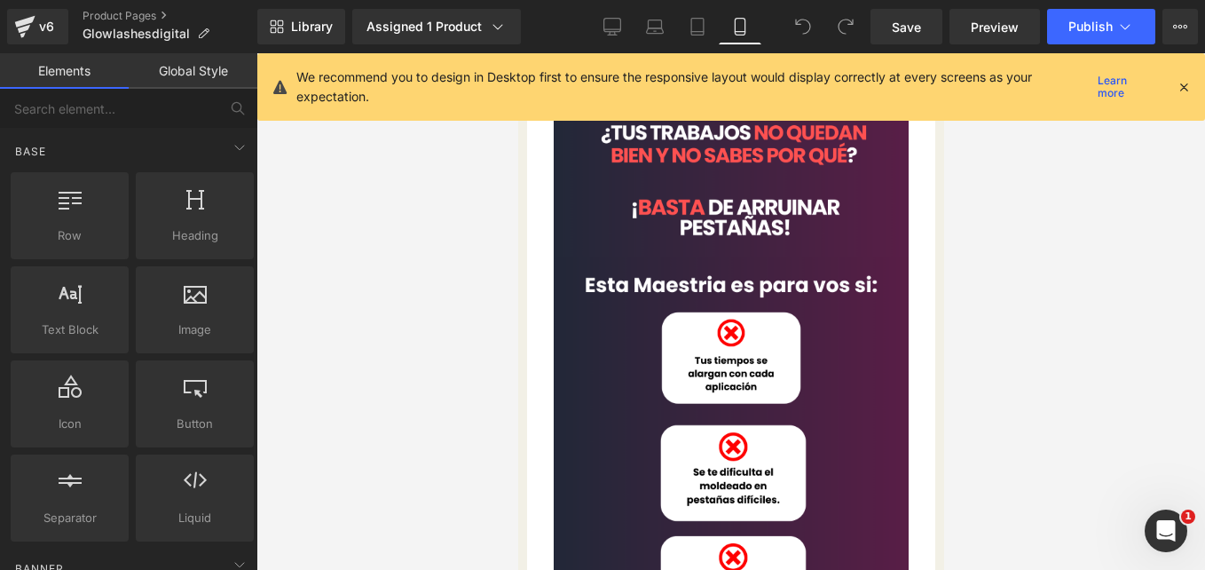
click at [1180, 84] on icon at bounding box center [1184, 87] width 16 height 16
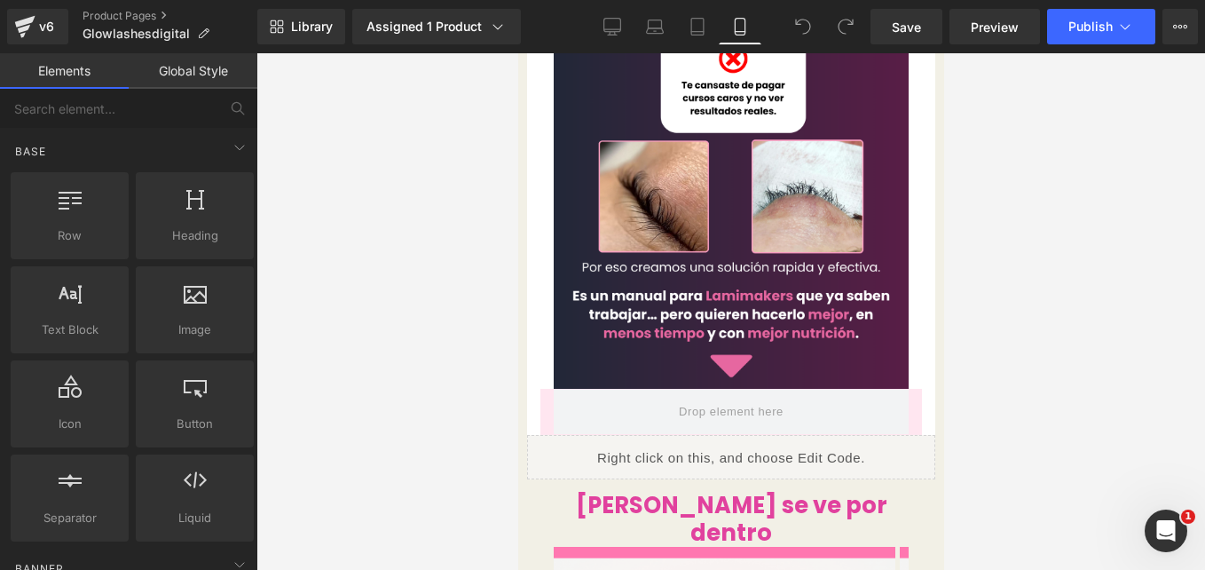
scroll to position [516, 0]
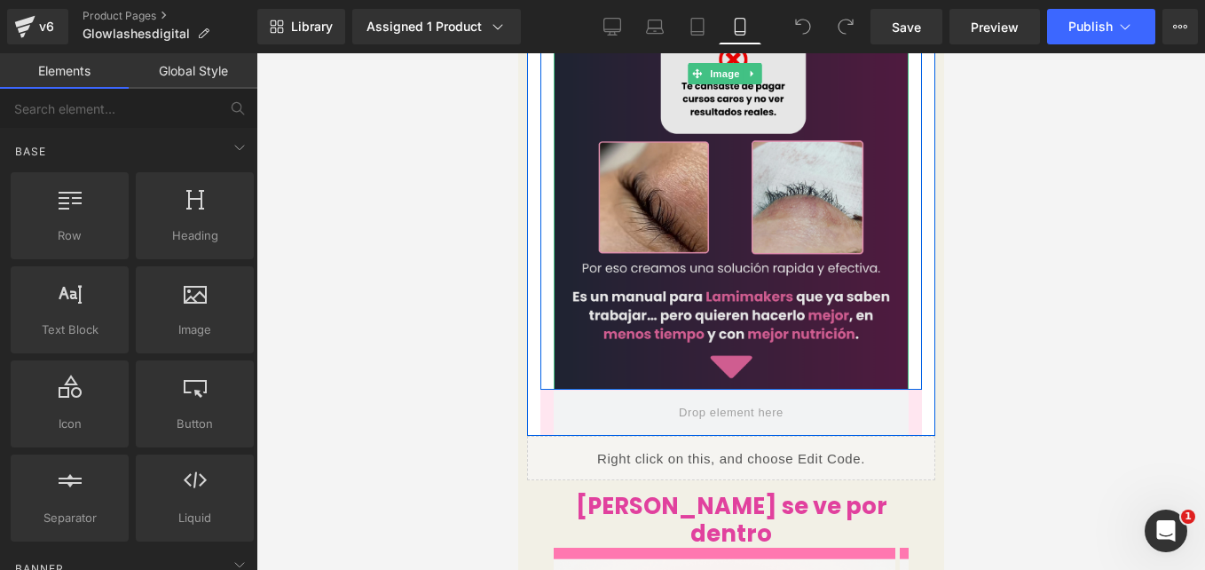
click at [651, 351] on img at bounding box center [730, 74] width 355 height 631
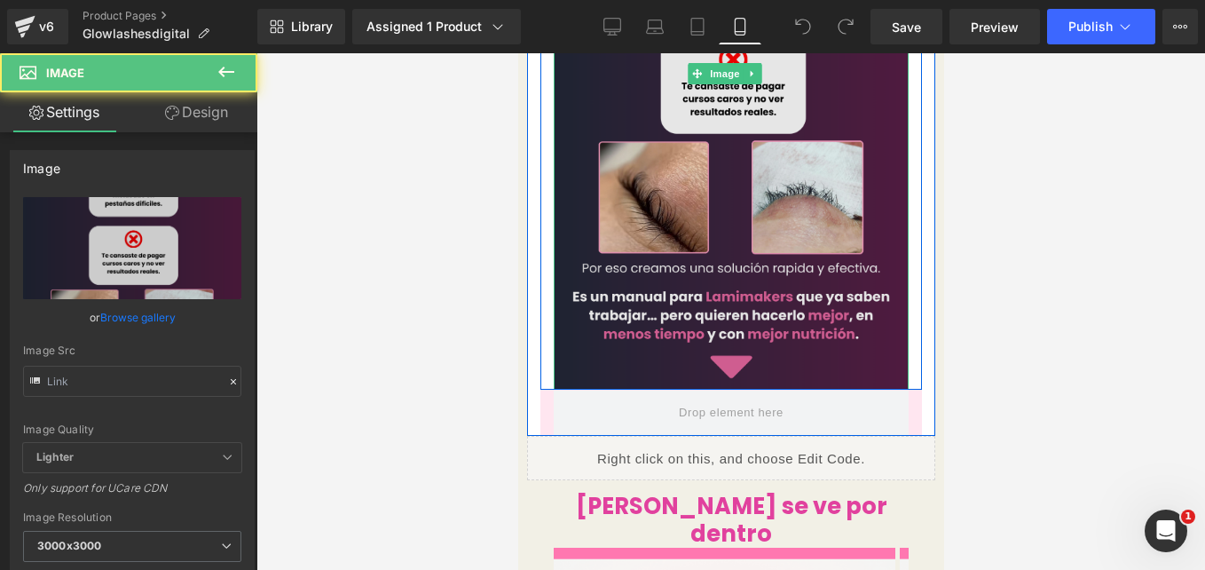
type input "[URL][DOMAIN_NAME]"
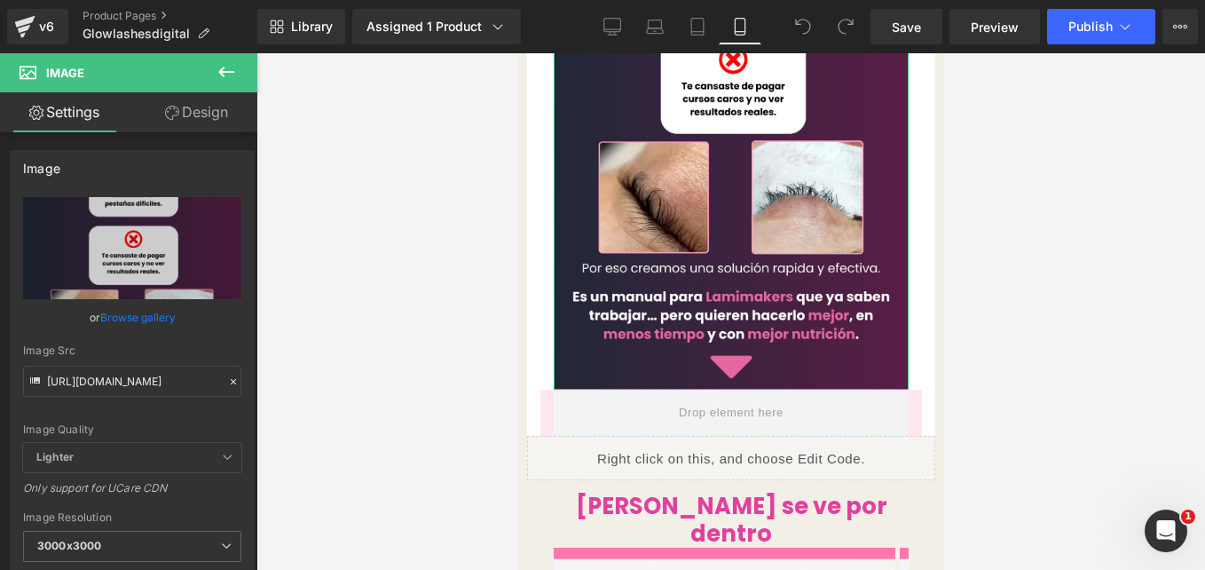
click at [205, 122] on link "Design" at bounding box center [196, 112] width 129 height 40
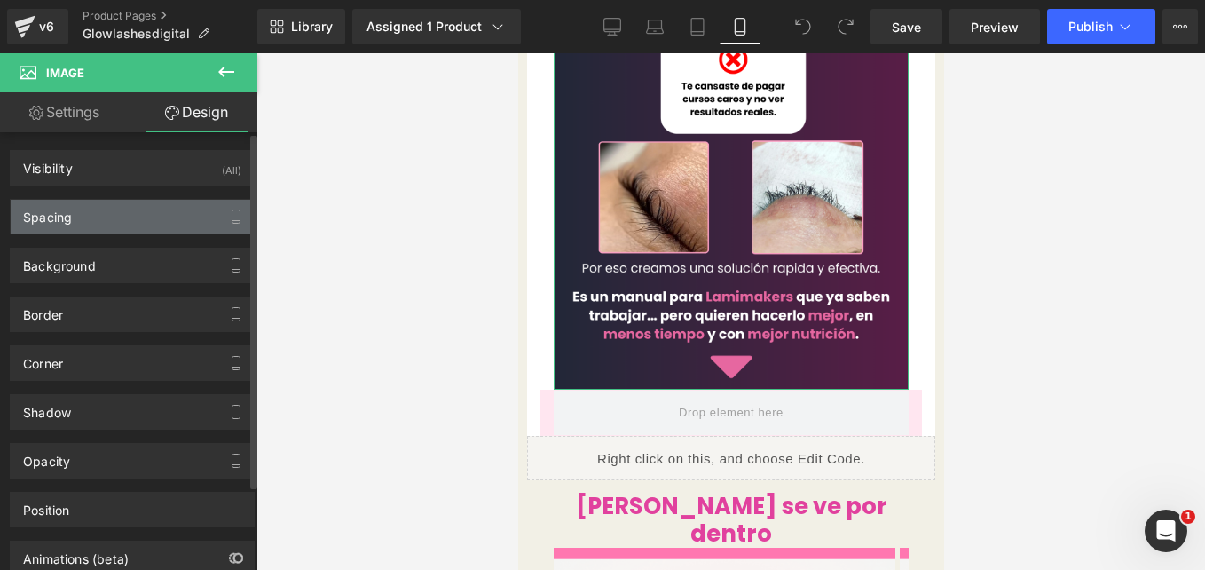
click at [150, 214] on div "Spacing" at bounding box center [132, 217] width 243 height 34
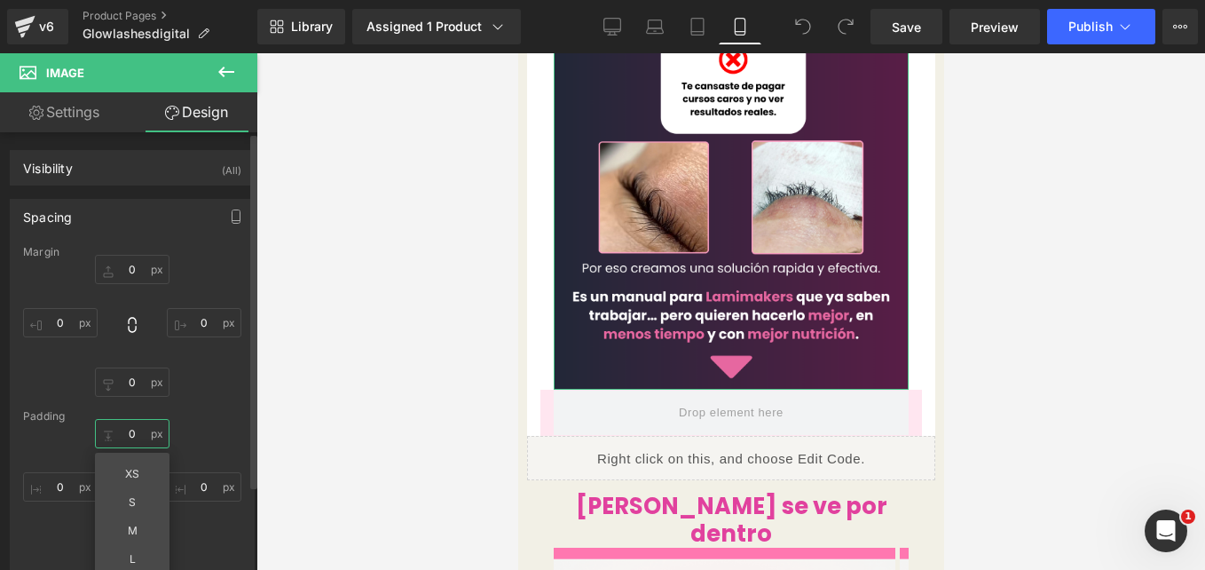
click at [135, 430] on input "0" at bounding box center [132, 433] width 75 height 29
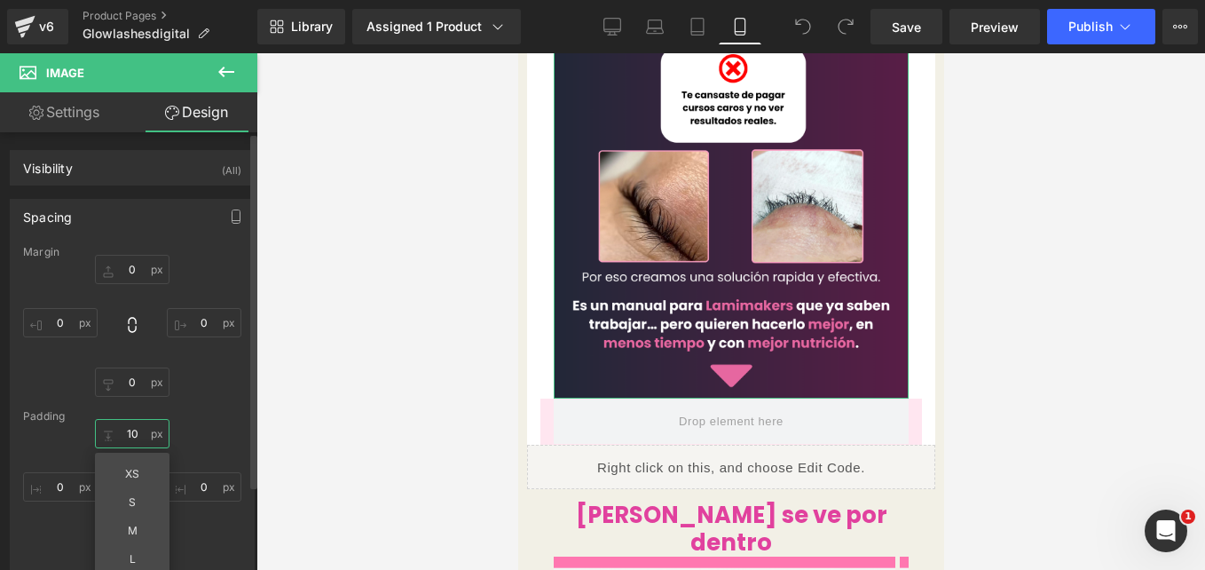
type input "1"
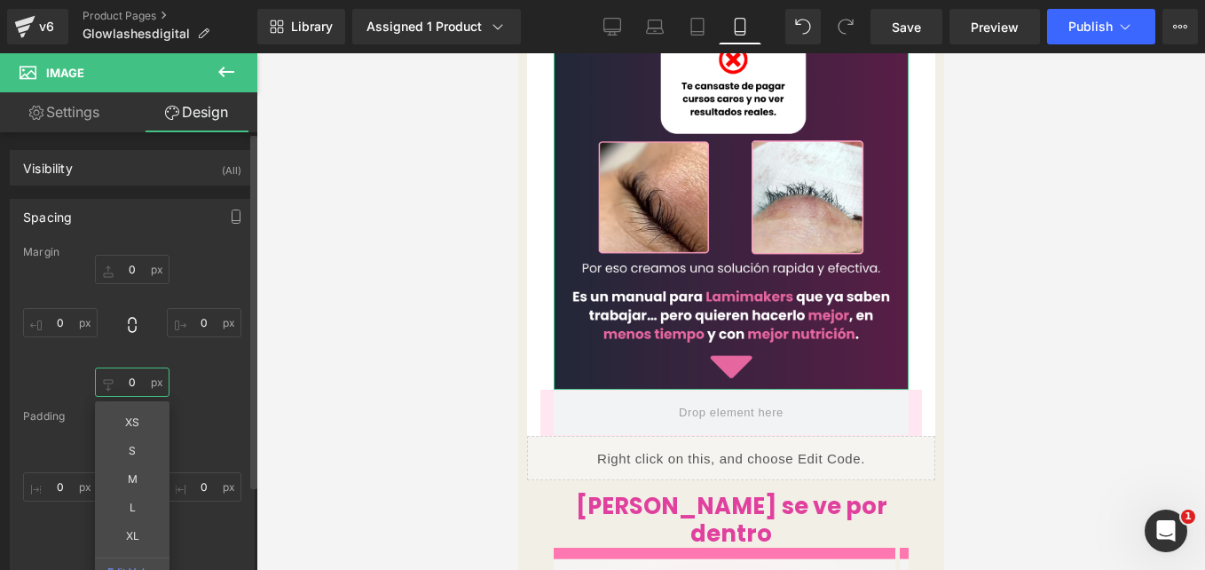
click at [127, 383] on input "0" at bounding box center [132, 381] width 75 height 29
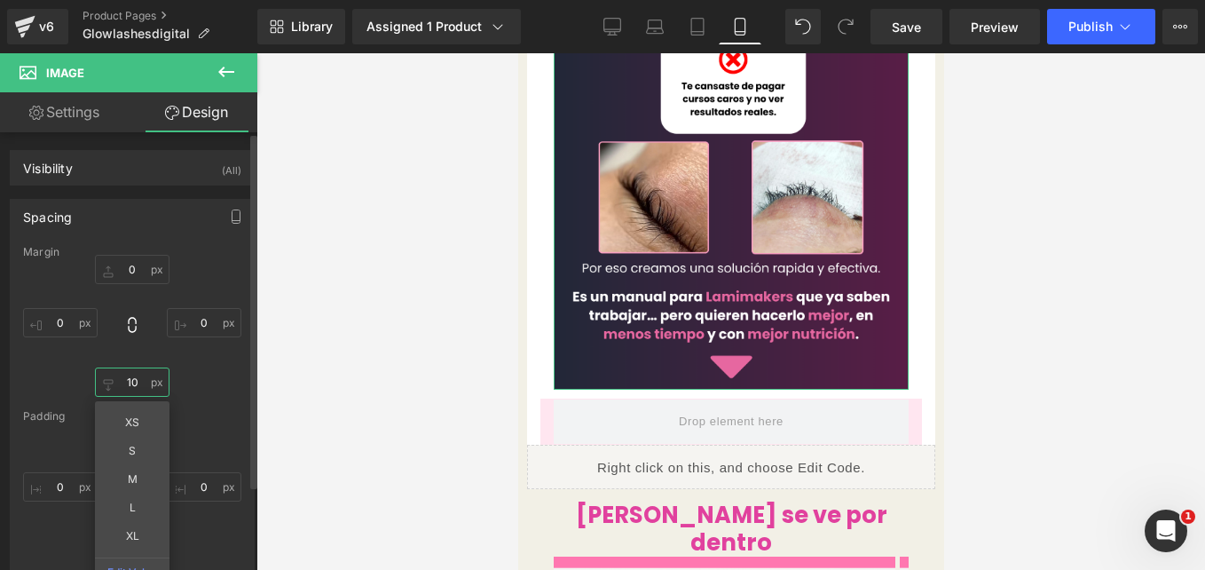
type input "10"
click at [177, 398] on div "Margin 0px 0 0px 0 10 10 XS S M L XL Edit Value 0px 0 [GEOGRAPHIC_DATA] 0px 0 0…" at bounding box center [132, 410] width 243 height 328
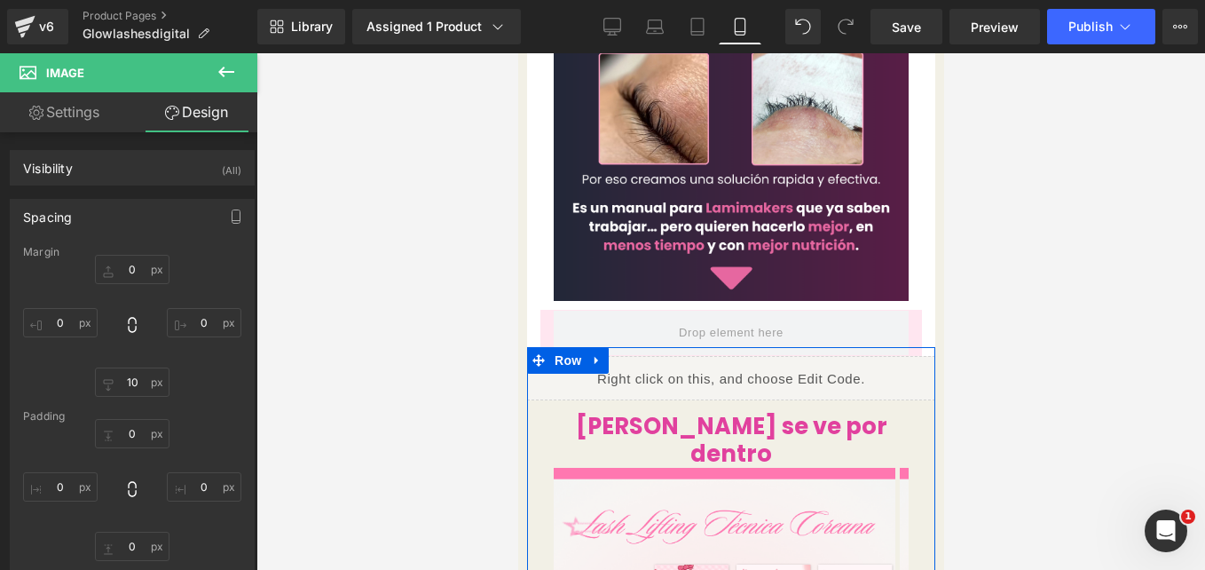
scroll to position [605, 0]
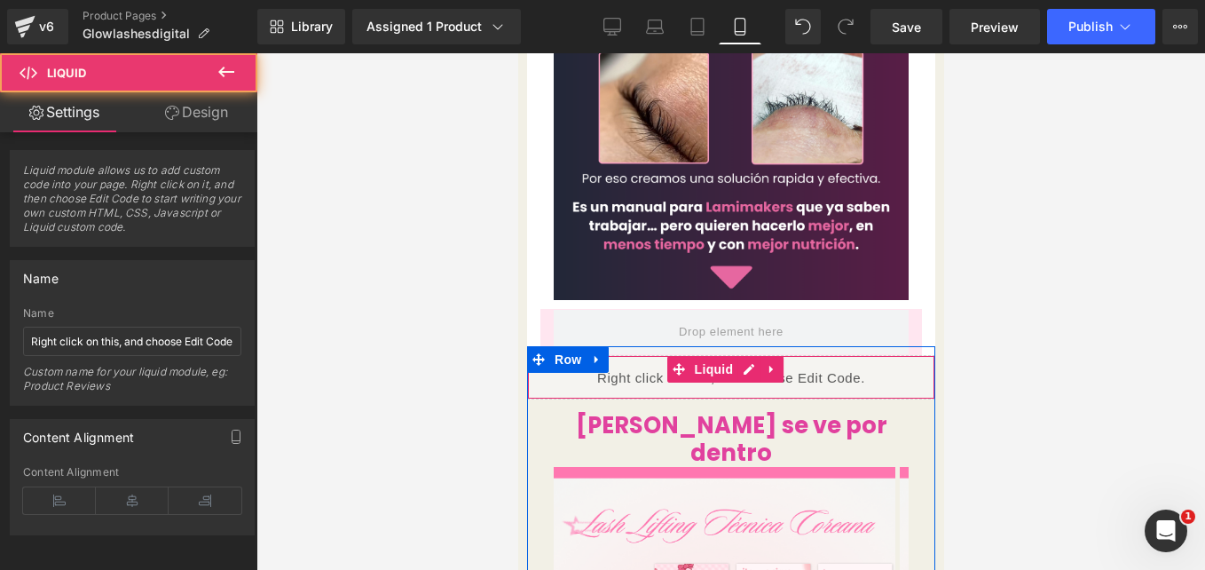
click at [616, 355] on div "Liquid" at bounding box center [730, 377] width 408 height 44
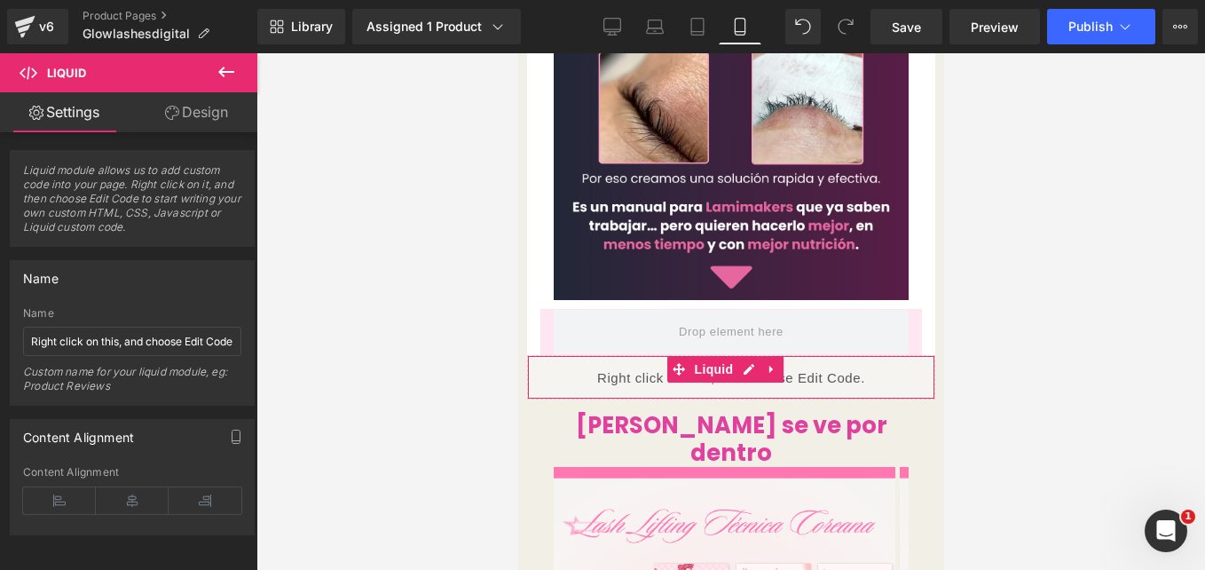
click at [217, 114] on link "Design" at bounding box center [196, 112] width 129 height 40
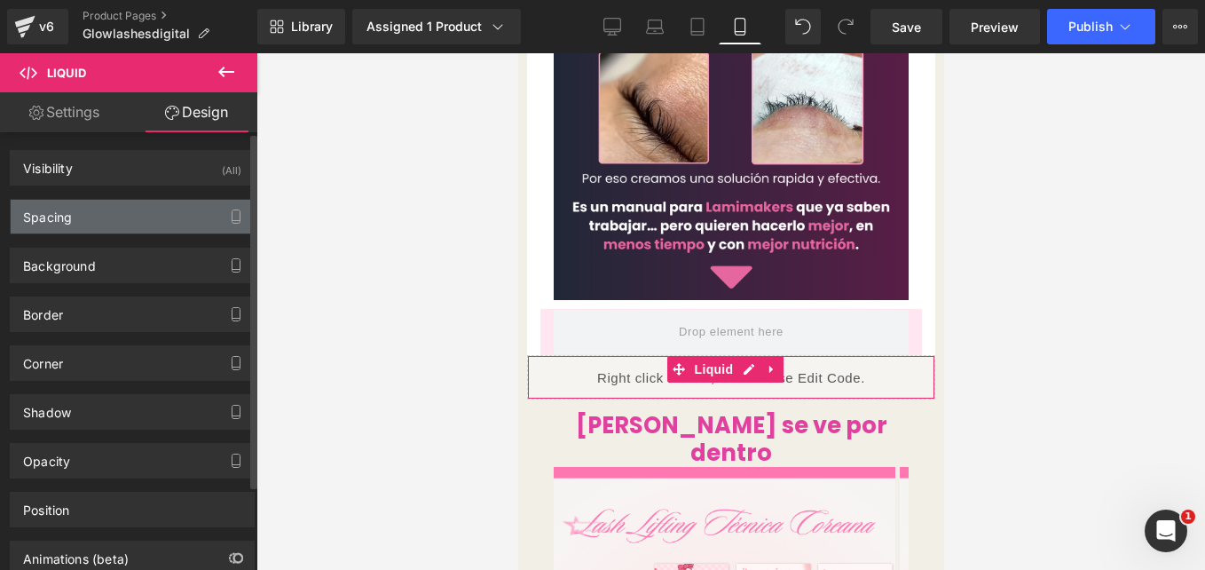
type input "0"
type input "-15"
type input "0"
type input "-15"
type input "0"
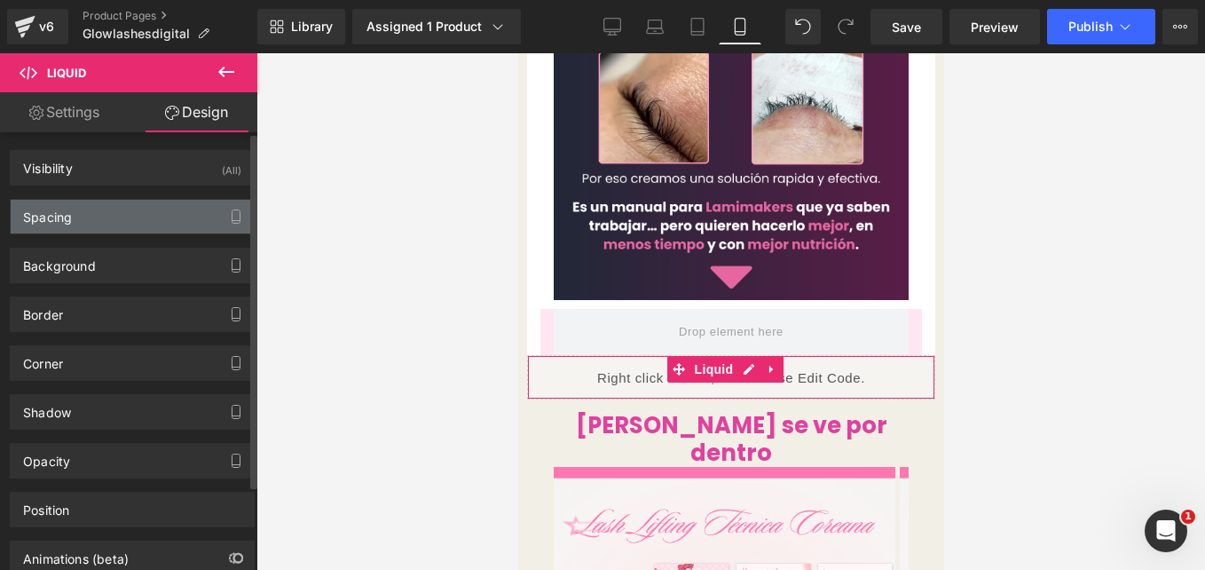
type input "0"
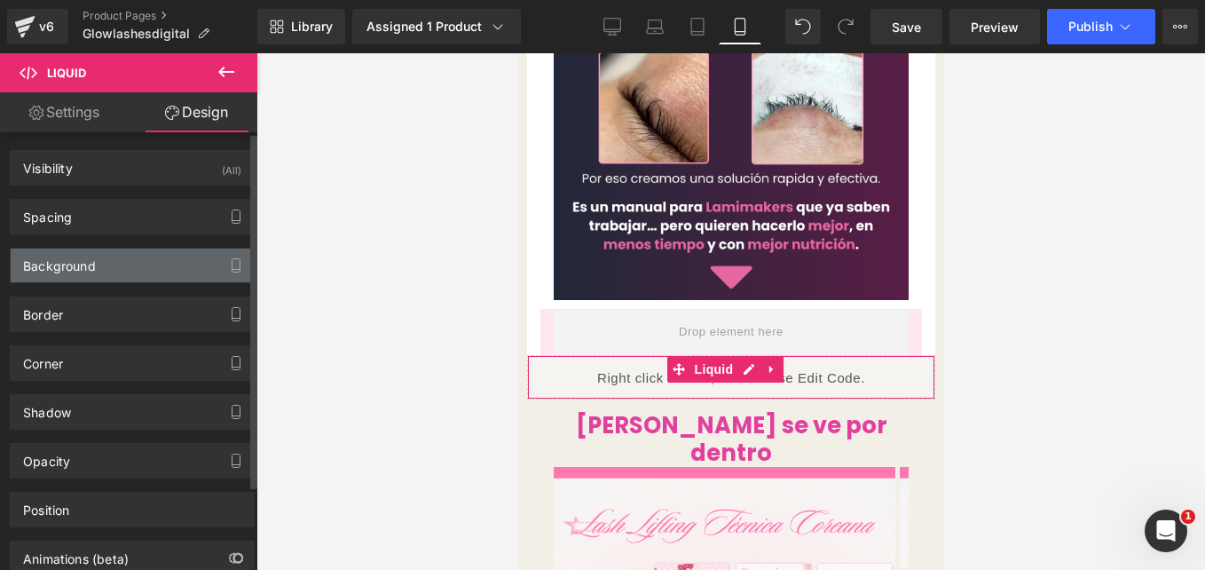
click at [140, 254] on div "Background" at bounding box center [132, 265] width 243 height 34
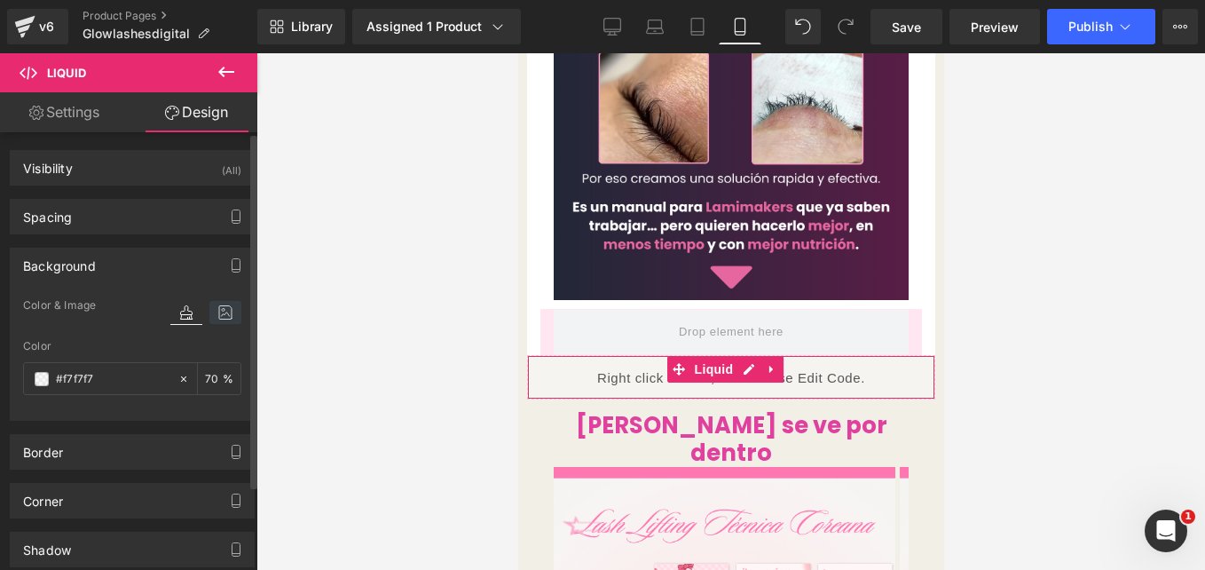
click at [230, 323] on icon at bounding box center [225, 312] width 32 height 23
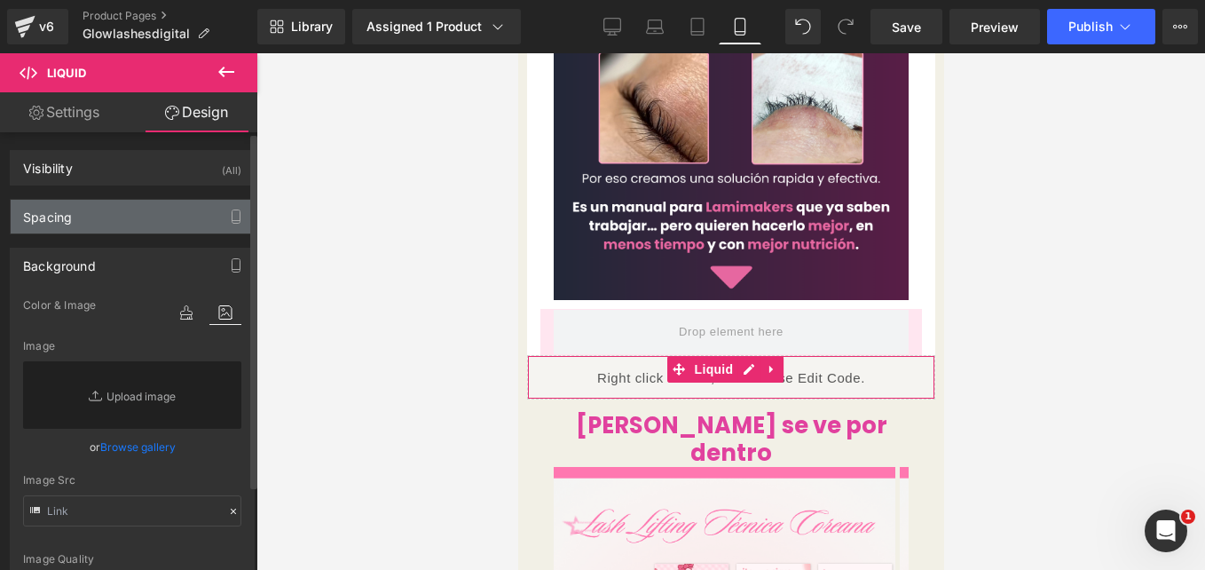
click at [168, 201] on div "Spacing" at bounding box center [132, 217] width 243 height 34
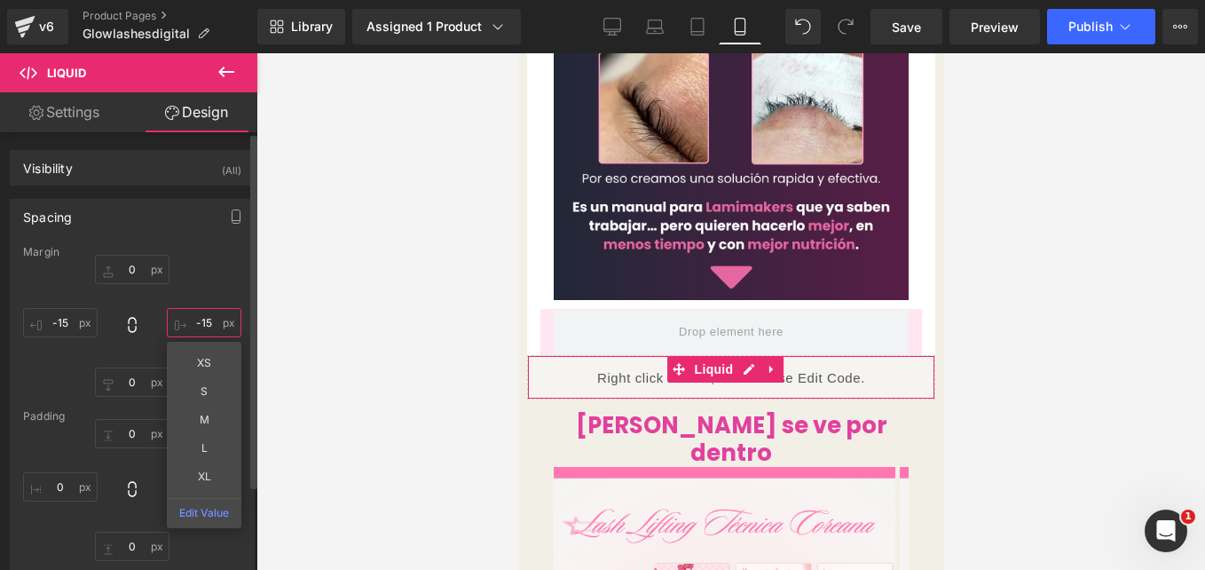
click at [199, 328] on input "-15" at bounding box center [204, 322] width 75 height 29
type input "0"
click at [70, 320] on input "-15" at bounding box center [60, 322] width 75 height 29
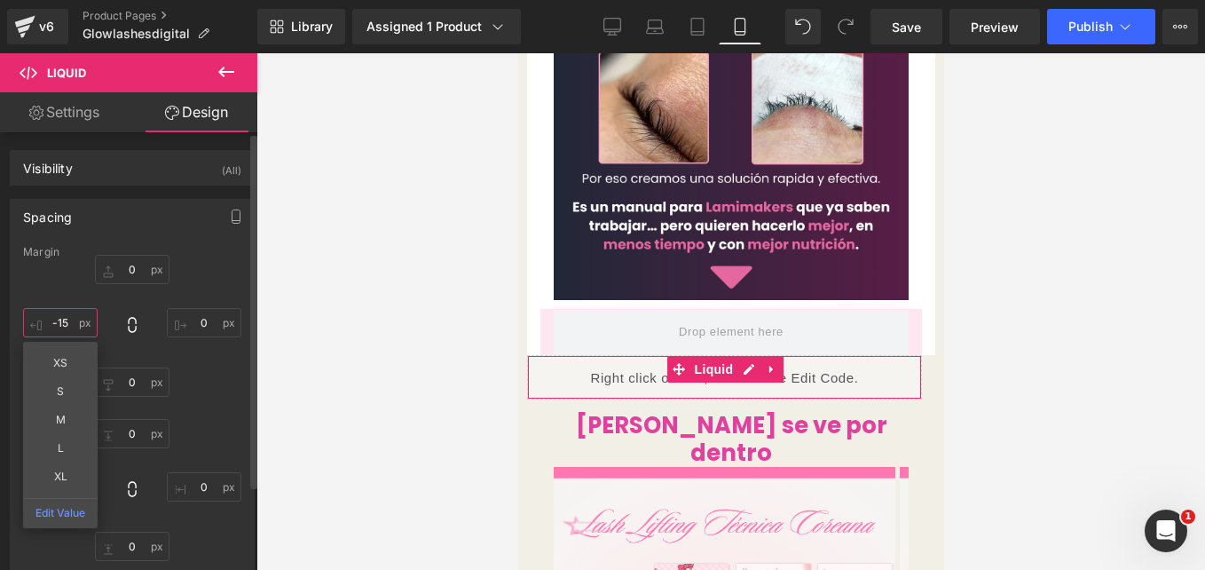
click at [67, 320] on input "-15" at bounding box center [60, 322] width 75 height 29
type input "-"
type input "0"
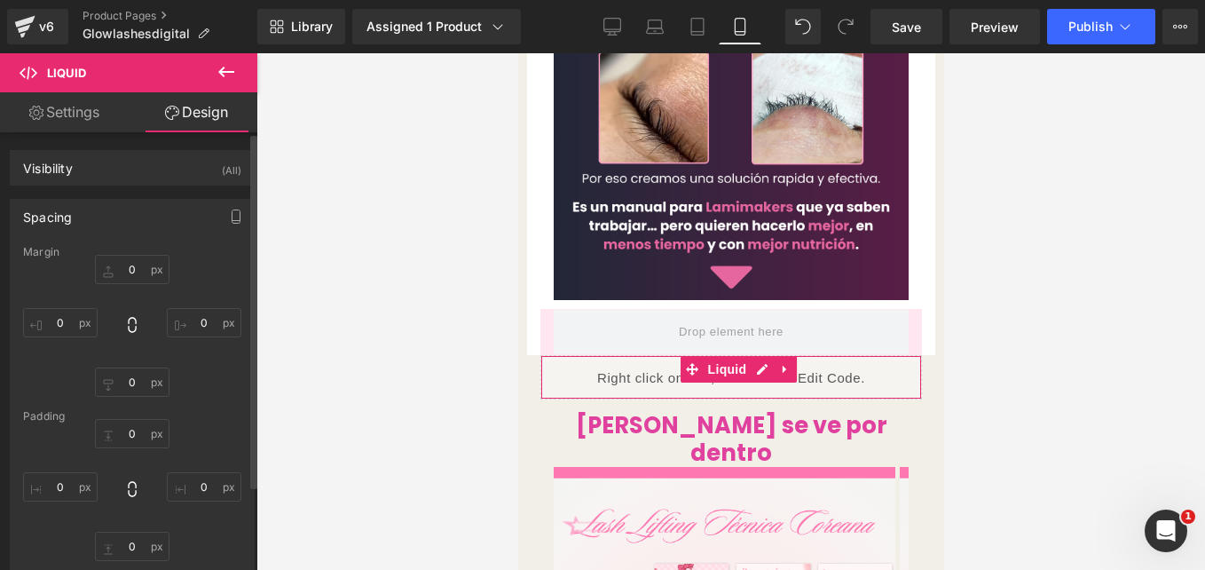
click at [155, 286] on div "0px 0 0 0 0px 0 0 0" at bounding box center [132, 326] width 218 height 142
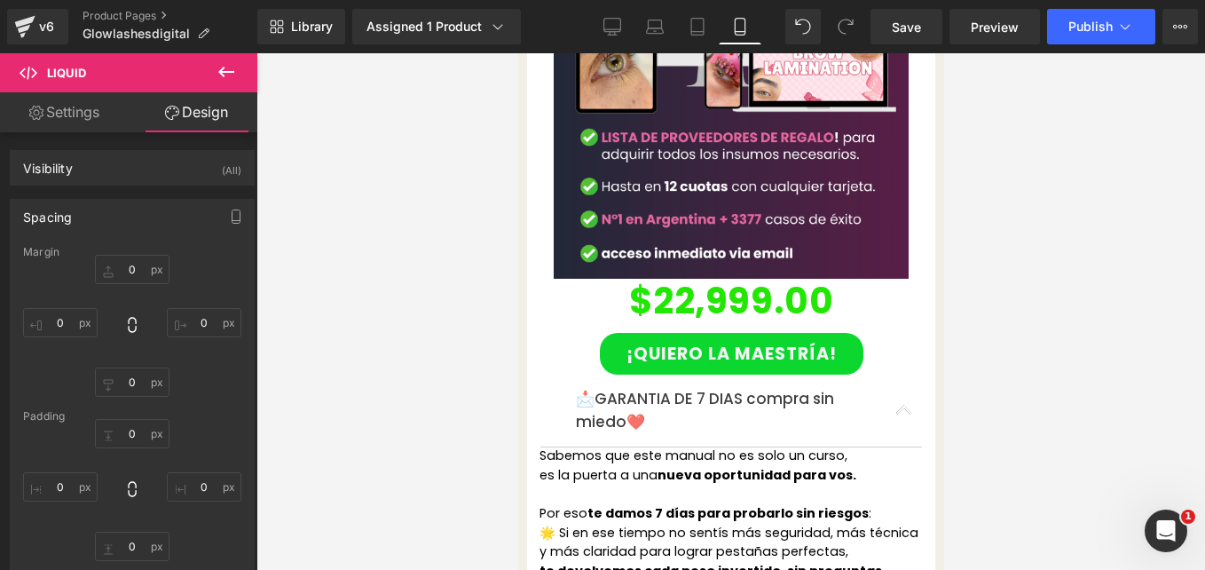
scroll to position [3873, 0]
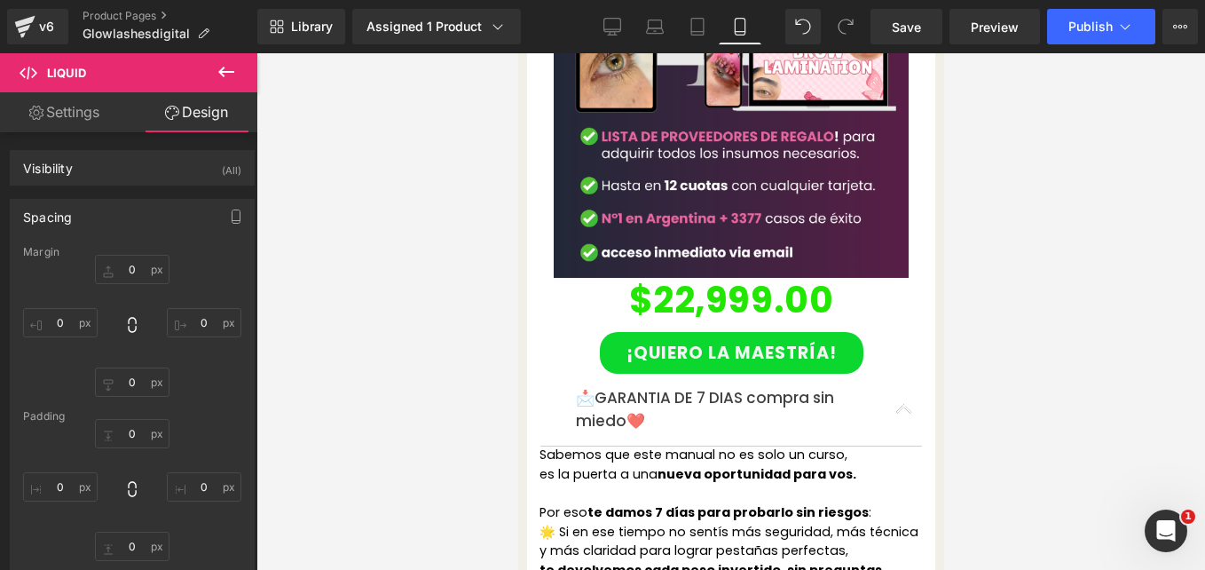
click at [723, 268] on div "$22,999.00 (P) Price" at bounding box center [730, 300] width 364 height 64
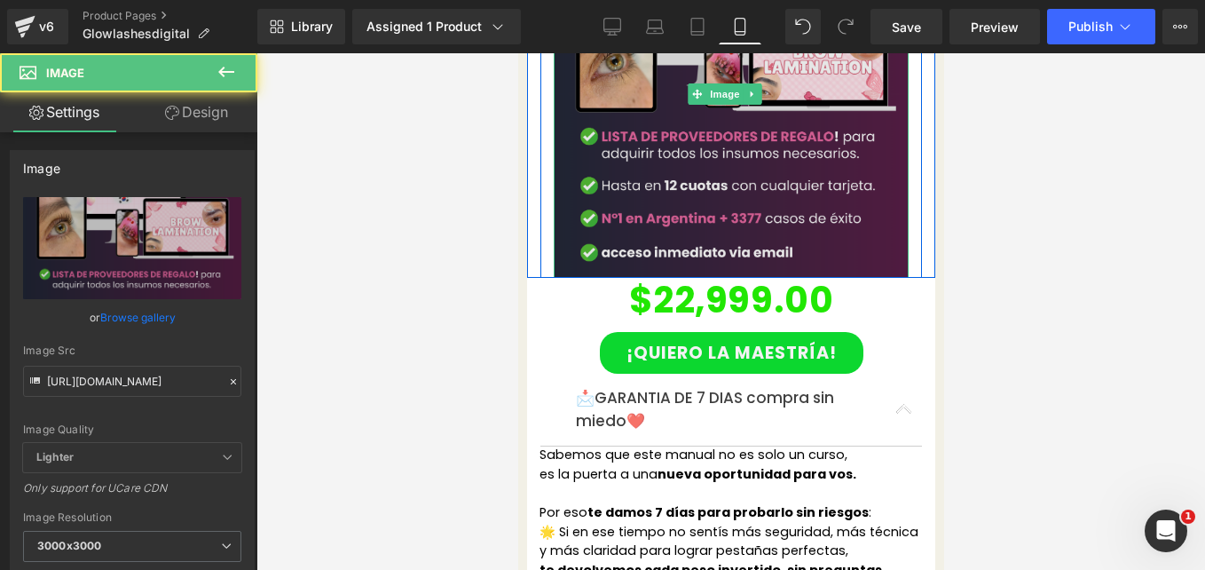
click at [612, 138] on img at bounding box center [730, 93] width 355 height 367
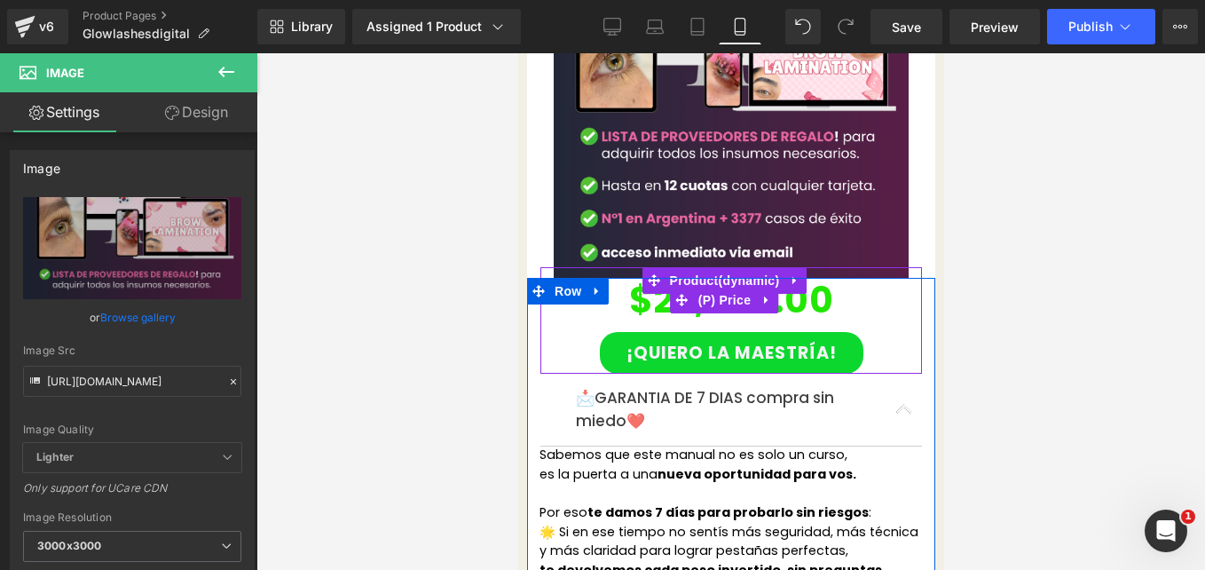
click at [588, 268] on div "$22,999.00" at bounding box center [730, 300] width 364 height 64
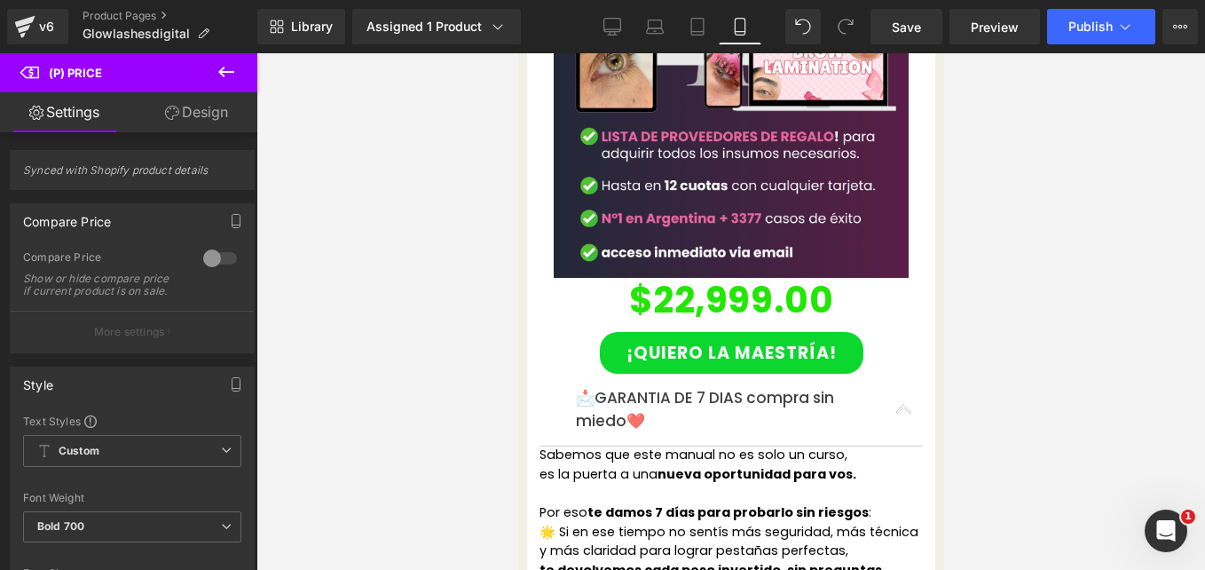
click at [201, 112] on link "Design" at bounding box center [196, 112] width 129 height 40
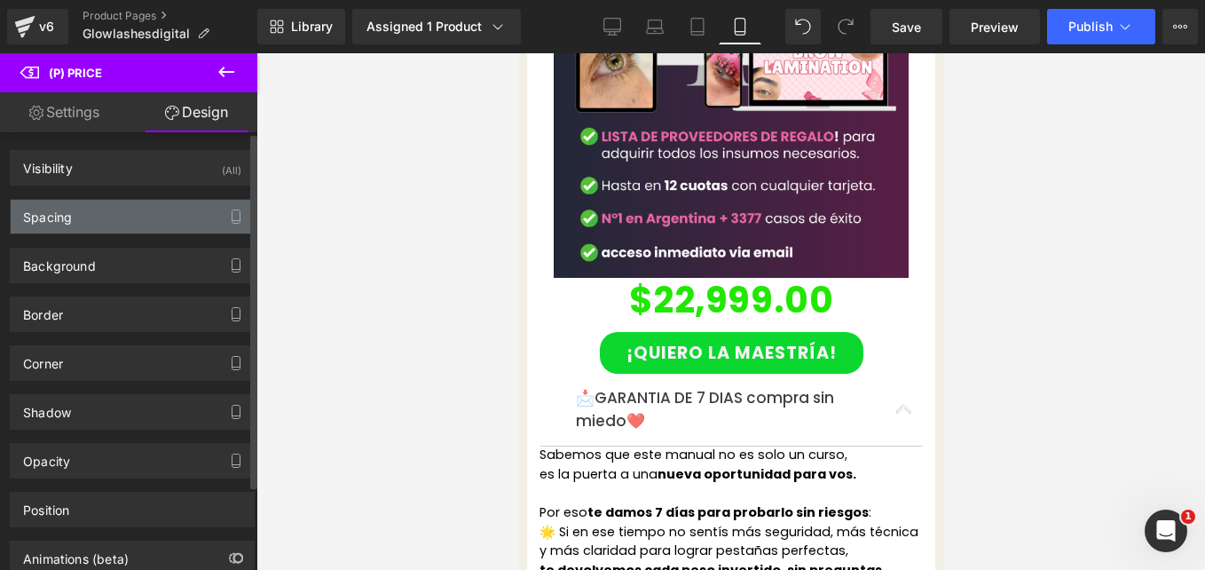
type input "0"
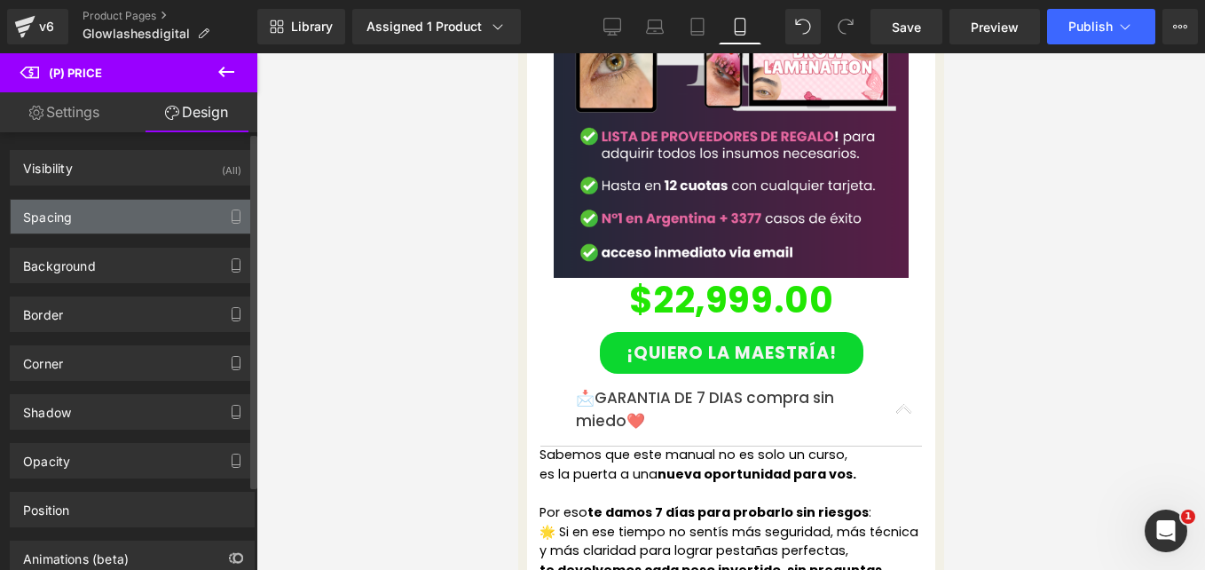
type input "0"
click at [159, 206] on div "Spacing" at bounding box center [132, 217] width 243 height 34
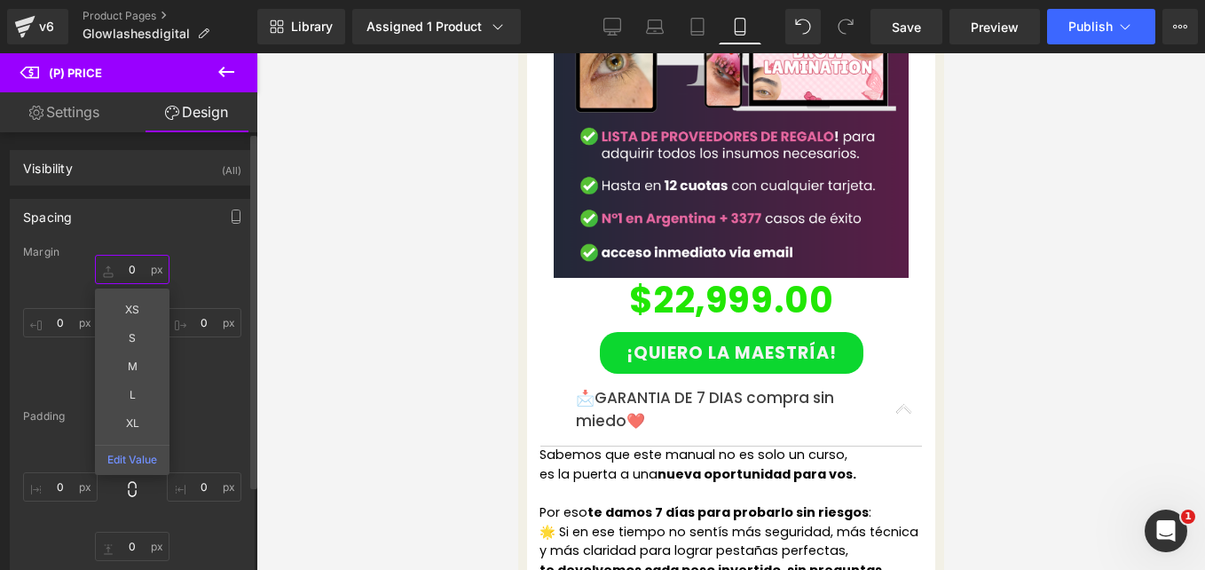
click at [139, 270] on input "0" at bounding box center [132, 269] width 75 height 29
type input "10"
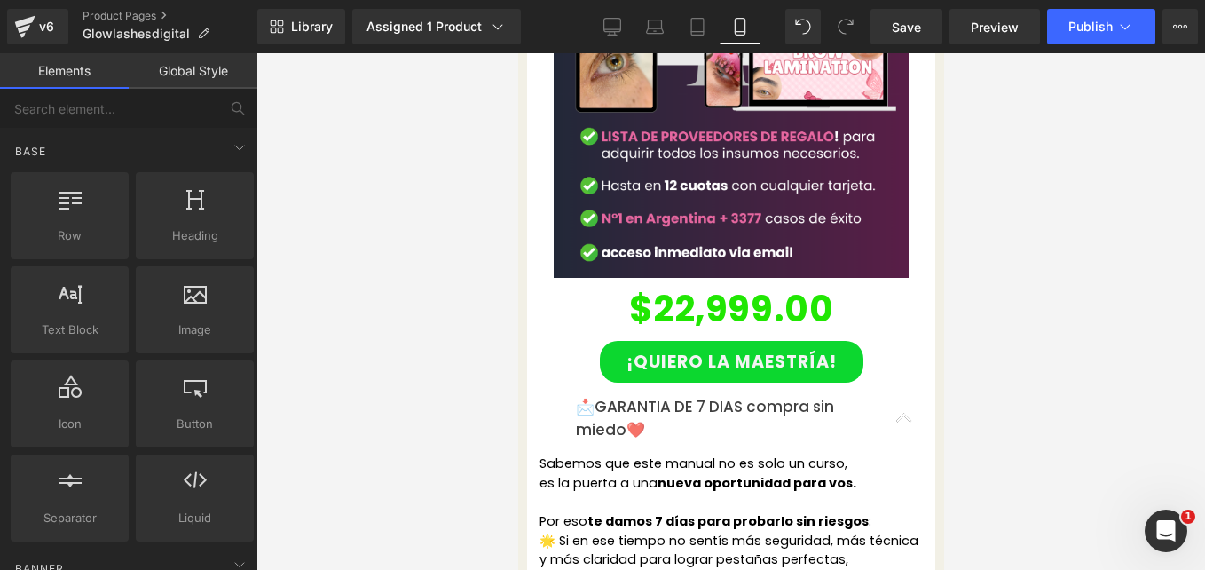
click at [488, 220] on div at bounding box center [730, 311] width 949 height 517
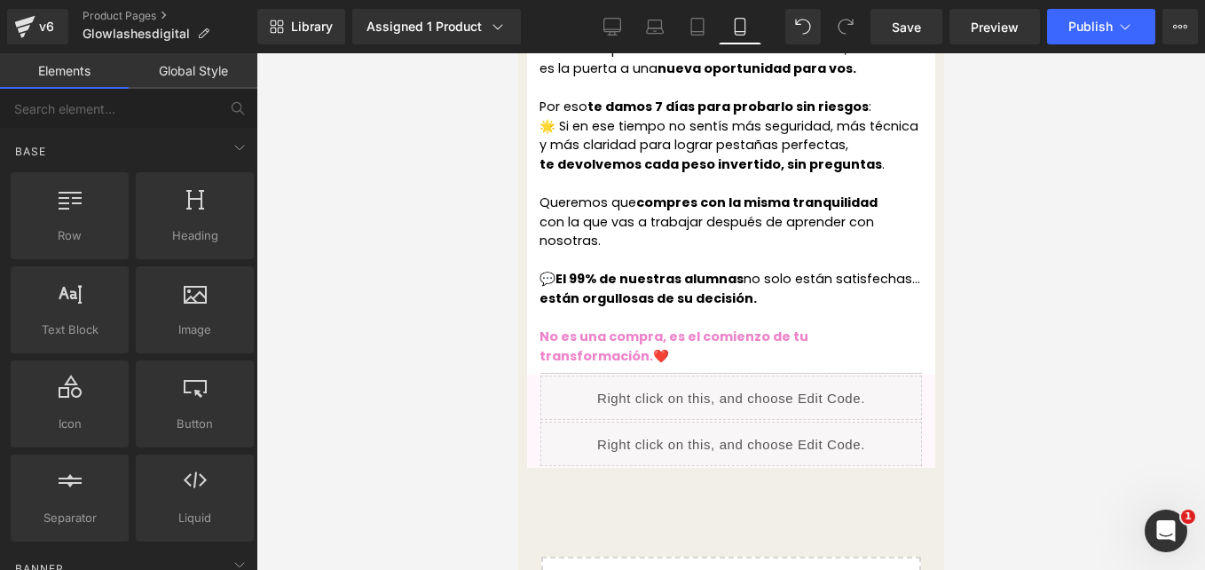
scroll to position [4288, 0]
click at [907, 31] on span "Save" at bounding box center [906, 27] width 29 height 19
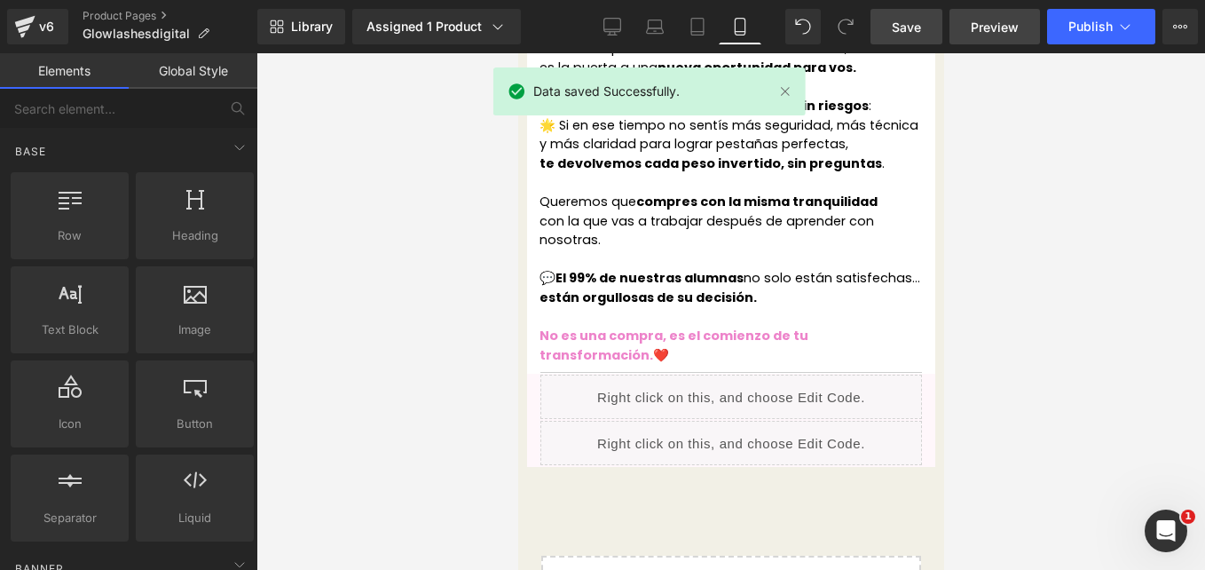
click at [1026, 25] on link "Preview" at bounding box center [995, 26] width 91 height 35
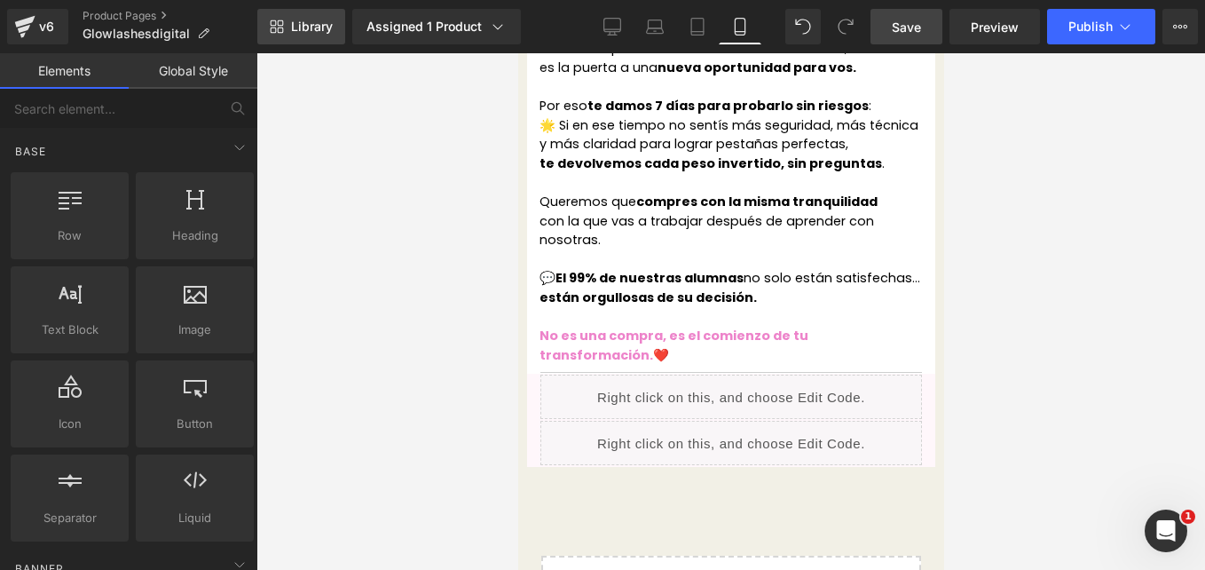
click at [307, 21] on span "Library" at bounding box center [312, 27] width 42 height 16
click at [276, 29] on icon at bounding box center [274, 31] width 6 height 6
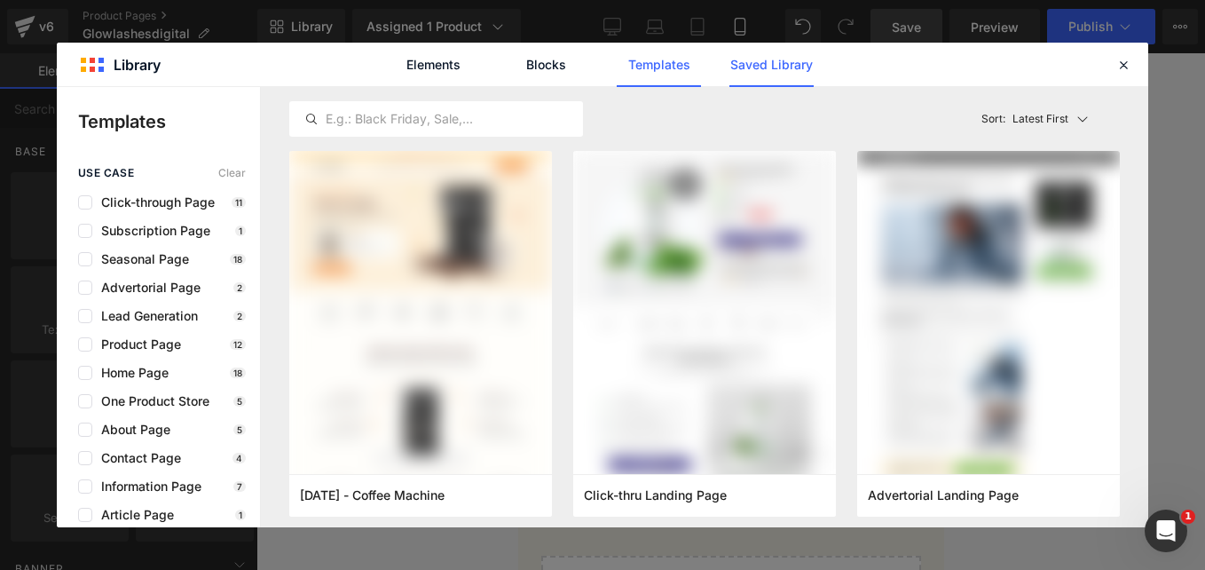
click at [753, 62] on link "Saved Library" at bounding box center [772, 65] width 84 height 44
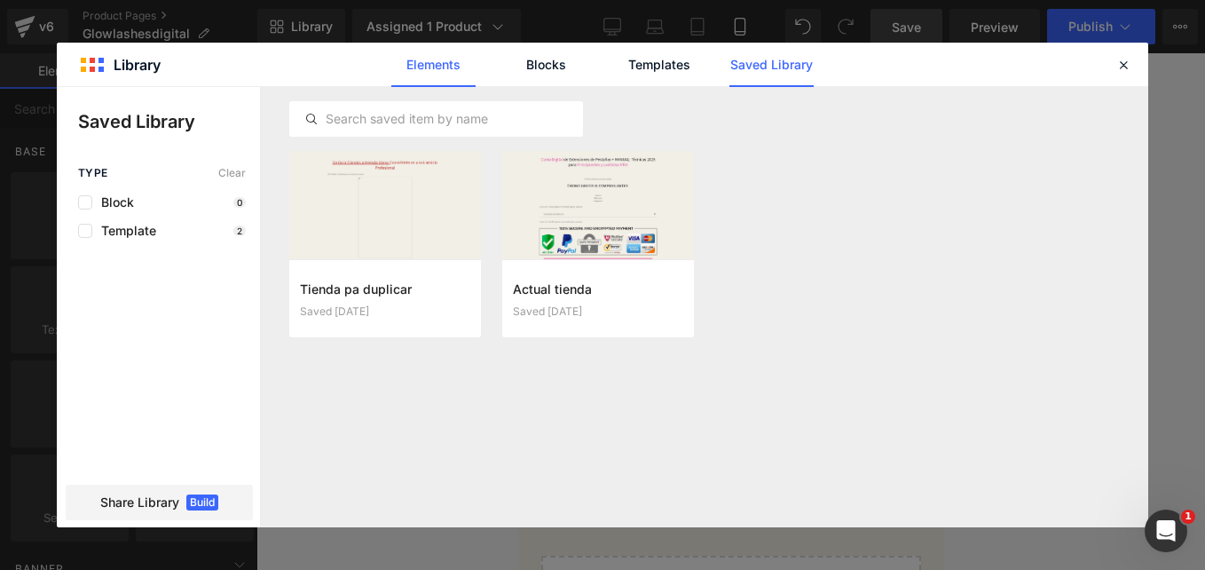
click at [417, 83] on link "Elements" at bounding box center [433, 65] width 84 height 44
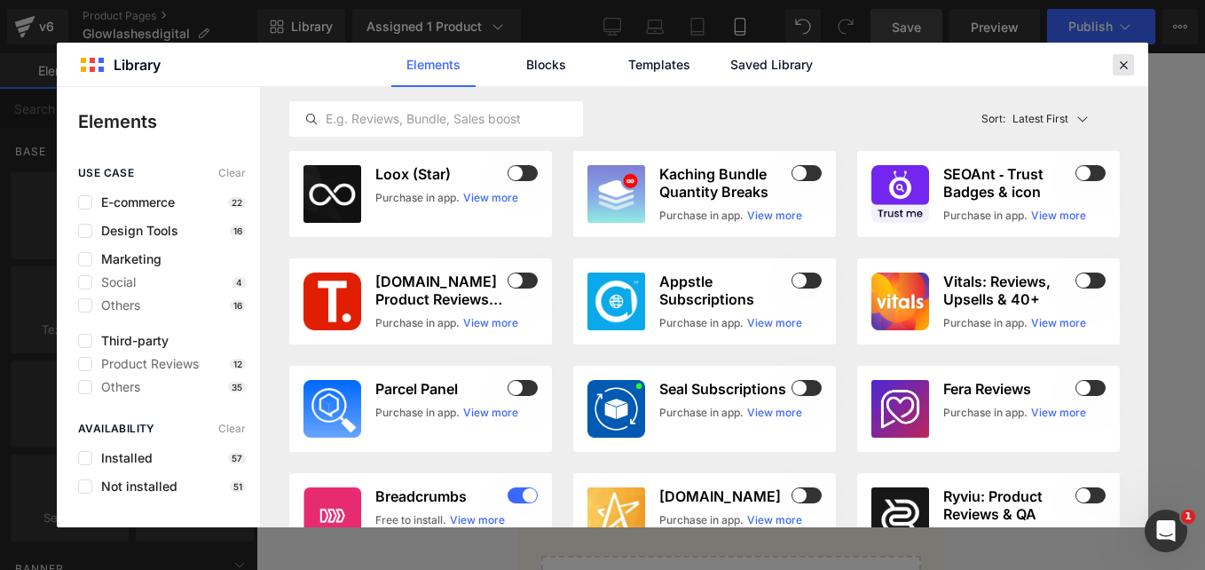
click at [1125, 66] on icon at bounding box center [1124, 65] width 16 height 16
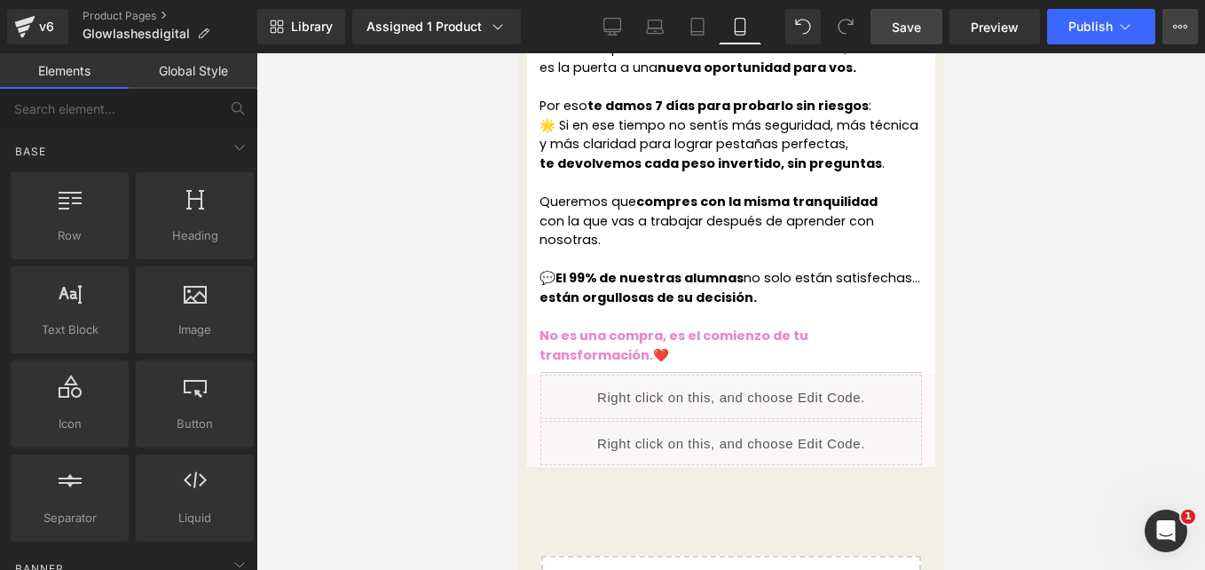
drag, startPoint x: 1129, startPoint y: 23, endPoint x: 1175, endPoint y: 25, distance: 46.2
click at [1175, 25] on div "Save Preview Publish Scheduled Upgrade Plan View Live Page View with current Te…" at bounding box center [1035, 26] width 342 height 35
click at [1175, 25] on icon at bounding box center [1175, 27] width 4 height 4
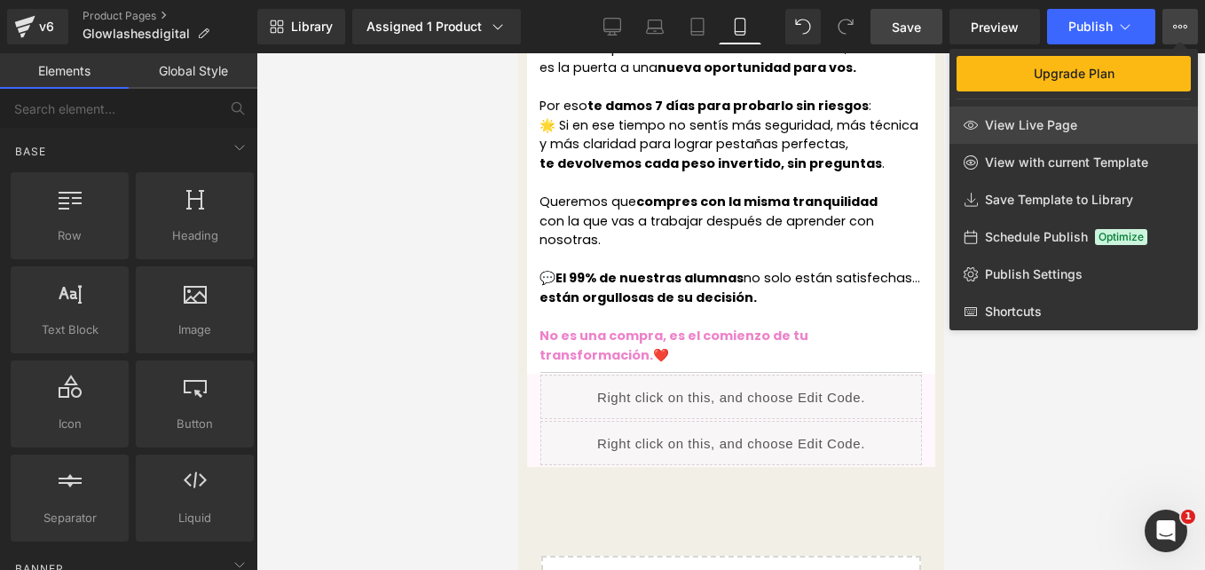
click at [1083, 128] on link "View Live Page" at bounding box center [1074, 124] width 248 height 37
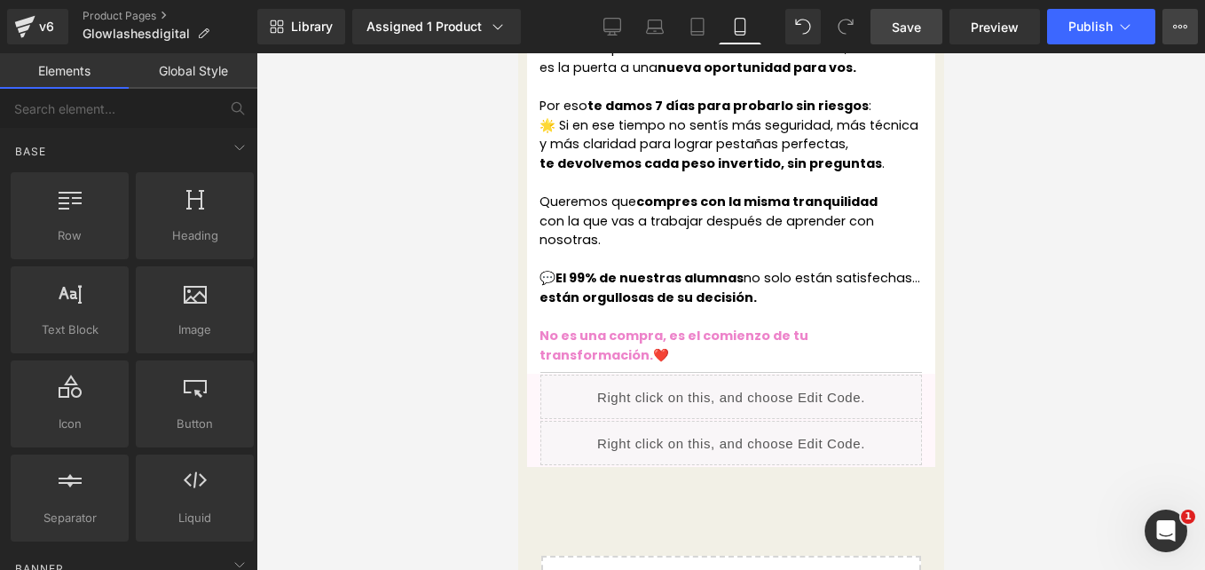
click at [1171, 36] on button "Upgrade Plan View Live Page View with current Template Save Template to Library…" at bounding box center [1180, 26] width 35 height 35
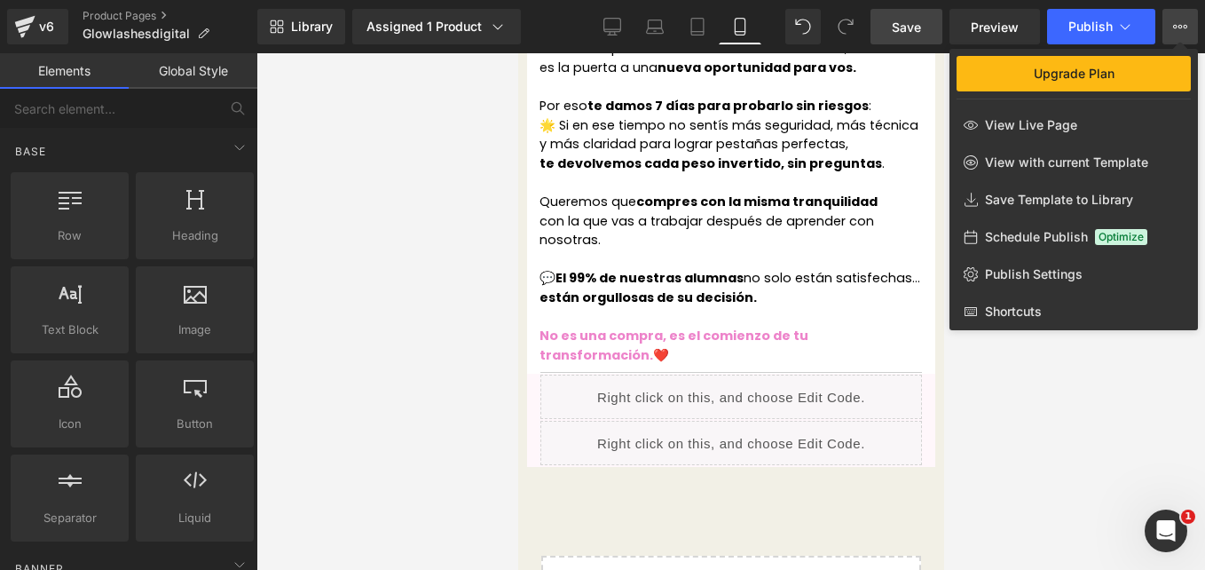
click at [720, 377] on div at bounding box center [730, 311] width 949 height 517
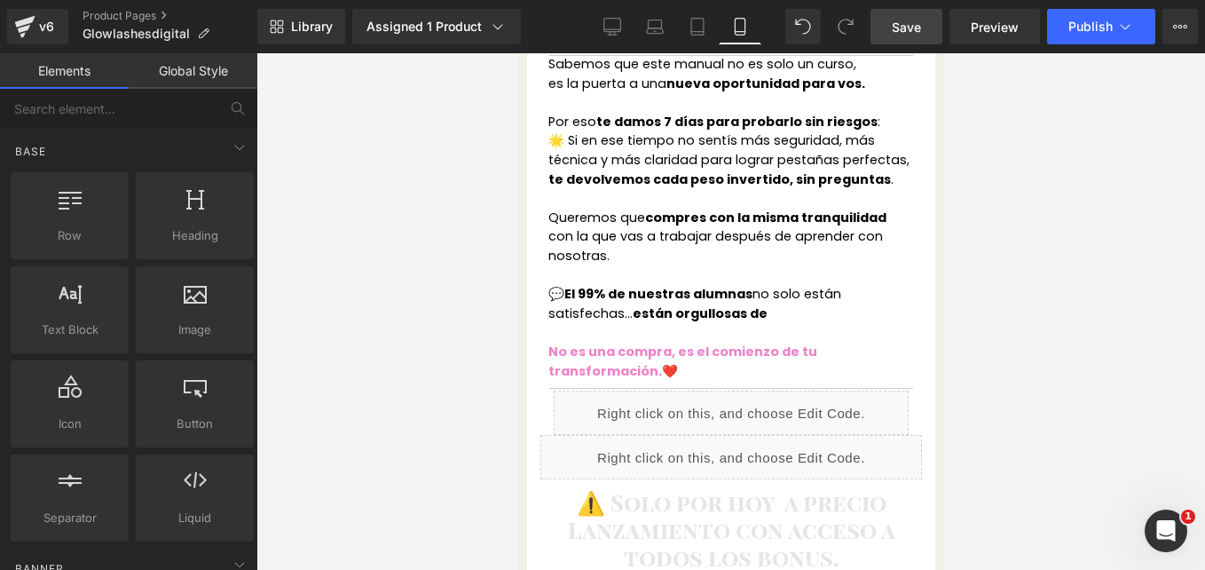
scroll to position [3108, 0]
click at [798, 391] on div "Liquid Row" at bounding box center [731, 413] width 382 height 44
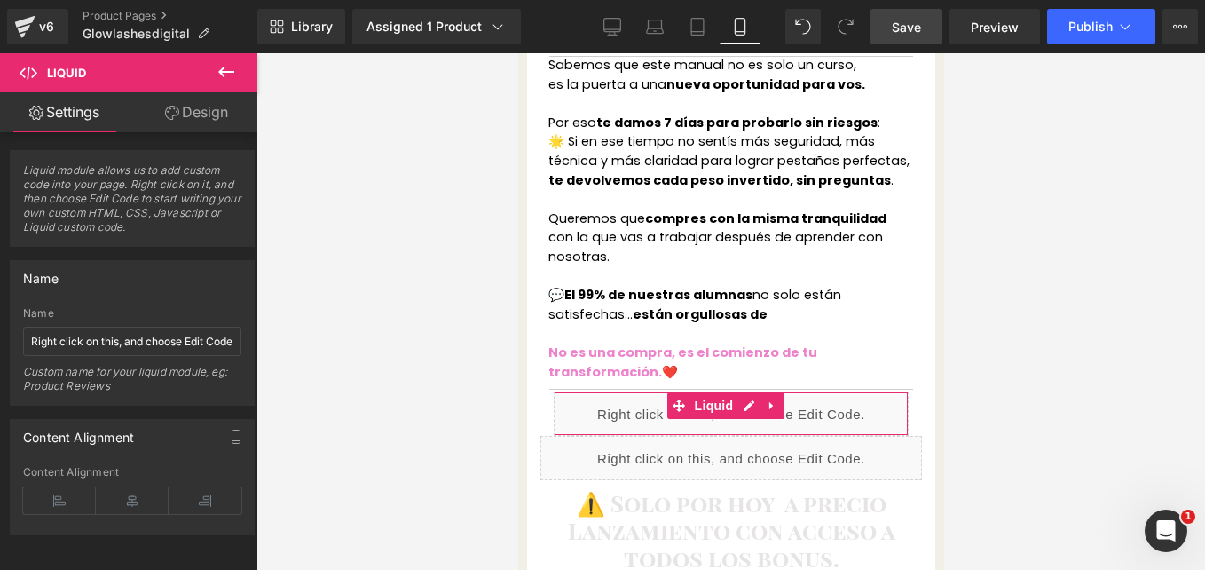
click at [185, 106] on link "Design" at bounding box center [196, 112] width 129 height 40
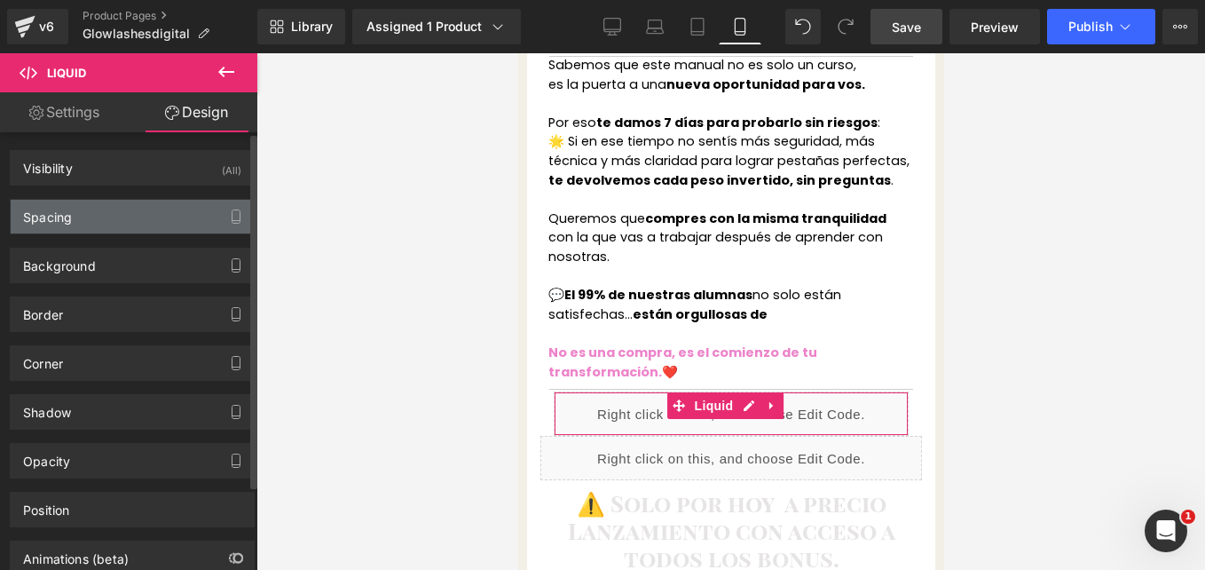
type input "0"
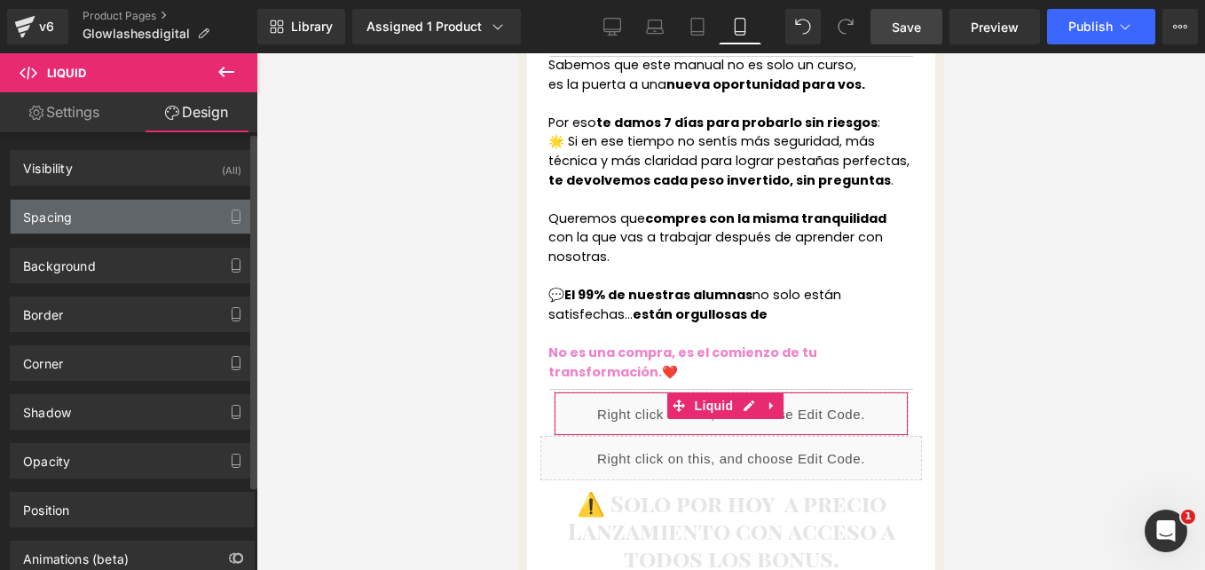
type input "0"
click at [137, 223] on div "Spacing" at bounding box center [132, 217] width 243 height 34
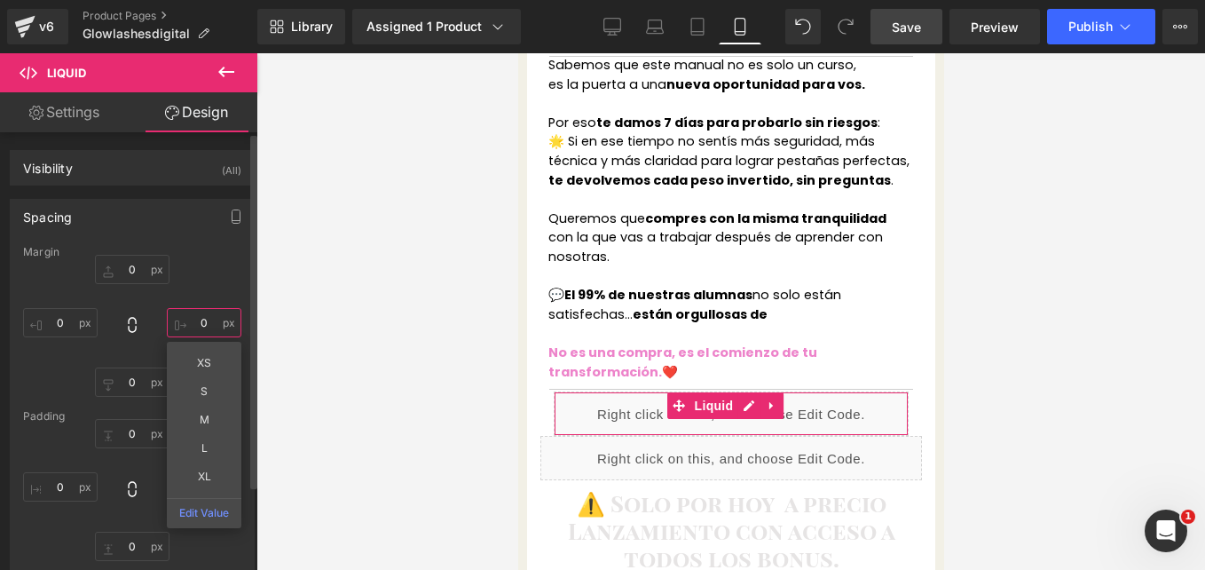
click at [203, 327] on input "0" at bounding box center [204, 322] width 75 height 29
type input "1"
type input "-10"
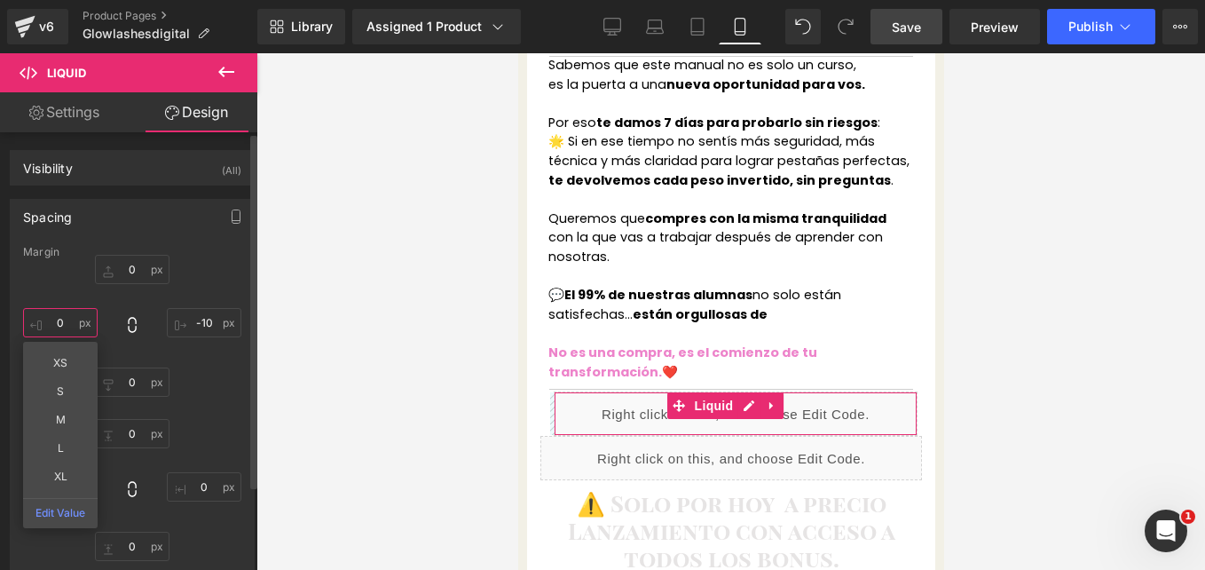
click at [64, 327] on input "0" at bounding box center [60, 322] width 75 height 29
type input "-10"
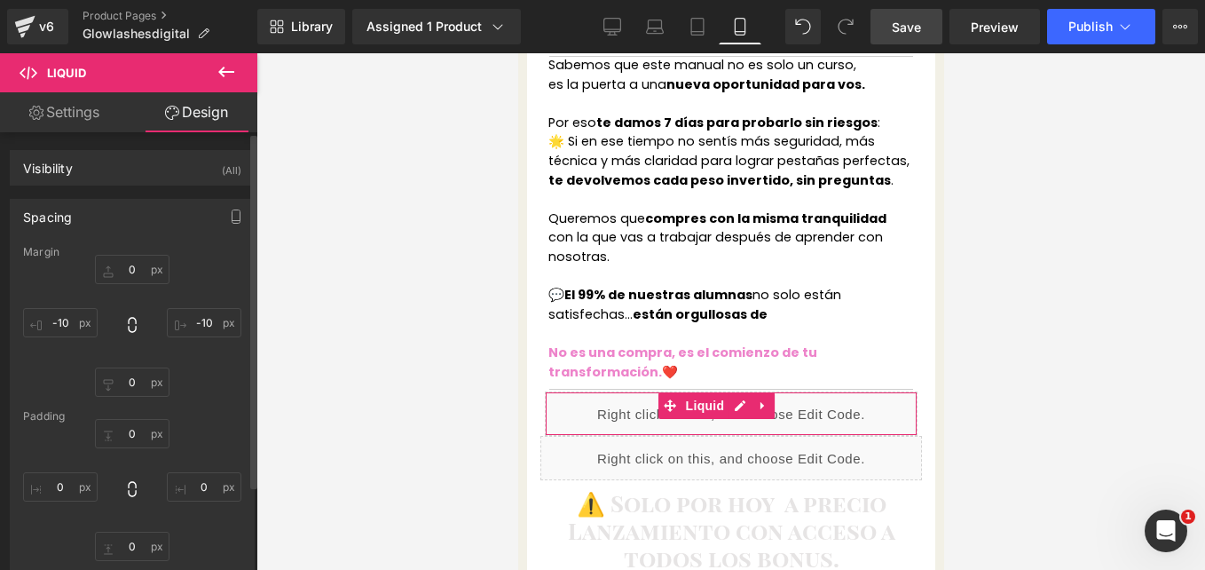
click at [183, 288] on div "0px 0 -10 -10 0px 0 -10 -10" at bounding box center [132, 326] width 218 height 142
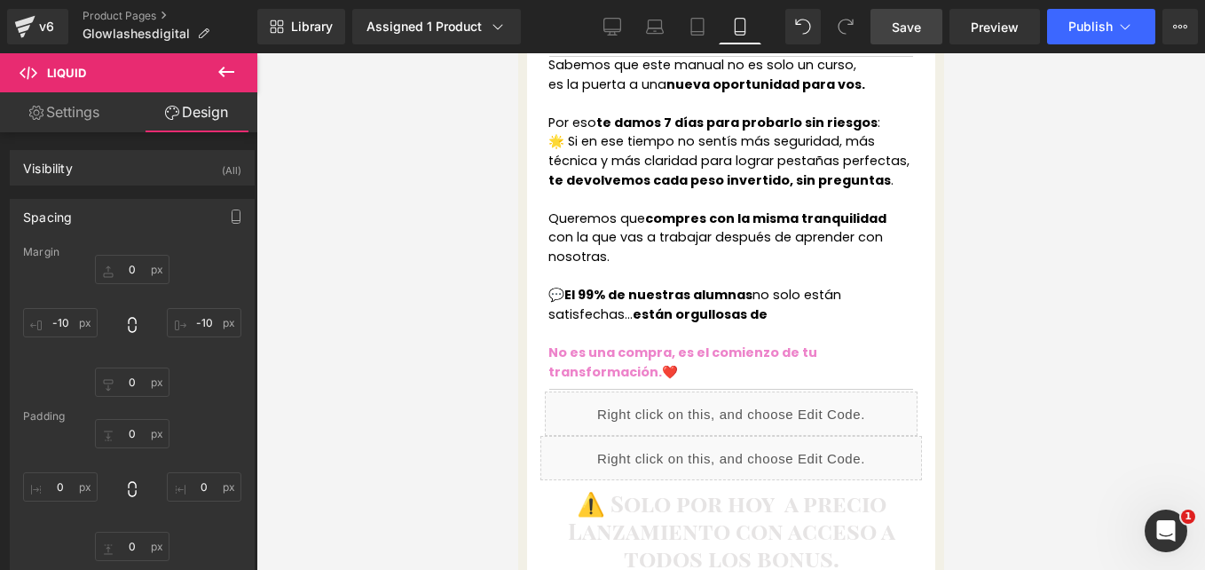
click at [903, 24] on span "Save" at bounding box center [906, 27] width 29 height 19
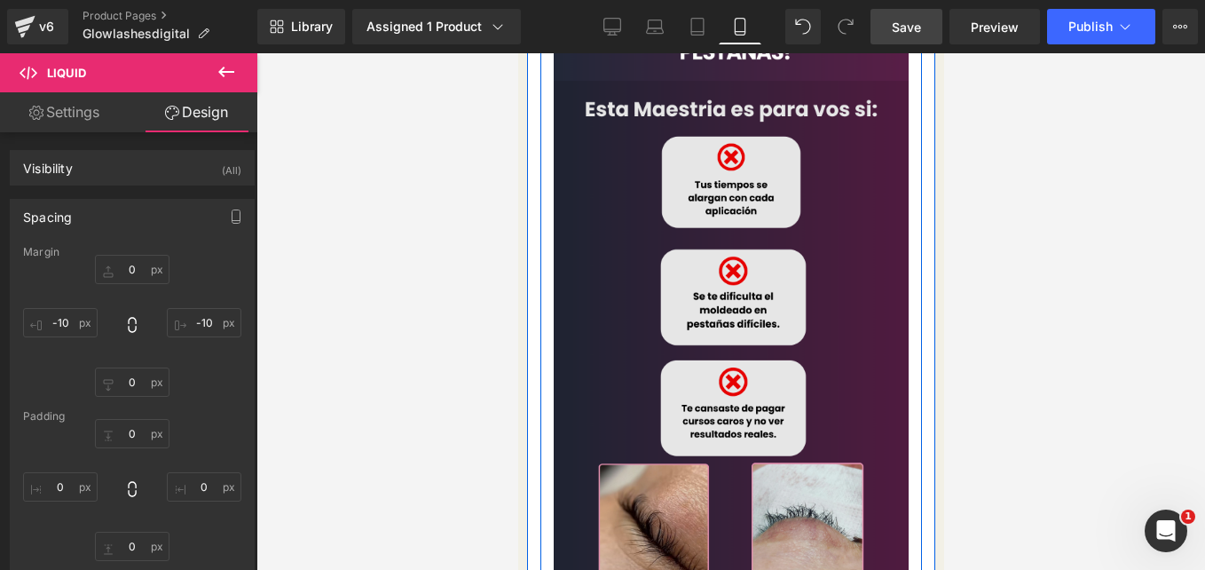
scroll to position [0, 0]
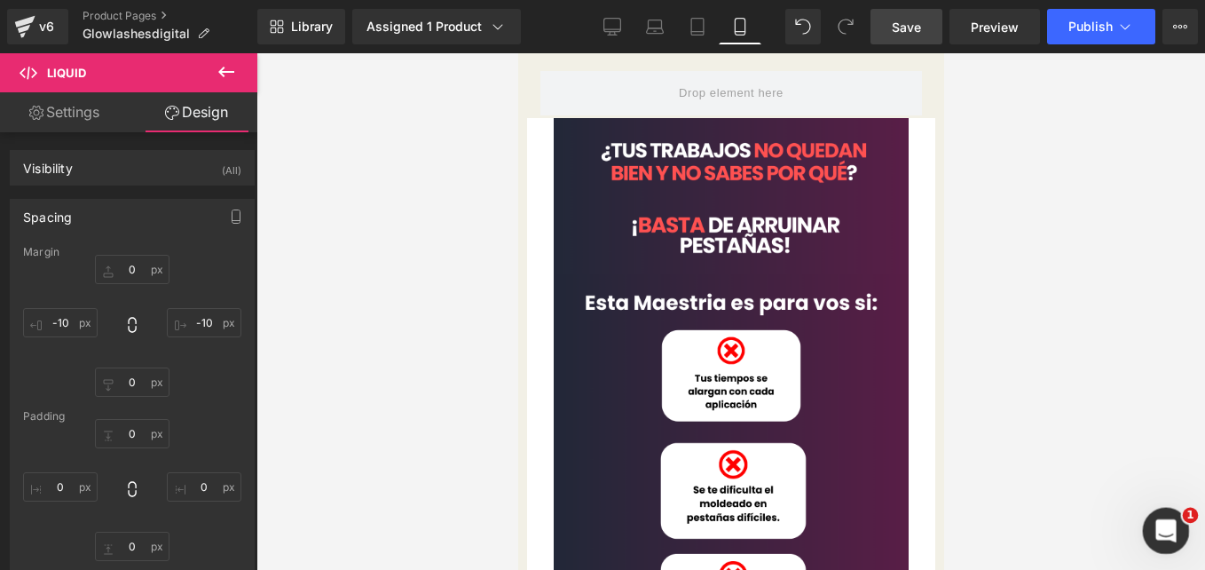
click at [1166, 537] on icon "Abrir Intercom Messenger" at bounding box center [1163, 528] width 29 height 29
